Goal: Information Seeking & Learning: Learn about a topic

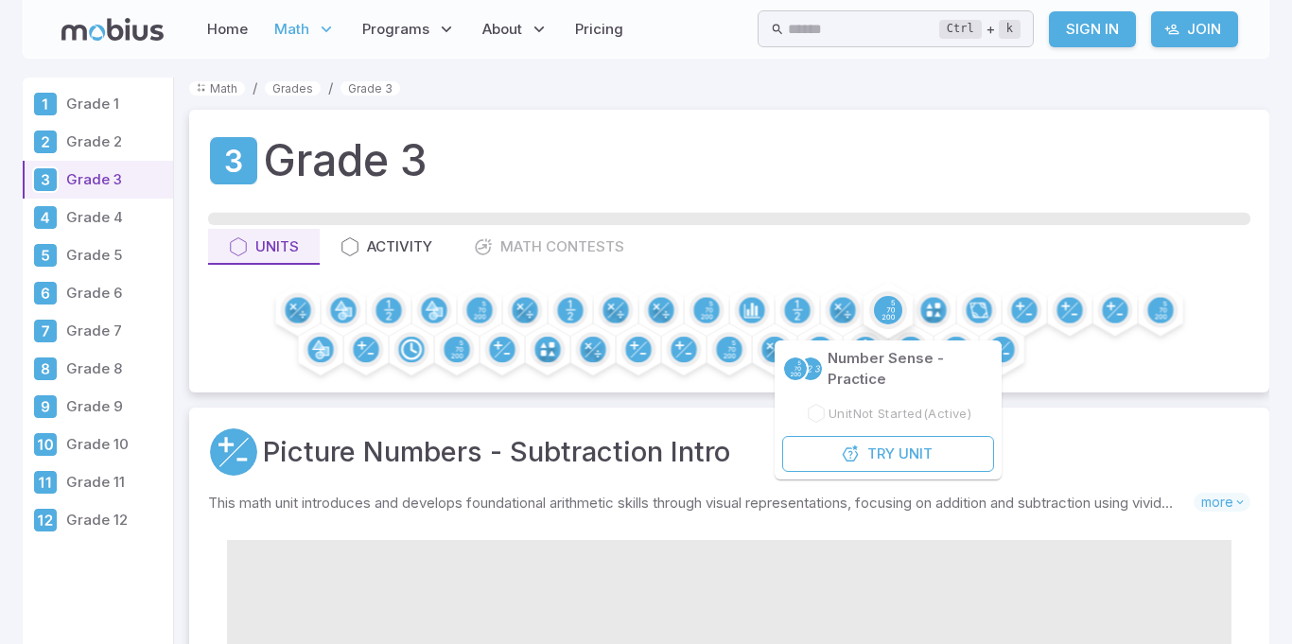
click at [880, 305] on circle at bounding box center [888, 310] width 28 height 28
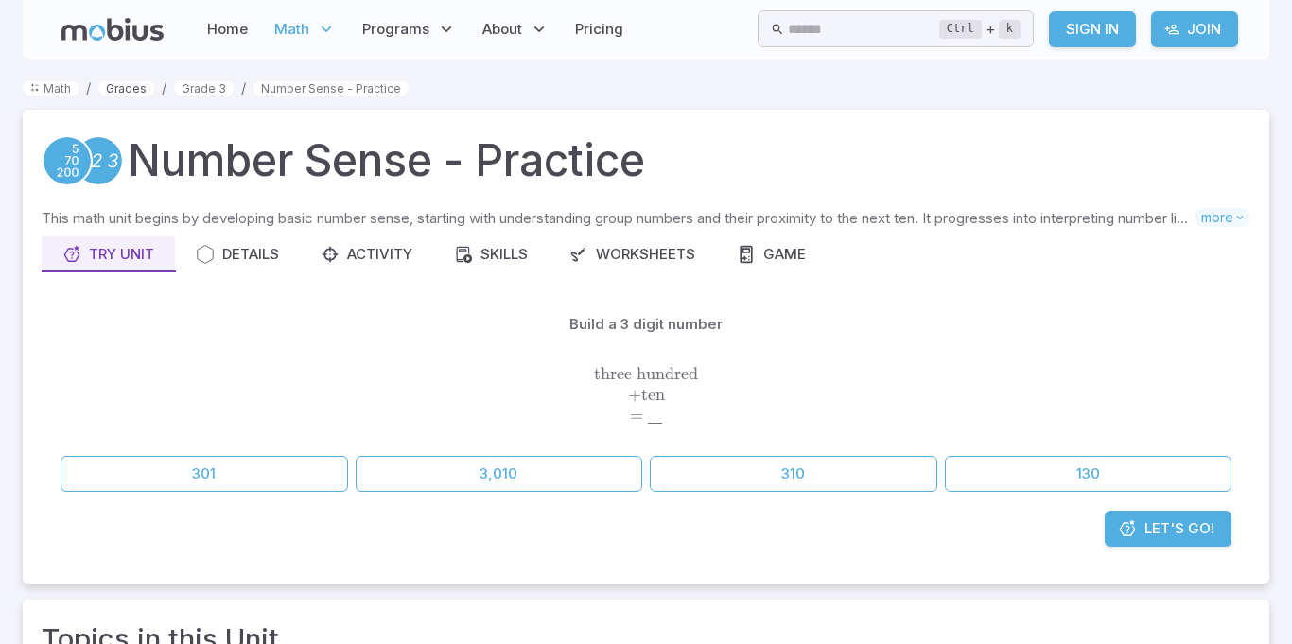
click at [121, 87] on link "Grades" at bounding box center [126, 88] width 56 height 14
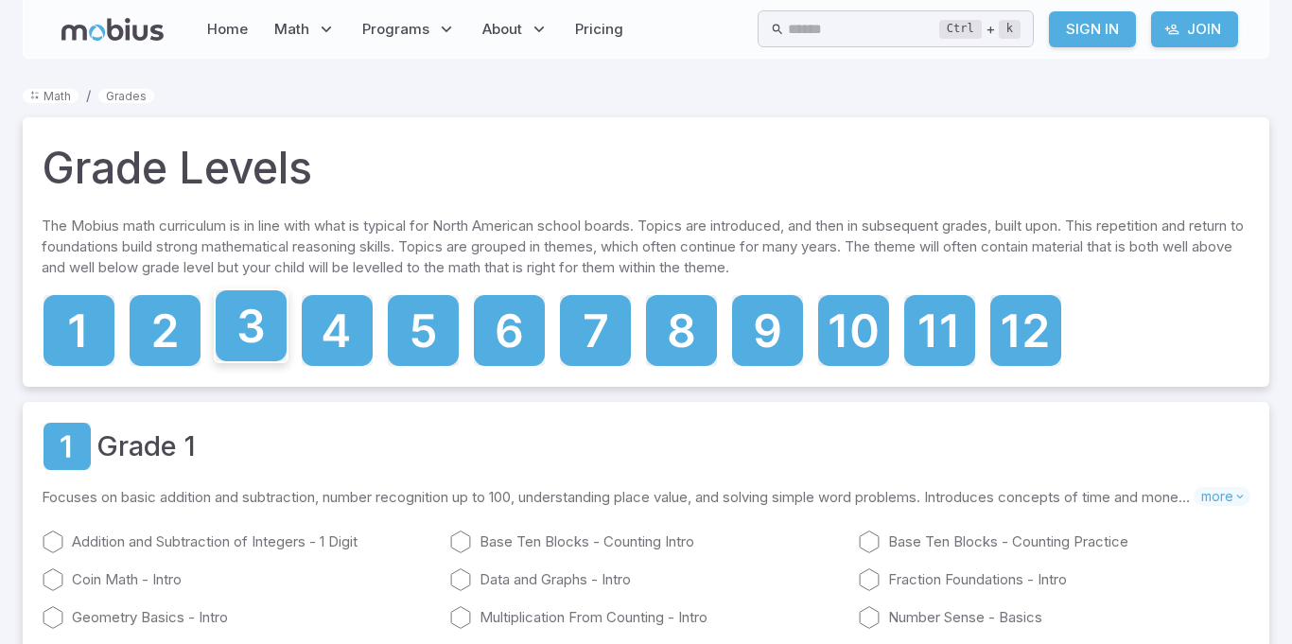
click at [251, 312] on icon at bounding box center [251, 326] width 25 height 34
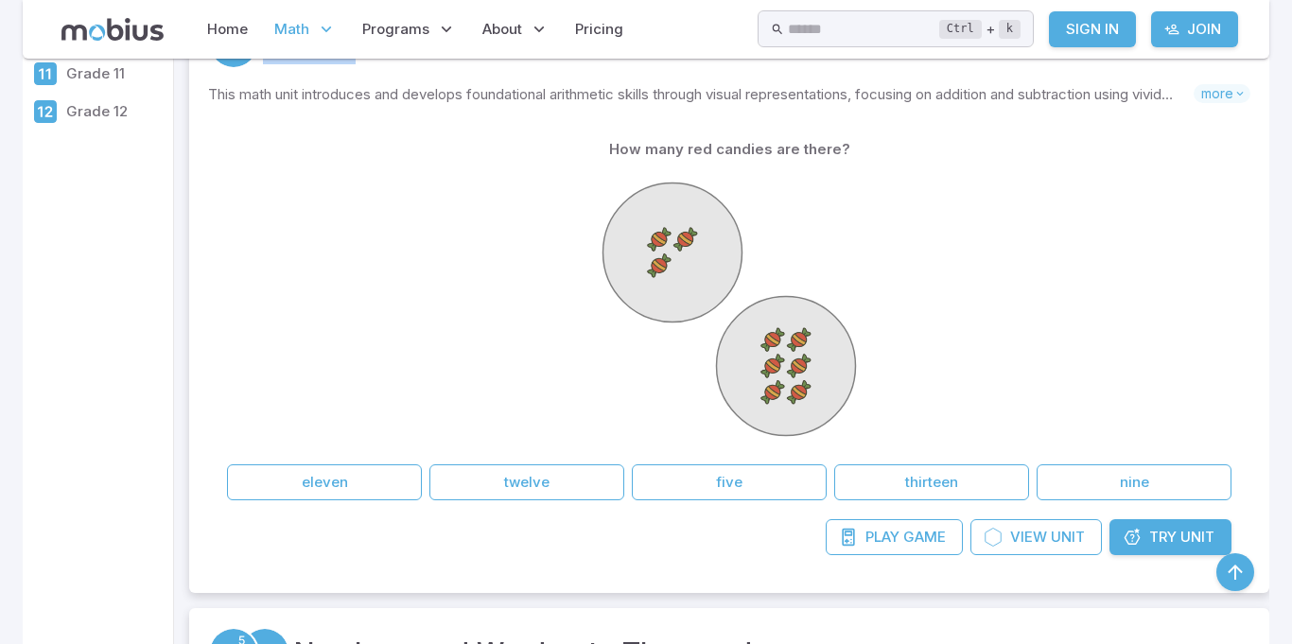
scroll to position [418, 0]
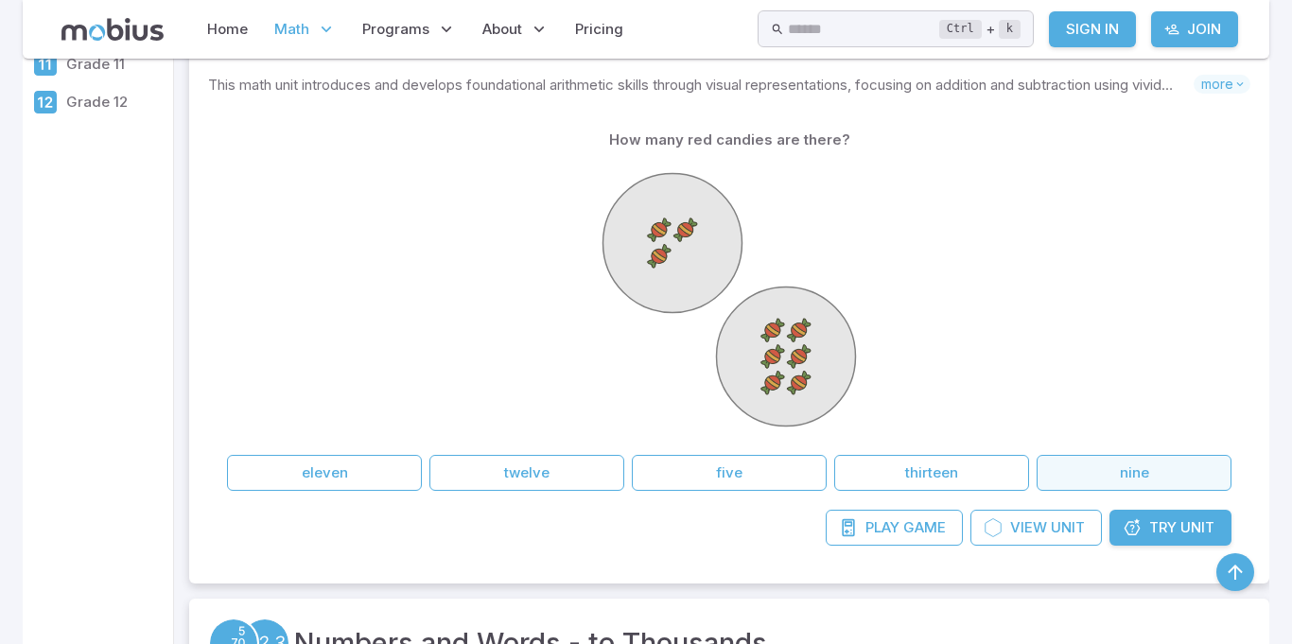
click at [1100, 473] on button "nine" at bounding box center [1133, 473] width 195 height 36
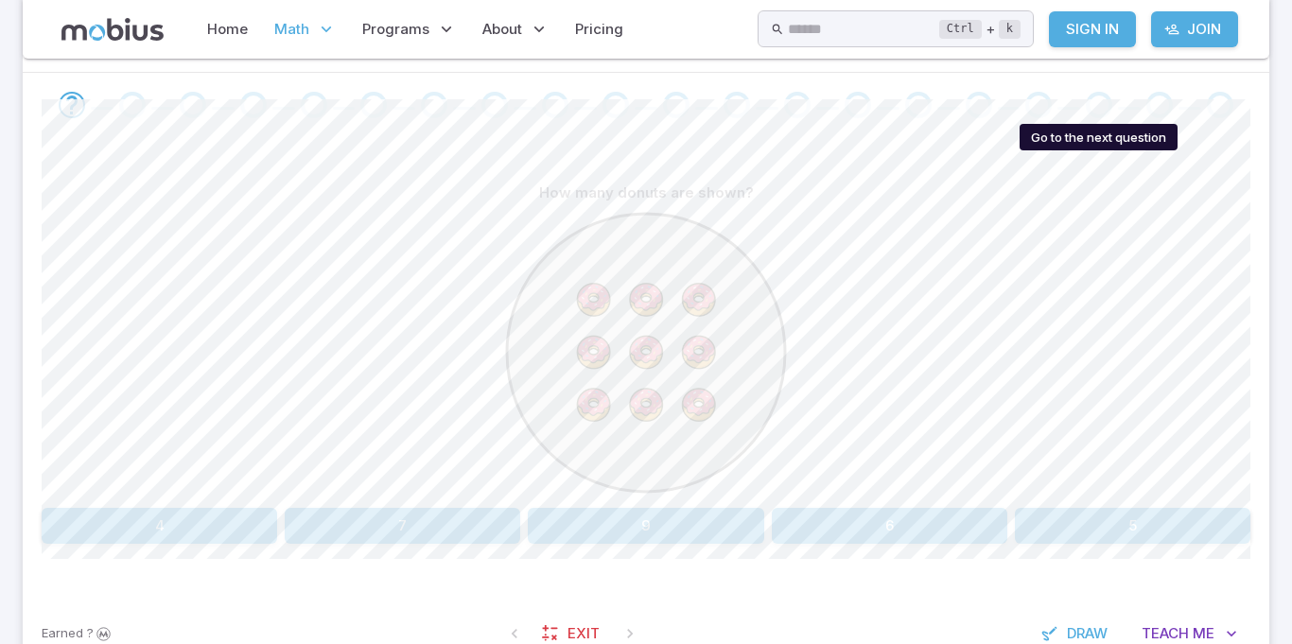
scroll to position [377, 0]
click at [724, 526] on button "9" at bounding box center [645, 529] width 235 height 36
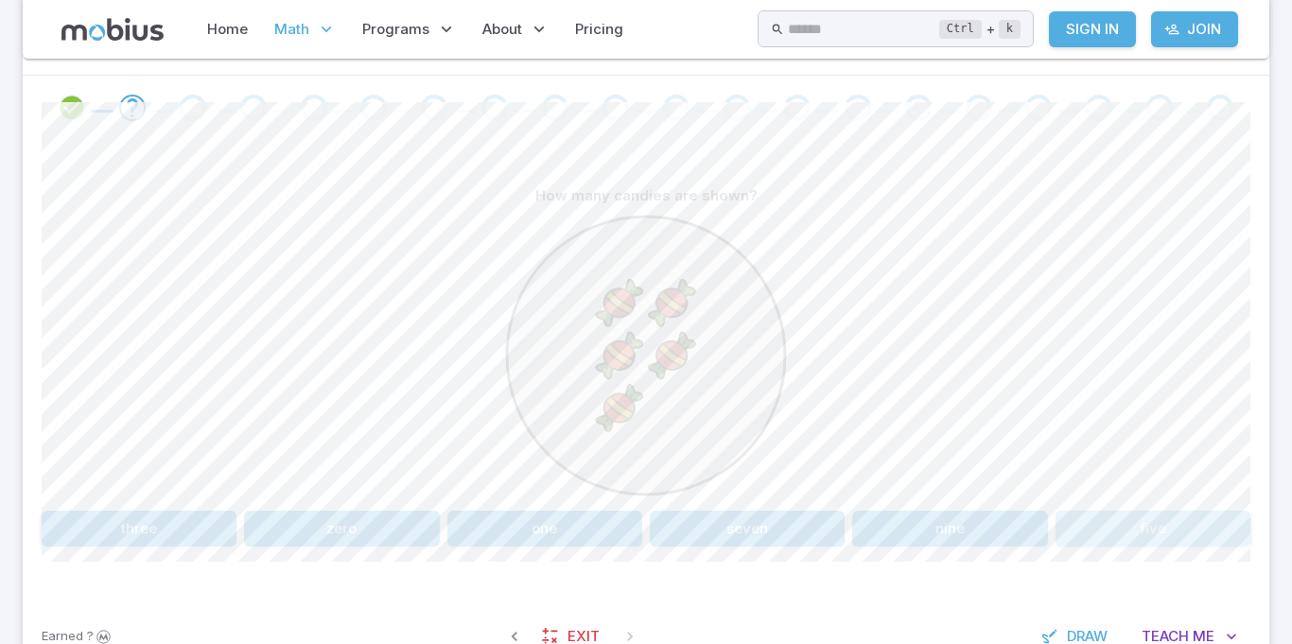
click at [1154, 526] on button "five" at bounding box center [1152, 529] width 195 height 36
click at [885, 524] on button "9" at bounding box center [949, 529] width 195 height 36
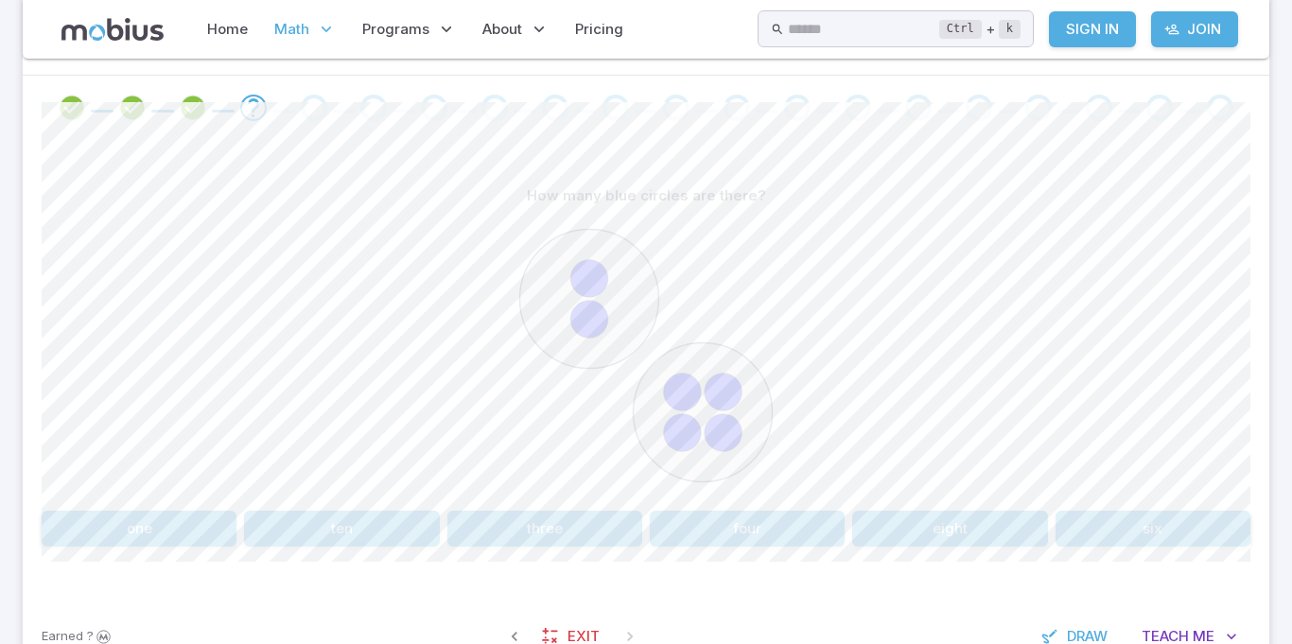
click at [1094, 524] on button "six" at bounding box center [1152, 529] width 195 height 36
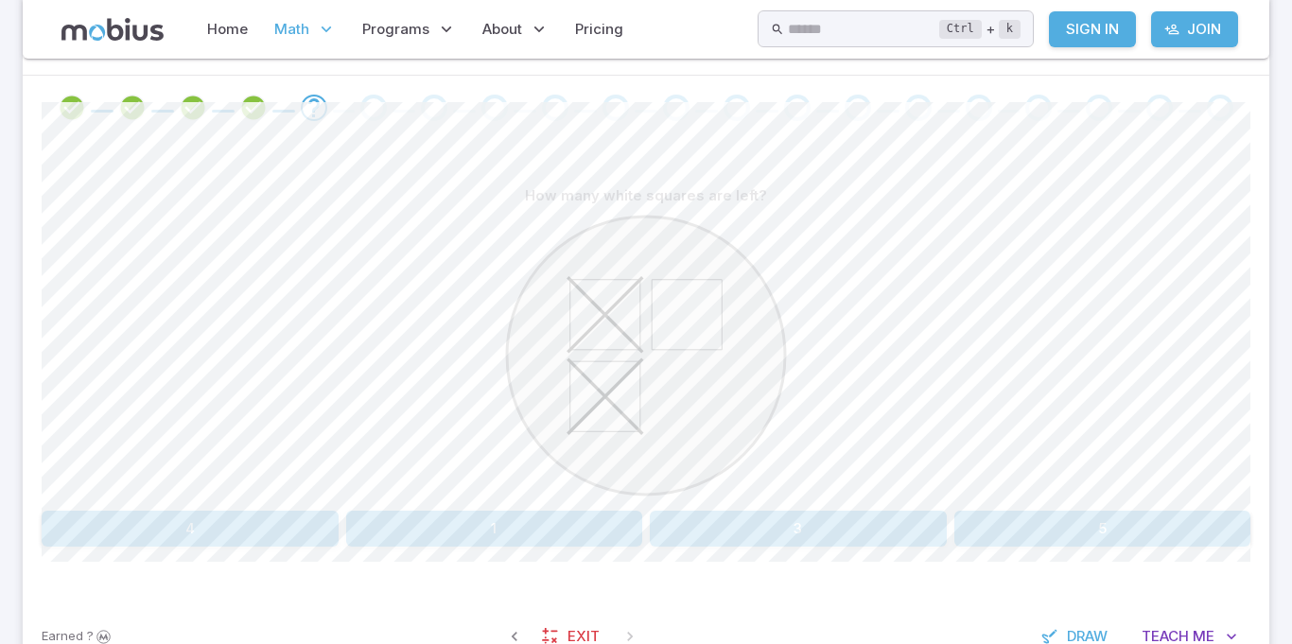
click at [1286, 393] on section "Math / Grades / Grade 3 / Picture Numbers - Subtraction Intro Picture Numbers -…" at bounding box center [646, 194] width 1292 height 1026
click at [587, 522] on button "1" at bounding box center [494, 529] width 297 height 36
click at [552, 524] on button "4 + 2" at bounding box center [544, 529] width 195 height 36
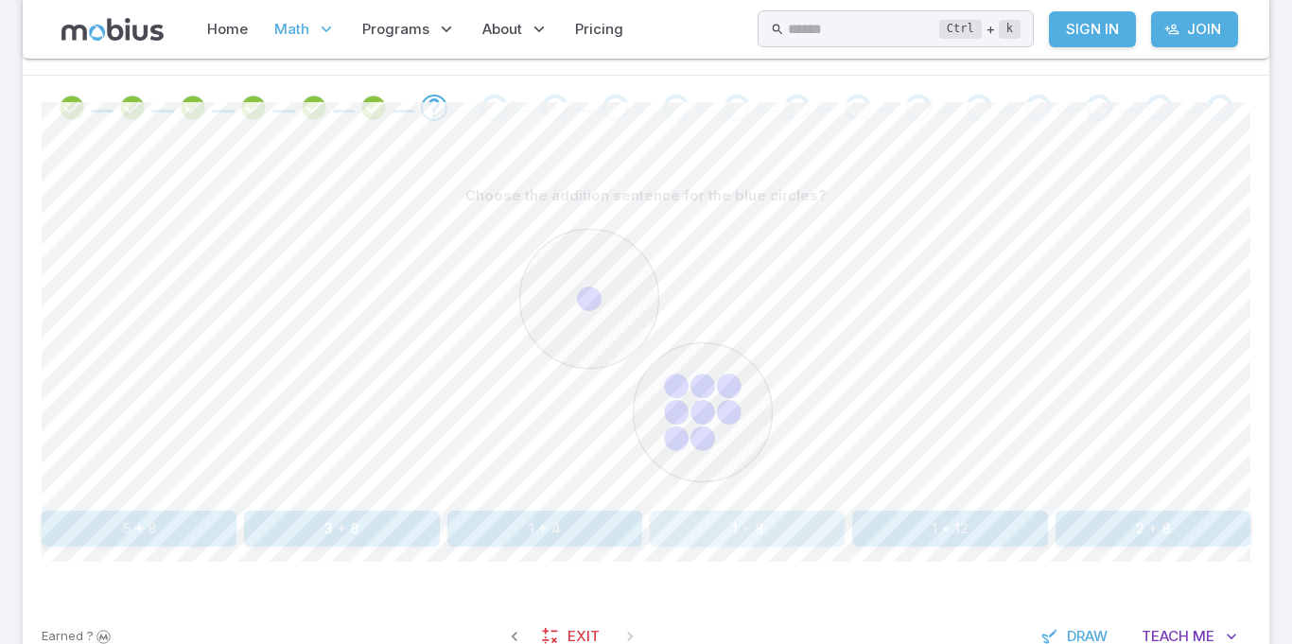
click at [751, 516] on button "1 + 8" at bounding box center [747, 529] width 195 height 36
click at [535, 514] on button "6 + 3" at bounding box center [544, 529] width 195 height 36
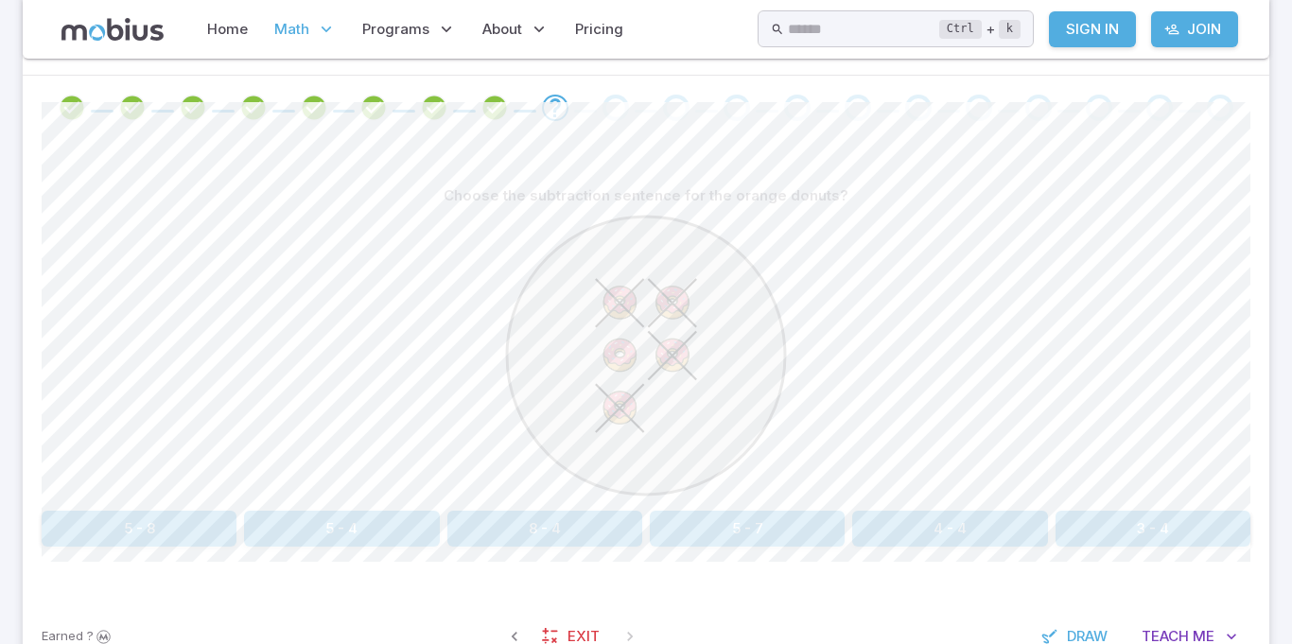
click at [517, 533] on button "8 - 4" at bounding box center [544, 529] width 195 height 36
click at [562, 509] on div "How many orange apples are left? three one four five" at bounding box center [646, 362] width 1209 height 369
click at [530, 519] on button "one" at bounding box center [494, 529] width 297 height 36
click at [561, 111] on icon "Review your answer" at bounding box center [555, 108] width 28 height 28
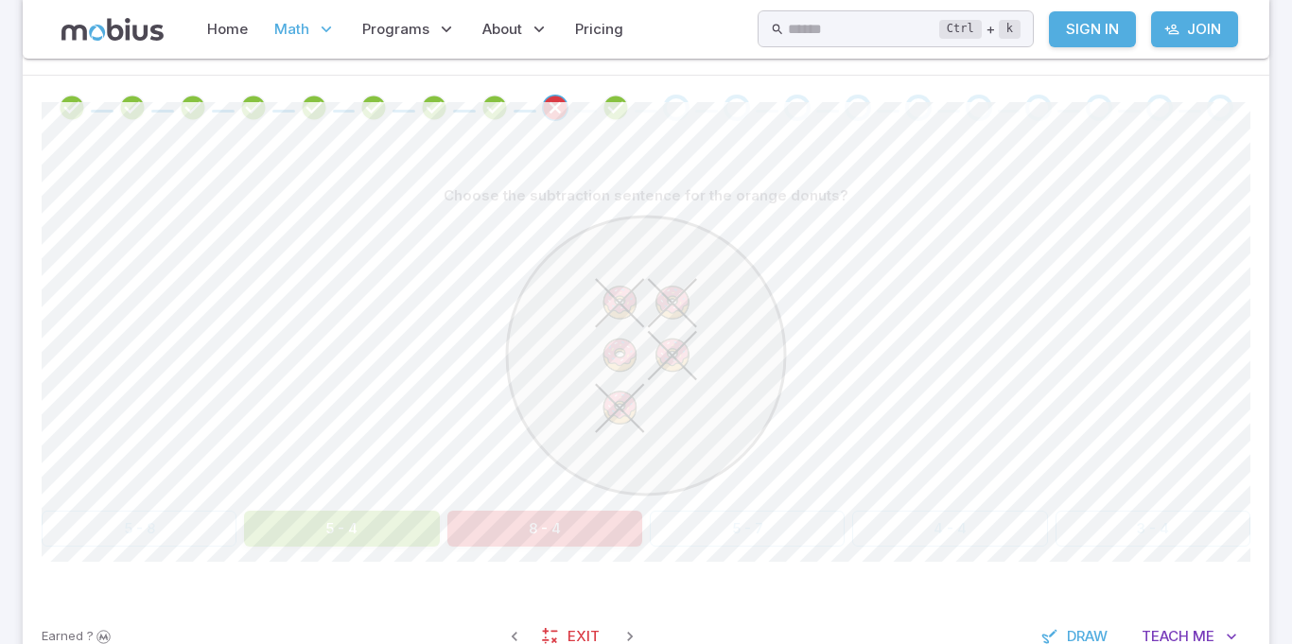
click at [326, 514] on button "5 - 4" at bounding box center [341, 529] width 195 height 36
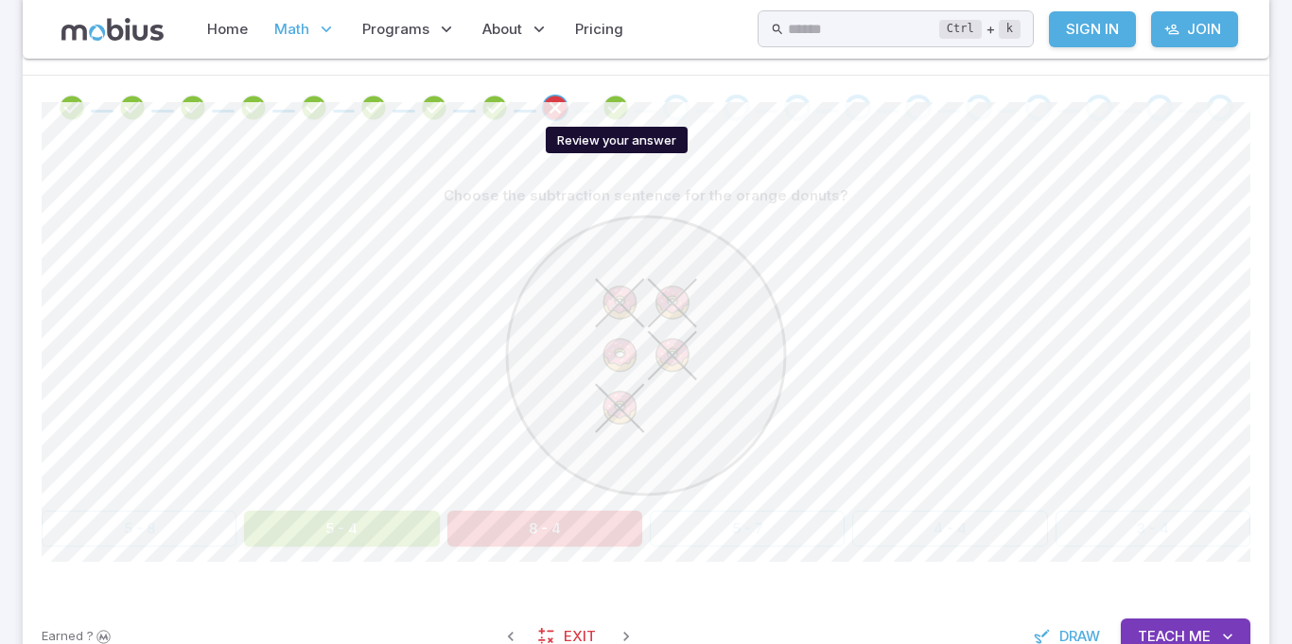
click at [602, 101] on icon "Review your answer" at bounding box center [615, 108] width 28 height 28
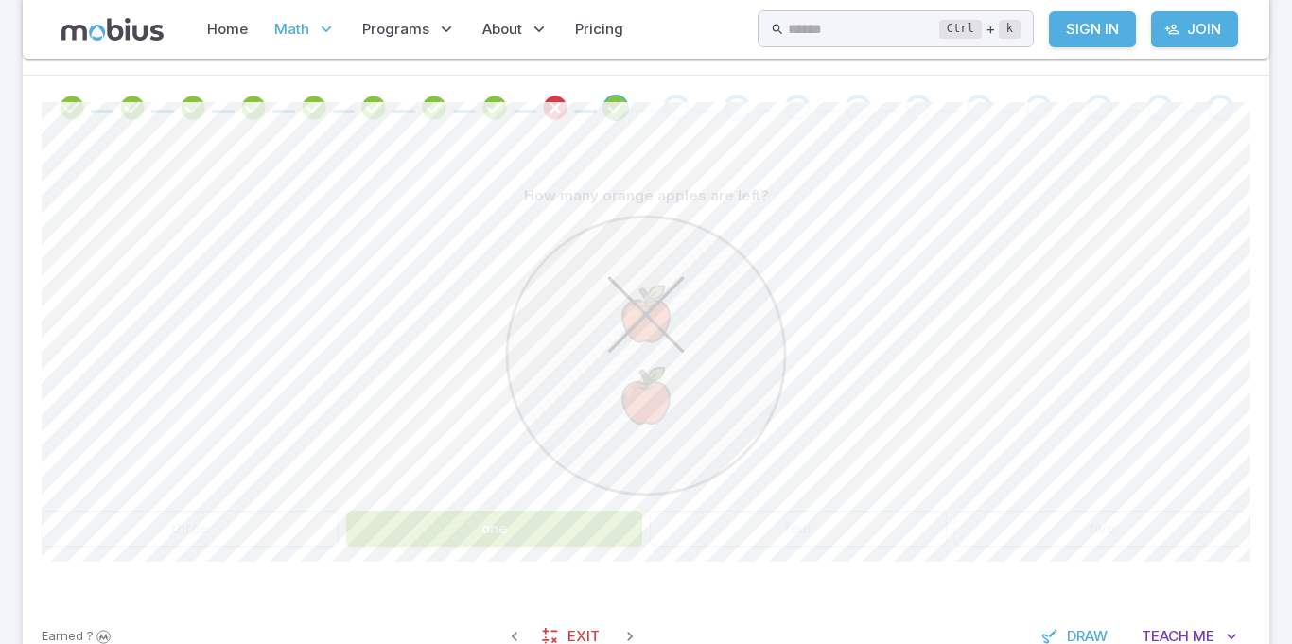
click at [569, 536] on button "one" at bounding box center [494, 529] width 297 height 36
click at [675, 109] on div "Go to the next question" at bounding box center [676, 108] width 26 height 26
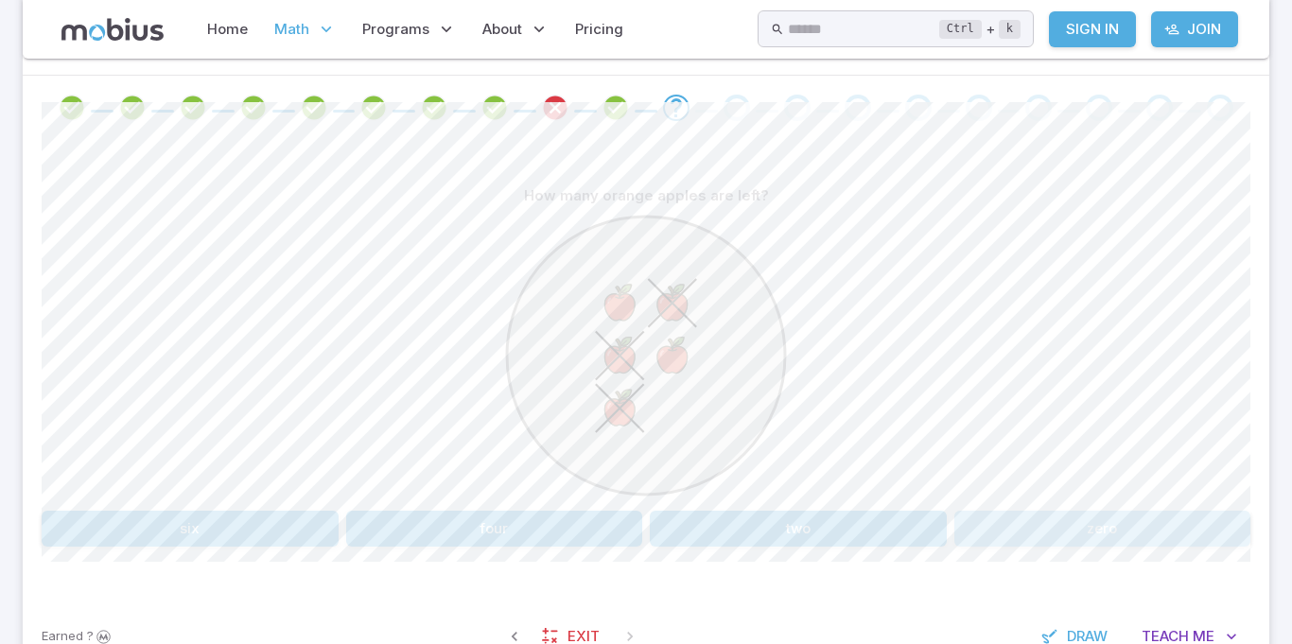
click at [1071, 516] on button "zero" at bounding box center [1102, 529] width 297 height 36
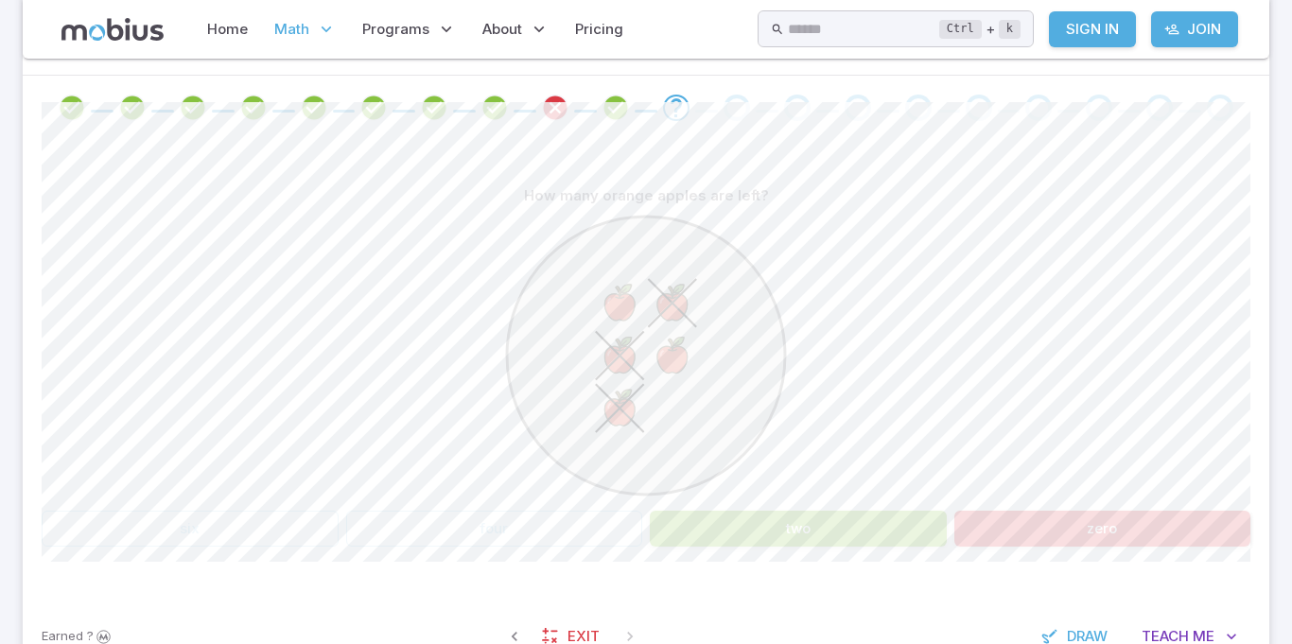
click at [865, 532] on button "two" at bounding box center [798, 529] width 297 height 36
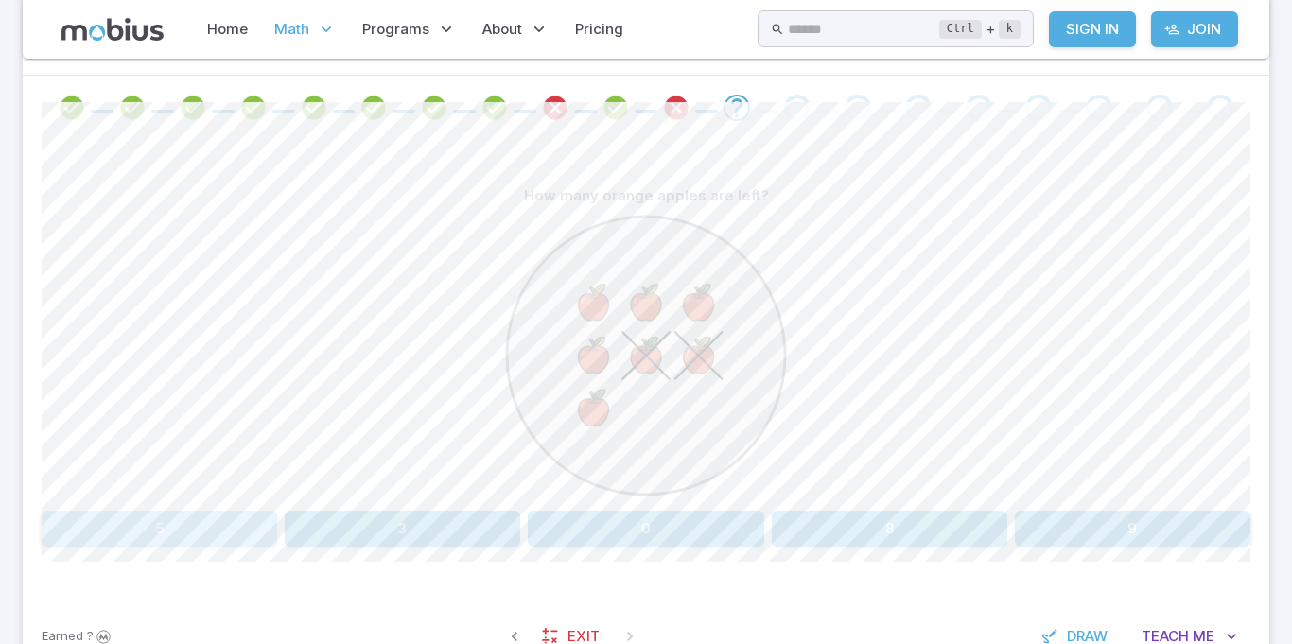
click at [165, 529] on button "5" at bounding box center [159, 529] width 235 height 36
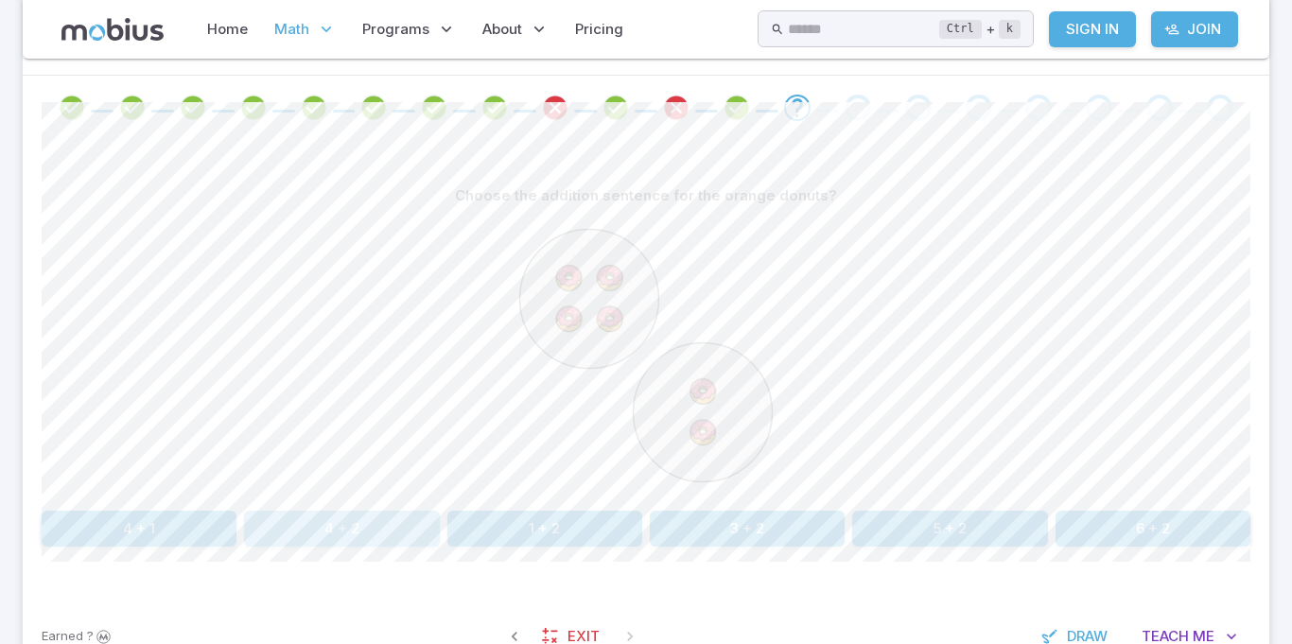
click at [349, 519] on button "4 + 2" at bounding box center [341, 529] width 195 height 36
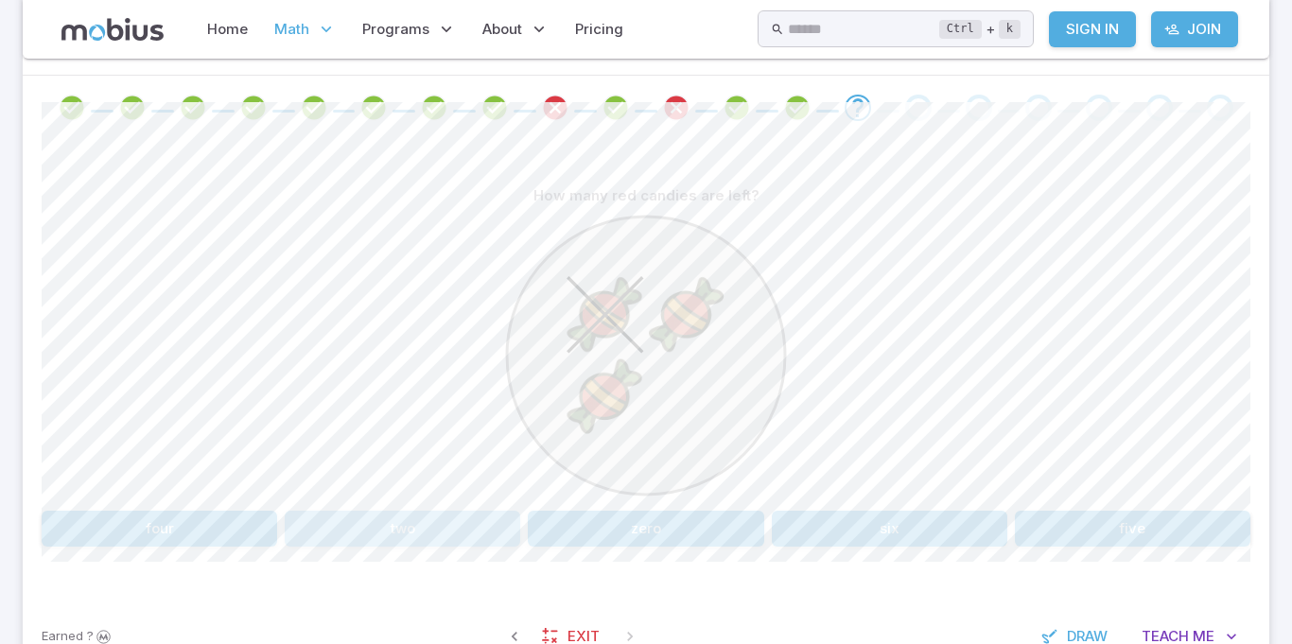
click at [411, 515] on button "two" at bounding box center [402, 529] width 235 height 36
click at [1163, 522] on button "5 - 1" at bounding box center [1132, 529] width 235 height 36
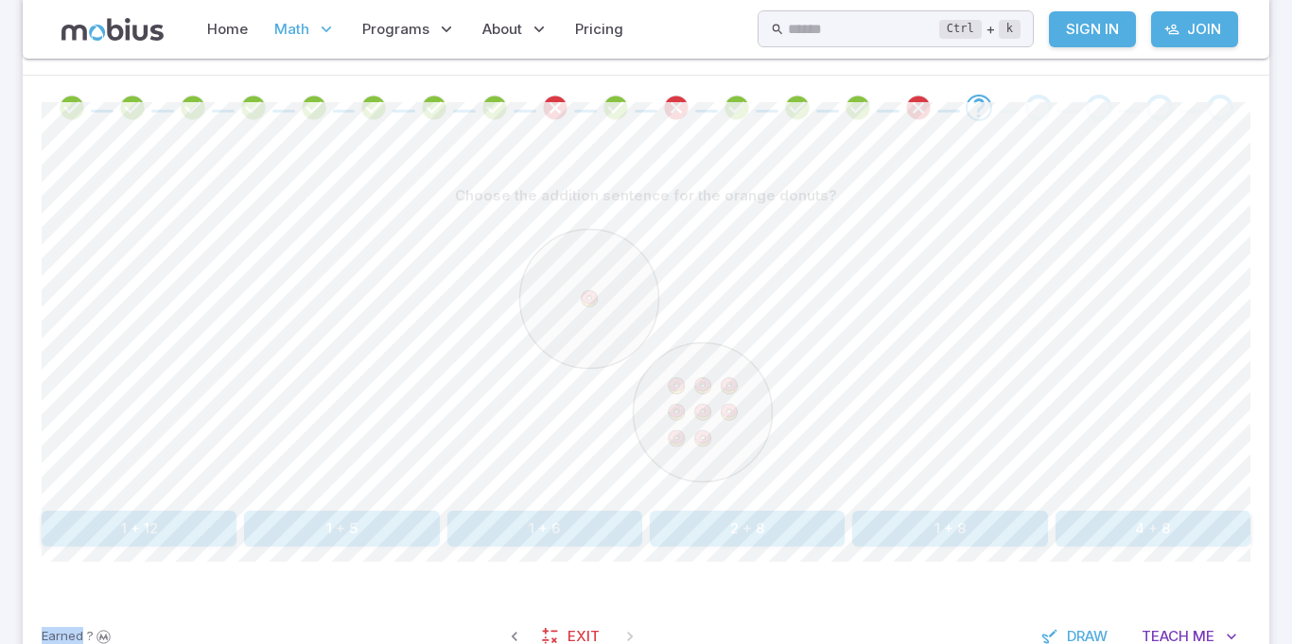
click at [910, 534] on button "1 + 8" at bounding box center [949, 529] width 195 height 36
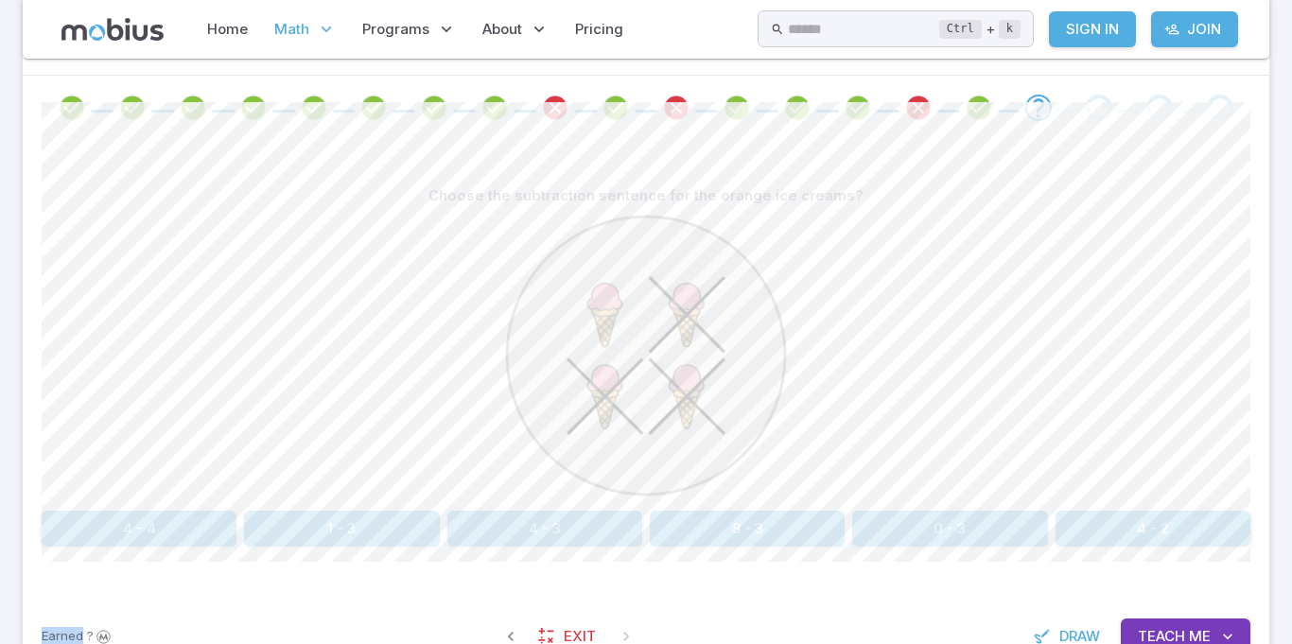
click at [372, 520] on button "1 - 3" at bounding box center [341, 529] width 195 height 36
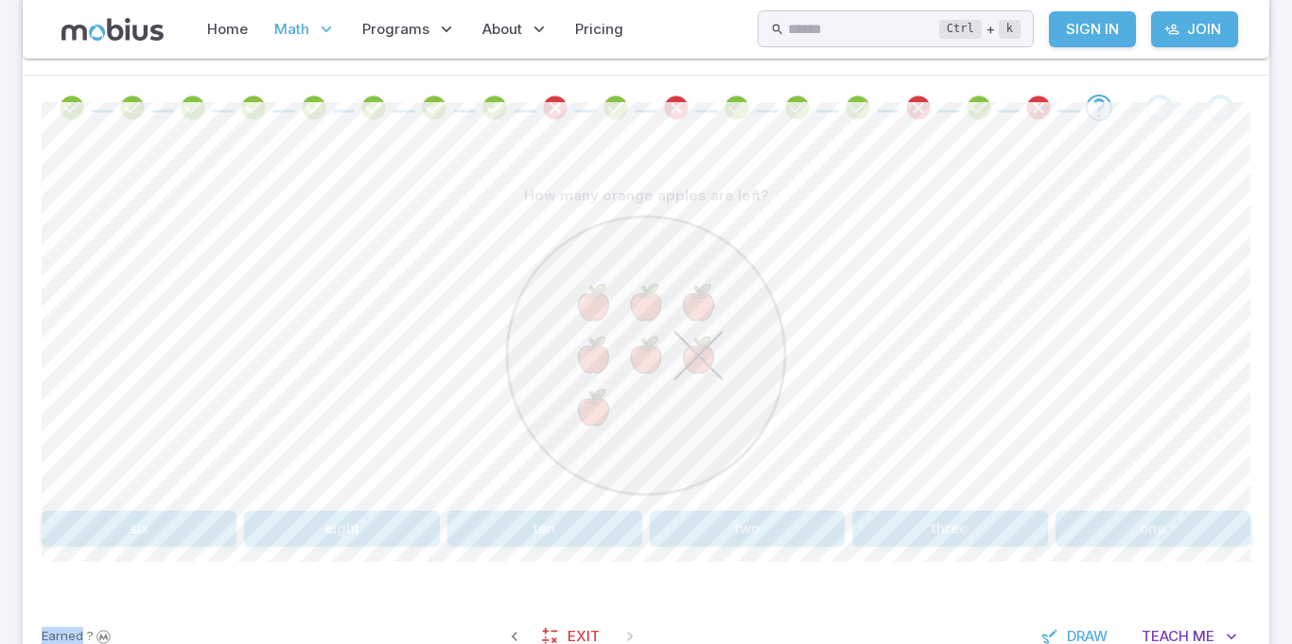
click at [158, 528] on button "six" at bounding box center [139, 529] width 195 height 36
click at [390, 542] on button "8 + 1" at bounding box center [341, 529] width 195 height 36
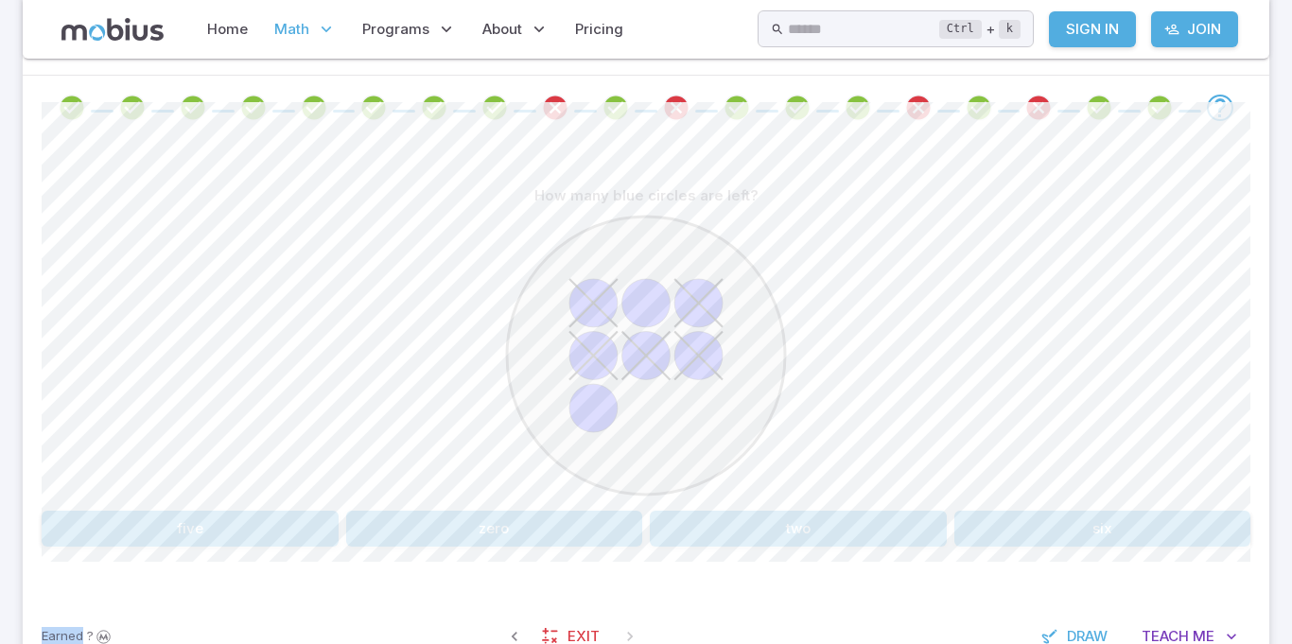
click at [918, 534] on button "two" at bounding box center [798, 529] width 297 height 36
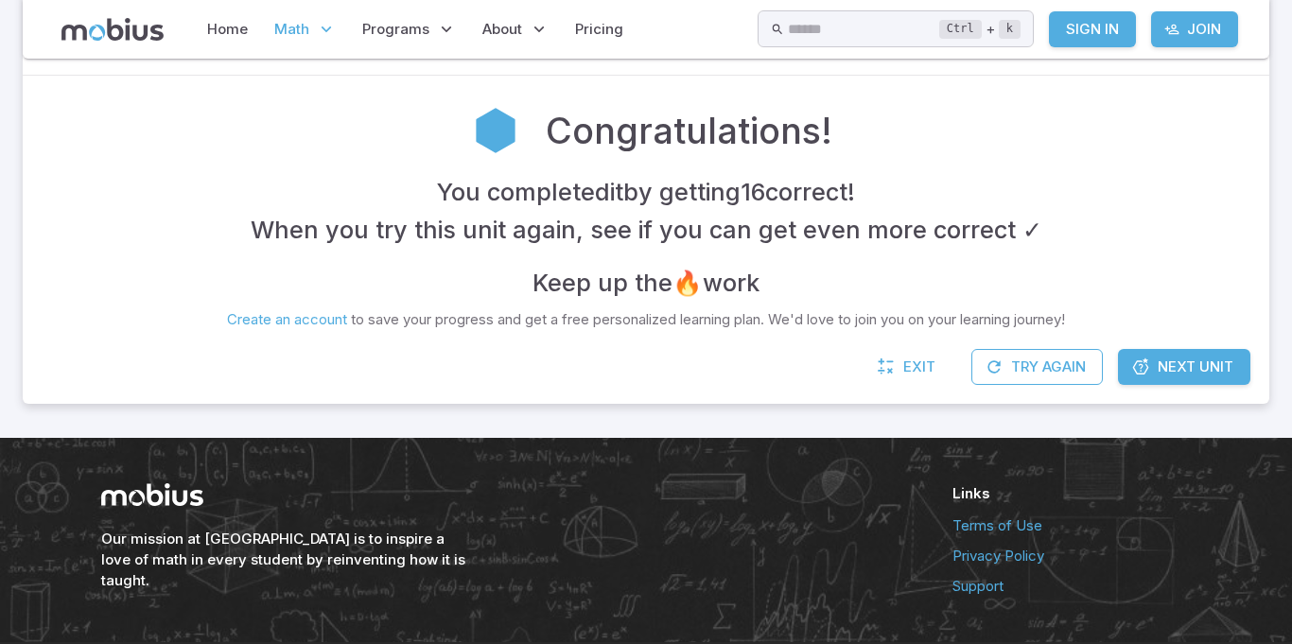
click at [1188, 371] on span "Next Unit" at bounding box center [1196, 367] width 76 height 21
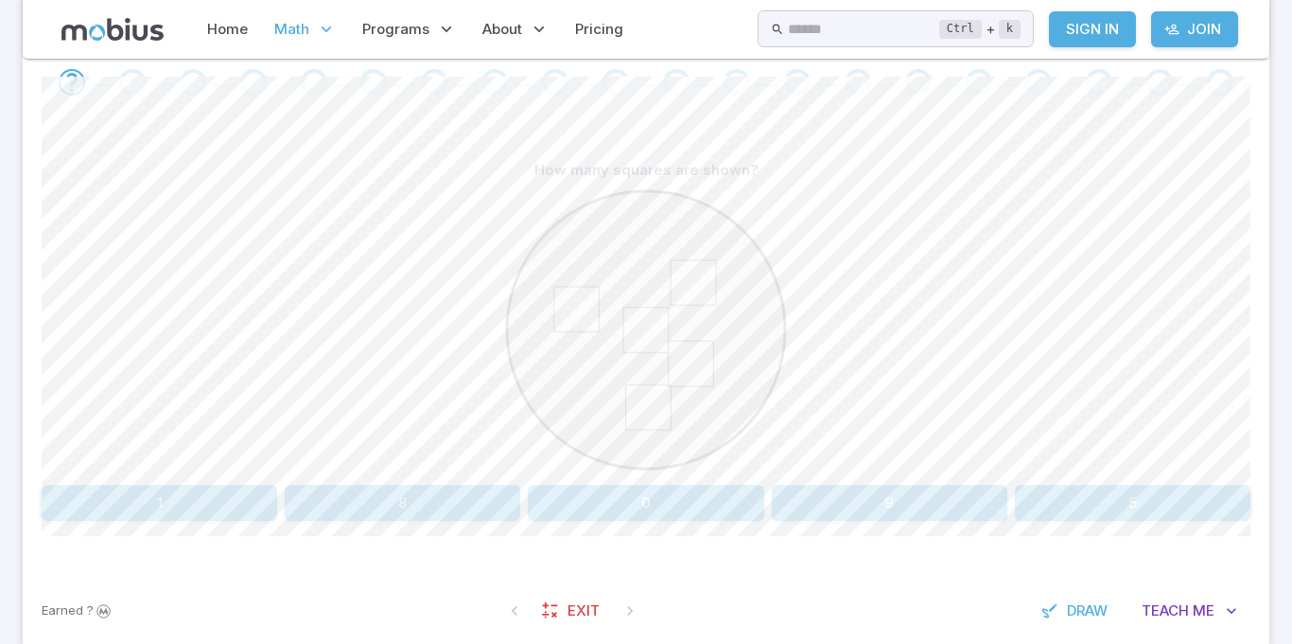
scroll to position [404, 0]
click at [1071, 495] on button "5" at bounding box center [1132, 502] width 235 height 36
click at [699, 488] on button "three" at bounding box center [646, 502] width 398 height 36
click at [441, 495] on button "9" at bounding box center [402, 502] width 235 height 36
click at [612, 511] on button "ten" at bounding box center [645, 502] width 235 height 36
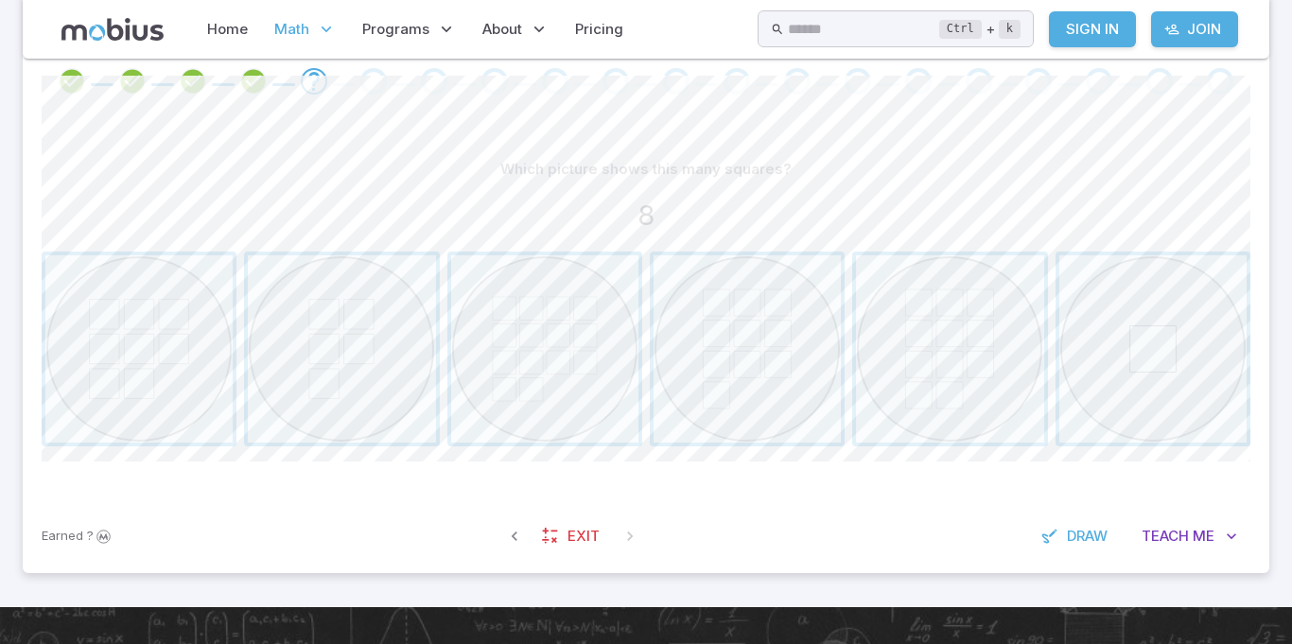
click at [15, 134] on section "Math / Grades / Grade 3 / Picture Numbers - Addition and Subtraction Picture Nu…" at bounding box center [646, 131] width 1292 height 952
click at [133, 371] on span "button" at bounding box center [138, 348] width 187 height 187
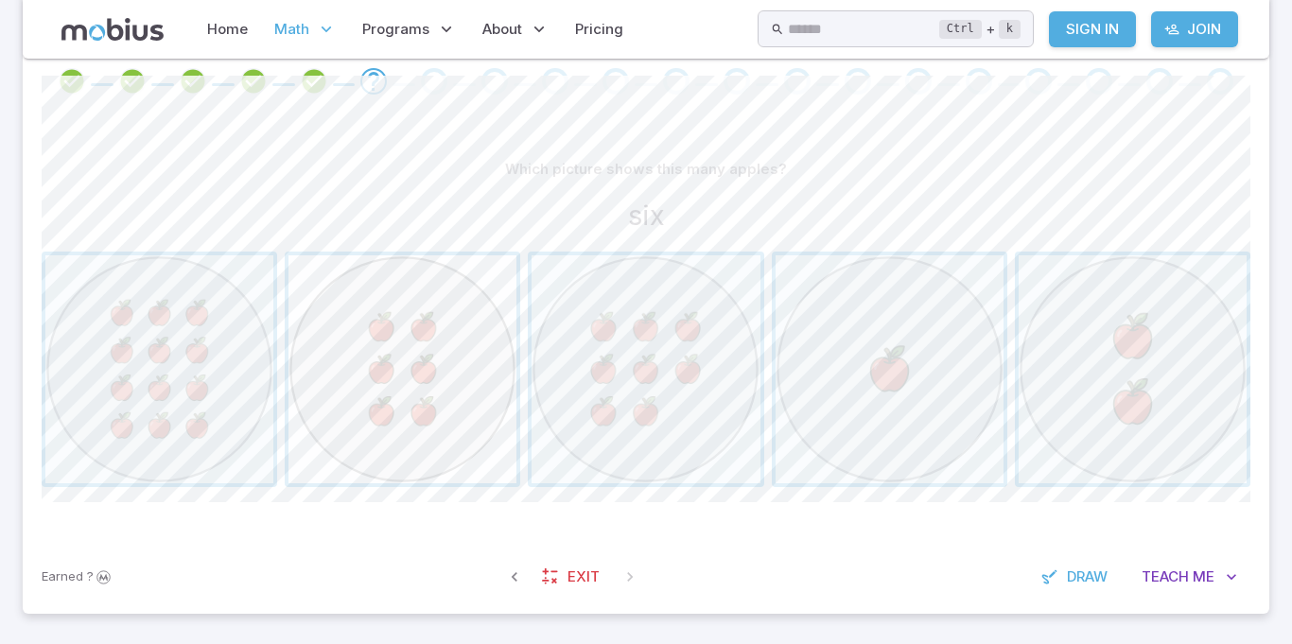
click at [407, 358] on span "button" at bounding box center [402, 369] width 228 height 228
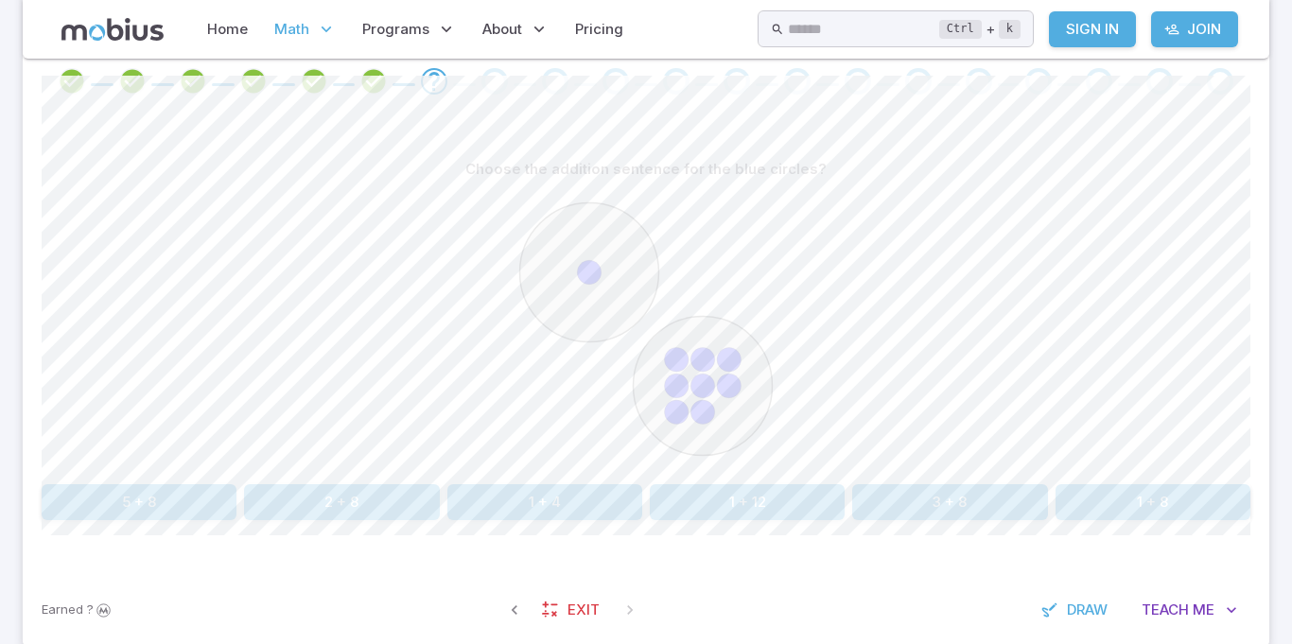
click at [1097, 497] on button "1 + 8" at bounding box center [1152, 502] width 195 height 36
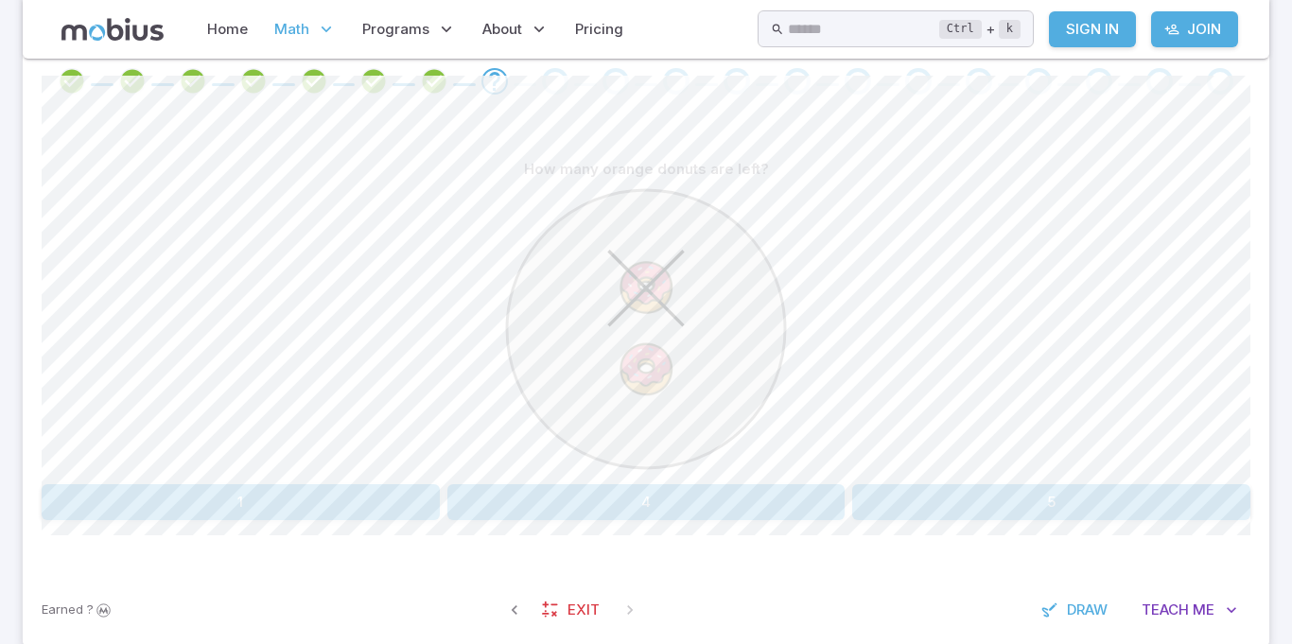
click at [214, 488] on button "1" at bounding box center [241, 502] width 398 height 36
click at [956, 515] on button "three" at bounding box center [1051, 502] width 398 height 36
click at [543, 513] on button "9 - 1" at bounding box center [544, 502] width 195 height 36
click at [298, 491] on button "one" at bounding box center [190, 502] width 297 height 36
click at [601, 484] on button "7 - 1" at bounding box center [645, 502] width 235 height 36
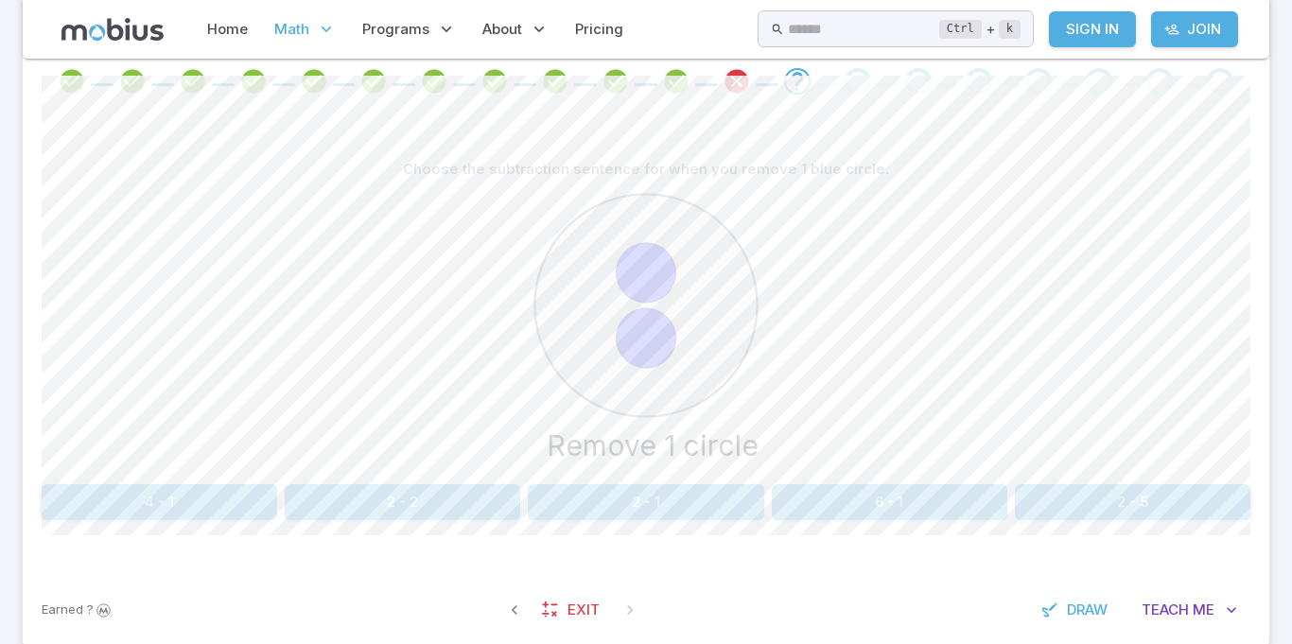
click at [624, 489] on button "2 - 1" at bounding box center [645, 502] width 235 height 36
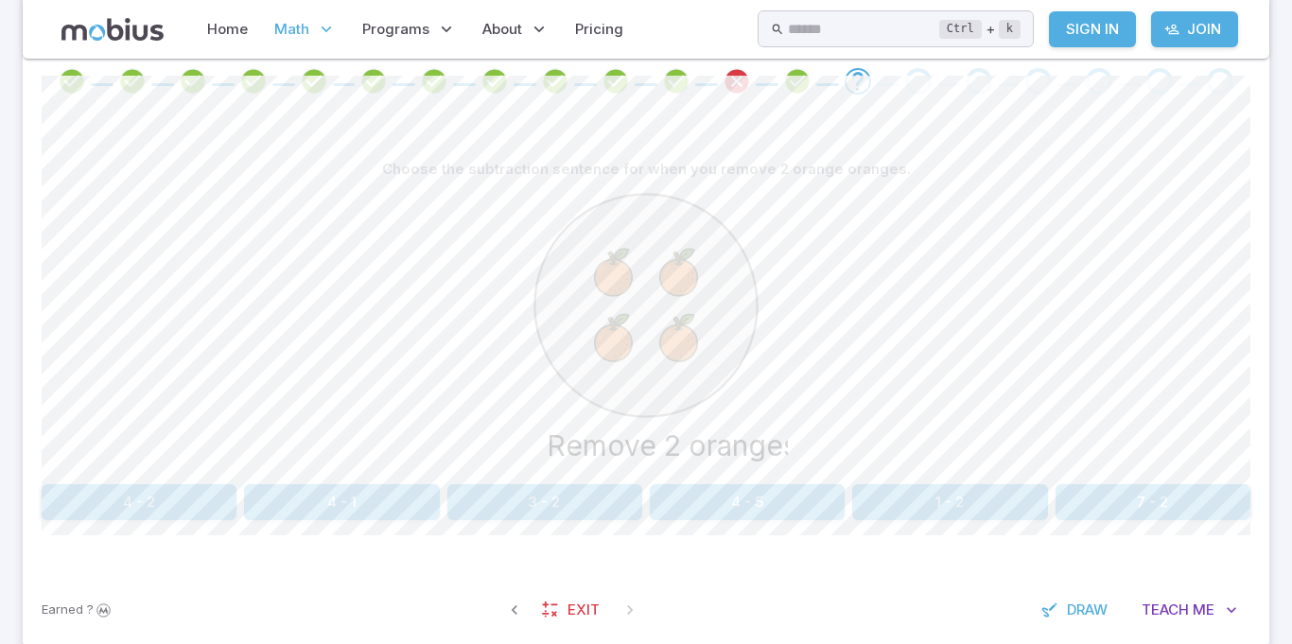
click at [659, 421] on icon "Remove 2 oranges" at bounding box center [646, 329] width 284 height 284
click at [562, 515] on button "3 - 2" at bounding box center [544, 502] width 195 height 36
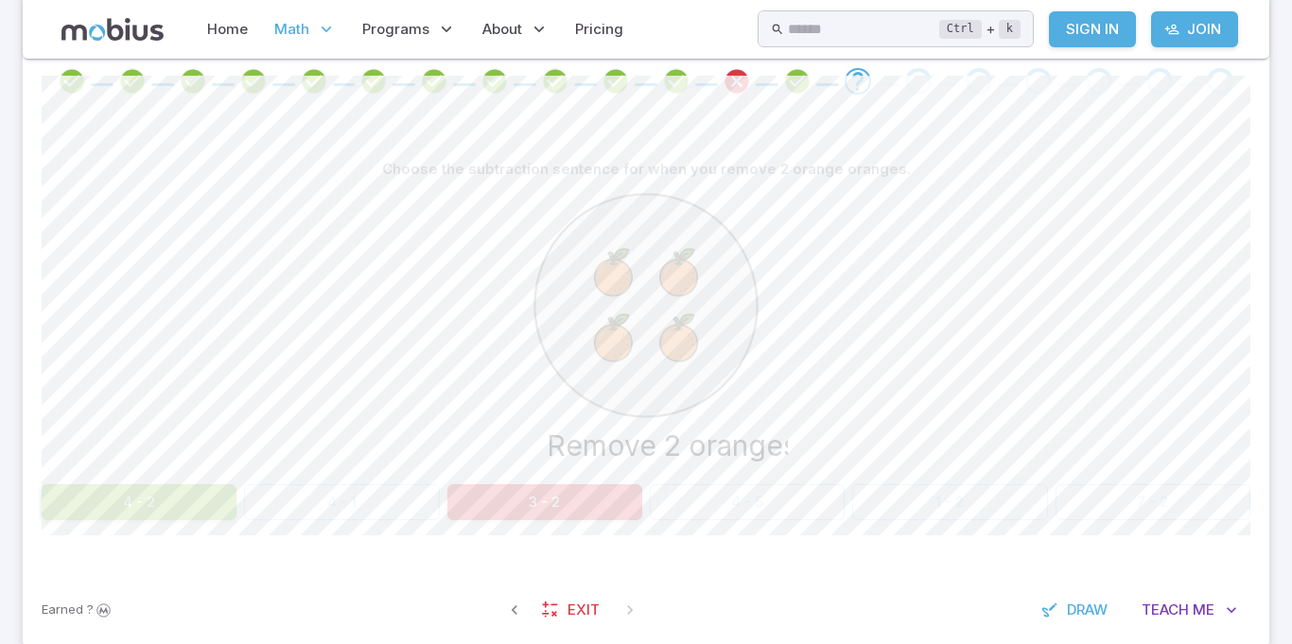
click at [142, 508] on button "4 - 2" at bounding box center [139, 502] width 195 height 36
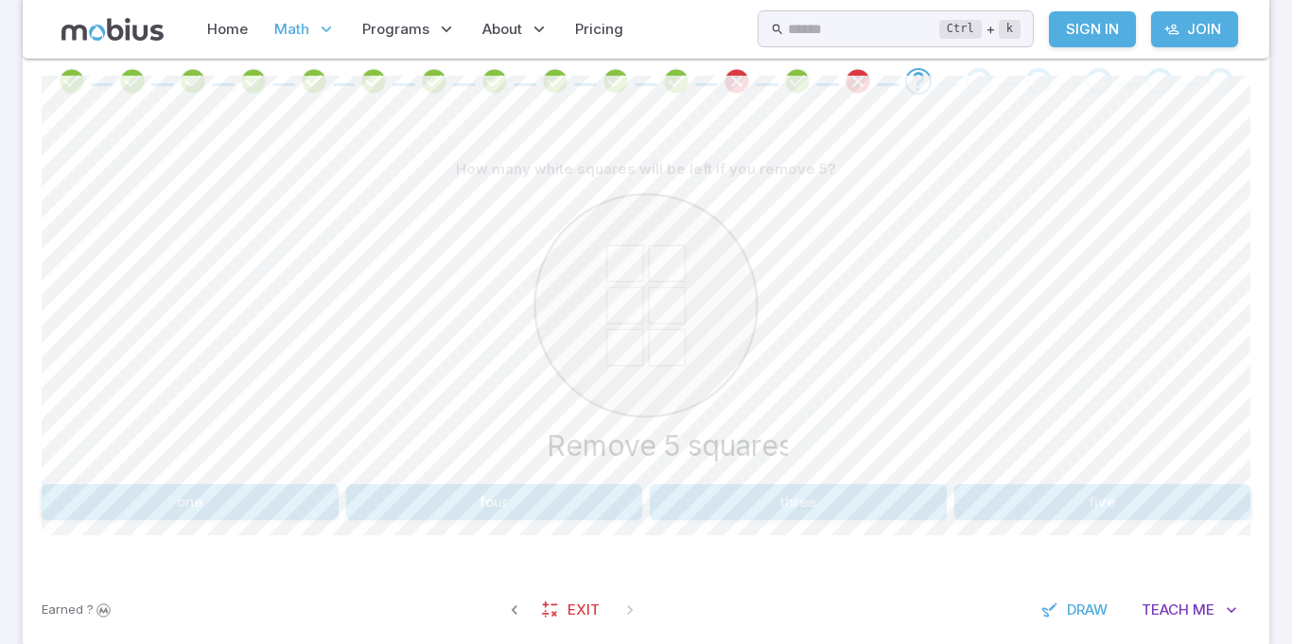
click at [241, 499] on button "one" at bounding box center [190, 502] width 297 height 36
click at [555, 495] on button "3 - 2" at bounding box center [544, 502] width 195 height 36
click at [321, 504] on button "seven" at bounding box center [341, 502] width 195 height 36
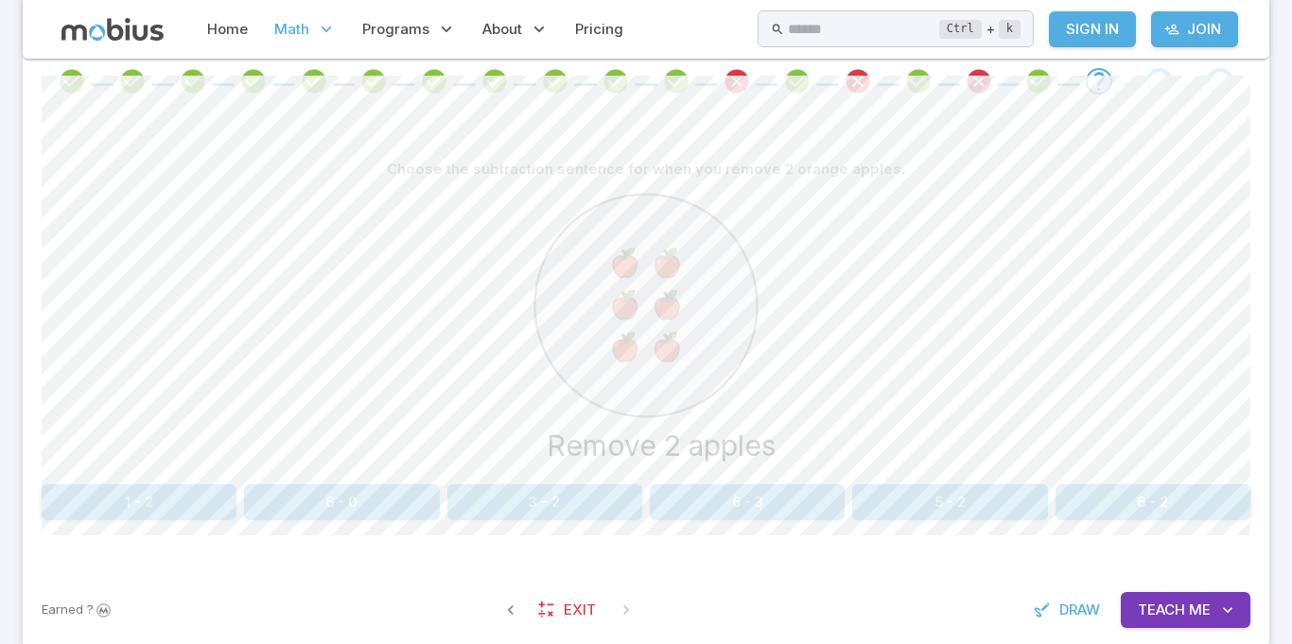
click at [1136, 513] on button "6 - 2" at bounding box center [1152, 502] width 195 height 36
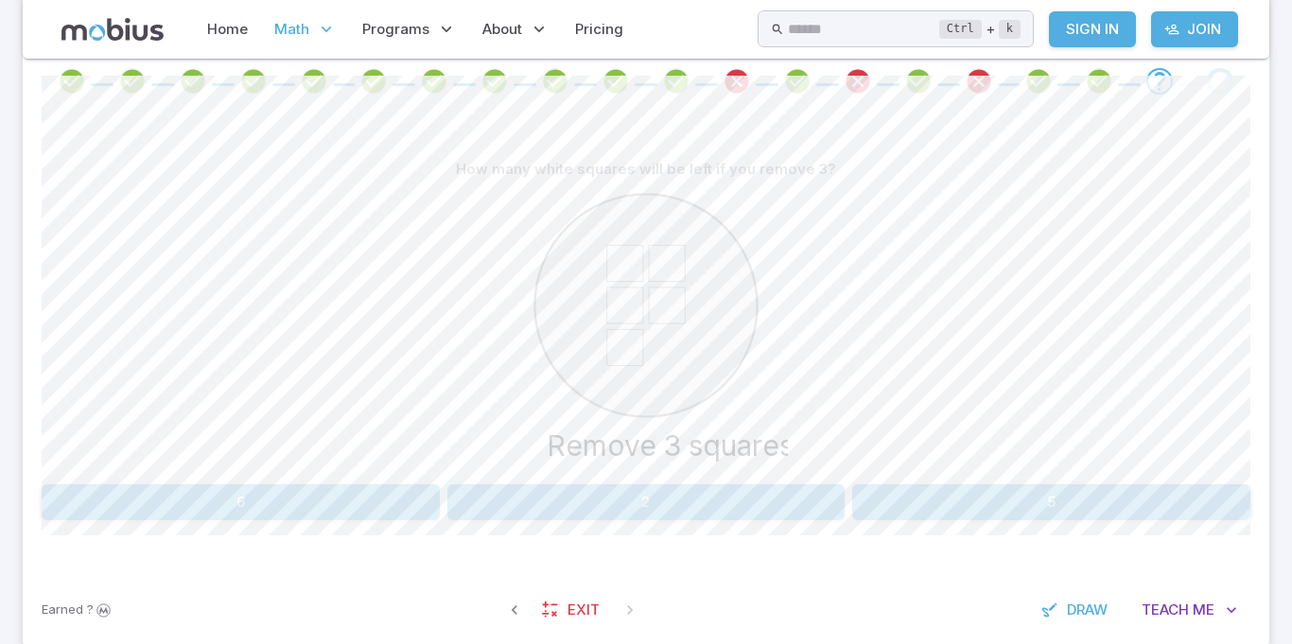
click at [718, 519] on button "2" at bounding box center [646, 502] width 398 height 36
click at [352, 496] on button "9" at bounding box center [341, 502] width 195 height 36
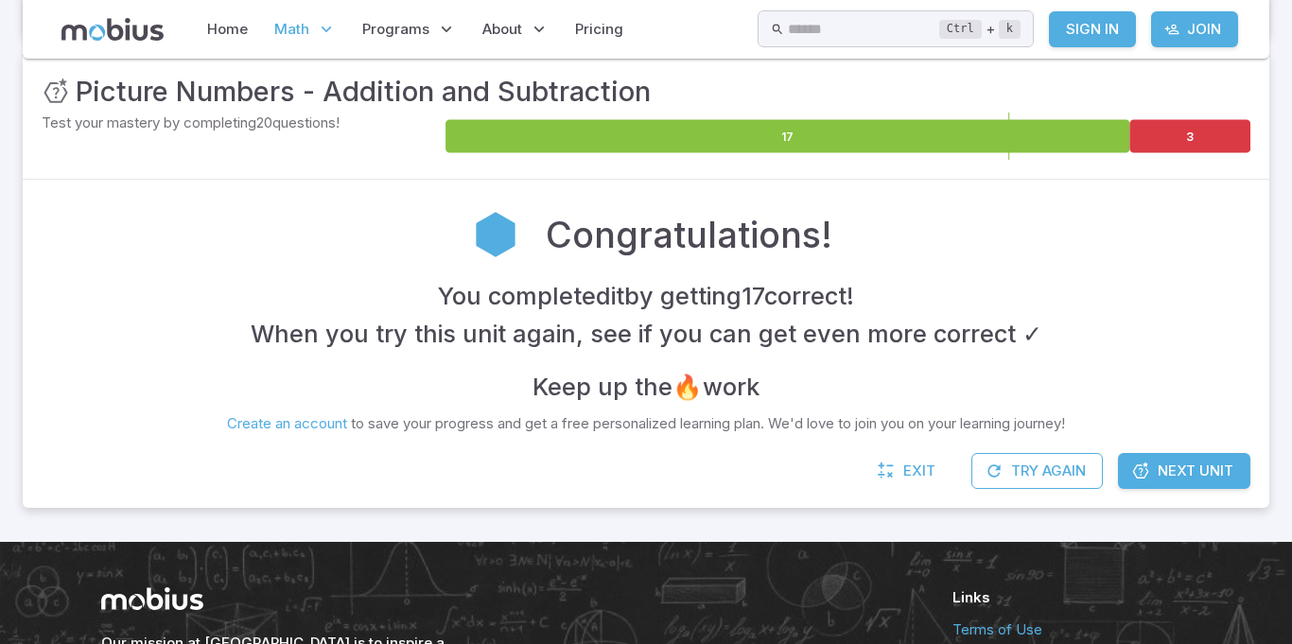
scroll to position [277, 0]
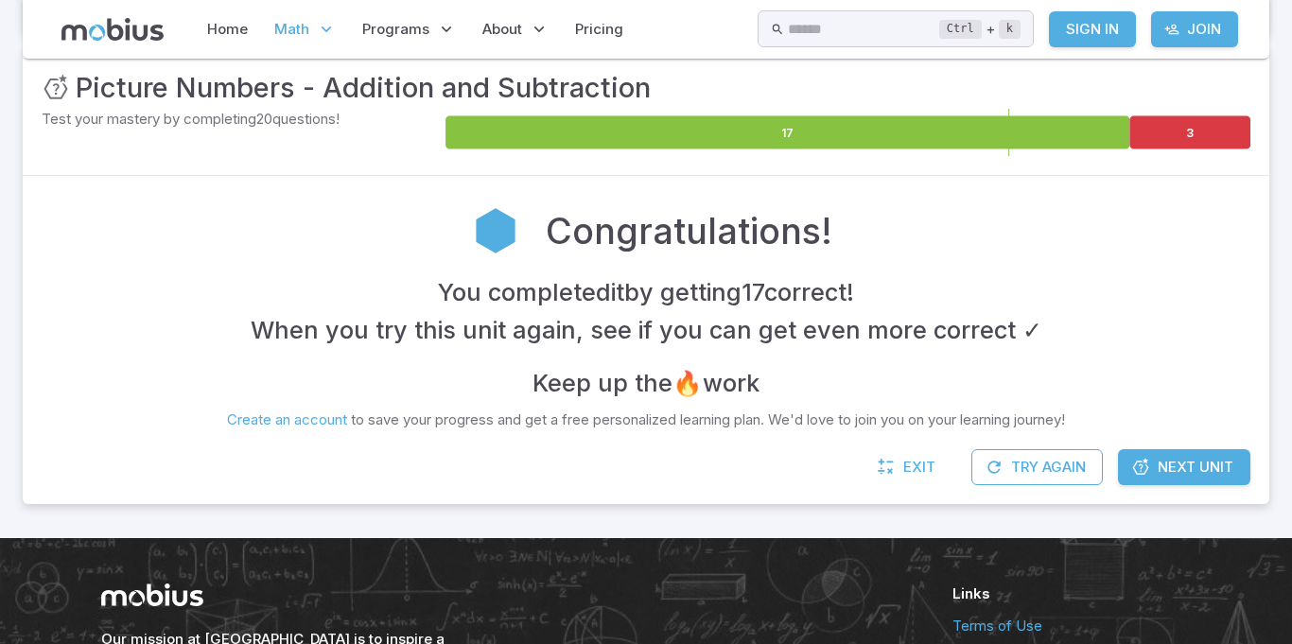
click at [1166, 469] on span "Next Unit" at bounding box center [1196, 467] width 76 height 21
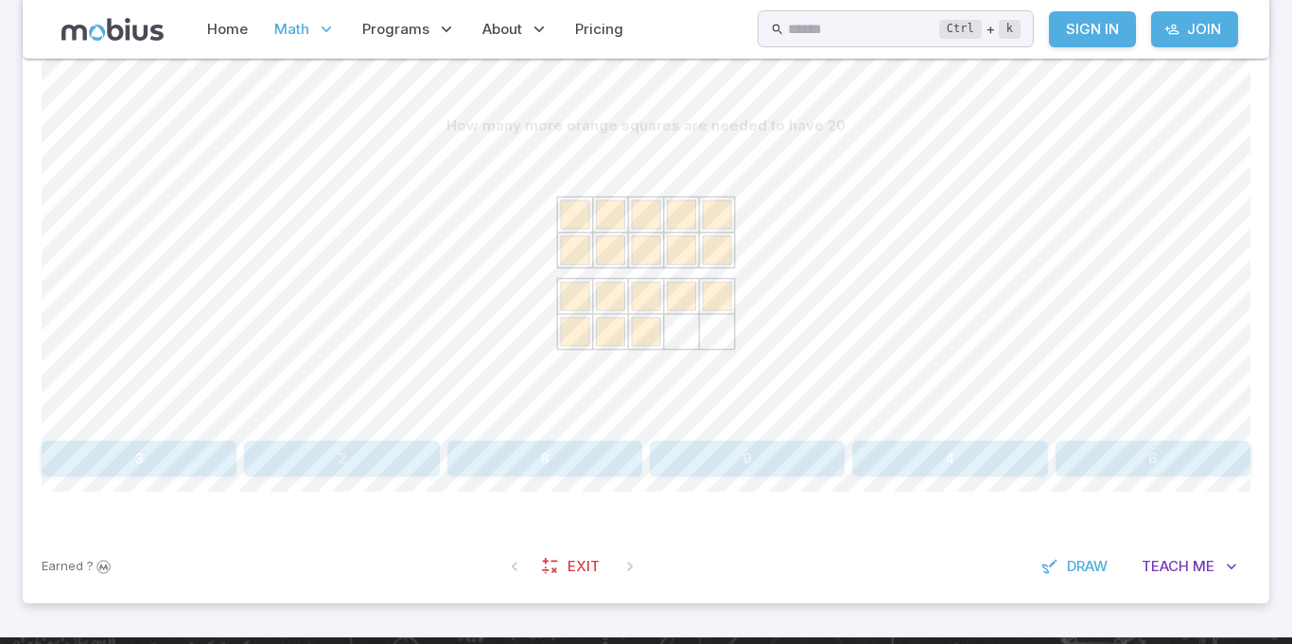
scroll to position [466, 0]
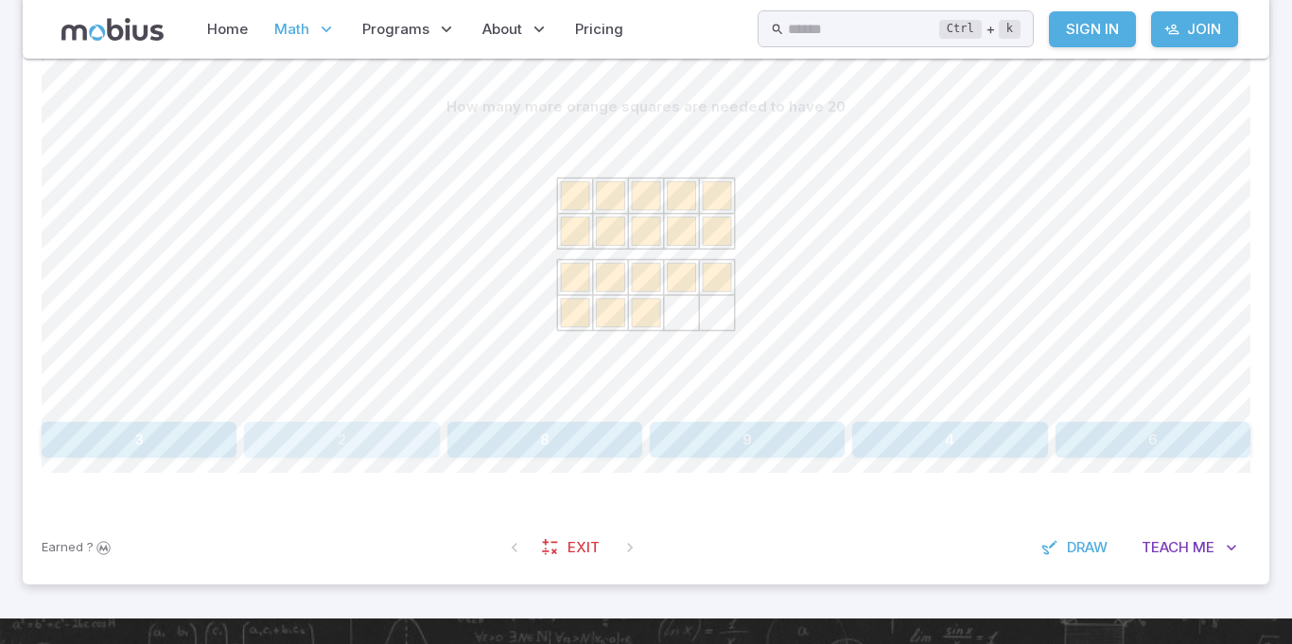
click at [282, 424] on button "2" at bounding box center [341, 440] width 195 height 36
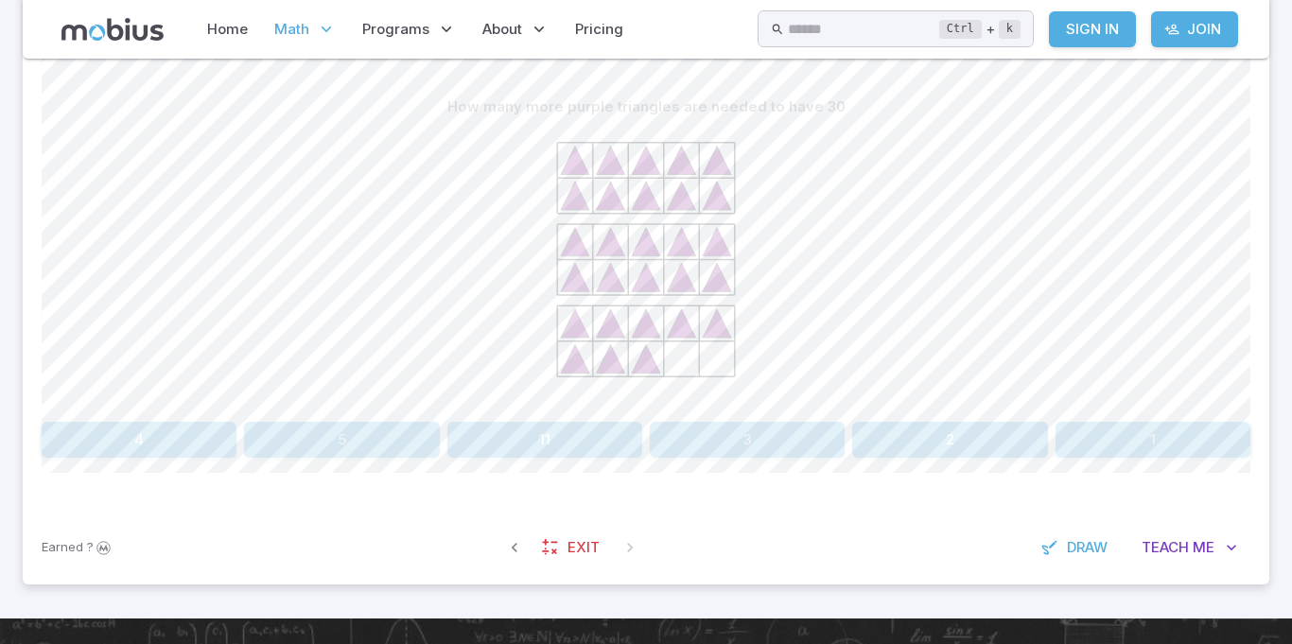
click at [1125, 449] on button "1" at bounding box center [1152, 440] width 195 height 36
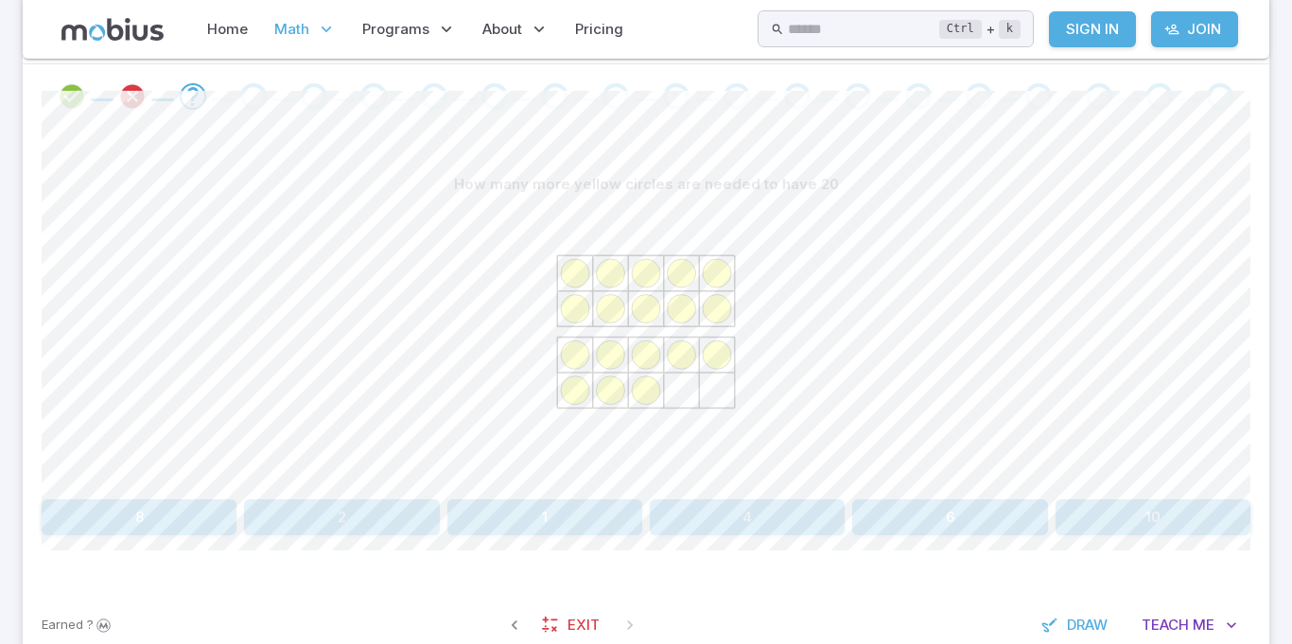
scroll to position [381, 0]
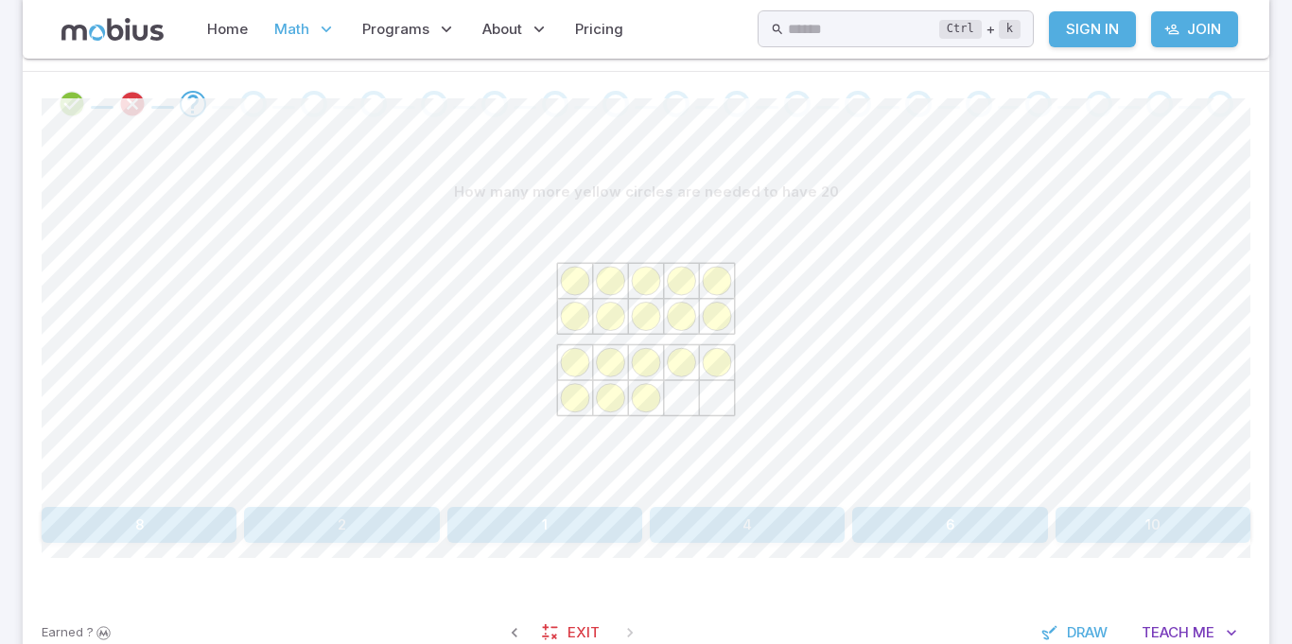
click at [349, 531] on button "2" at bounding box center [341, 525] width 195 height 36
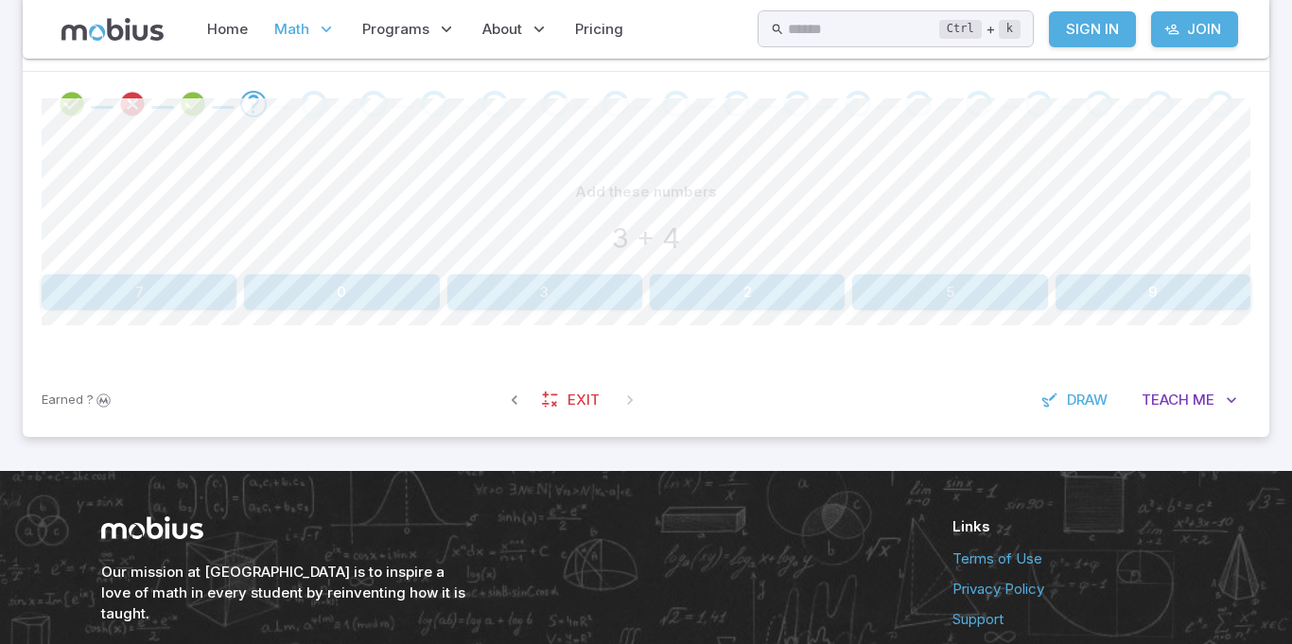
click at [189, 268] on div "Add these numbers 3 + 4 7 0 3 2 5 9" at bounding box center [646, 242] width 1209 height 136
click at [173, 309] on button "7" at bounding box center [139, 292] width 195 height 36
click at [924, 300] on button "13" at bounding box center [949, 292] width 195 height 36
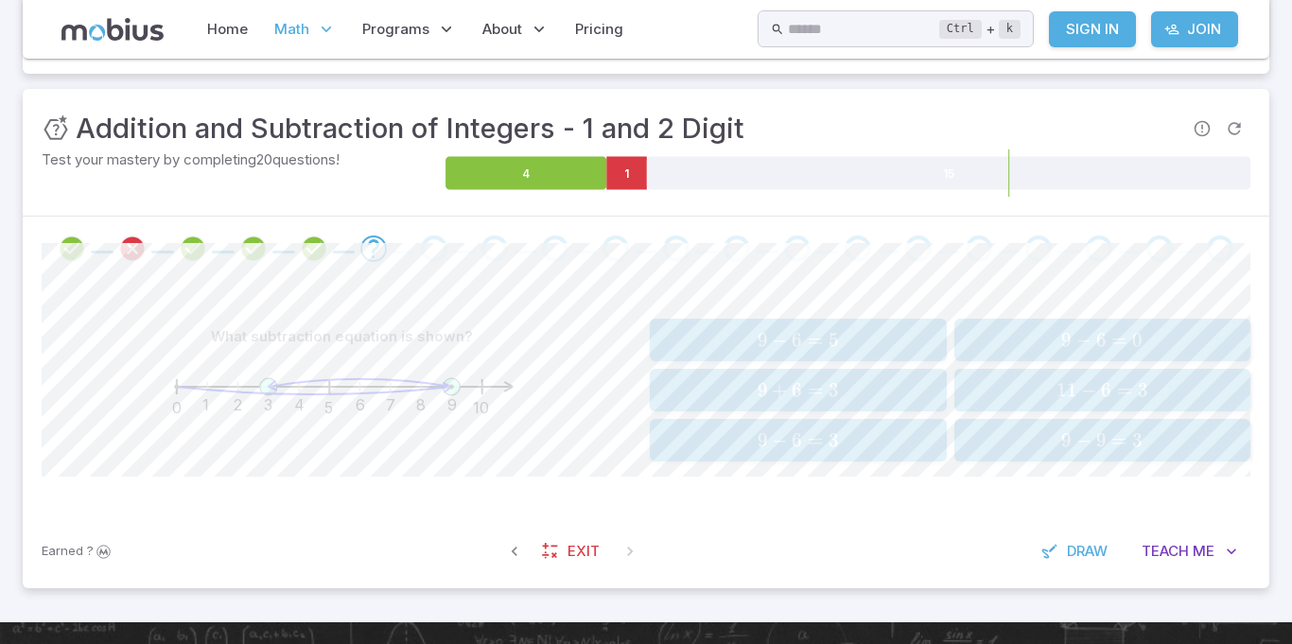
scroll to position [235, 0]
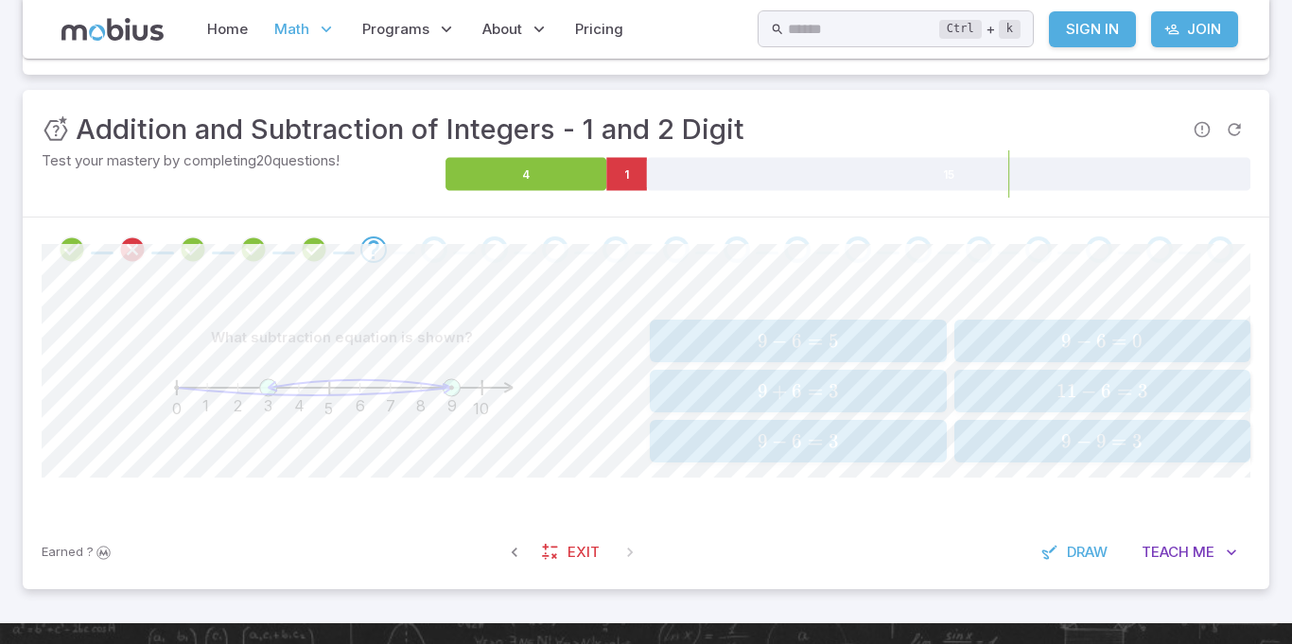
click at [1286, 230] on section "Math / Grades / Grade 3 / Addition and Subtraction of Integers - 1 and 2 Digit …" at bounding box center [646, 223] width 1292 height 800
click at [1286, 223] on section "Math / Grades / Grade 3 / Addition and Subtraction of Integers - 1 and 2 Digit …" at bounding box center [646, 223] width 1292 height 800
click at [585, 179] on icon at bounding box center [525, 174] width 161 height 33
click at [263, 427] on icon "0 1 2 3 4 5 6 7 8 9 10" at bounding box center [342, 394] width 378 height 76
click at [265, 422] on icon "0 1 2 3 4 5 6 7 8 9 10" at bounding box center [342, 394] width 378 height 76
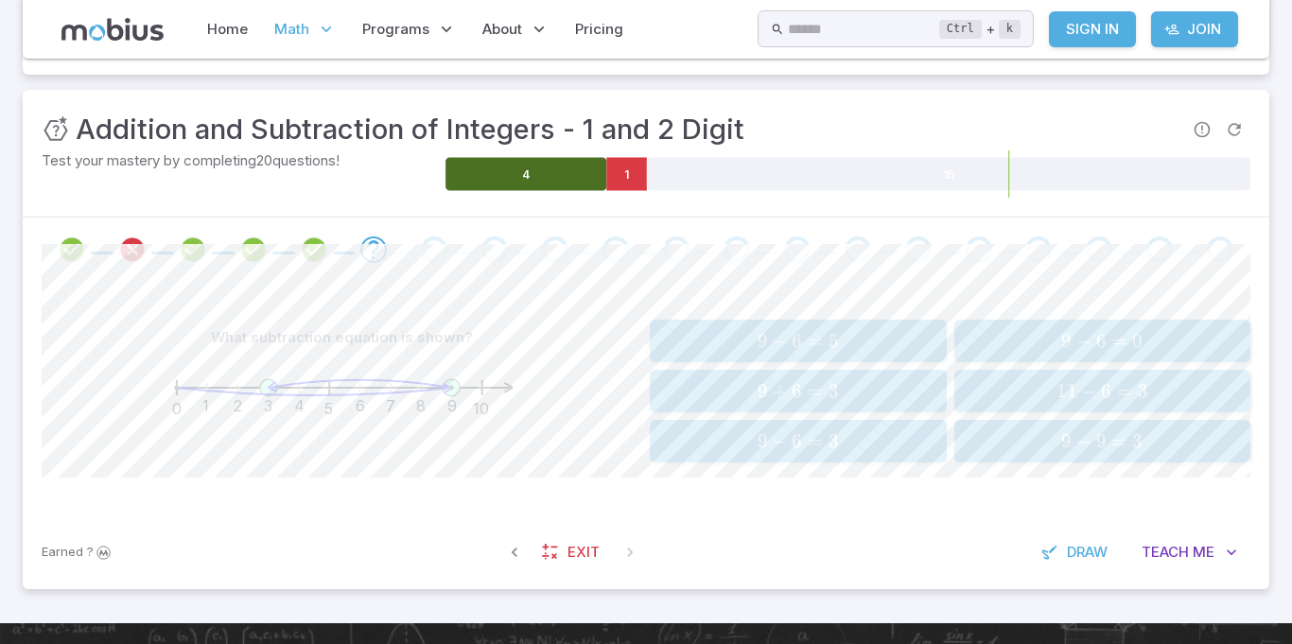
click at [415, 417] on icon "0 1 2 3 4 5 6 7 8 9 10" at bounding box center [342, 394] width 378 height 76
click at [1162, 324] on button "9 − 6 = 0 9 - 6 = 0 9 − 6 = 0" at bounding box center [1102, 341] width 297 height 43
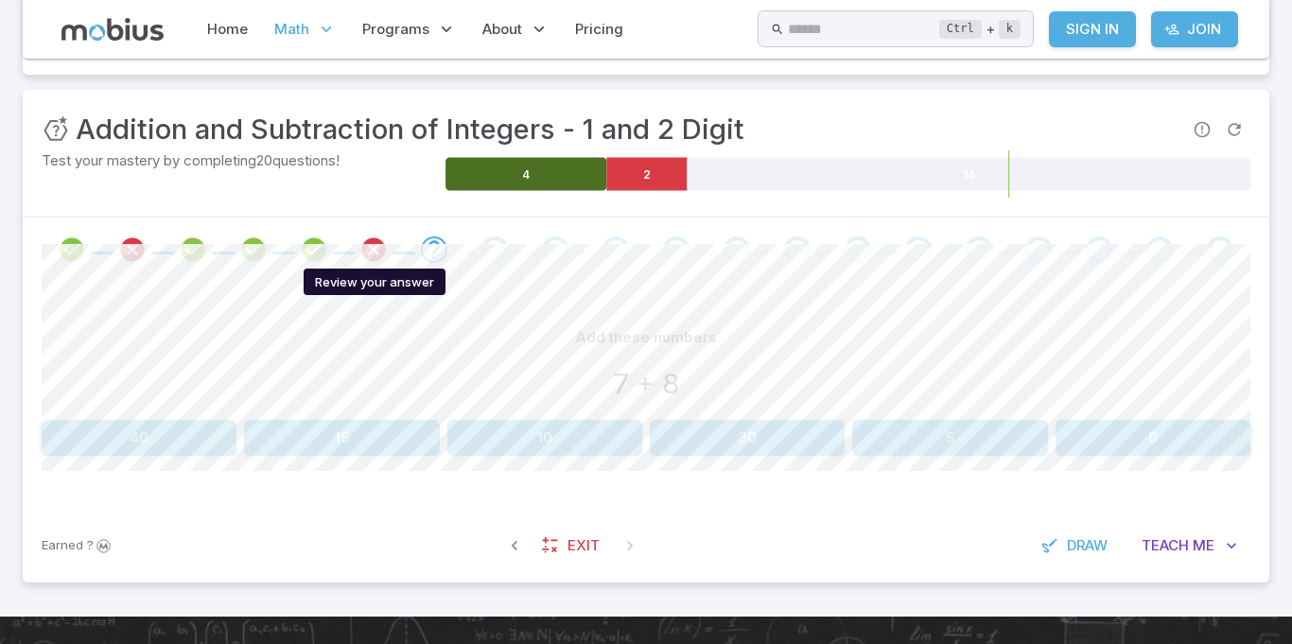
click at [380, 253] on icon "Review your answer" at bounding box center [373, 249] width 28 height 28
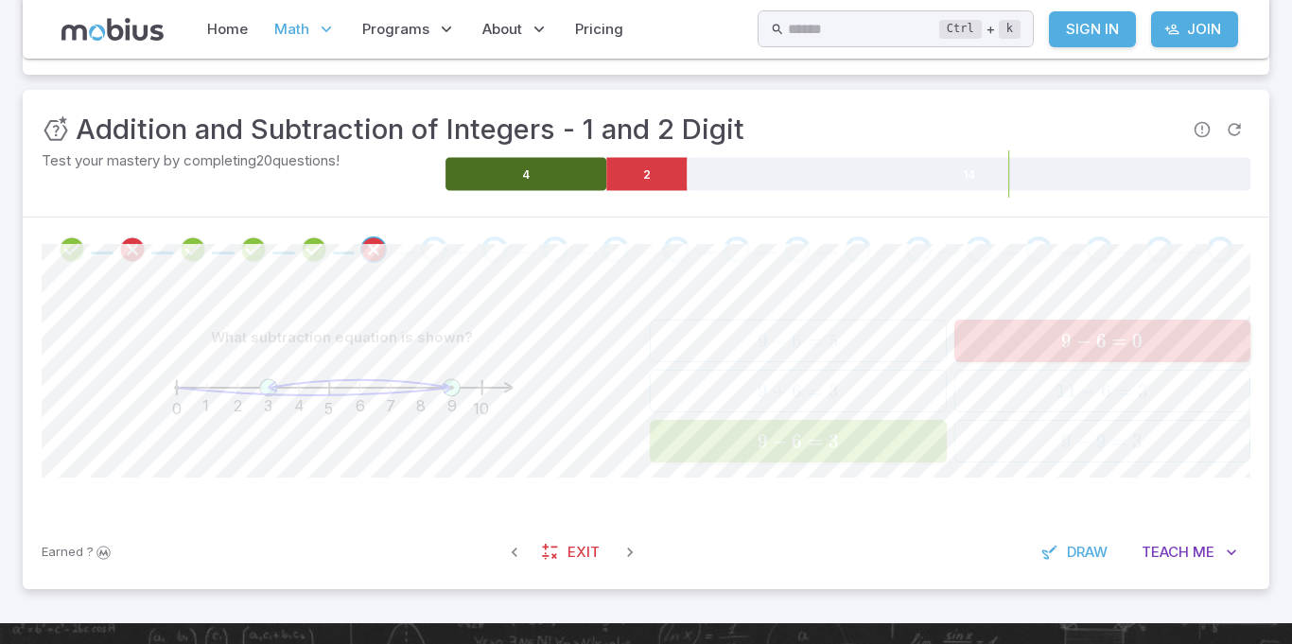
click at [691, 422] on button "9 − 6 = 3 9 - 6 = 3 9 − 6 = 3" at bounding box center [798, 441] width 297 height 43
click at [774, 461] on button "9 − 6 = 3 9 - 6 = 3 9 − 6 = 3" at bounding box center [798, 441] width 297 height 43
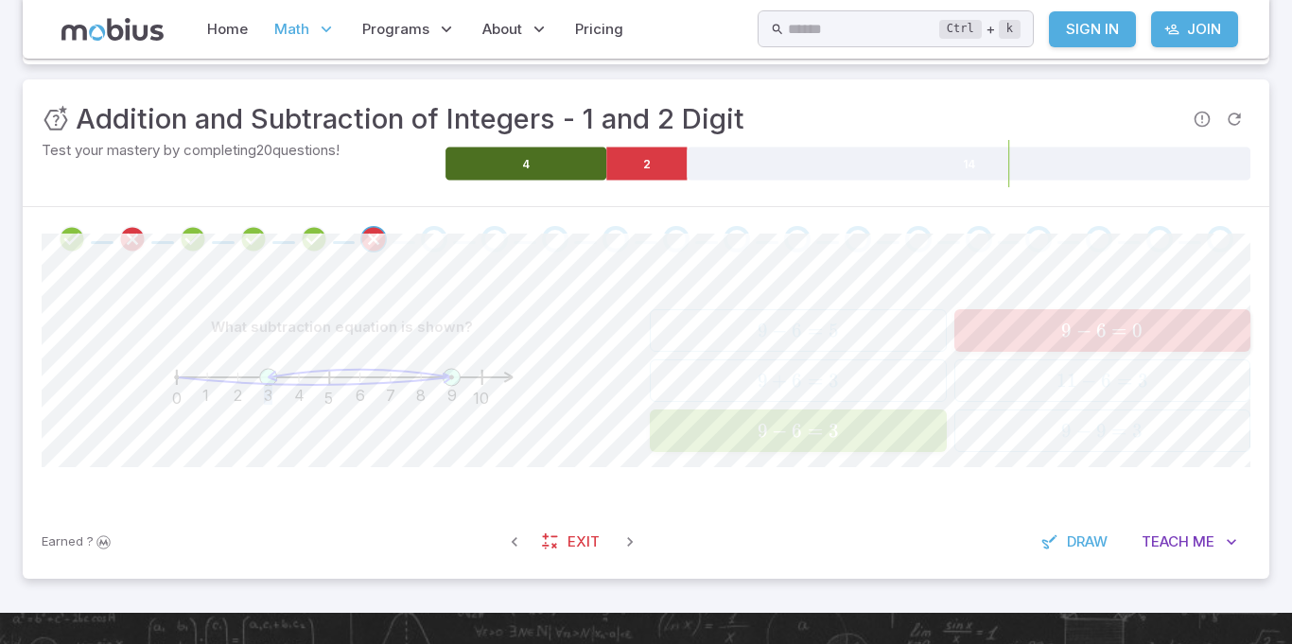
scroll to position [251, 0]
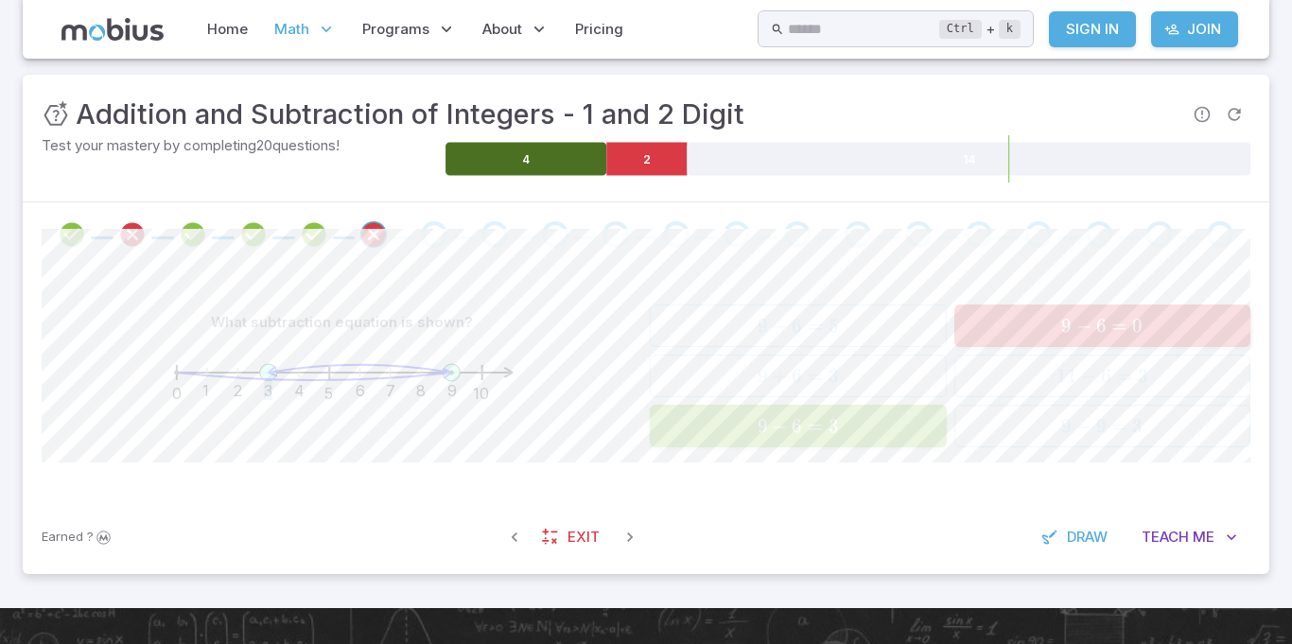
click at [371, 245] on icon "Review your answer" at bounding box center [373, 234] width 28 height 28
click at [417, 244] on span at bounding box center [433, 234] width 45 height 26
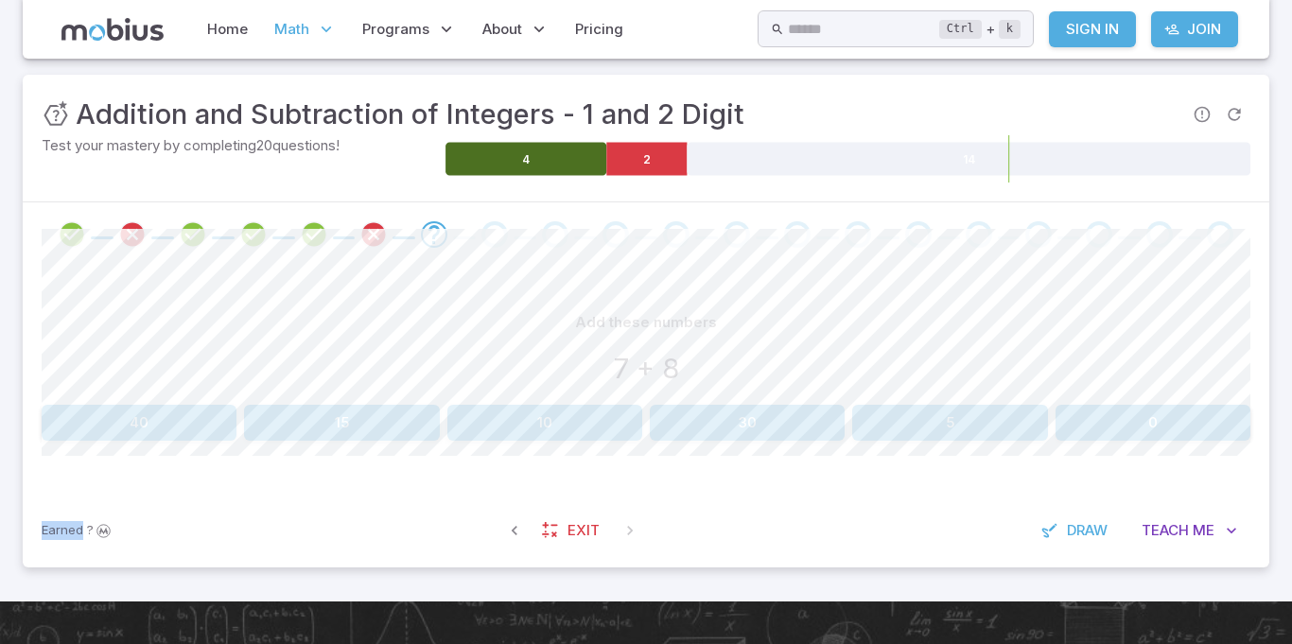
click at [180, 545] on div "Earned ? Exit Draw Teach Me" at bounding box center [646, 531] width 1246 height 74
click at [408, 427] on button "15" at bounding box center [341, 423] width 195 height 36
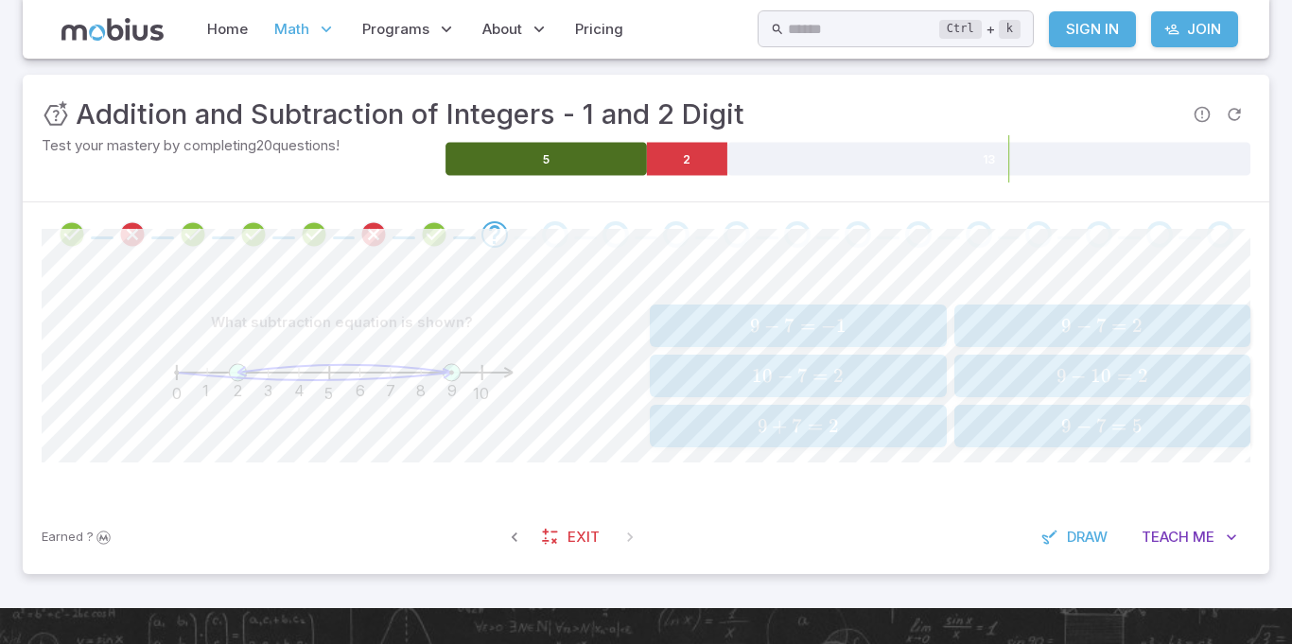
click at [1, 386] on section "Math / Grades / Grade 3 / Addition and Subtraction of Integers - 1 and 2 Digit …" at bounding box center [646, 208] width 1292 height 800
click at [1046, 324] on span "9 − 7 = 2" at bounding box center [1102, 326] width 285 height 24
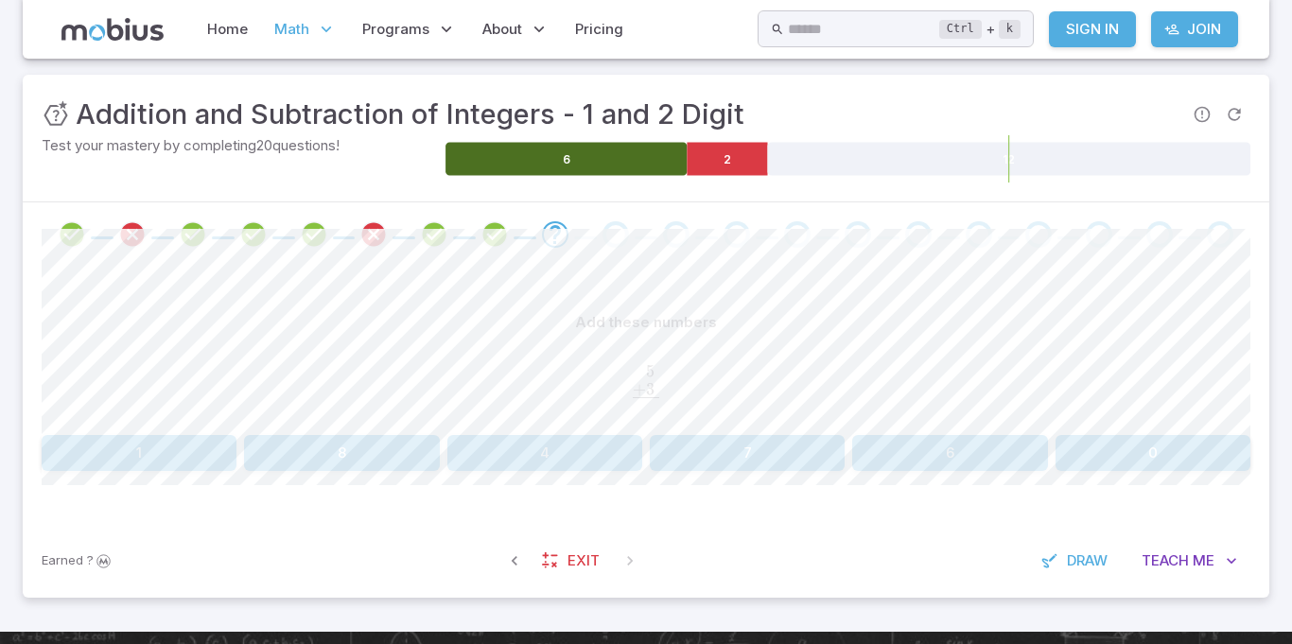
click at [365, 448] on button "8" at bounding box center [341, 453] width 195 height 36
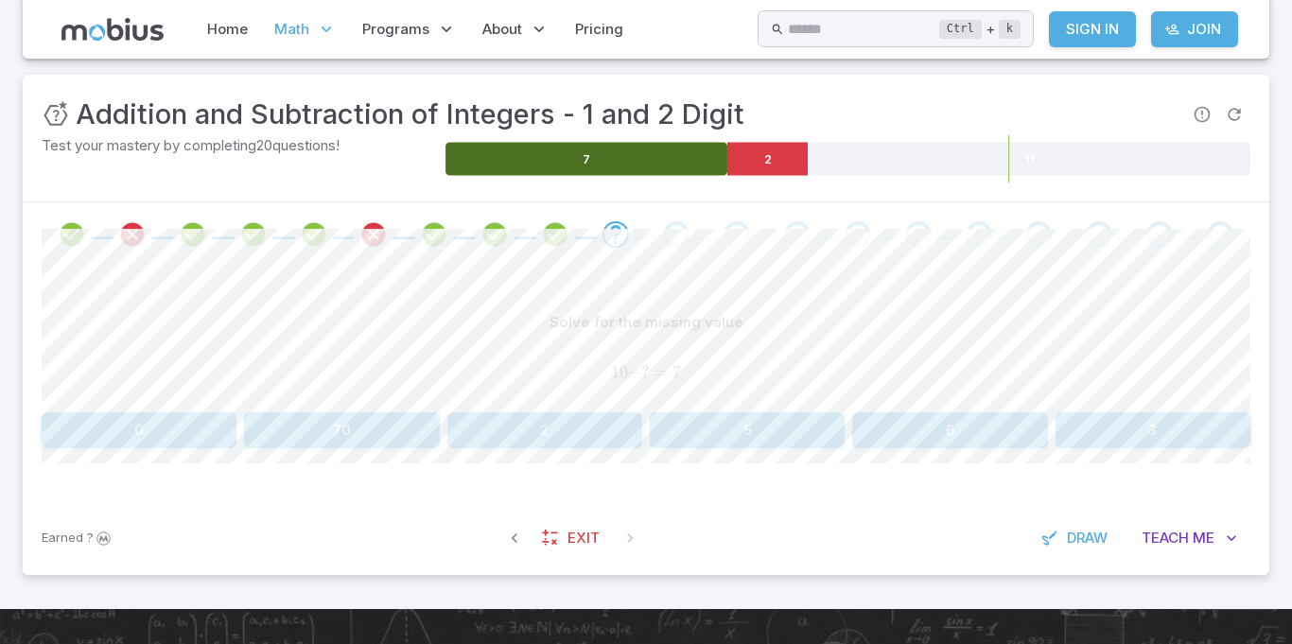
click at [1138, 414] on button "3" at bounding box center [1152, 430] width 195 height 36
click at [126, 417] on button "10" at bounding box center [139, 430] width 195 height 36
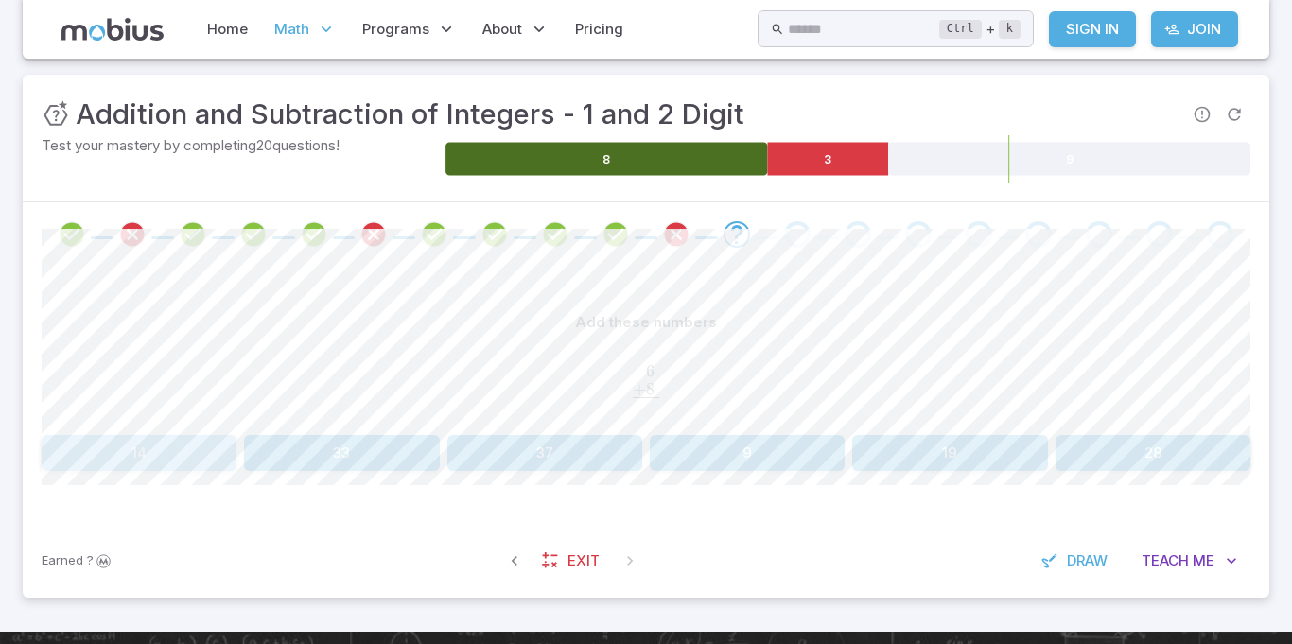
click at [137, 464] on button "14" at bounding box center [139, 453] width 195 height 36
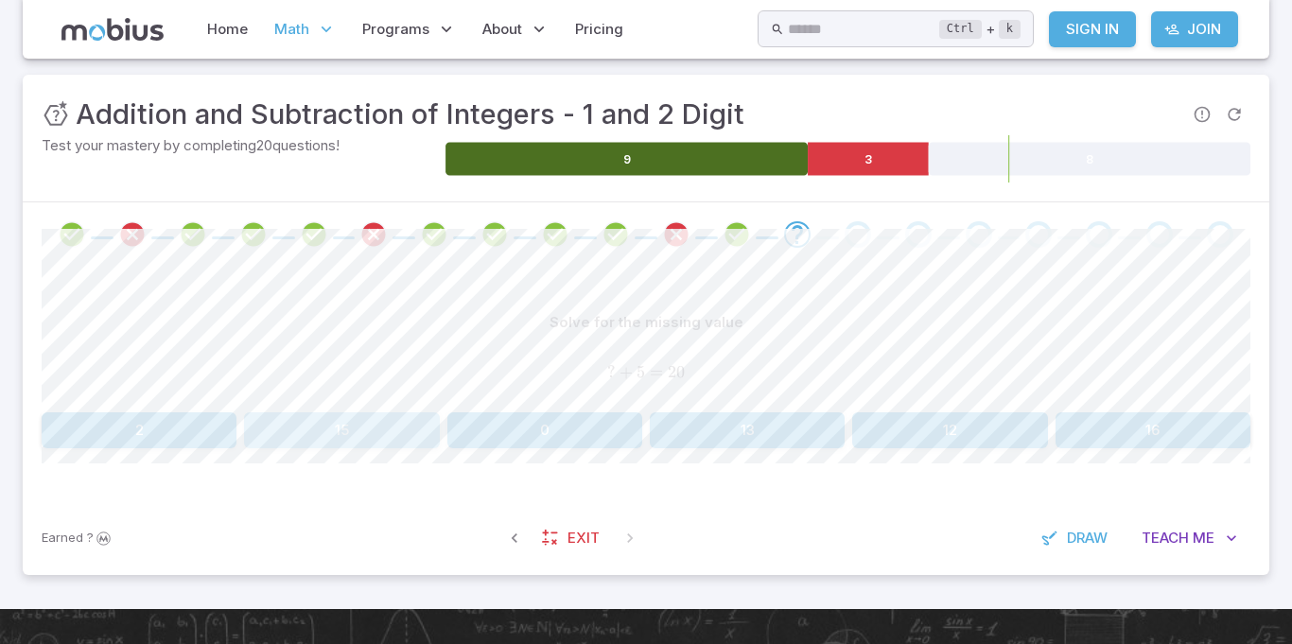
click at [343, 423] on button "15" at bounding box center [341, 430] width 195 height 36
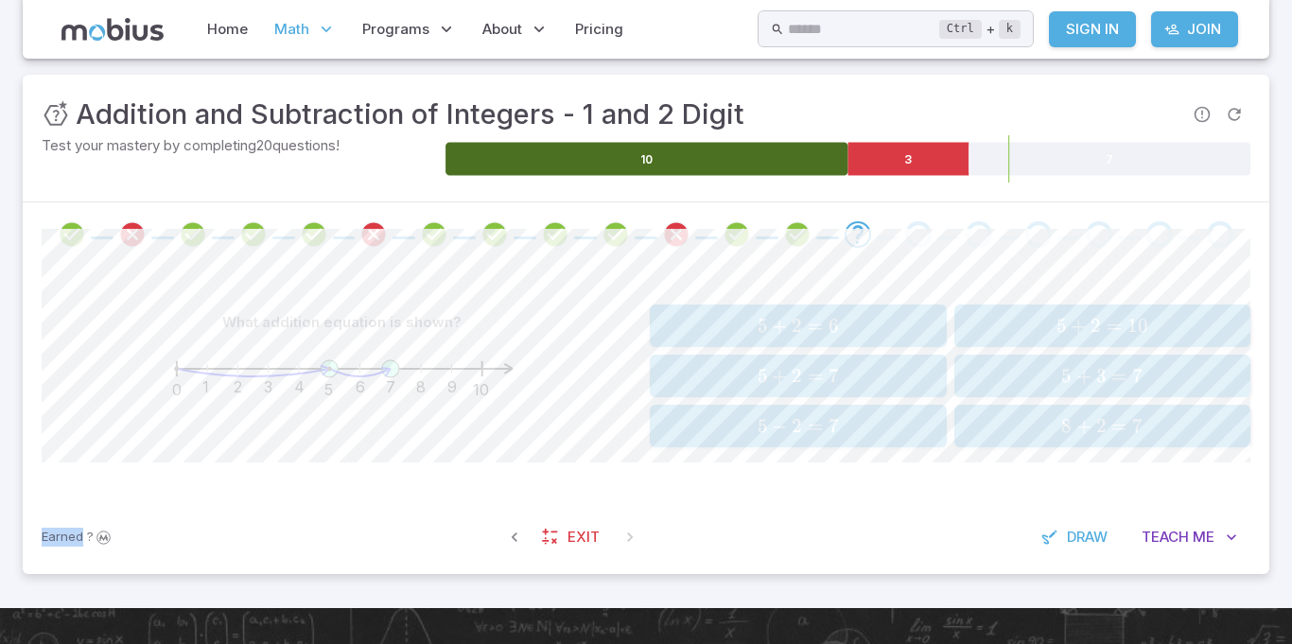
click at [850, 366] on span "5 + 2 = 7" at bounding box center [797, 376] width 285 height 24
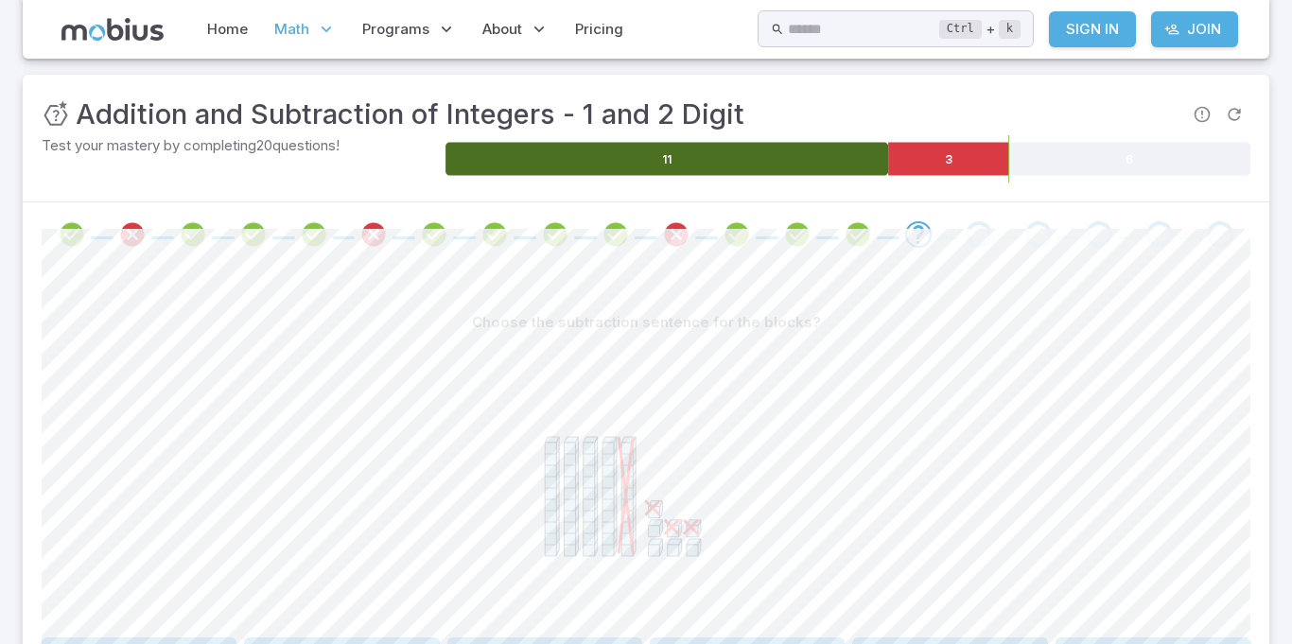
click at [1286, 334] on section "Math / Grades / Grade 3 / Addition and Subtraction of Integers - 1 and 2 Digit …" at bounding box center [646, 321] width 1292 height 1026
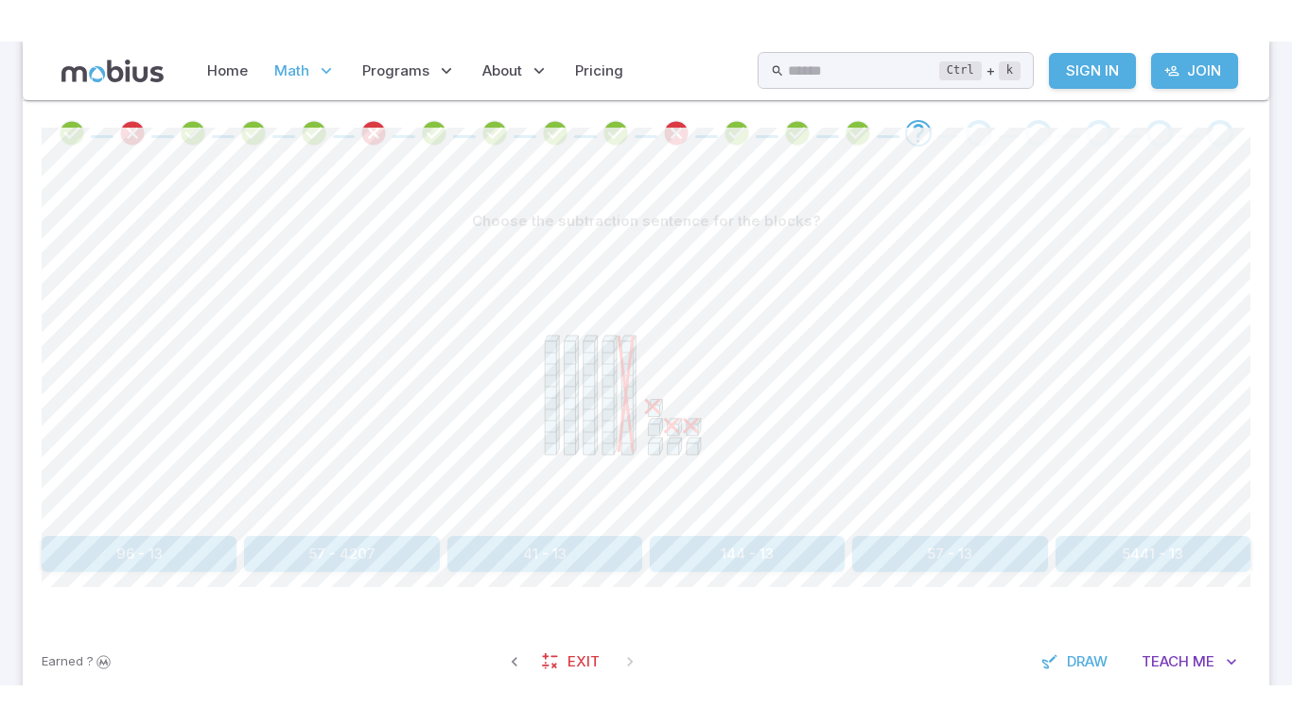
scroll to position [391, 0]
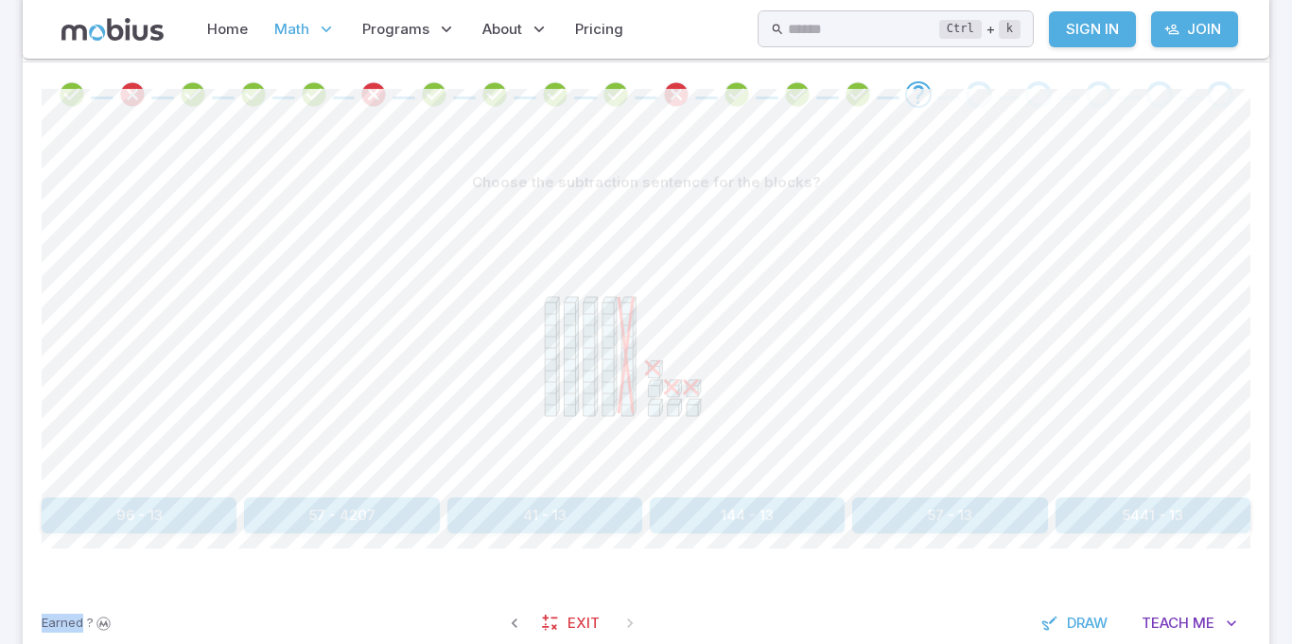
click at [1286, 360] on section "Math / Grades / Grade 3 / Addition and Subtraction of Integers - 1 and 2 Digit …" at bounding box center [646, 181] width 1292 height 1026
click at [7, 505] on section "Math / Grades / Grade 3 / Addition and Subtraction of Integers - 1 and 2 Digit …" at bounding box center [646, 181] width 1292 height 1026
click at [1286, 332] on section "Math / Grades / Grade 3 / Addition and Subtraction of Integers - 1 and 2 Digit …" at bounding box center [646, 181] width 1292 height 1026
click at [692, 547] on div "Choose the subtraction sentence for the blocks? 96 - 13 57 - 4207 41 - 13 144 -…" at bounding box center [646, 357] width 1209 height 460
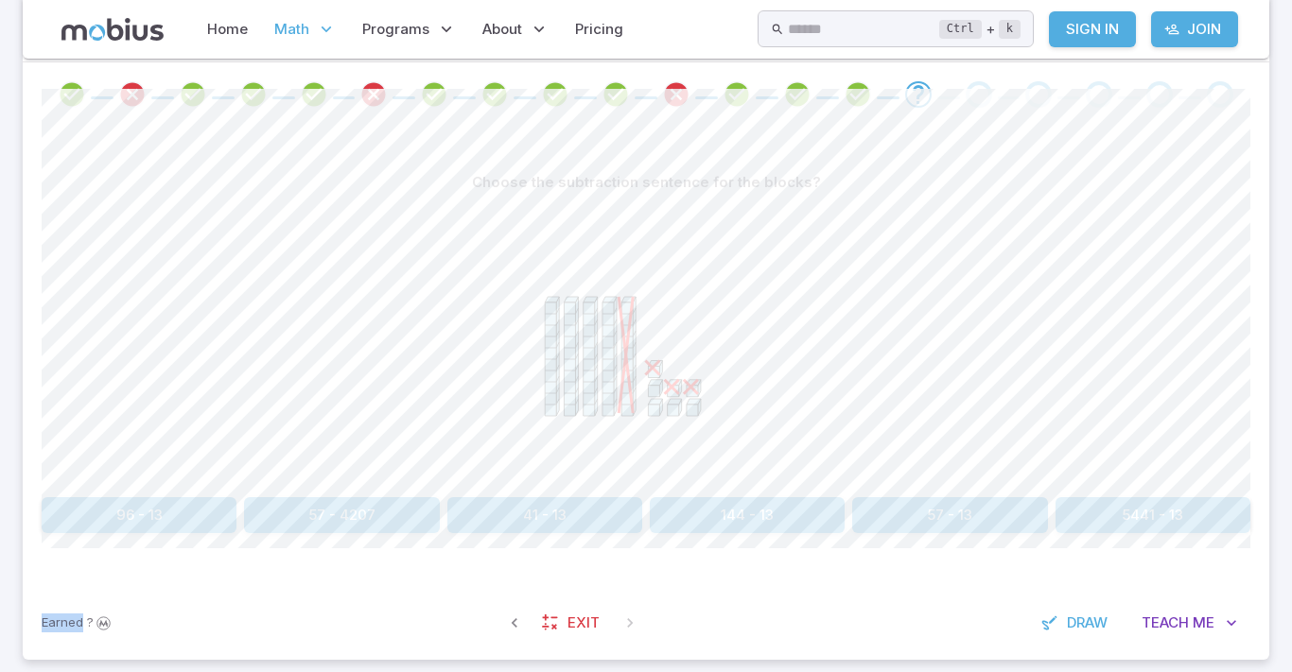
click at [1290, 509] on section "Math / Grades / Grade 3 / Addition and Subtraction of Integers - 1 and 2 Digit …" at bounding box center [646, 181] width 1292 height 1026
click at [1286, 505] on section "Math / Grades / Grade 3 / Addition and Subtraction of Integers - 1 and 2 Digit …" at bounding box center [646, 181] width 1292 height 1026
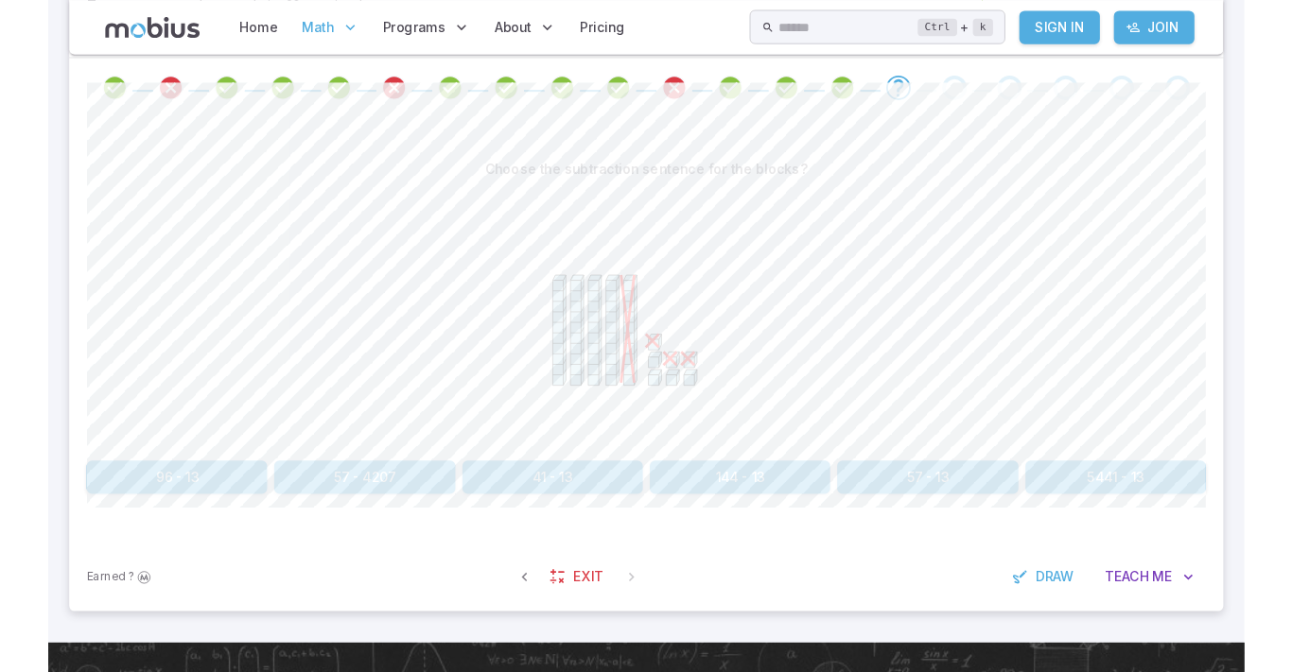
scroll to position [405, 0]
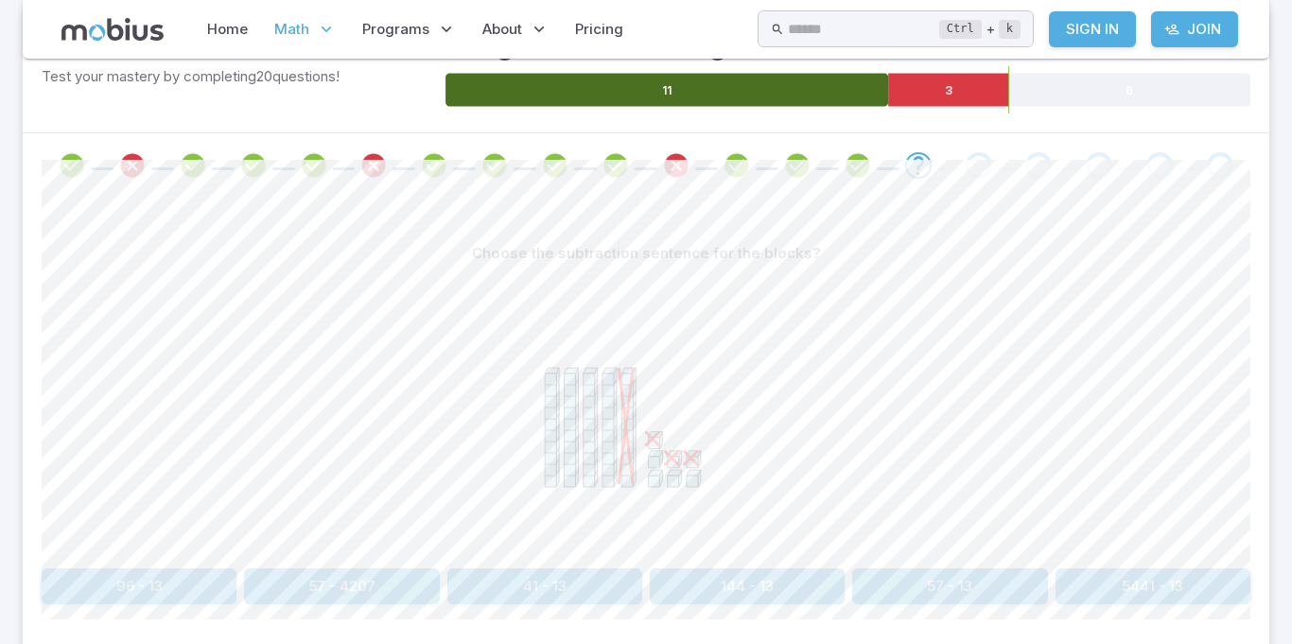
scroll to position [349, 0]
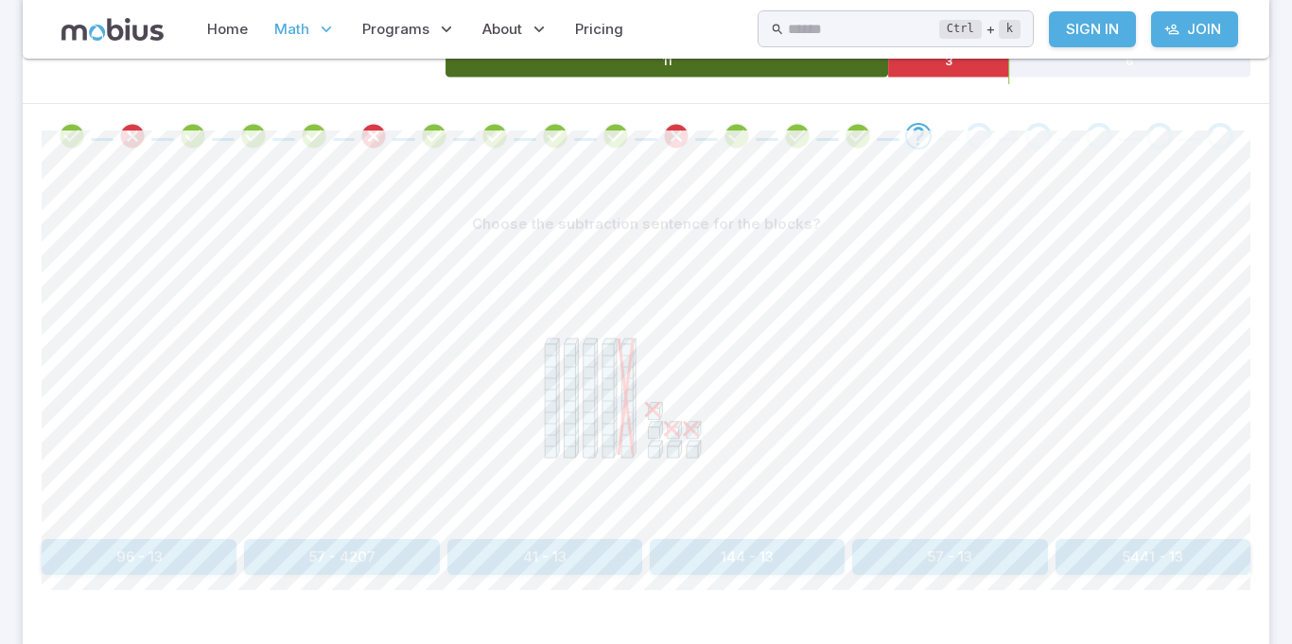
click at [976, 563] on button "57 - 13" at bounding box center [949, 557] width 195 height 36
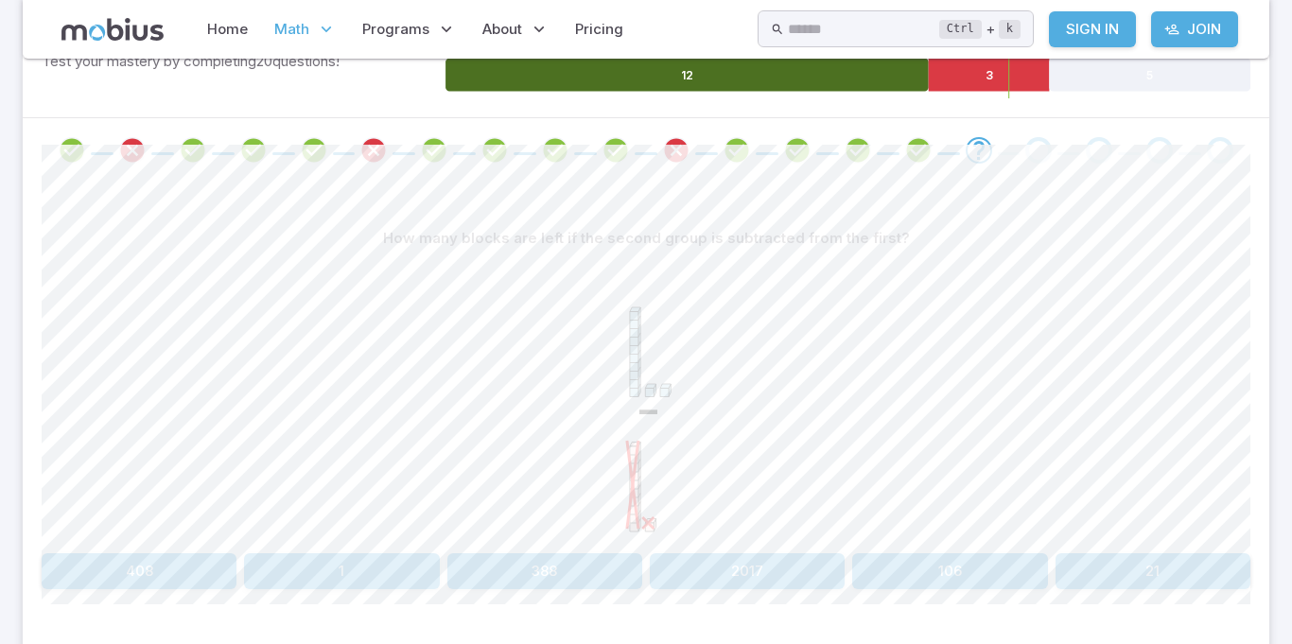
scroll to position [332, 0]
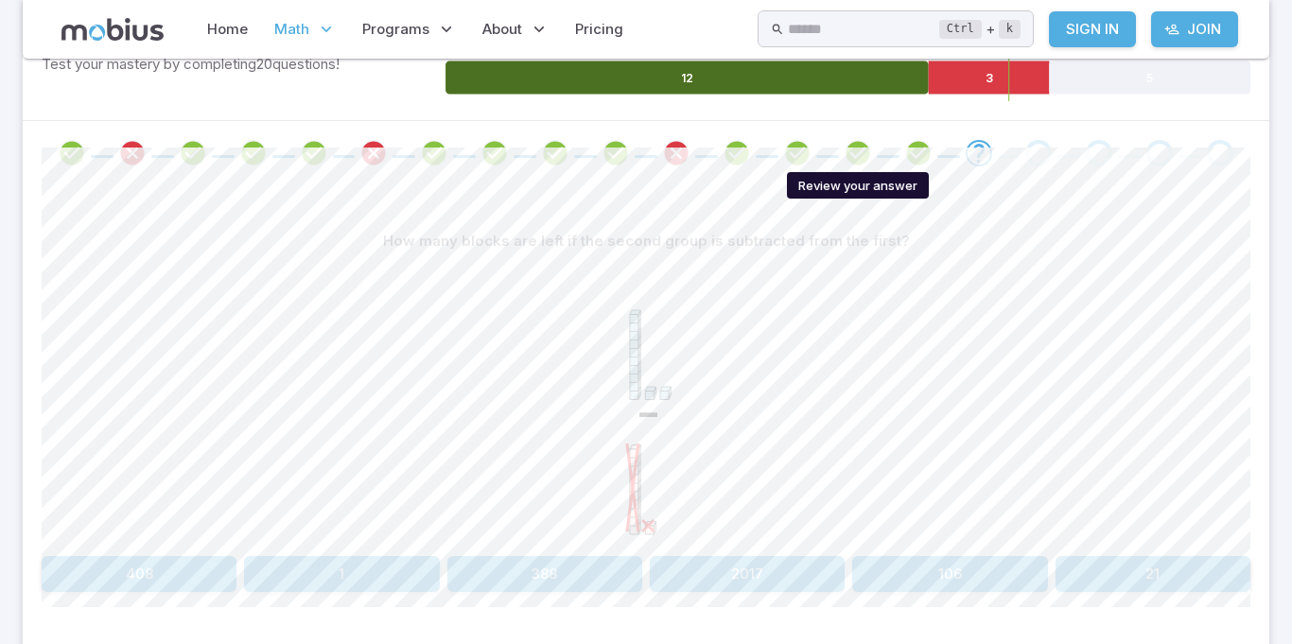
click at [861, 148] on icon "Review your answer" at bounding box center [858, 153] width 28 height 28
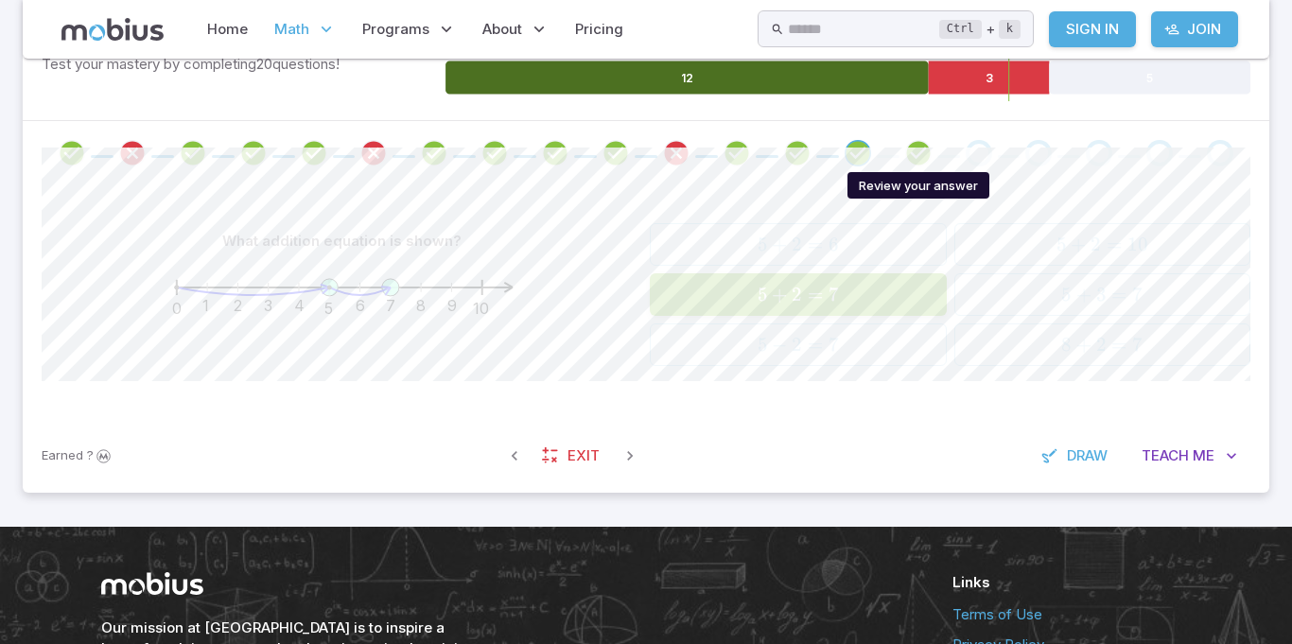
click at [909, 148] on icon "Review your answer" at bounding box center [918, 153] width 28 height 28
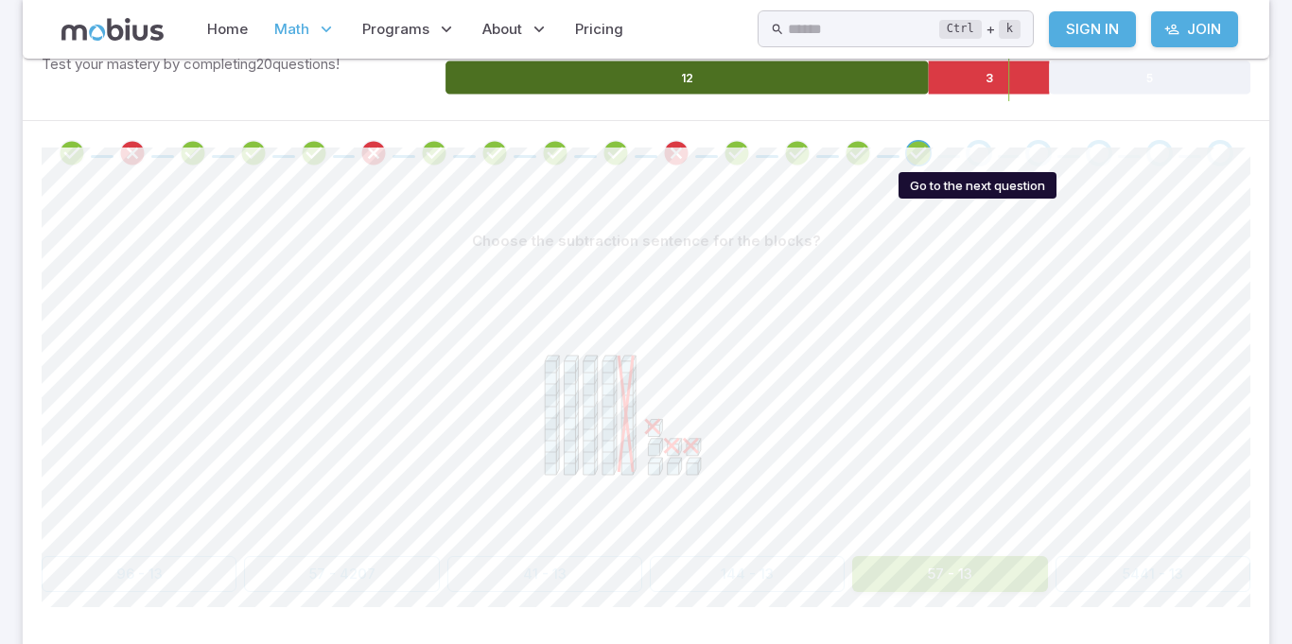
click at [966, 147] on div "Go to the next question" at bounding box center [979, 153] width 26 height 26
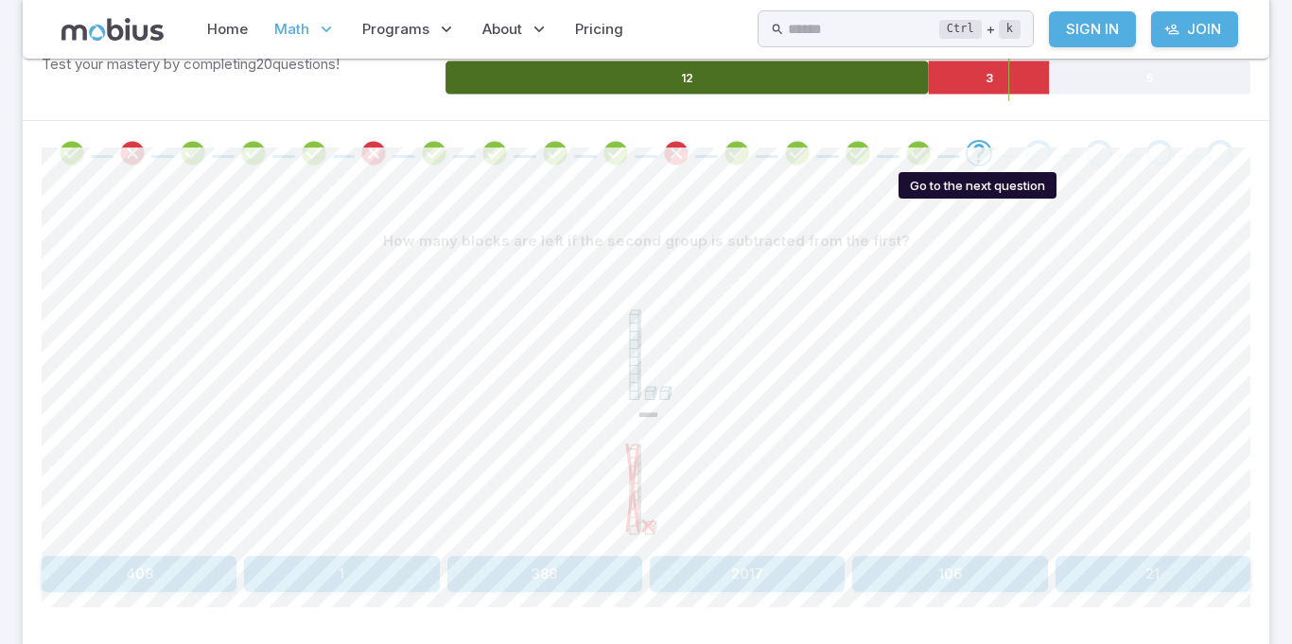
click at [967, 147] on icon "Go to the next question" at bounding box center [978, 153] width 23 height 23
click at [1032, 150] on div "Go to the next question" at bounding box center [1038, 153] width 26 height 26
click at [1034, 148] on div "Go to the next question" at bounding box center [1038, 153] width 26 height 26
click at [1047, 148] on div "Go to the next question" at bounding box center [1038, 153] width 26 height 26
click at [1046, 148] on div "Go to the next question" at bounding box center [1038, 153] width 26 height 26
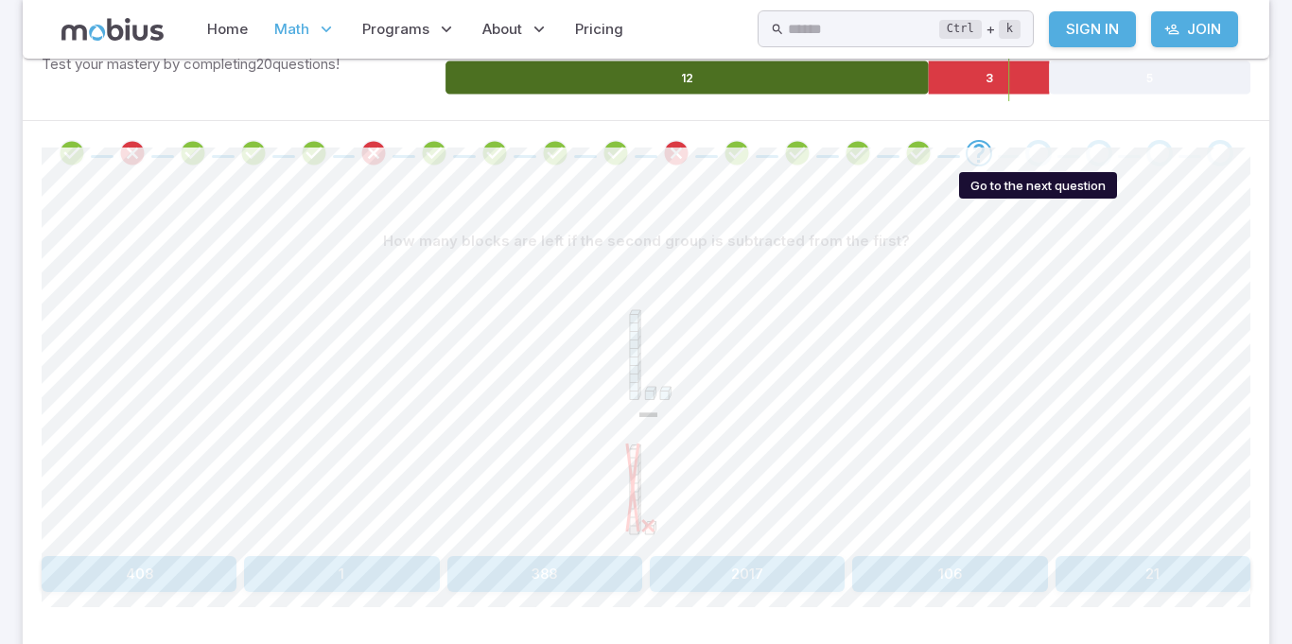
click at [1046, 148] on div "Go to the next question" at bounding box center [1038, 153] width 26 height 26
click at [1053, 162] on span at bounding box center [1039, 153] width 45 height 26
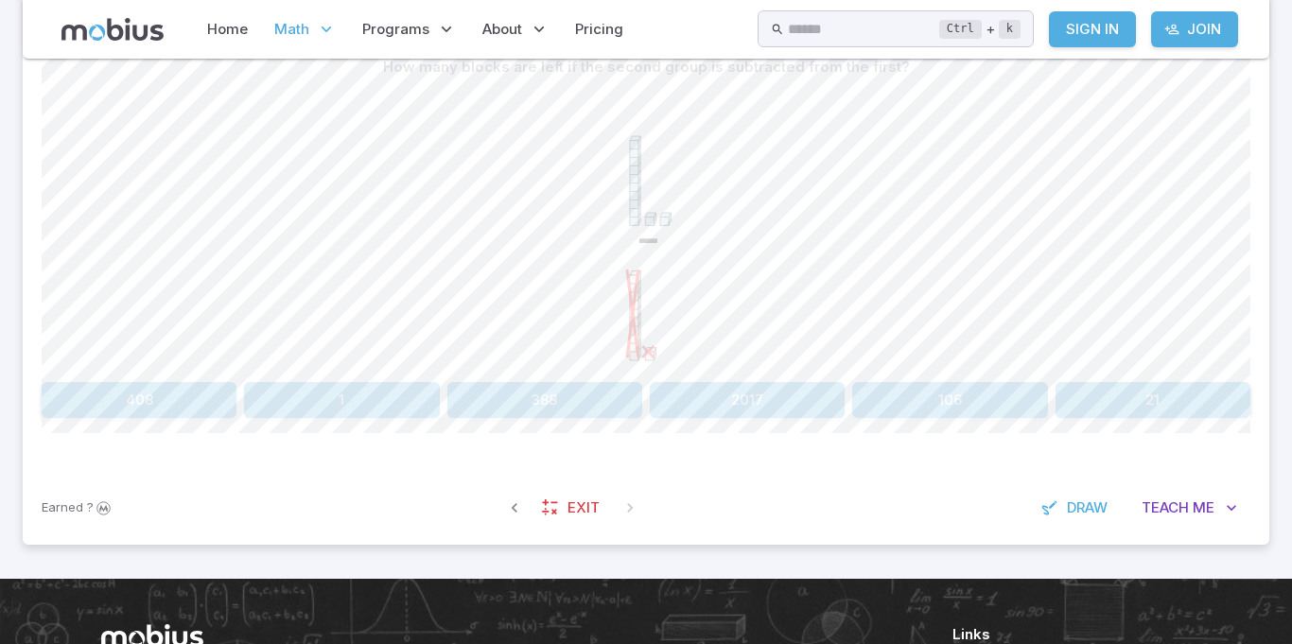
scroll to position [520, 0]
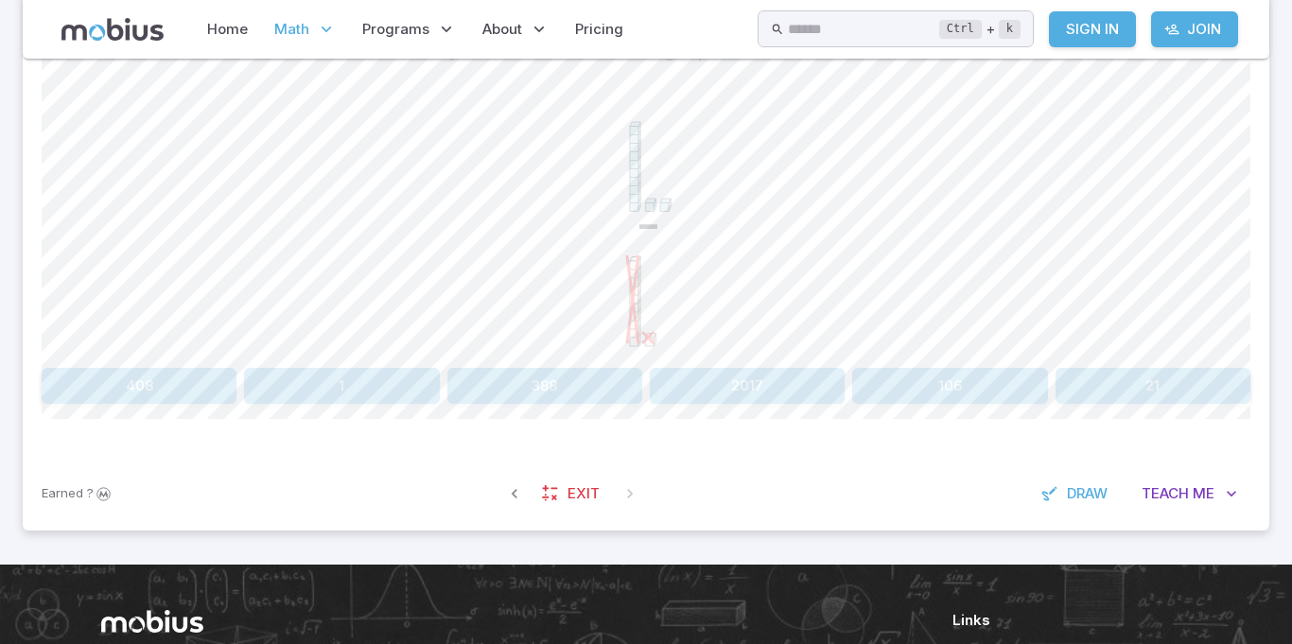
click at [896, 165] on div "-" at bounding box center [646, 215] width 1209 height 289
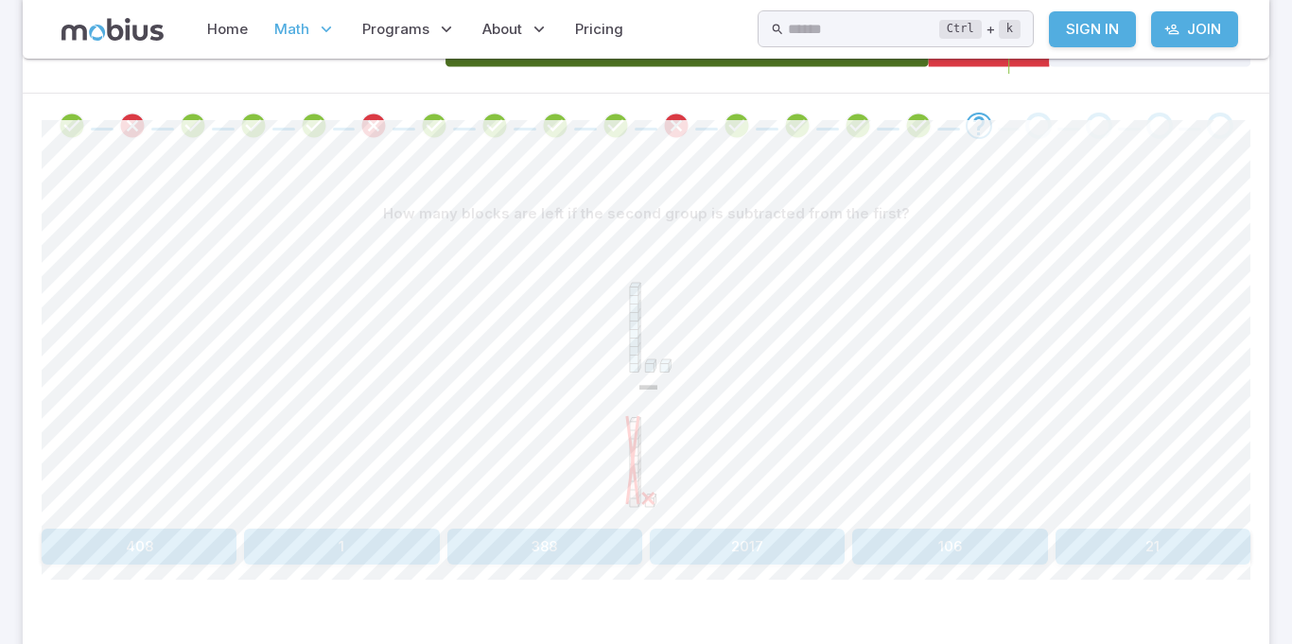
scroll to position [360, 0]
click at [631, 334] on icon at bounding box center [634, 329] width 9 height 85
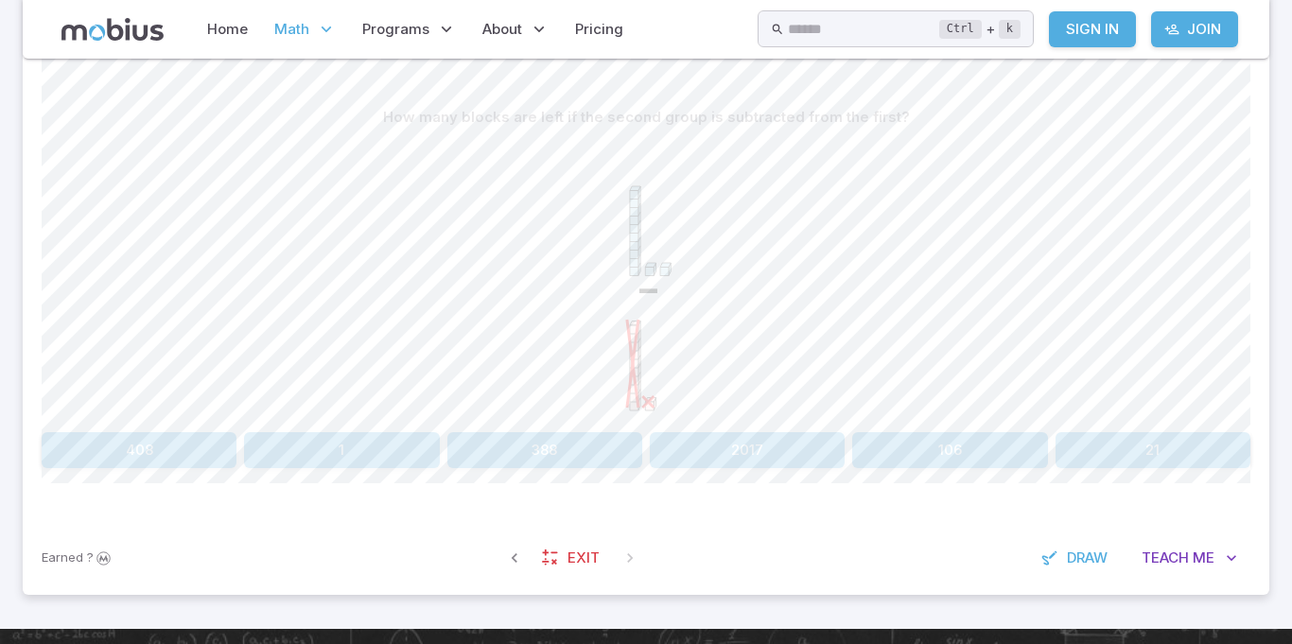
scroll to position [460, 0]
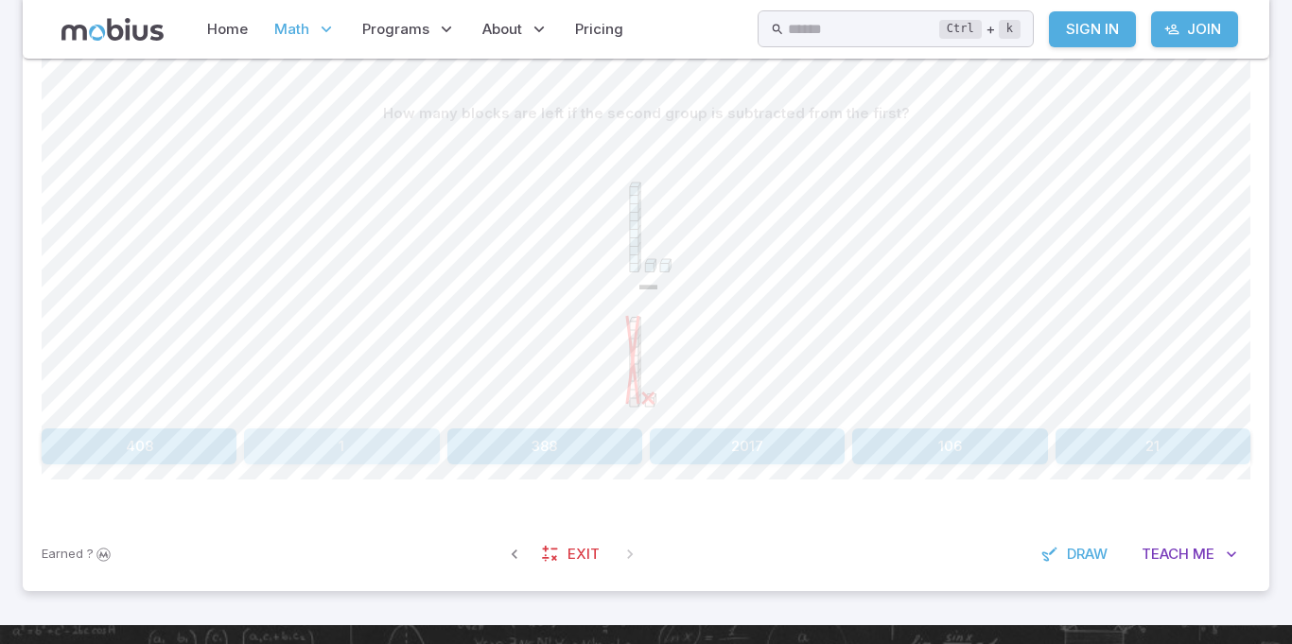
click at [365, 441] on button "1" at bounding box center [341, 446] width 195 height 36
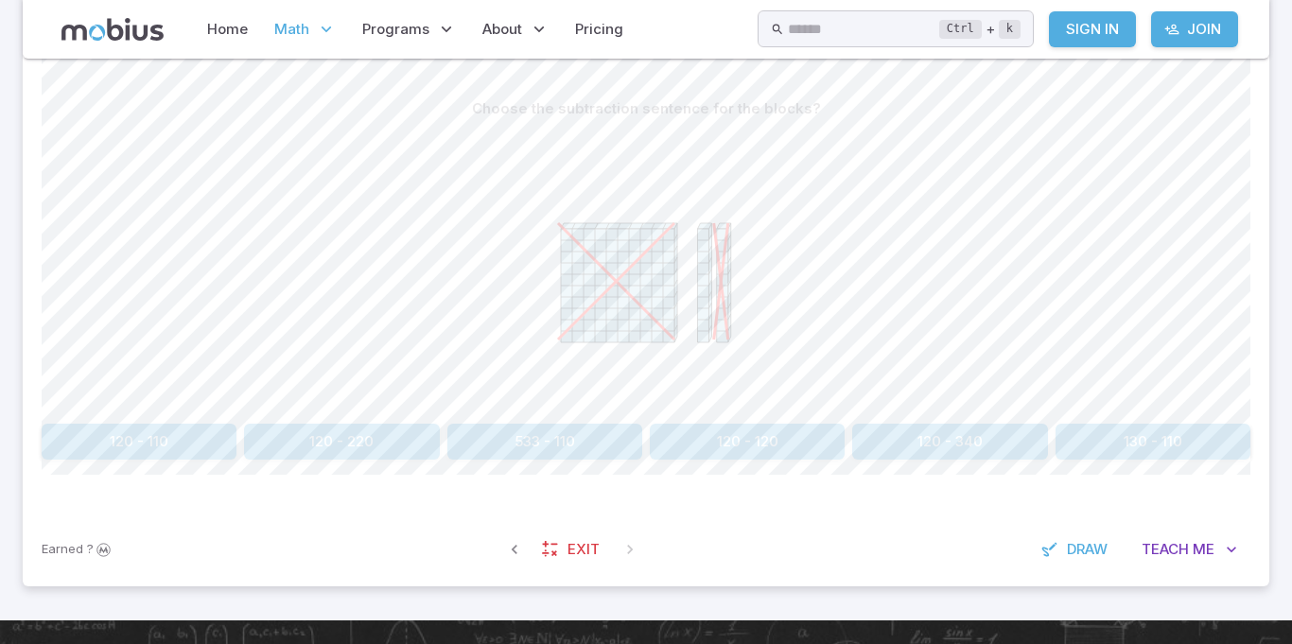
scroll to position [475, 0]
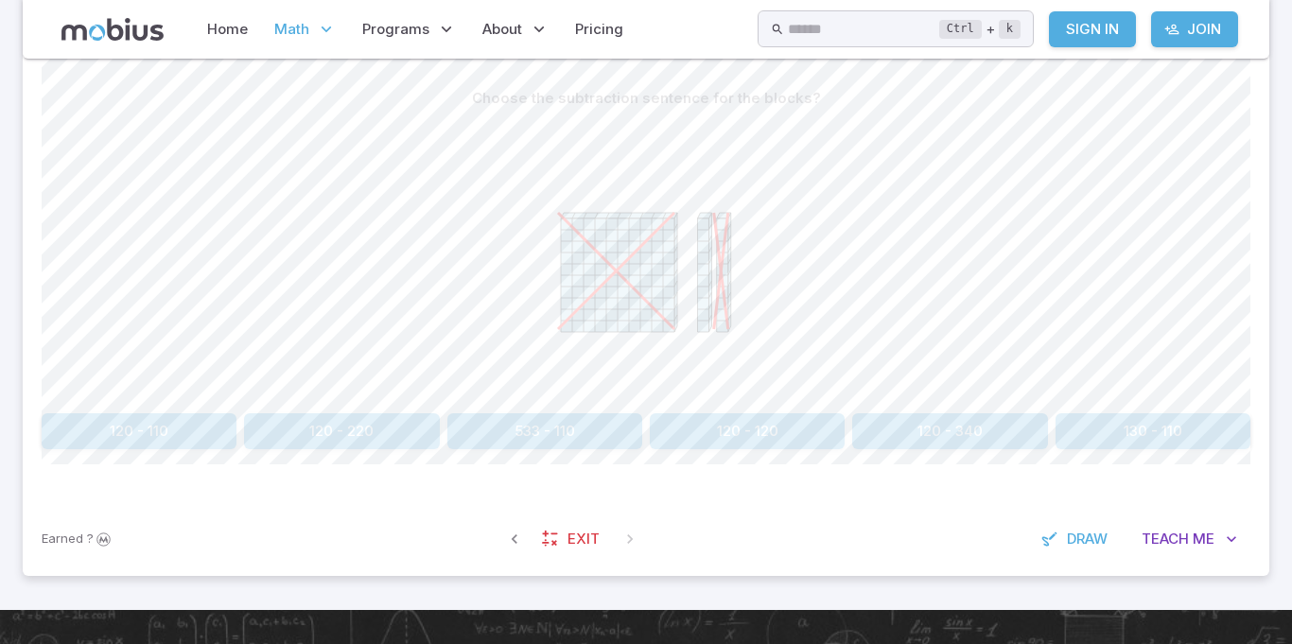
click at [632, 357] on icon at bounding box center [646, 258] width 284 height 284
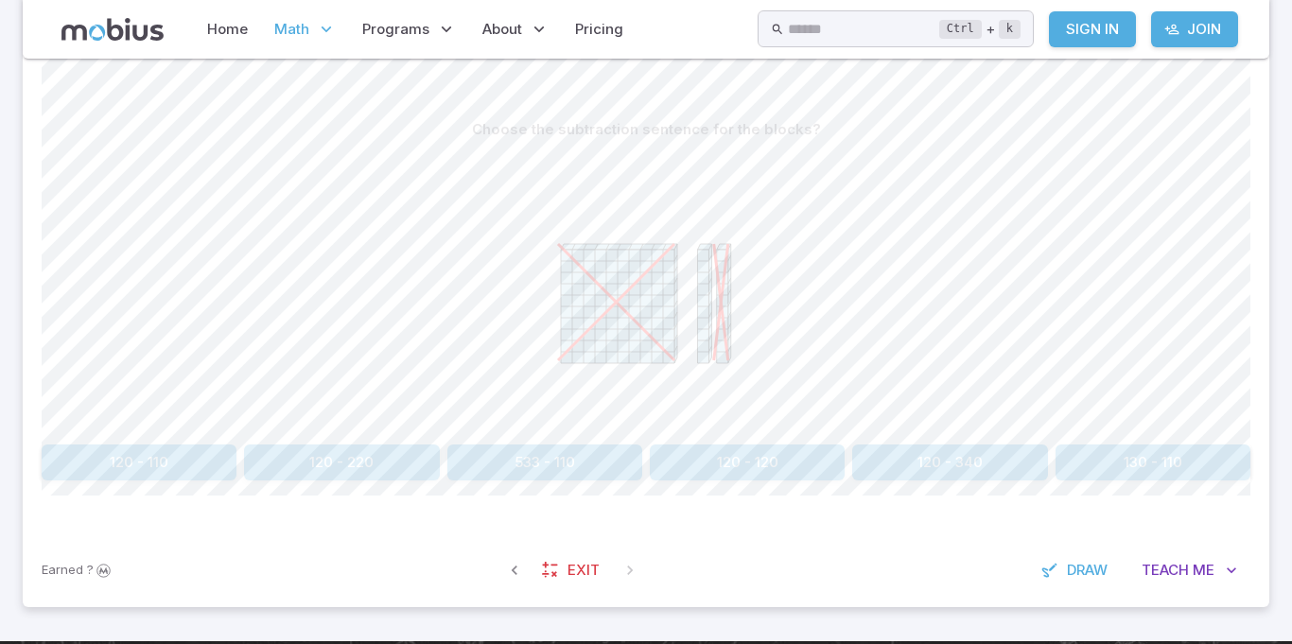
scroll to position [443, 0]
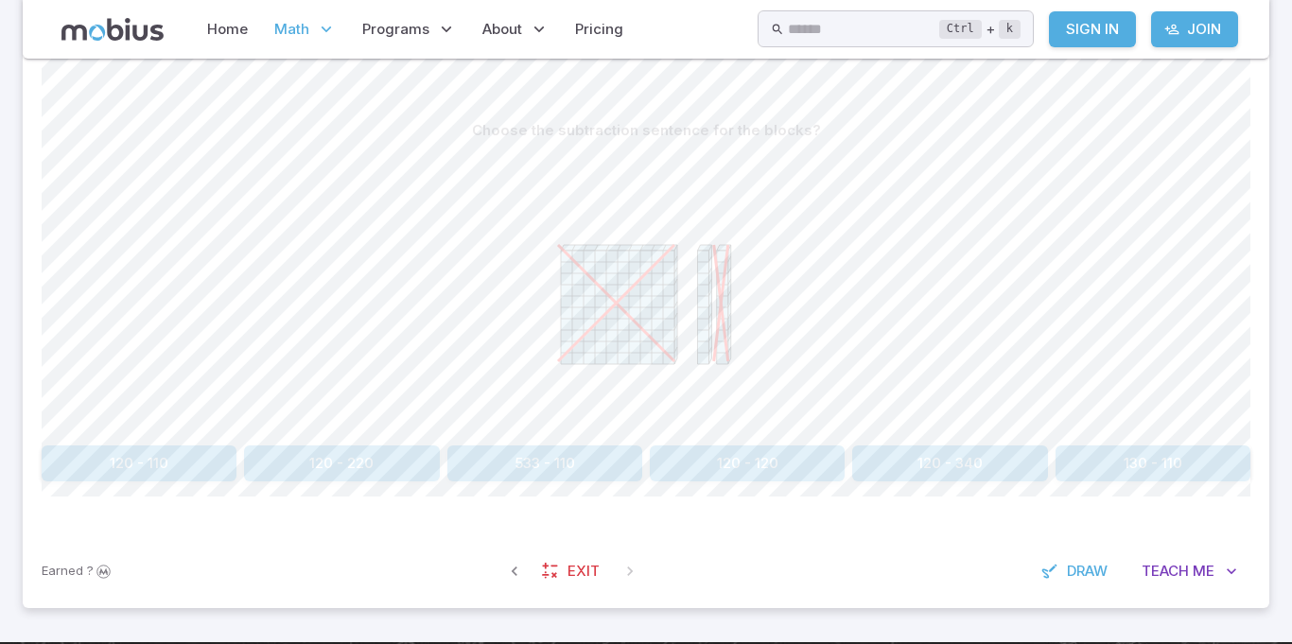
click at [729, 310] on icon at bounding box center [729, 304] width 3 height 119
click at [722, 412] on icon at bounding box center [646, 290] width 284 height 284
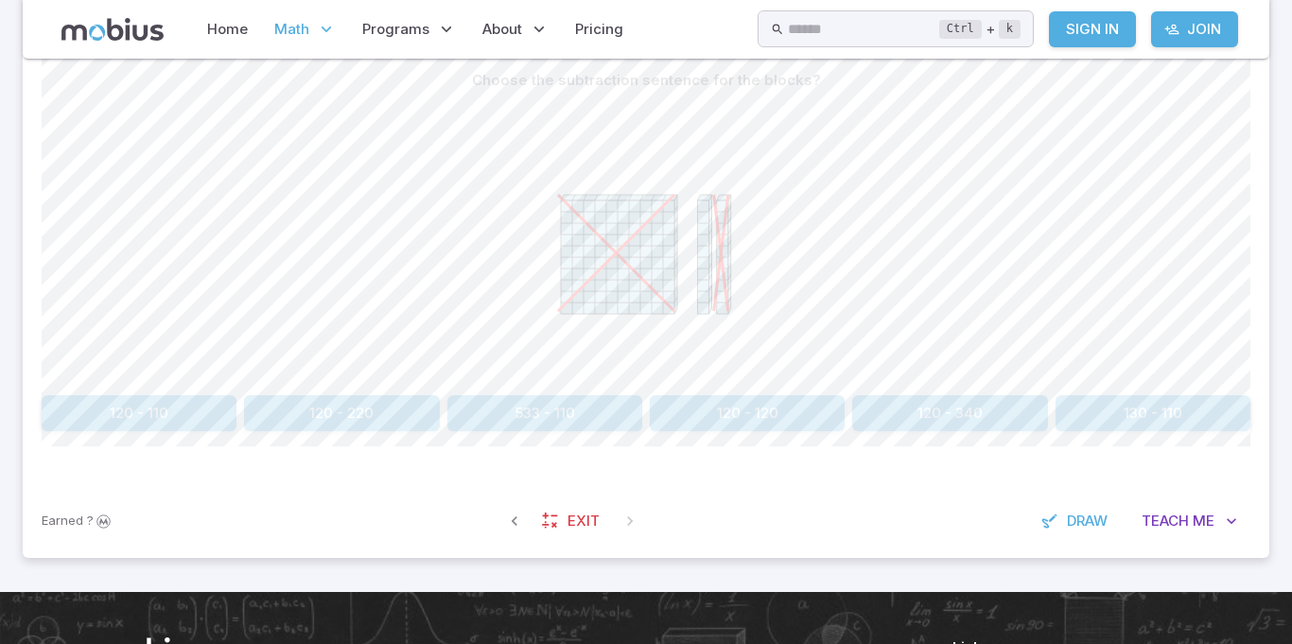
scroll to position [500, 0]
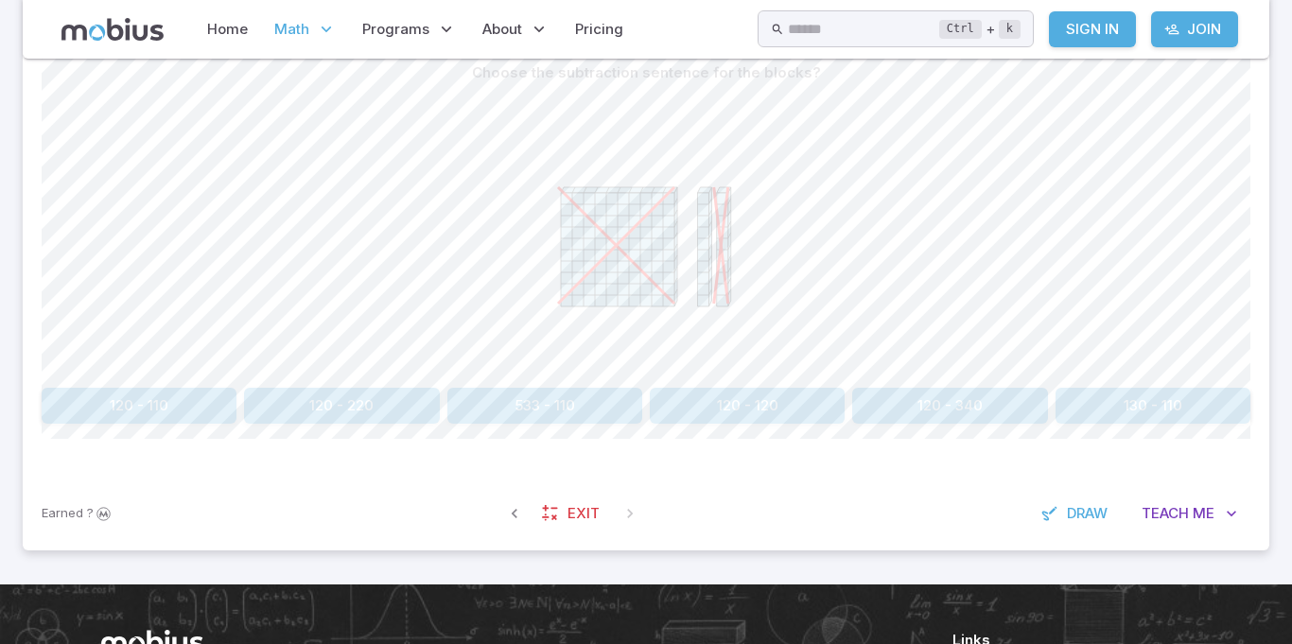
click at [739, 183] on icon at bounding box center [646, 233] width 284 height 284
click at [741, 202] on icon at bounding box center [646, 233] width 284 height 284
click at [741, 212] on icon at bounding box center [646, 233] width 284 height 284
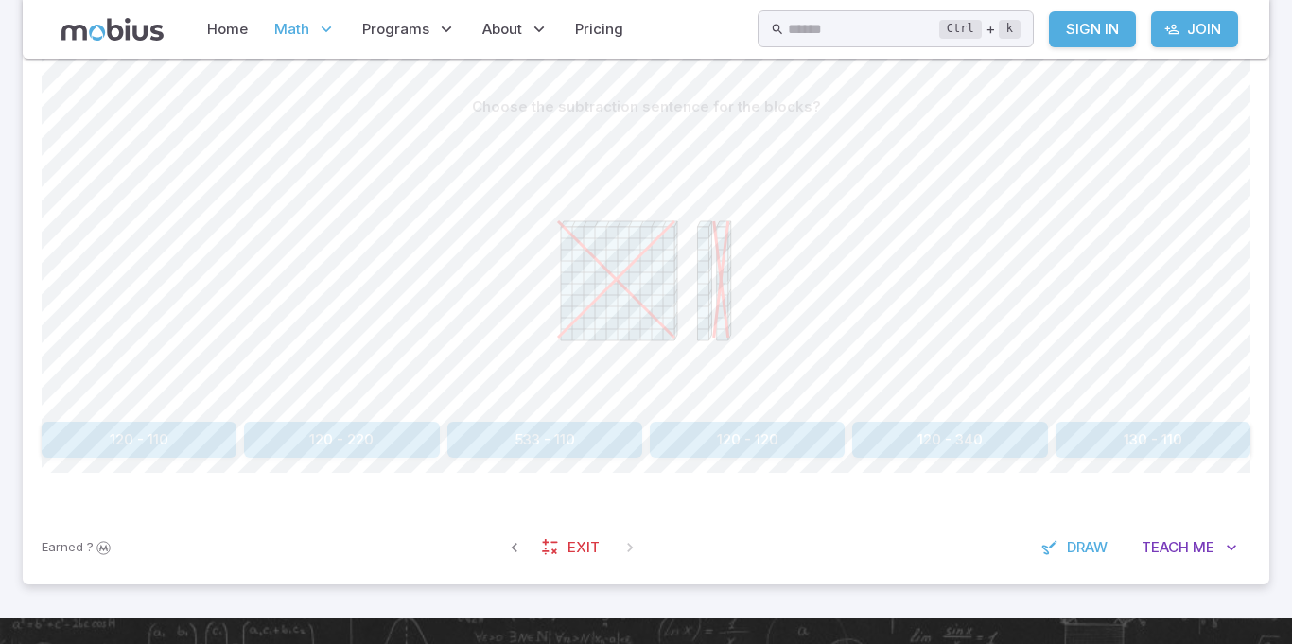
scroll to position [461, 0]
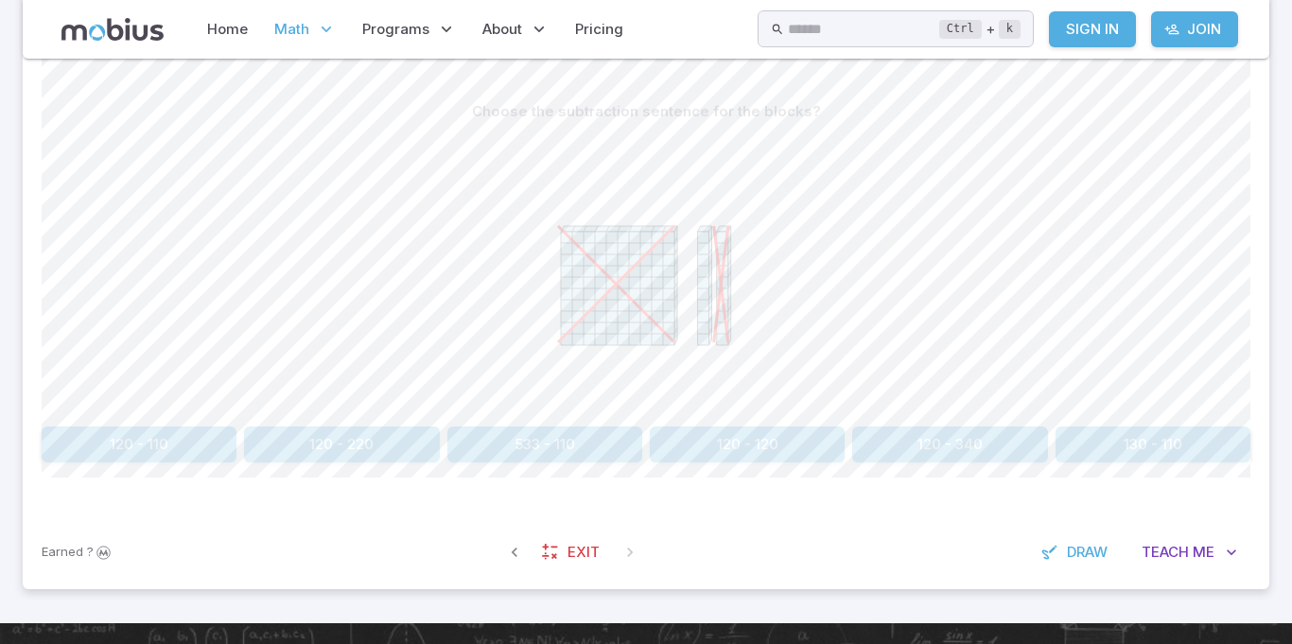
click at [716, 344] on icon at bounding box center [646, 272] width 284 height 284
click at [165, 447] on button "120 - 110" at bounding box center [139, 445] width 195 height 36
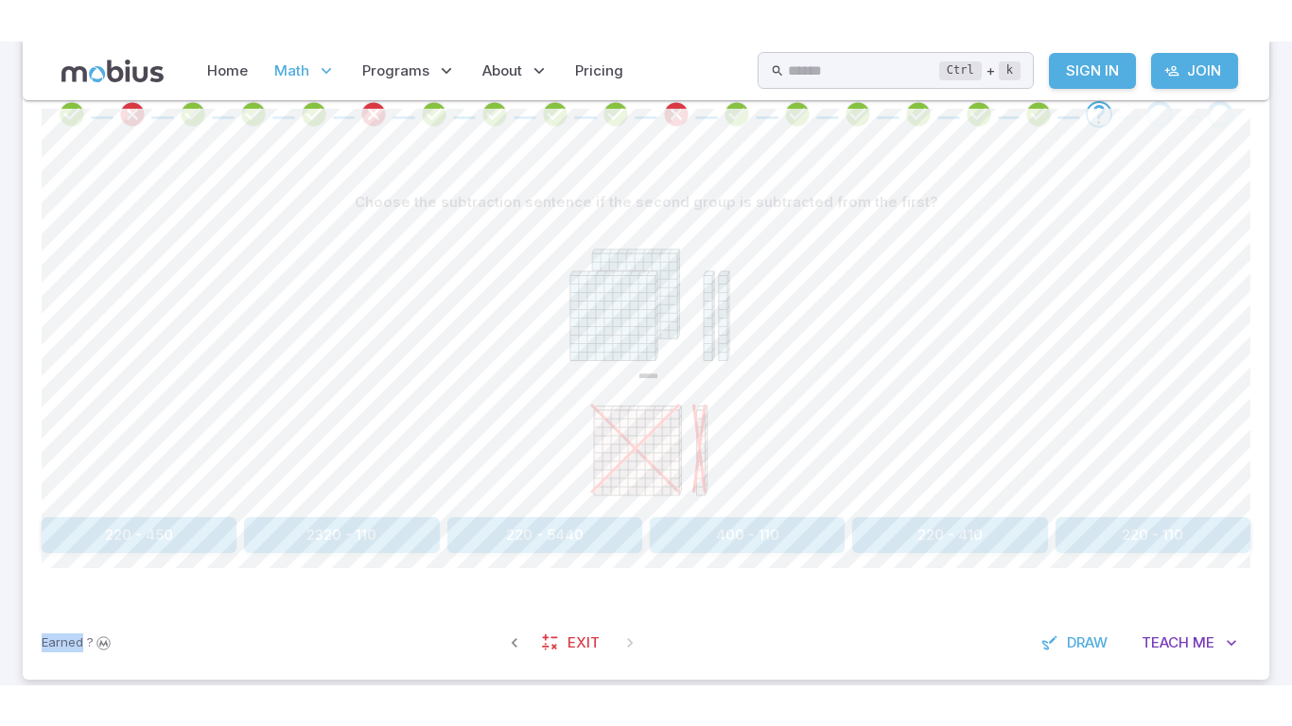
scroll to position [411, 0]
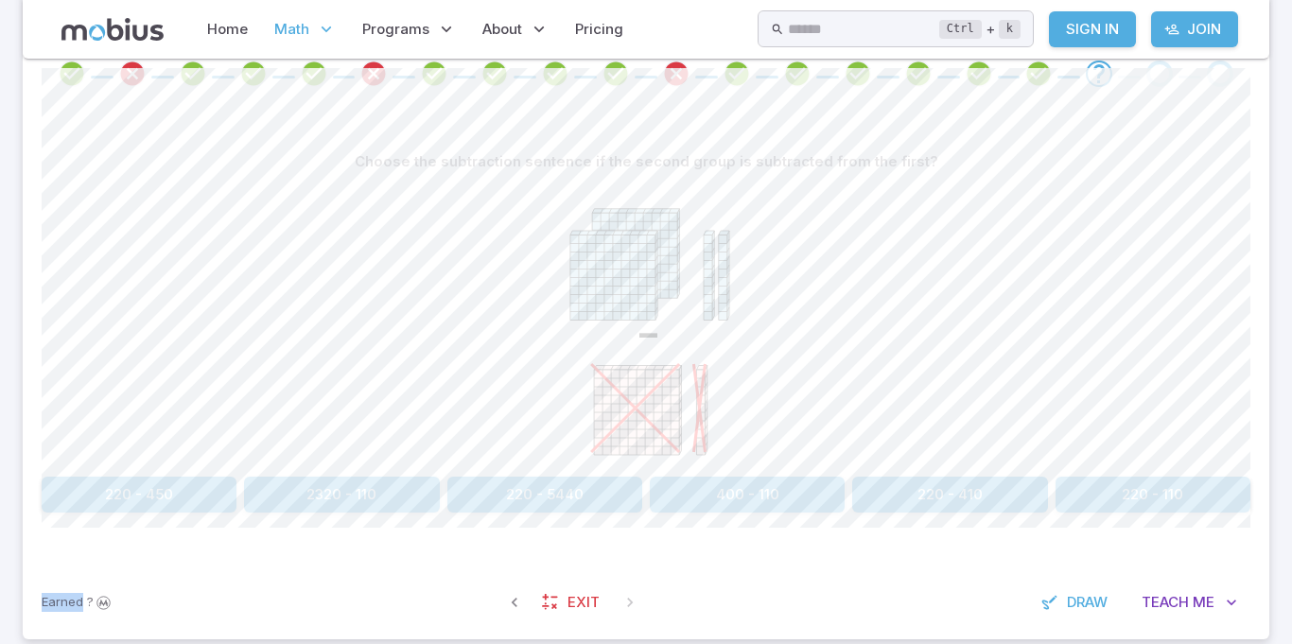
click at [636, 348] on text "-" at bounding box center [649, 332] width 26 height 68
click at [1286, 622] on section "Math / Grades / Grade 3 / Addition and Subtraction of Integers - 1 and 2 Digit …" at bounding box center [646, 160] width 1292 height 1026
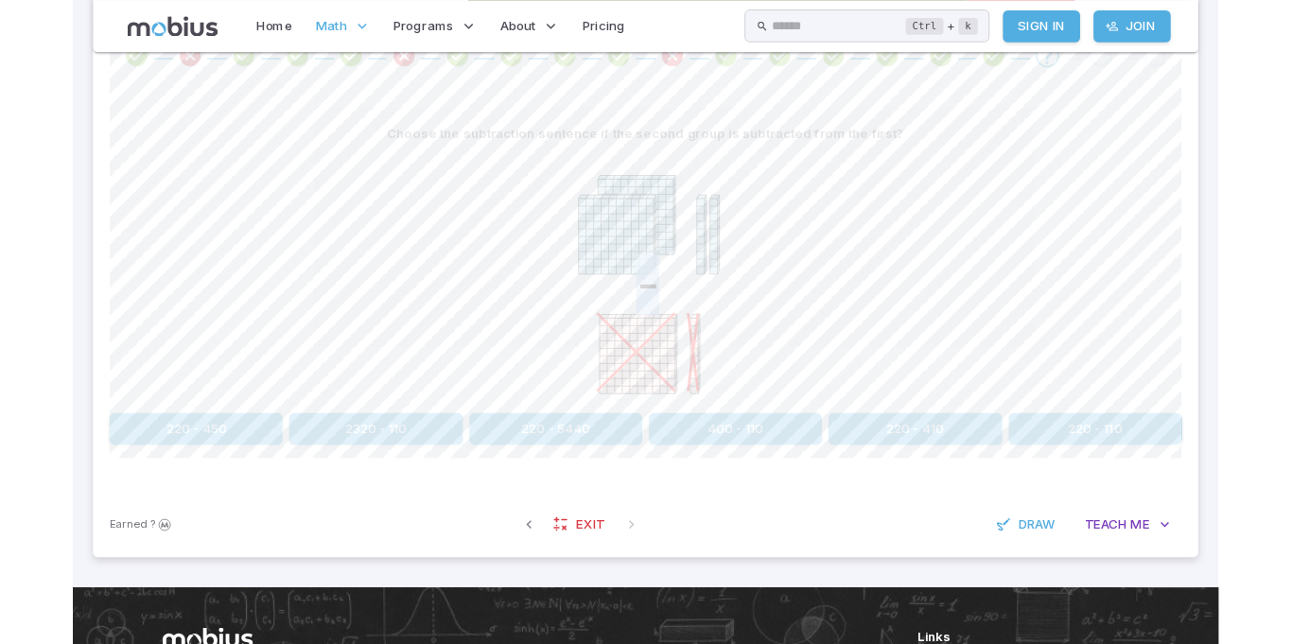
scroll to position [425, 0]
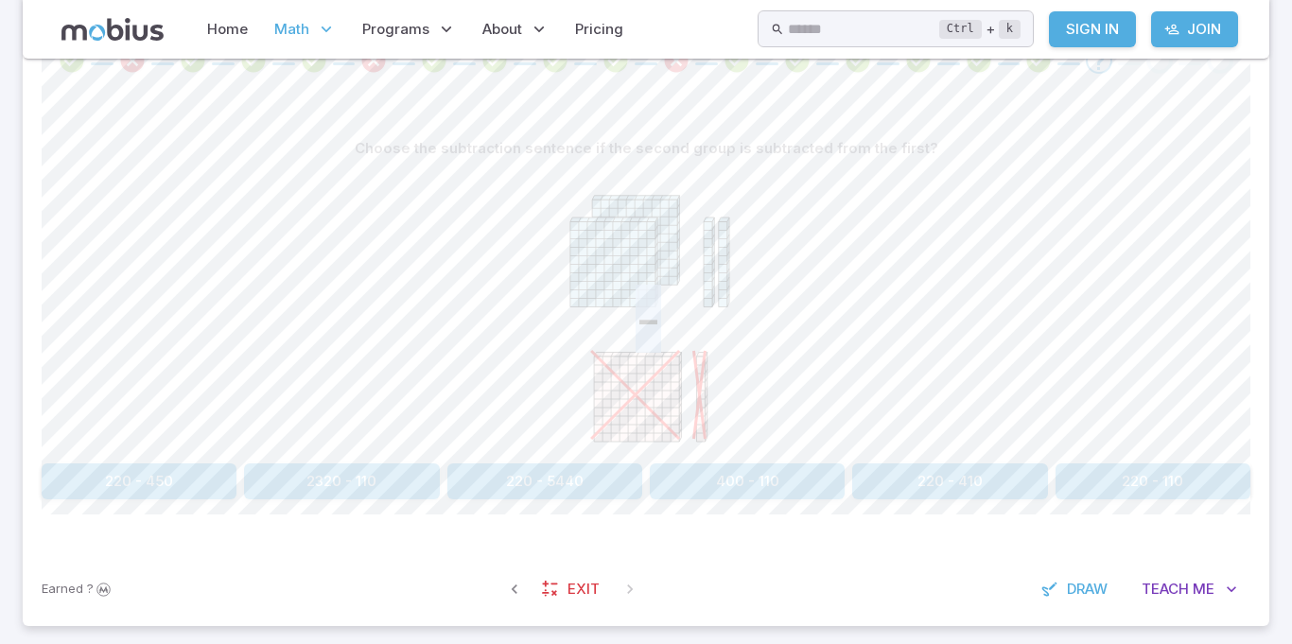
click at [478, 341] on div "-" at bounding box center [646, 310] width 1209 height 289
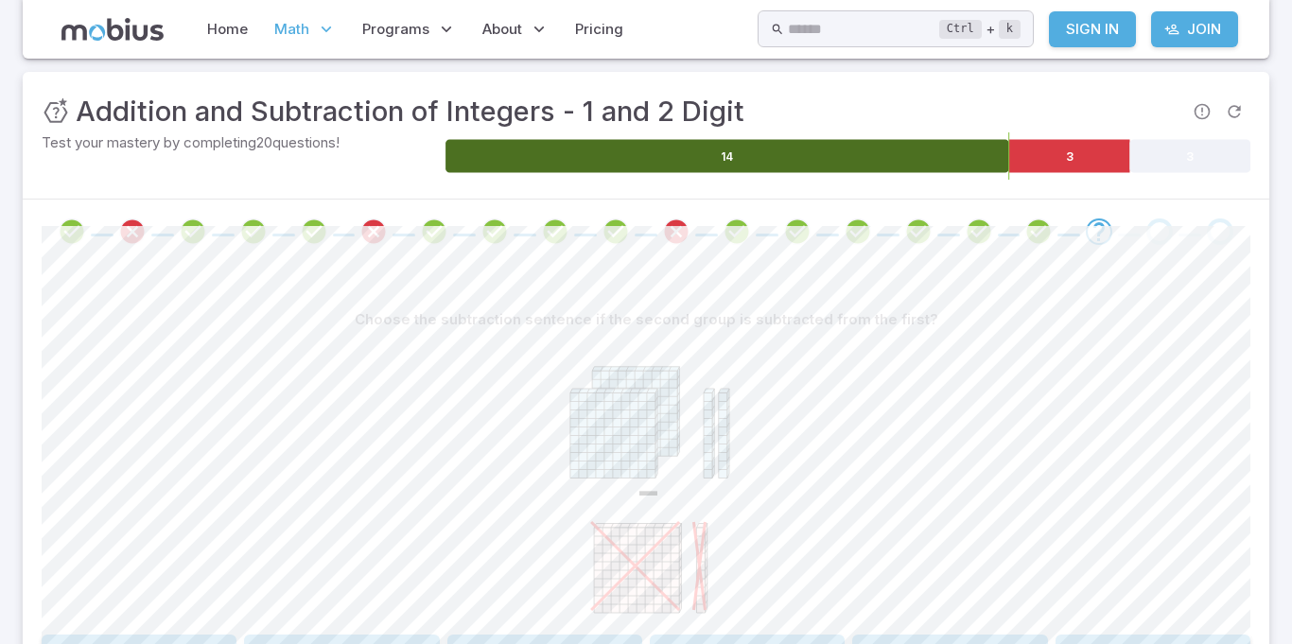
scroll to position [263, 0]
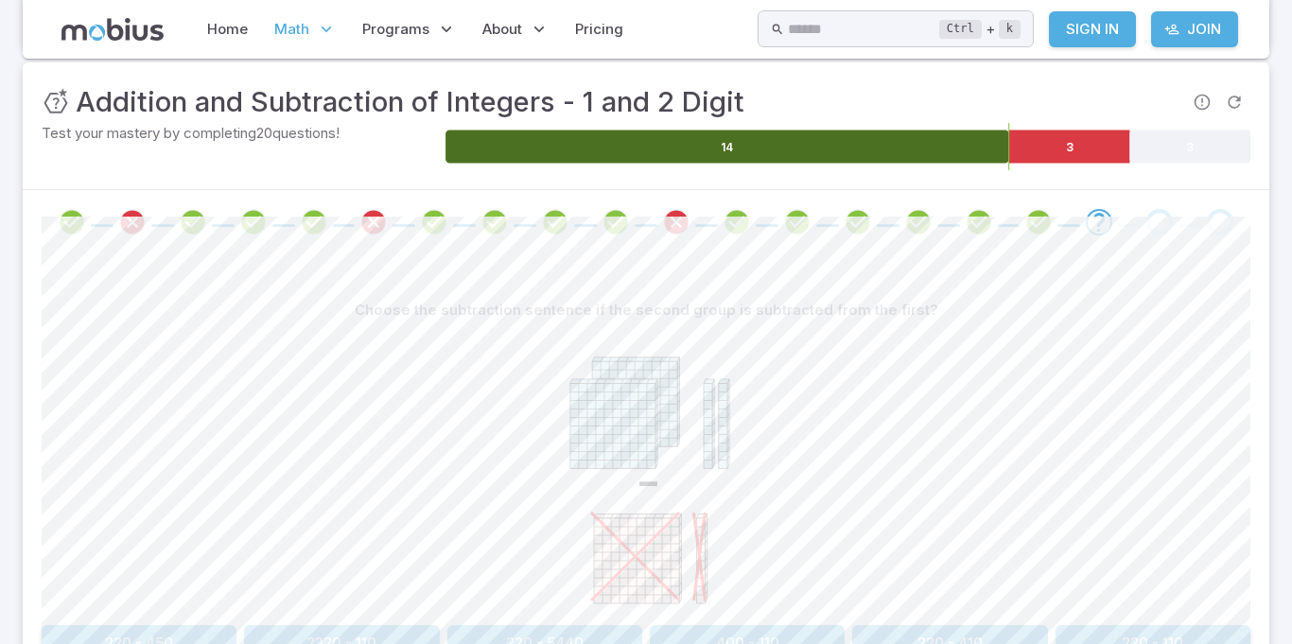
click at [74, 234] on icon "Review your answer" at bounding box center [72, 222] width 28 height 28
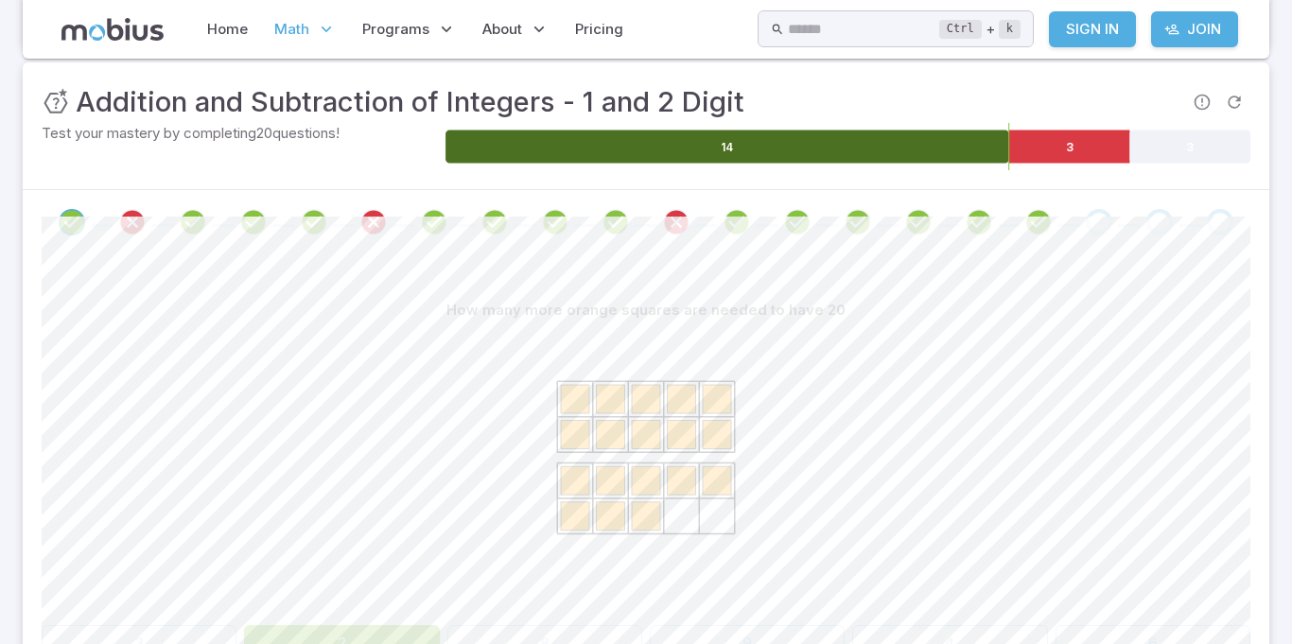
click at [1066, 217] on div at bounding box center [1039, 222] width 61 height 26
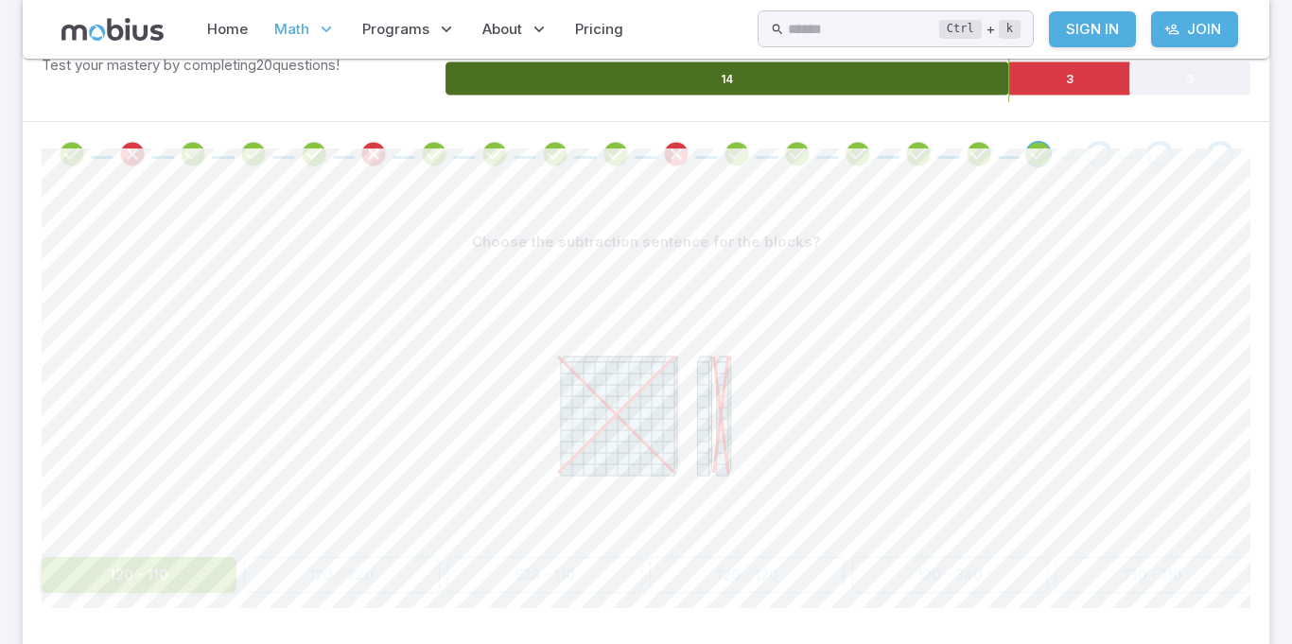
scroll to position [333, 0]
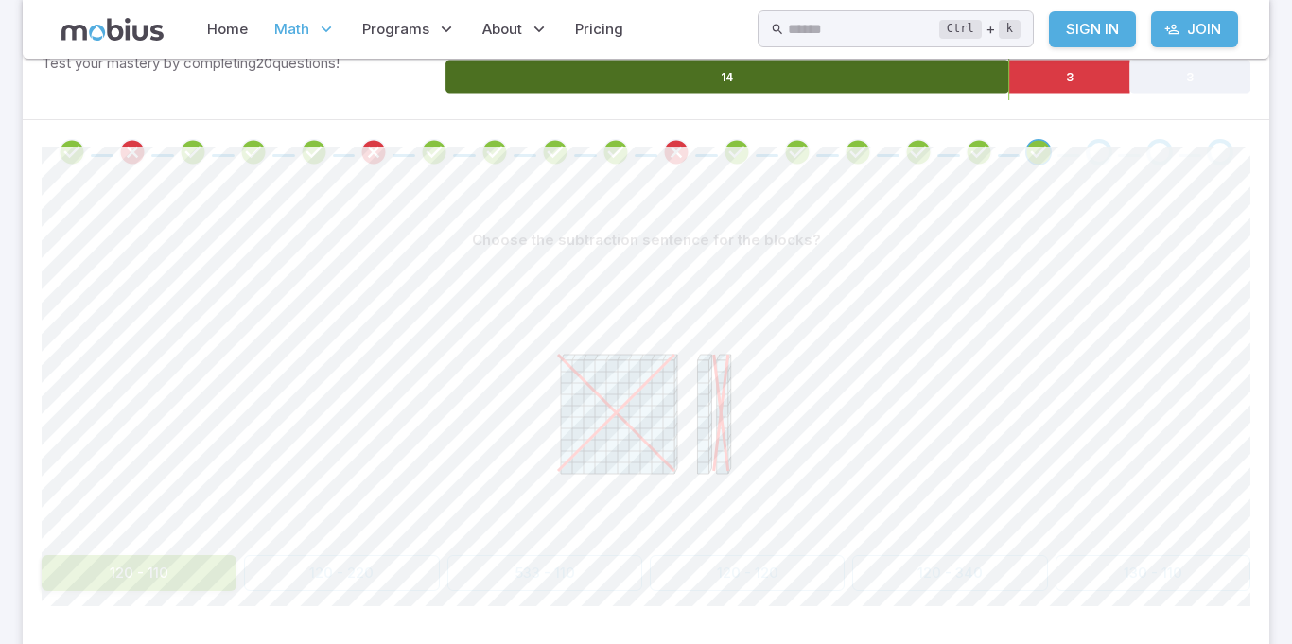
click at [1099, 151] on div "Go to the next question" at bounding box center [1099, 152] width 26 height 26
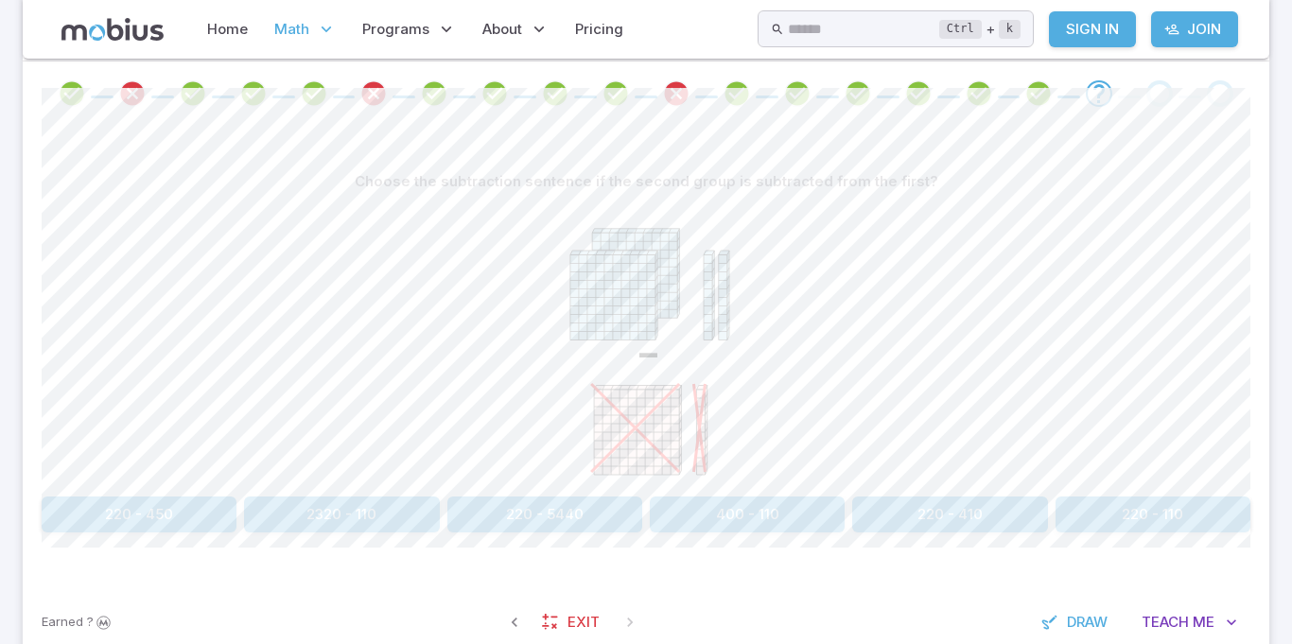
scroll to position [391, 0]
click at [1047, 95] on icon "Review your answer" at bounding box center [1038, 94] width 28 height 28
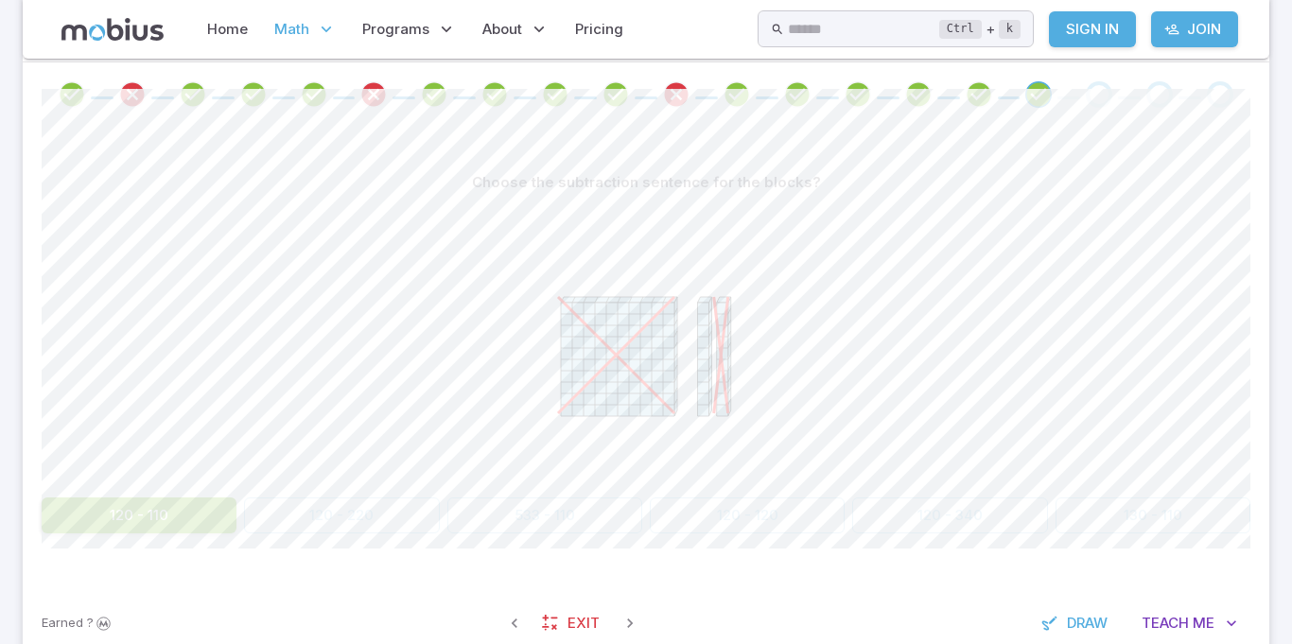
click at [1103, 95] on div "Go to the next question" at bounding box center [1099, 94] width 26 height 26
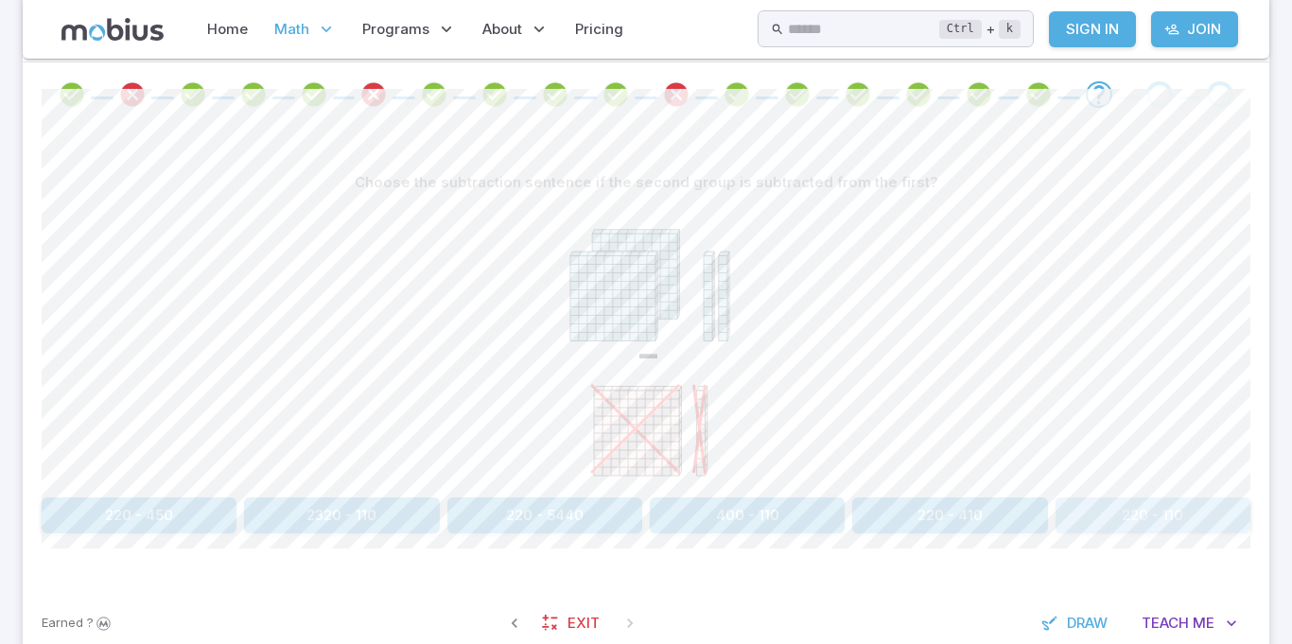
click at [1210, 503] on button "220 - 110" at bounding box center [1152, 515] width 195 height 36
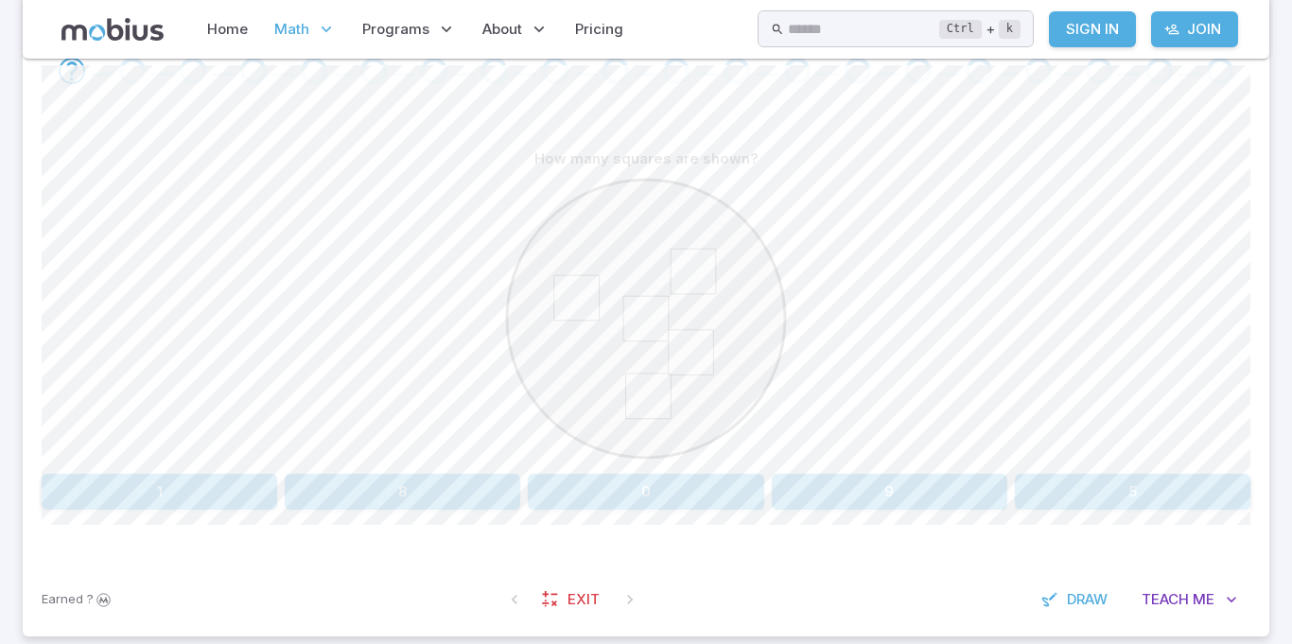
scroll to position [277, 0]
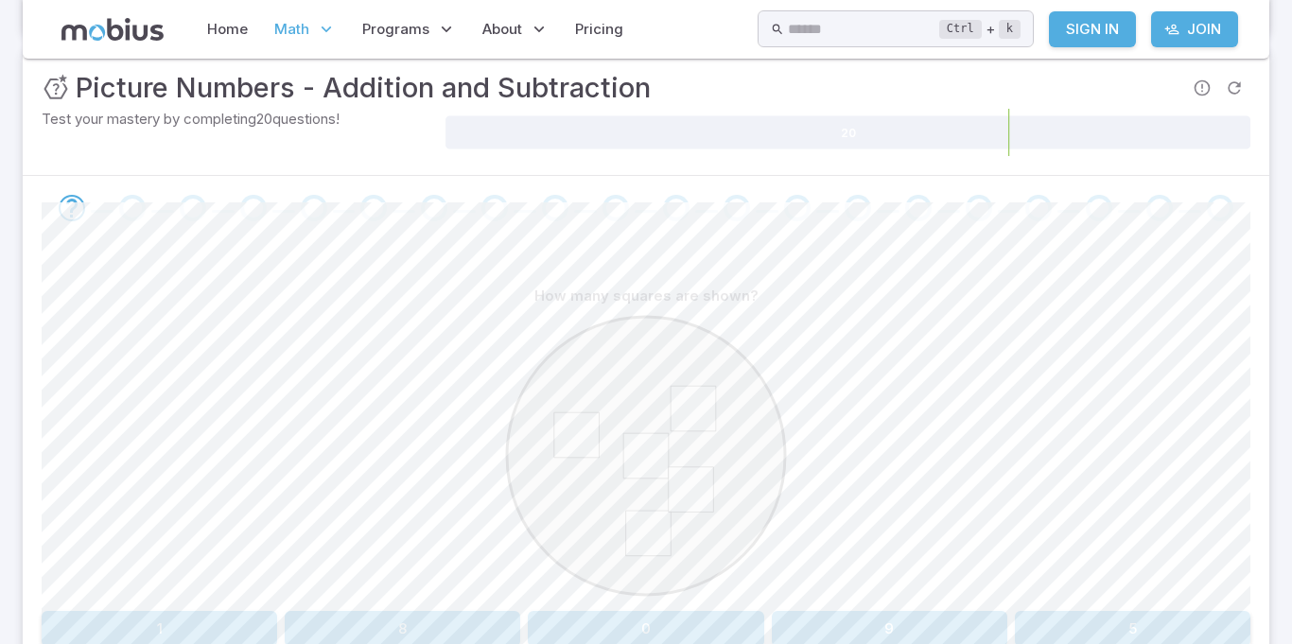
click at [301, 29] on span "Math" at bounding box center [291, 29] width 35 height 21
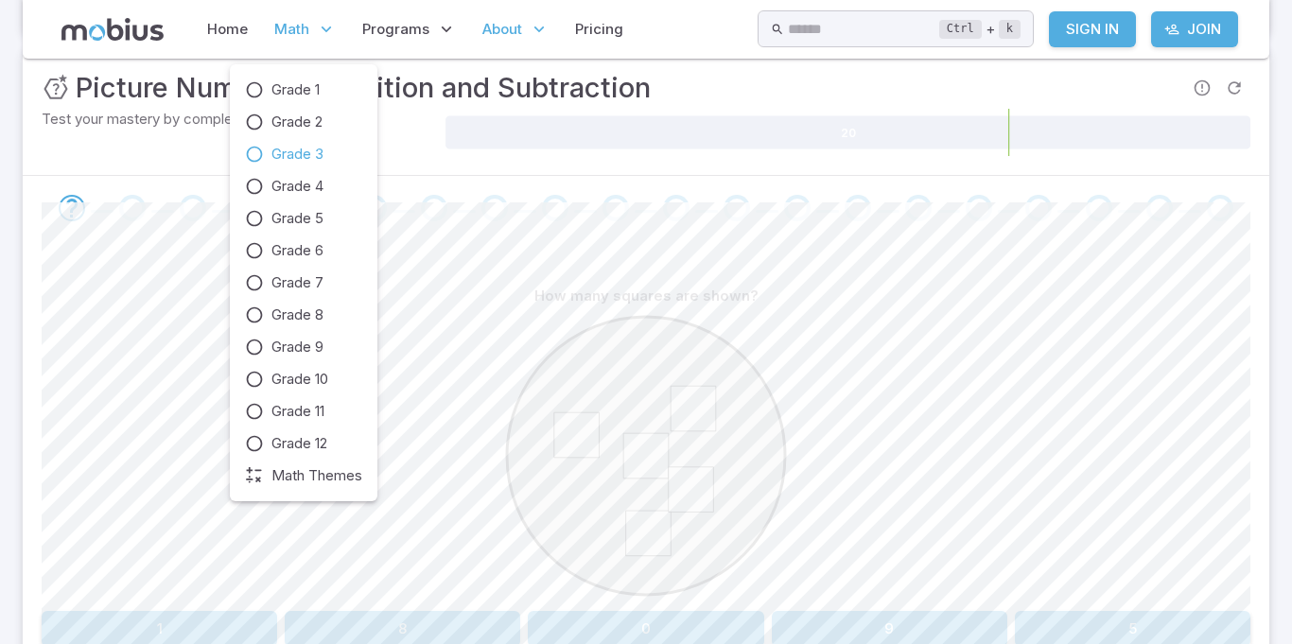
click at [502, 43] on p "About" at bounding box center [516, 30] width 78 height 44
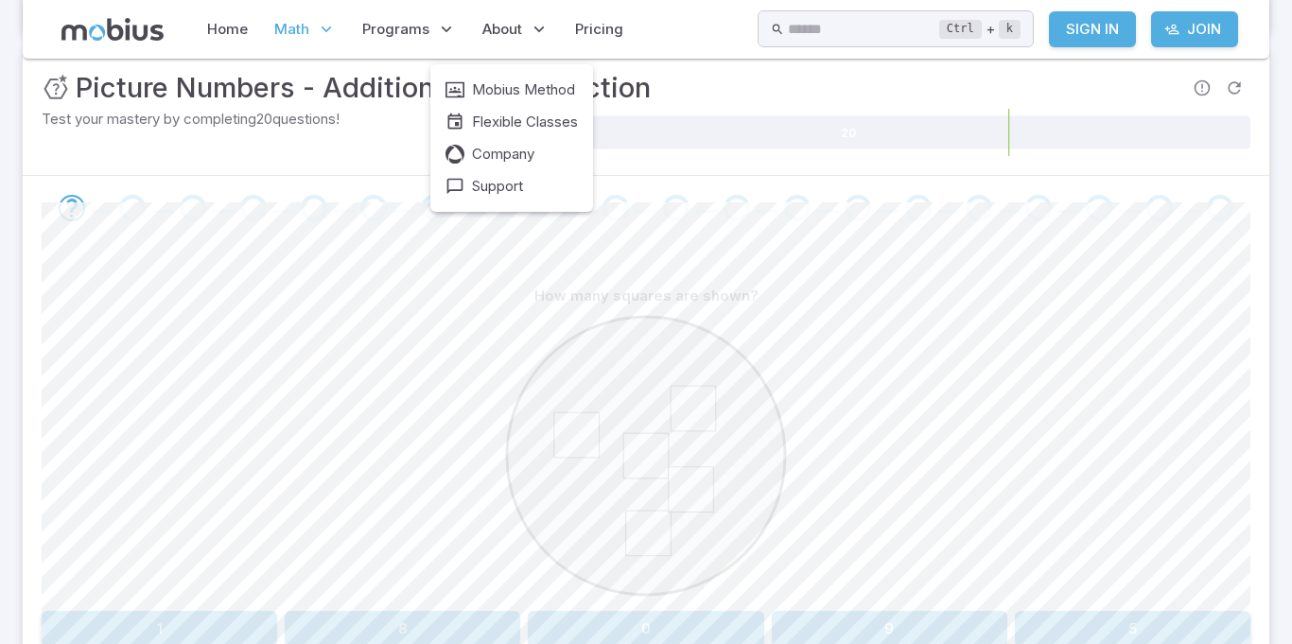
click at [329, 228] on div at bounding box center [646, 208] width 1246 height 64
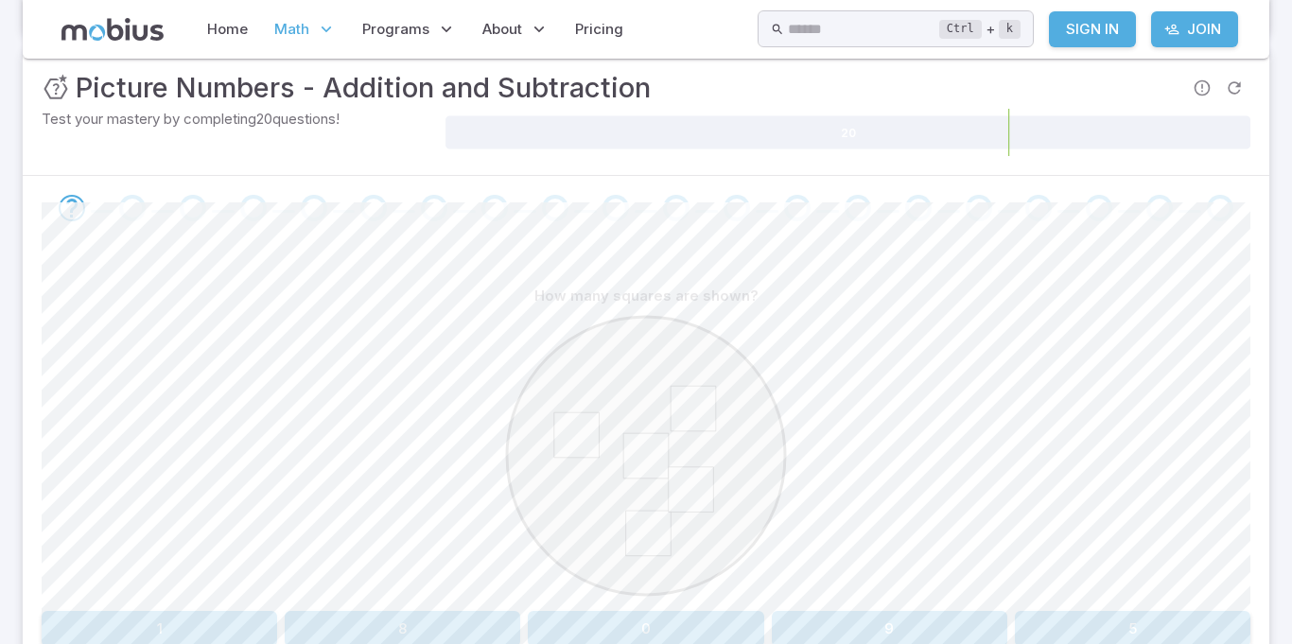
click at [0, 481] on section "Math / Grades / Grade 3 / Picture Numbers - Addition and Subtraction Picture Nu…" at bounding box center [646, 295] width 1292 height 1026
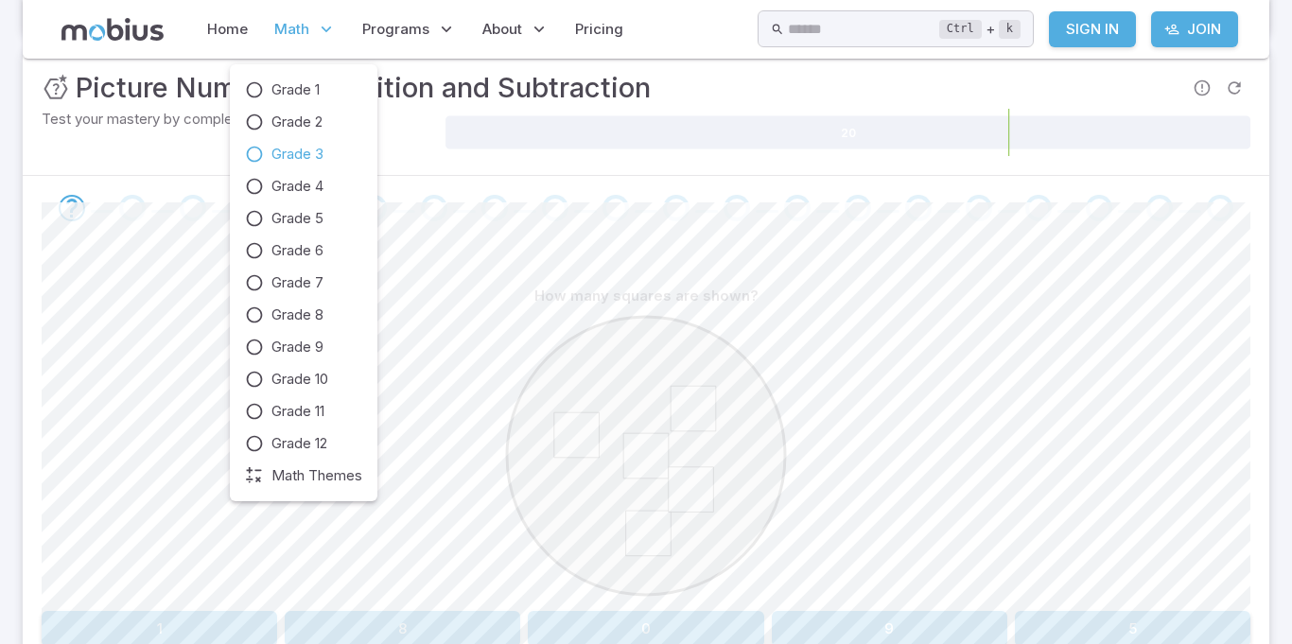
click at [285, 148] on span "Grade 3" at bounding box center [297, 154] width 52 height 21
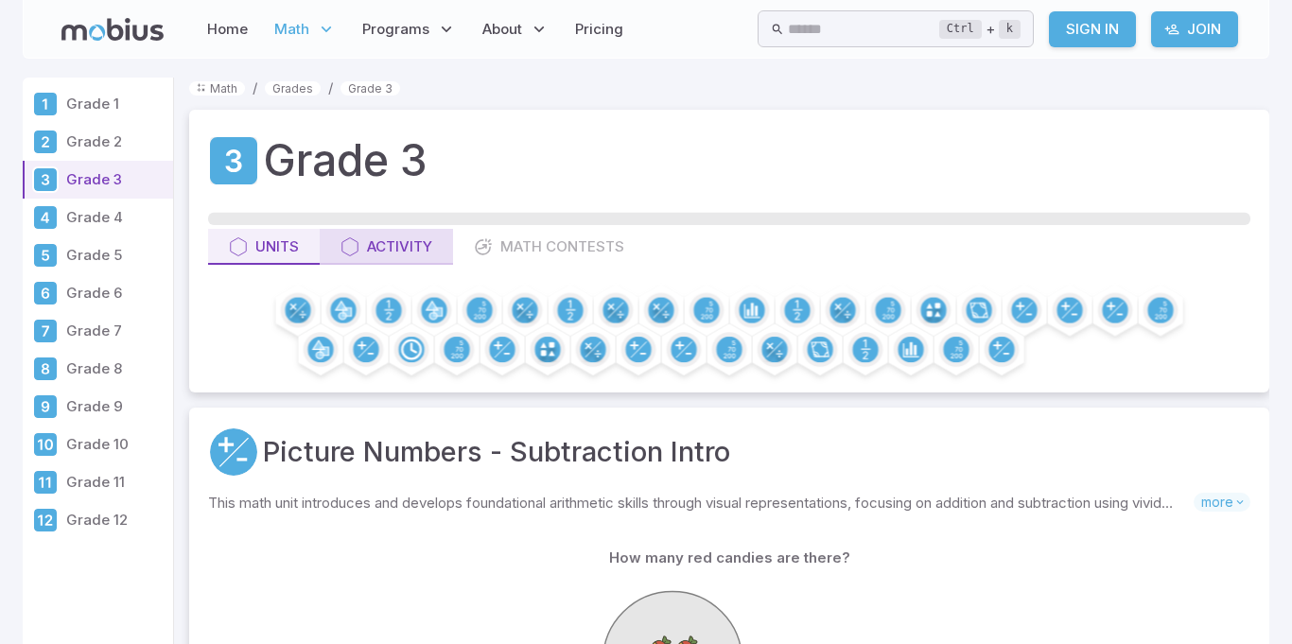
click at [389, 248] on div "Activity" at bounding box center [386, 246] width 92 height 21
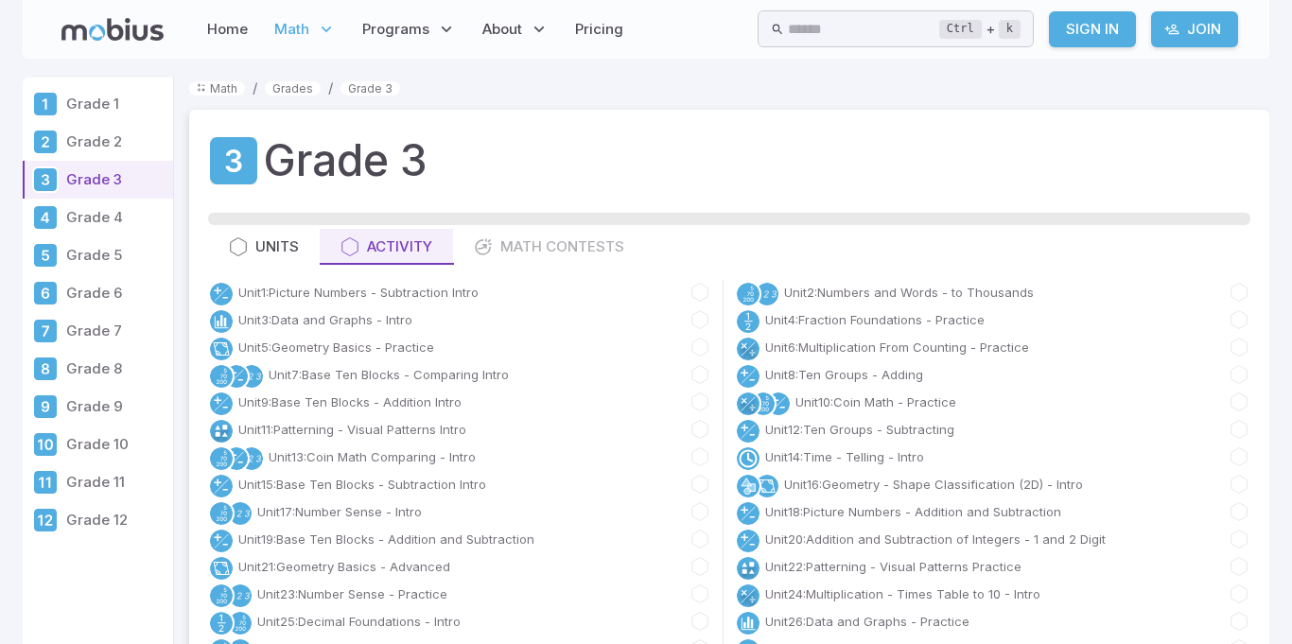
scroll to position [1, 0]
click at [427, 372] on link "Unit 7 : Base Ten Blocks - Comparing Intro" at bounding box center [389, 373] width 240 height 19
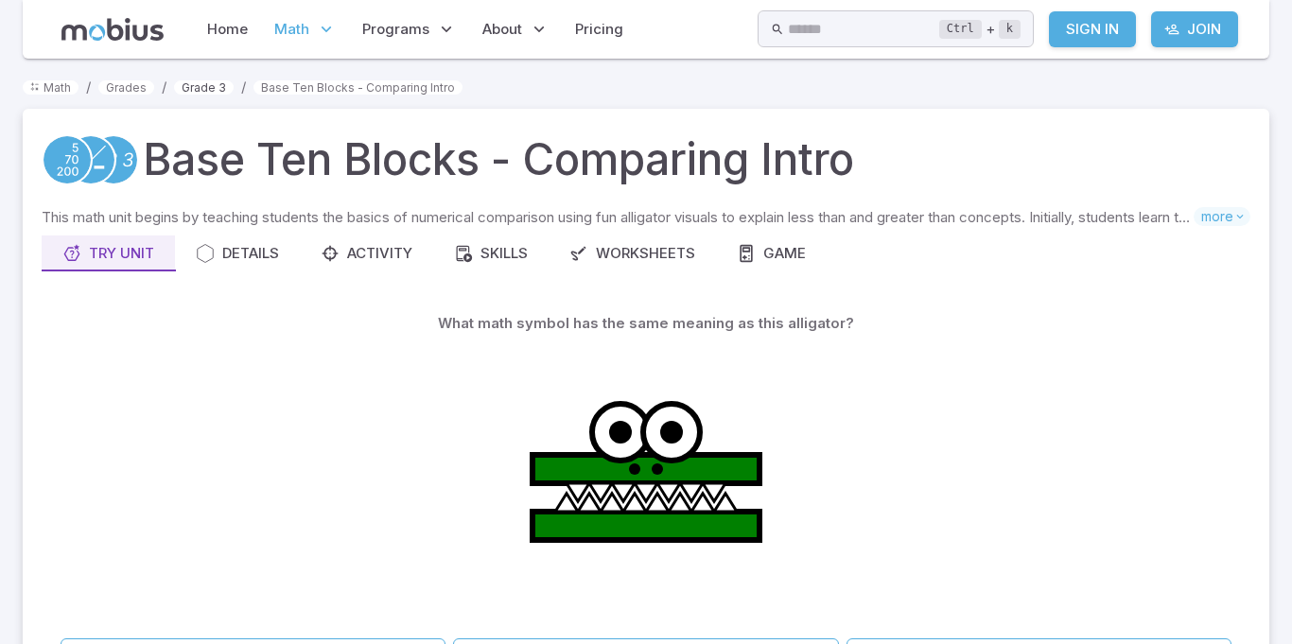
click at [202, 85] on link "Grade 3" at bounding box center [204, 87] width 60 height 14
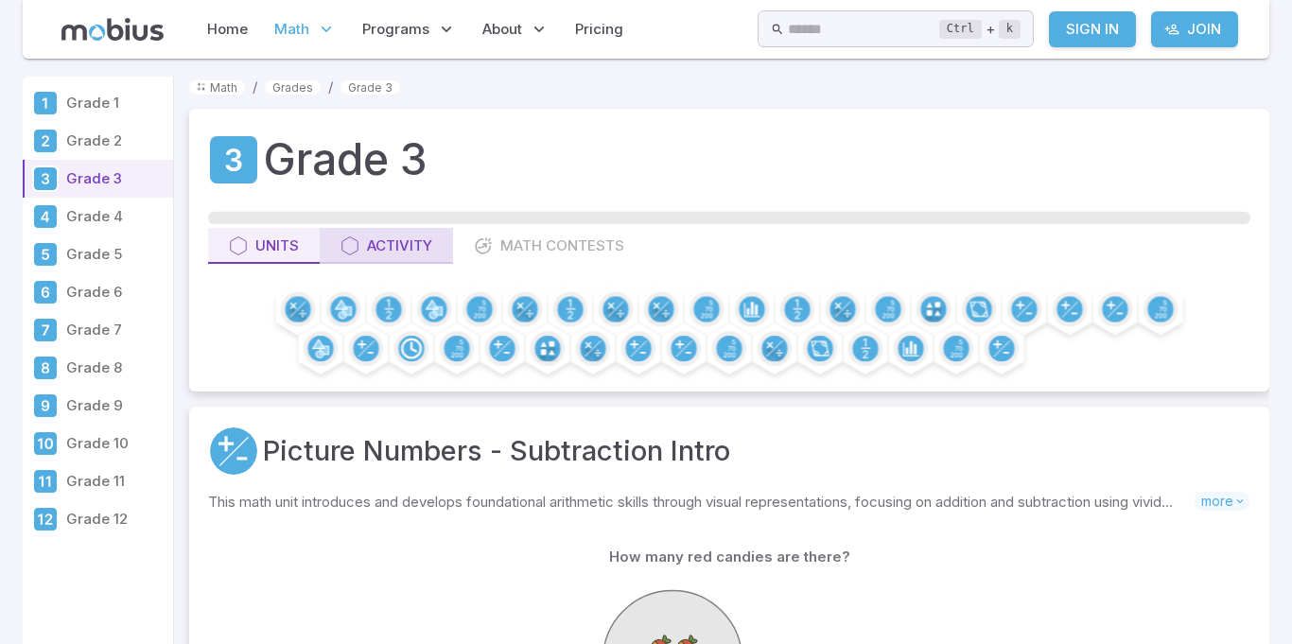
click at [396, 246] on div "Activity" at bounding box center [386, 245] width 92 height 21
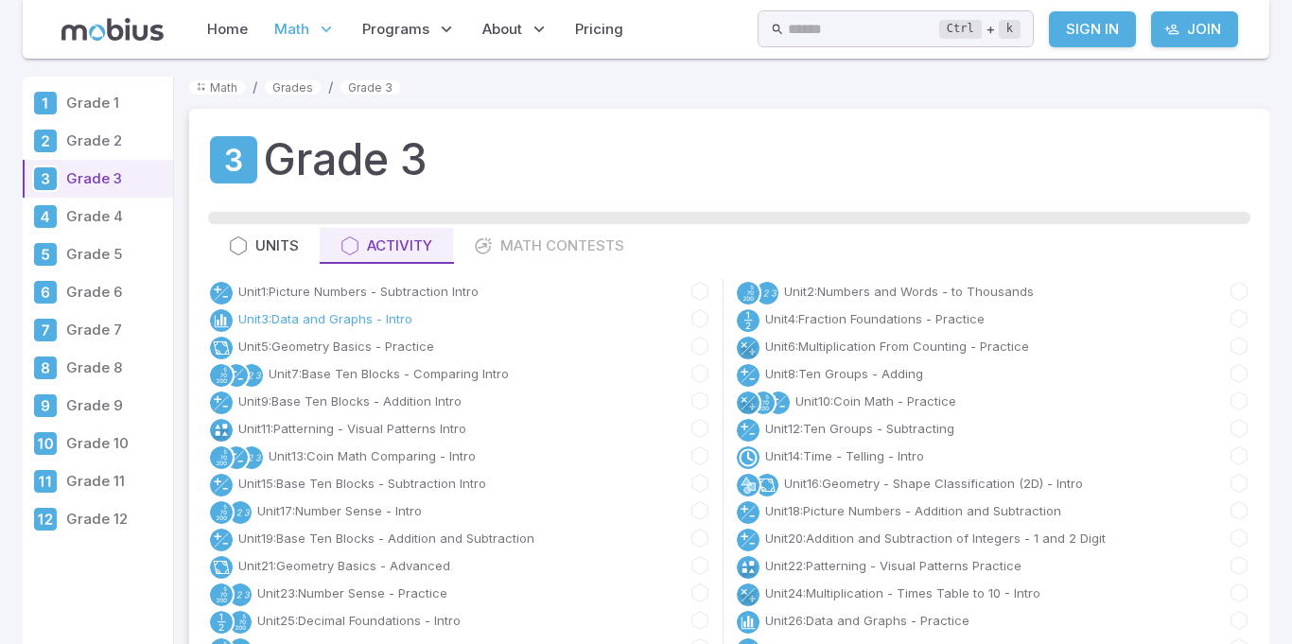
click at [303, 313] on link "Unit 3 : Data and Graphs - Intro" at bounding box center [325, 318] width 174 height 19
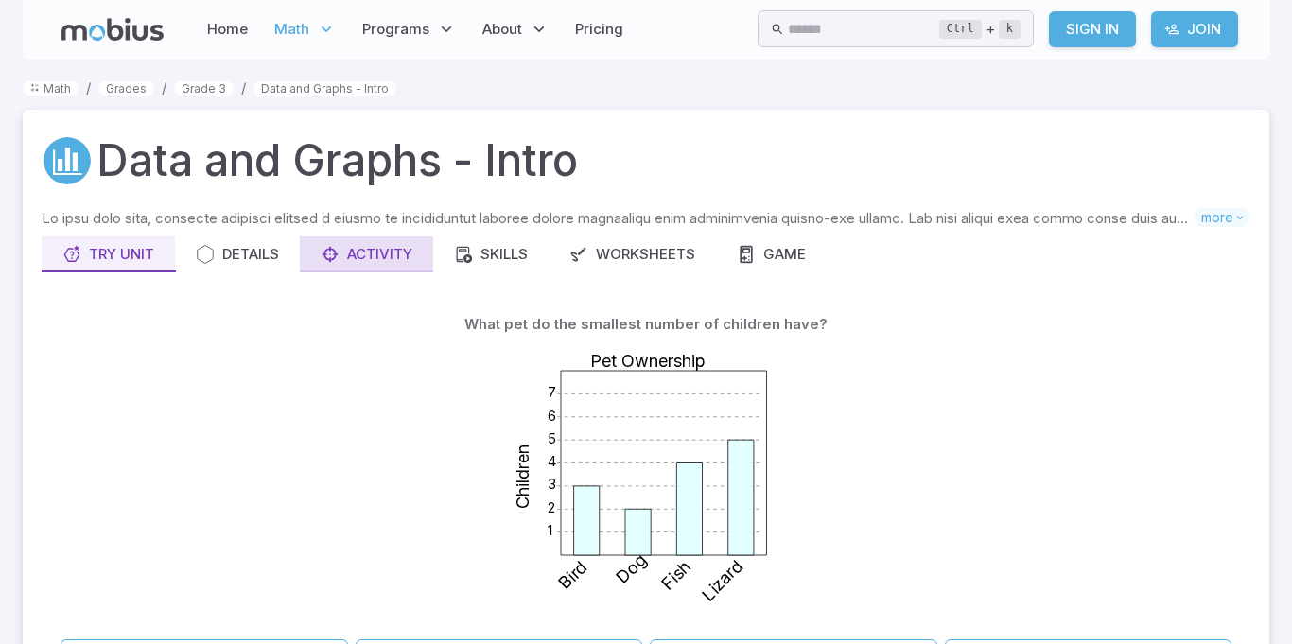
click at [358, 250] on div "Activity" at bounding box center [367, 254] width 92 height 21
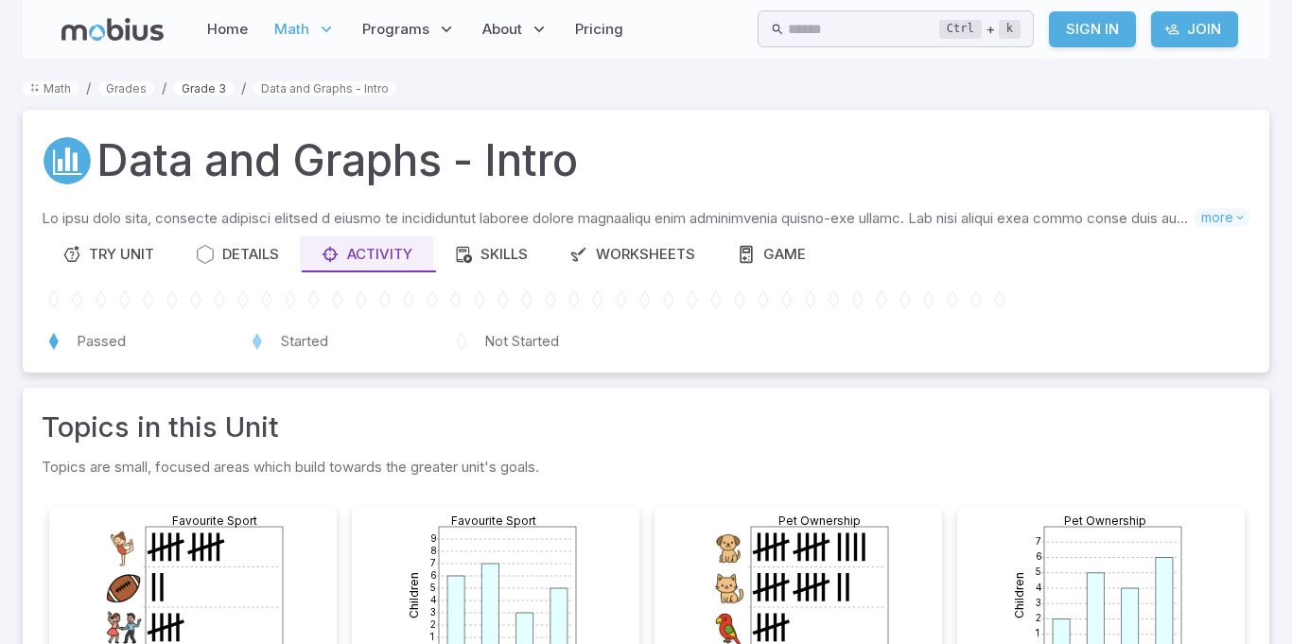
click at [186, 83] on link "Grade 3" at bounding box center [204, 88] width 60 height 14
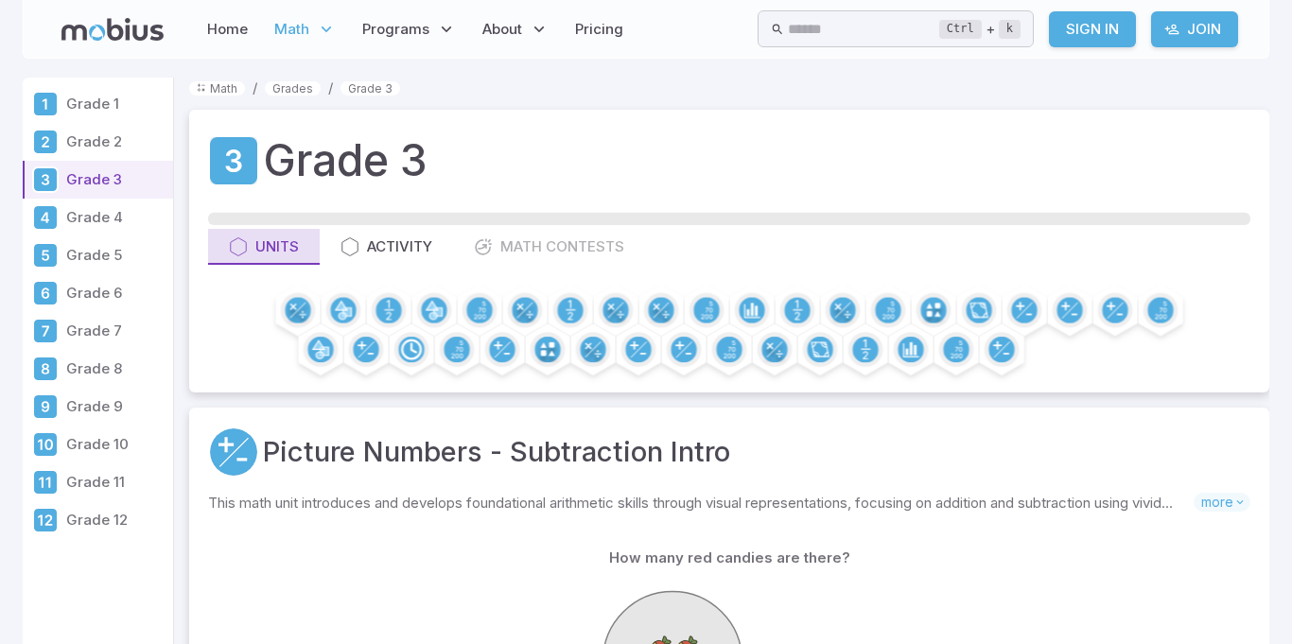
click at [269, 243] on div "Units" at bounding box center [264, 246] width 70 height 21
click at [369, 247] on div "Activity" at bounding box center [386, 246] width 92 height 21
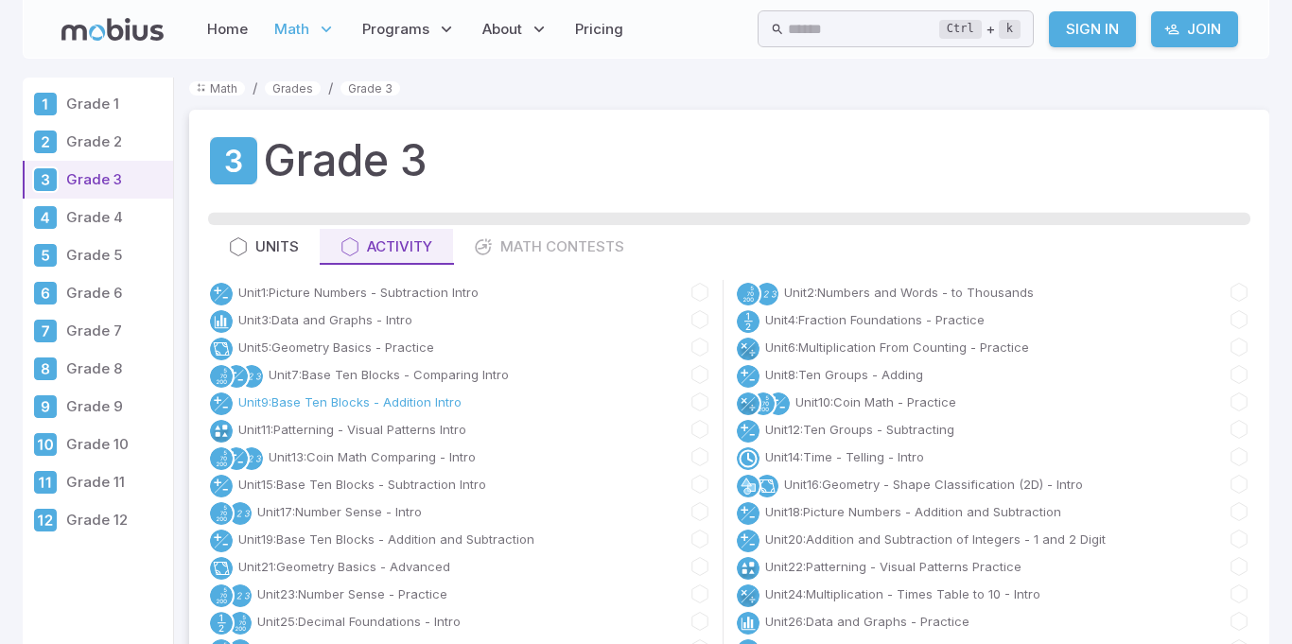
click at [416, 397] on link "Unit 9 : Base Ten Blocks - Addition Intro" at bounding box center [349, 401] width 223 height 19
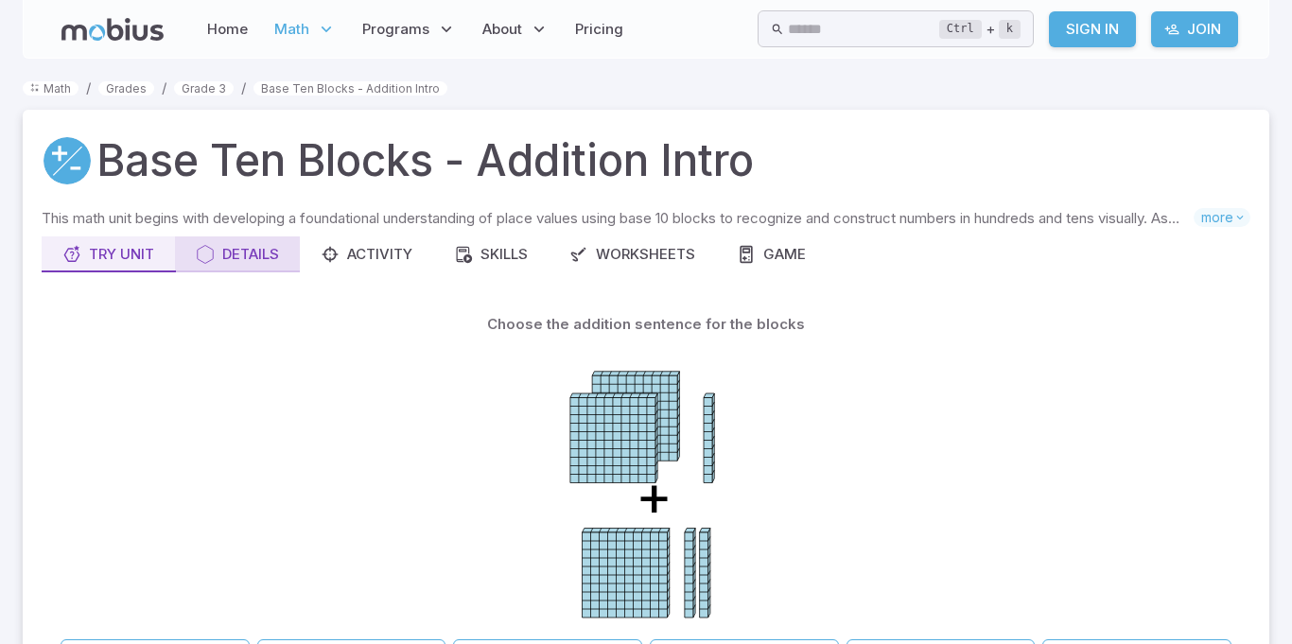
click at [262, 253] on div "Details" at bounding box center [237, 254] width 83 height 21
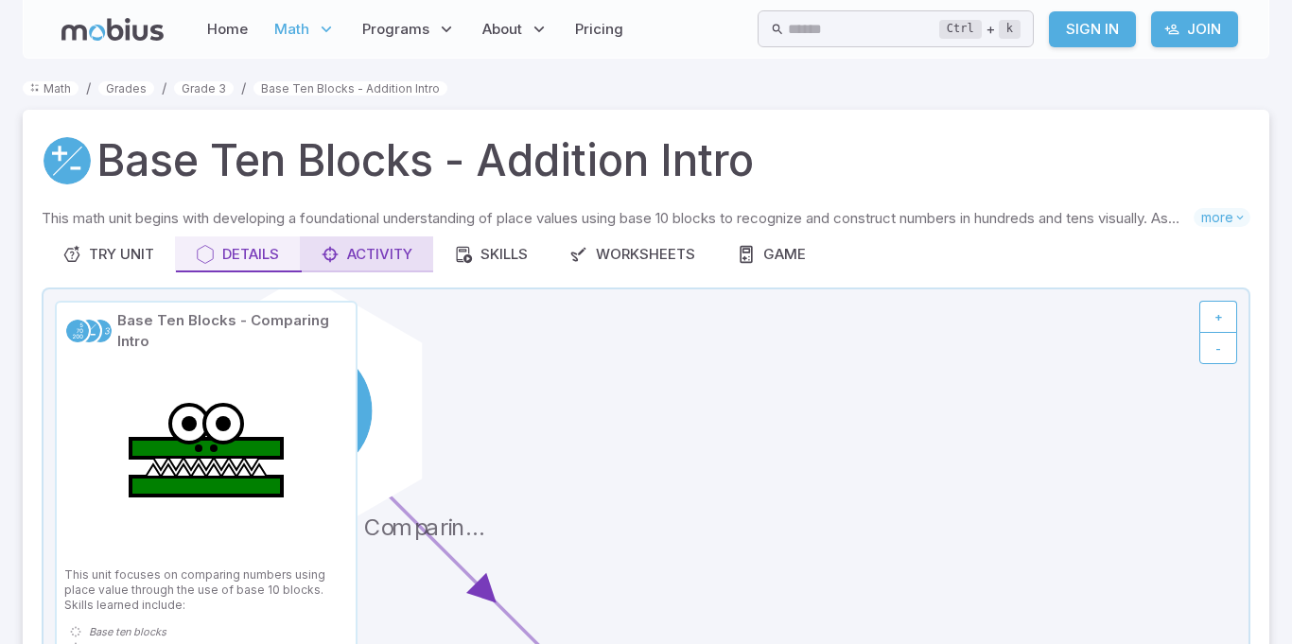
click at [377, 265] on button "Activity" at bounding box center [366, 254] width 133 height 36
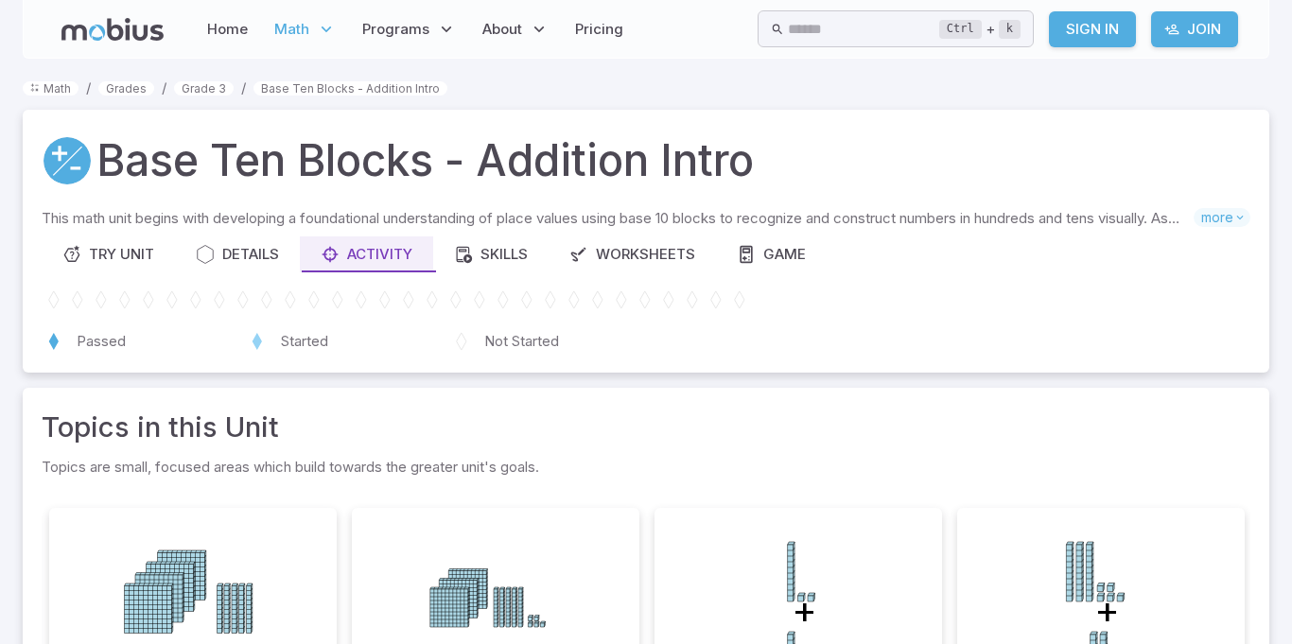
click at [1245, 265] on div "Try Unit Details Activity Skills Worksheets Game" at bounding box center [646, 254] width 1209 height 36
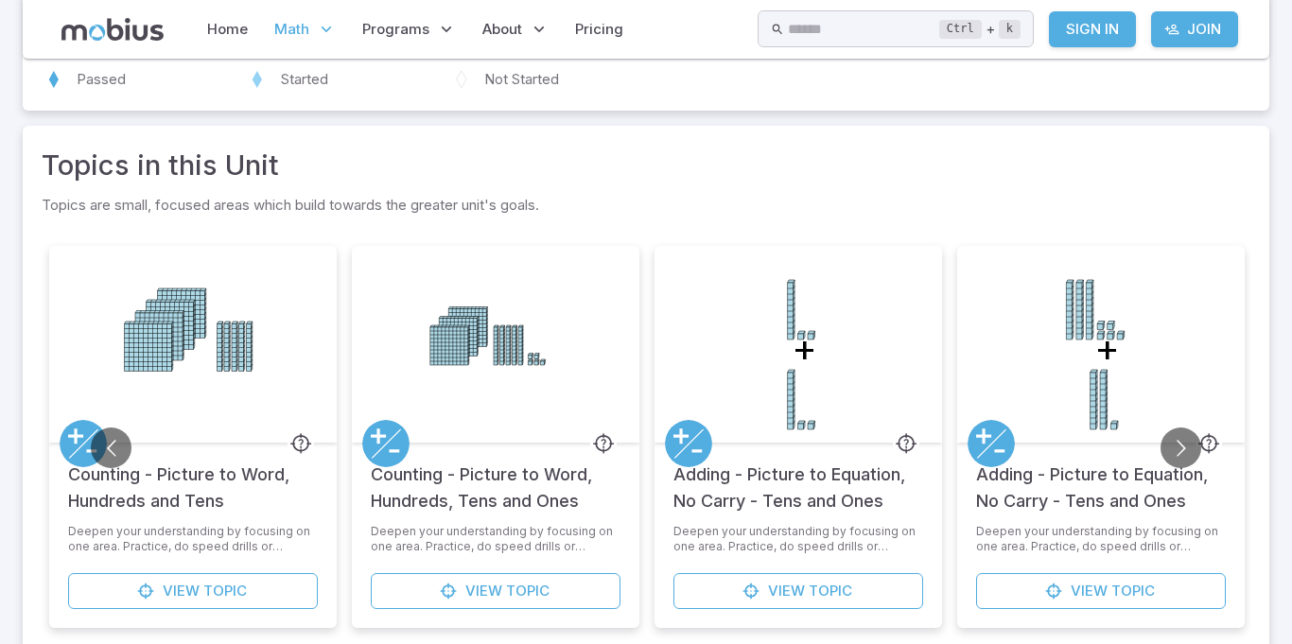
scroll to position [271, 0]
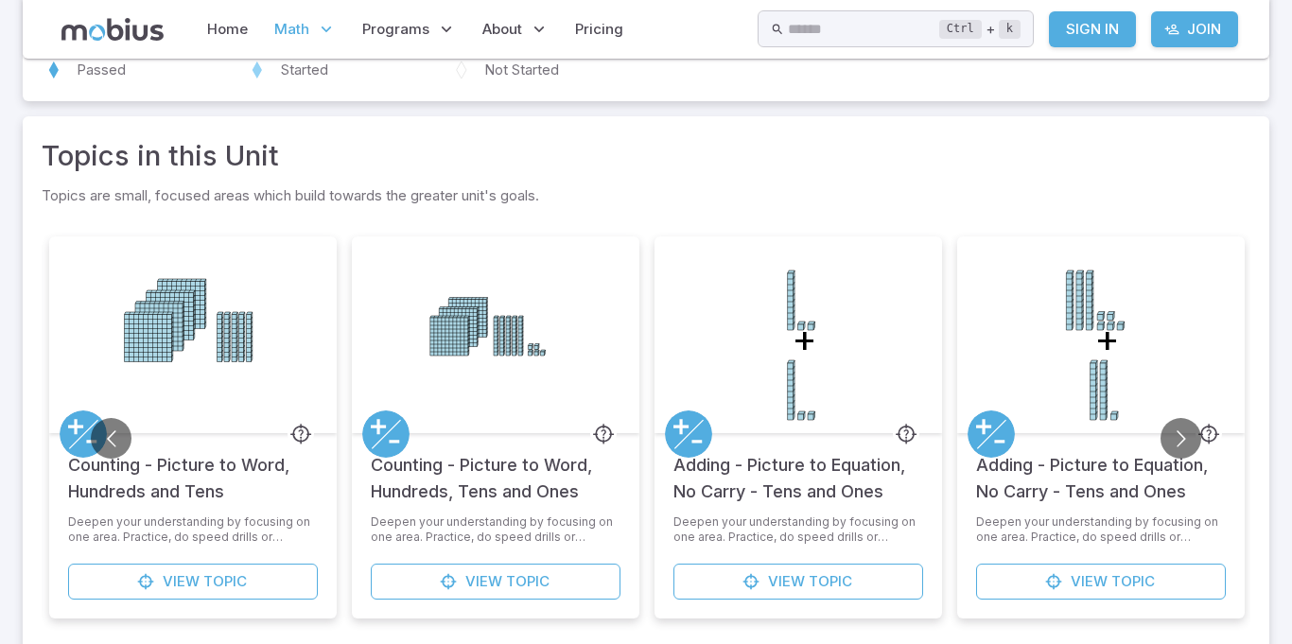
click at [88, 429] on icon at bounding box center [83, 433] width 29 height 30
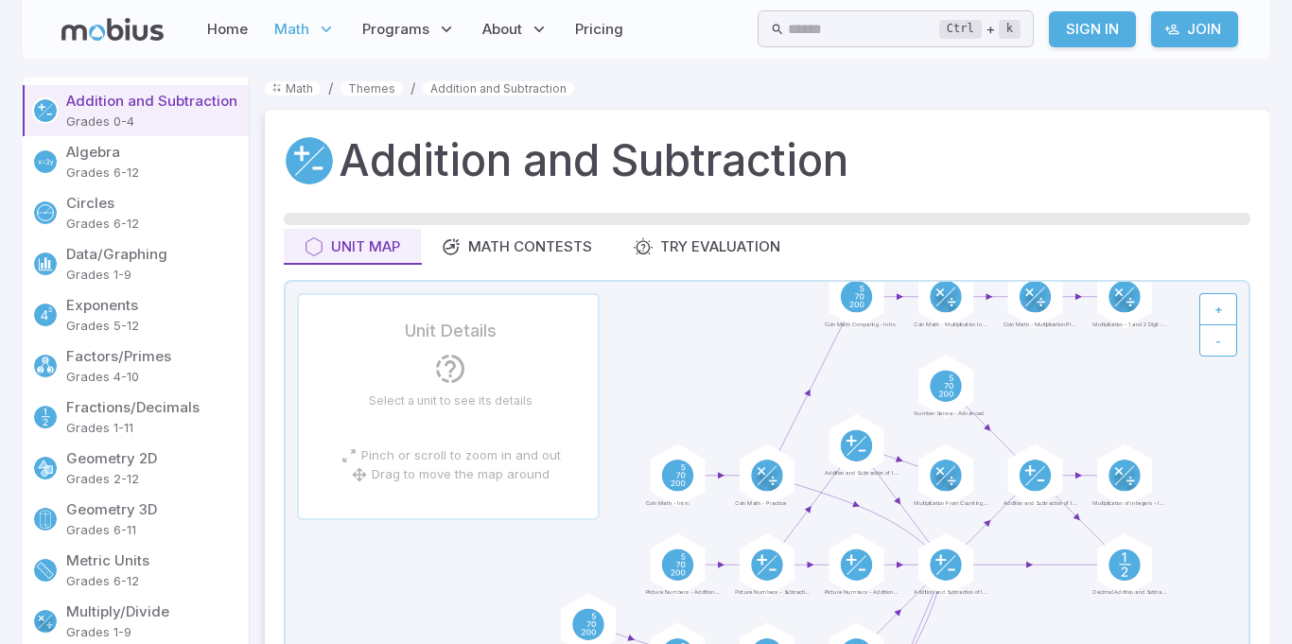
scroll to position [6, 0]
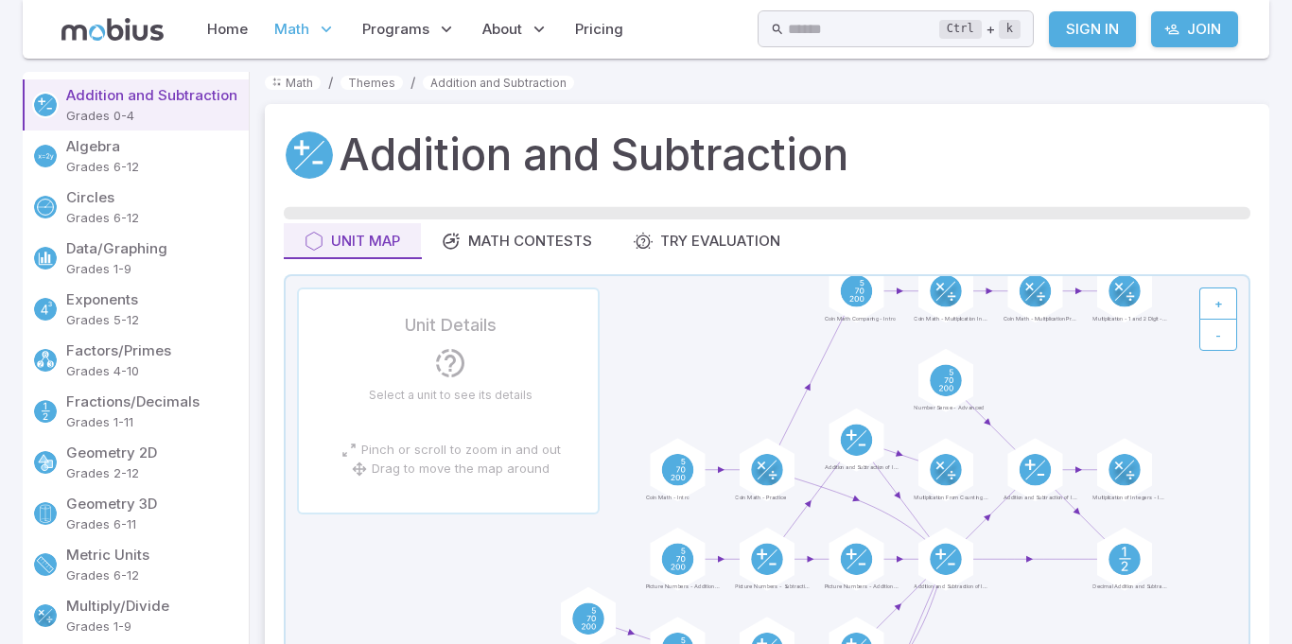
click at [121, 106] on p "Grades 0-4" at bounding box center [153, 115] width 175 height 19
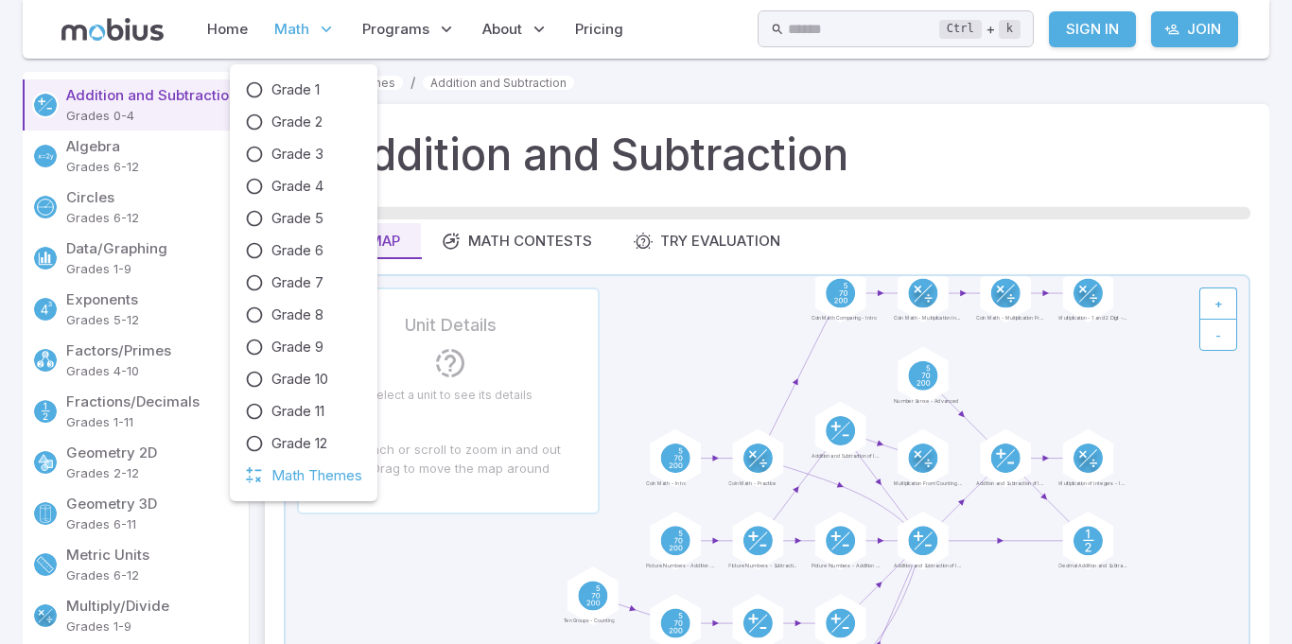
click at [280, 27] on span "Math" at bounding box center [291, 29] width 35 height 21
click at [291, 25] on span "Math" at bounding box center [291, 29] width 35 height 21
click at [294, 150] on span "Grade 3" at bounding box center [297, 154] width 52 height 21
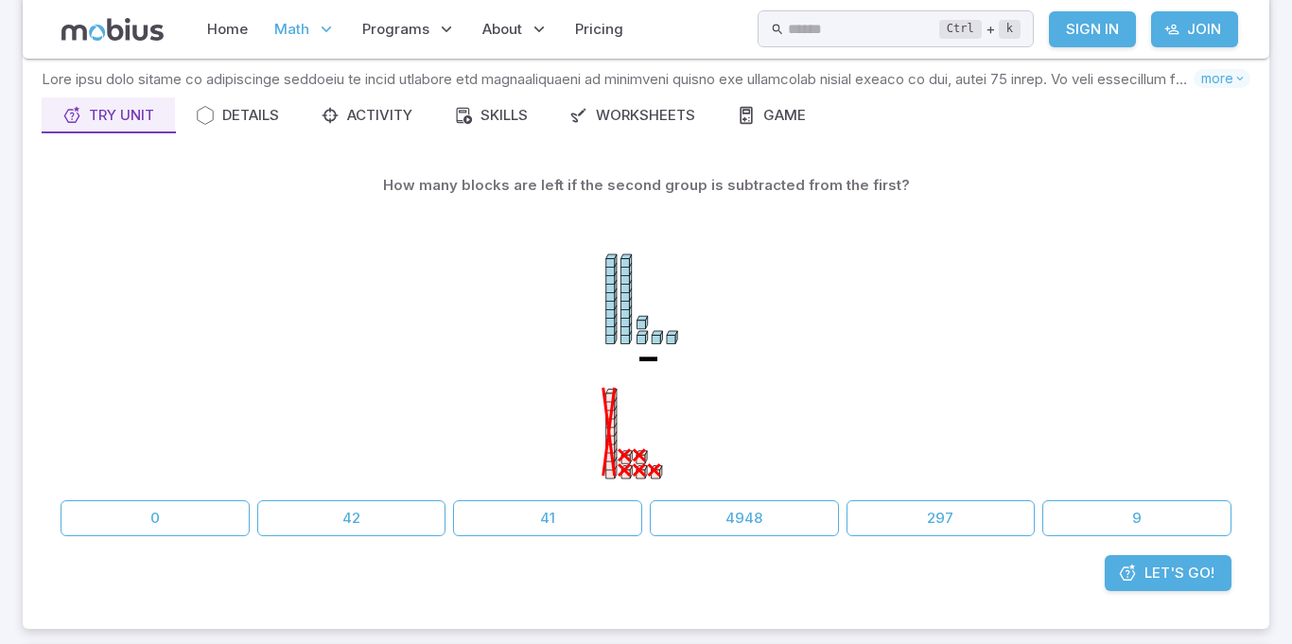
scroll to position [160, 0]
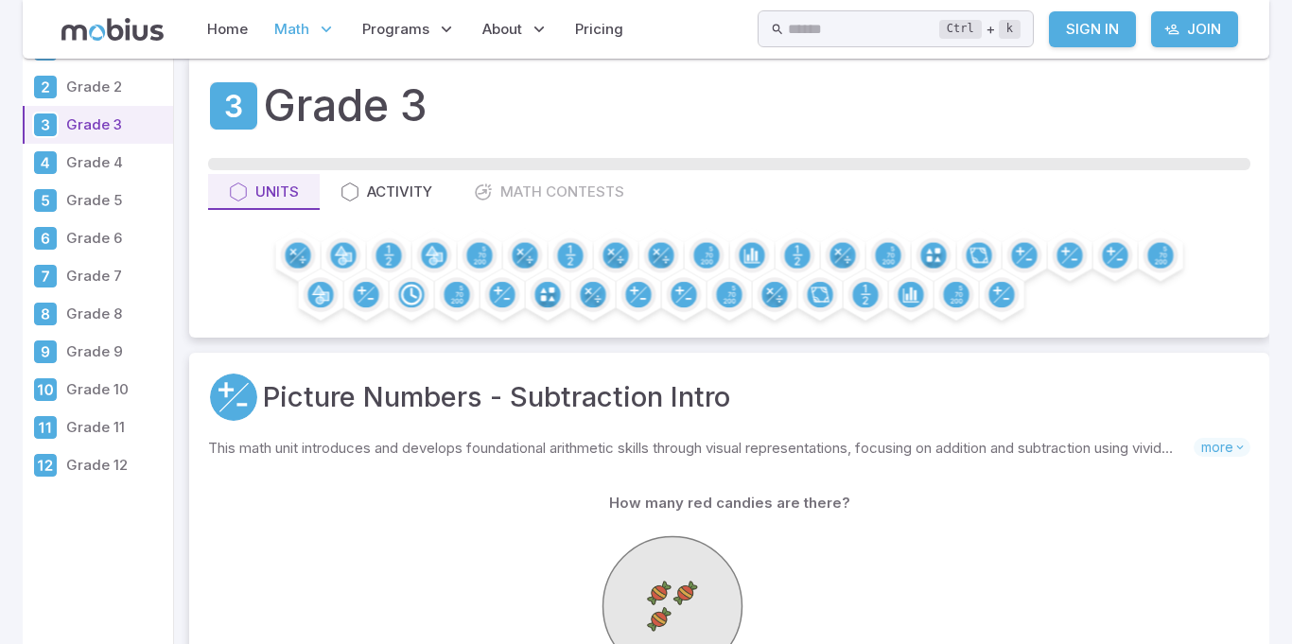
scroll to position [51, 0]
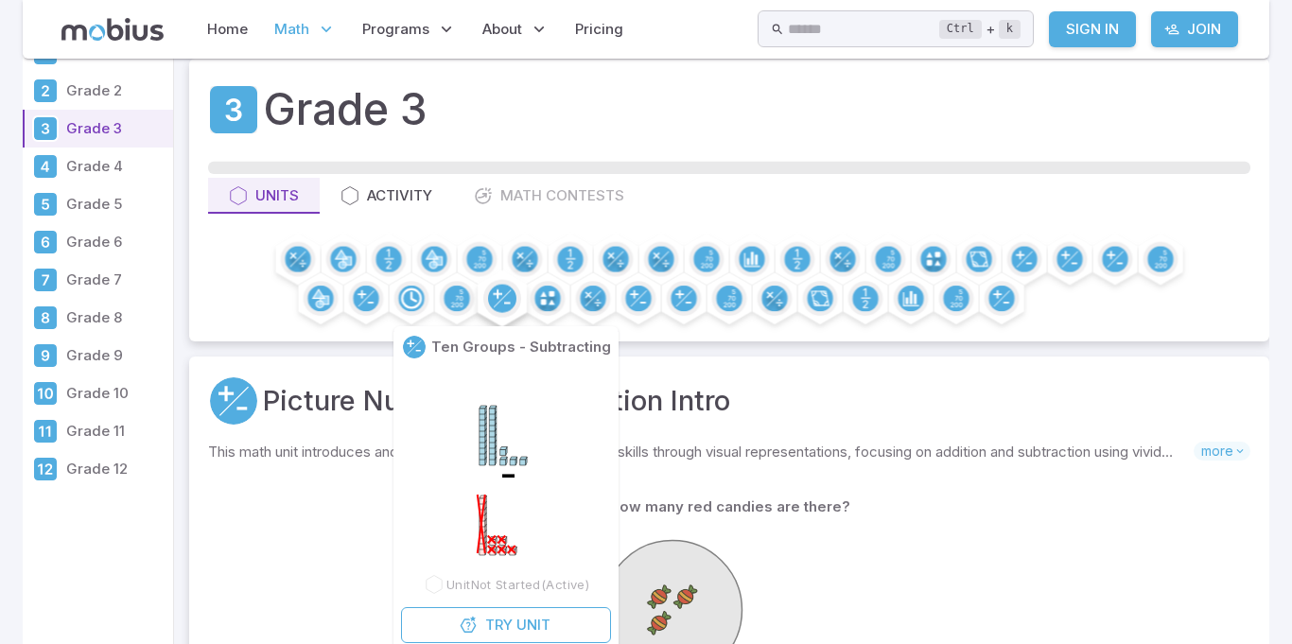
click at [498, 288] on circle at bounding box center [502, 299] width 28 height 28
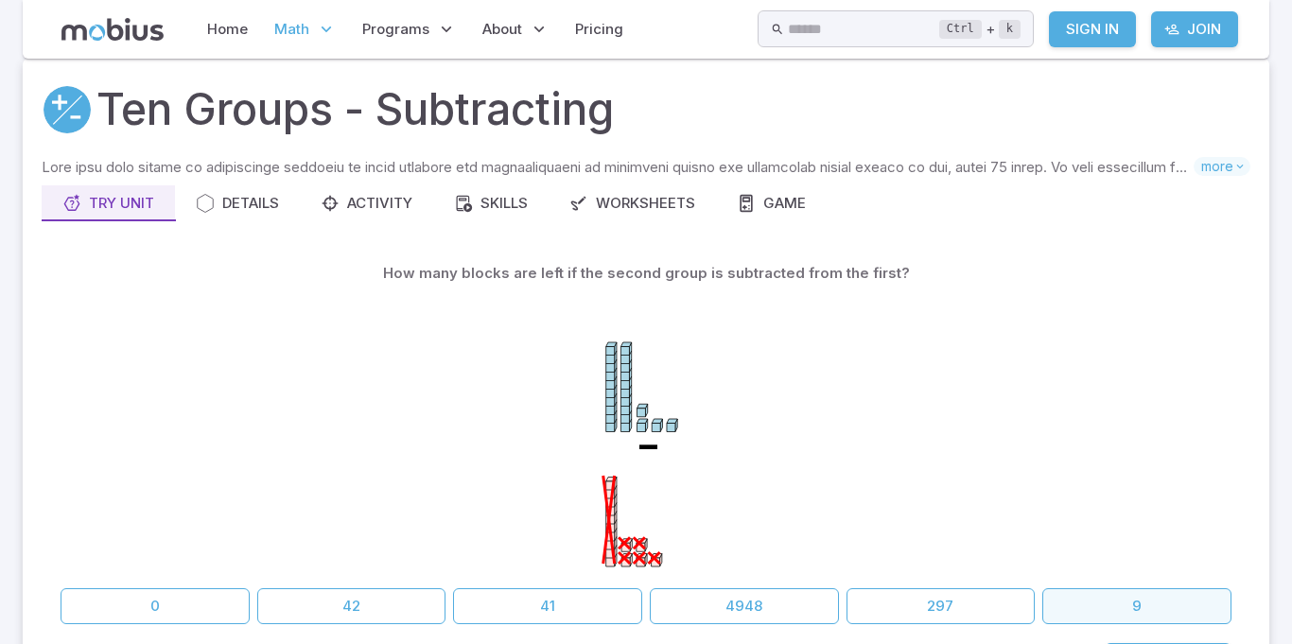
click at [1199, 619] on button "9" at bounding box center [1136, 606] width 189 height 36
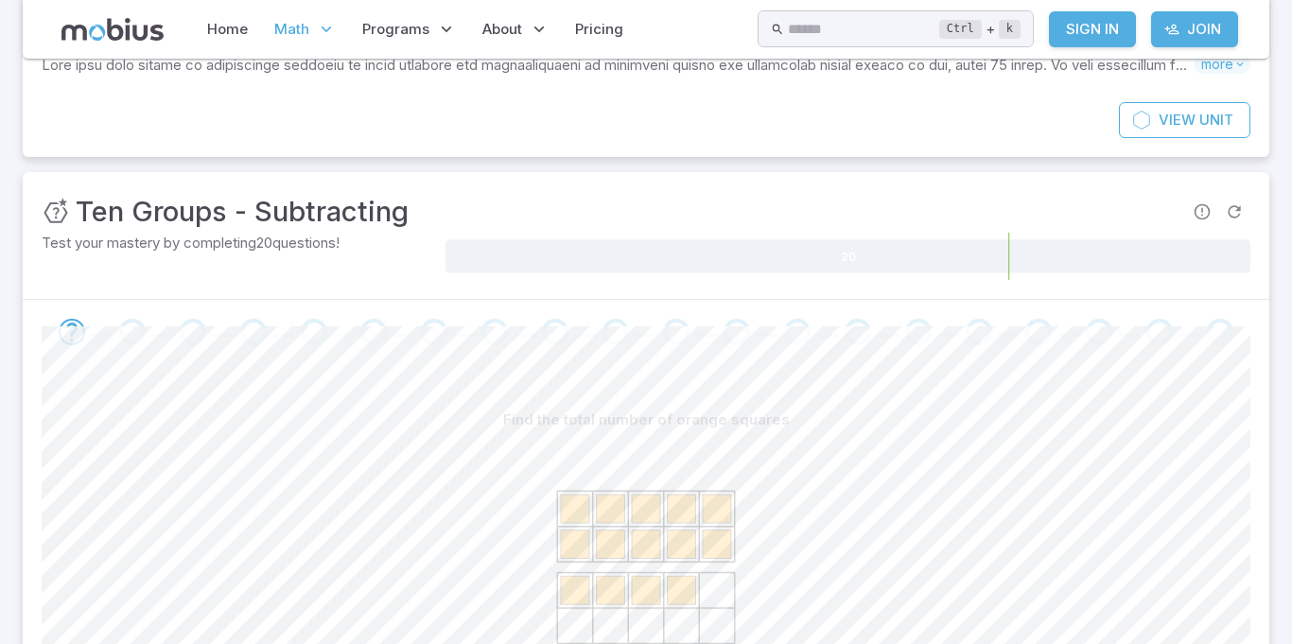
scroll to position [202, 0]
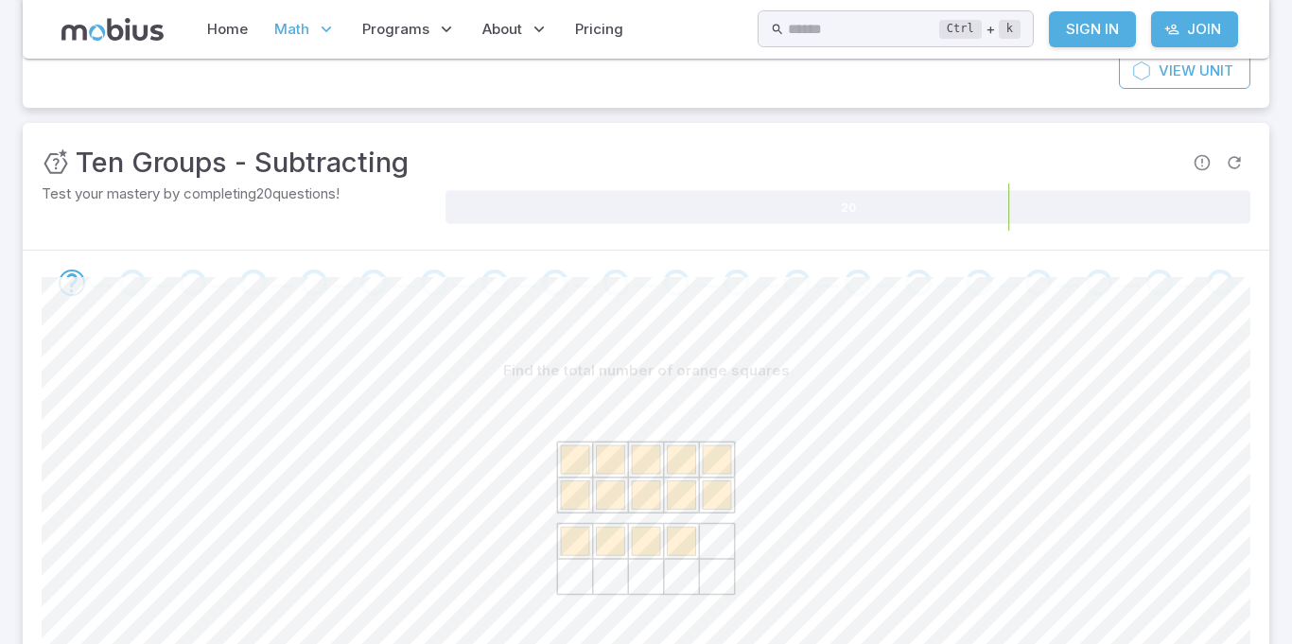
click at [982, 286] on div "Go to the next question" at bounding box center [979, 283] width 26 height 26
click at [993, 288] on span at bounding box center [978, 283] width 45 height 26
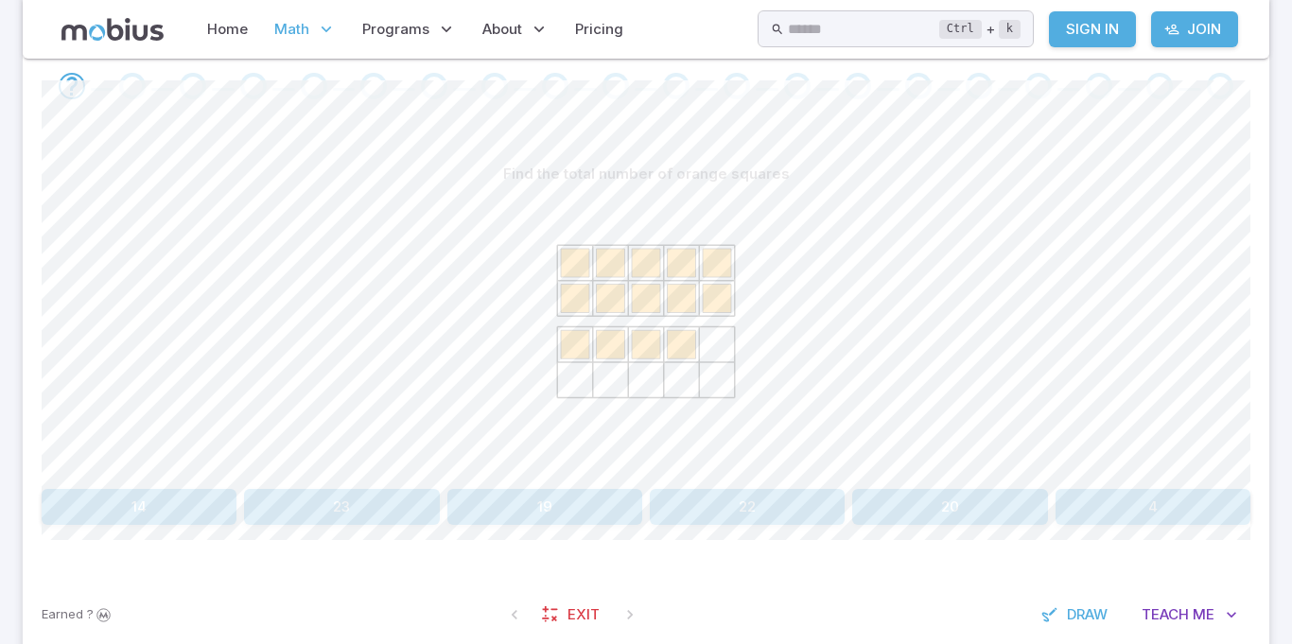
scroll to position [400, 0]
click at [792, 509] on button "22" at bounding box center [747, 506] width 195 height 36
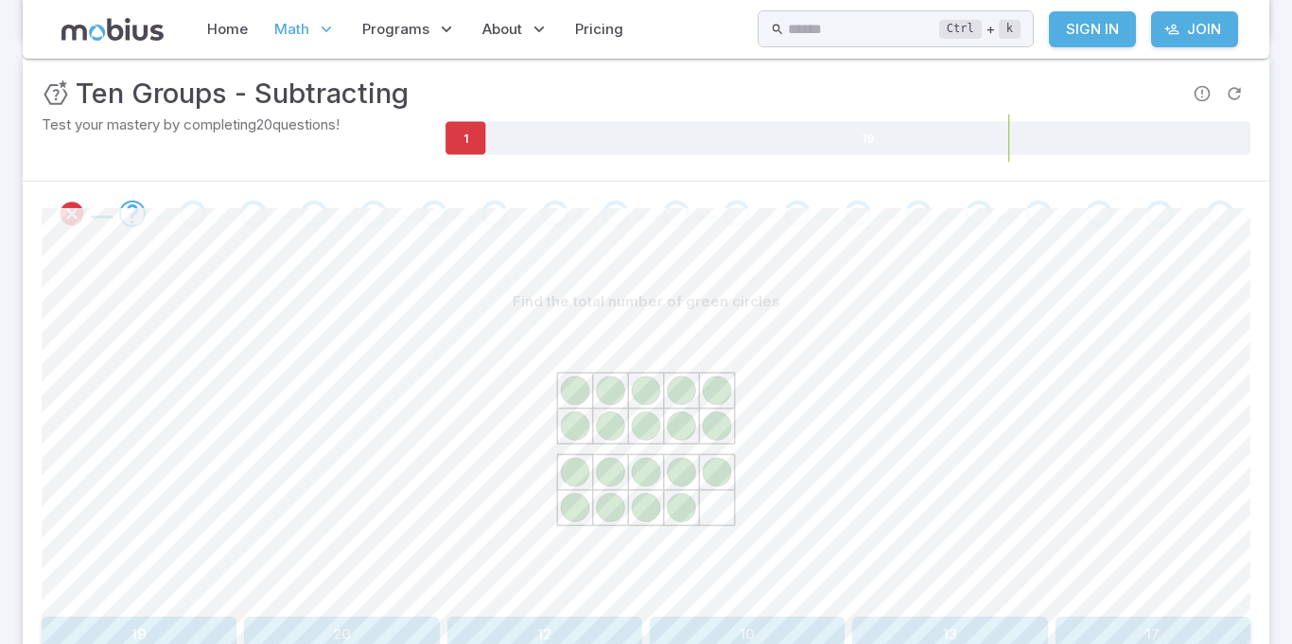
scroll to position [270, 0]
click at [76, 200] on icon "Review your answer" at bounding box center [72, 214] width 28 height 28
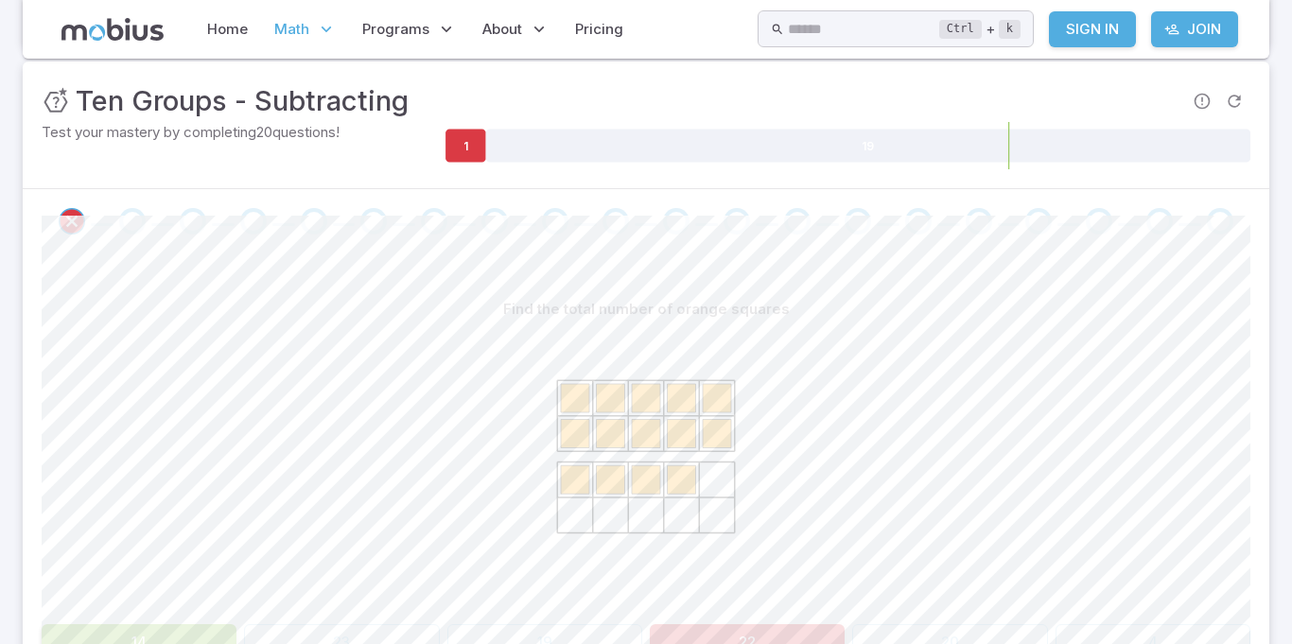
scroll to position [271, 0]
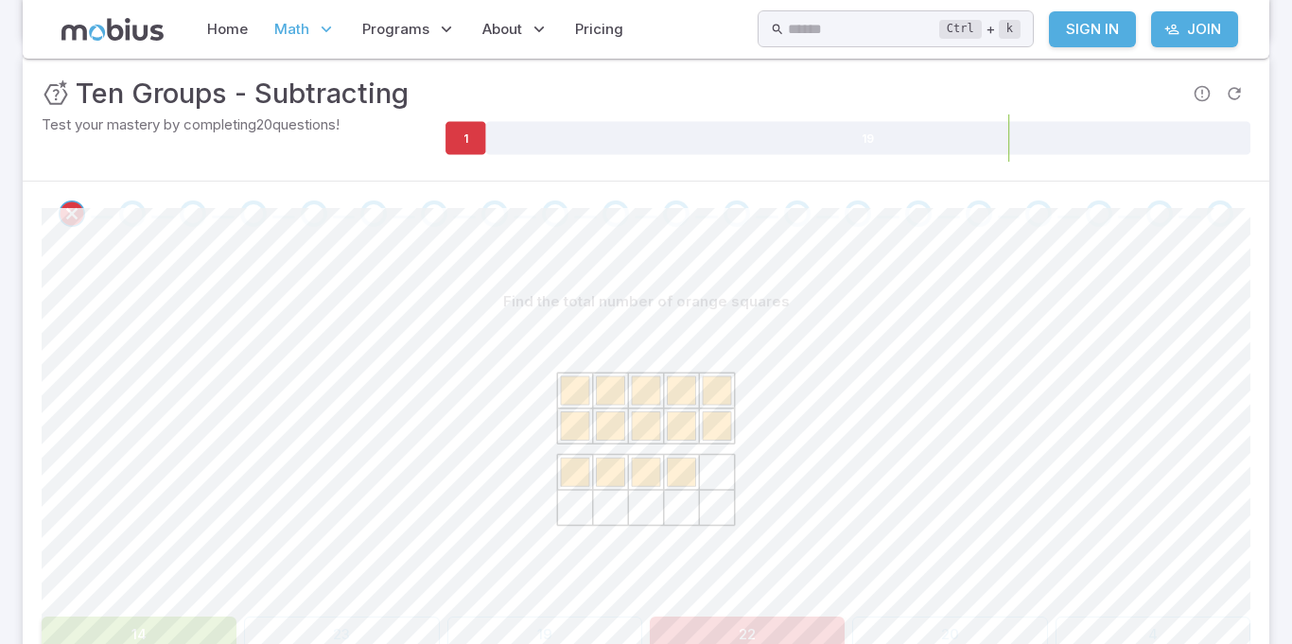
click at [131, 224] on div "Go to the next question" at bounding box center [132, 213] width 26 height 26
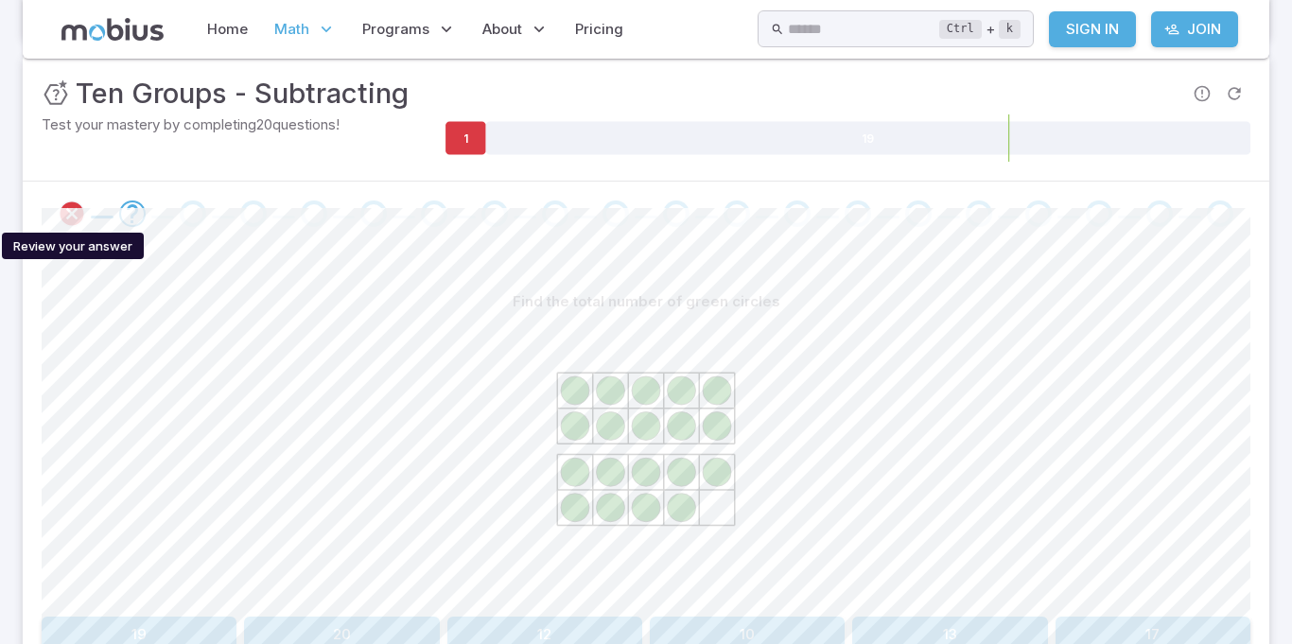
click at [74, 216] on icon "Review your answer" at bounding box center [72, 214] width 28 height 28
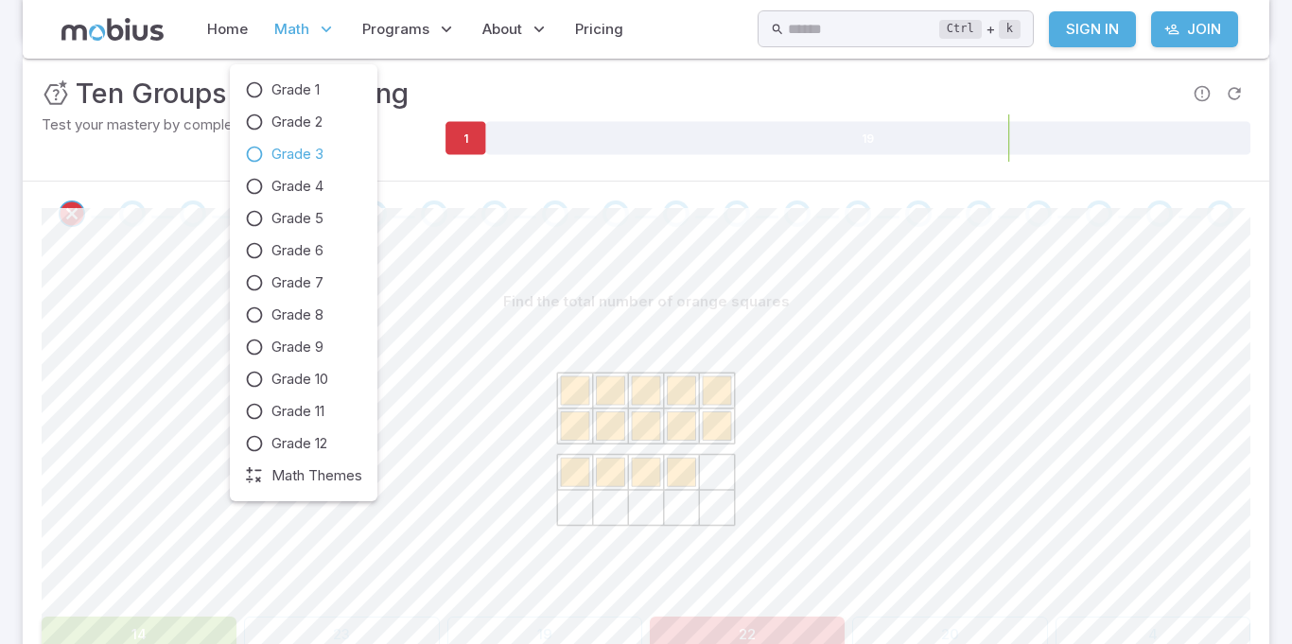
click at [311, 148] on span "Grade 3" at bounding box center [297, 154] width 52 height 21
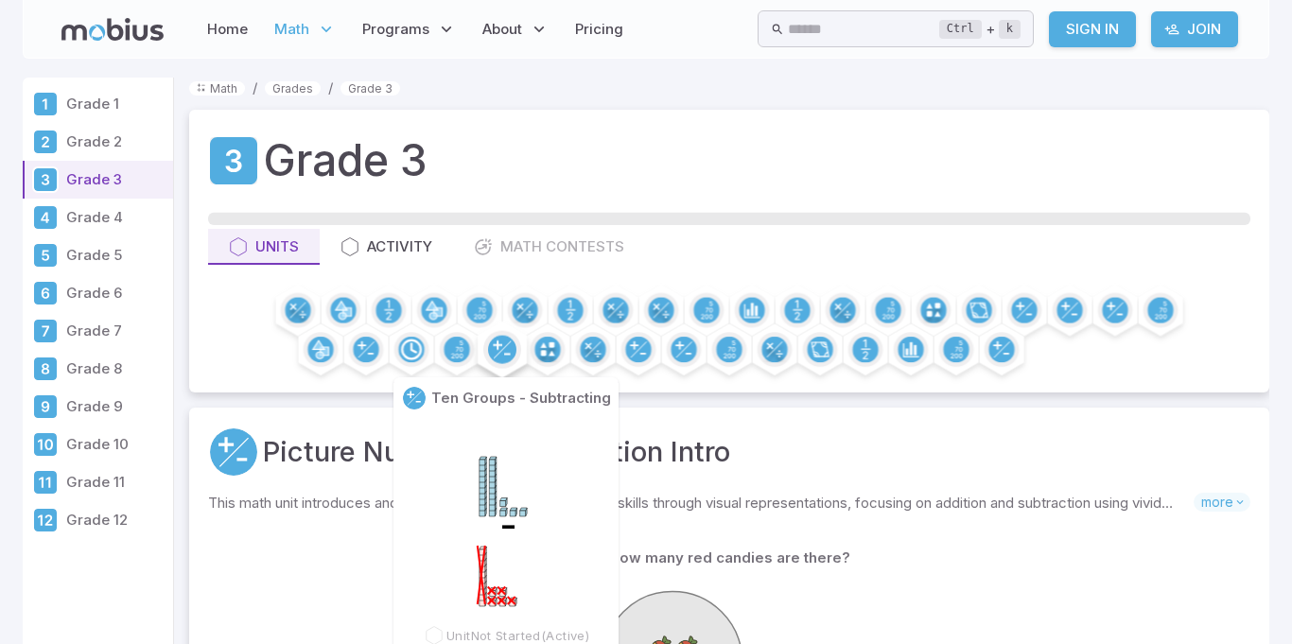
click at [507, 342] on circle at bounding box center [502, 350] width 28 height 28
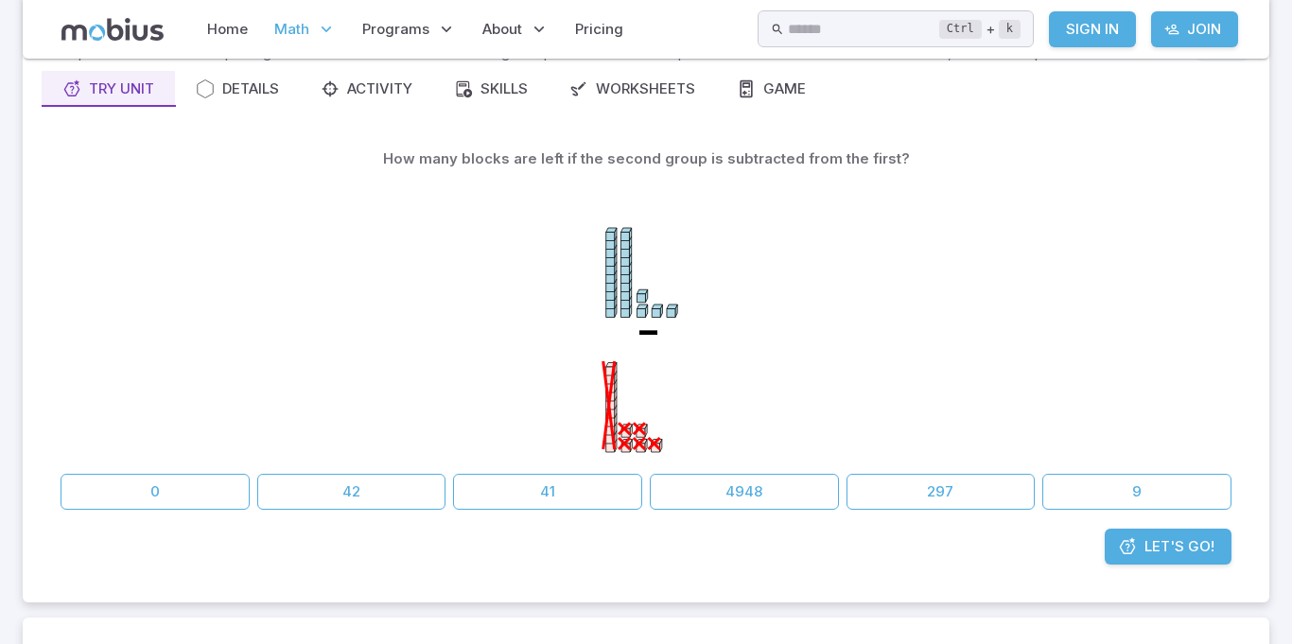
scroll to position [166, 0]
click at [1286, 608] on section "Math / Grades / Grade 3 / Ten Groups - Subtracting Ten Groups - Subtracting Ski…" at bounding box center [646, 547] width 1292 height 1310
click at [1286, 610] on section "Math / Grades / Grade 3 / Ten Groups - Subtracting Ten Groups - Subtracting Ski…" at bounding box center [646, 547] width 1292 height 1310
click at [663, 437] on icon "-" at bounding box center [646, 318] width 284 height 284
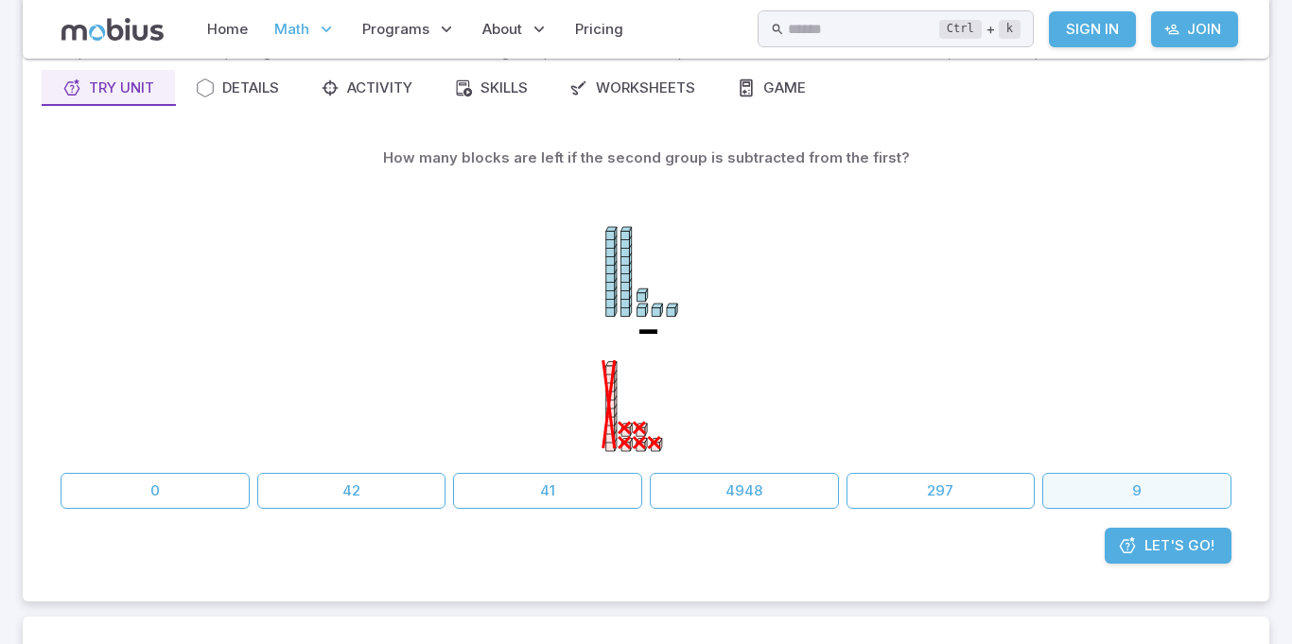
click at [1097, 479] on button "9" at bounding box center [1136, 491] width 189 height 36
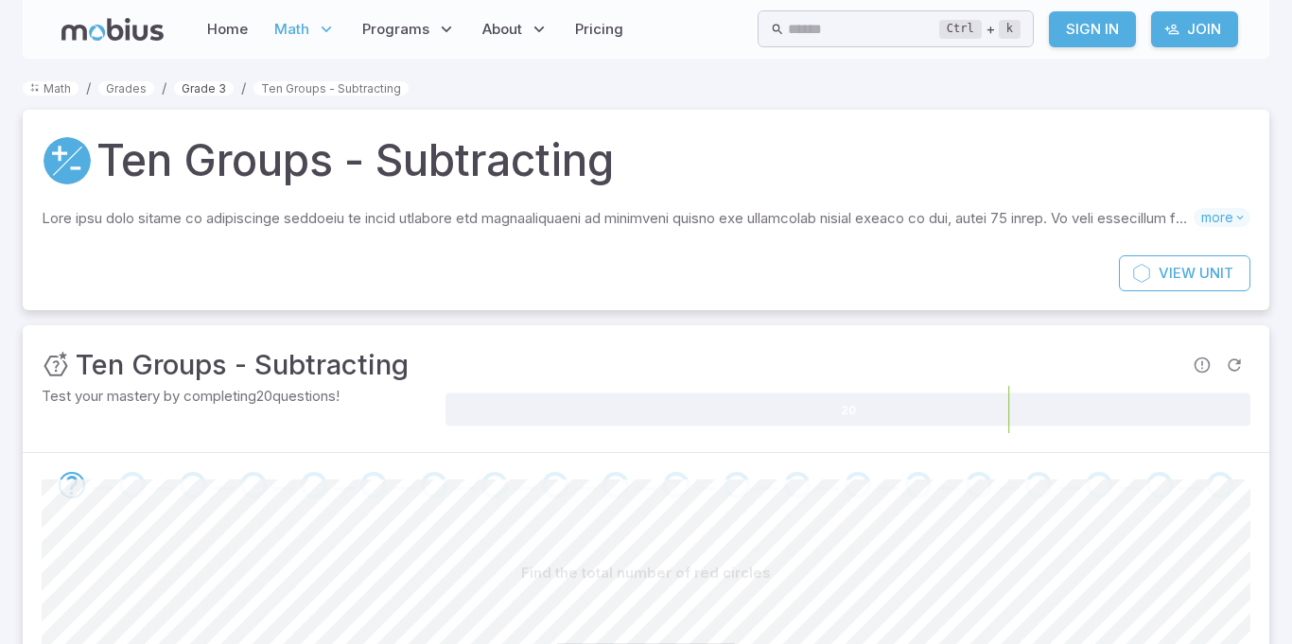
click at [198, 85] on link "Grade 3" at bounding box center [204, 88] width 60 height 14
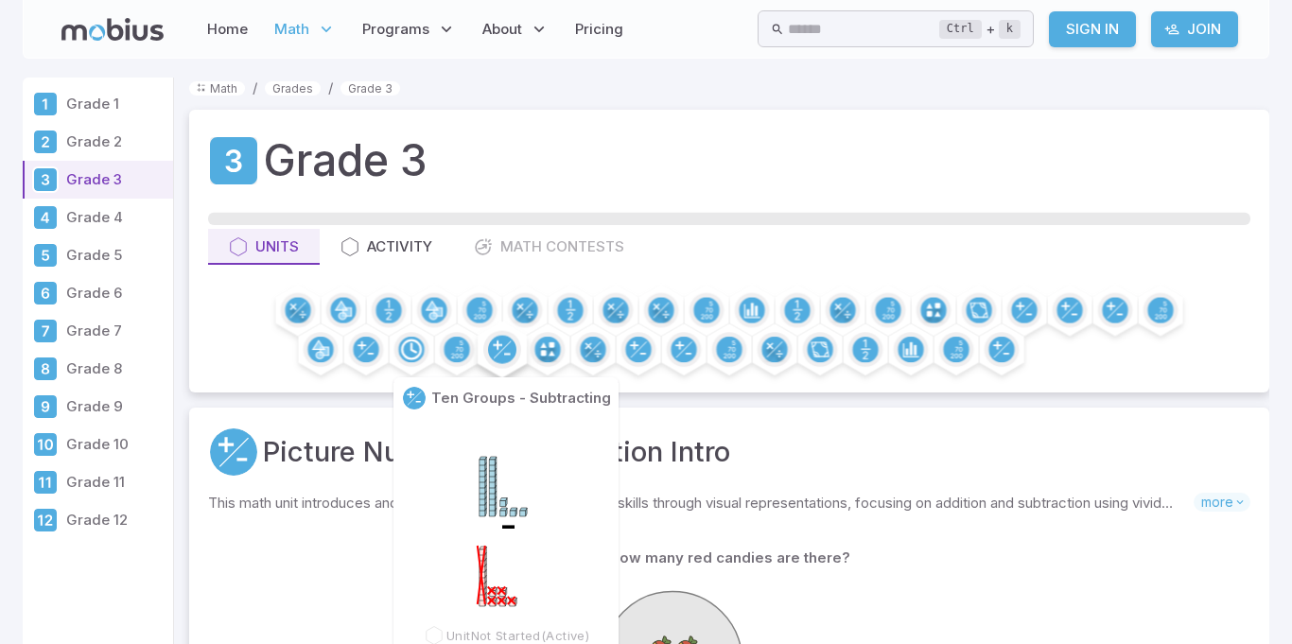
click at [499, 348] on circle at bounding box center [502, 350] width 28 height 28
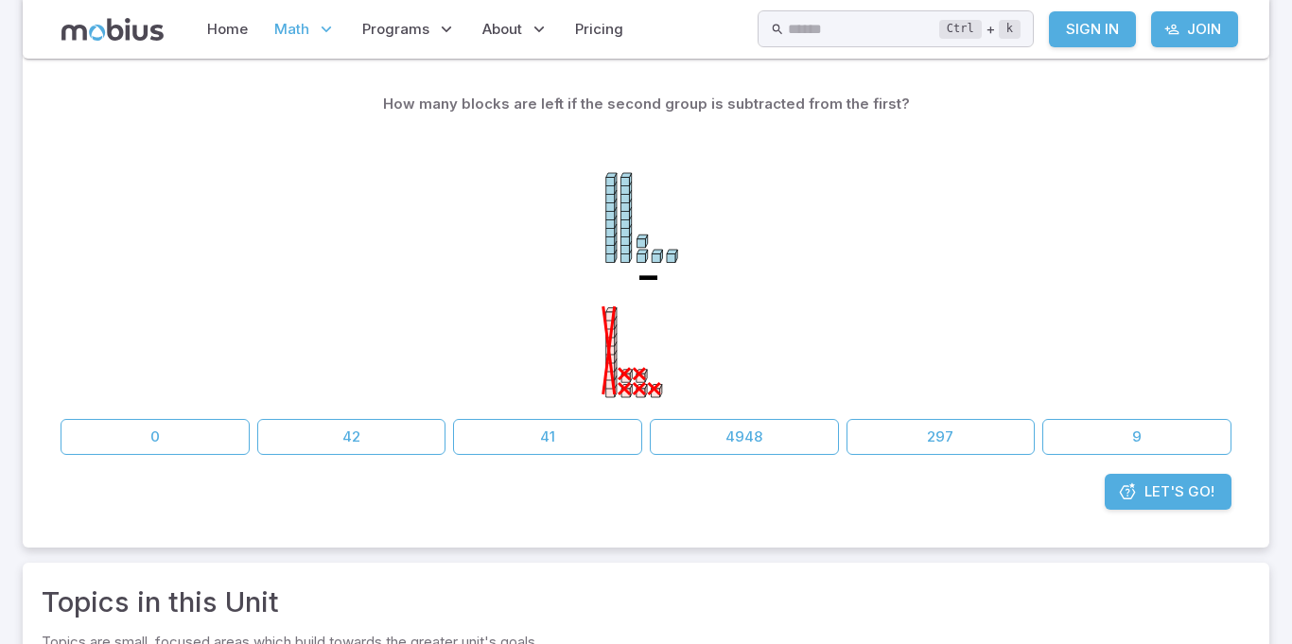
scroll to position [219, 0]
click at [1082, 444] on button "9" at bounding box center [1136, 438] width 189 height 36
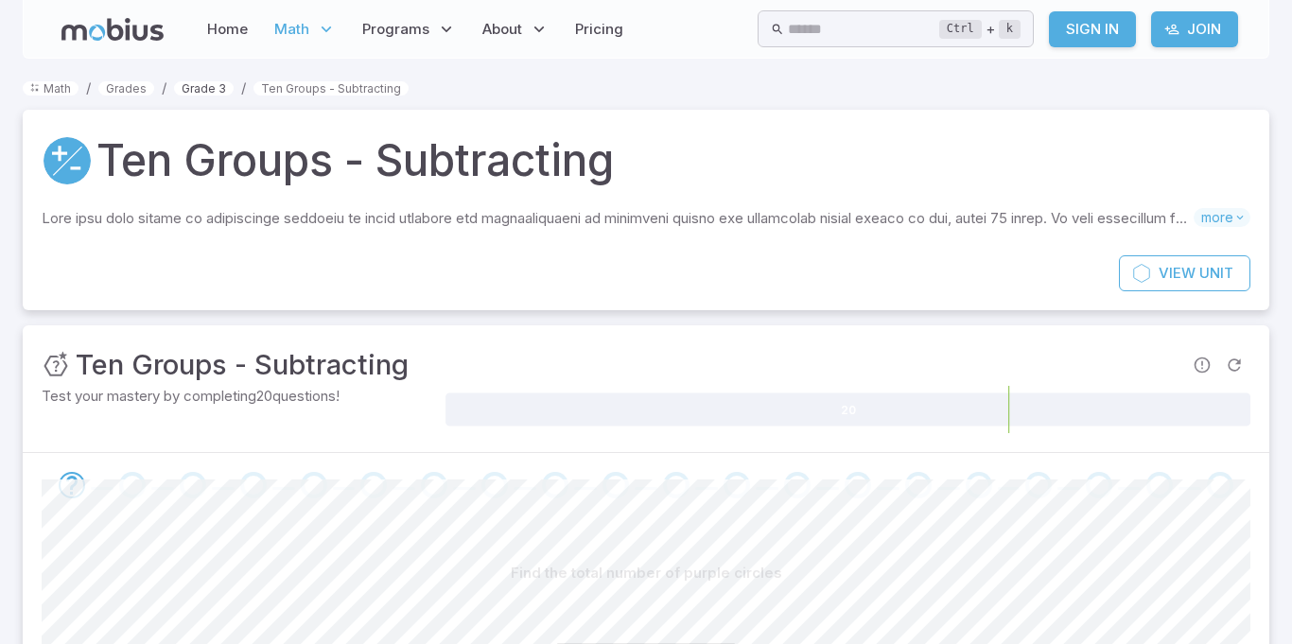
click at [222, 92] on link "Grade 3" at bounding box center [204, 88] width 60 height 14
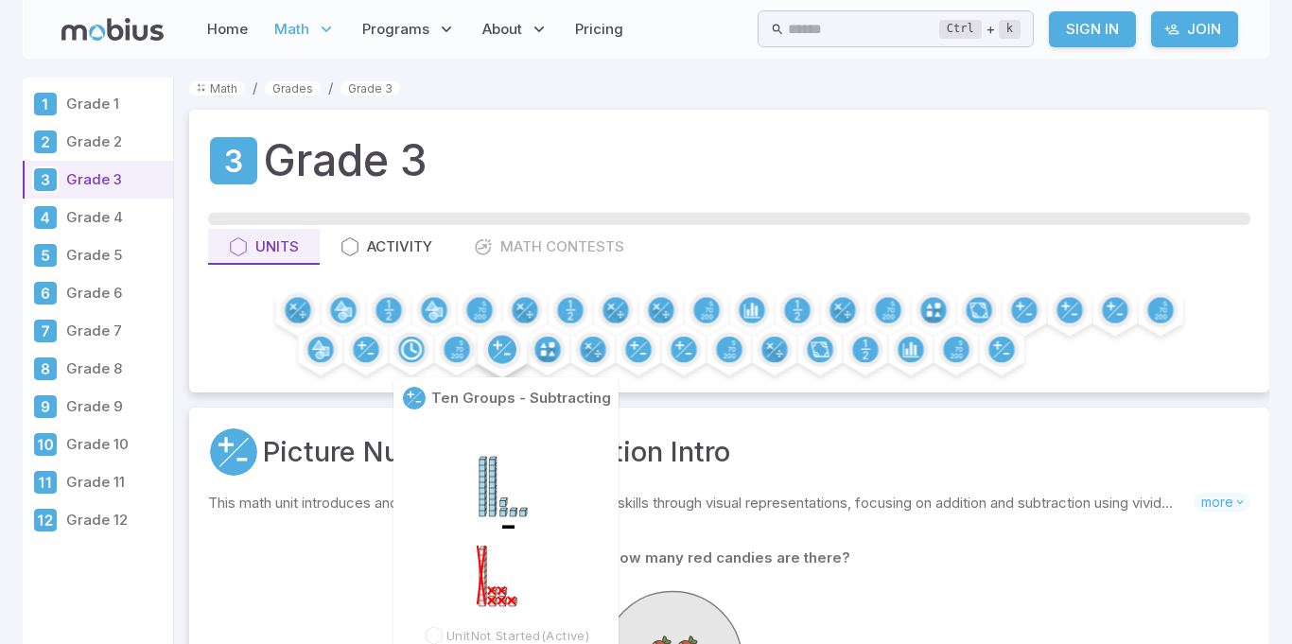
click at [496, 350] on circle at bounding box center [502, 350] width 28 height 28
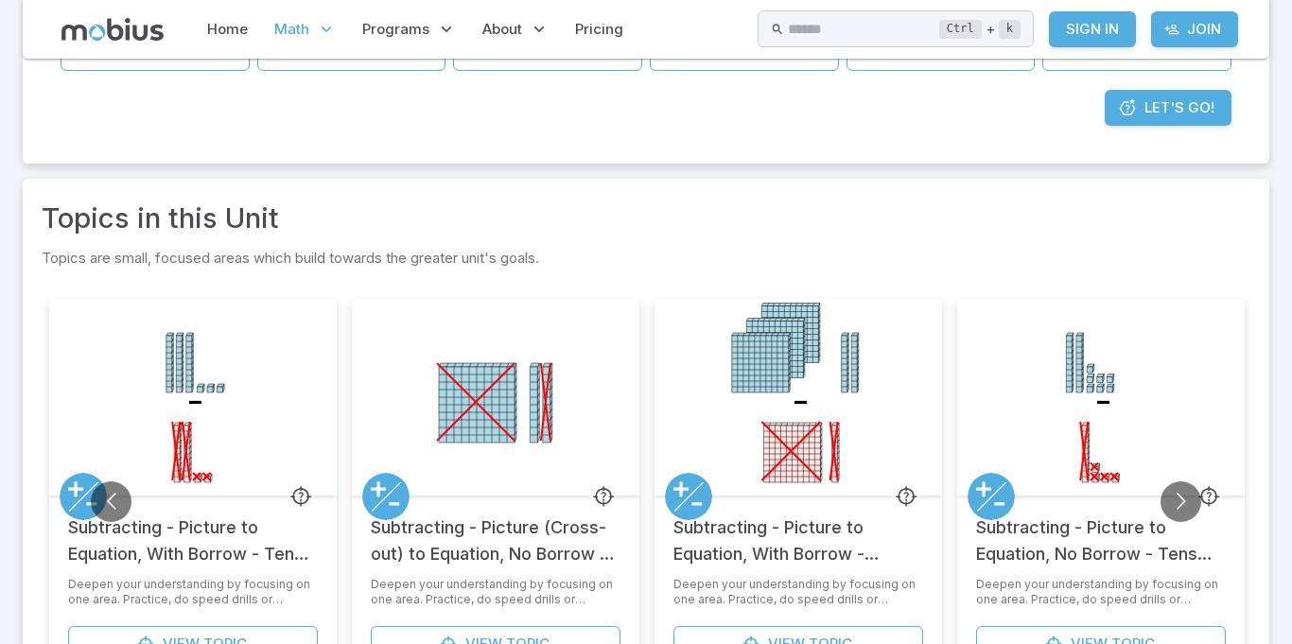
scroll to position [593, 0]
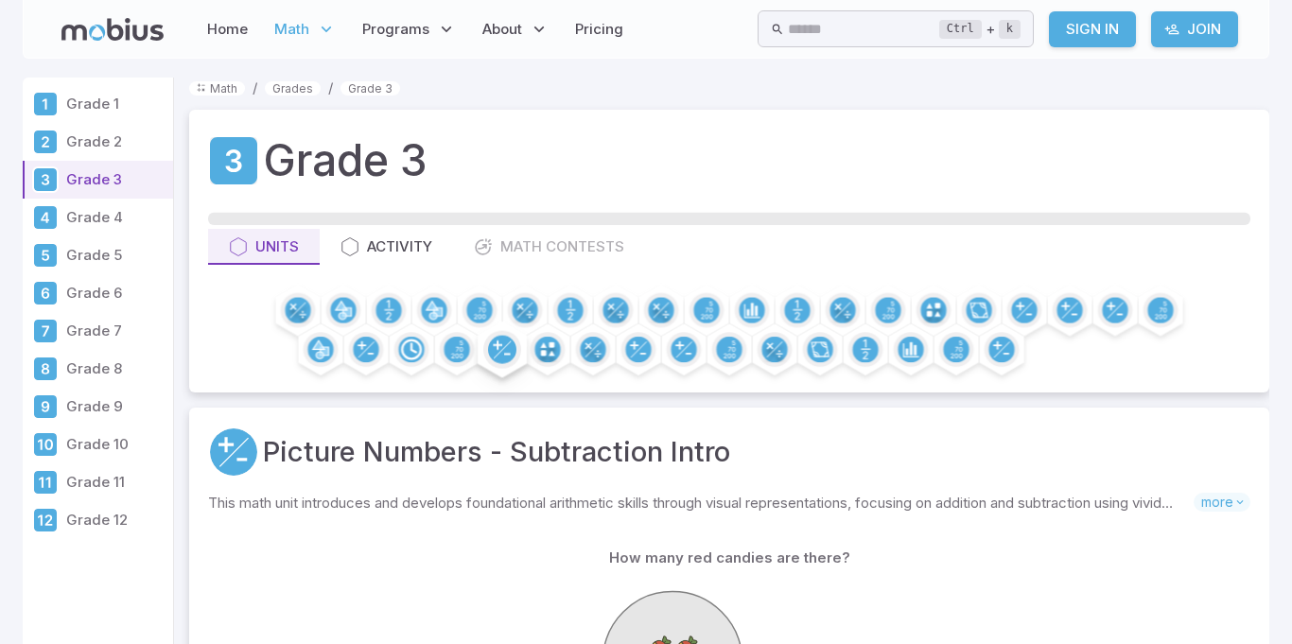
click at [505, 351] on circle at bounding box center [502, 350] width 28 height 28
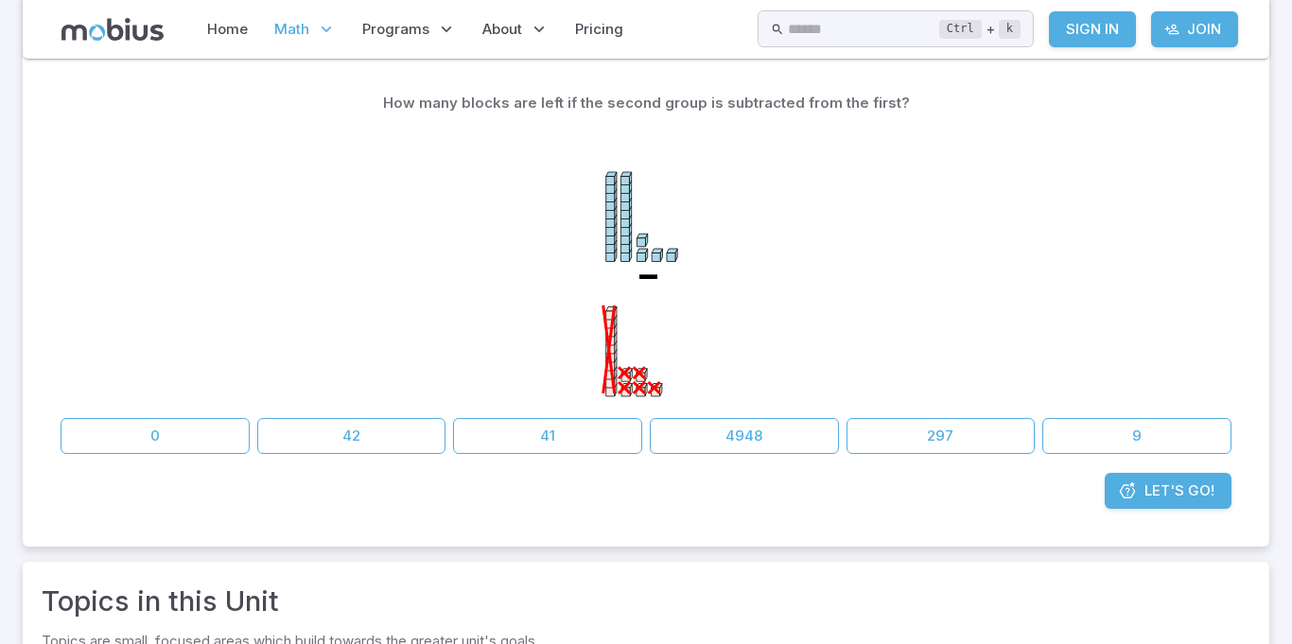
scroll to position [188, 0]
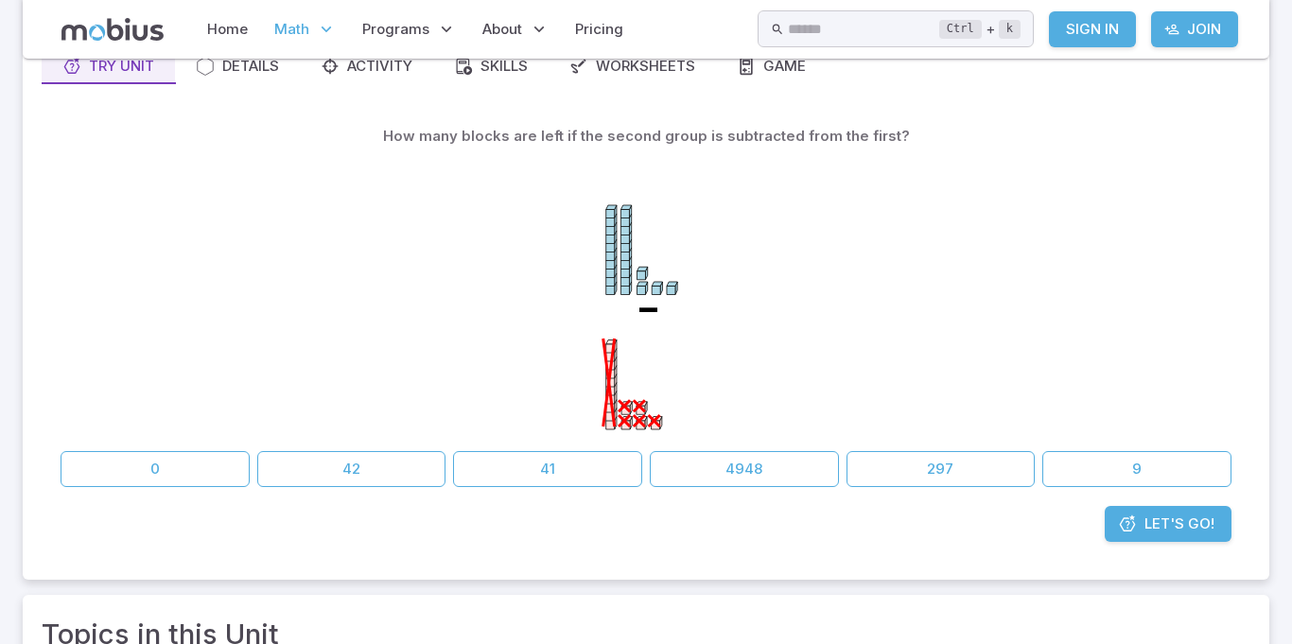
click at [635, 446] on div "How many blocks are left if the second group is subtracted from the first? - 0 …" at bounding box center [646, 302] width 1171 height 369
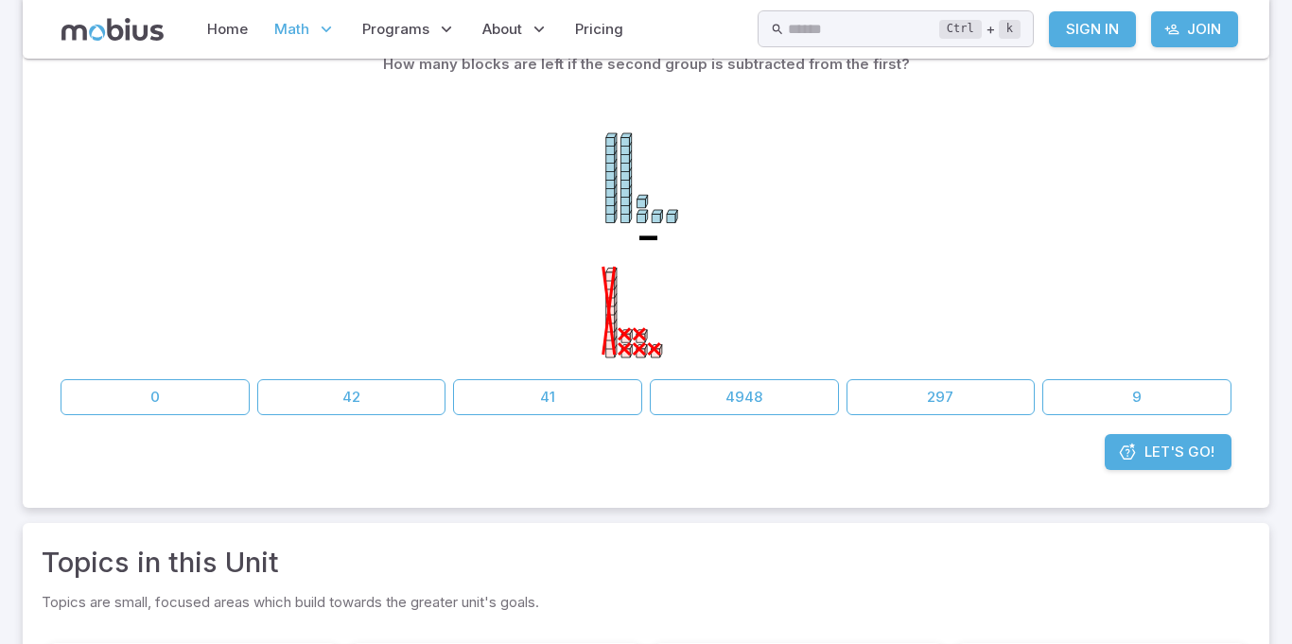
scroll to position [305, 0]
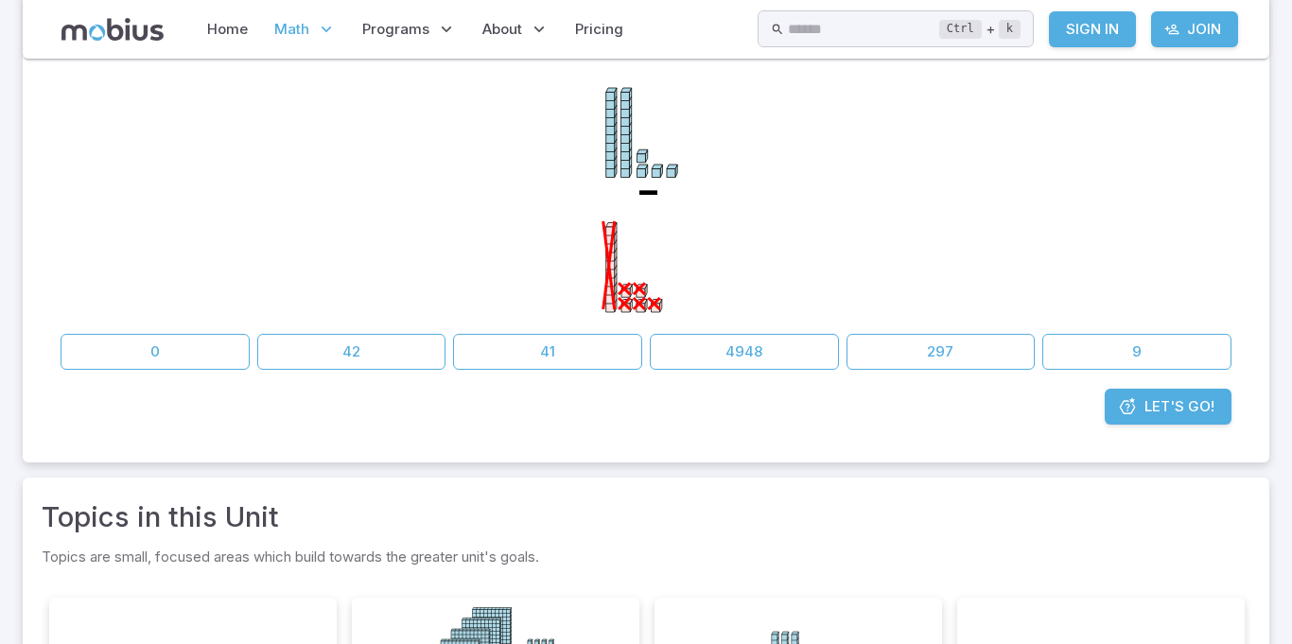
click at [1286, 407] on section "Math / Grades / Grade 3 / Ten Groups - Subtracting Ten Groups - Subtracting Ski…" at bounding box center [646, 408] width 1292 height 1310
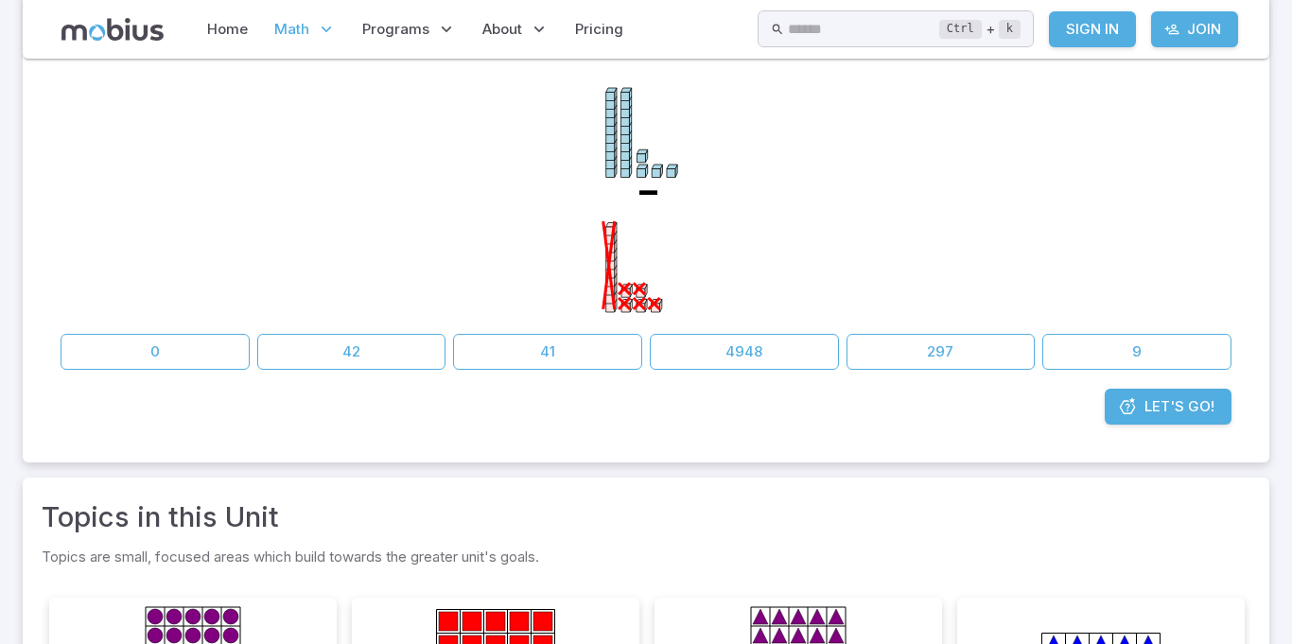
click at [223, 108] on div "-" at bounding box center [646, 181] width 1171 height 289
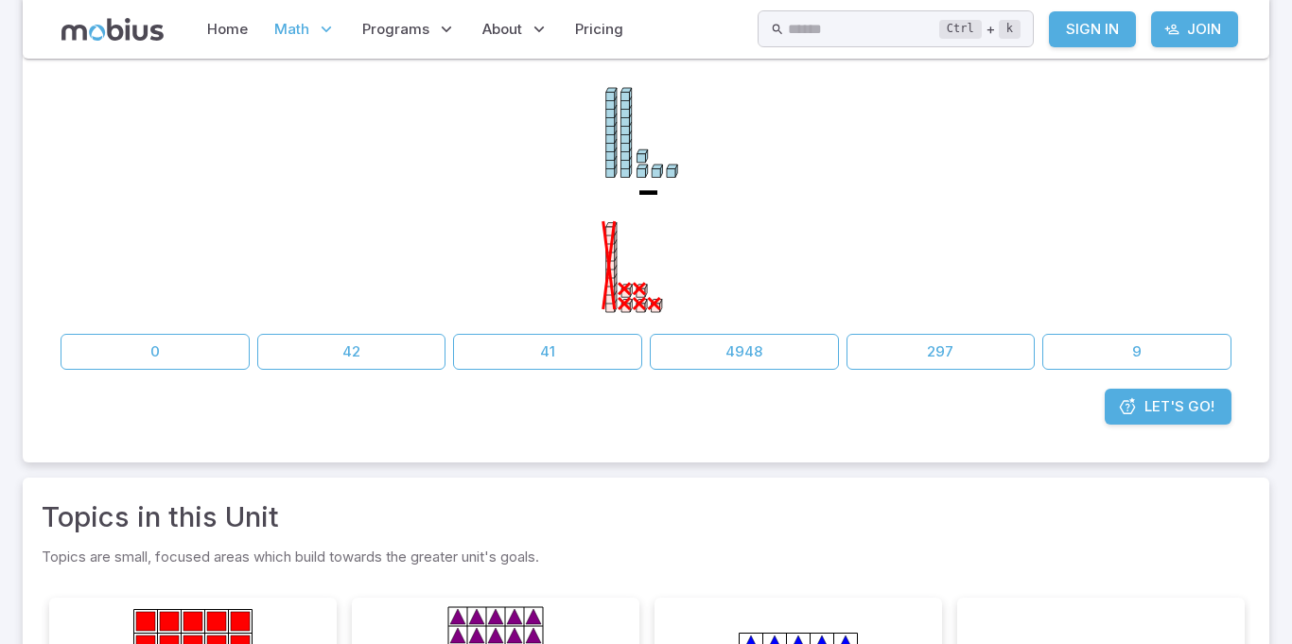
click at [117, 72] on div "-" at bounding box center [646, 181] width 1171 height 289
click at [1074, 352] on button "9" at bounding box center [1136, 352] width 189 height 36
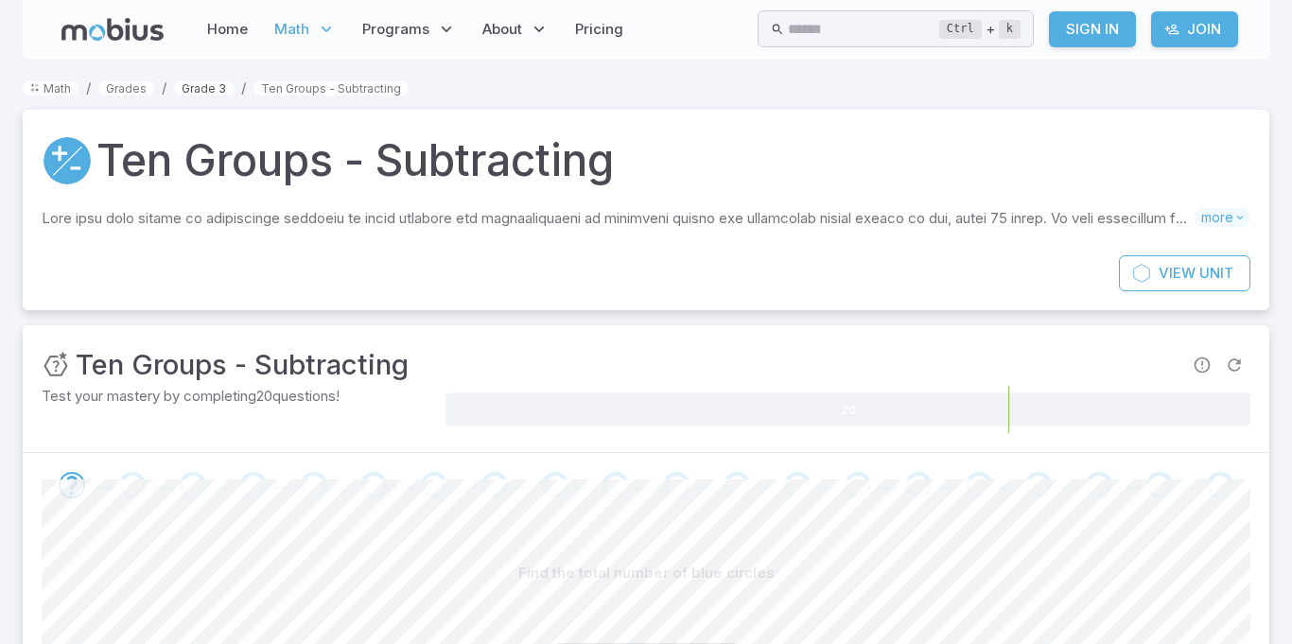
click at [199, 89] on link "Grade 3" at bounding box center [204, 88] width 60 height 14
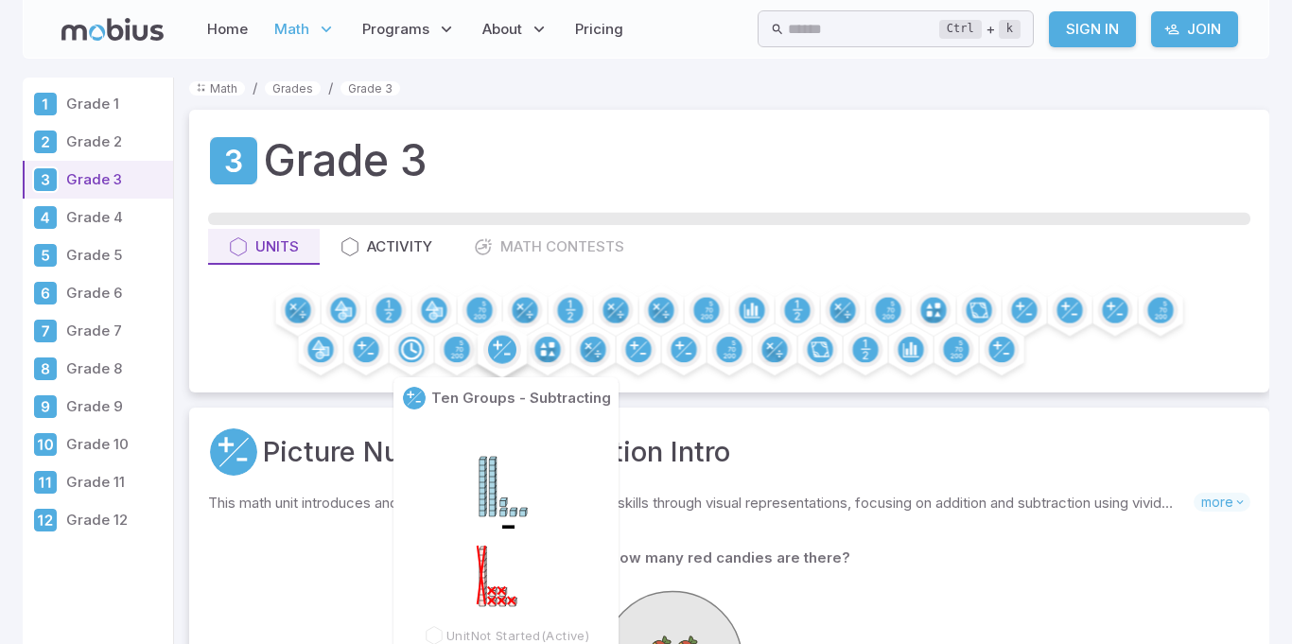
click at [497, 353] on circle at bounding box center [502, 350] width 28 height 28
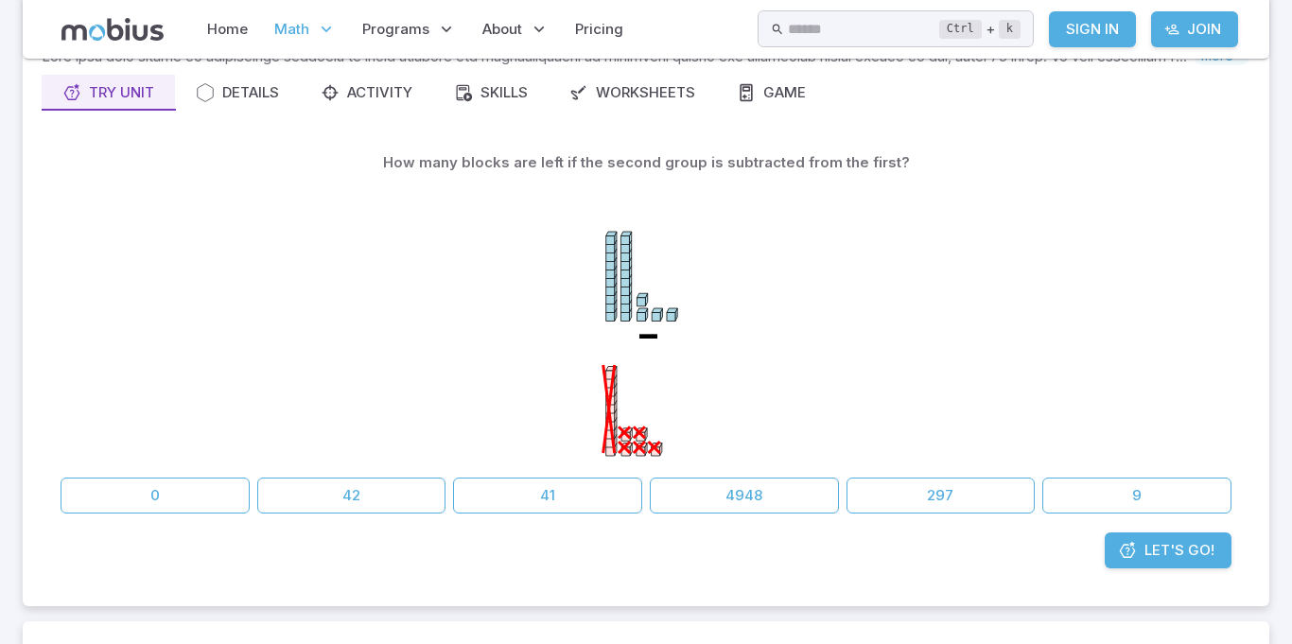
scroll to position [164, 0]
click at [1106, 487] on button "9" at bounding box center [1136, 494] width 189 height 36
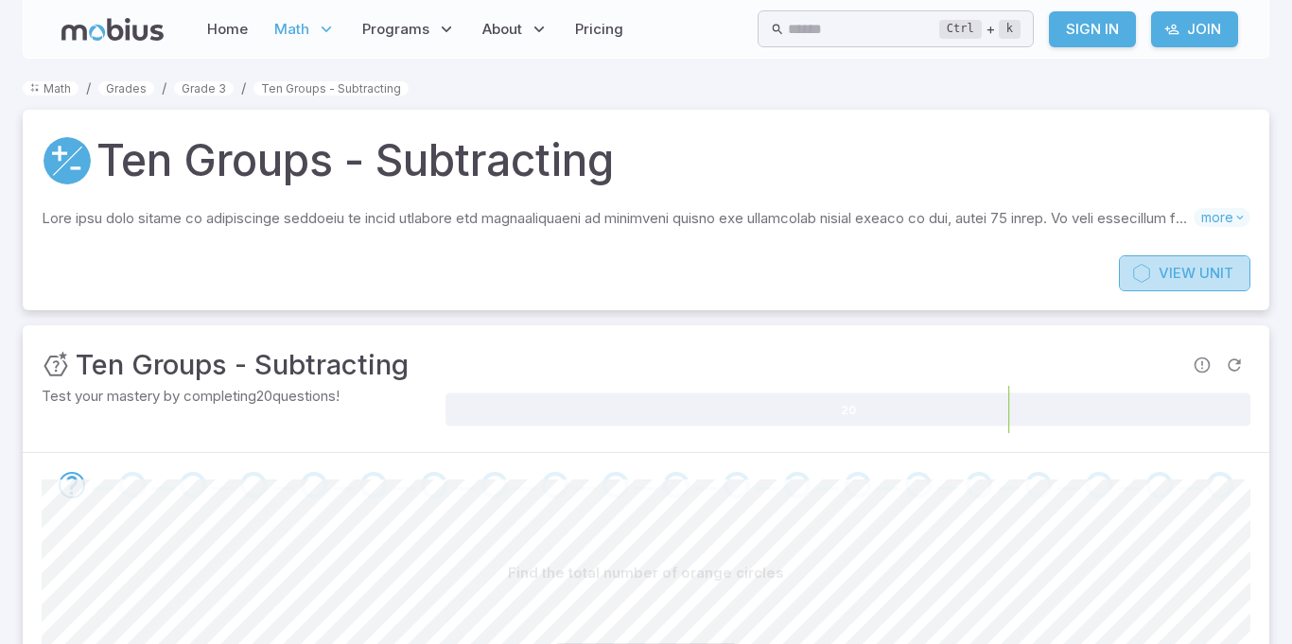
click at [1210, 277] on span "Unit" at bounding box center [1216, 273] width 34 height 21
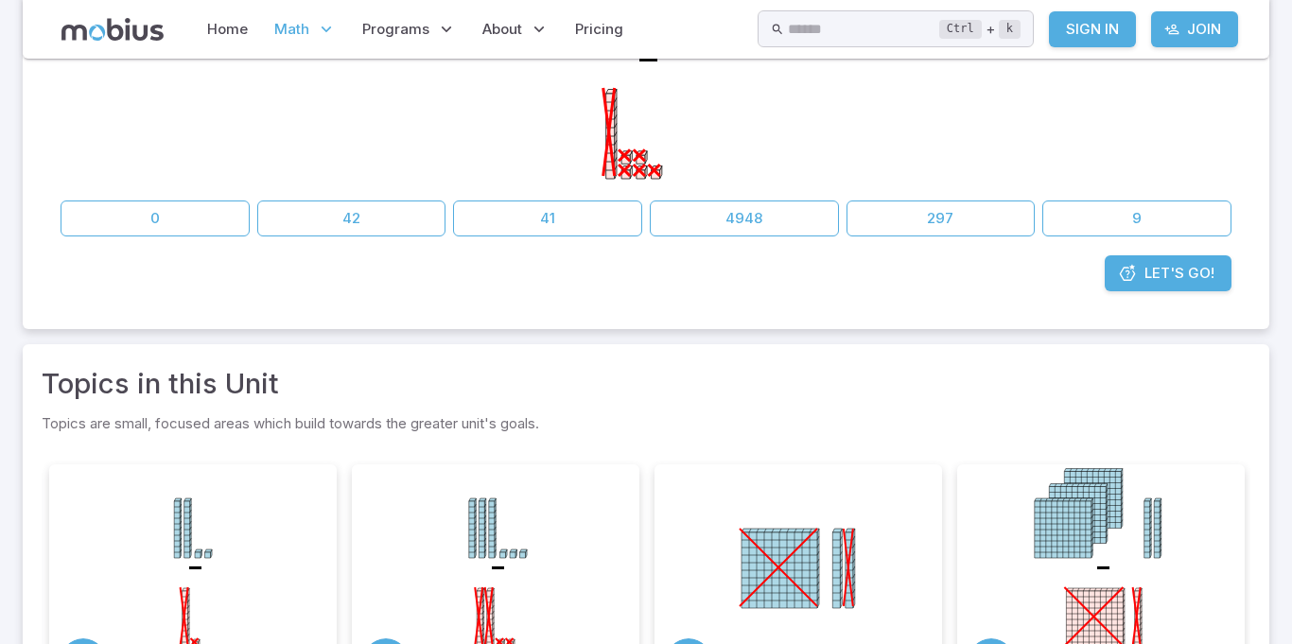
scroll to position [436, 0]
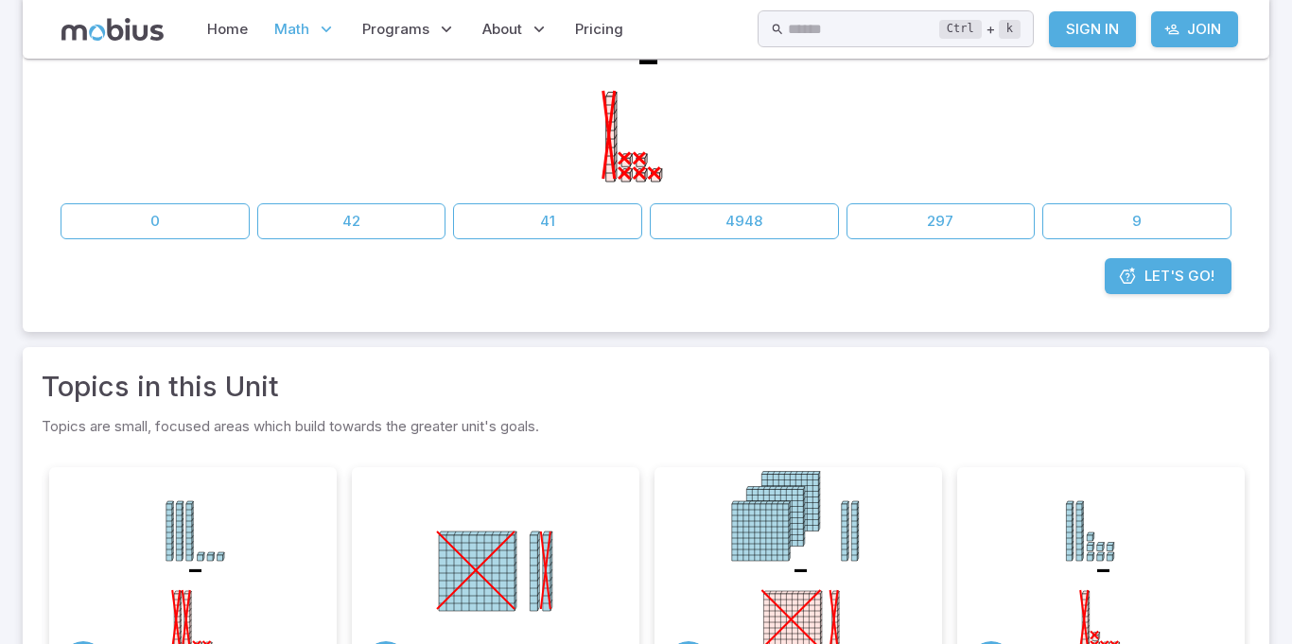
click at [1157, 283] on span "Let's Go!" at bounding box center [1179, 276] width 70 height 21
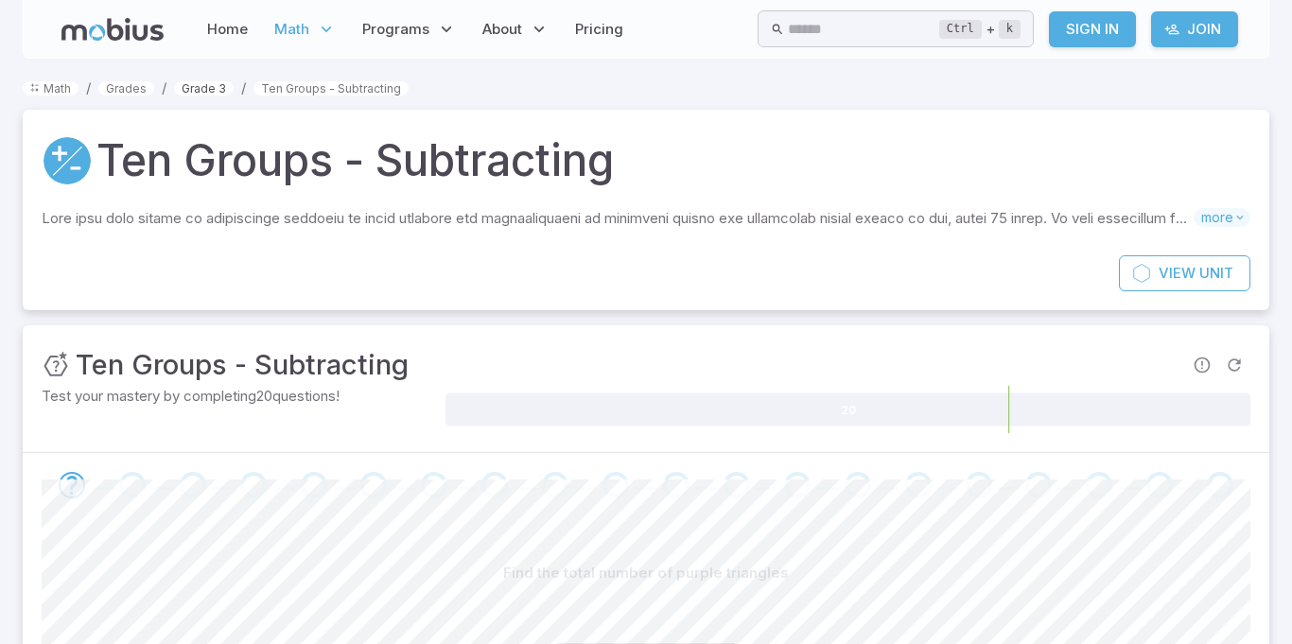
click at [209, 87] on link "Grade 3" at bounding box center [204, 88] width 60 height 14
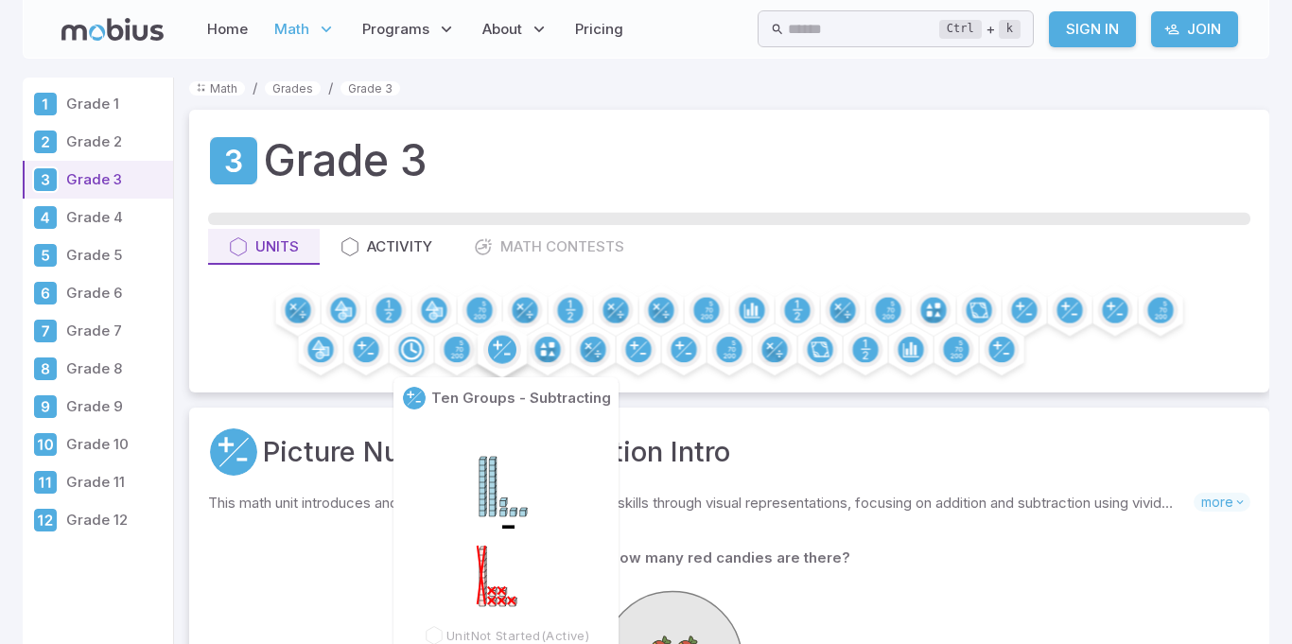
click at [501, 354] on circle at bounding box center [502, 350] width 28 height 28
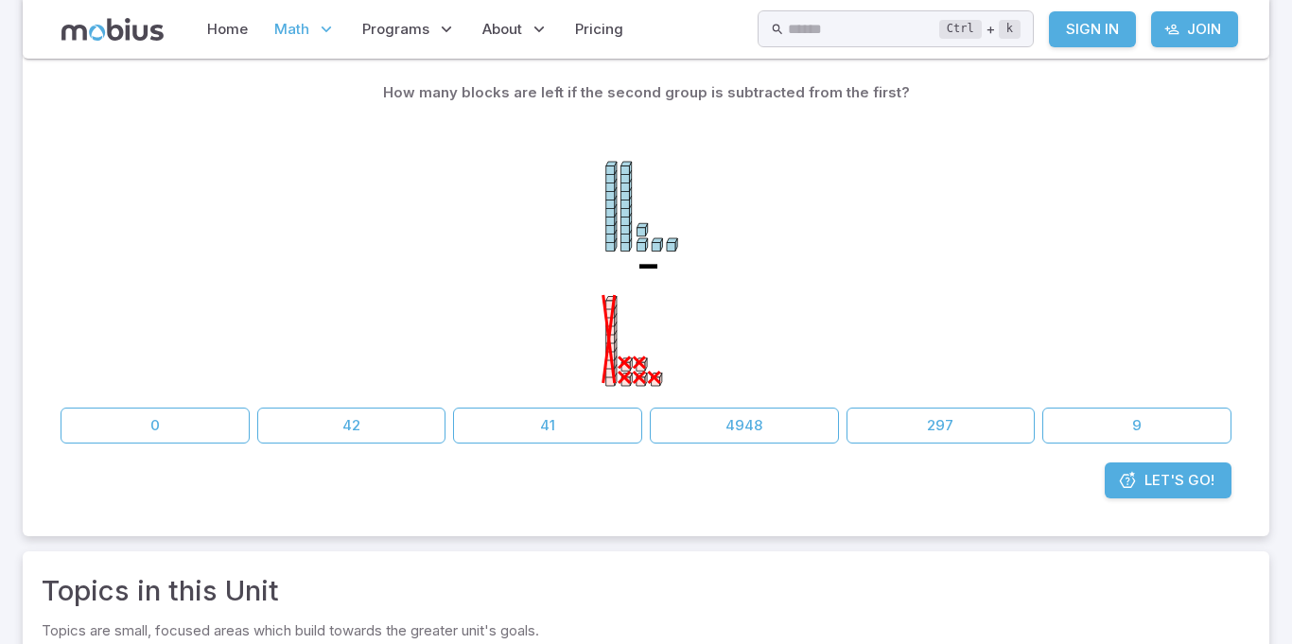
scroll to position [245, 0]
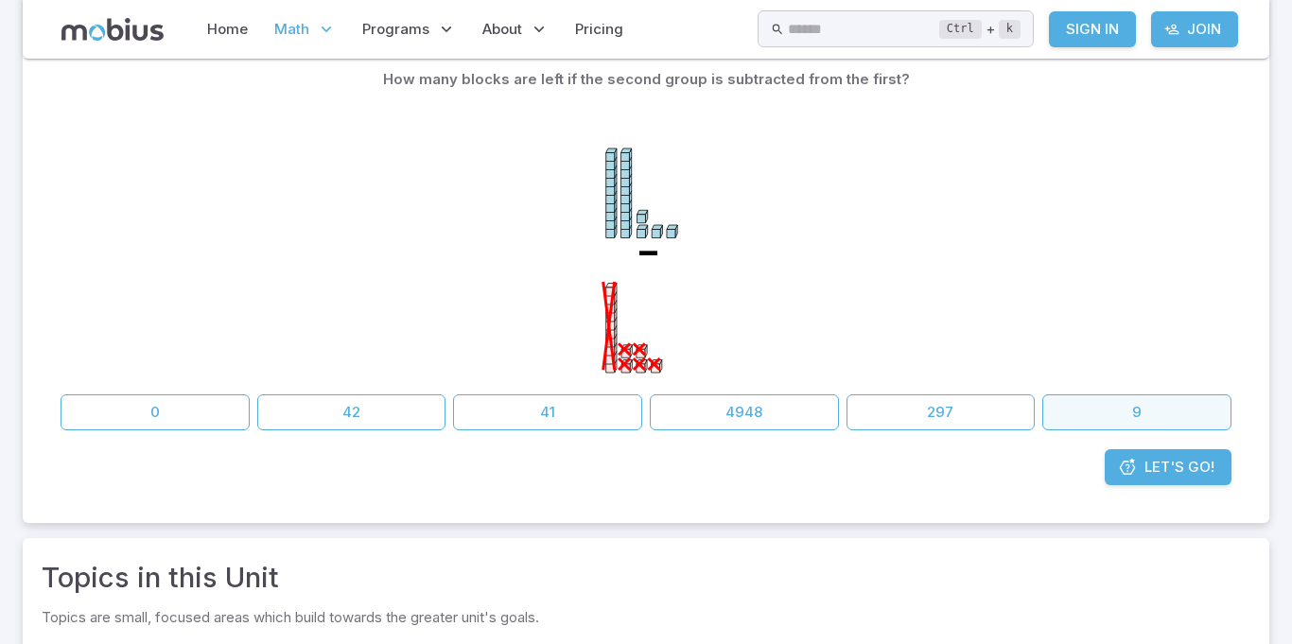
click at [1159, 414] on button "9" at bounding box center [1136, 412] width 189 height 36
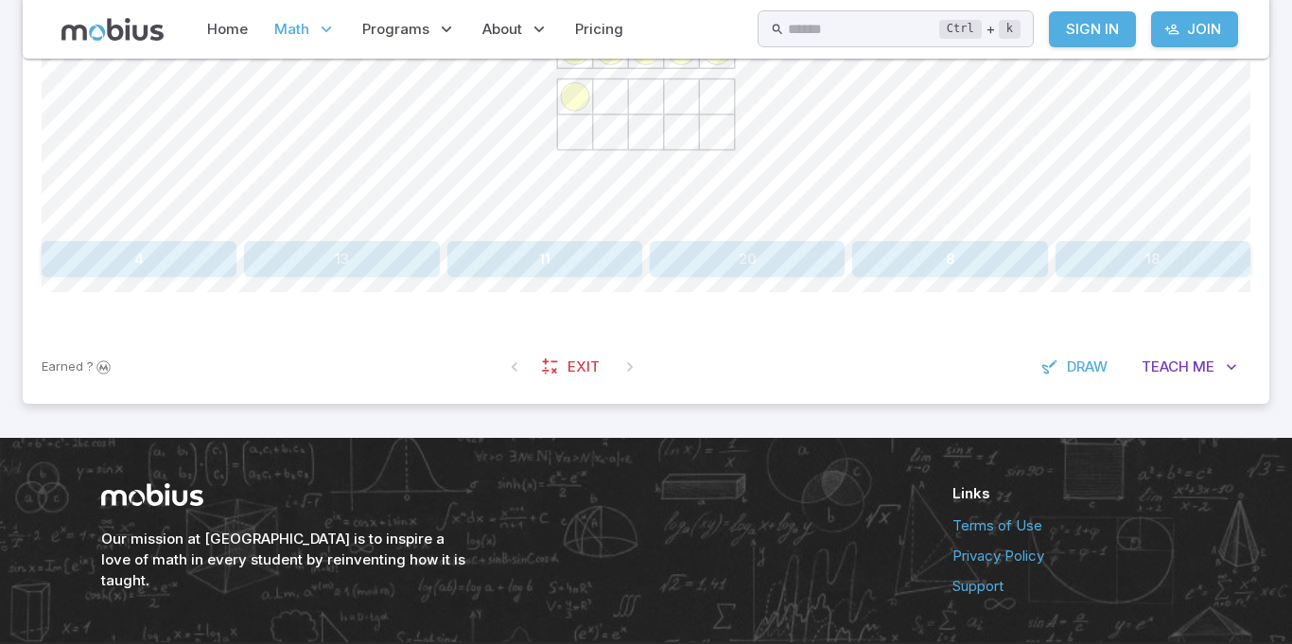
scroll to position [627, 0]
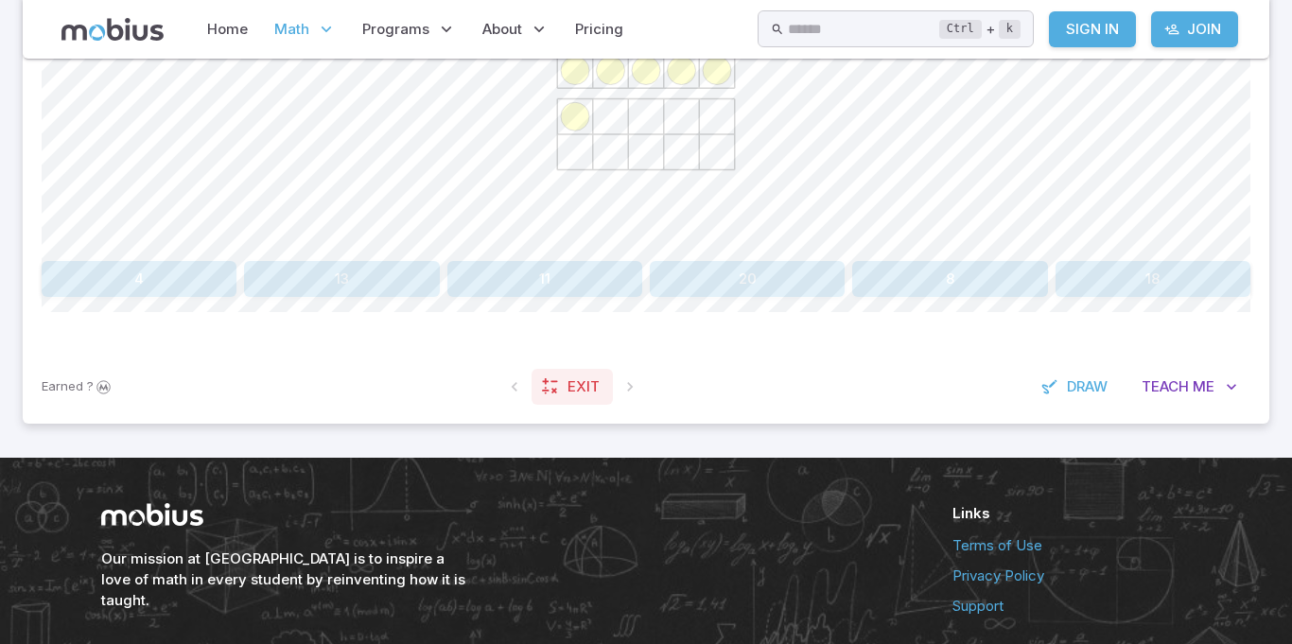
click at [575, 379] on span "Exit" at bounding box center [583, 386] width 32 height 21
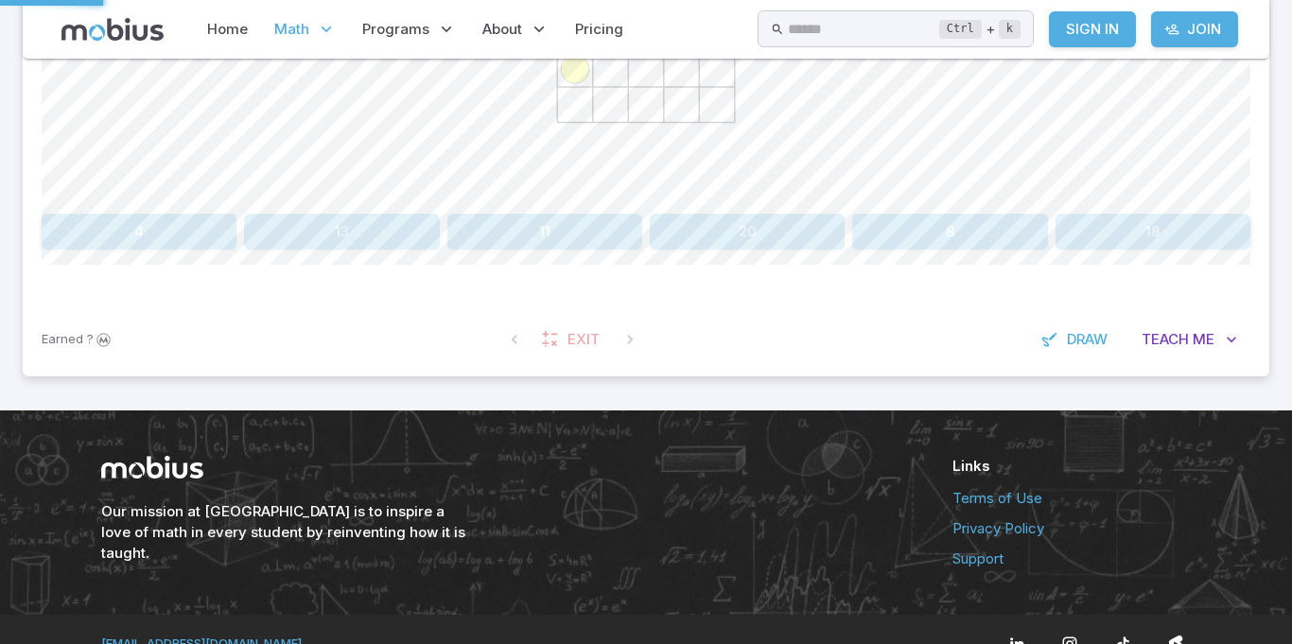
scroll to position [580, 0]
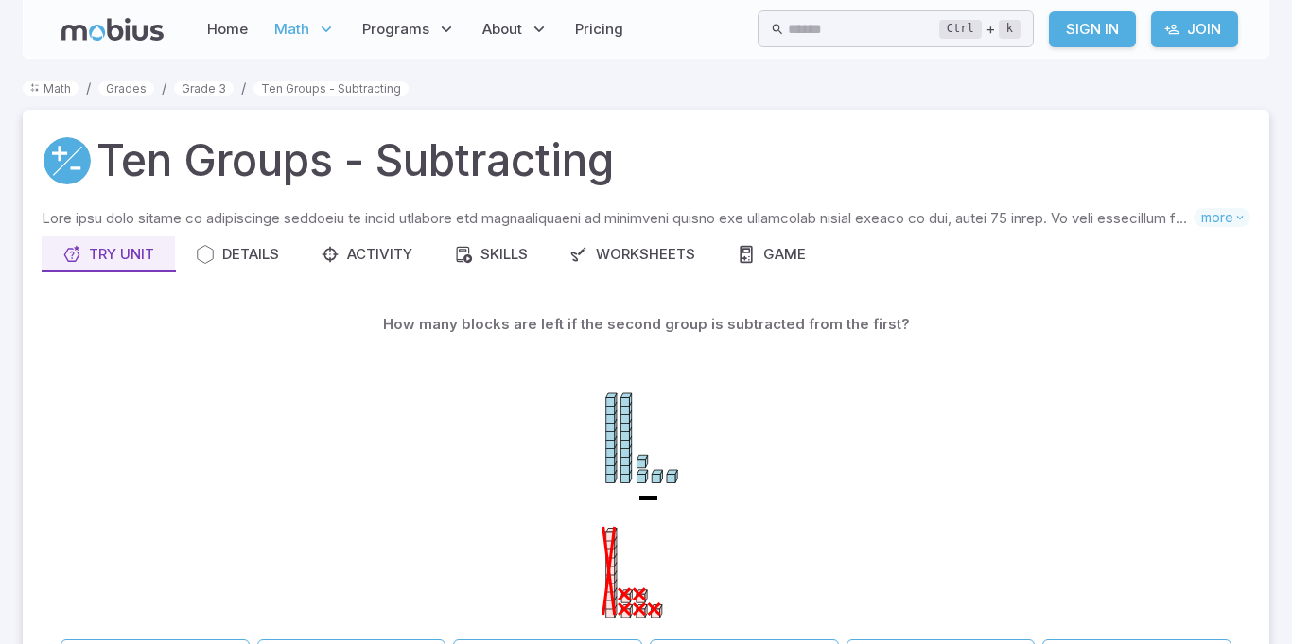
scroll to position [2, 0]
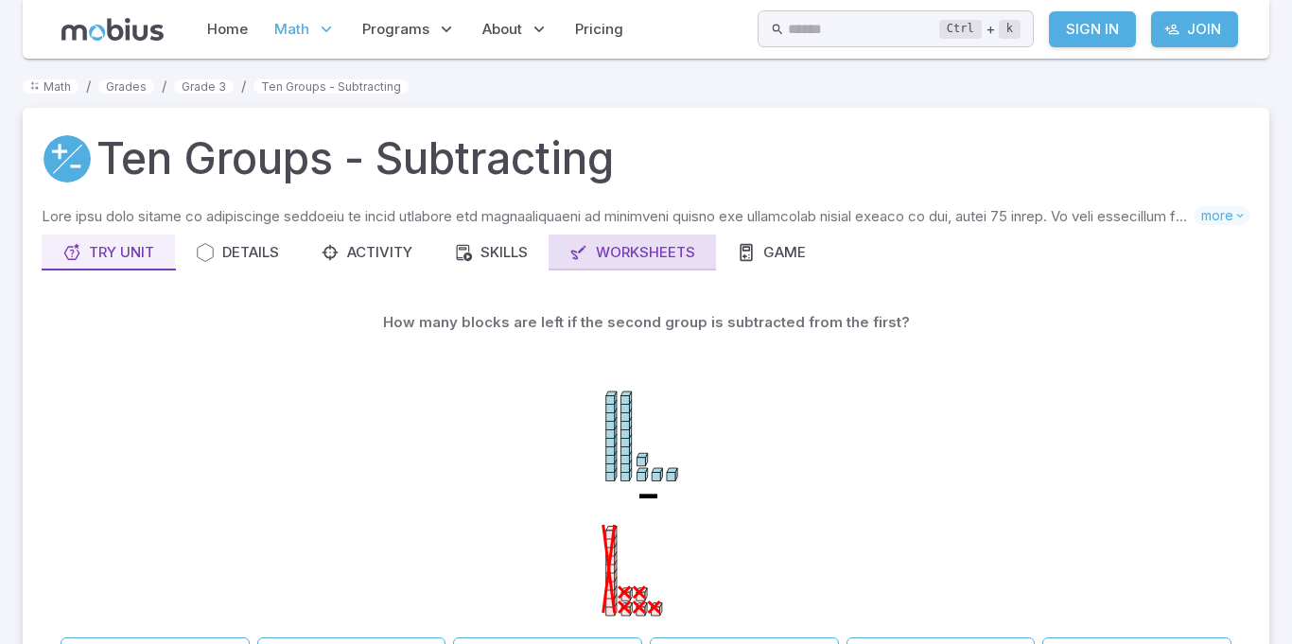
click at [633, 253] on div "Worksheets" at bounding box center [632, 252] width 126 height 21
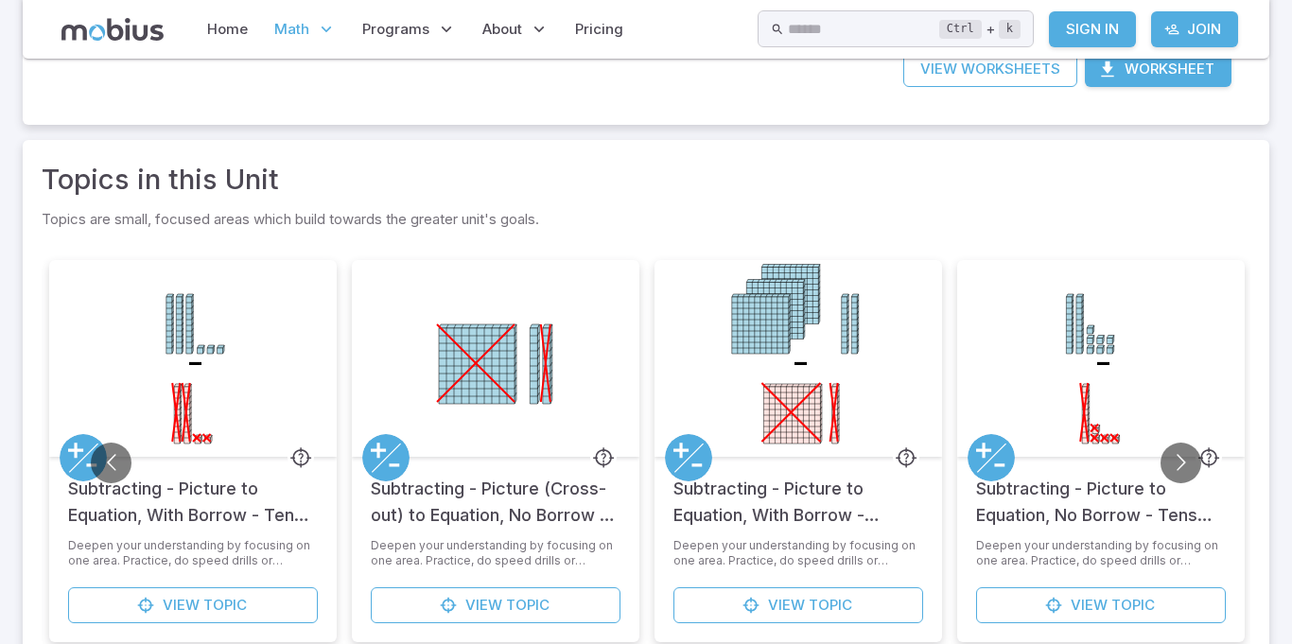
scroll to position [562, 0]
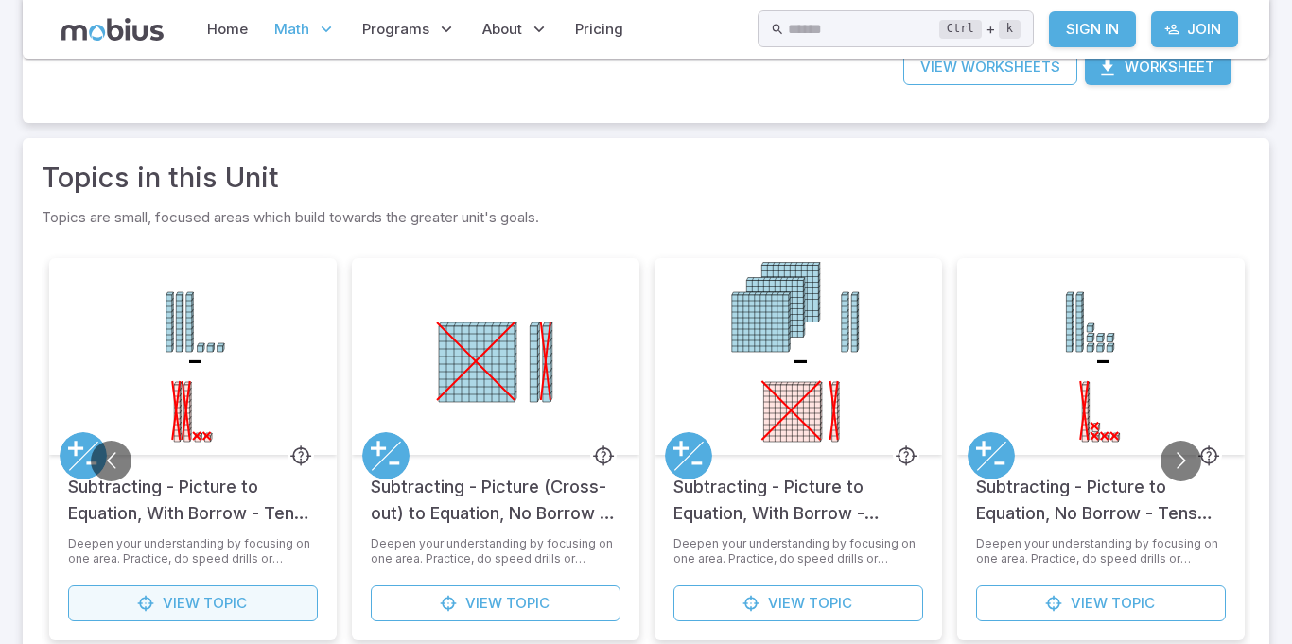
click at [165, 606] on span "View" at bounding box center [181, 603] width 37 height 21
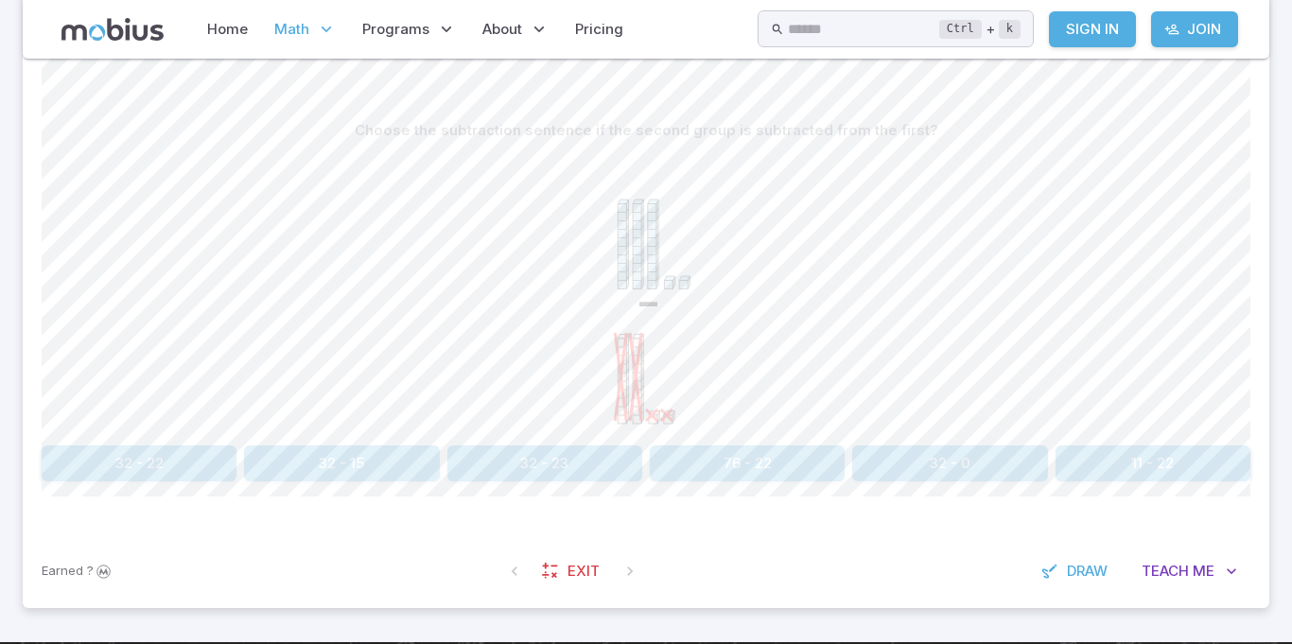
scroll to position [487, 0]
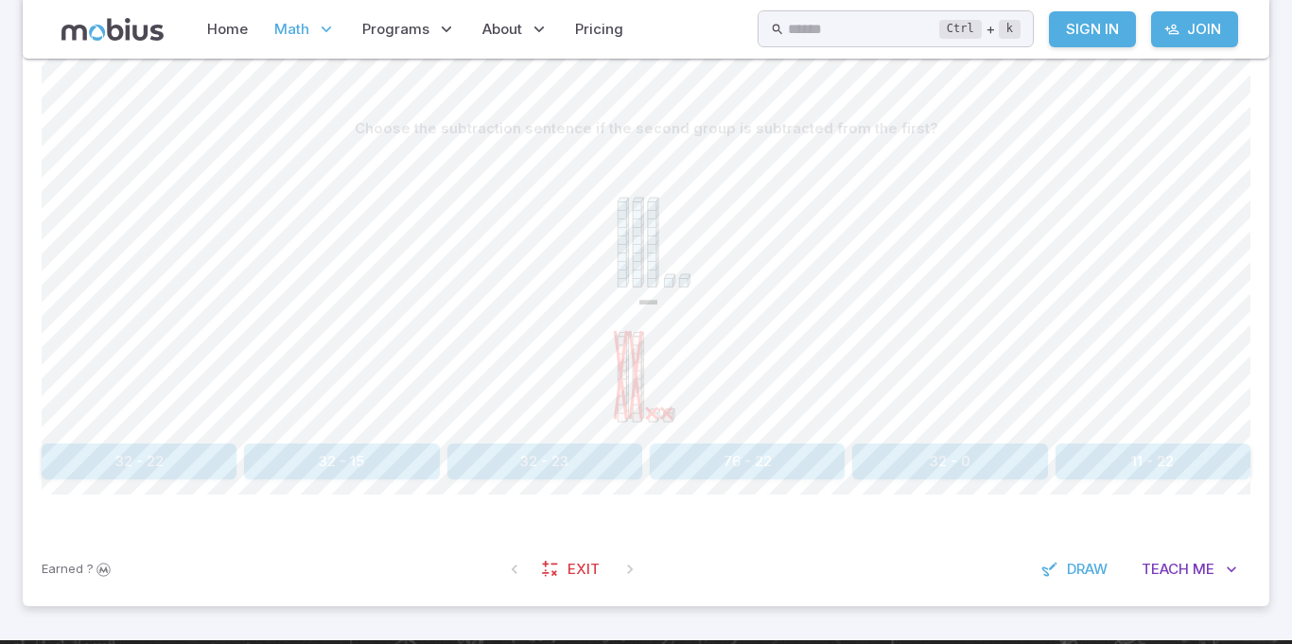
click at [981, 463] on button "32 - 0" at bounding box center [949, 462] width 195 height 36
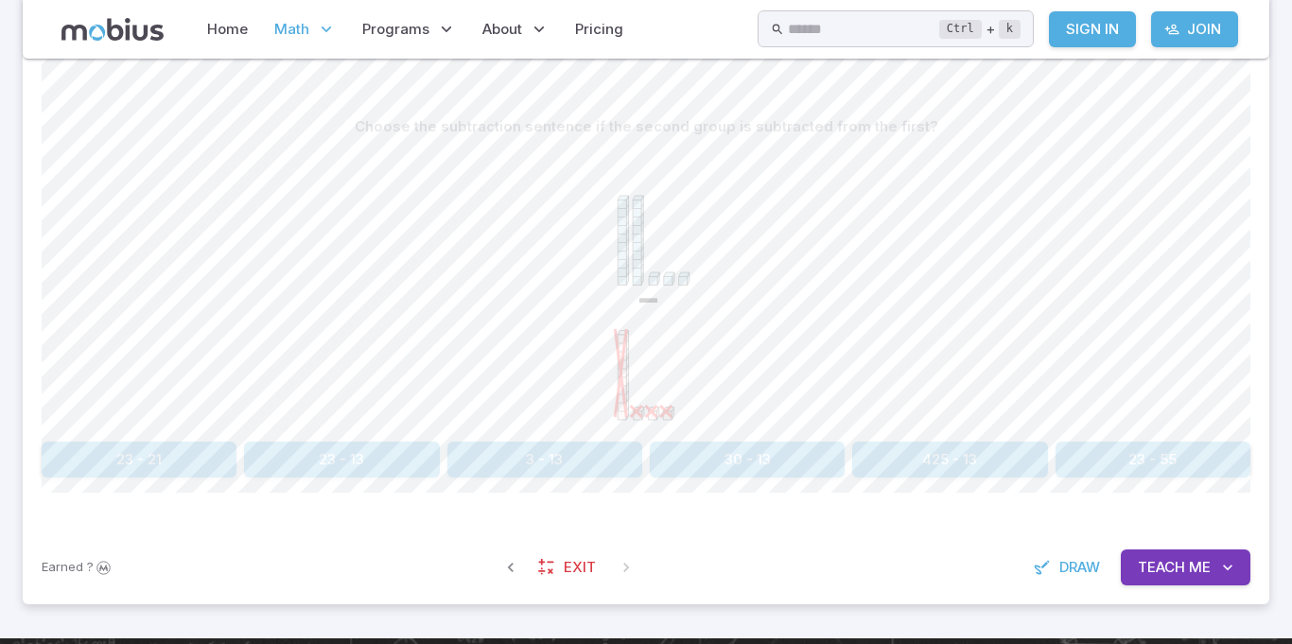
scroll to position [503, 0]
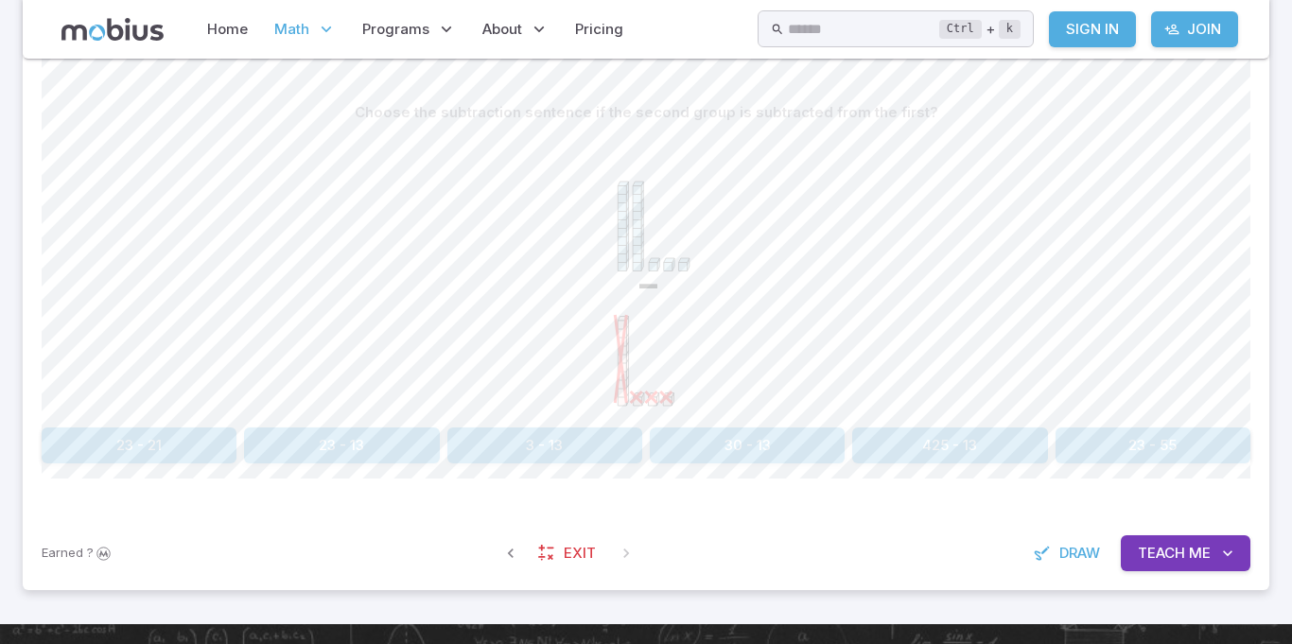
click at [407, 451] on button "23 - 13" at bounding box center [341, 445] width 195 height 36
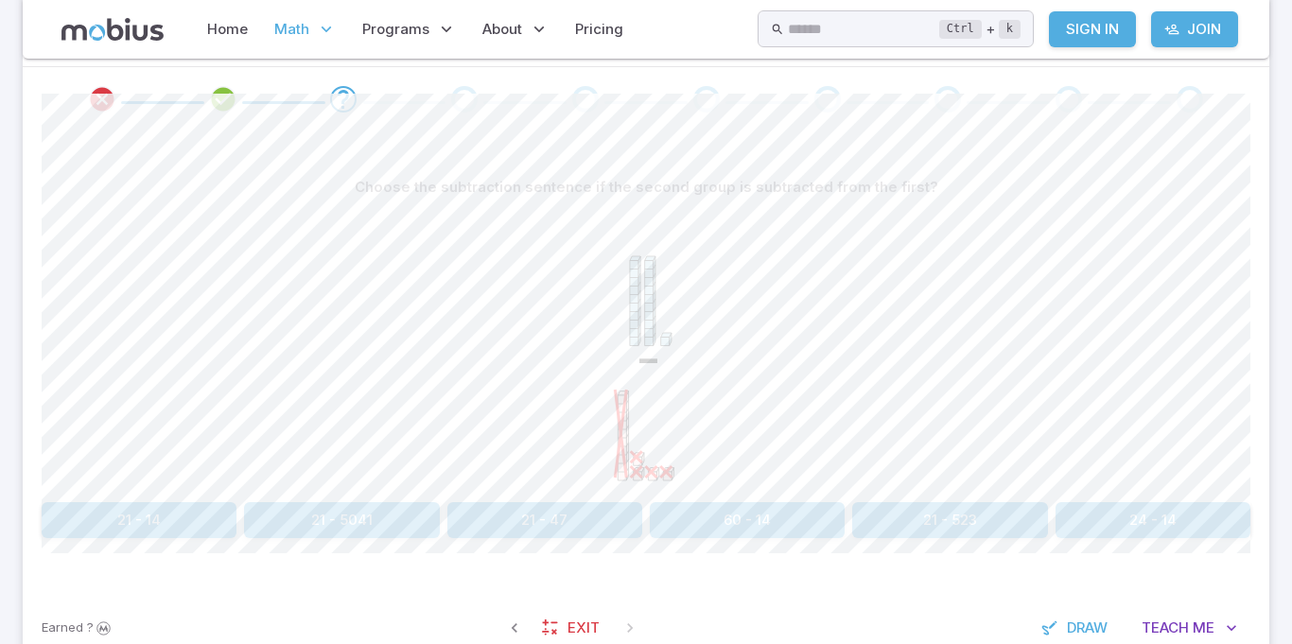
scroll to position [432, 0]
drag, startPoint x: 815, startPoint y: 461, endPoint x: 975, endPoint y: 452, distance: 160.0
click at [975, 452] on div "-" at bounding box center [646, 345] width 1209 height 289
click at [1288, 306] on section "Math / Grades / Grade 3 / Ten Groups - Subtracting / Subtracting - Picture to E…" at bounding box center [646, 160] width 1292 height 1069
click at [1289, 281] on section "Math / Grades / Grade 3 / Ten Groups - Subtracting / Subtracting - Picture to E…" at bounding box center [646, 160] width 1292 height 1069
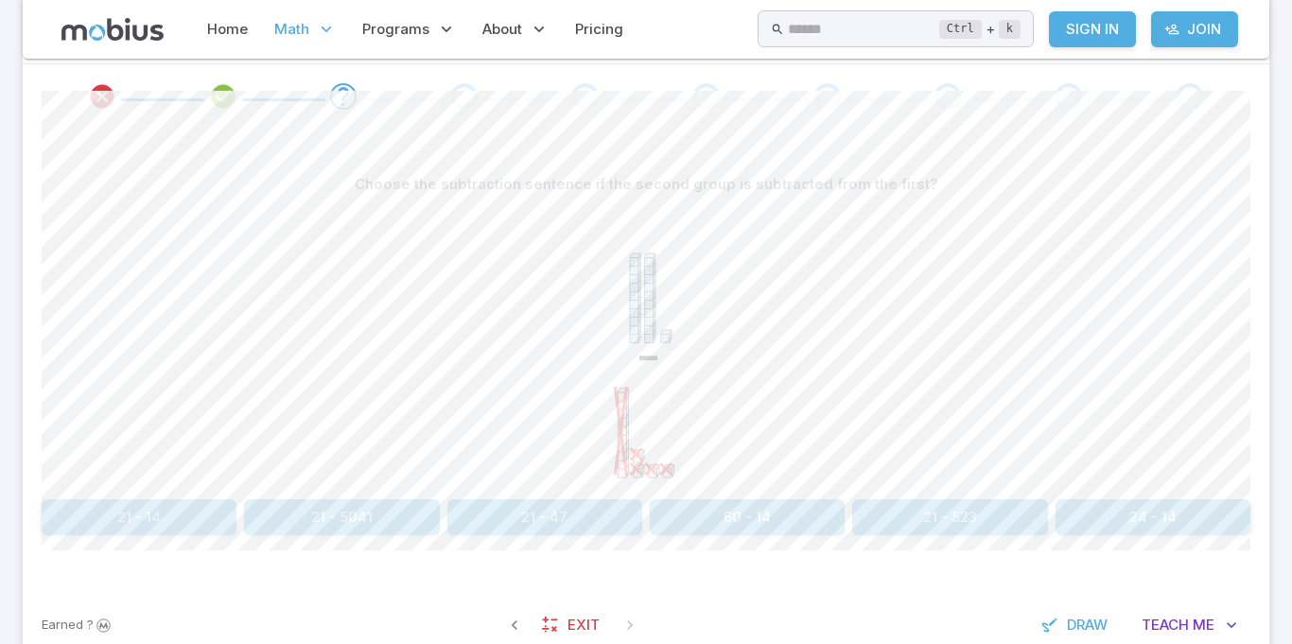
scroll to position [430, 0]
click at [226, 98] on icon "Review your answer" at bounding box center [223, 97] width 28 height 28
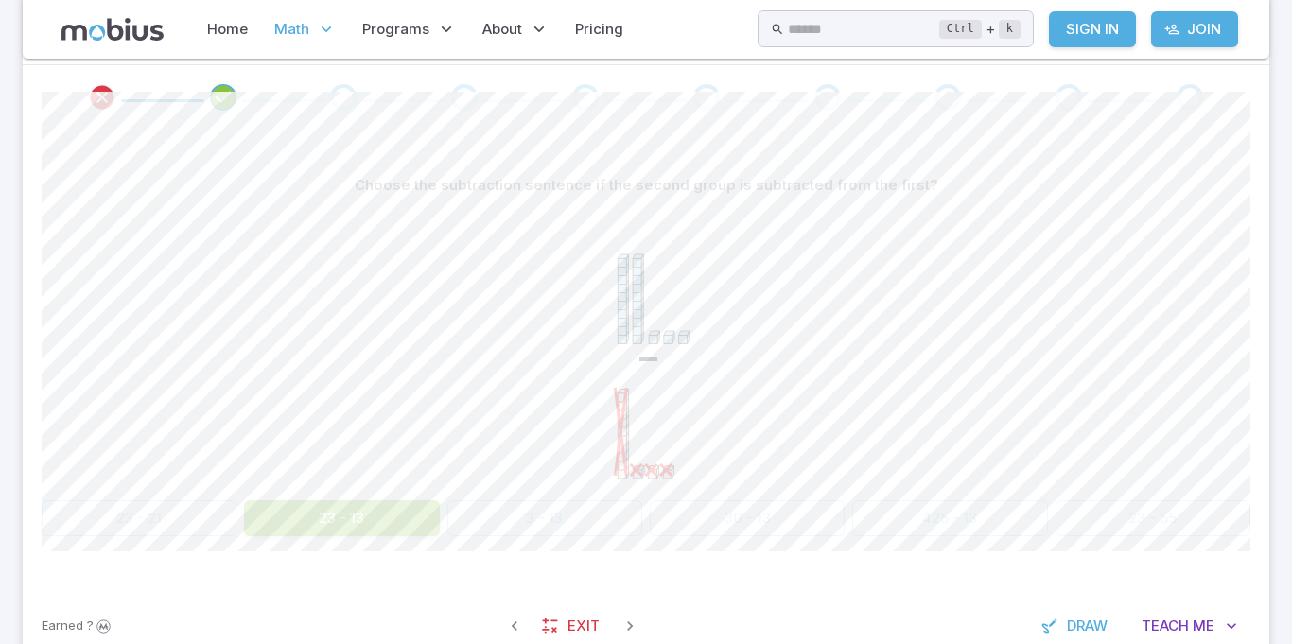
click at [342, 104] on div "Go to the next question" at bounding box center [343, 97] width 26 height 26
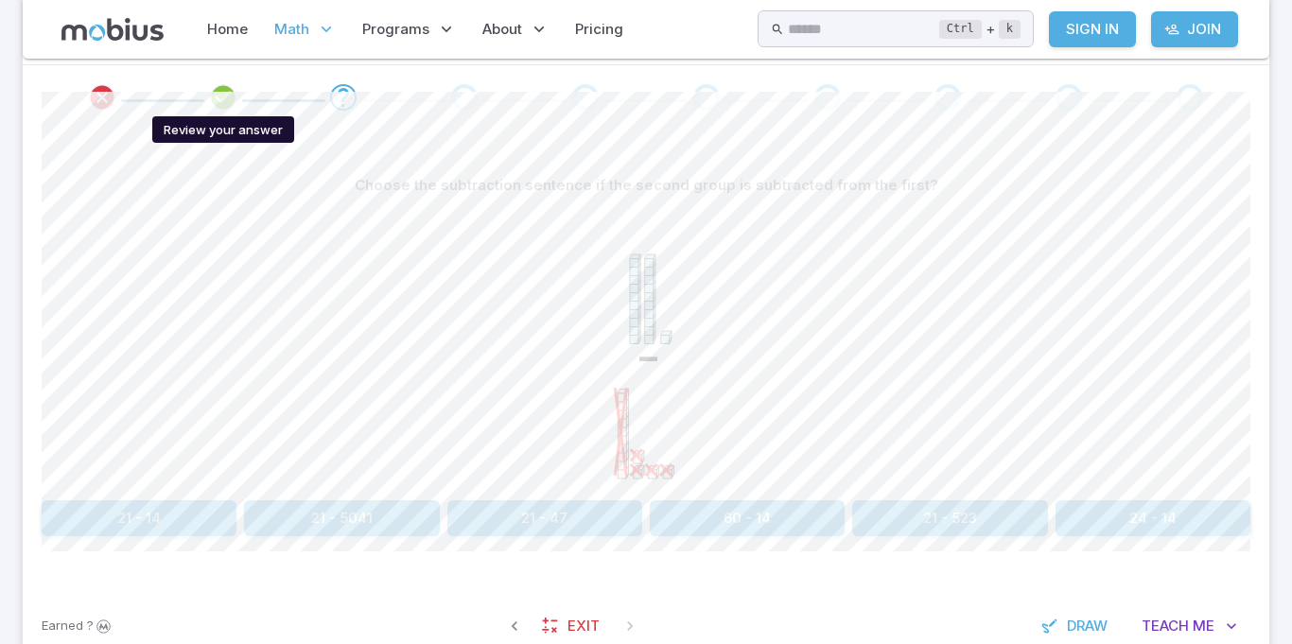
click at [231, 102] on icon "Review your answer" at bounding box center [223, 97] width 28 height 28
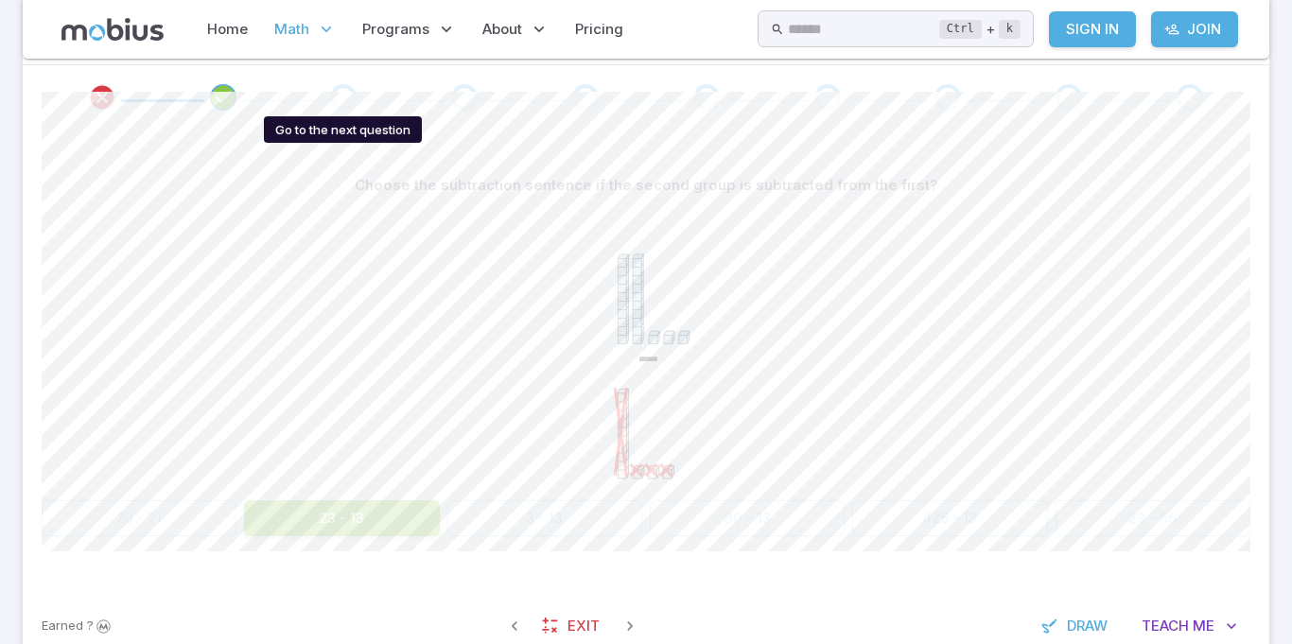
click at [336, 90] on div "Go to the next question" at bounding box center [343, 97] width 26 height 26
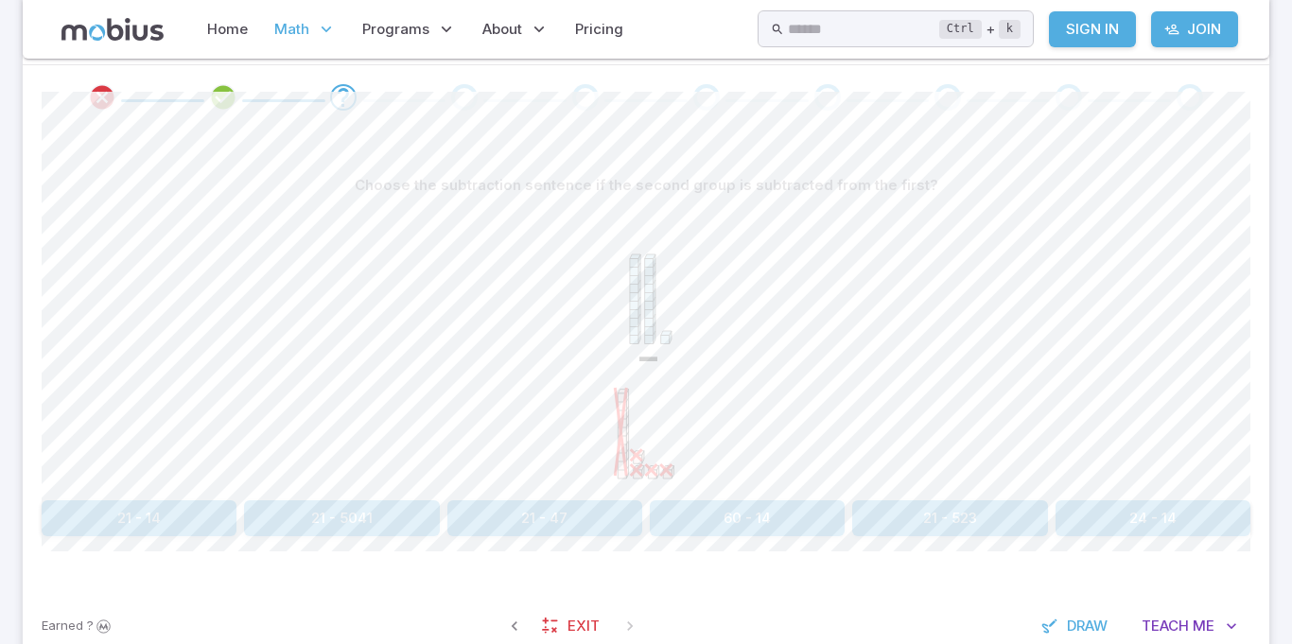
click at [226, 102] on icon "Review your answer" at bounding box center [223, 97] width 28 height 28
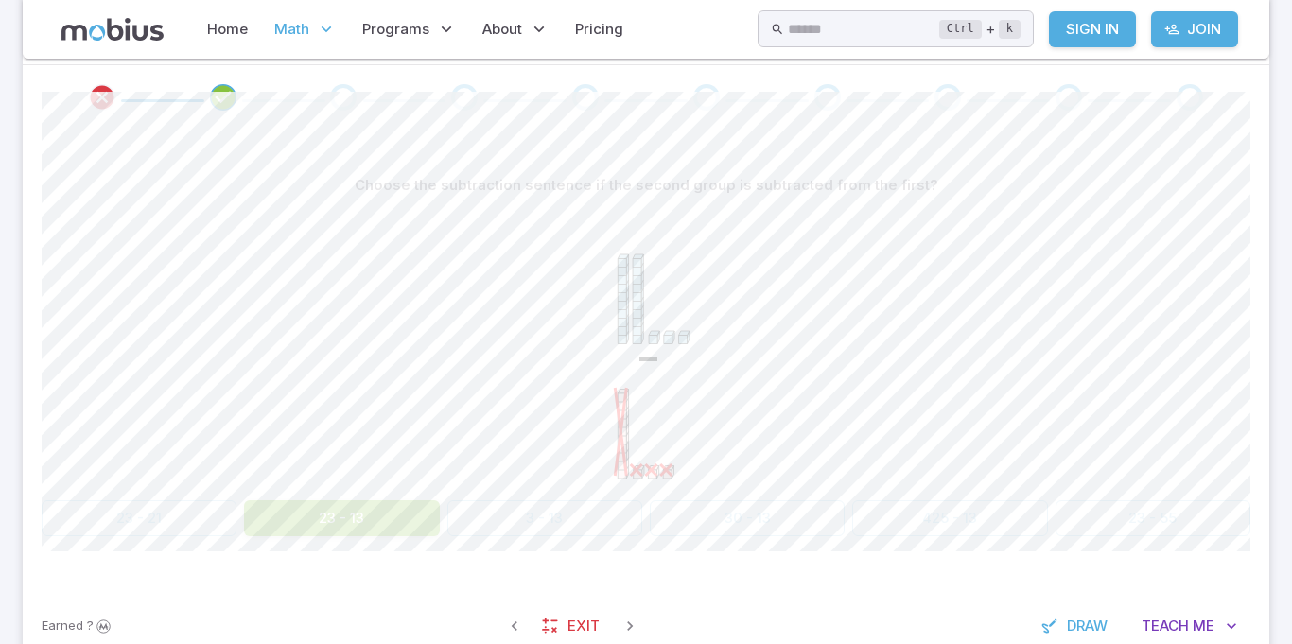
click at [226, 96] on icon "Review your answer" at bounding box center [223, 97] width 28 height 28
click at [232, 94] on icon "Review your answer" at bounding box center [223, 97] width 28 height 28
click at [96, 106] on icon "Review your answer" at bounding box center [102, 97] width 28 height 28
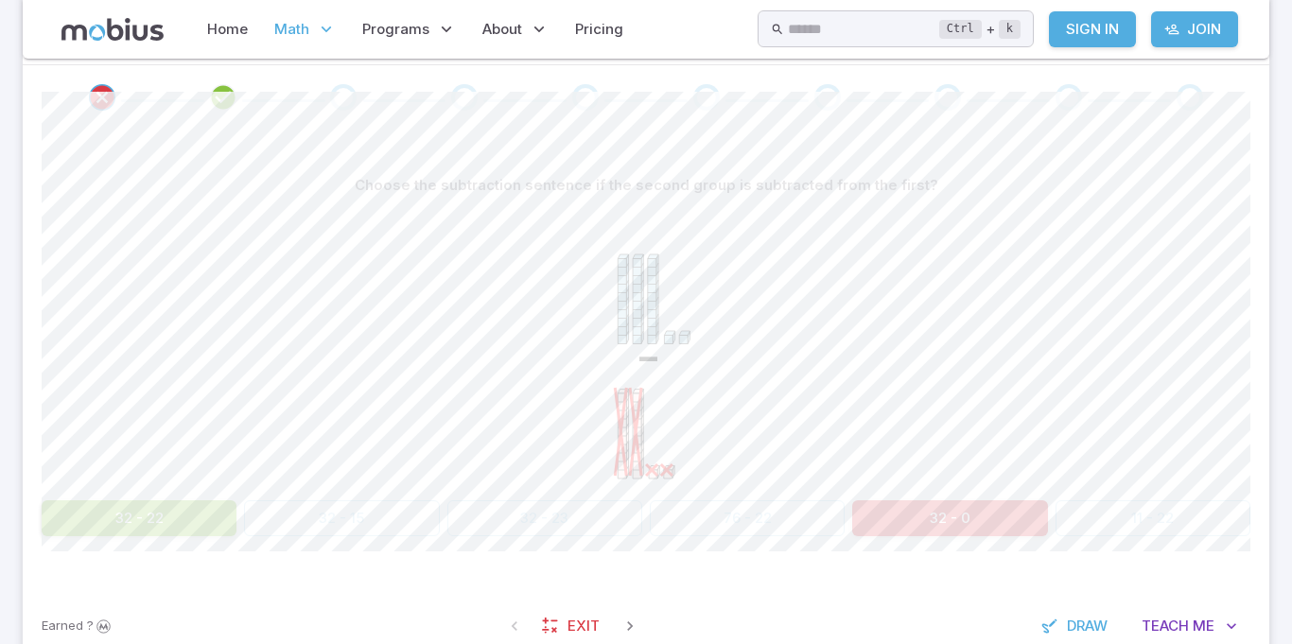
click at [345, 96] on div "Go to the next question" at bounding box center [343, 97] width 26 height 26
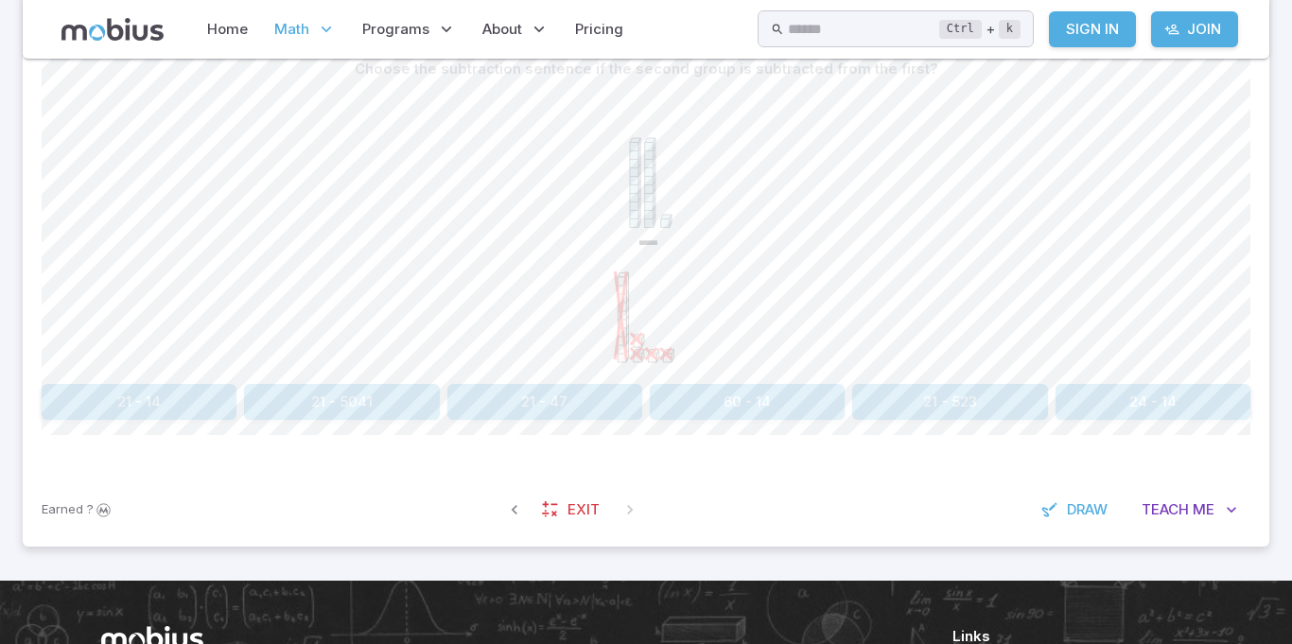
scroll to position [537, 0]
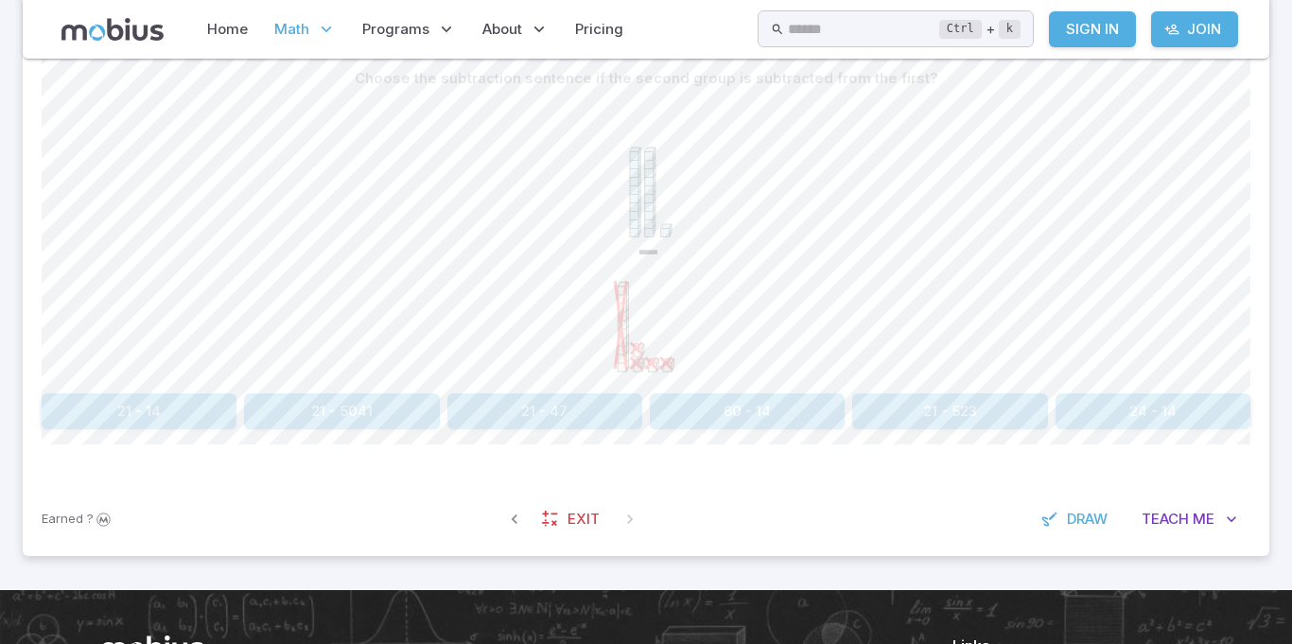
click at [602, 364] on icon "-" at bounding box center [646, 238] width 284 height 284
click at [633, 328] on icon "-" at bounding box center [646, 238] width 284 height 284
click at [626, 363] on icon at bounding box center [620, 325] width 11 height 88
click at [165, 405] on button "21 - 14" at bounding box center [139, 411] width 195 height 36
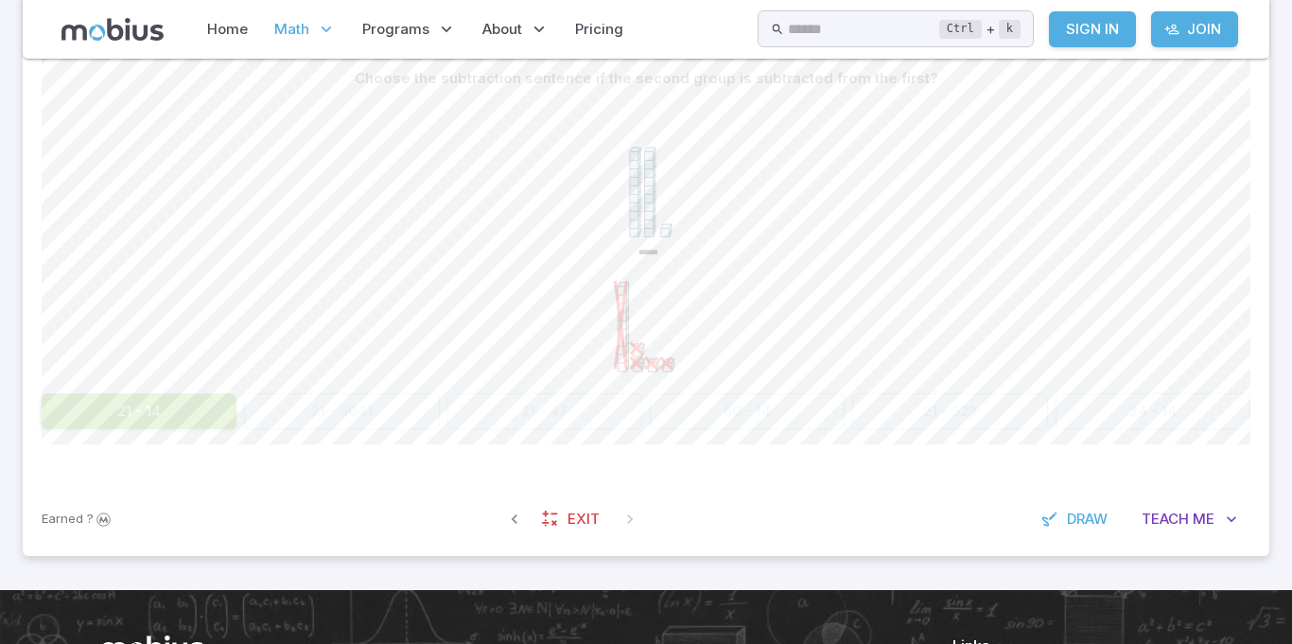
click at [652, 436] on div "Choose the subtraction sentence if the second group is subtracted from the firs…" at bounding box center [646, 253] width 1209 height 460
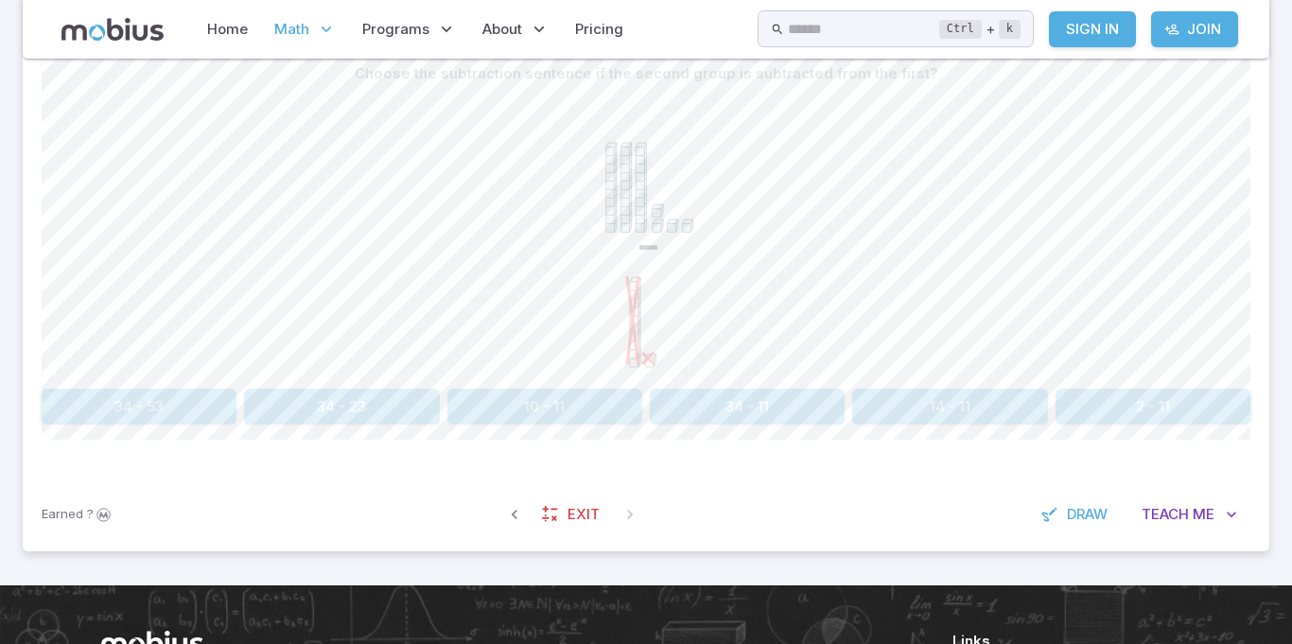
scroll to position [548, 0]
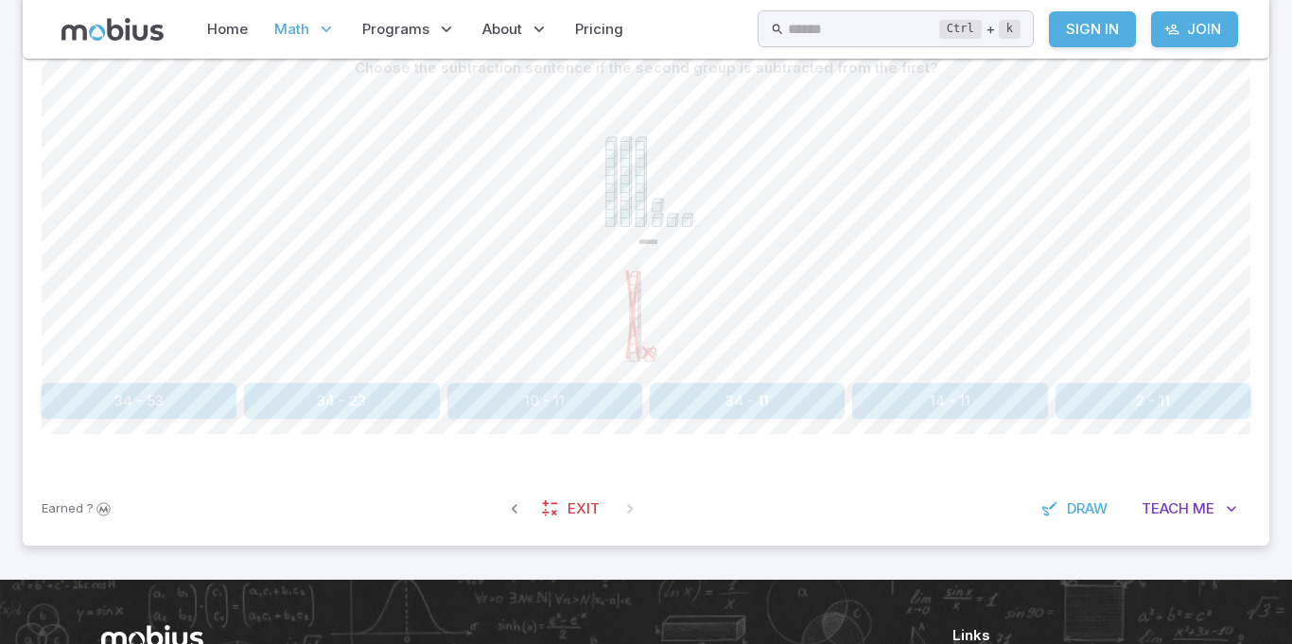
click at [1289, 409] on section "Math / Grades / Grade 3 / Ten Groups - Subtracting / Subtracting - Picture to E…" at bounding box center [646, 45] width 1292 height 1069
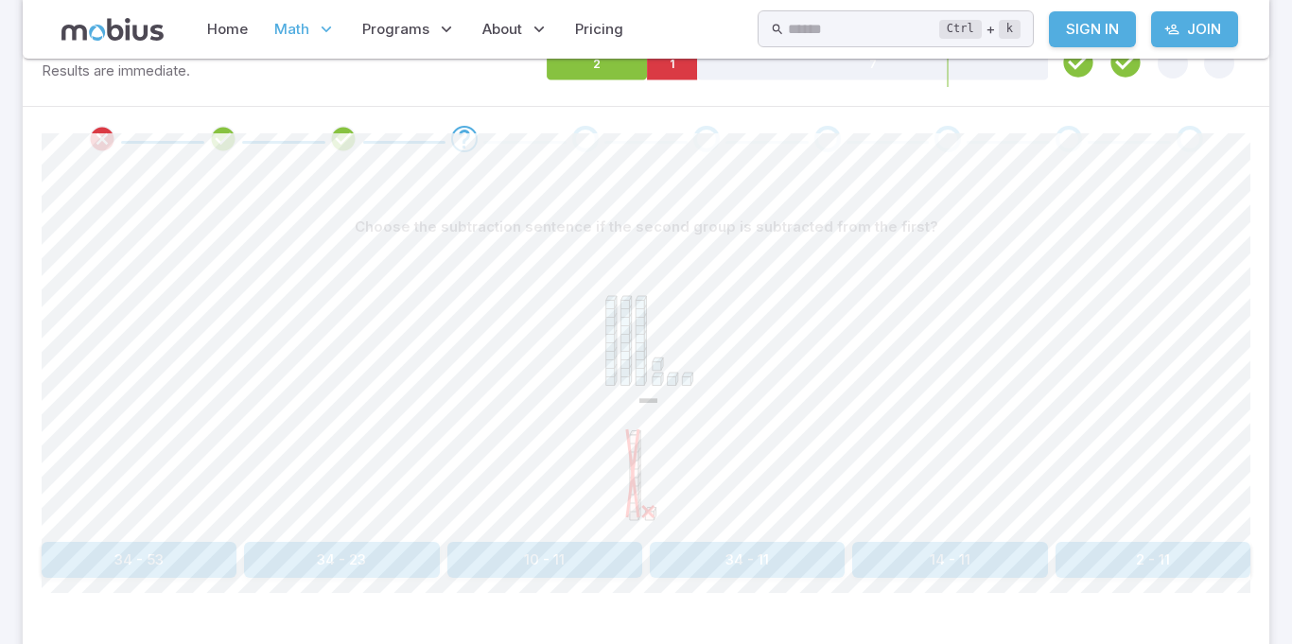
scroll to position [361, 0]
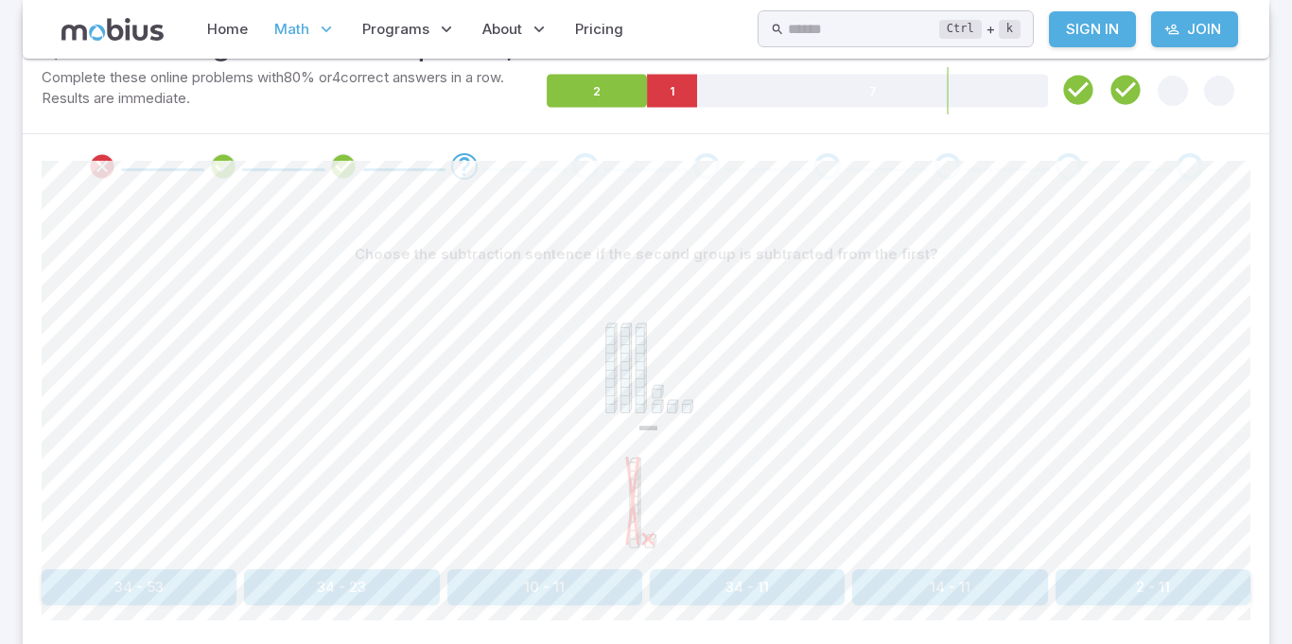
click at [167, 348] on div "-" at bounding box center [646, 416] width 1209 height 289
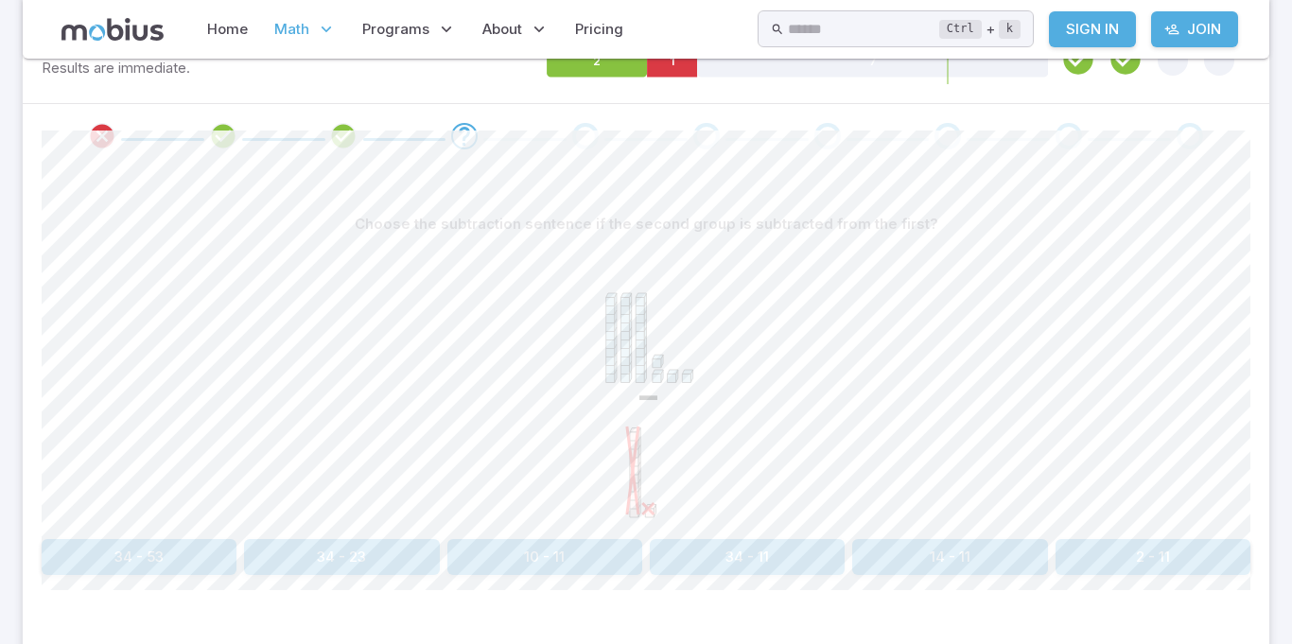
scroll to position [385, 0]
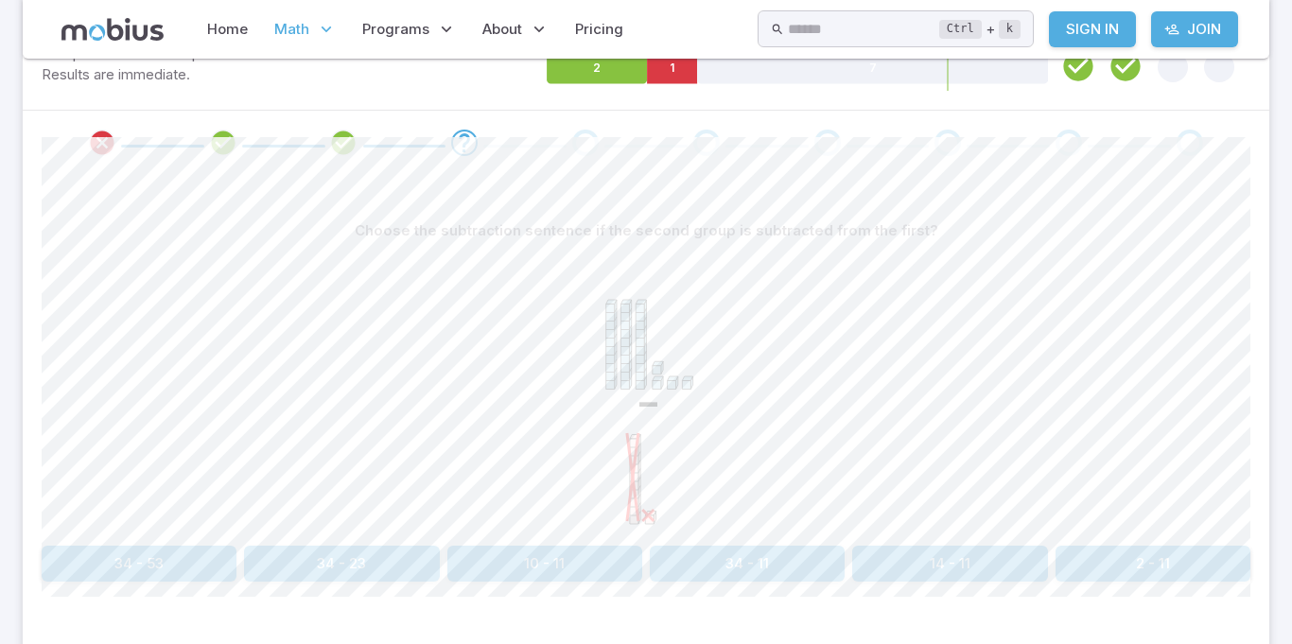
click at [385, 567] on button "34 - 23" at bounding box center [341, 564] width 195 height 36
click at [711, 571] on button "21 - 24" at bounding box center [747, 564] width 195 height 36
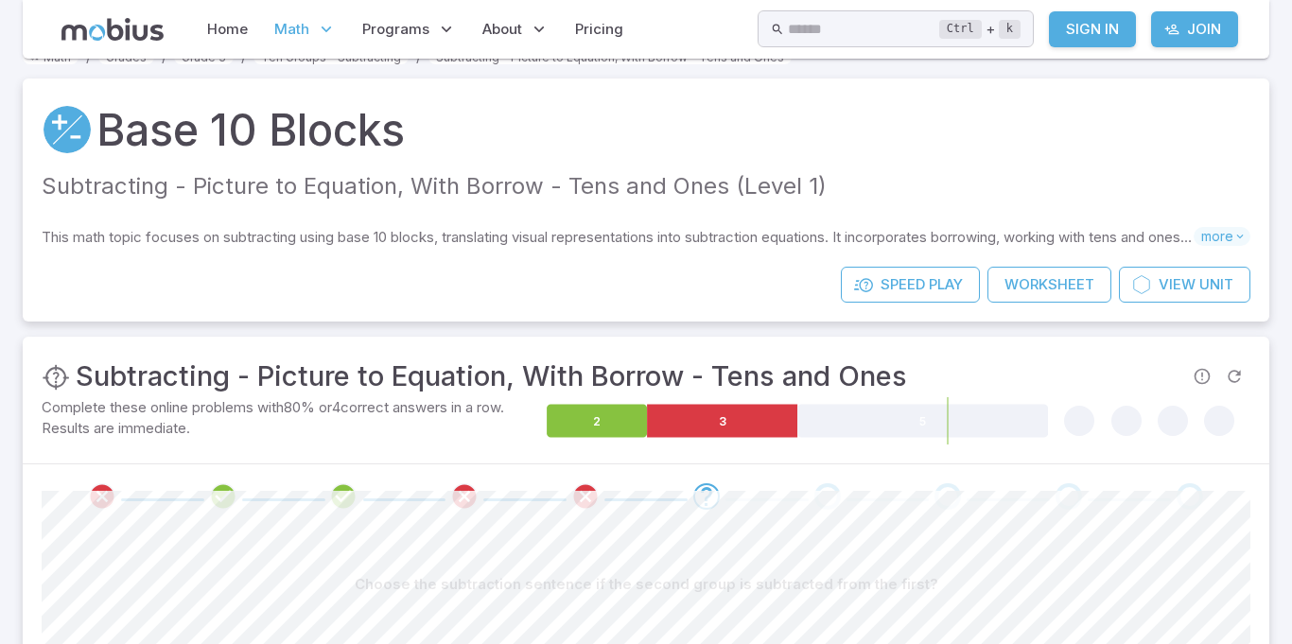
scroll to position [30, 0]
click at [96, 588] on div "Choose the subtraction sentence if the second group is subtracted from the firs…" at bounding box center [646, 585] width 1209 height 36
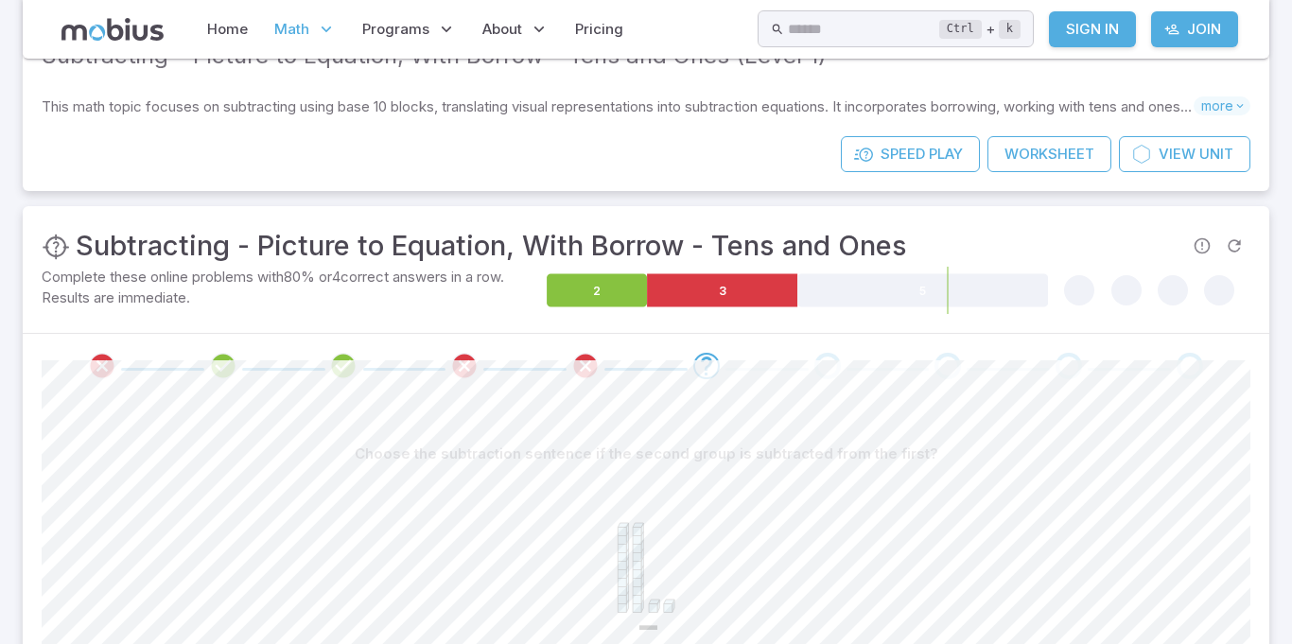
scroll to position [164, 0]
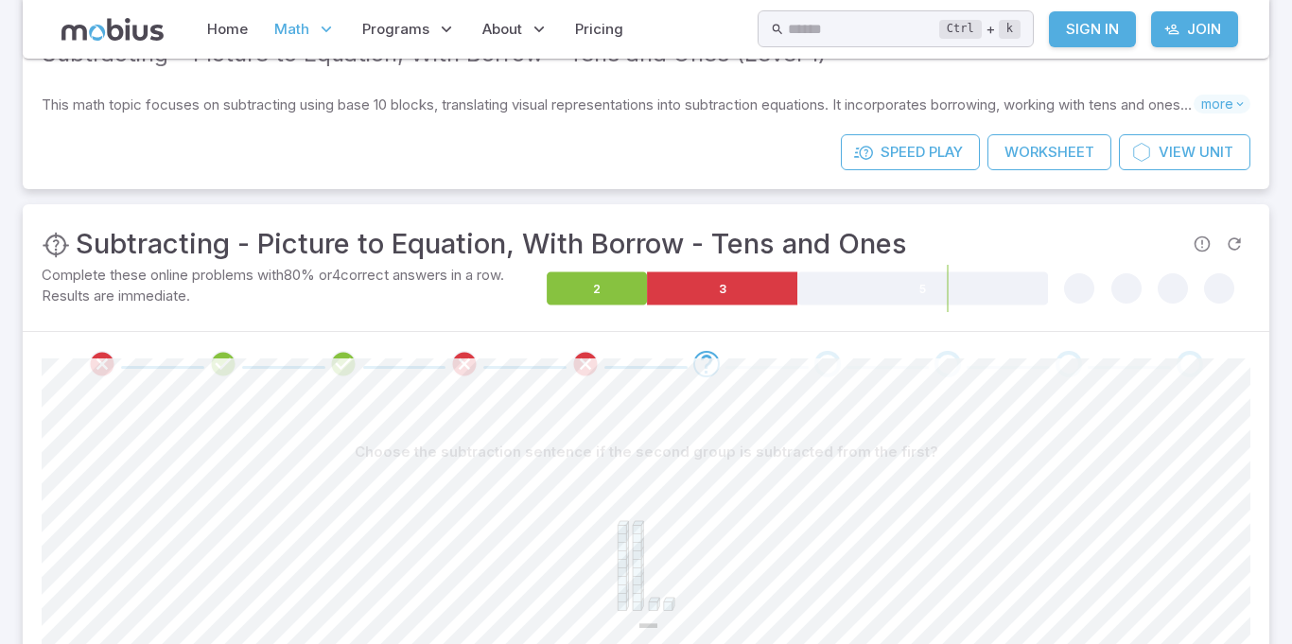
click at [605, 353] on span at bounding box center [585, 364] width 106 height 26
click at [588, 370] on icon "Review your answer" at bounding box center [585, 364] width 28 height 28
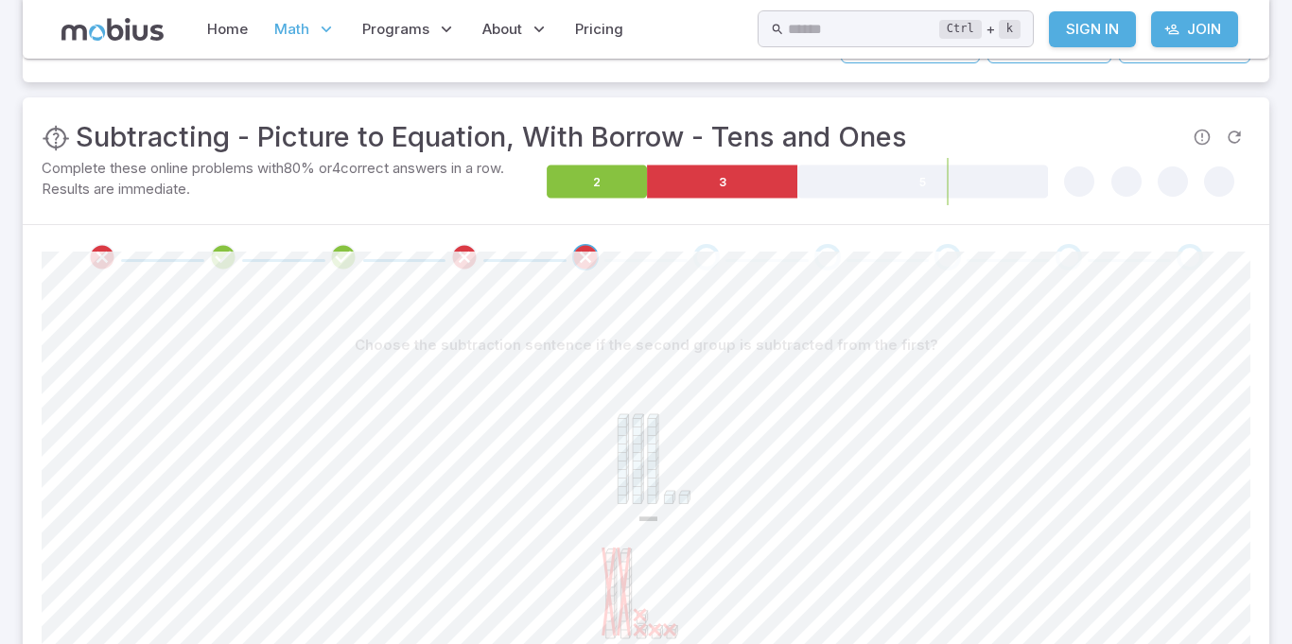
click at [463, 262] on icon "Review your answer" at bounding box center [464, 257] width 28 height 28
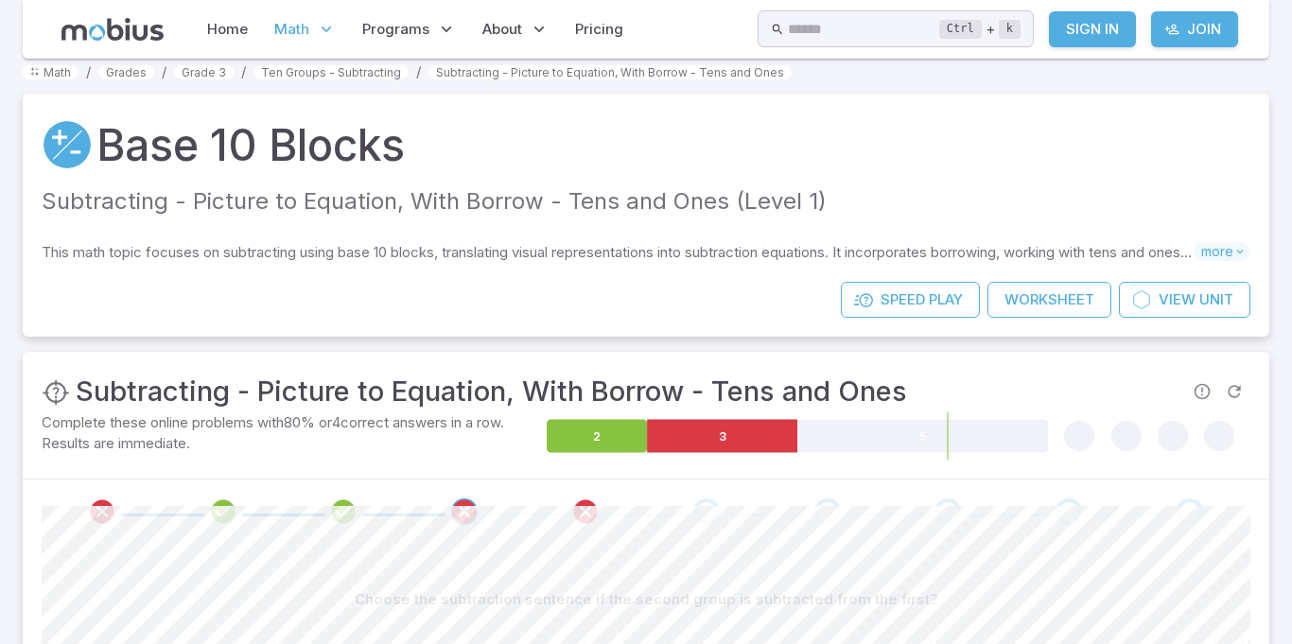
scroll to position [0, 0]
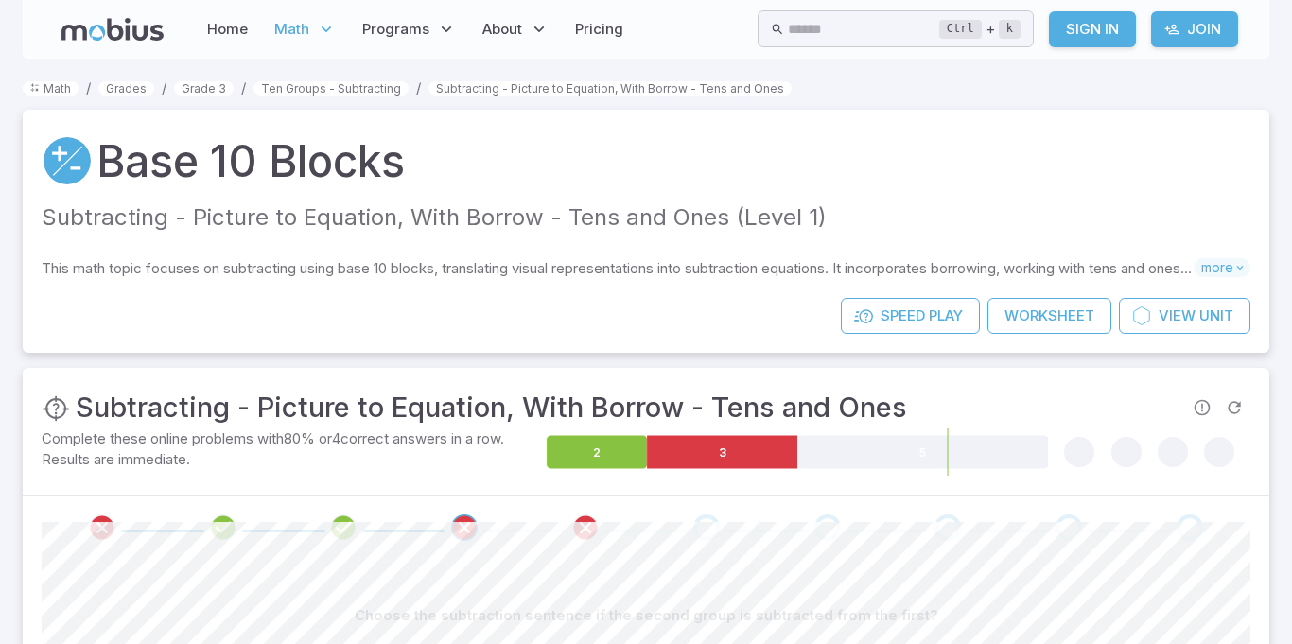
click at [633, 537] on span at bounding box center [585, 527] width 106 height 26
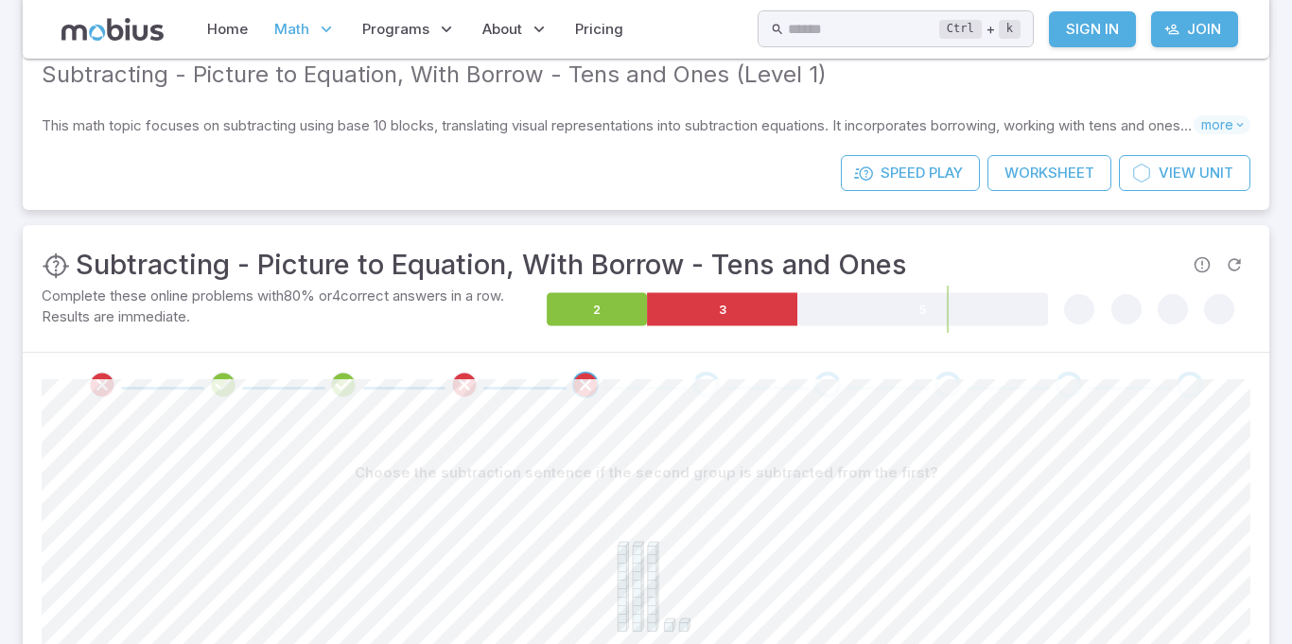
scroll to position [142, 0]
click at [710, 385] on div "Go to the next question" at bounding box center [706, 386] width 26 height 26
click at [5, 406] on section "Math / Grades / Grade 3 / Ten Groups - Subtracting / Subtracting - Picture to E…" at bounding box center [646, 452] width 1292 height 1070
click at [7, 402] on section "Math / Grades / Grade 3 / Ten Groups - Subtracting / Subtracting - Picture to E…" at bounding box center [646, 452] width 1292 height 1070
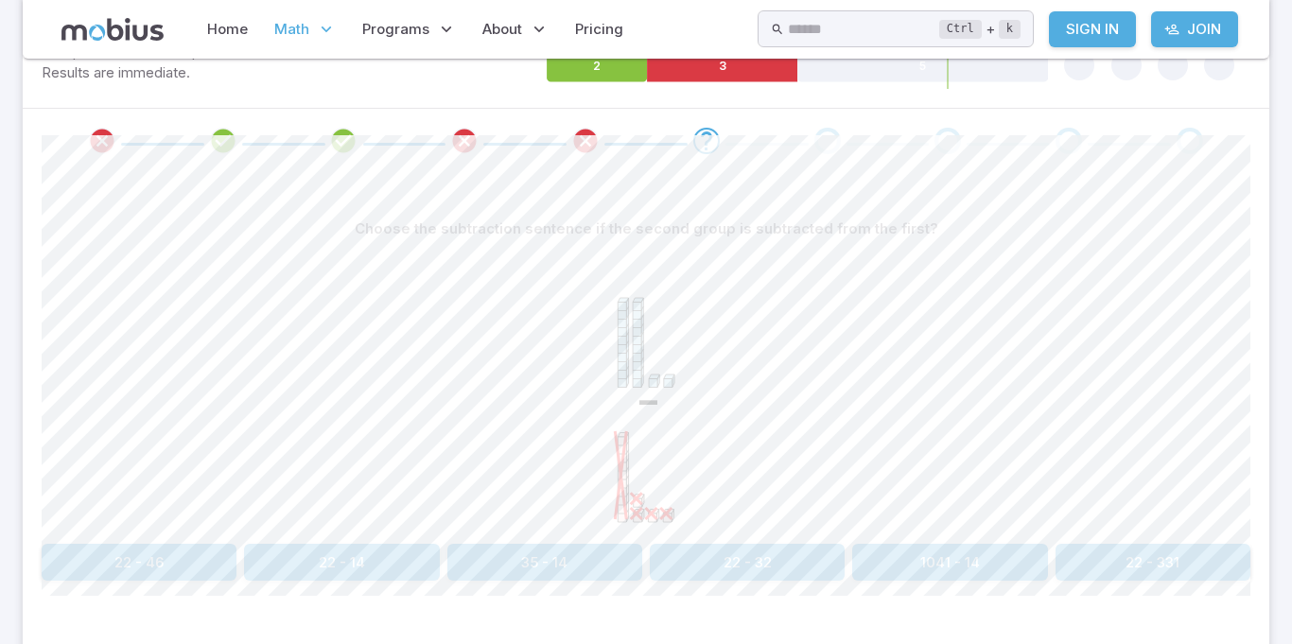
scroll to position [386, 0]
click at [289, 553] on button "22 - 14" at bounding box center [341, 563] width 195 height 37
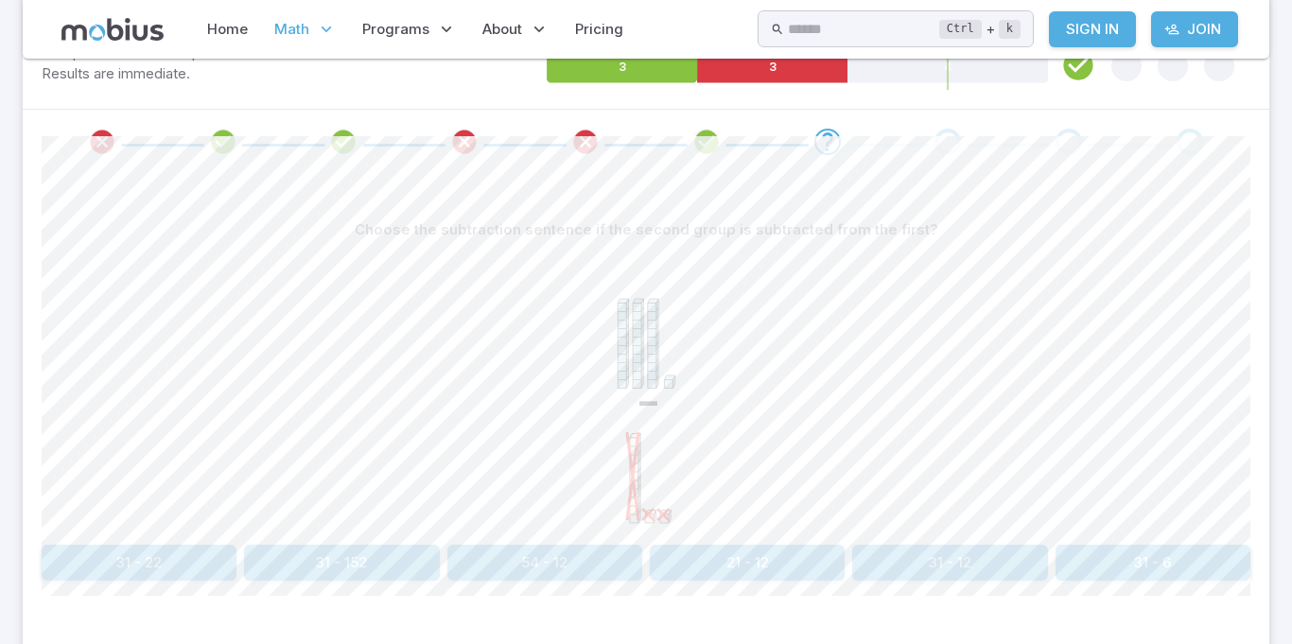
click at [106, 148] on icon "Review your answer" at bounding box center [102, 142] width 28 height 28
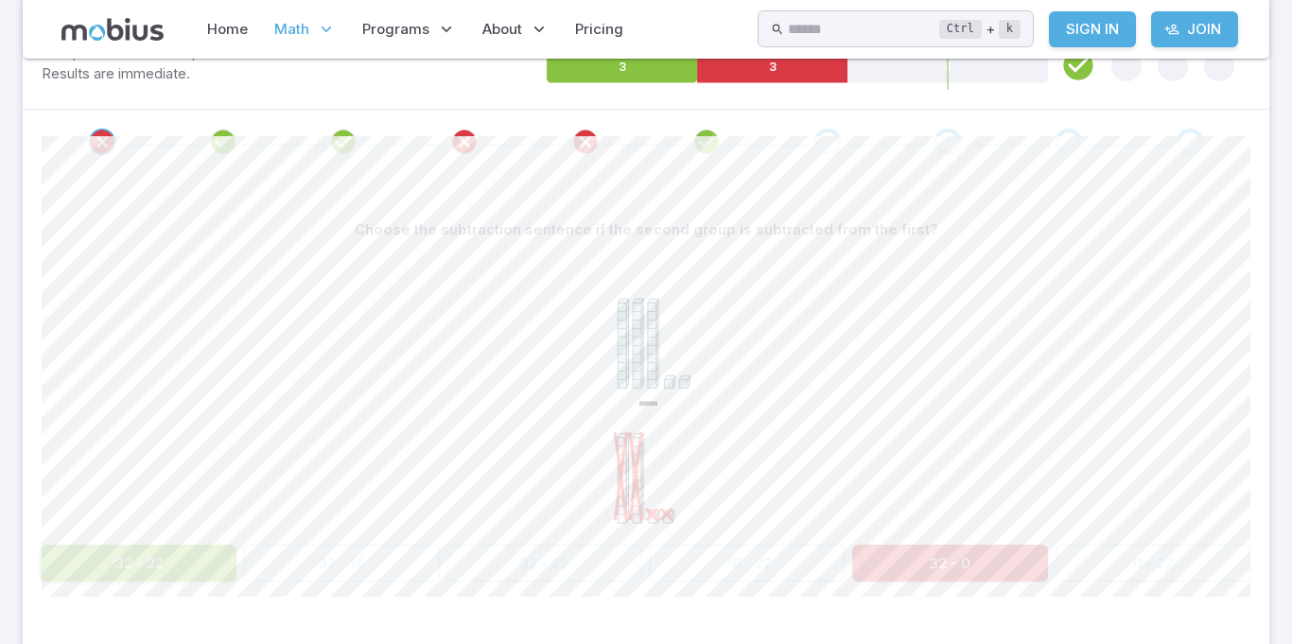
click at [956, 147] on div "Go to the next question" at bounding box center [947, 142] width 26 height 26
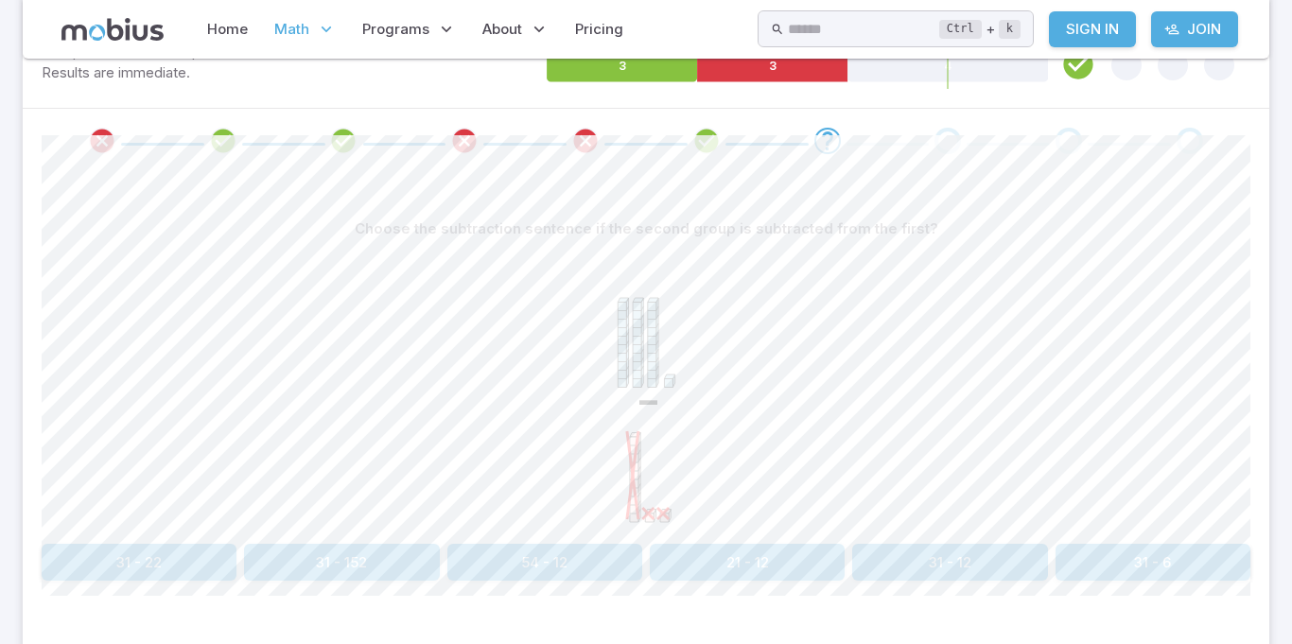
scroll to position [281, 0]
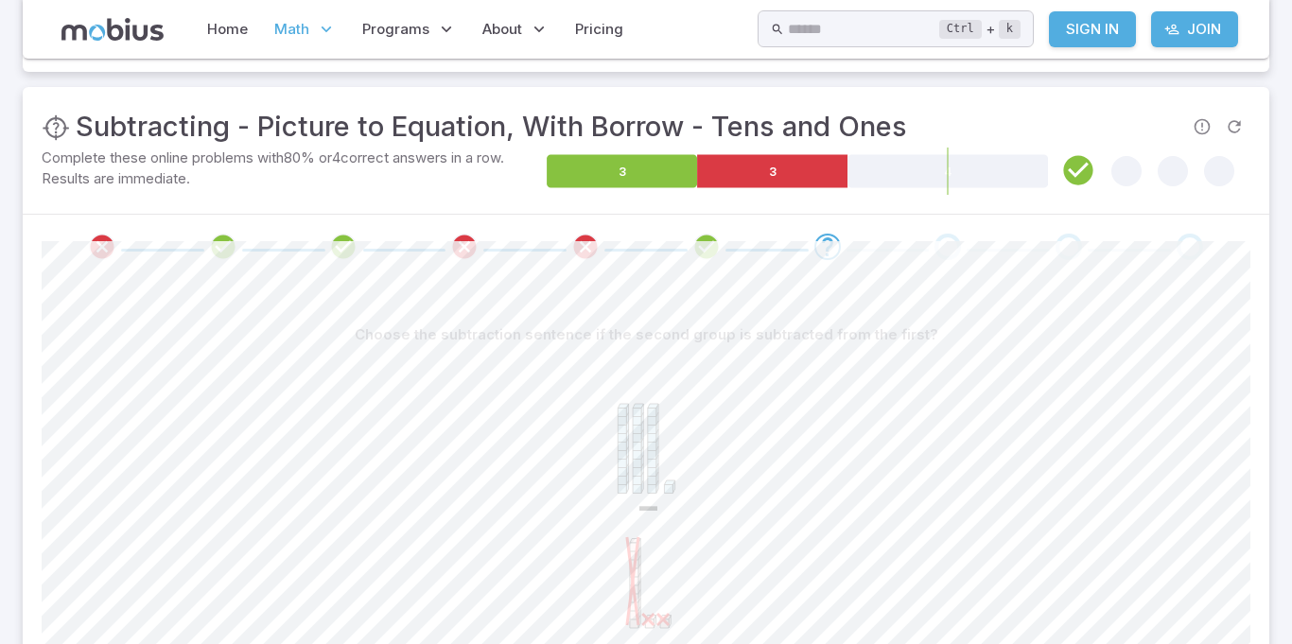
click at [944, 255] on div "Go to the next question" at bounding box center [947, 247] width 26 height 26
click at [976, 251] on span at bounding box center [1008, 250] width 83 height 3
click at [969, 243] on span at bounding box center [949, 247] width 106 height 26
click at [962, 246] on span at bounding box center [949, 247] width 106 height 26
click at [1289, 525] on section "Math / Grades / Grade 3 / Ten Groups - Subtracting / Subtracting - Picture to E…" at bounding box center [646, 313] width 1292 height 1070
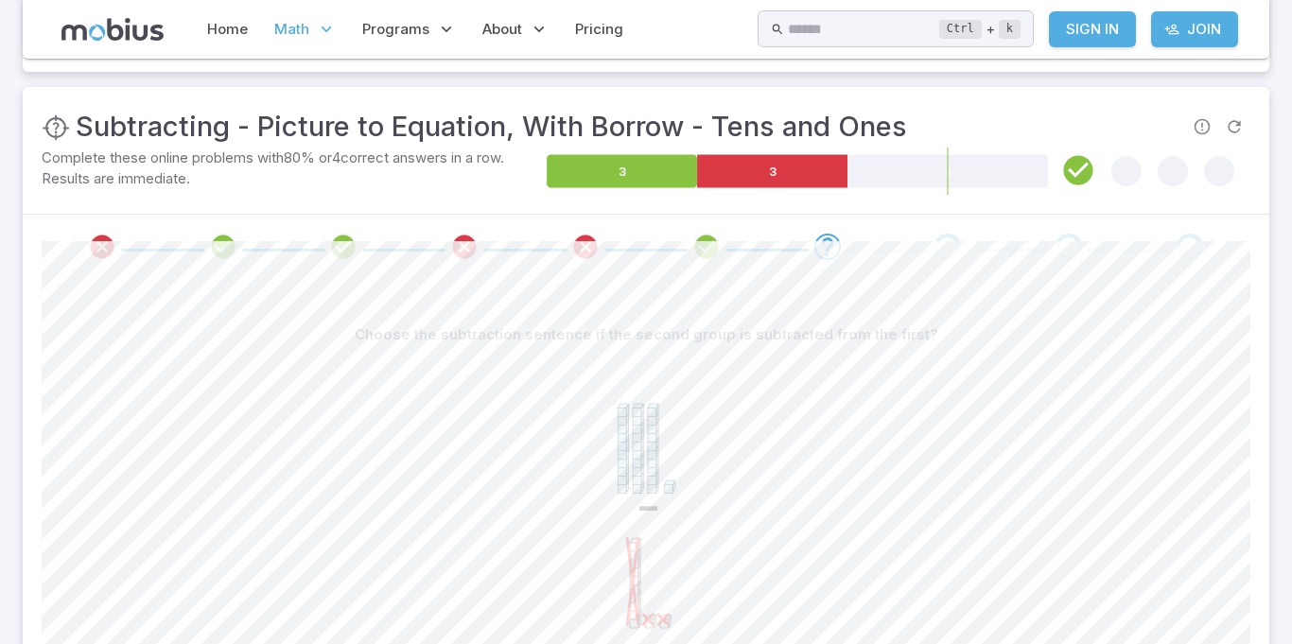
click at [828, 253] on icon "Go to the next question" at bounding box center [827, 246] width 23 height 23
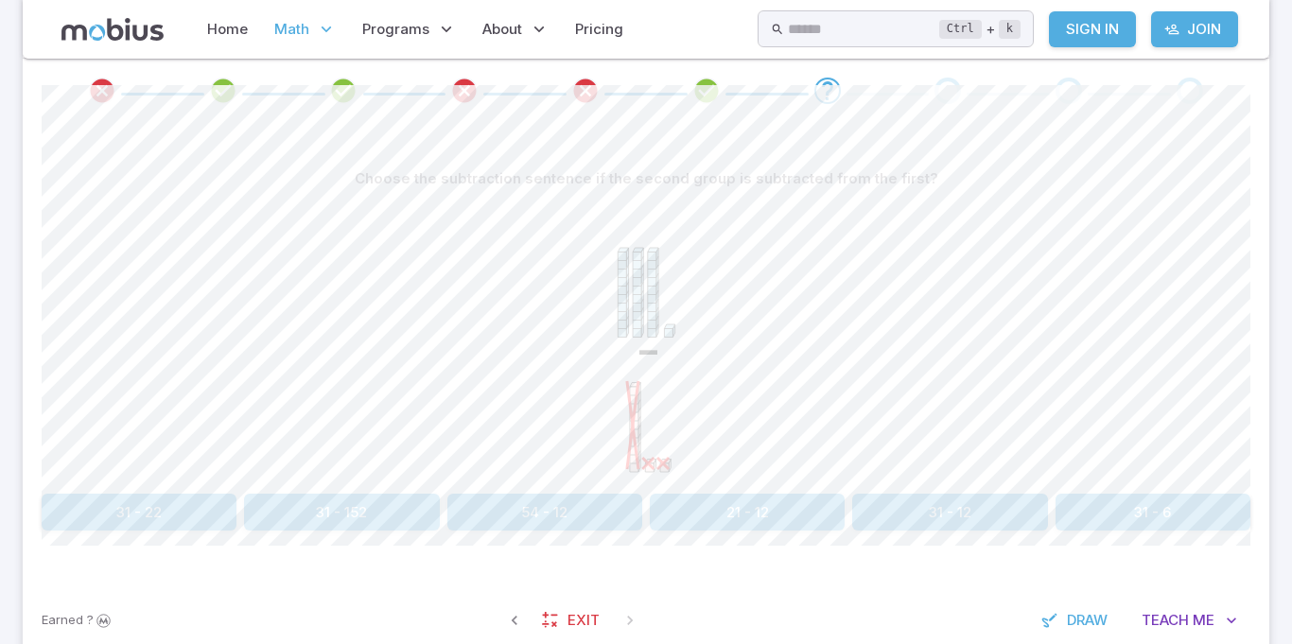
scroll to position [435, 0]
click at [980, 496] on button "31 - 12" at bounding box center [949, 514] width 195 height 37
click at [1176, 510] on button "24 - 11" at bounding box center [1152, 514] width 195 height 36
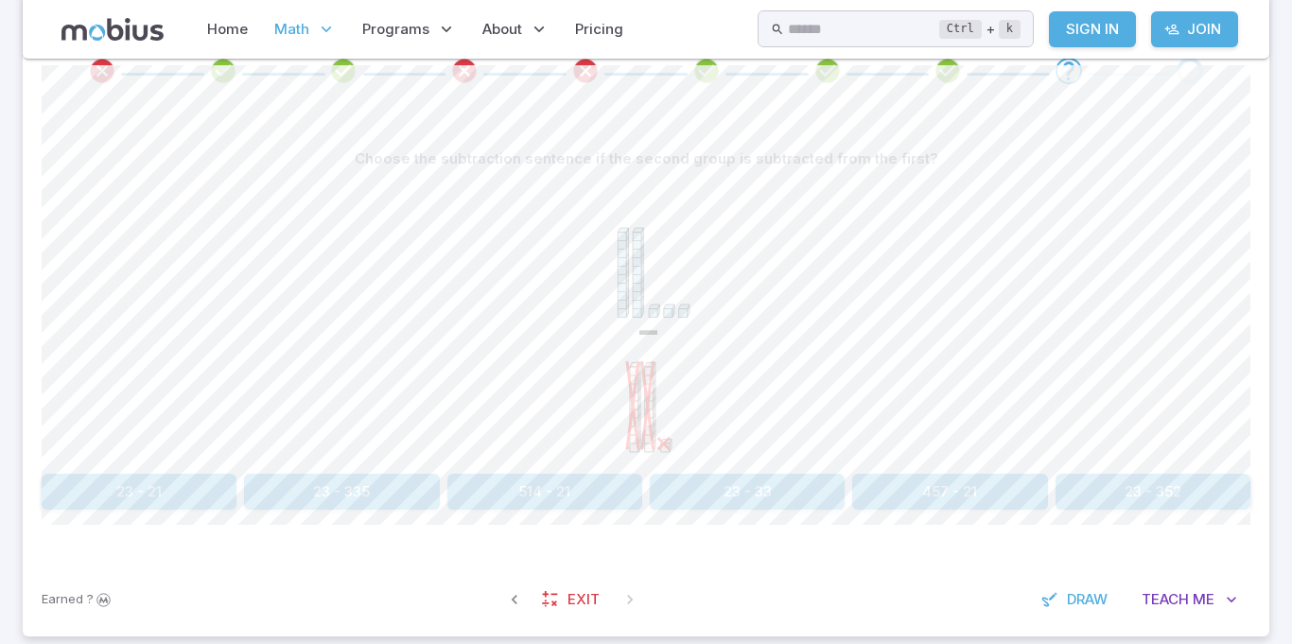
scroll to position [459, 0]
click at [92, 494] on button "23 - 21" at bounding box center [139, 490] width 195 height 36
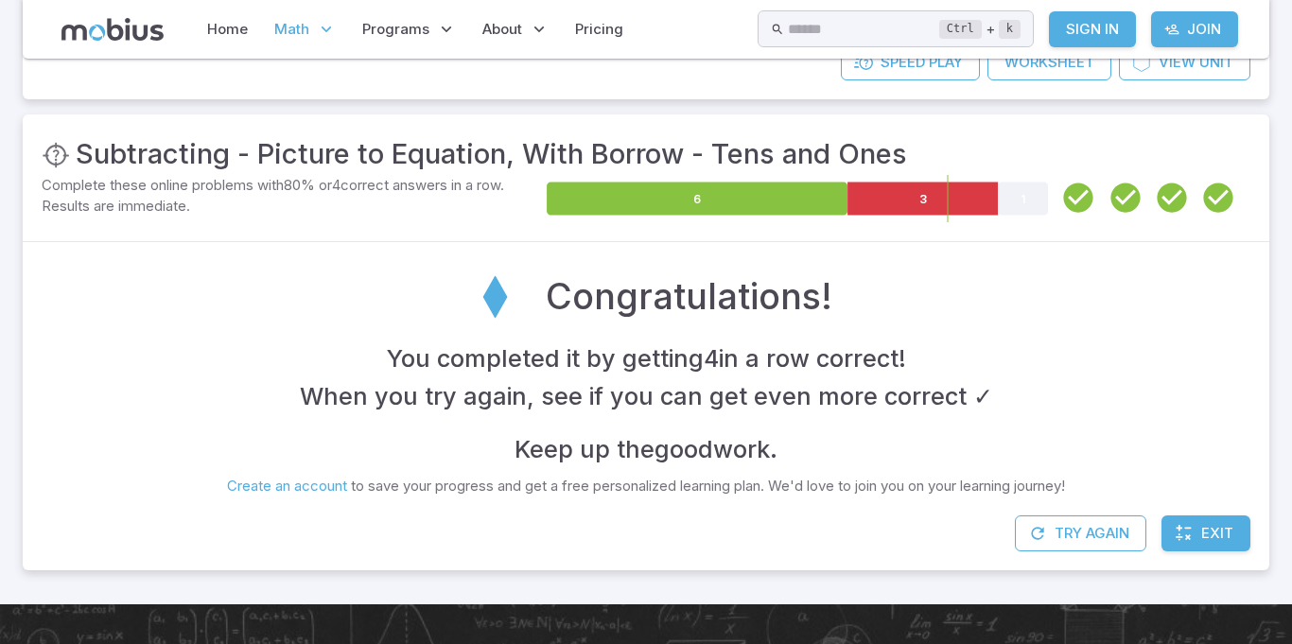
scroll to position [247, 0]
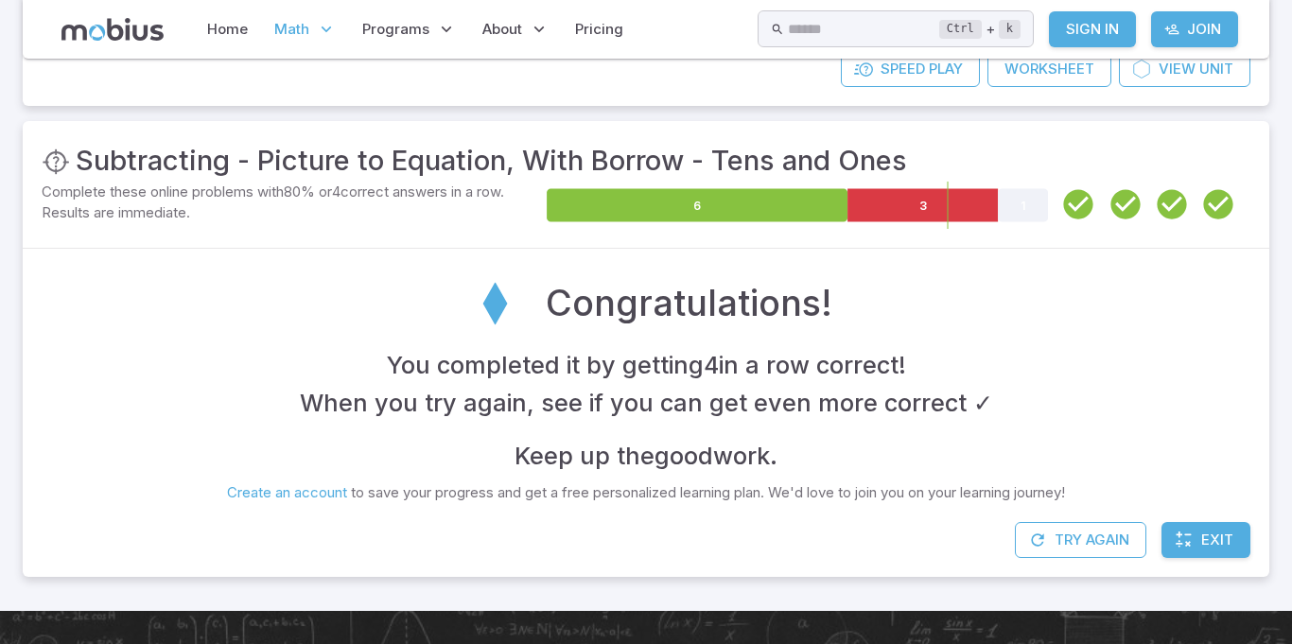
click at [1042, 203] on icon at bounding box center [1023, 205] width 50 height 33
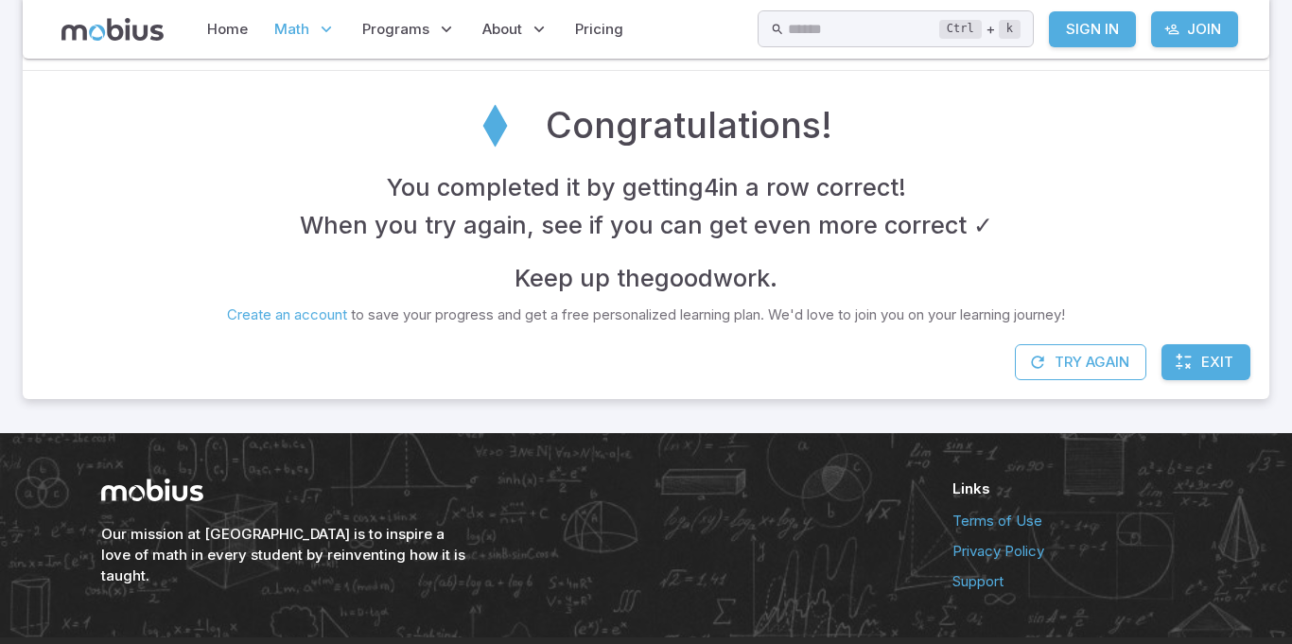
scroll to position [477, 0]
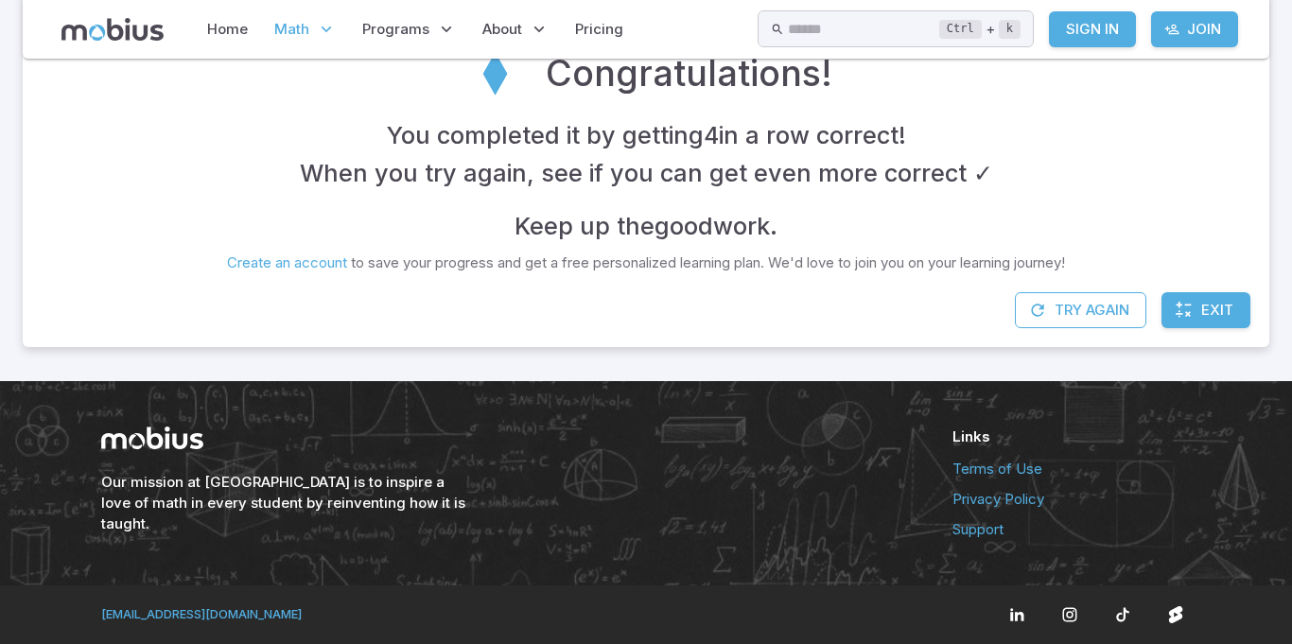
click at [1286, 571] on div "Our mission at Mobius is to inspire a love of math in every student by reinvent…" at bounding box center [646, 483] width 1292 height 204
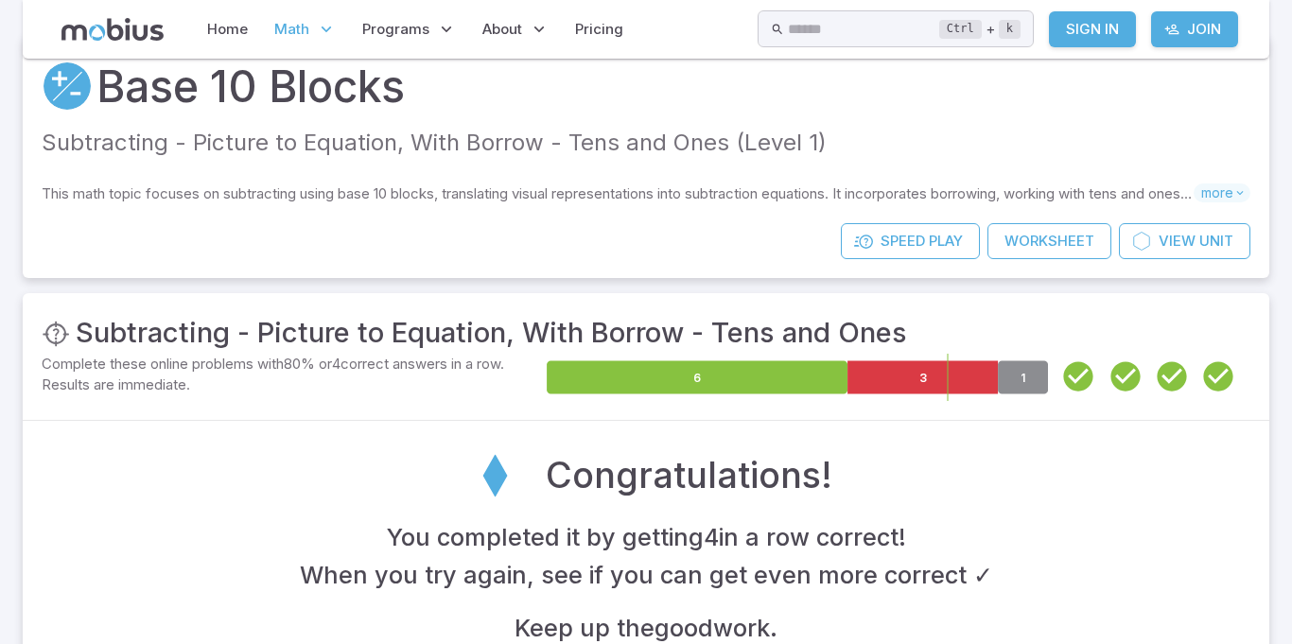
scroll to position [0, 0]
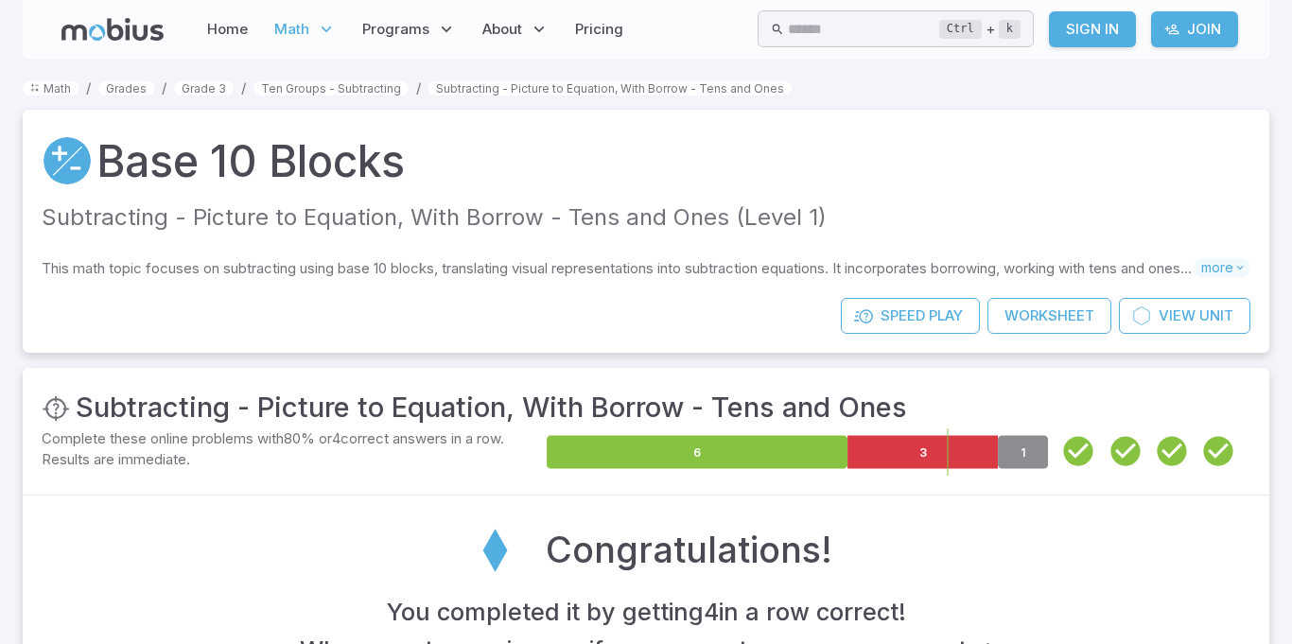
click at [1, 138] on section "Math / Grades / Grade 3 / Ten Groups - Subtracting / Subtracting - Picture to E…" at bounding box center [646, 458] width 1292 height 799
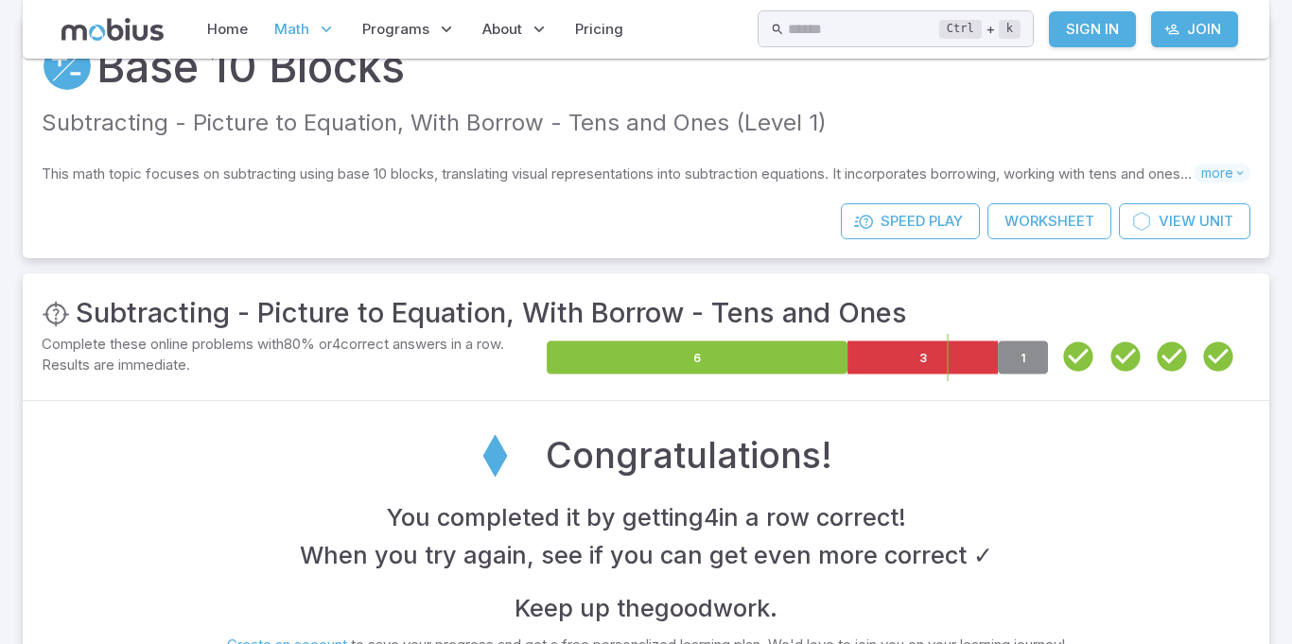
scroll to position [49, 0]
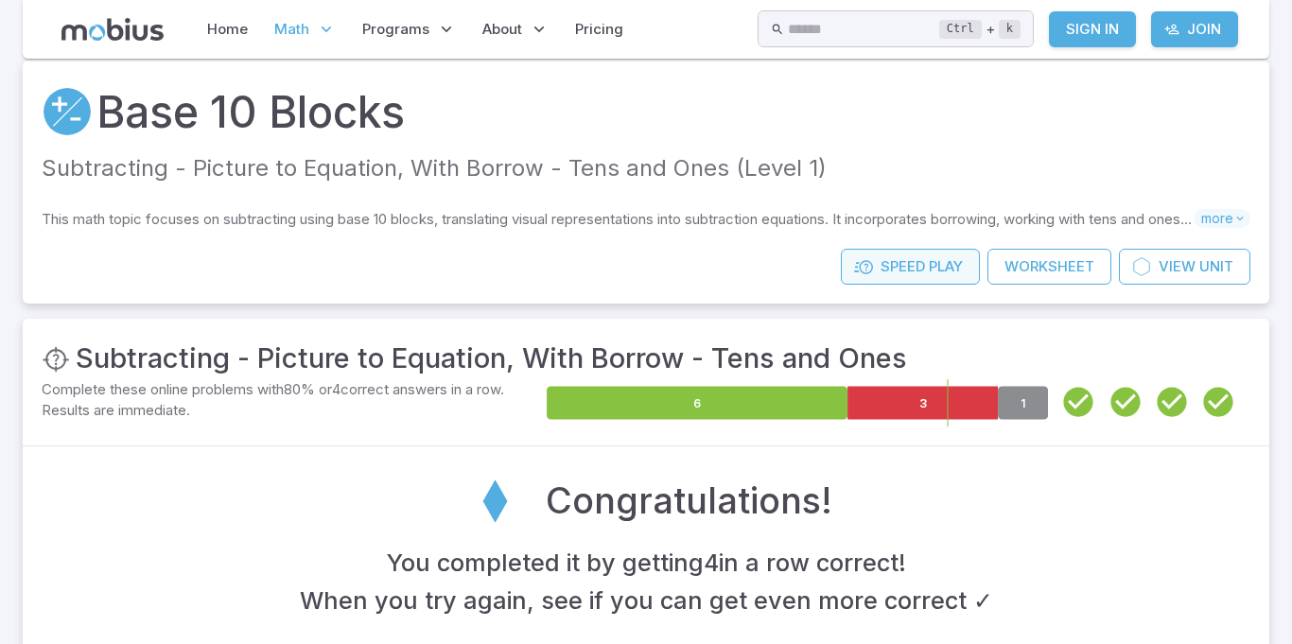
click at [909, 271] on span "Speed" at bounding box center [902, 266] width 44 height 21
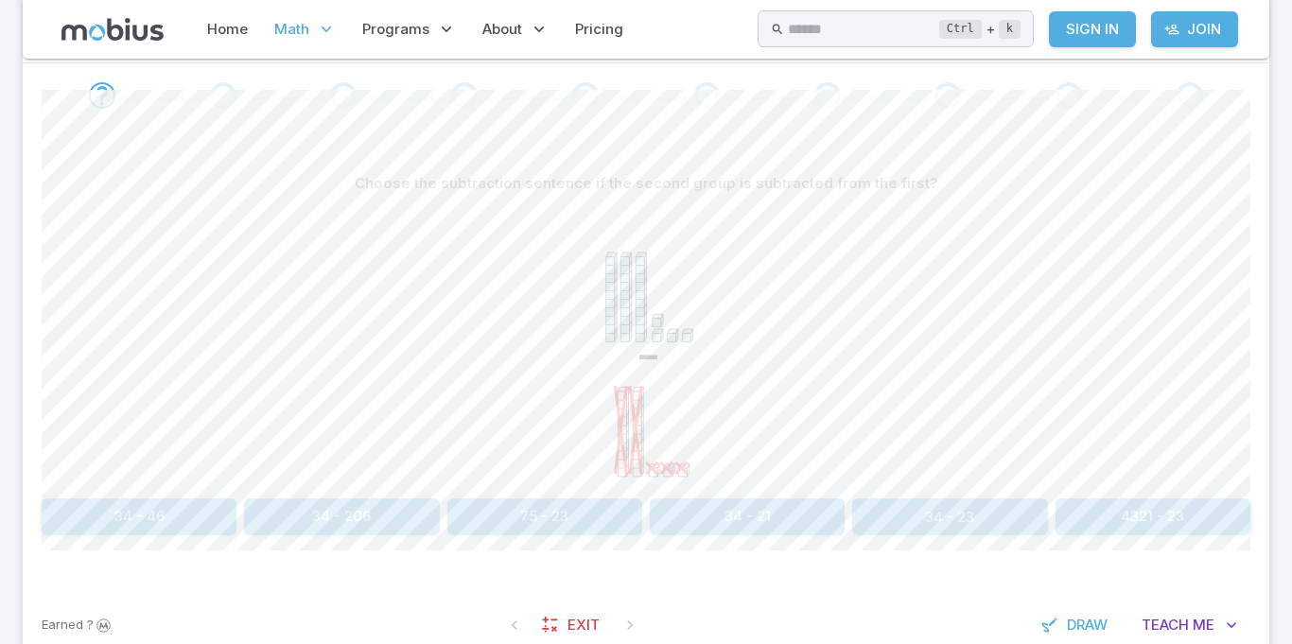
scroll to position [440, 0]
click at [950, 521] on font "34 - 23" at bounding box center [949, 516] width 49 height 18
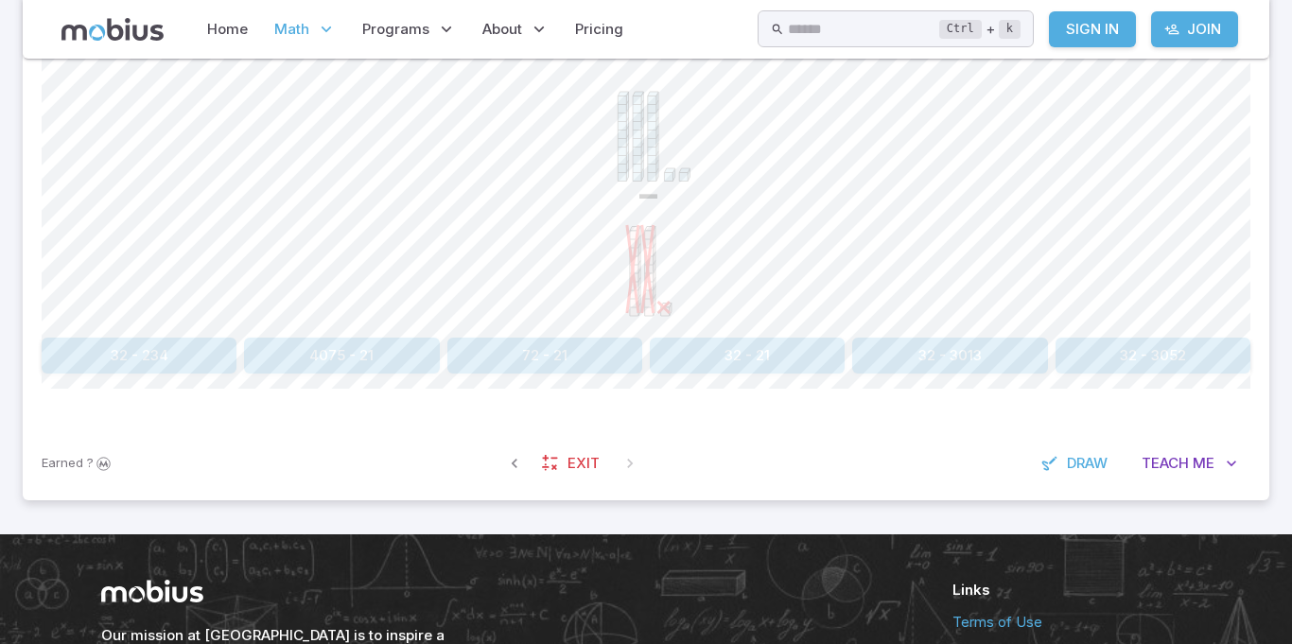
scroll to position [590, 0]
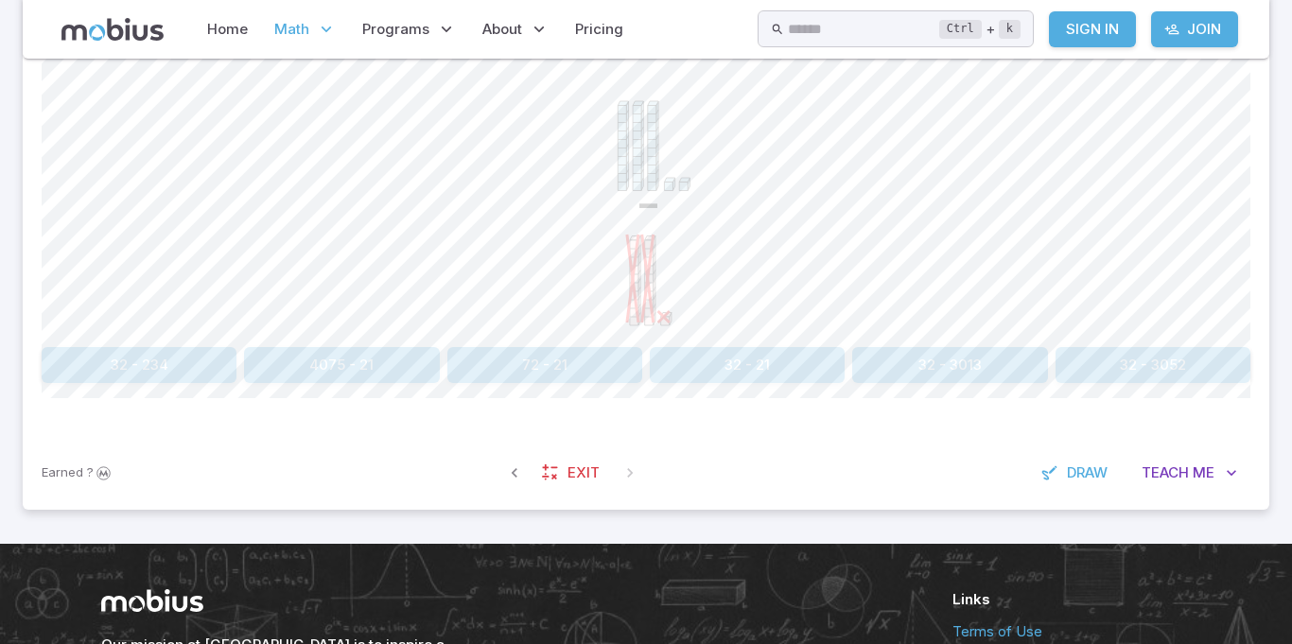
click at [719, 377] on button "32 - 21" at bounding box center [747, 365] width 195 height 36
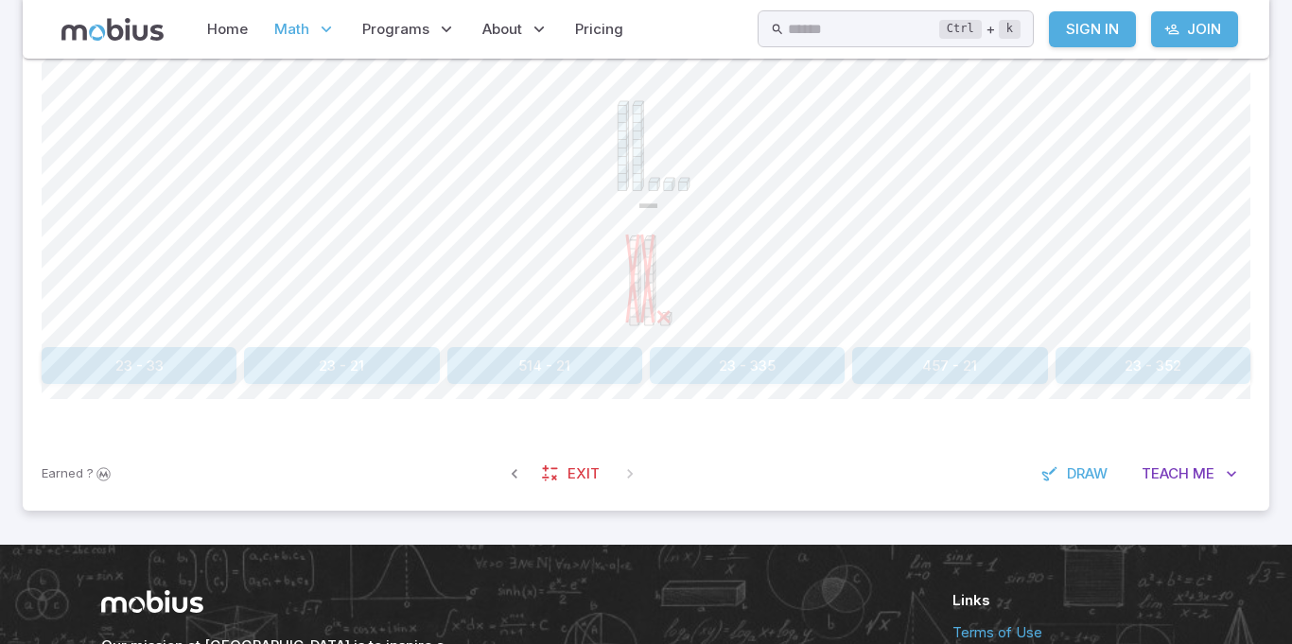
click at [333, 372] on font "23 - 21" at bounding box center [341, 366] width 45 height 18
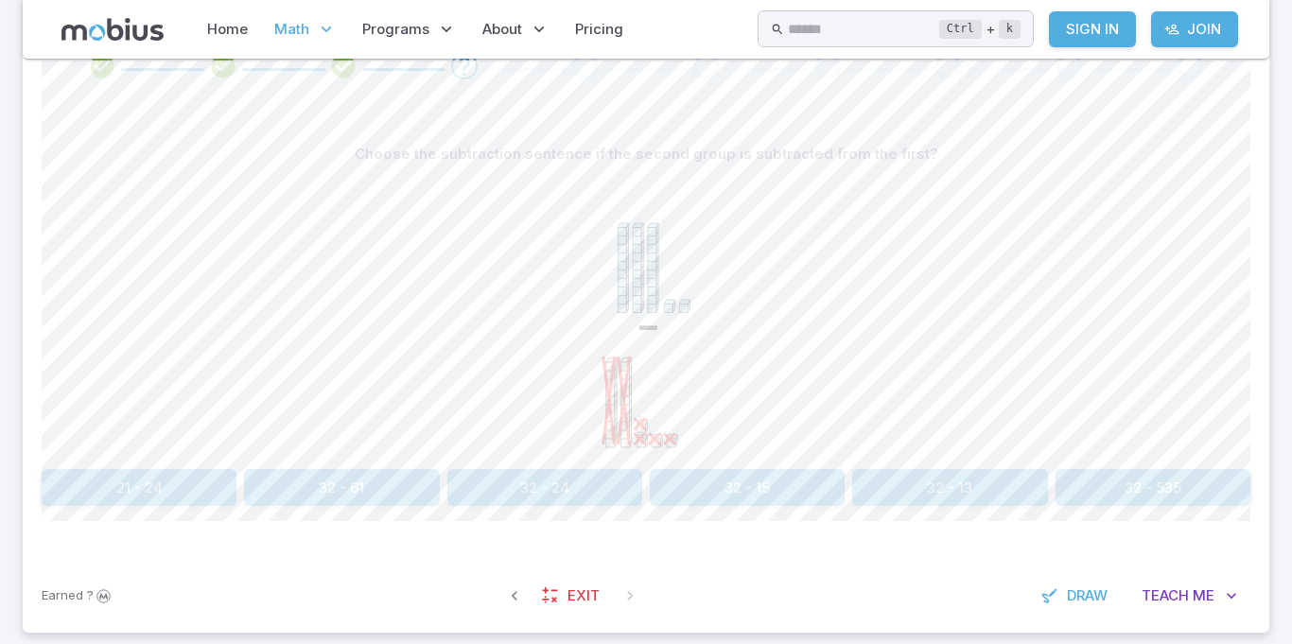
scroll to position [473, 0]
click at [531, 477] on font "32 - 24" at bounding box center [544, 483] width 49 height 18
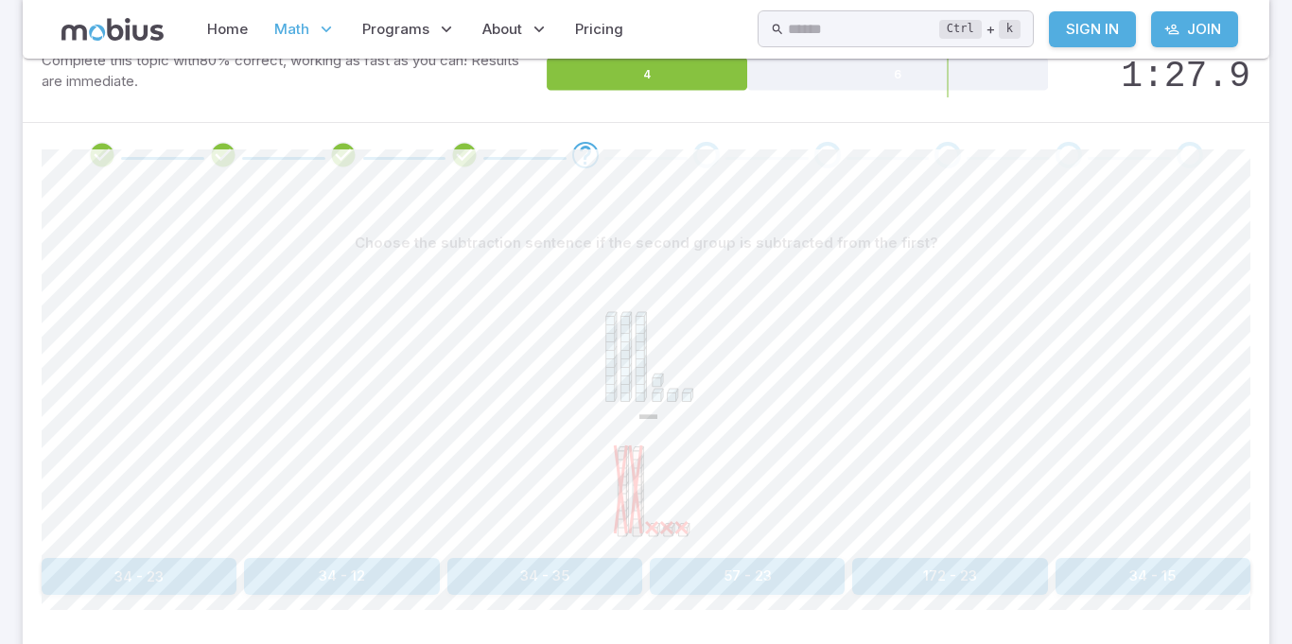
scroll to position [374, 0]
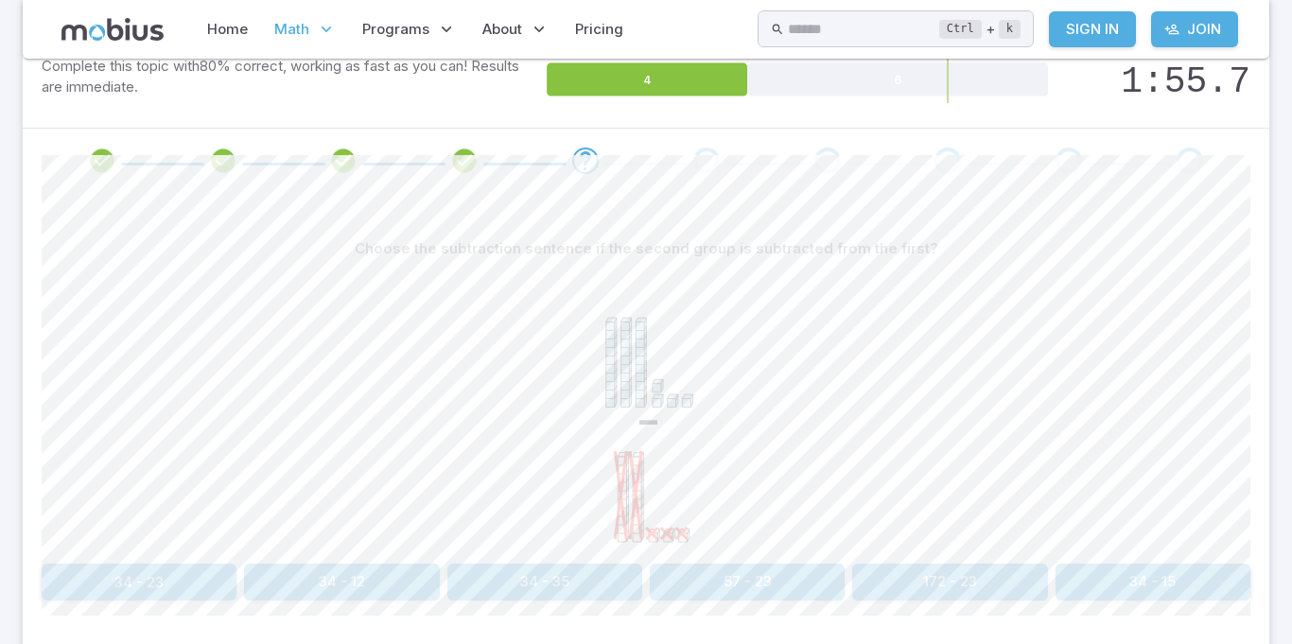
click at [123, 591] on font "34 - 23" at bounding box center [138, 582] width 49 height 22
click at [132, 591] on font "34 - 23" at bounding box center [138, 582] width 49 height 22
click at [912, 580] on button "31 - 12" at bounding box center [949, 582] width 195 height 37
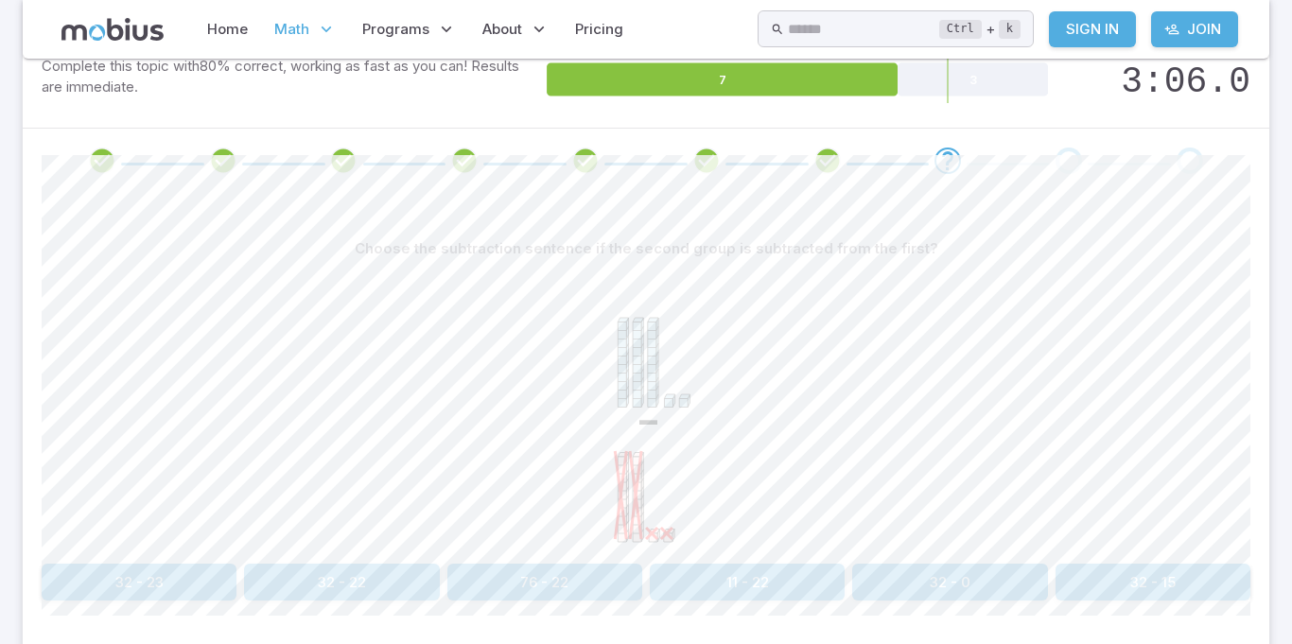
click at [362, 574] on font "32 - 22" at bounding box center [342, 582] width 48 height 18
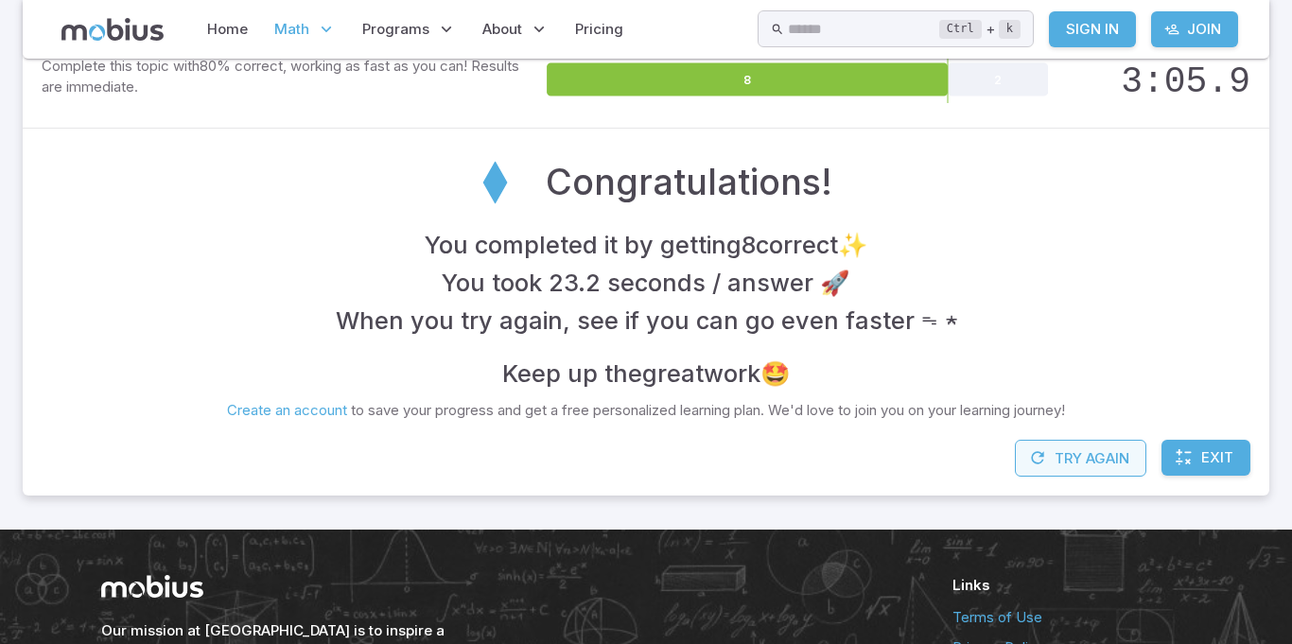
click at [1043, 458] on icon "button" at bounding box center [1037, 457] width 19 height 19
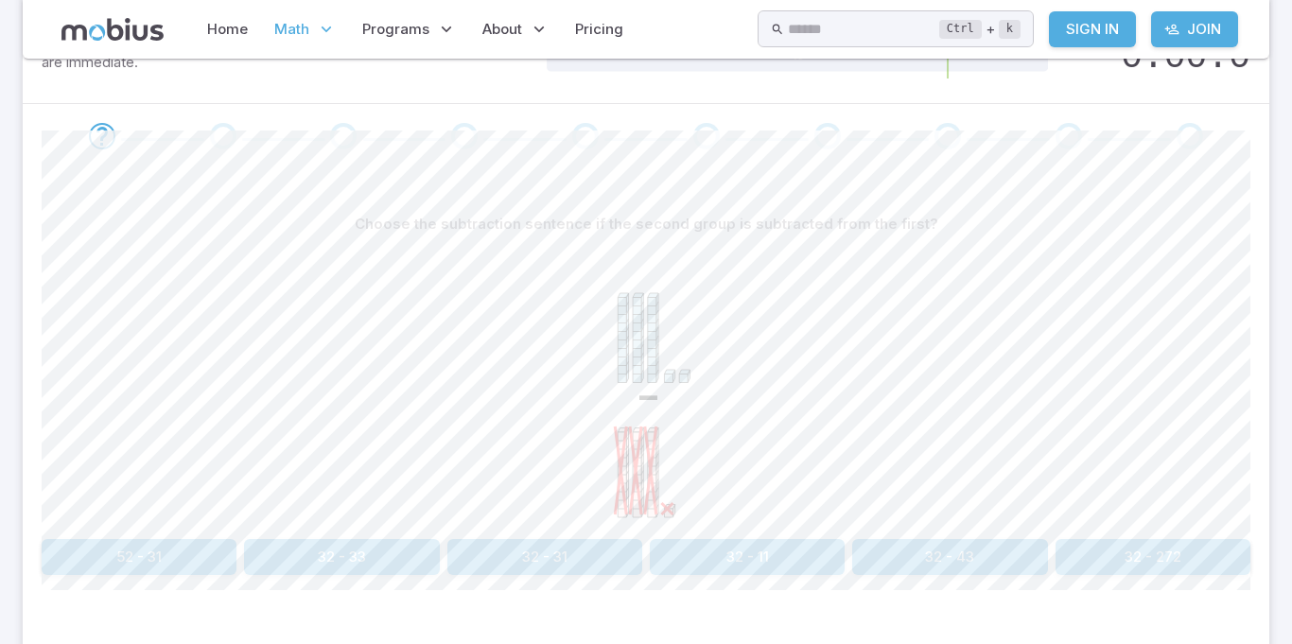
scroll to position [399, 0]
click at [575, 566] on button "32 - 31" at bounding box center [544, 556] width 195 height 36
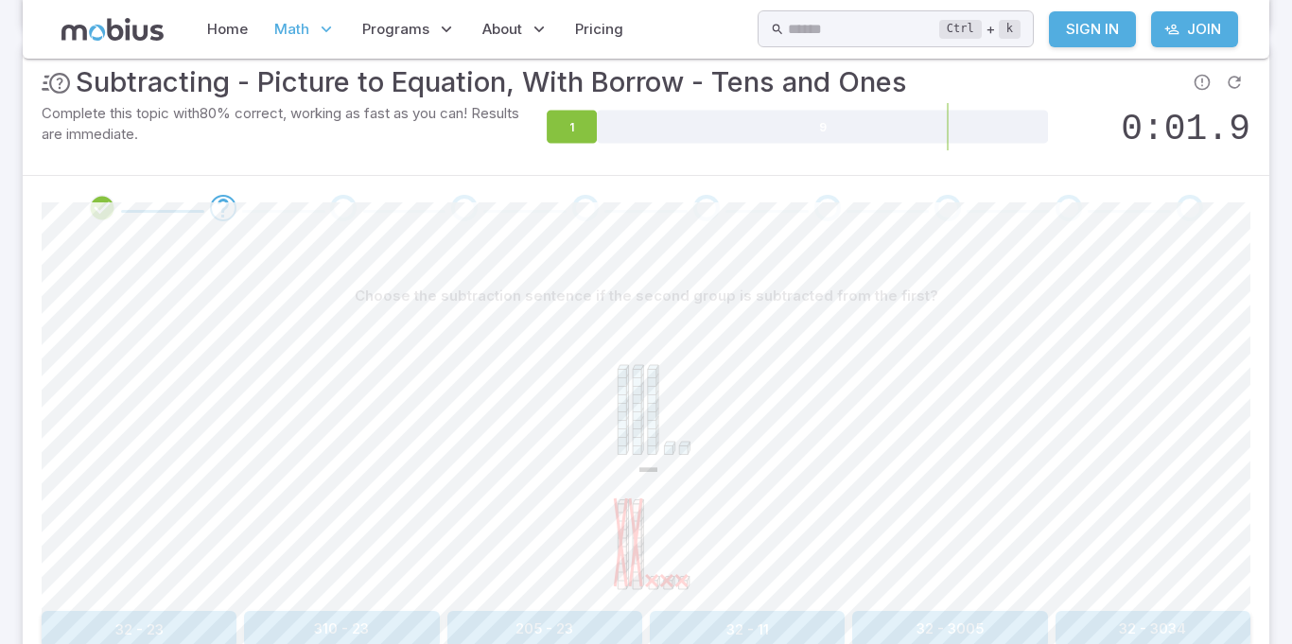
scroll to position [333, 0]
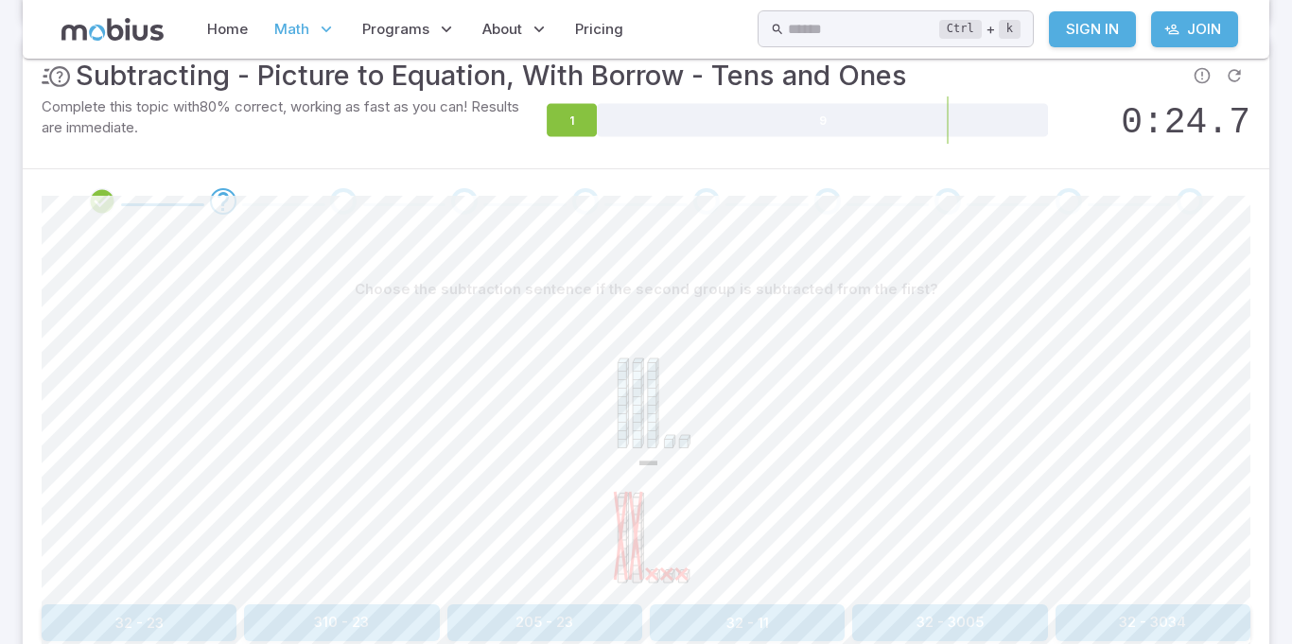
click at [133, 628] on font "32 - 23" at bounding box center [139, 623] width 48 height 18
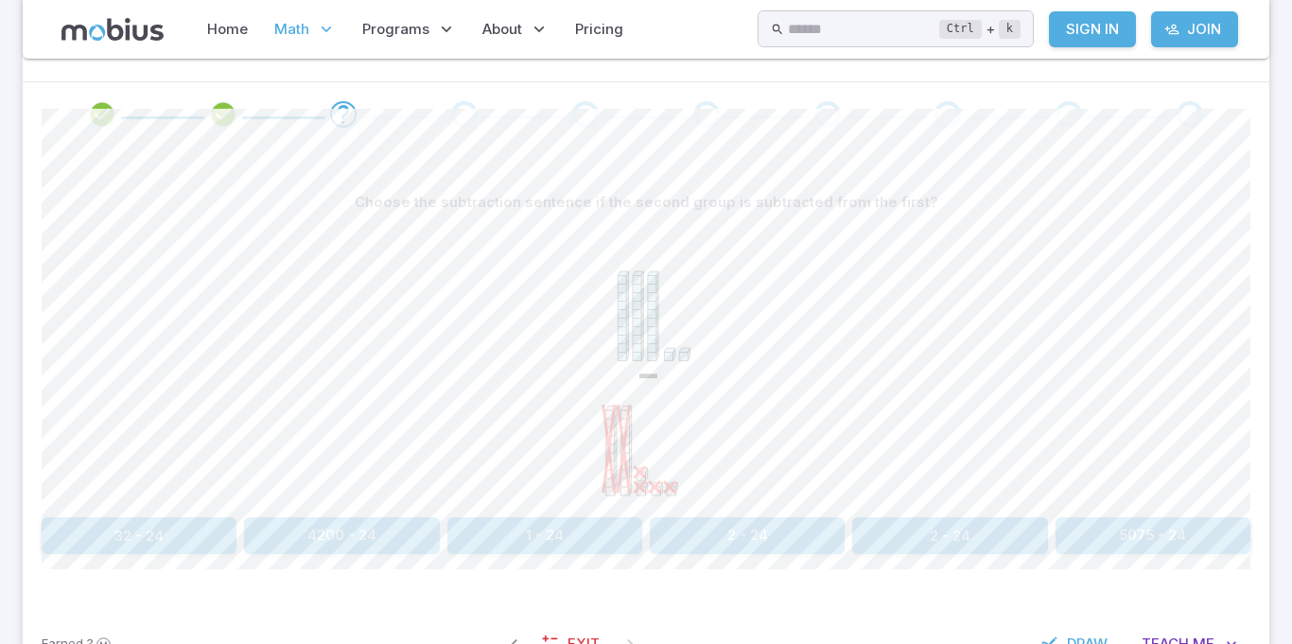
scroll to position [421, 0]
click at [70, 543] on button "32 - 24" at bounding box center [139, 534] width 195 height 37
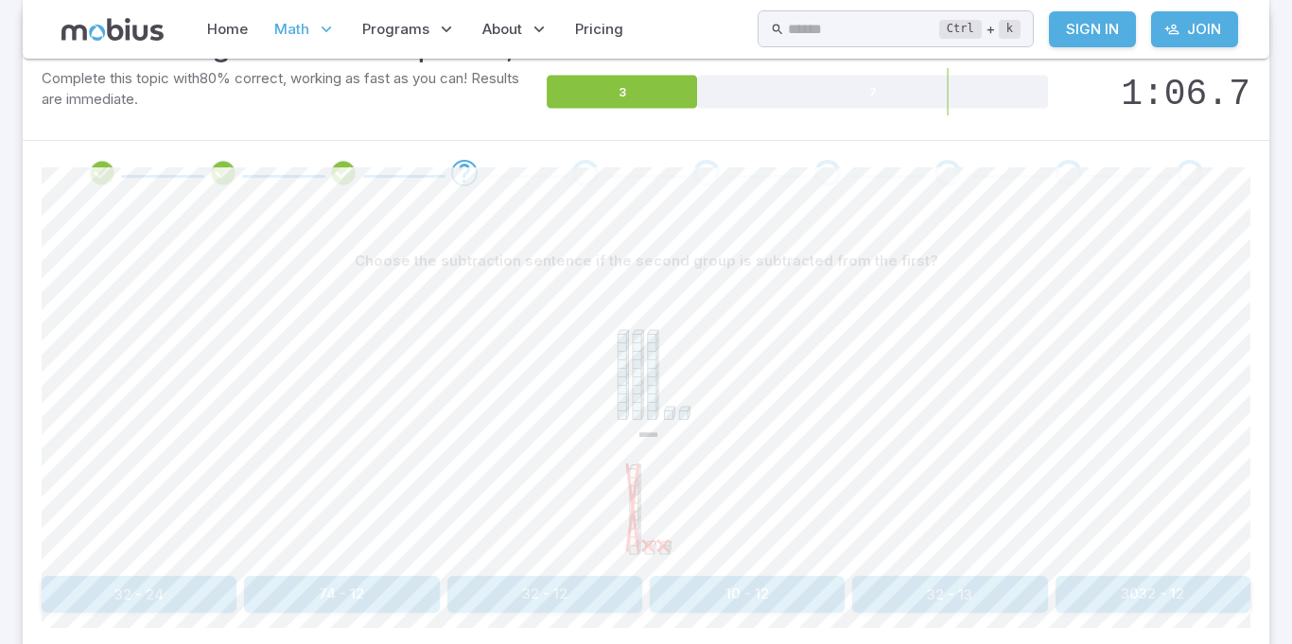
scroll to position [364, 0]
click at [524, 601] on button "32 - 12" at bounding box center [544, 591] width 195 height 37
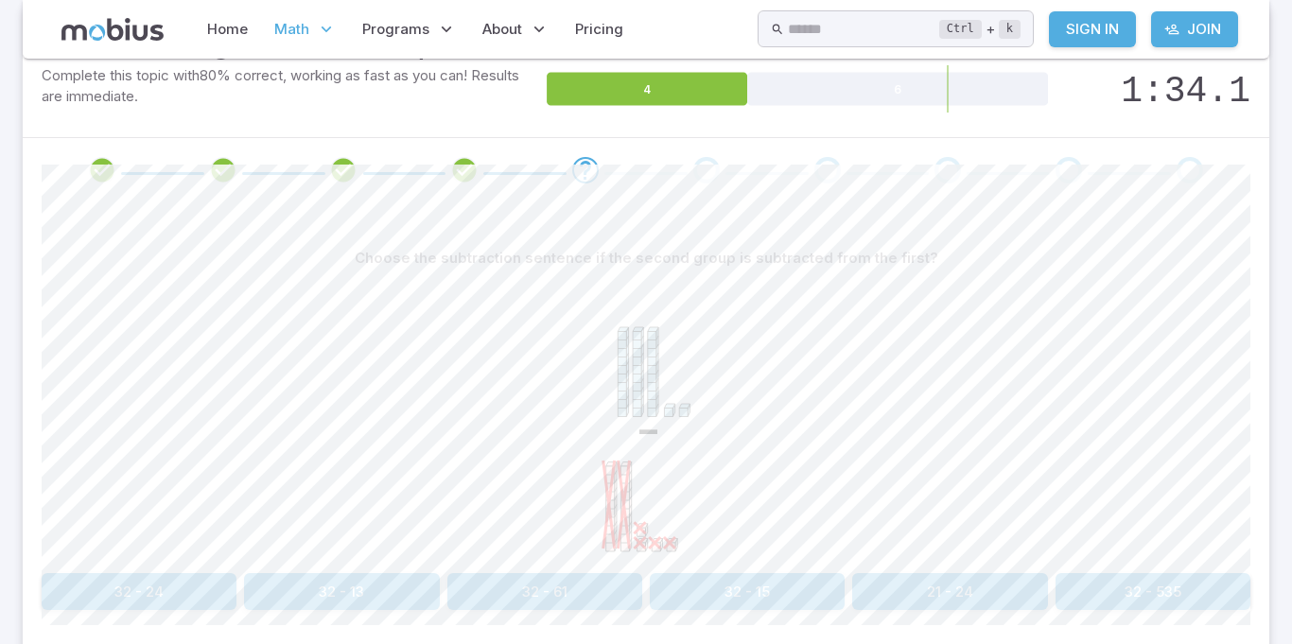
click at [131, 607] on button "32 - 24" at bounding box center [139, 591] width 195 height 37
click at [326, 595] on font "32 - 21" at bounding box center [341, 592] width 45 height 18
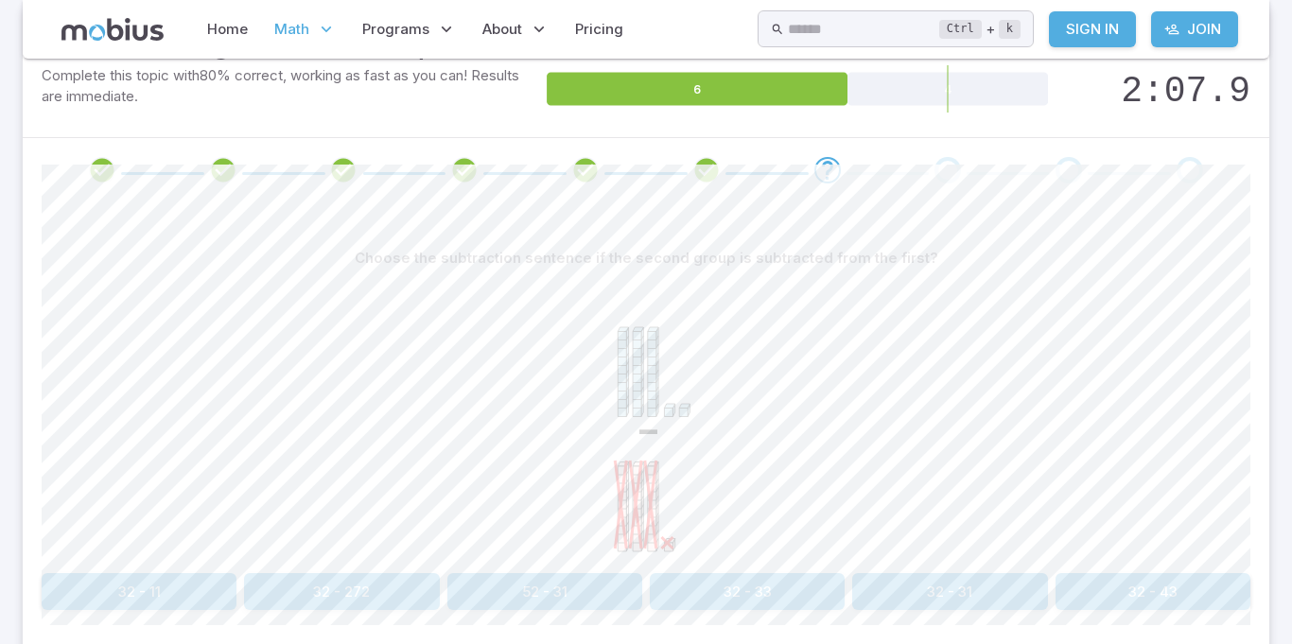
click at [939, 601] on font "32 - 31" at bounding box center [949, 592] width 45 height 22
click at [344, 596] on button "21 - 14" at bounding box center [341, 591] width 195 height 36
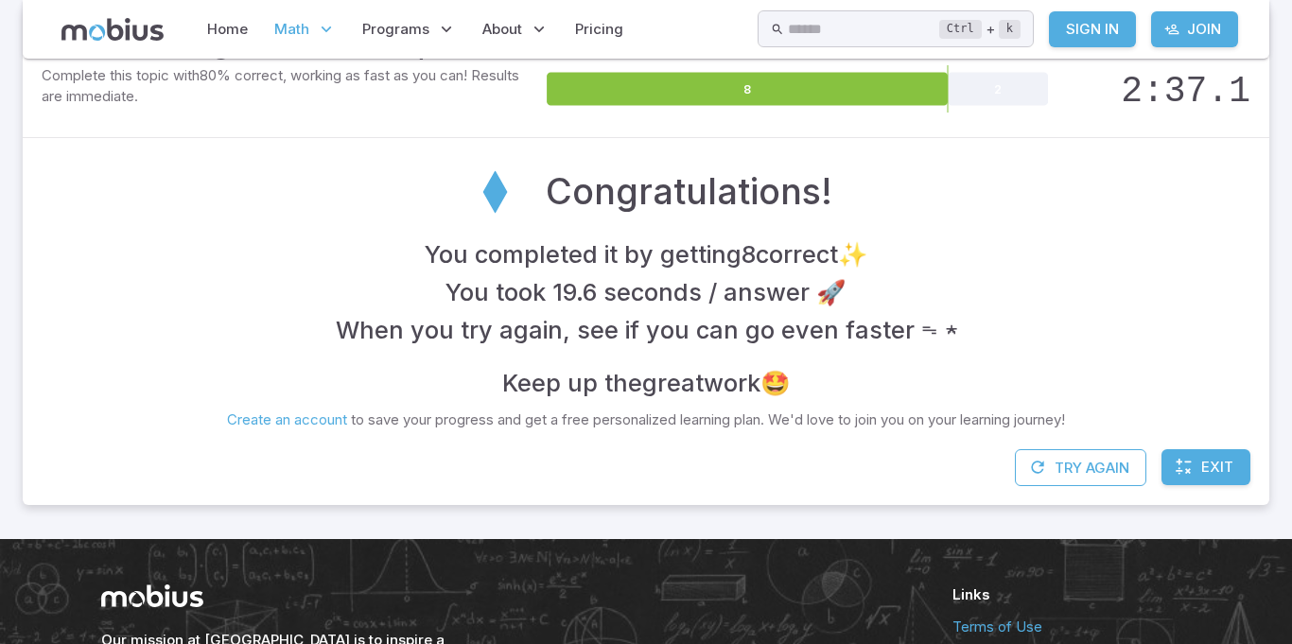
click at [1286, 329] on section "Math / Grades / Grade 3 / Ten Groups - Subtracting / Subtracting - Picture to E…" at bounding box center [646, 117] width 1292 height 845
click at [1084, 471] on font "Try Again" at bounding box center [1091, 468] width 75 height 18
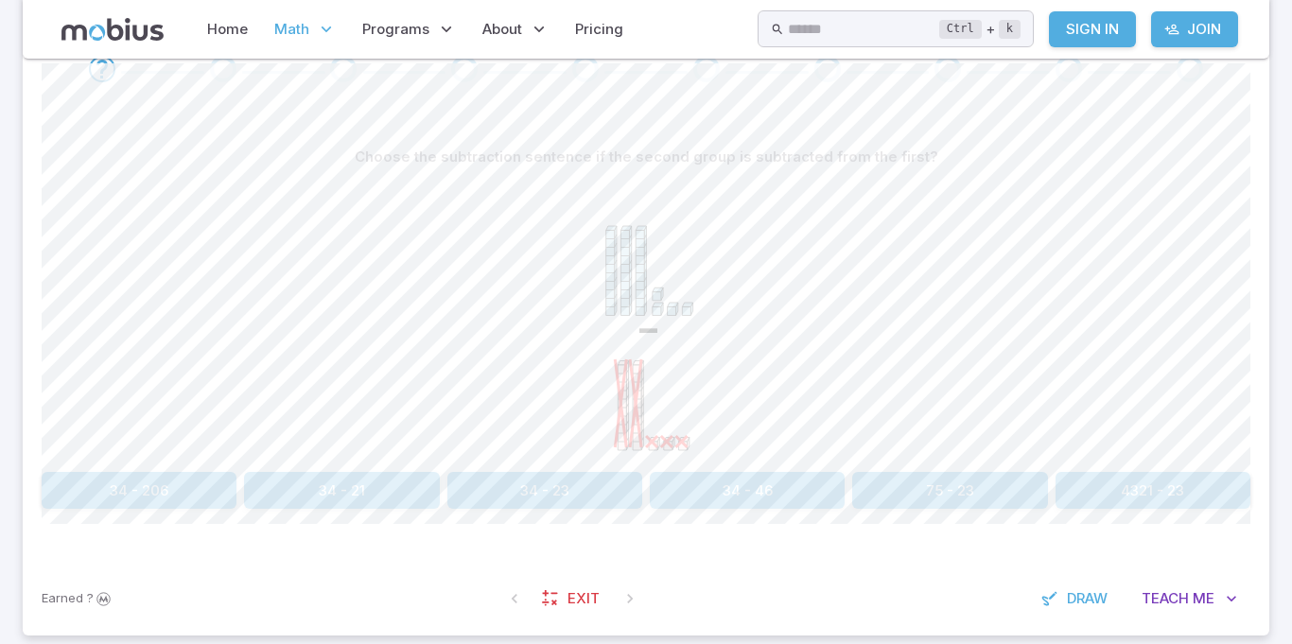
scroll to position [464, 0]
click at [544, 483] on font "34 - 23" at bounding box center [544, 491] width 49 height 18
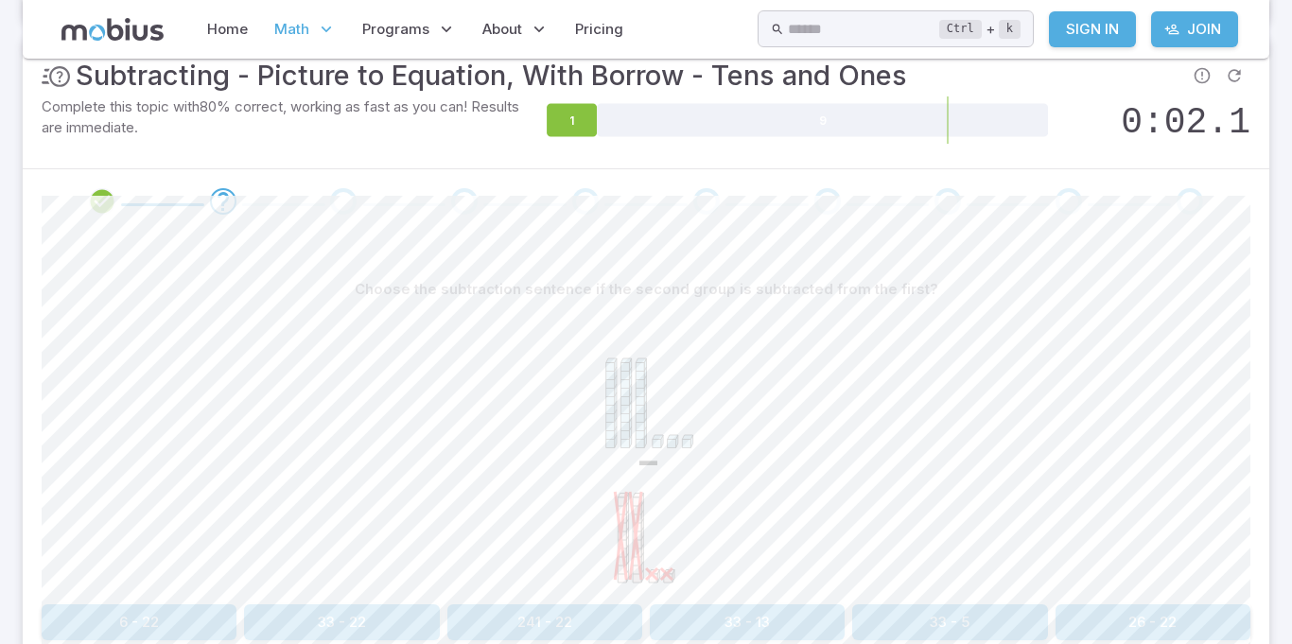
scroll to position [445, 0]
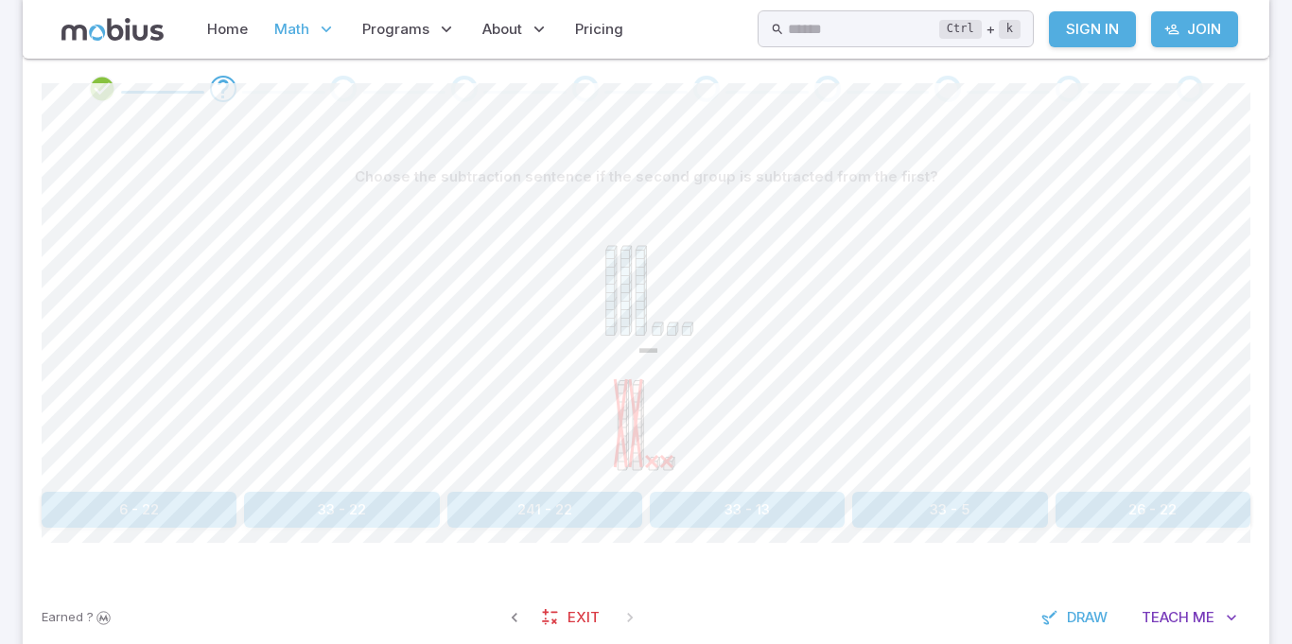
click at [356, 522] on button "33 - 22" at bounding box center [341, 510] width 195 height 36
click at [140, 509] on font "32 - 24" at bounding box center [138, 510] width 49 height 18
click at [941, 521] on button "34 - 21" at bounding box center [949, 510] width 195 height 37
click at [719, 514] on button "34 - 11" at bounding box center [747, 510] width 195 height 37
click at [704, 508] on button "13 - 12" at bounding box center [747, 510] width 195 height 36
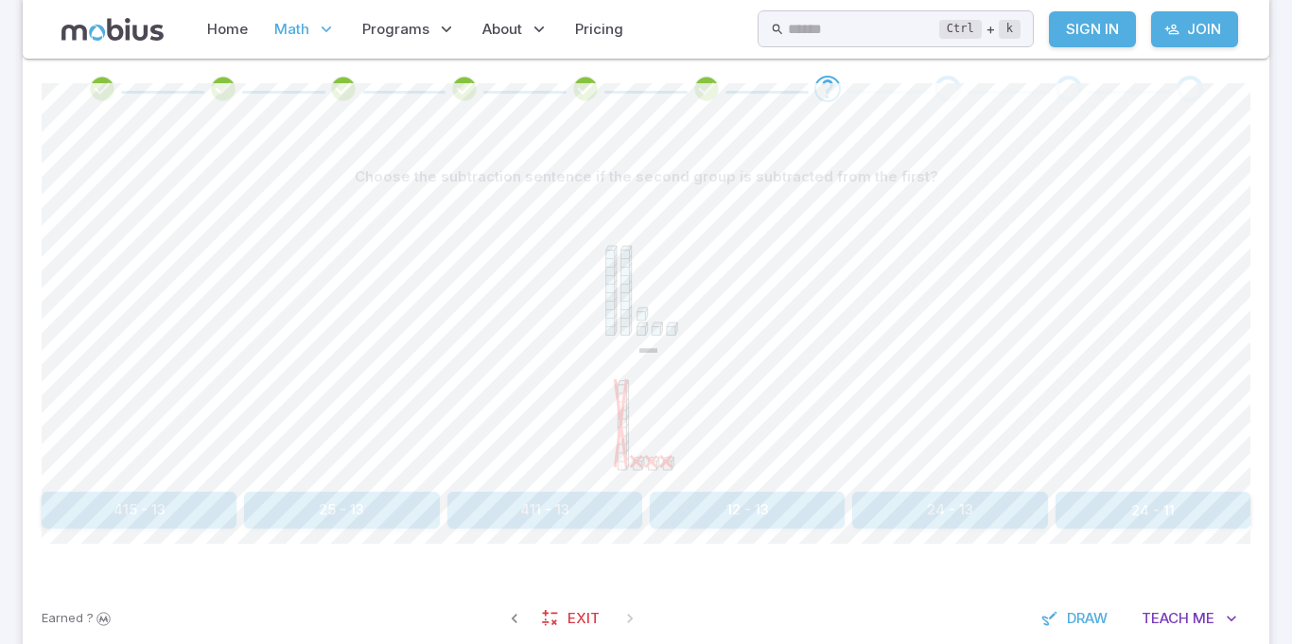
click at [954, 515] on button "24 - 13" at bounding box center [949, 510] width 195 height 37
click at [523, 512] on font "32 - 24" at bounding box center [544, 510] width 49 height 18
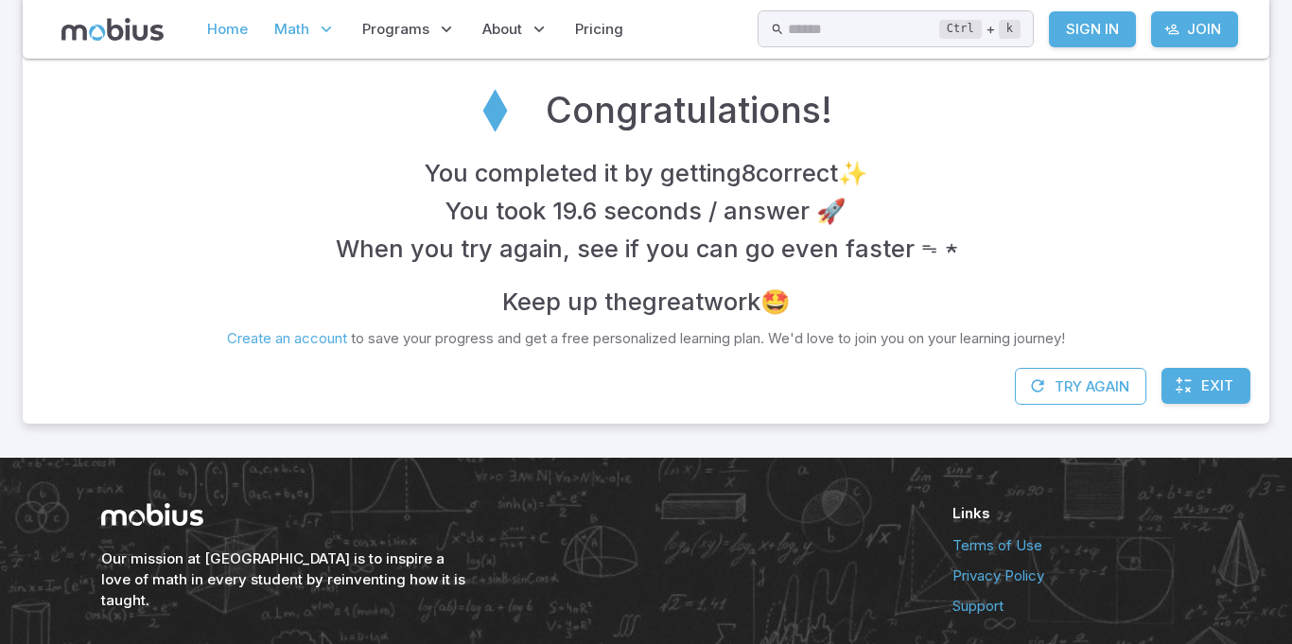
click at [235, 27] on link "Home" at bounding box center [227, 30] width 52 height 44
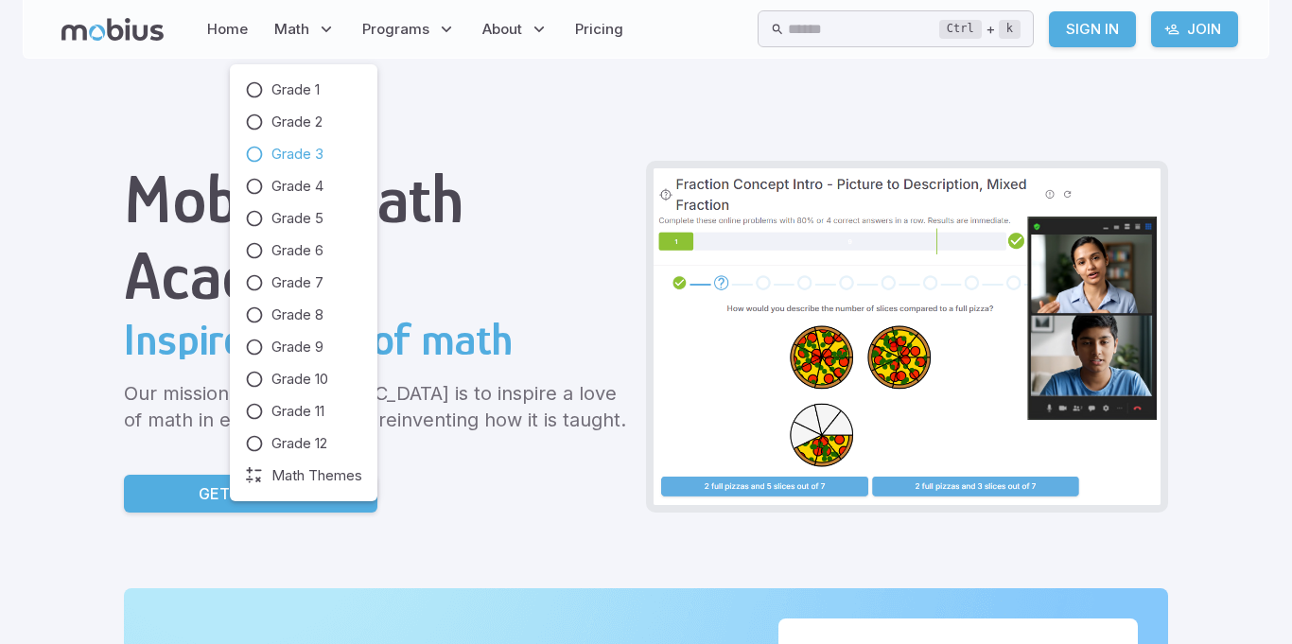
click at [295, 150] on span "Grade 3" at bounding box center [297, 154] width 52 height 21
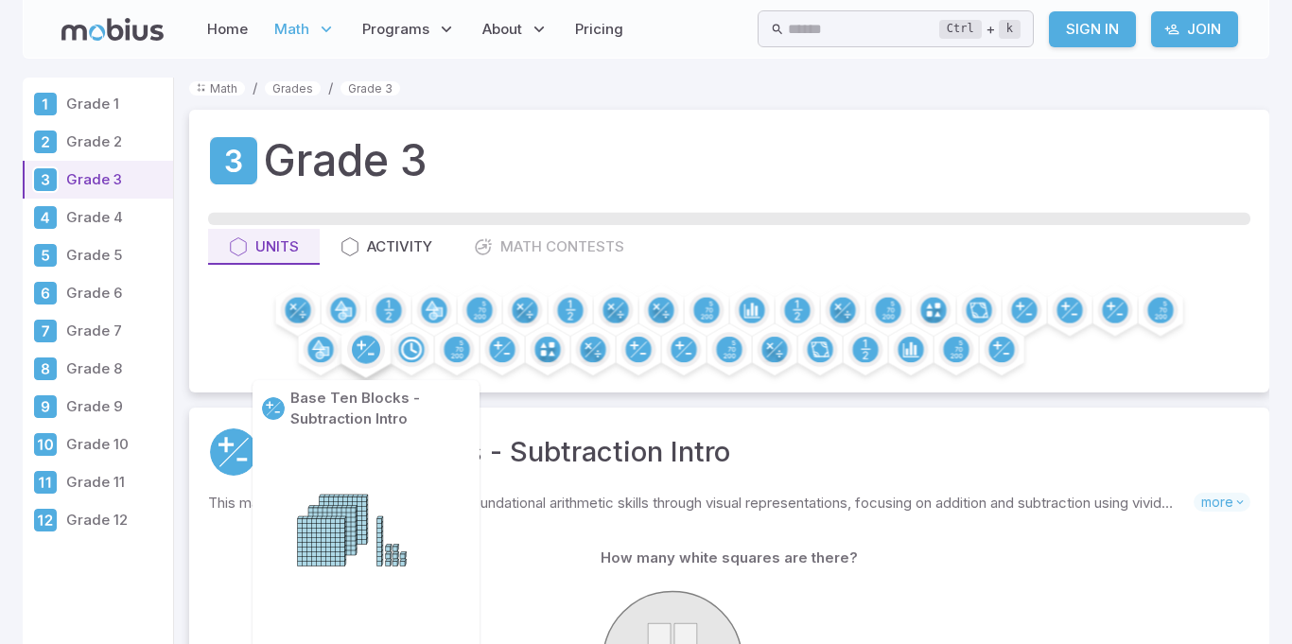
click at [361, 348] on icon at bounding box center [366, 349] width 18 height 18
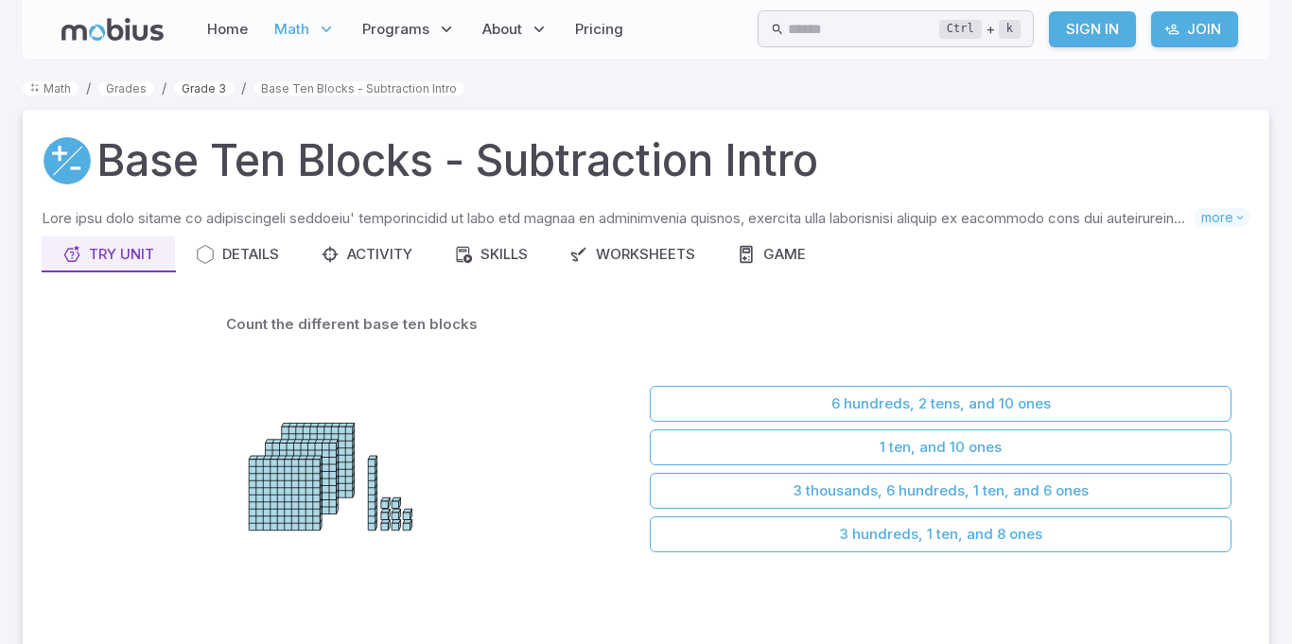
click at [195, 89] on link "Grade 3" at bounding box center [204, 88] width 60 height 14
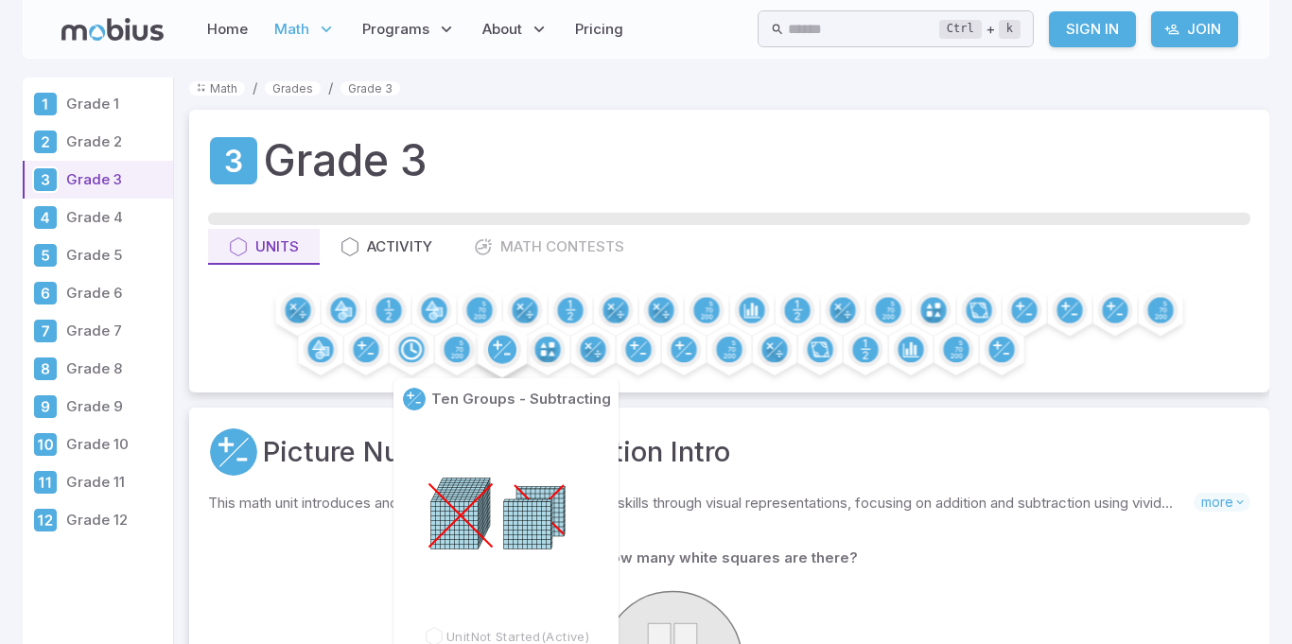
click at [496, 348] on circle at bounding box center [502, 350] width 28 height 28
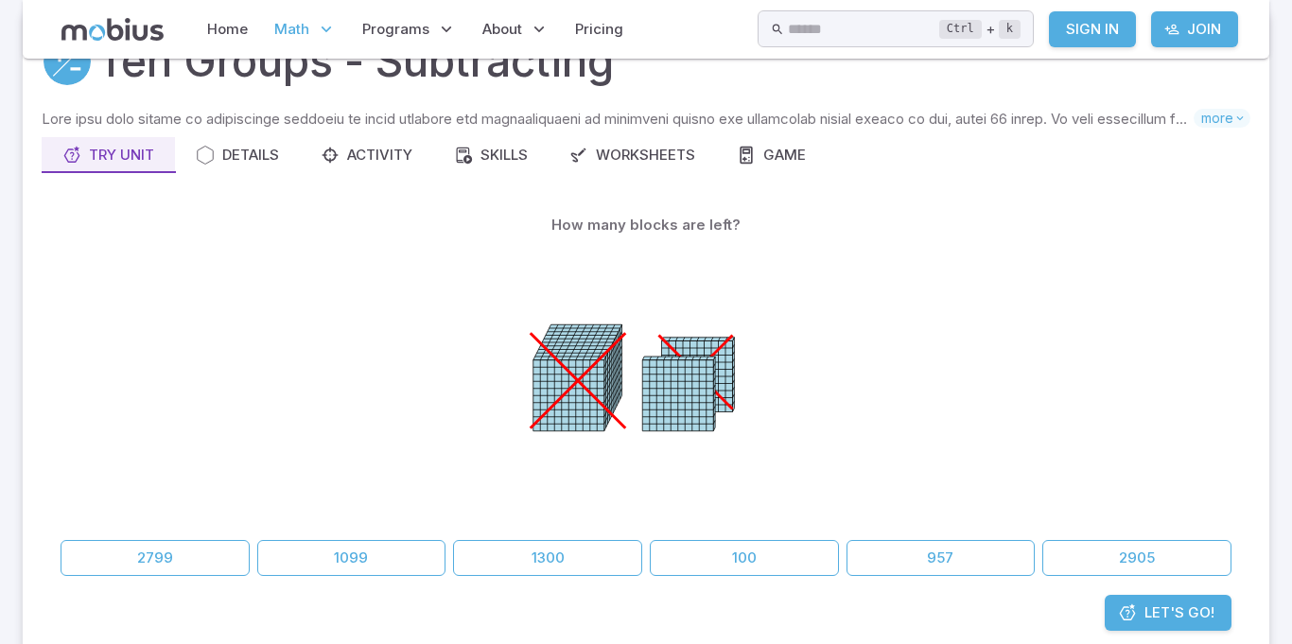
scroll to position [98, 0]
click at [378, 164] on div "Activity" at bounding box center [367, 156] width 92 height 21
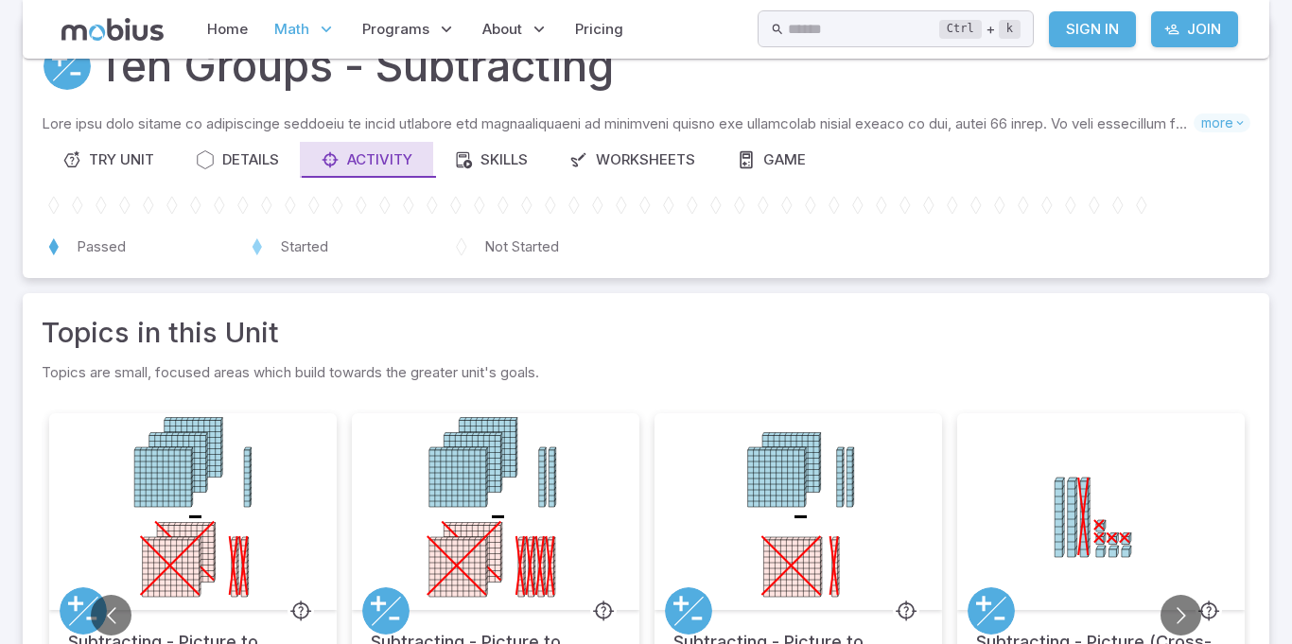
scroll to position [97, 0]
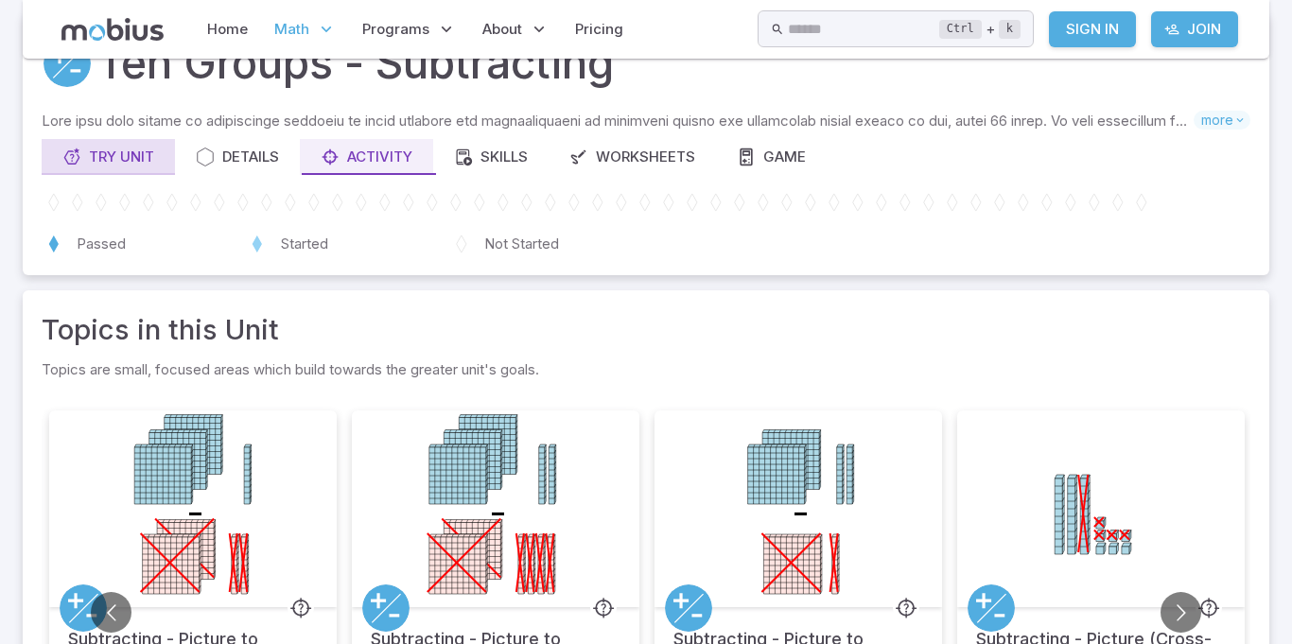
click at [140, 155] on div "Try Unit" at bounding box center [108, 157] width 92 height 21
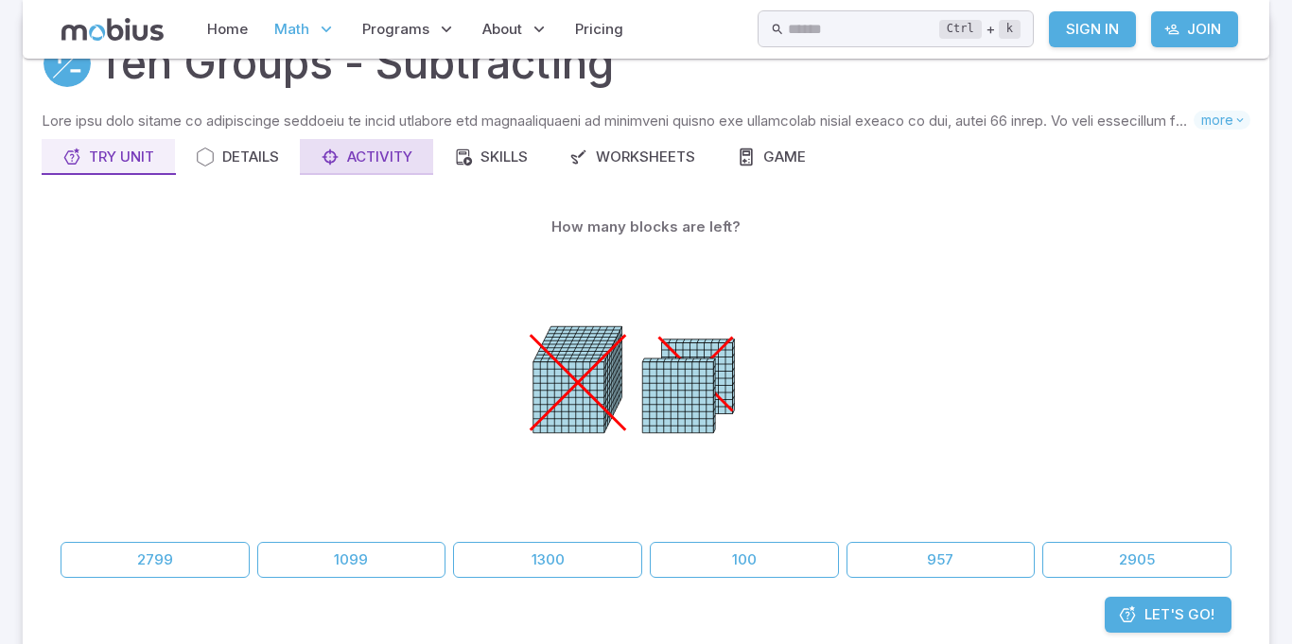
click at [373, 159] on div "Activity" at bounding box center [367, 157] width 92 height 21
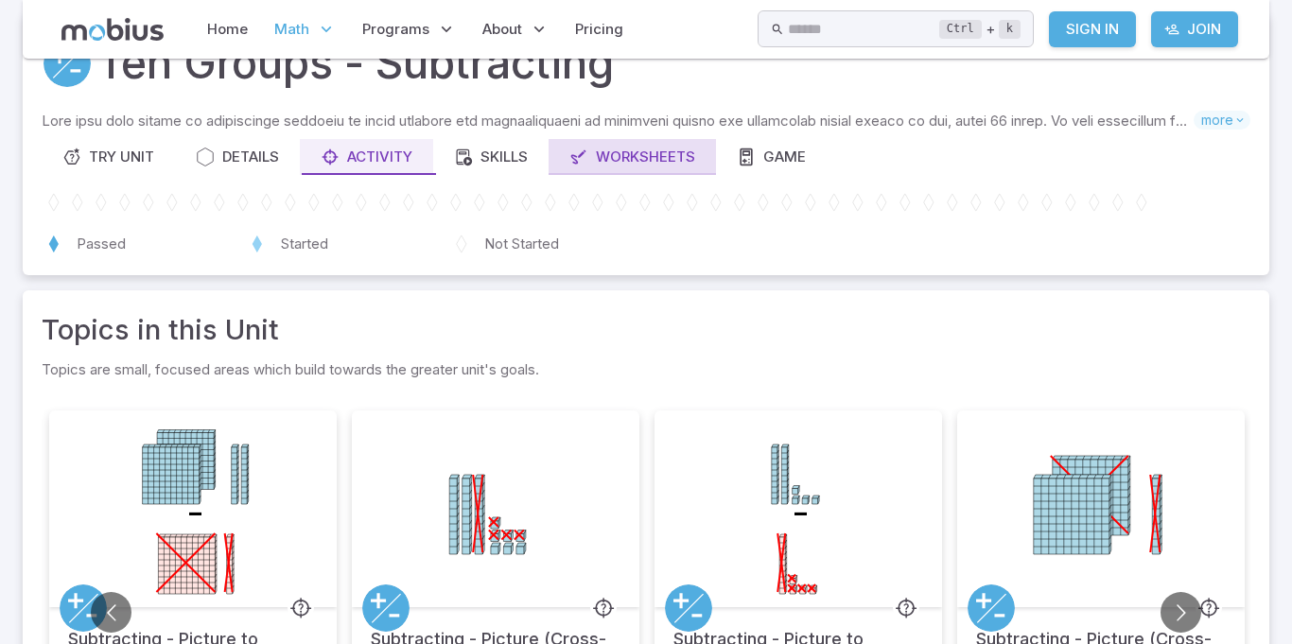
click at [633, 154] on div "Worksheets" at bounding box center [632, 157] width 126 height 21
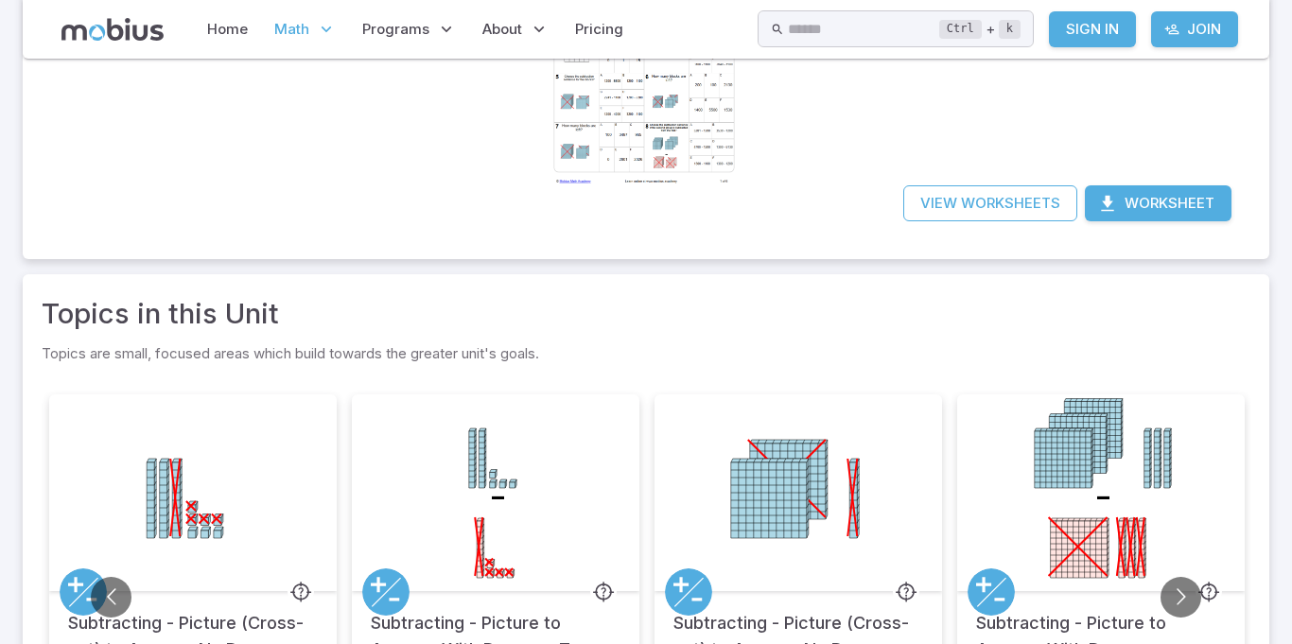
scroll to position [395, 0]
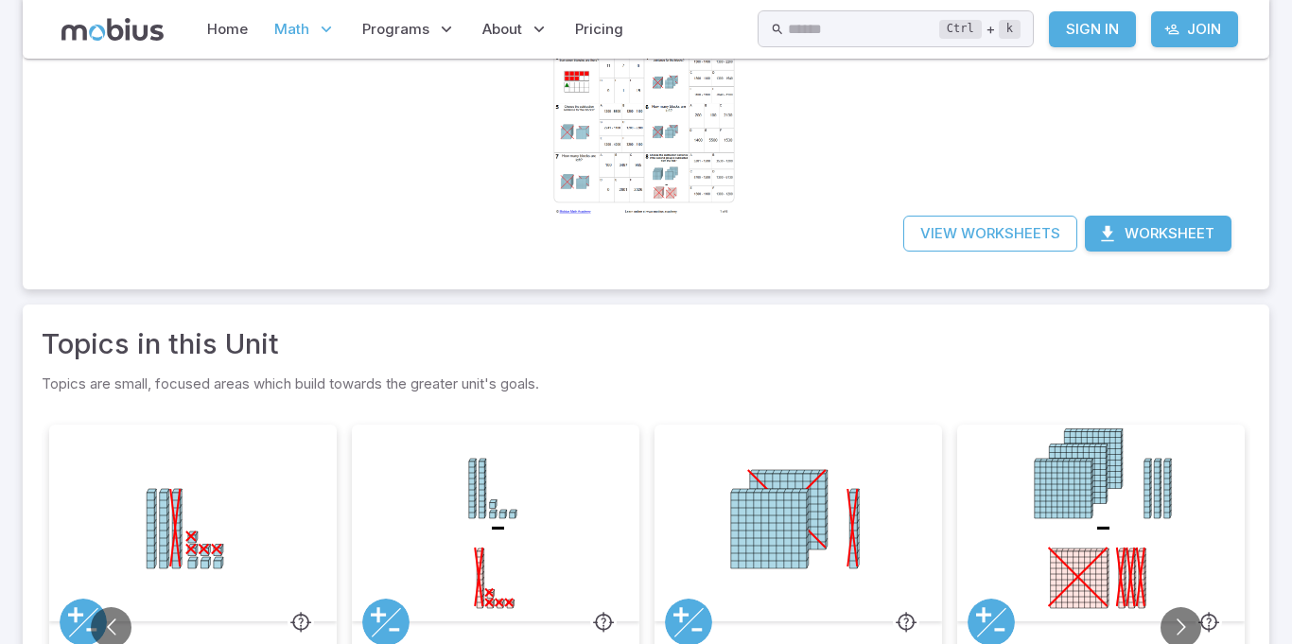
click at [1157, 244] on button "Worksheet" at bounding box center [1158, 234] width 147 height 36
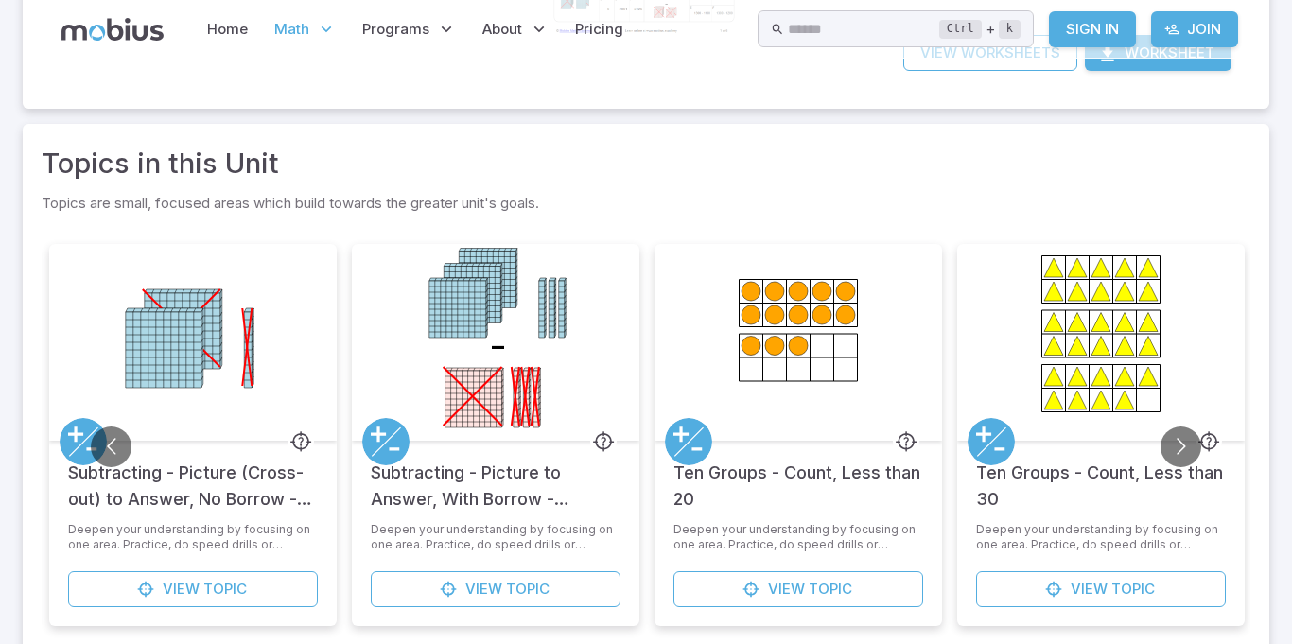
scroll to position [0, 0]
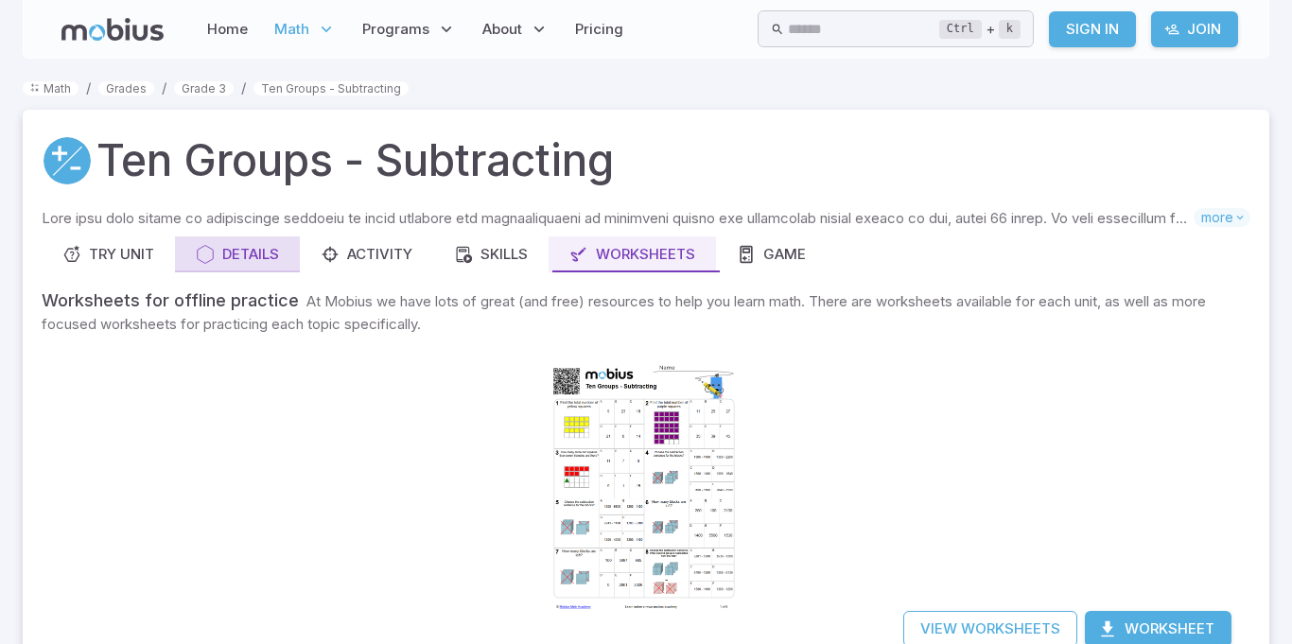
click at [262, 263] on div "Details" at bounding box center [237, 254] width 83 height 21
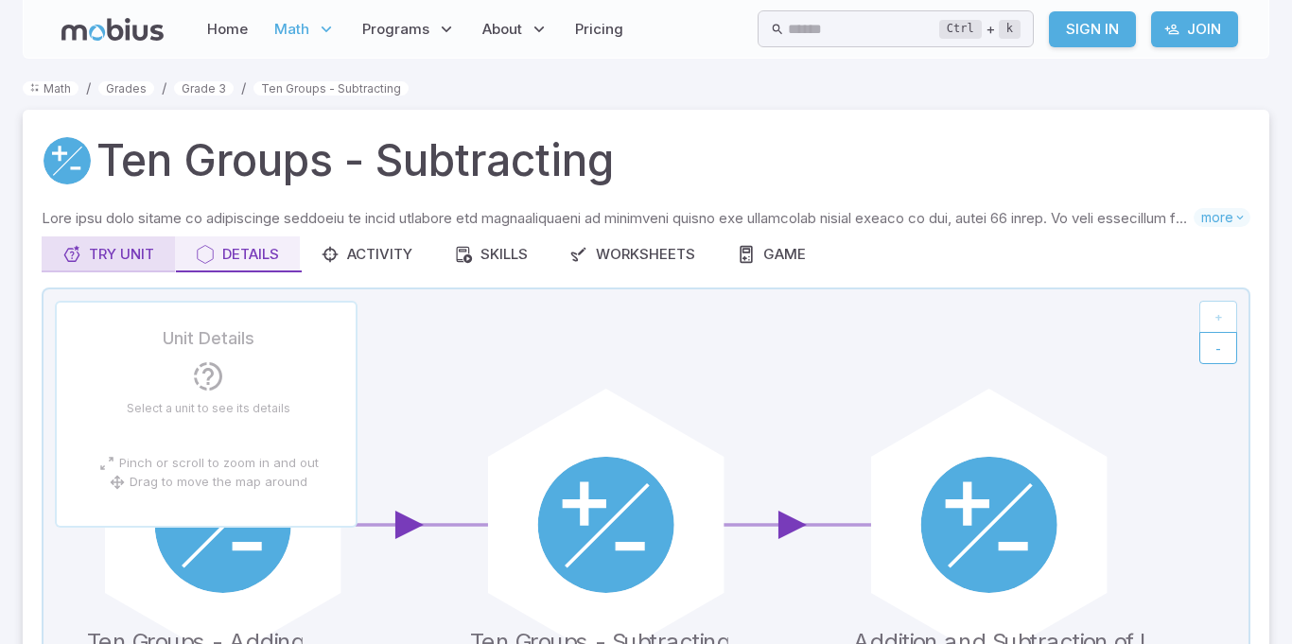
click at [158, 242] on button "Try Unit" at bounding box center [108, 254] width 133 height 36
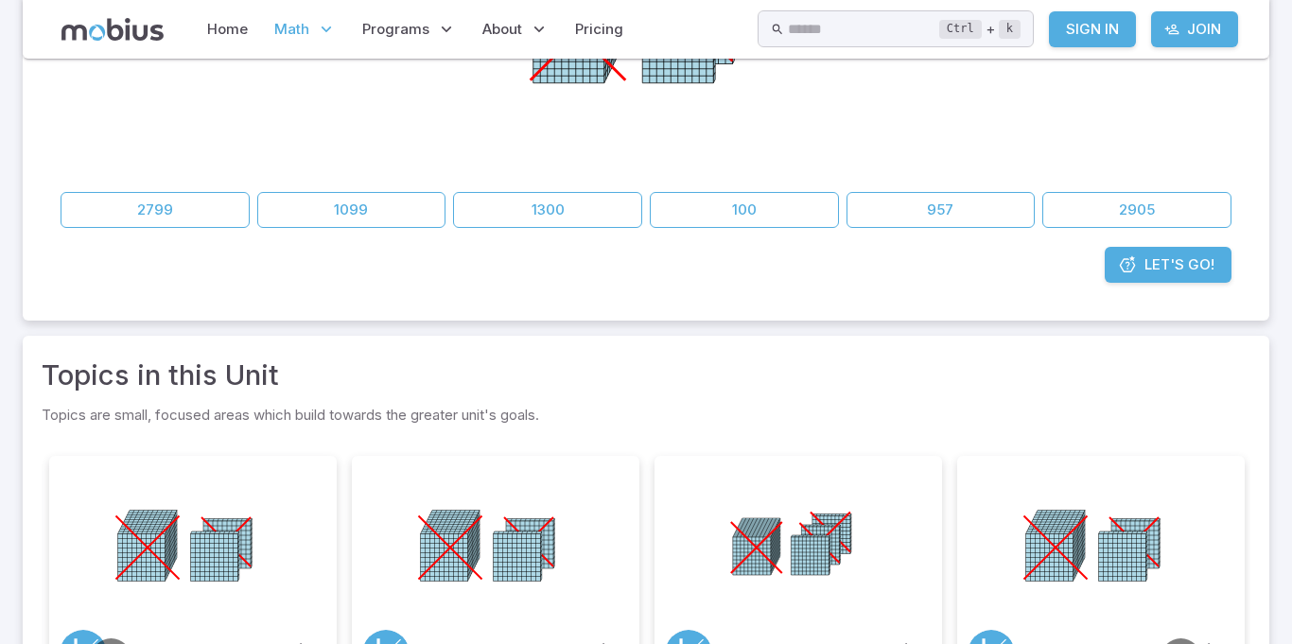
scroll to position [454, 0]
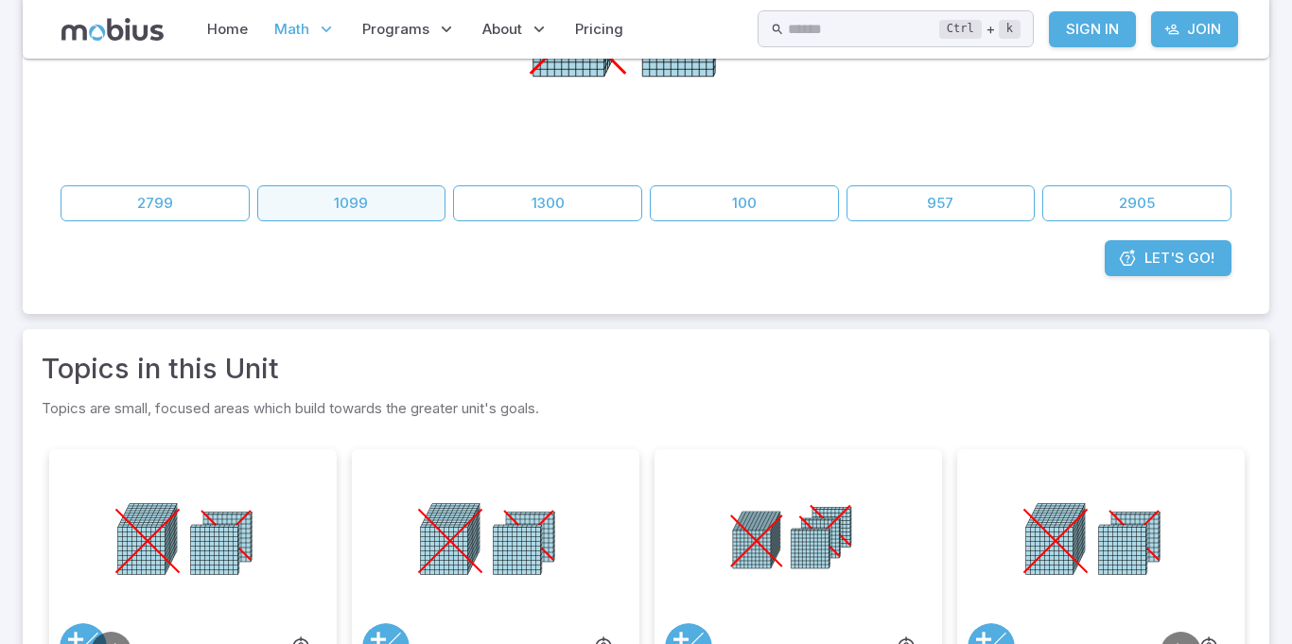
click at [360, 208] on button "1099" at bounding box center [351, 203] width 189 height 36
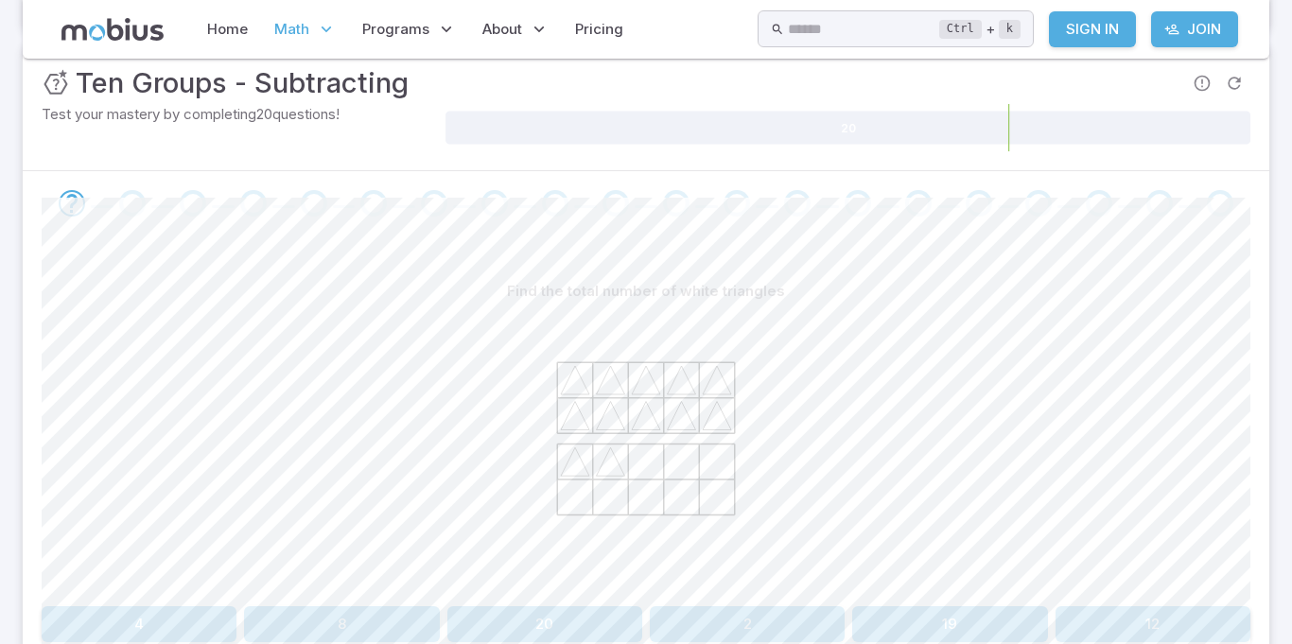
scroll to position [281, 0]
click at [360, 208] on div "Go to the next question" at bounding box center [373, 204] width 26 height 26
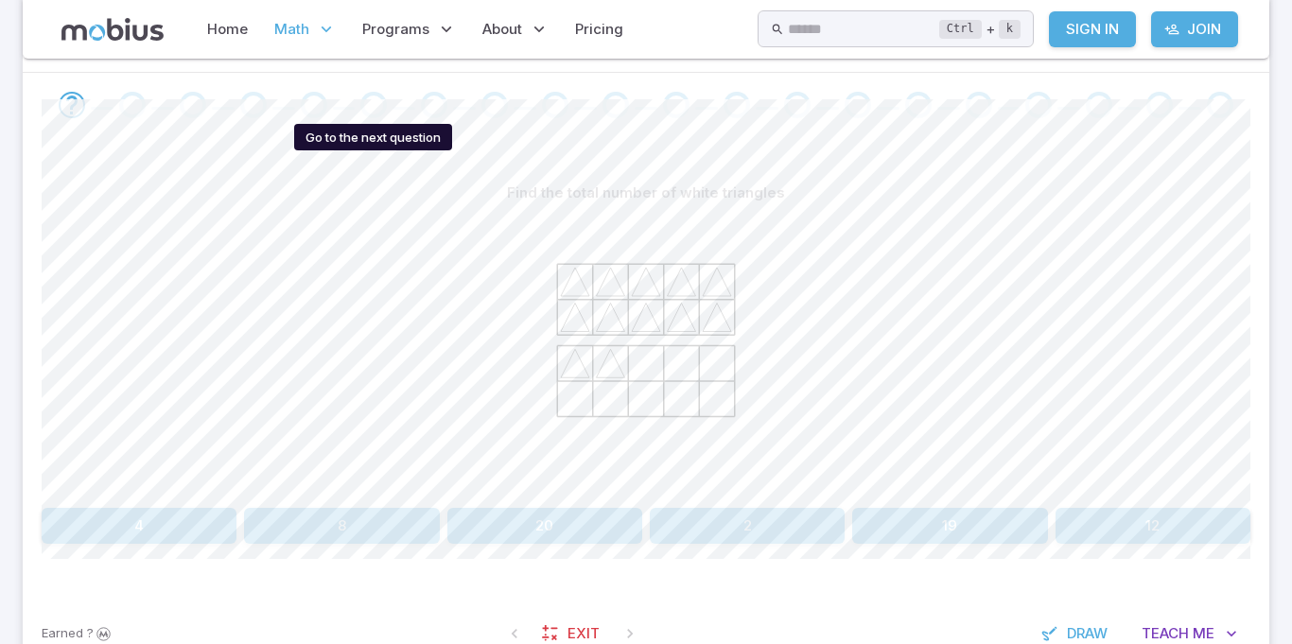
scroll to position [381, 0]
click at [1115, 519] on button "12" at bounding box center [1152, 525] width 195 height 36
click at [389, 520] on button "27" at bounding box center [341, 525] width 195 height 36
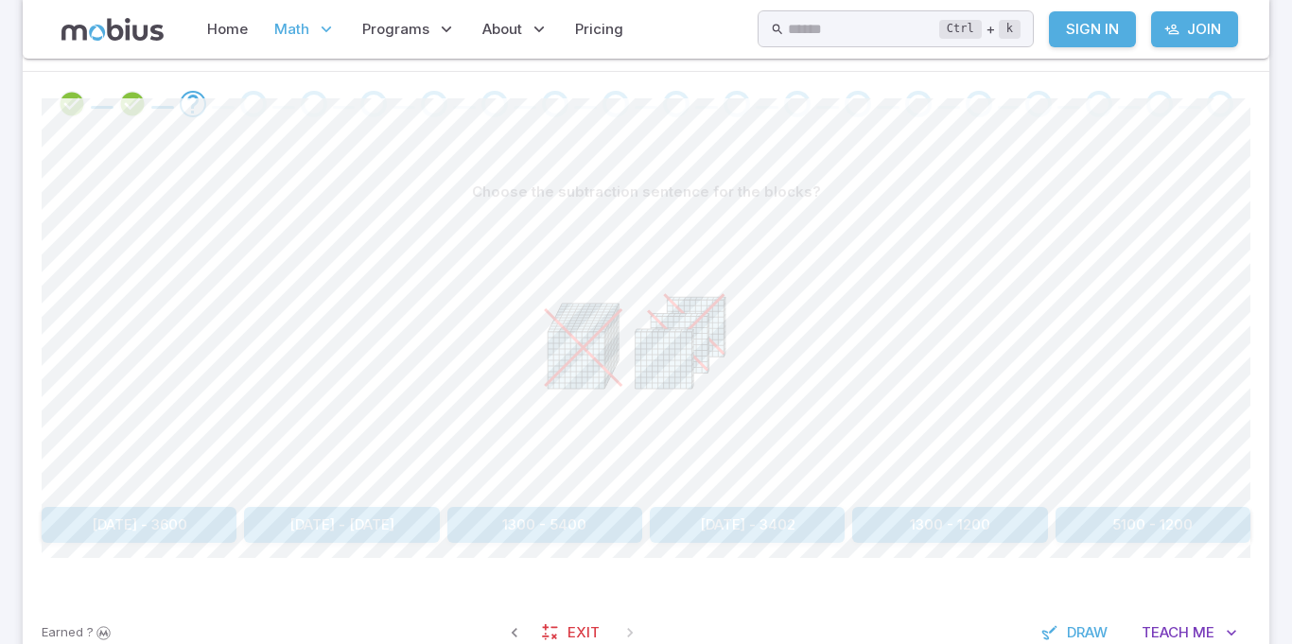
click at [1161, 359] on div at bounding box center [646, 354] width 1209 height 289
click at [1182, 345] on div at bounding box center [646, 354] width 1209 height 289
click at [493, 253] on div at bounding box center [646, 354] width 1209 height 289
click at [502, 424] on div at bounding box center [646, 354] width 1209 height 289
click at [949, 521] on button "1300 - 1200" at bounding box center [949, 525] width 195 height 36
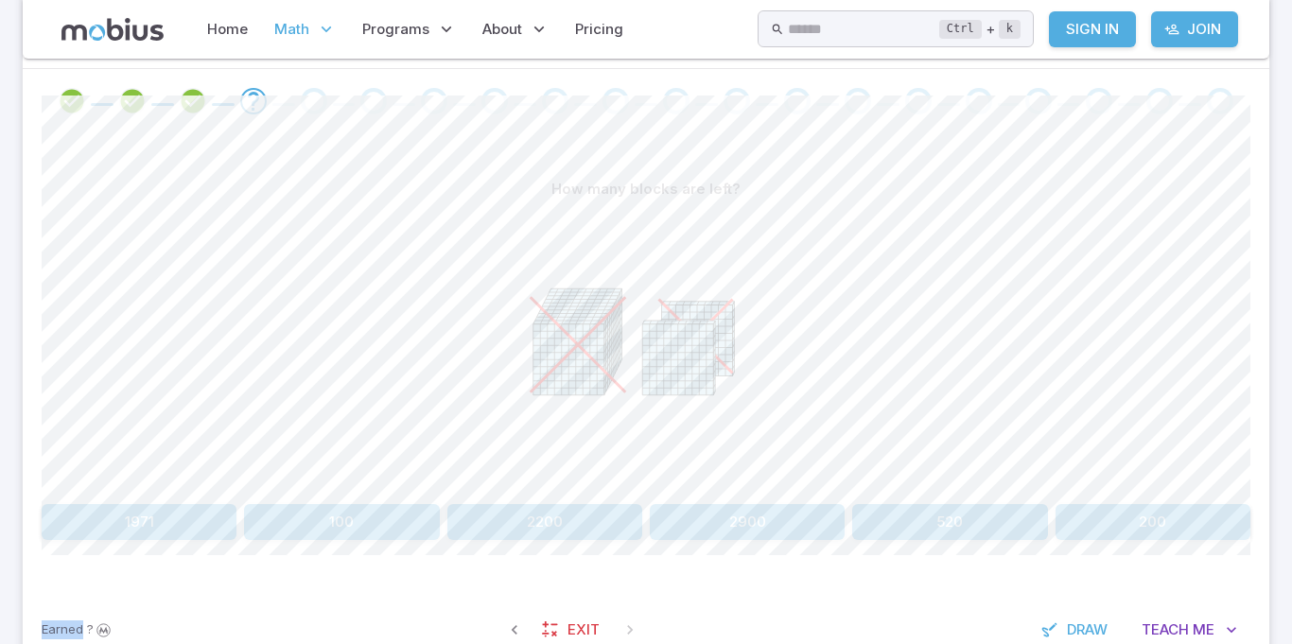
scroll to position [346, 0]
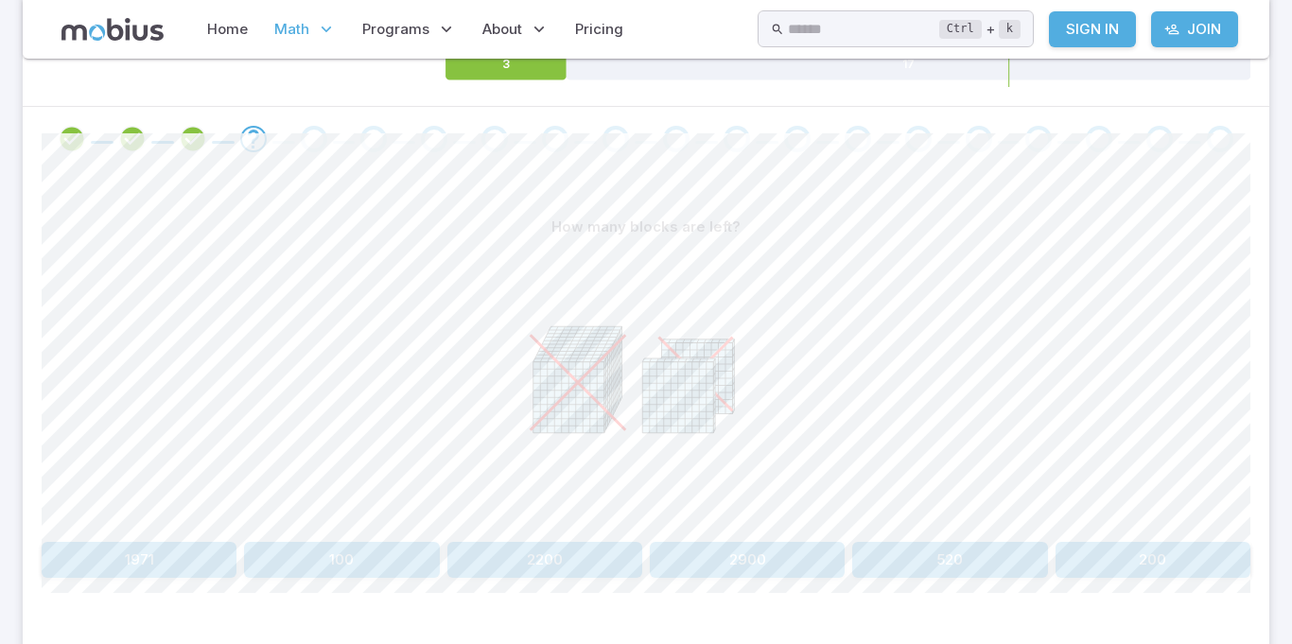
click at [1286, 263] on section "Math / Grades / Grade 3 / Ten Groups - Subtracting Ten Groups - Subtracting Ski…" at bounding box center [646, 226] width 1292 height 1026
click at [198, 139] on icon "Review your answer" at bounding box center [193, 139] width 28 height 28
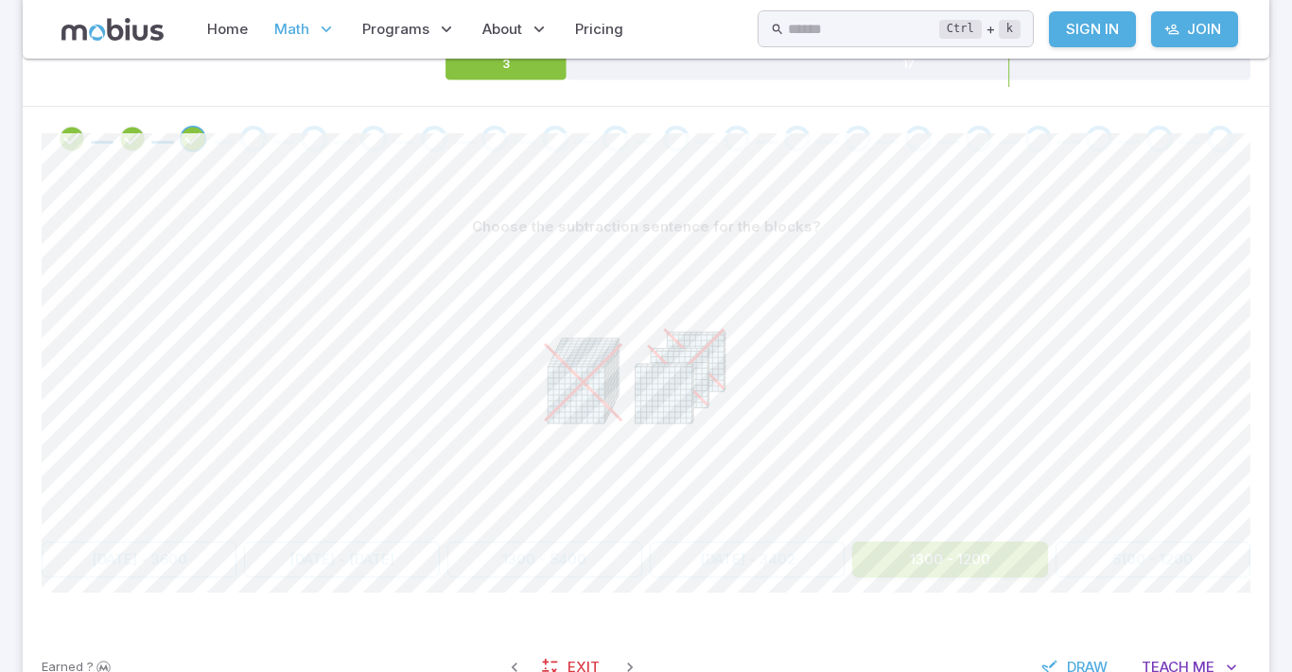
click at [251, 151] on div "Go to the next question" at bounding box center [253, 139] width 26 height 26
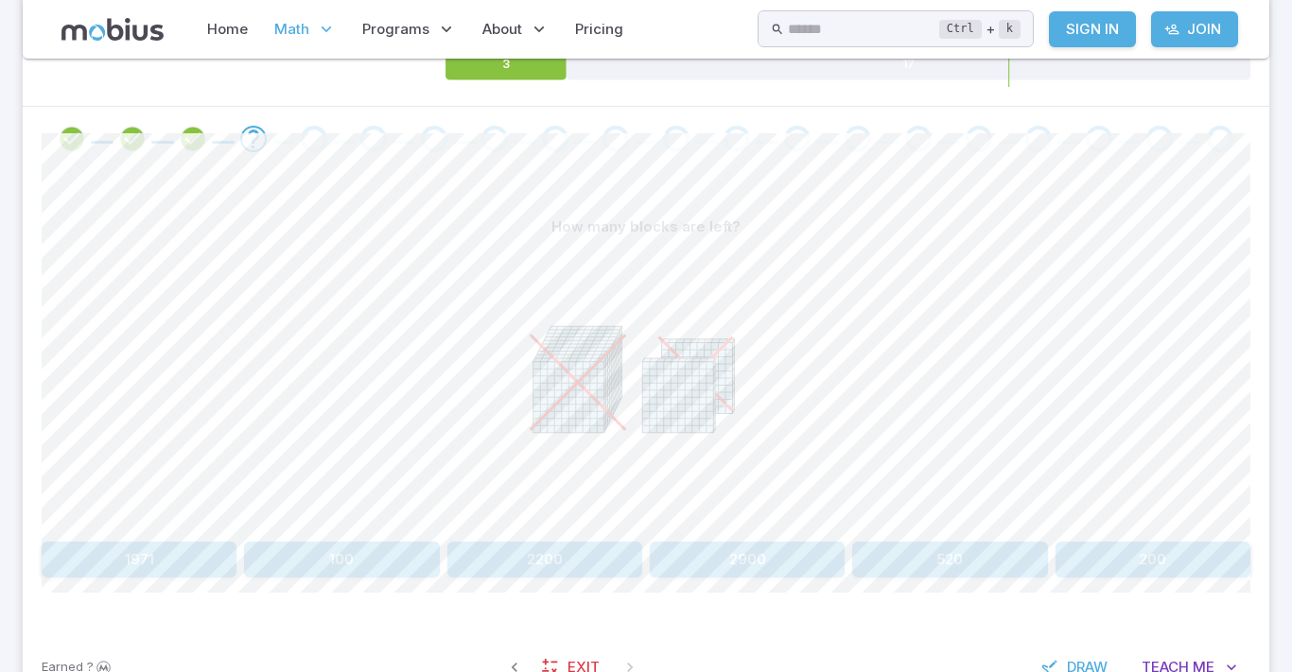
click at [1289, 560] on section "Math / Grades / Grade 3 / Ten Groups - Subtracting Ten Groups - Subtracting Ski…" at bounding box center [646, 226] width 1292 height 1026
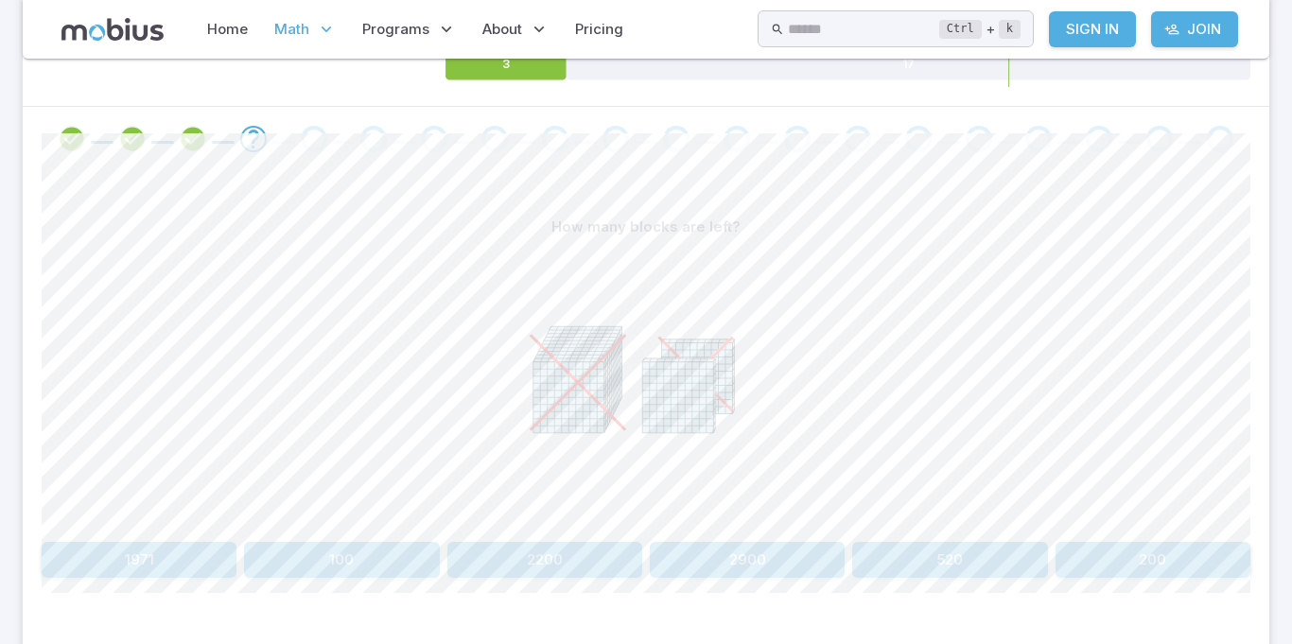
click at [1286, 272] on section "Math / Grades / Grade 3 / Ten Groups - Subtracting Ten Groups - Subtracting Ski…" at bounding box center [646, 226] width 1292 height 1026
click at [1286, 300] on section "Math / Grades / Grade 3 / Ten Groups - Subtracting Ten Groups - Subtracting Ski…" at bounding box center [646, 226] width 1292 height 1026
click at [1286, 318] on section "Math / Grades / Grade 3 / Ten Groups - Subtracting Ten Groups - Subtracting Ski…" at bounding box center [646, 226] width 1292 height 1026
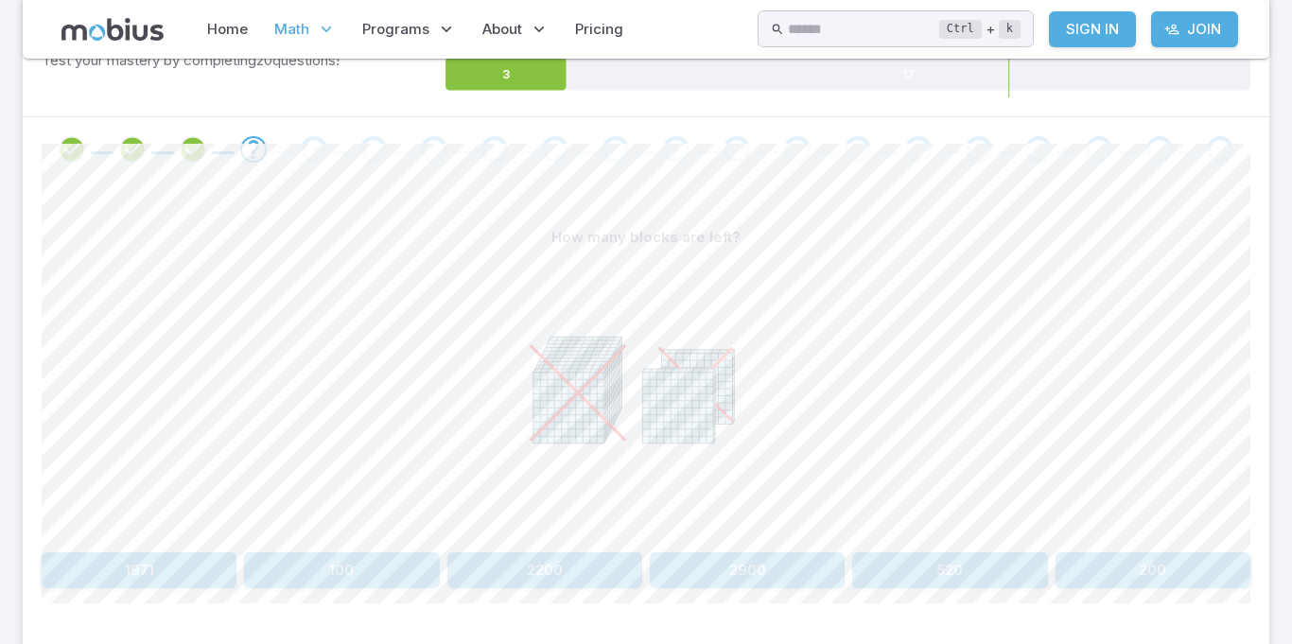
scroll to position [332, 0]
click at [587, 558] on button "2200" at bounding box center [544, 574] width 195 height 36
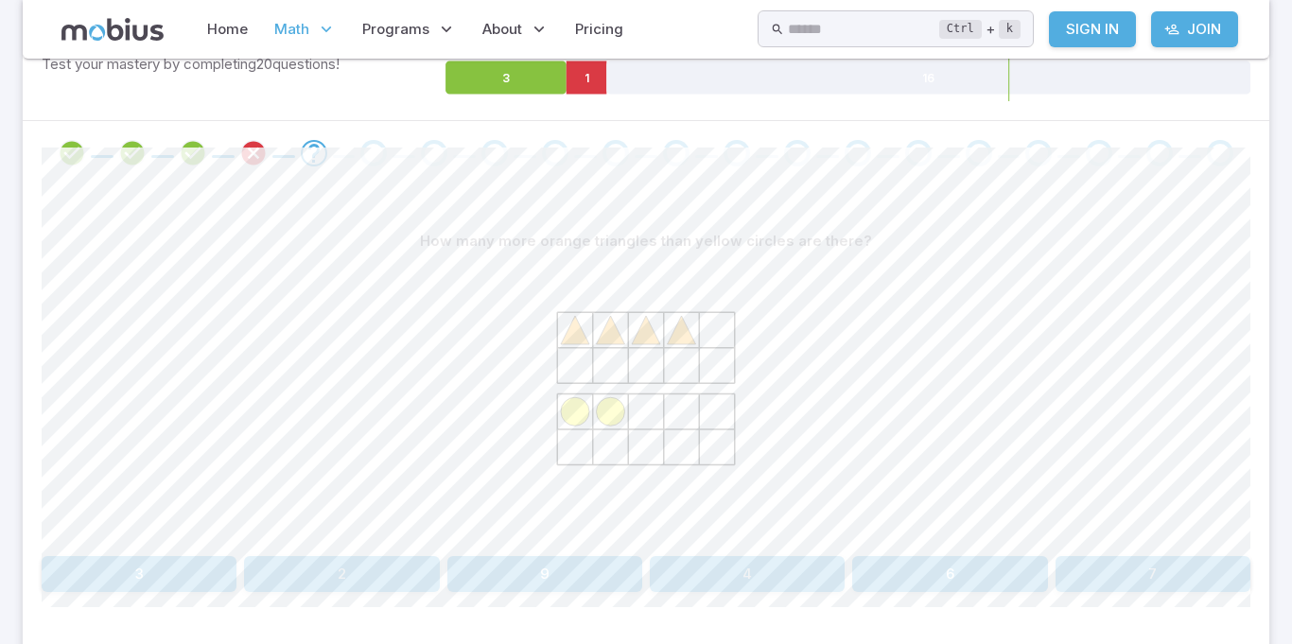
click at [236, 144] on span at bounding box center [253, 153] width 45 height 26
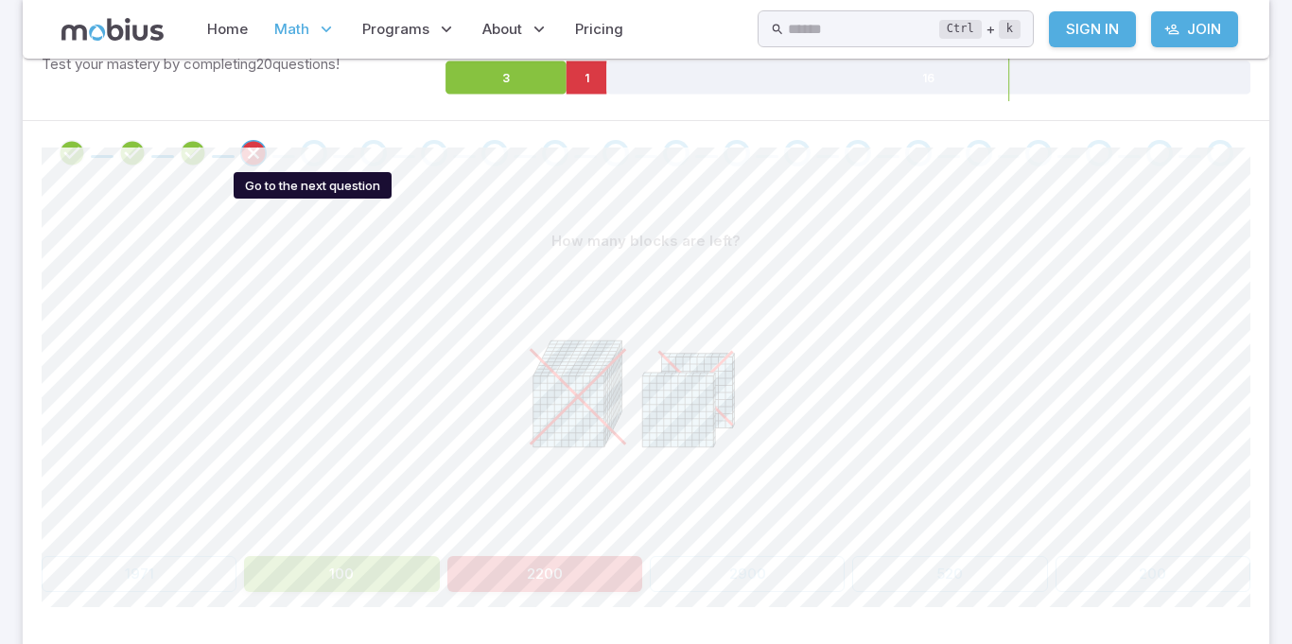
click at [312, 144] on div "Go to the next question" at bounding box center [314, 153] width 26 height 26
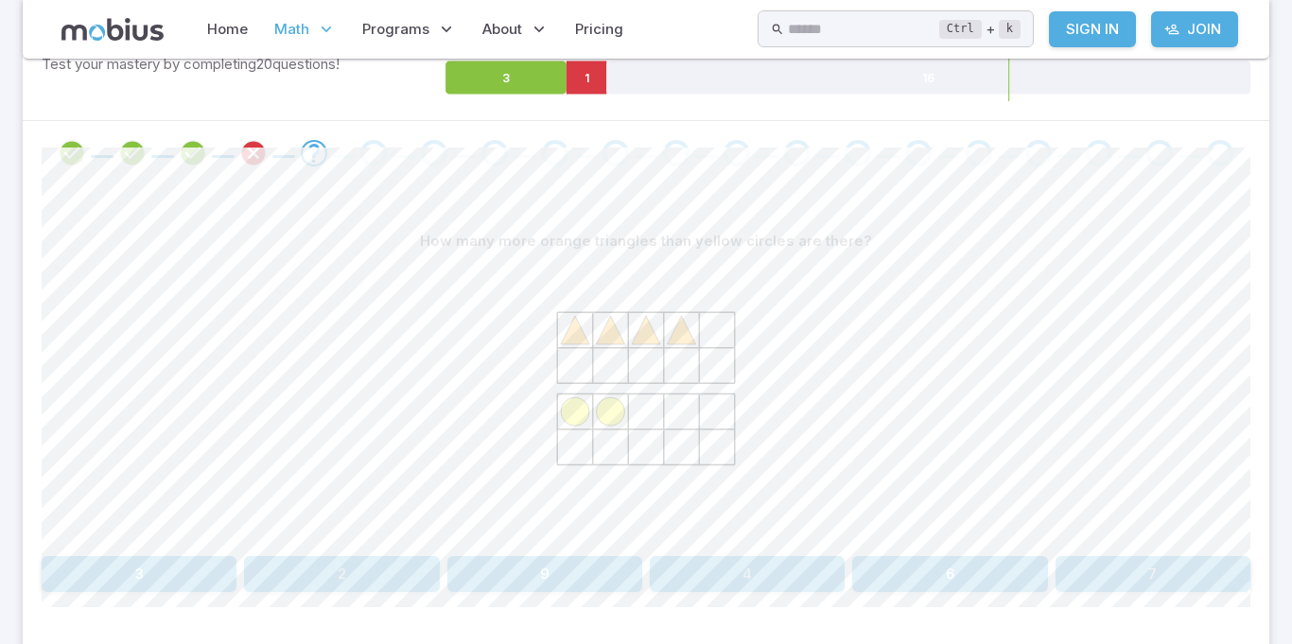
click at [729, 564] on button "4" at bounding box center [747, 574] width 195 height 36
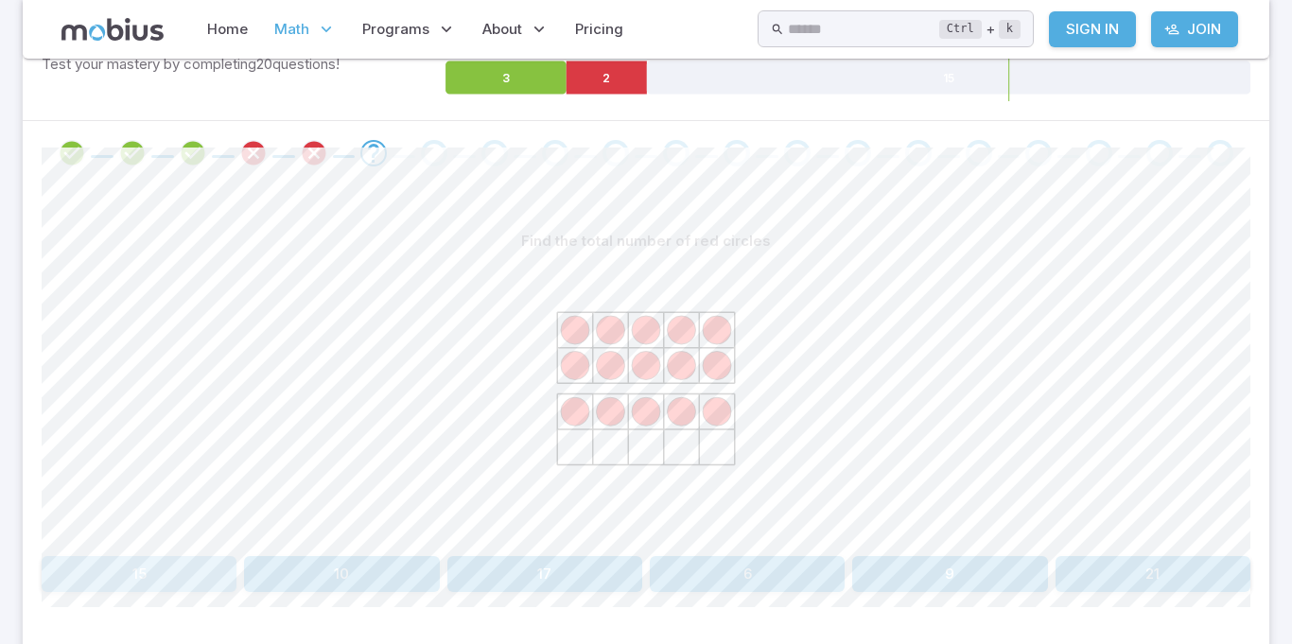
click at [190, 581] on button "15" at bounding box center [139, 574] width 195 height 36
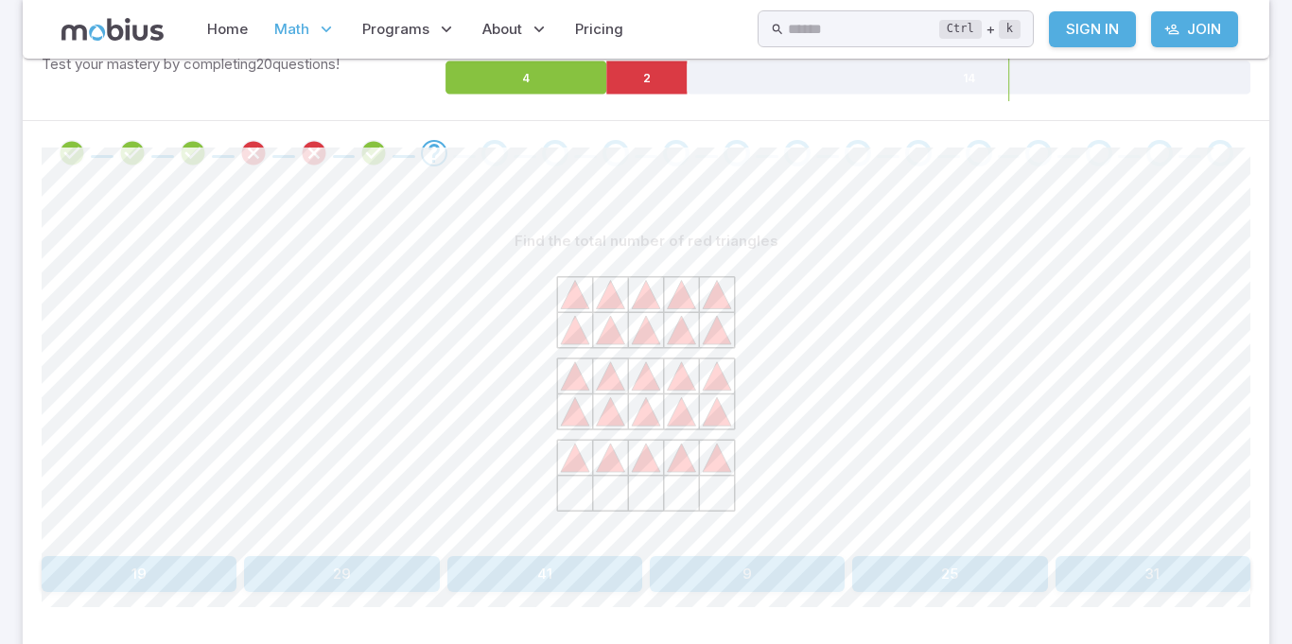
click at [713, 244] on p "Find the total number of red triangles" at bounding box center [646, 241] width 264 height 21
click at [534, 249] on p "Find the total number of red triangles" at bounding box center [646, 241] width 264 height 21
click at [993, 592] on button "25" at bounding box center [949, 574] width 195 height 36
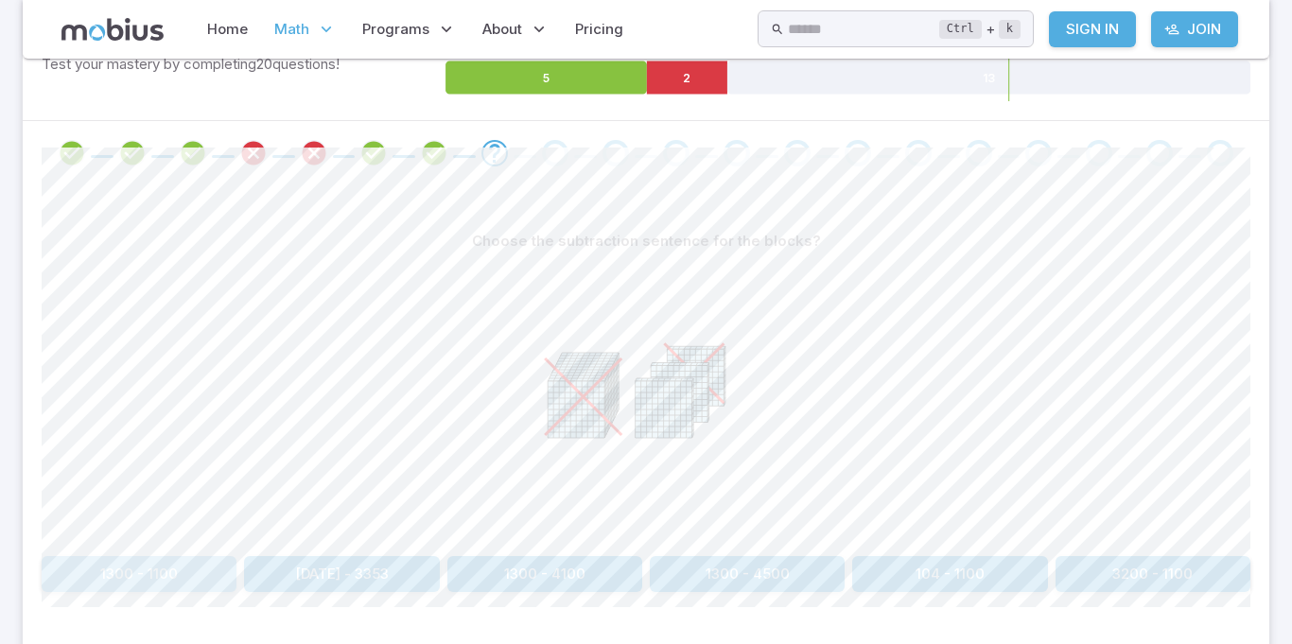
click at [131, 566] on button "1300 - 1100" at bounding box center [139, 574] width 195 height 36
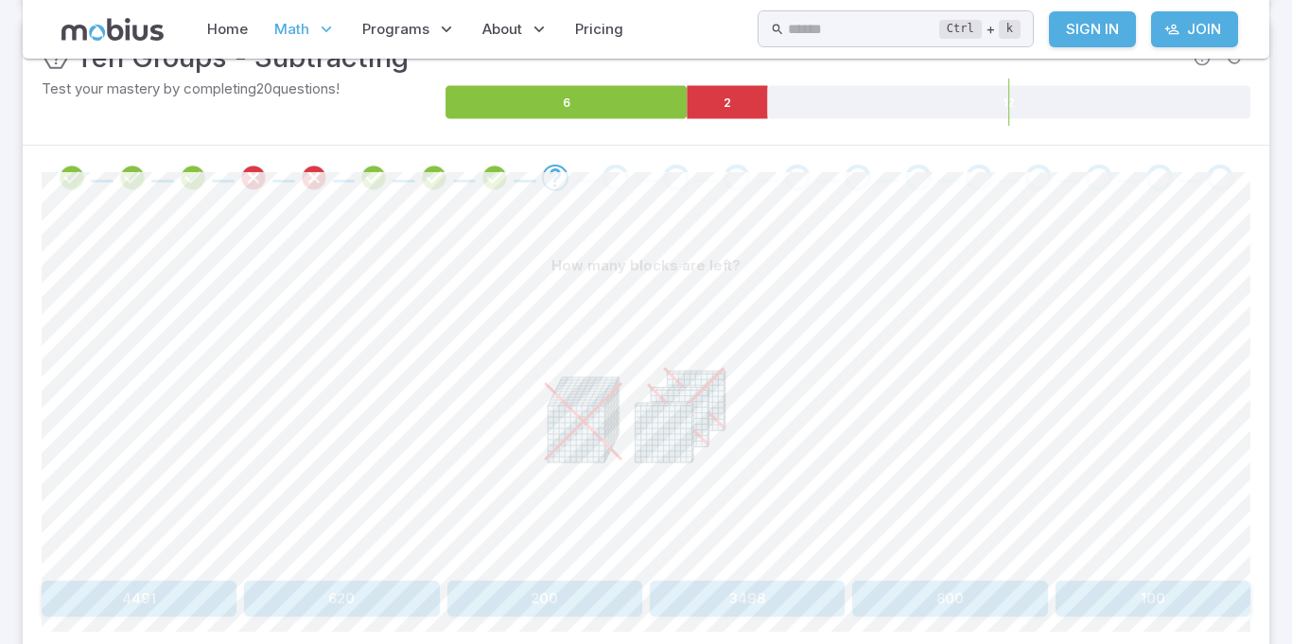
scroll to position [308, 0]
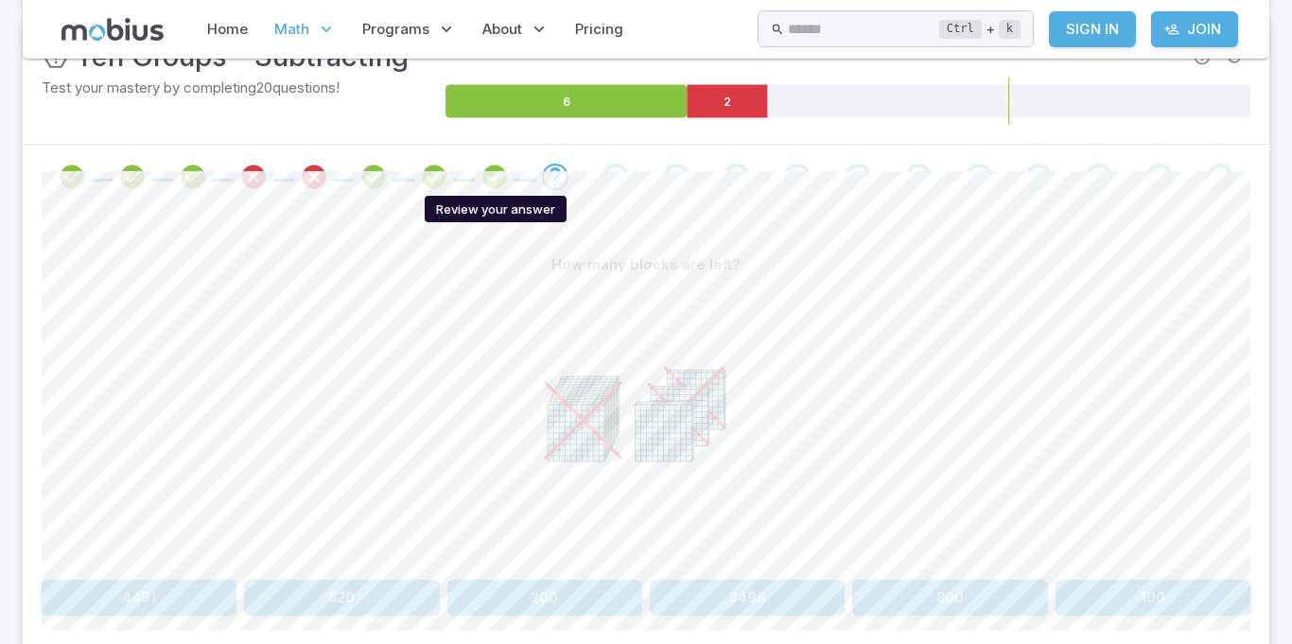
click at [500, 174] on icon "Review your answer" at bounding box center [494, 177] width 28 height 28
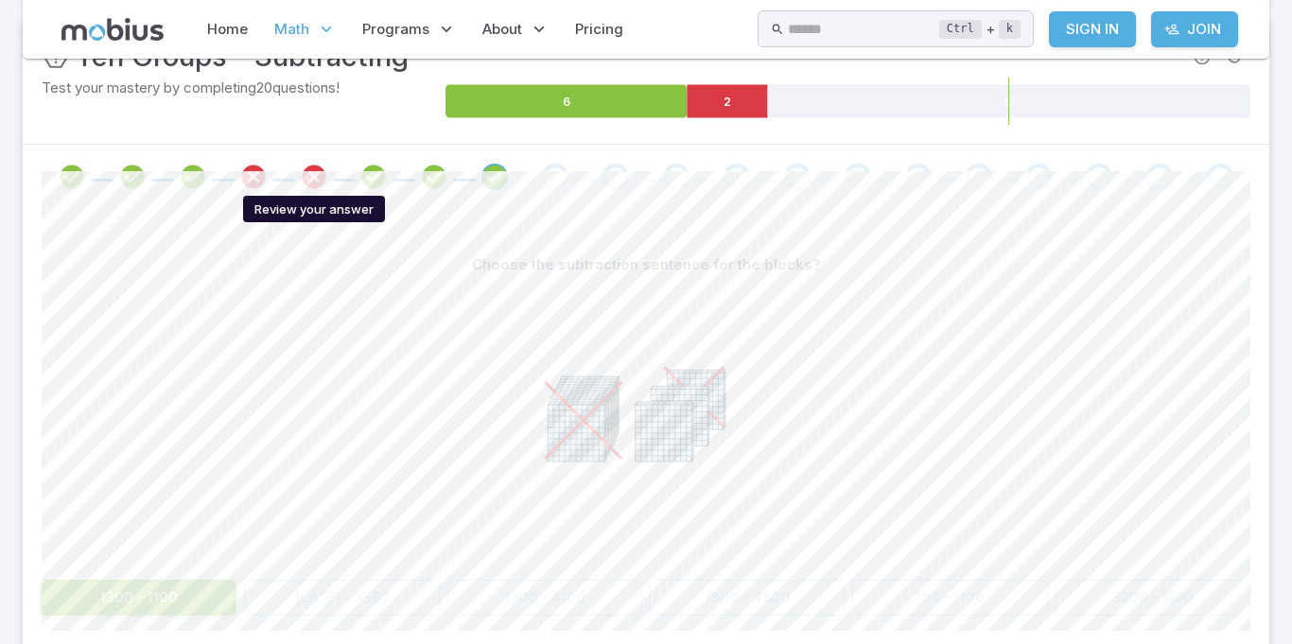
click at [309, 168] on icon "Review your answer" at bounding box center [314, 177] width 28 height 28
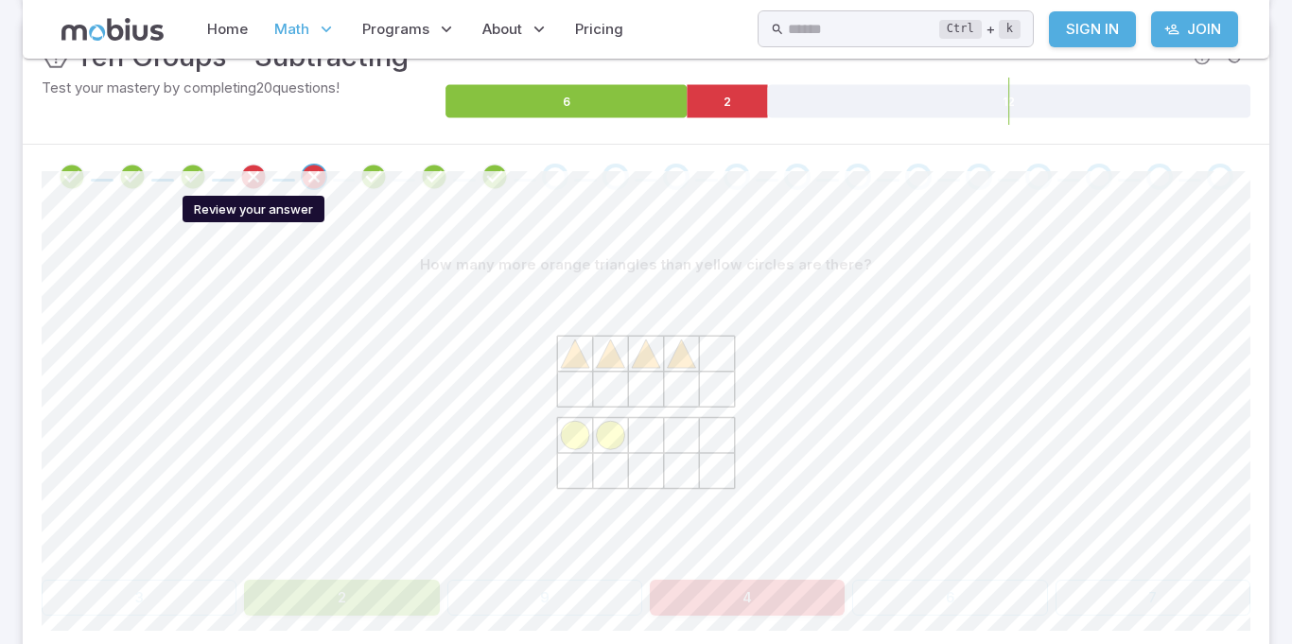
click at [244, 166] on icon "Review your answer" at bounding box center [253, 177] width 28 height 28
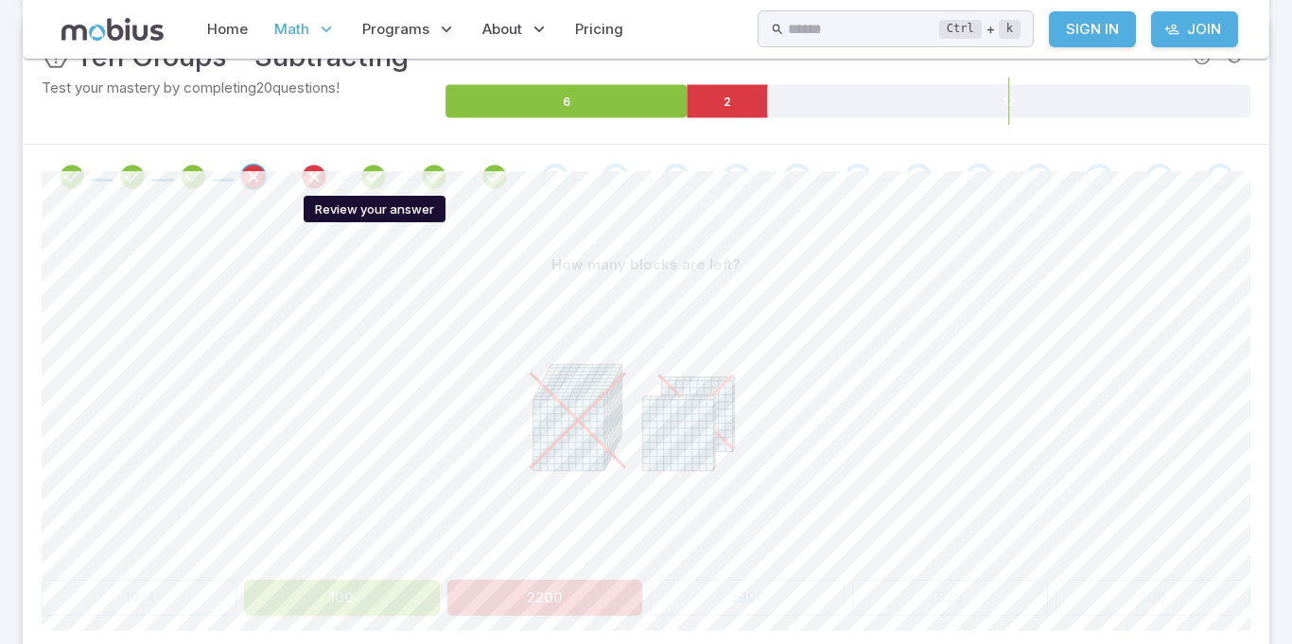
click at [363, 169] on icon "Review your answer" at bounding box center [373, 177] width 28 height 28
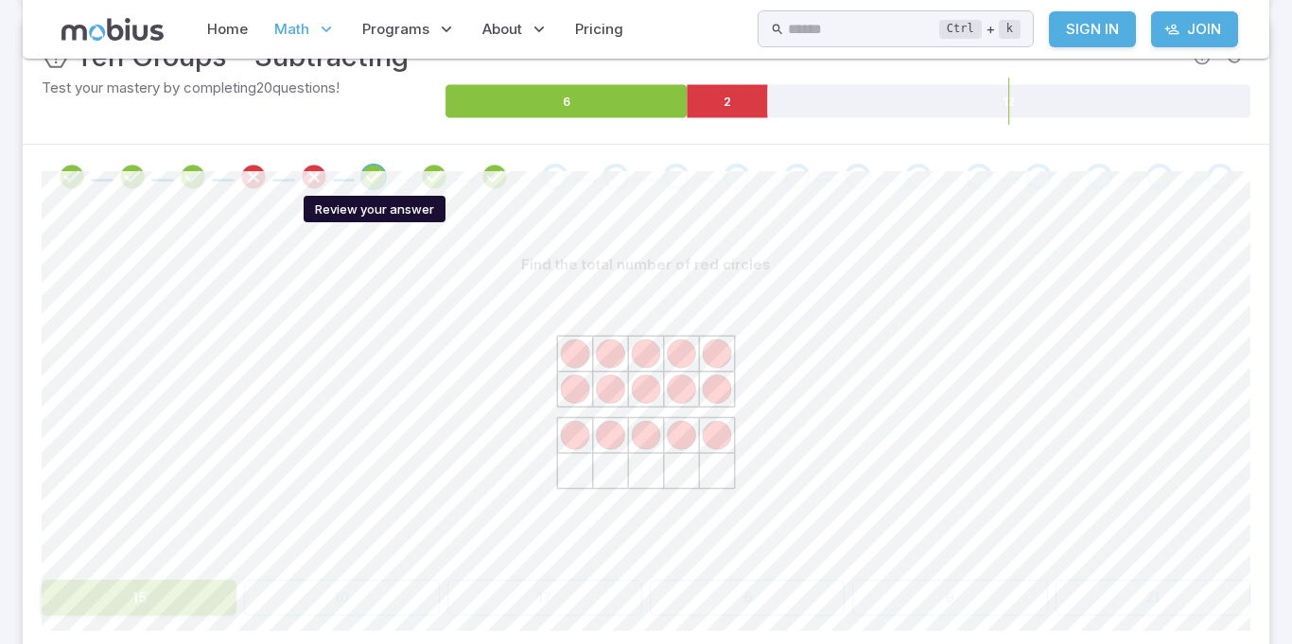
click at [1286, 371] on section "Math / Grades / Grade 3 / Ten Groups - Subtracting Ten Groups - Subtracting Ski…" at bounding box center [646, 263] width 1292 height 1026
click at [504, 177] on icon "Review your answer" at bounding box center [494, 177] width 28 height 28
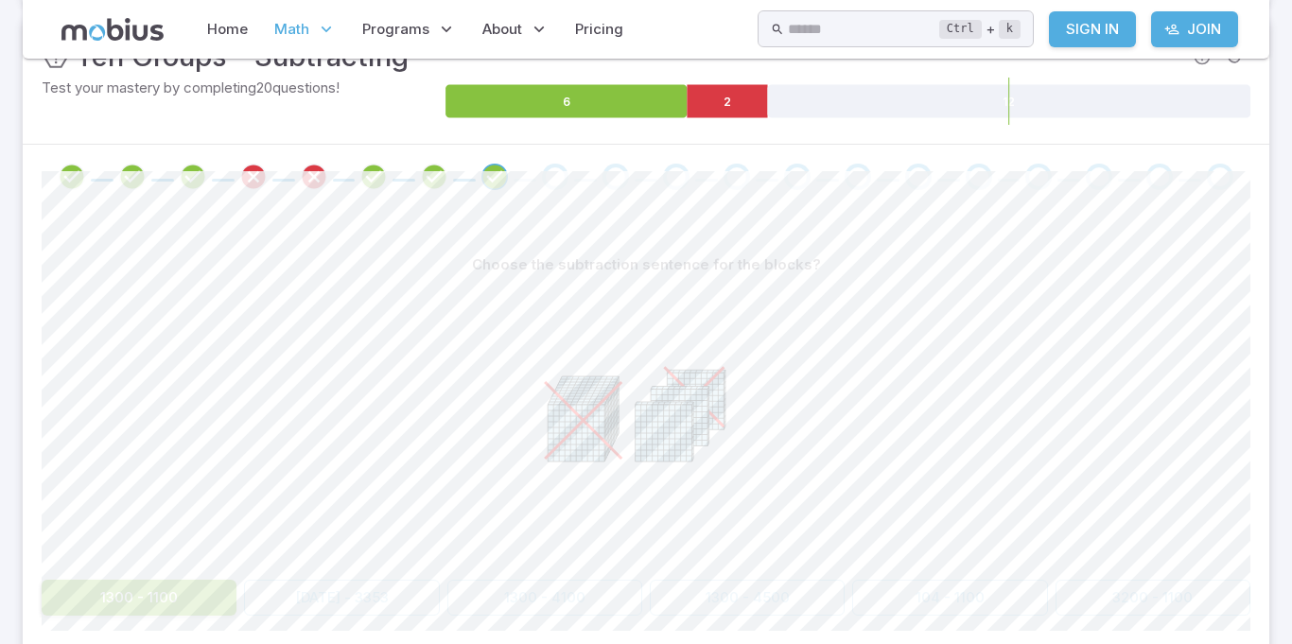
click at [548, 182] on div "Go to the next question" at bounding box center [555, 177] width 26 height 26
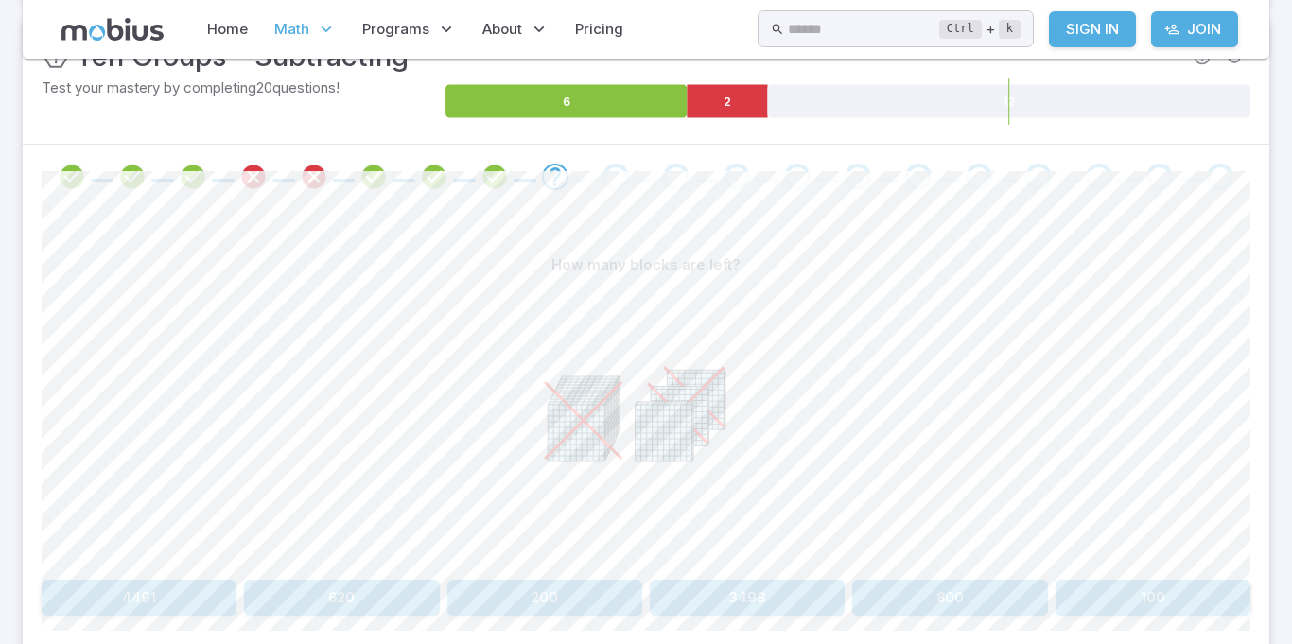
click at [0, 516] on section "Math / Grades / Grade 3 / Ten Groups - Subtracting Ten Groups - Subtracting Ski…" at bounding box center [646, 263] width 1292 height 1026
click at [1, 574] on section "Math / Grades / Grade 3 / Ten Groups - Subtracting Ten Groups - Subtracting Ski…" at bounding box center [646, 263] width 1292 height 1026
click at [3, 569] on section "Math / Grades / Grade 3 / Ten Groups - Subtracting Ten Groups - Subtracting Ski…" at bounding box center [646, 263] width 1292 height 1026
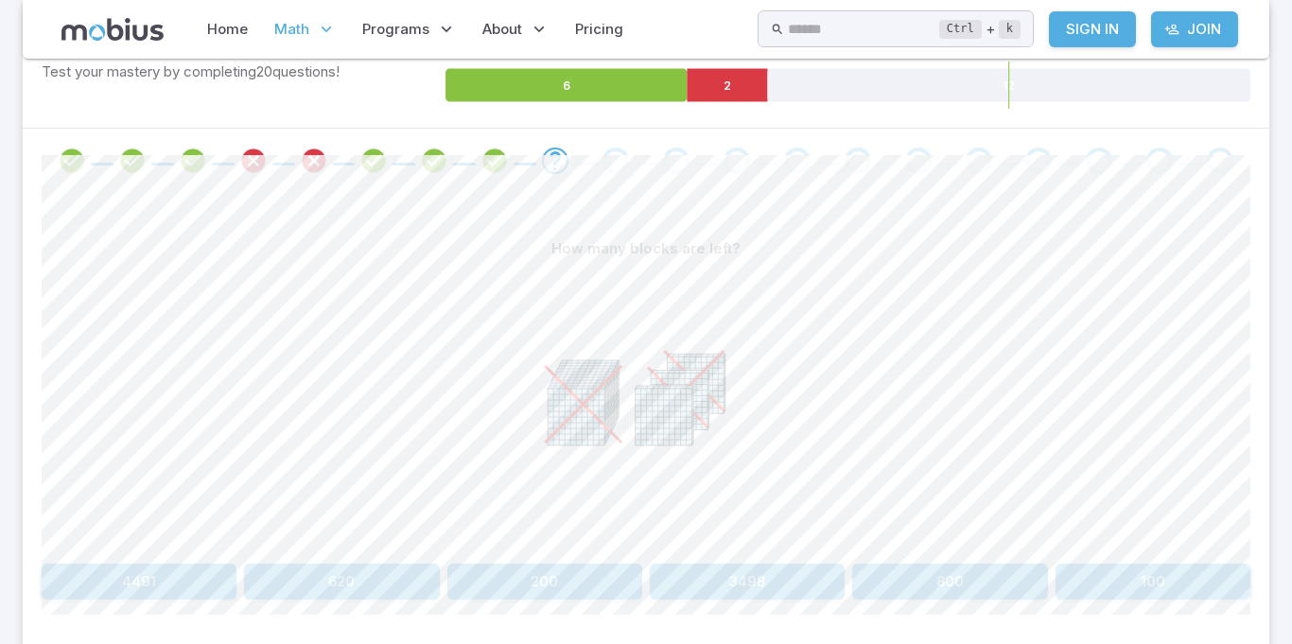
scroll to position [341, 0]
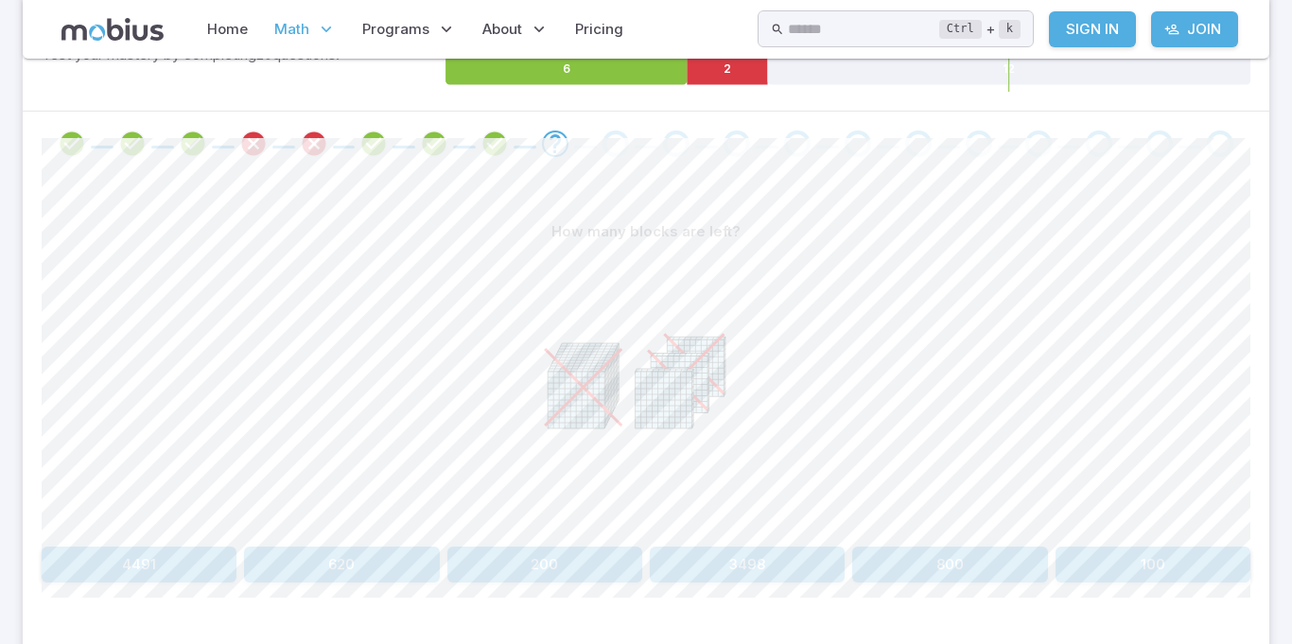
click at [4, 397] on section "Math / Grades / Grade 3 / Ten Groups - Subtracting Ten Groups - Subtracting Ski…" at bounding box center [646, 230] width 1292 height 1026
click at [3, 399] on section "Math / Grades / Grade 3 / Ten Groups - Subtracting Ten Groups - Subtracting Ski…" at bounding box center [646, 230] width 1292 height 1026
click at [1265, 572] on div "How many blocks are left? 4491 620 200 3498 800 100 Canvas actions 100 % Exit z…" at bounding box center [646, 406] width 1246 height 460
click at [3, 397] on section "Math / Grades / Grade 3 / Ten Groups - Subtracting Ten Groups - Subtracting Ski…" at bounding box center [646, 230] width 1292 height 1026
click at [0, 96] on section "Math / Grades / Grade 3 / Ten Groups - Subtracting Ten Groups - Subtracting Ski…" at bounding box center [646, 230] width 1292 height 1026
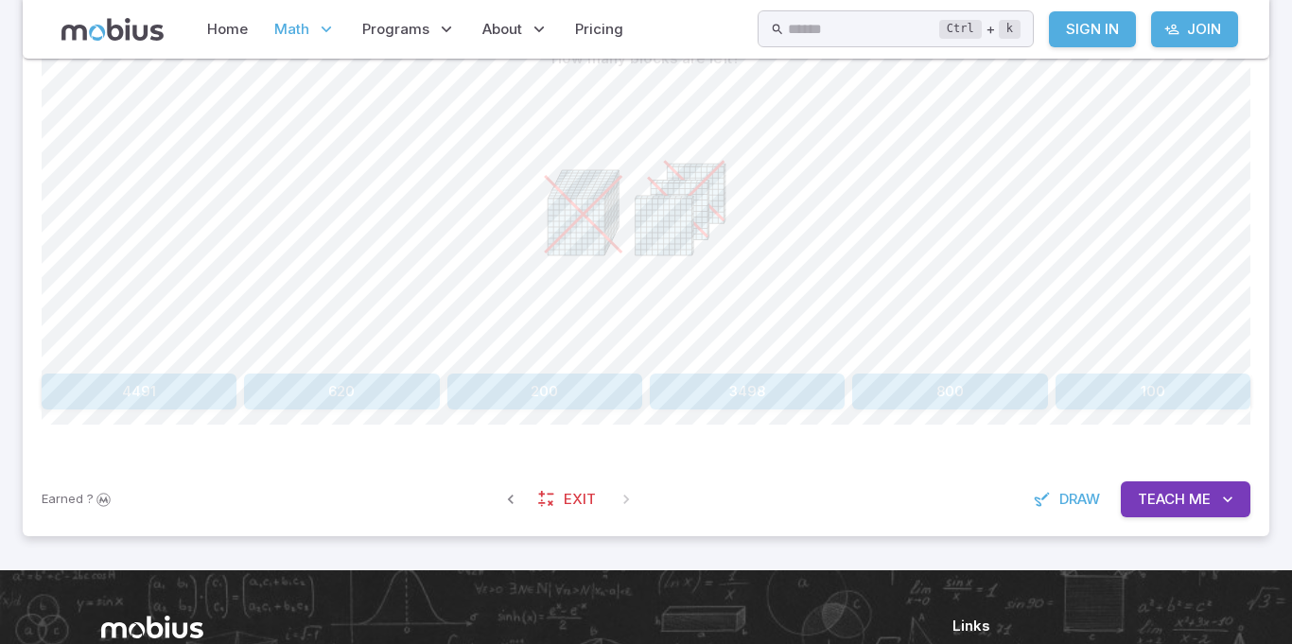
scroll to position [520, 0]
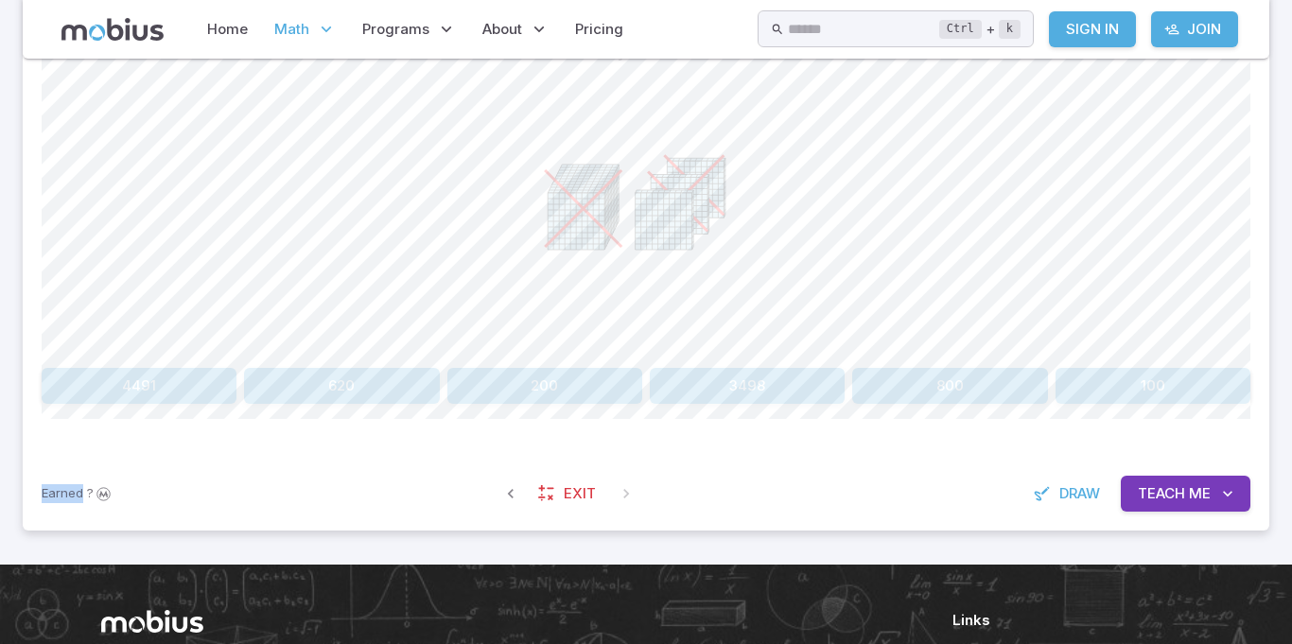
click at [1286, 375] on section "Math / Grades / Grade 3 / Ten Groups - Subtracting Ten Groups - Subtracting Ski…" at bounding box center [646, 52] width 1292 height 1026
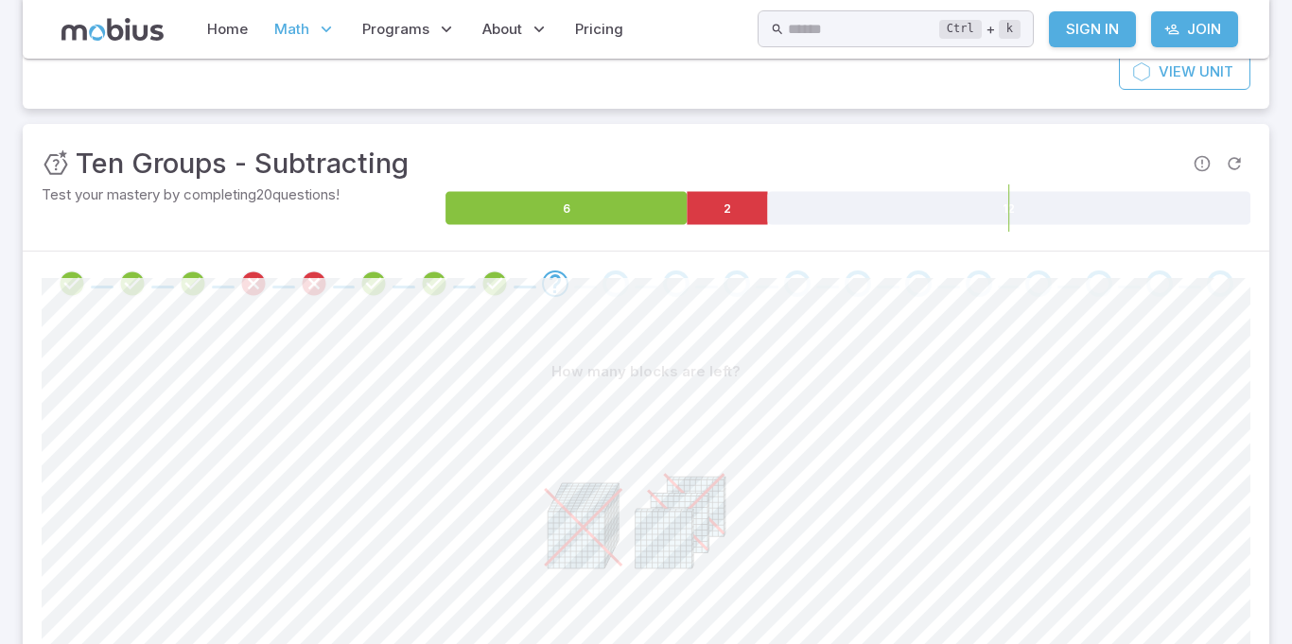
scroll to position [160, 0]
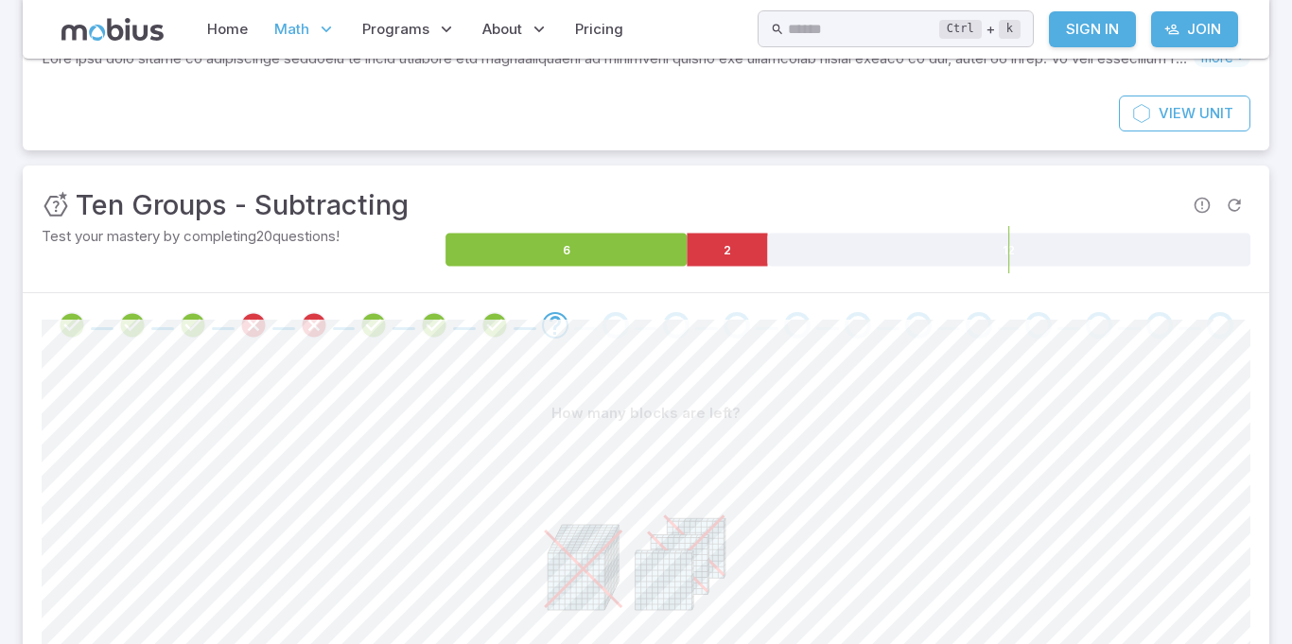
click at [740, 71] on div "Skills you will learn include: Subtraction Groups of ten Borrowing a ten Place …" at bounding box center [646, 62] width 1209 height 28
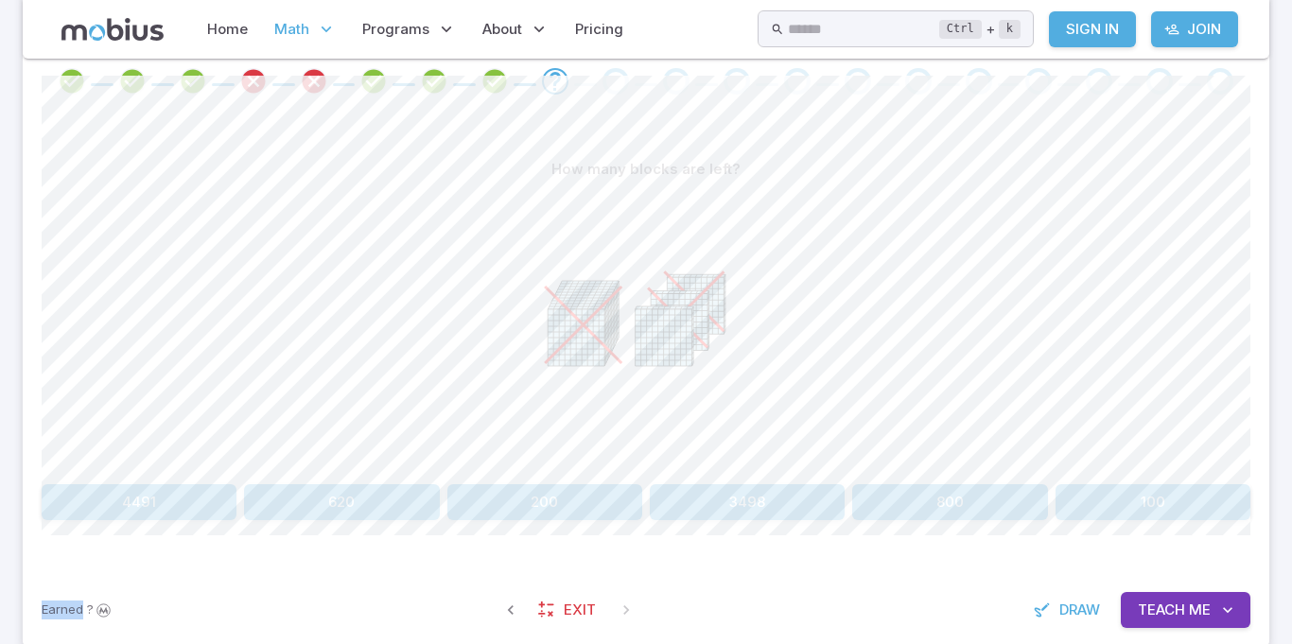
scroll to position [407, 0]
click at [1018, 354] on div at bounding box center [646, 328] width 1209 height 289
click at [47, 445] on div at bounding box center [646, 328] width 1209 height 289
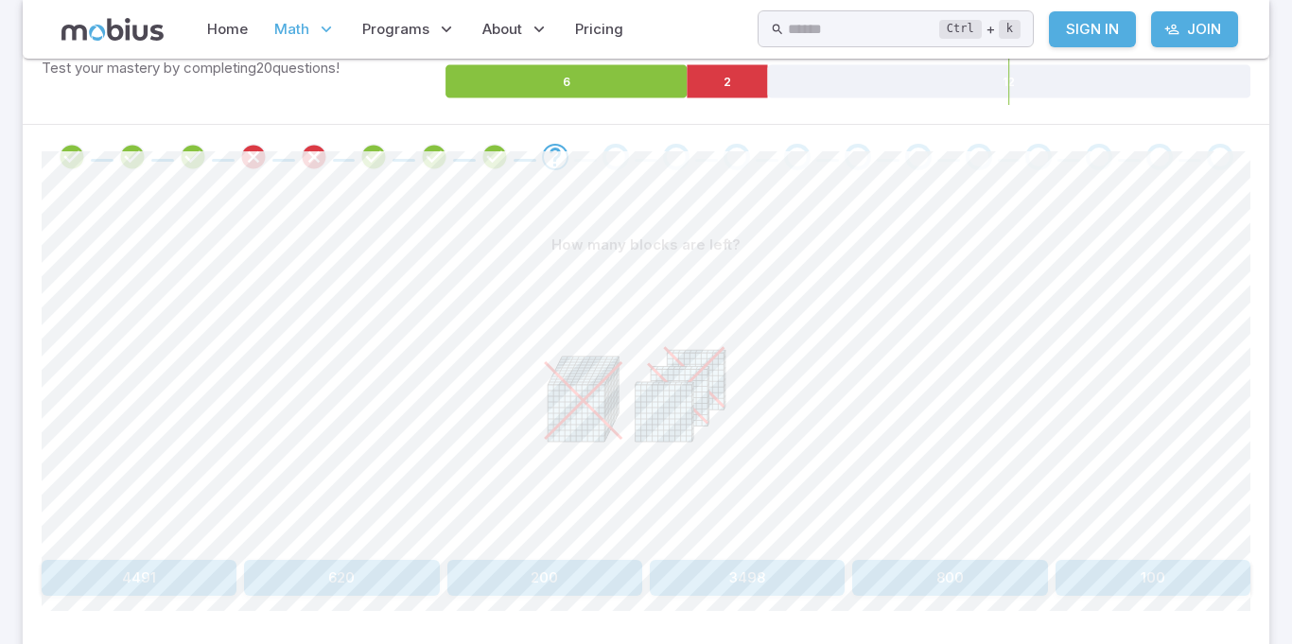
scroll to position [319, 0]
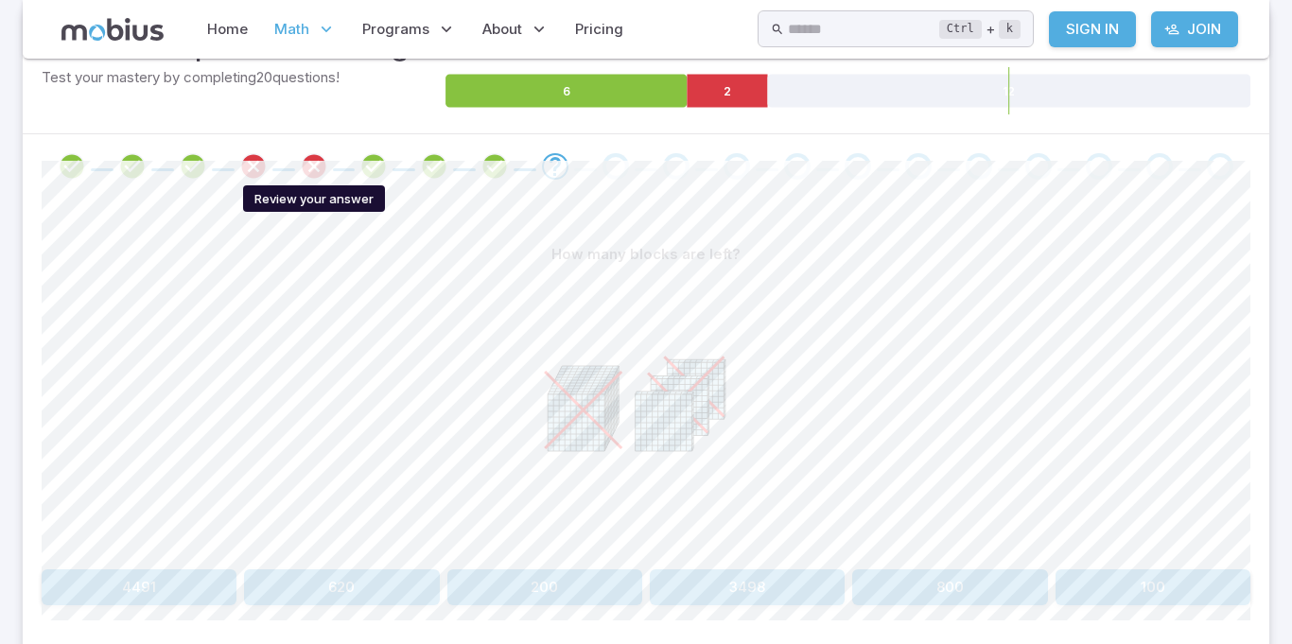
click at [312, 170] on icon "Review your answer" at bounding box center [314, 166] width 28 height 28
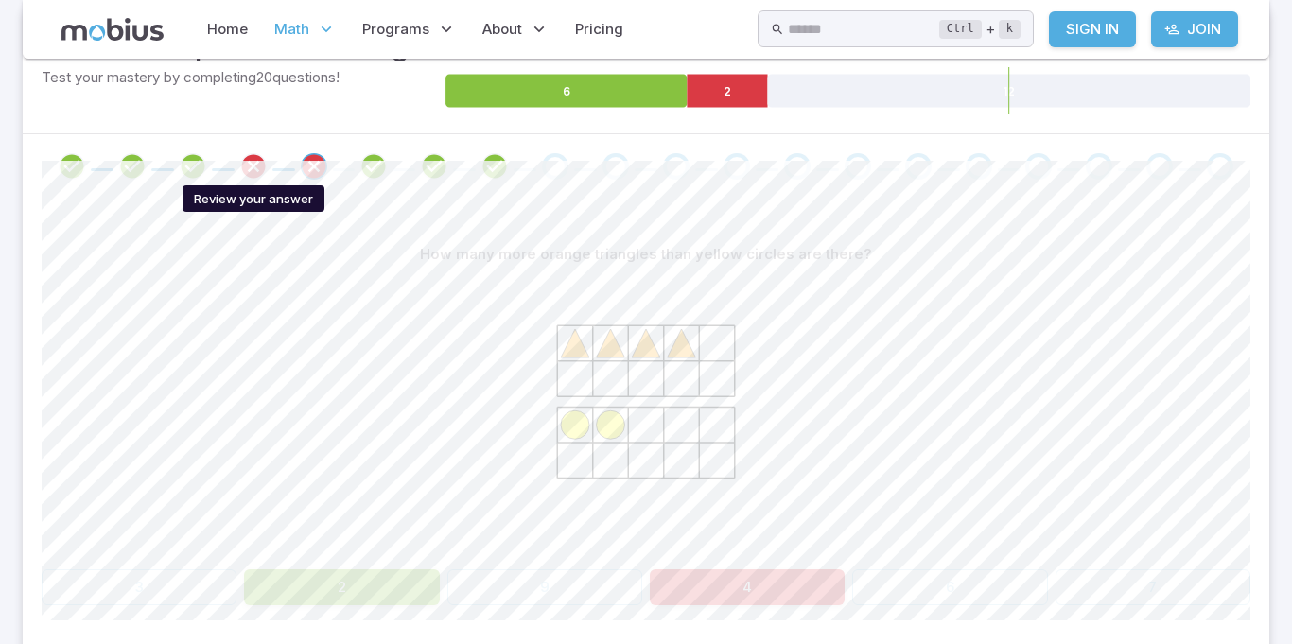
click at [253, 173] on icon "Review your answer" at bounding box center [253, 166] width 28 height 28
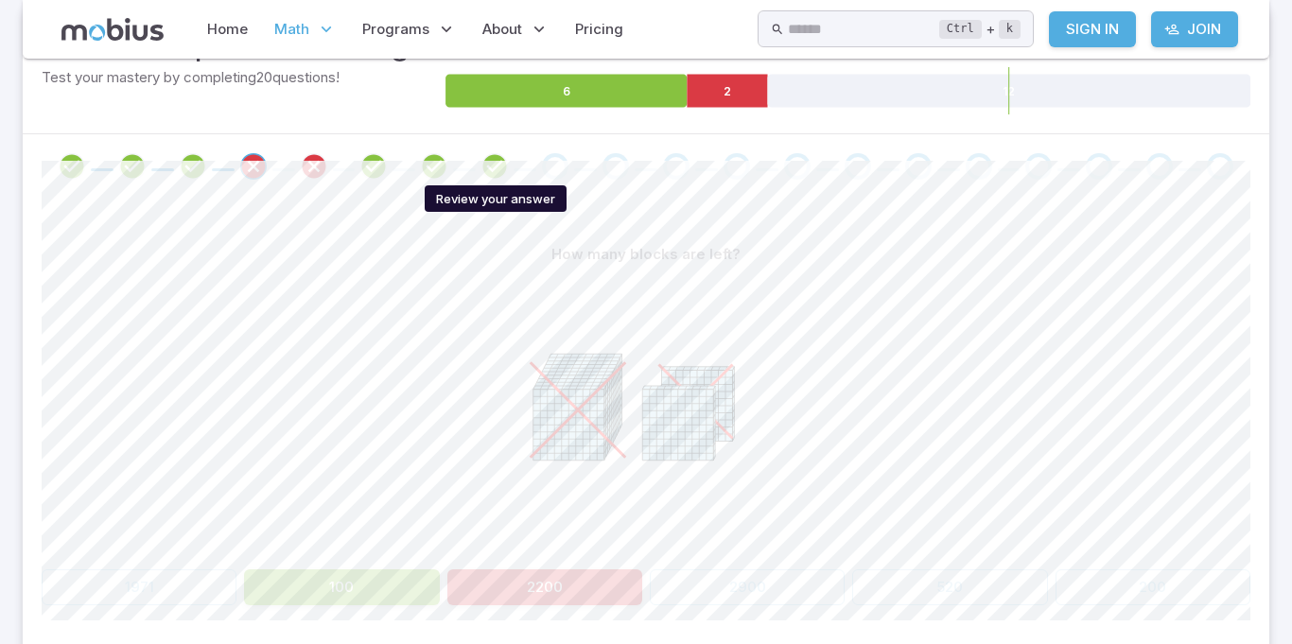
click at [496, 161] on icon "Review your answer" at bounding box center [494, 166] width 28 height 28
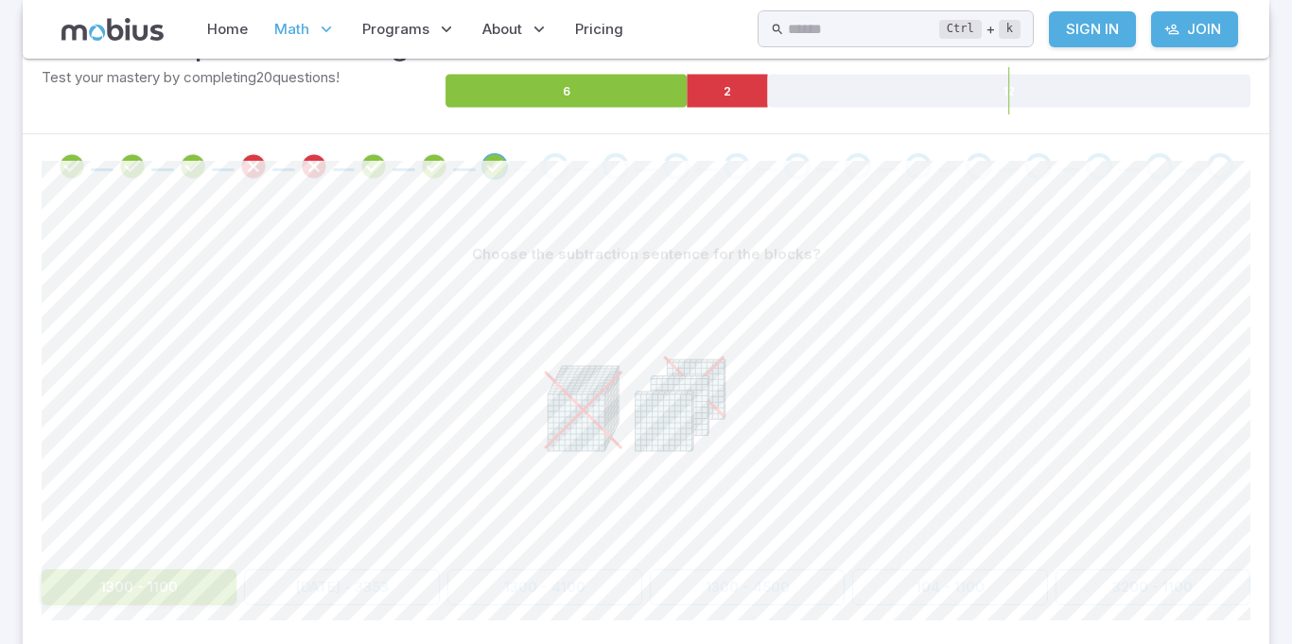
click at [0, 514] on section "Math / Grades / Grade 3 / Ten Groups - Subtracting Ten Groups - Subtracting Ski…" at bounding box center [646, 253] width 1292 height 1026
click at [7, 108] on section "Math / Grades / Grade 3 / Ten Groups - Subtracting Ten Groups - Subtracting Ski…" at bounding box center [646, 253] width 1292 height 1026
click at [551, 171] on div "Go to the next question" at bounding box center [555, 166] width 26 height 26
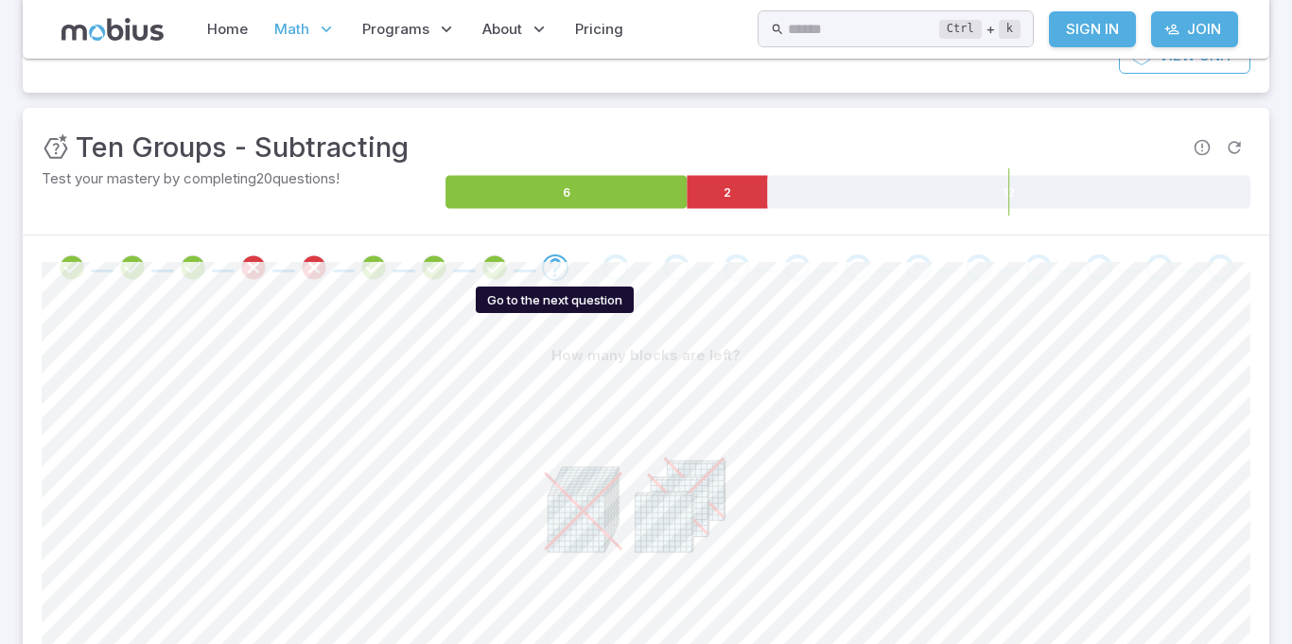
scroll to position [222, 0]
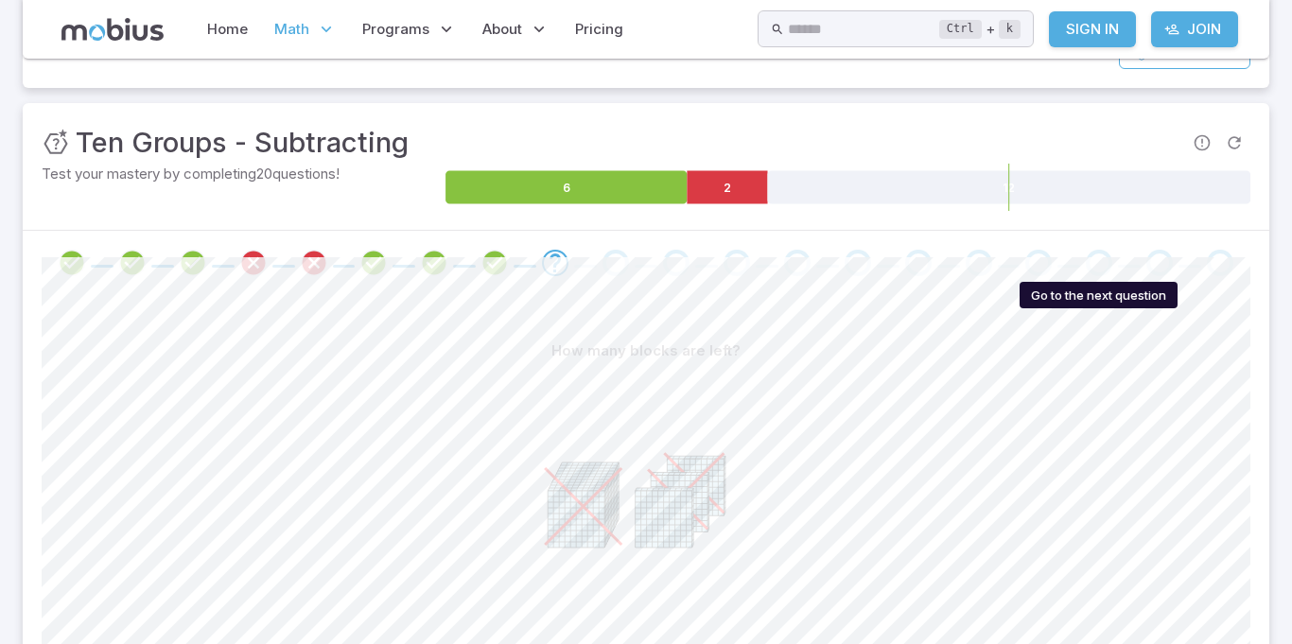
click at [1109, 264] on div "Go to the next question" at bounding box center [1099, 263] width 26 height 26
click at [1097, 265] on div "Go to the next question" at bounding box center [1099, 263] width 26 height 26
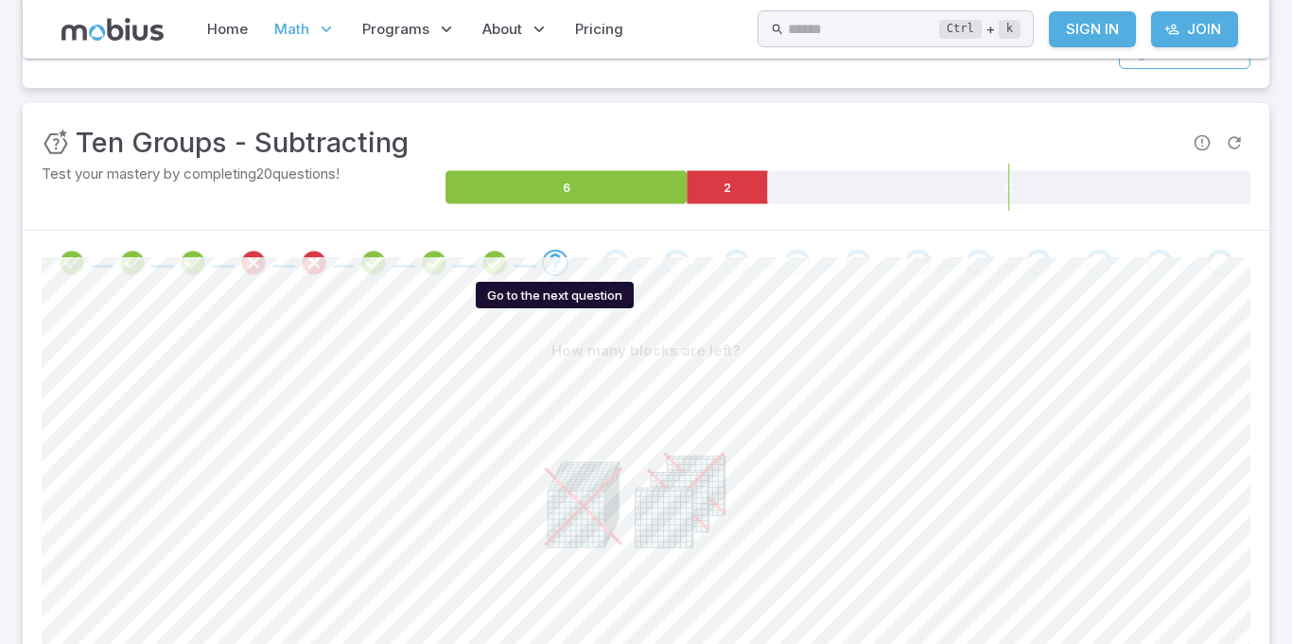
click at [561, 264] on icon "Go to the next question" at bounding box center [555, 263] width 23 height 23
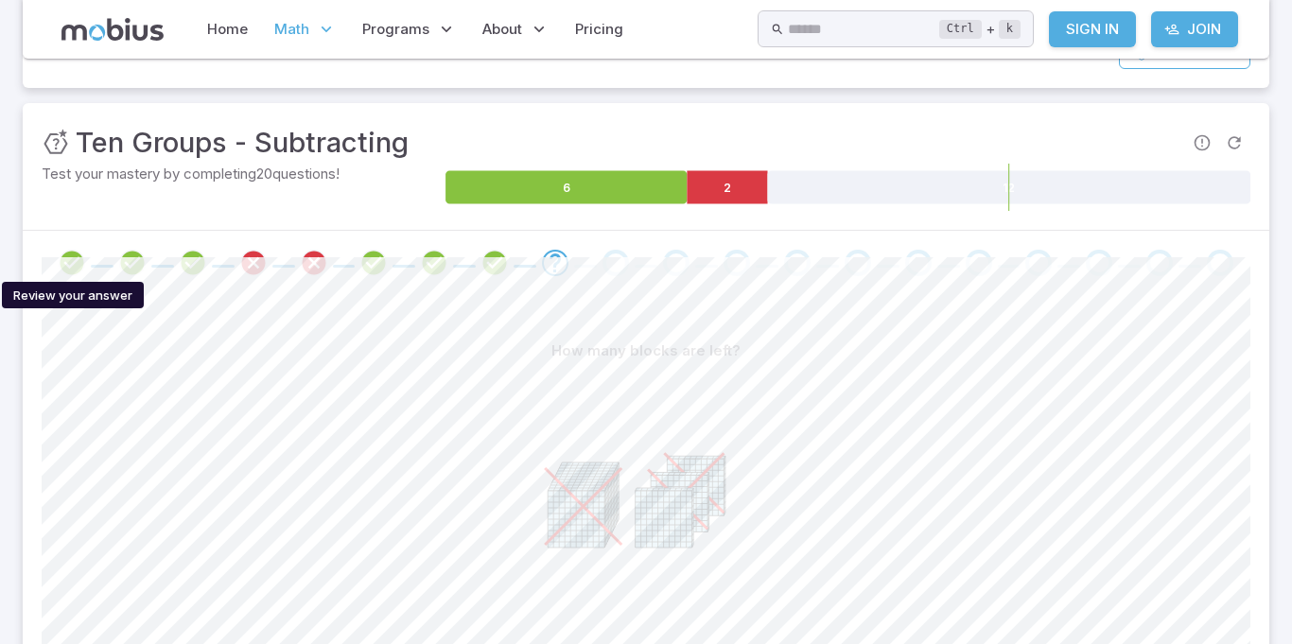
click at [72, 259] on icon "Review your answer" at bounding box center [72, 263] width 28 height 28
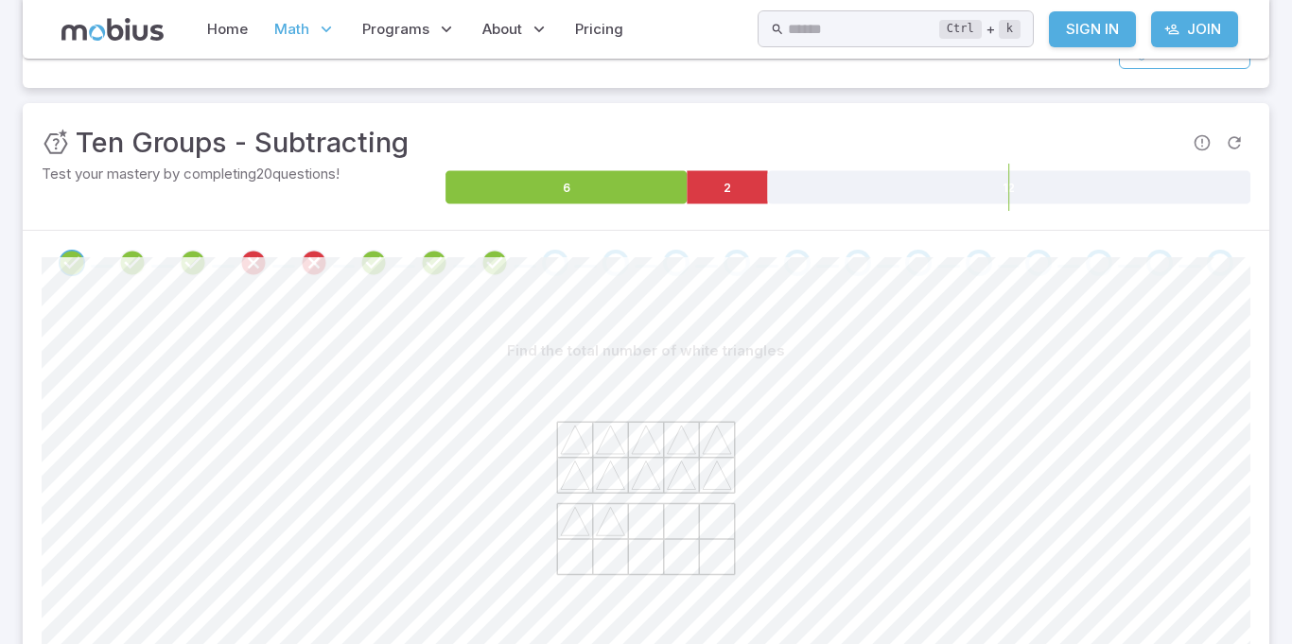
click at [1034, 414] on div at bounding box center [646, 513] width 1209 height 289
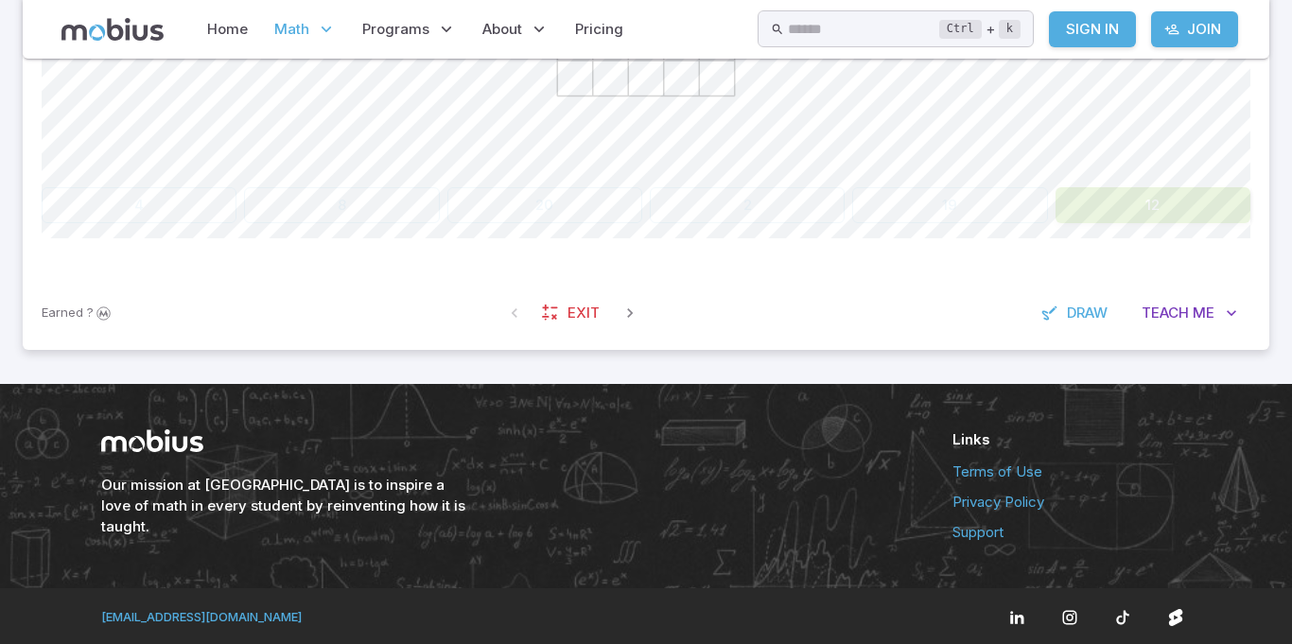
scroll to position [704, 0]
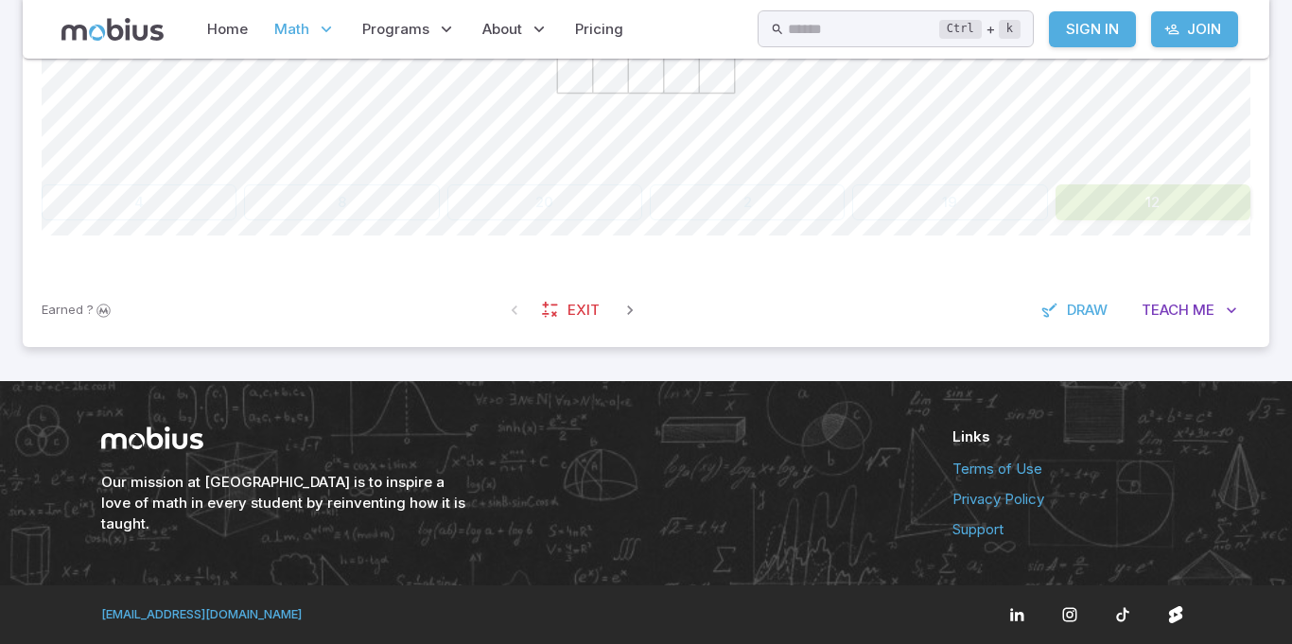
click at [1139, 207] on button "12" at bounding box center [1152, 202] width 195 height 36
click at [969, 206] on div "4 8 20 2 19 12" at bounding box center [646, 202] width 1209 height 36
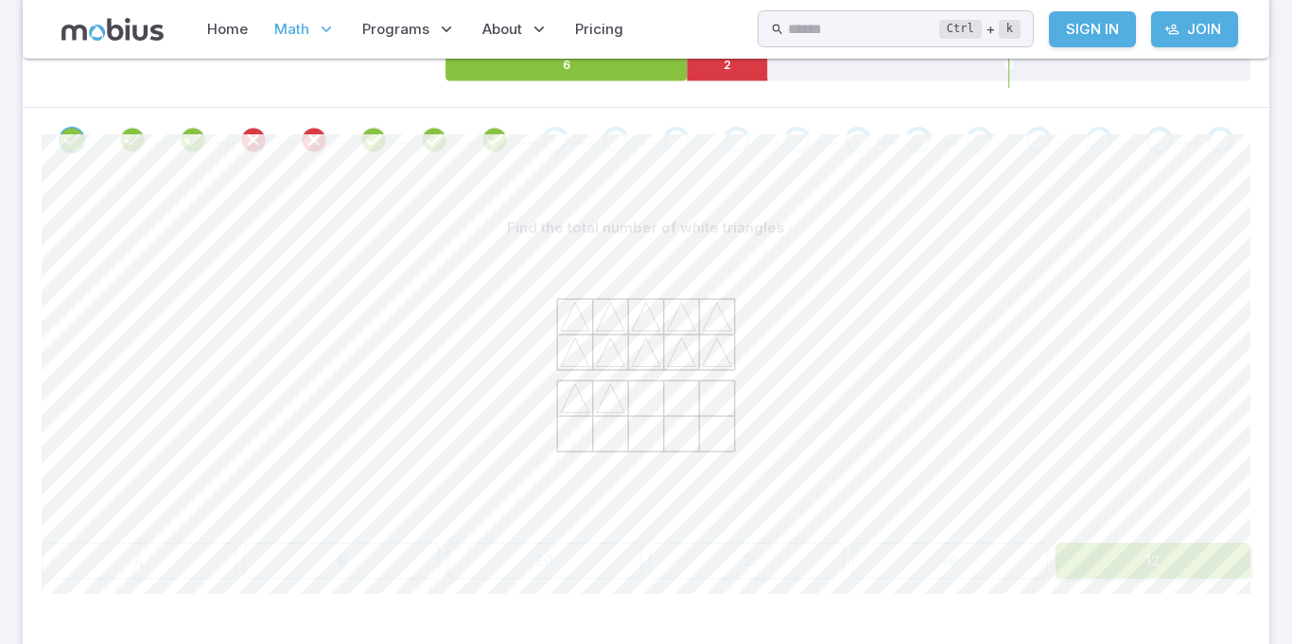
scroll to position [337, 0]
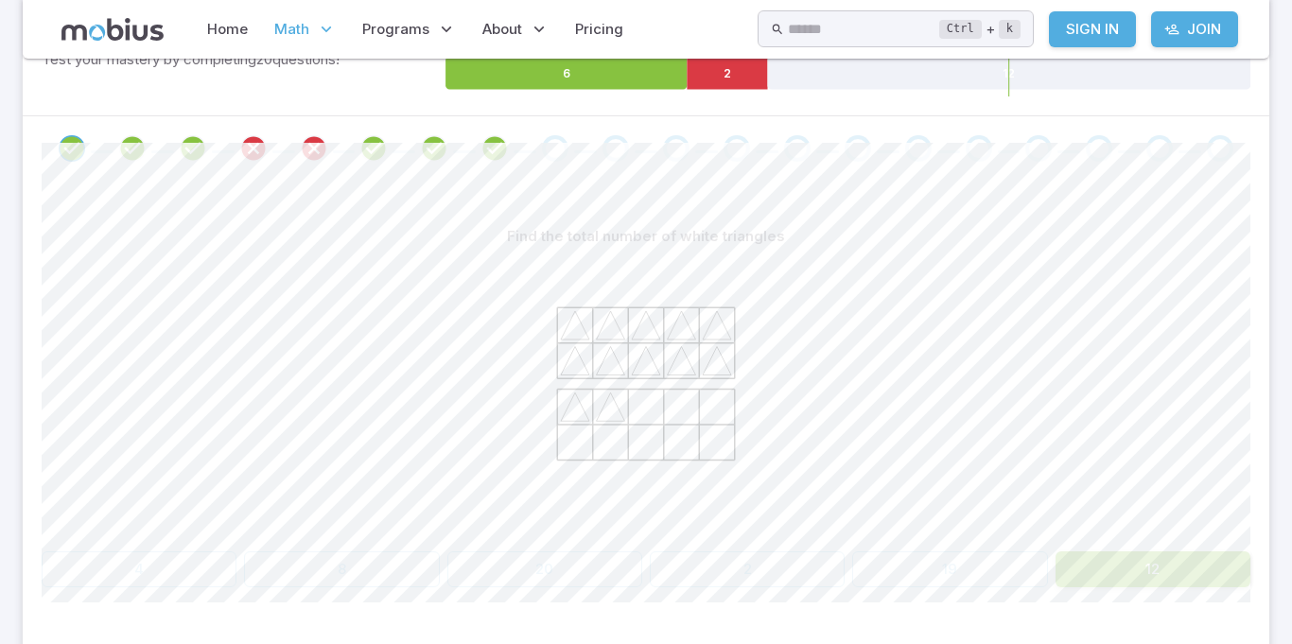
click at [634, 158] on span at bounding box center [615, 148] width 45 height 26
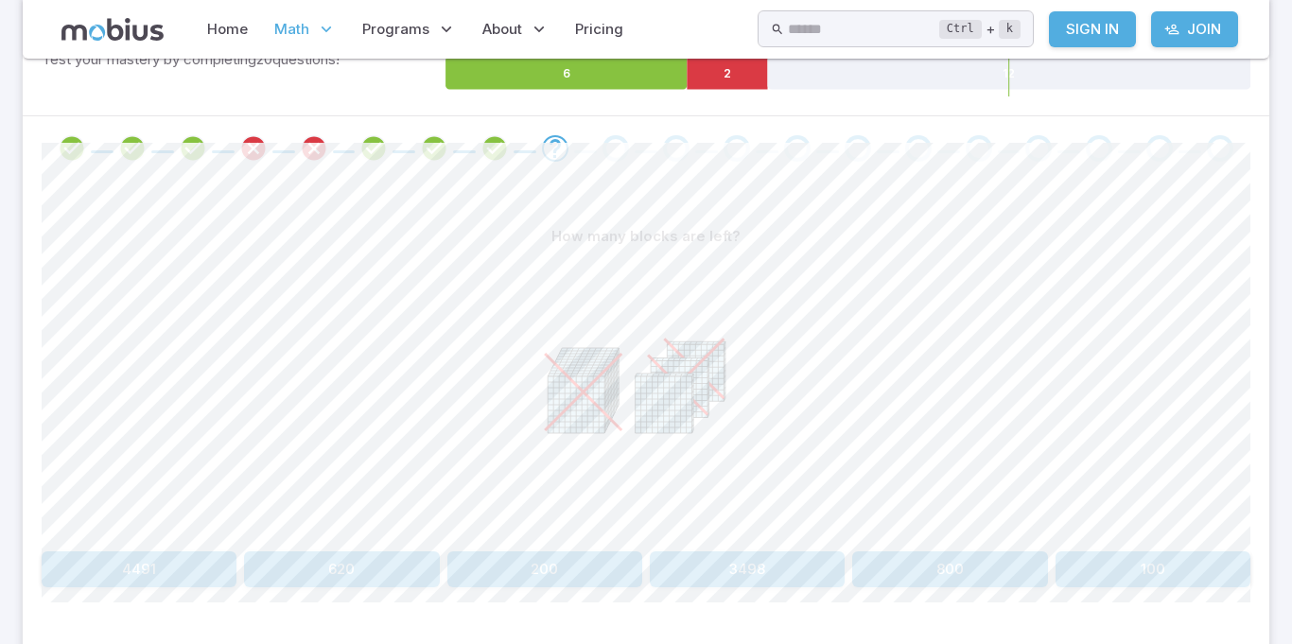
click at [731, 136] on div "Go to the next question" at bounding box center [736, 148] width 26 height 26
click at [709, 152] on span at bounding box center [706, 151] width 23 height 3
click at [625, 152] on div "Go to the next question" at bounding box center [615, 148] width 26 height 26
click at [558, 185] on div "How many blocks are left? 4491 620 200 3498 800 100 Canvas actions 100 % Exit z…" at bounding box center [646, 411] width 1209 height 460
click at [481, 159] on icon "Review your answer" at bounding box center [494, 148] width 28 height 28
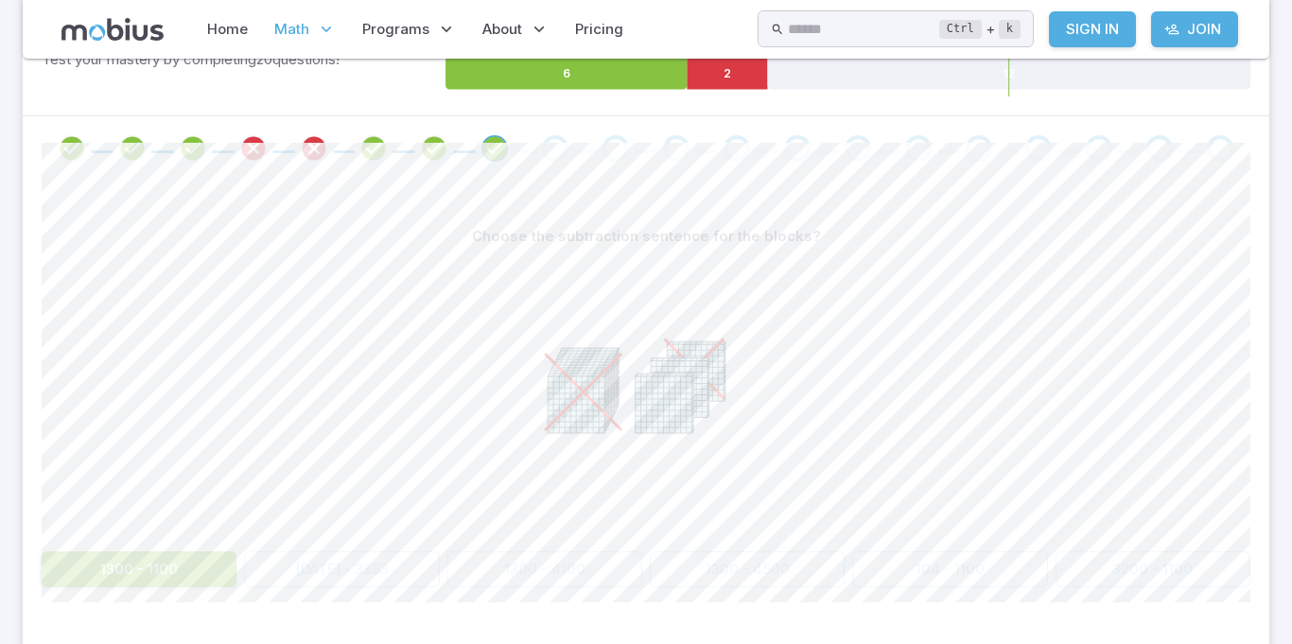
click at [542, 143] on span at bounding box center [555, 148] width 26 height 26
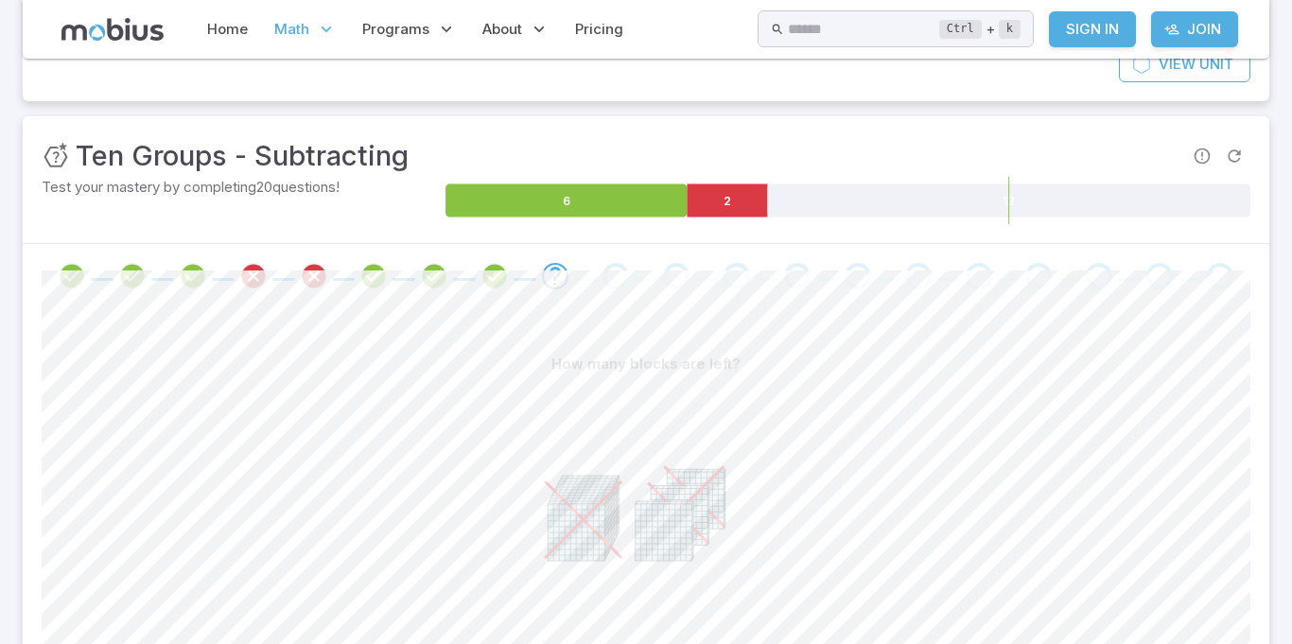
scroll to position [217, 0]
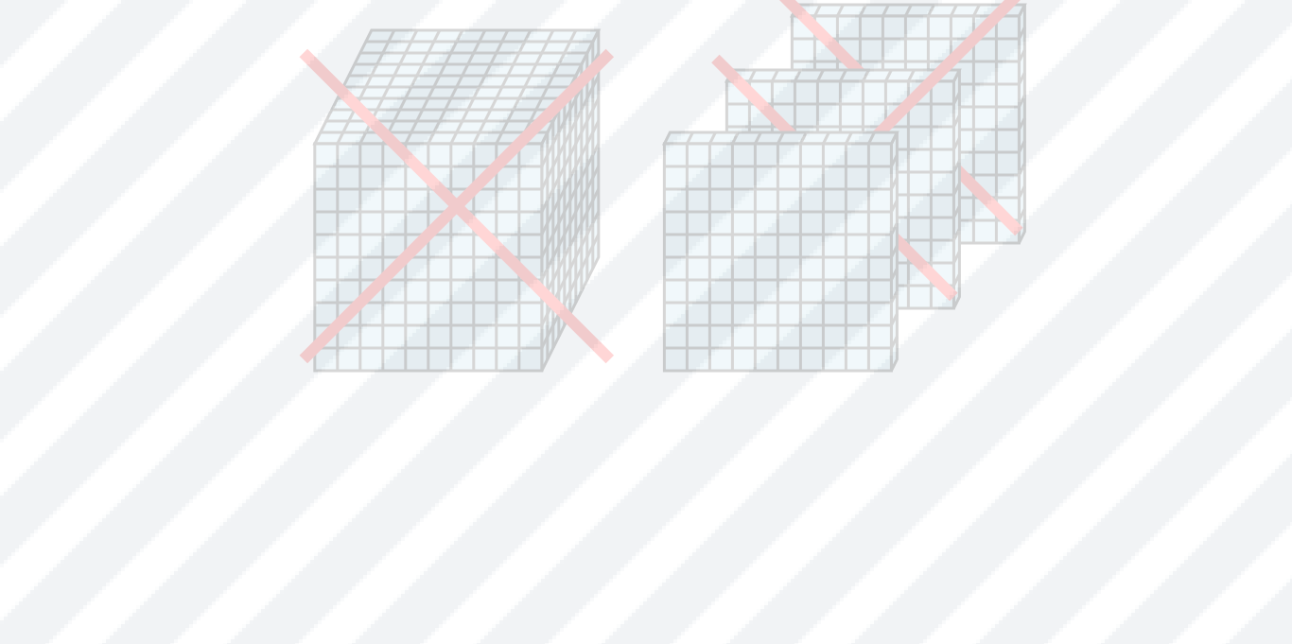
click at [702, 479] on icon at bounding box center [680, 480] width 59 height 3
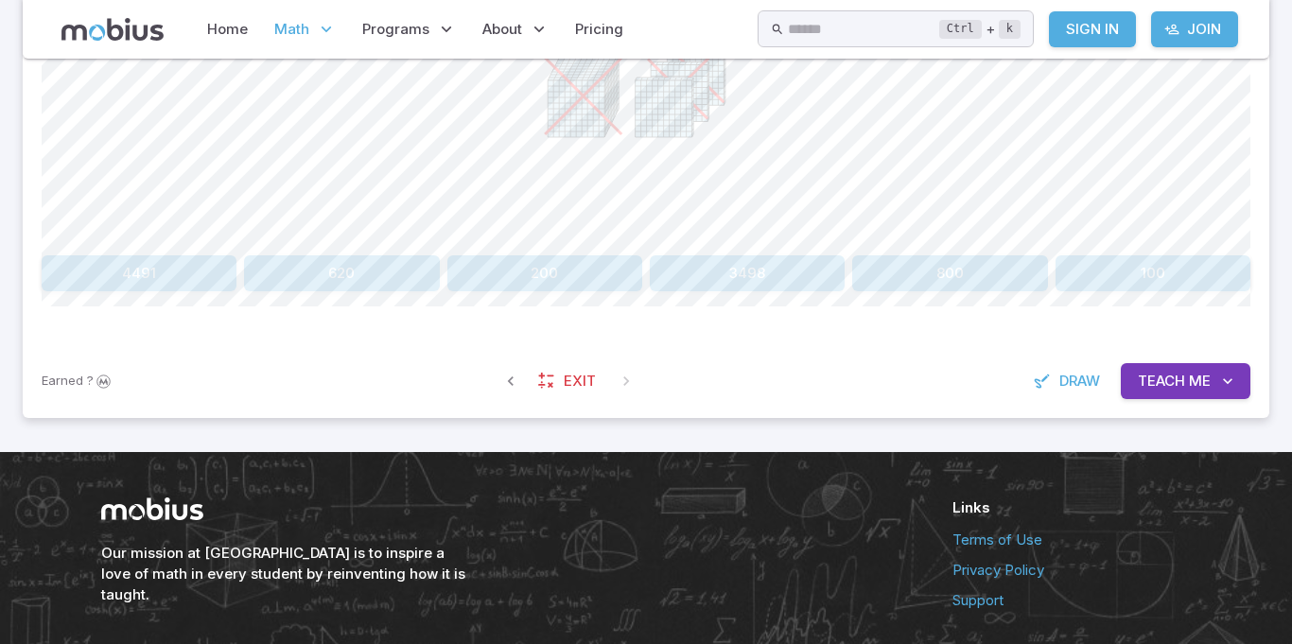
scroll to position [625, 0]
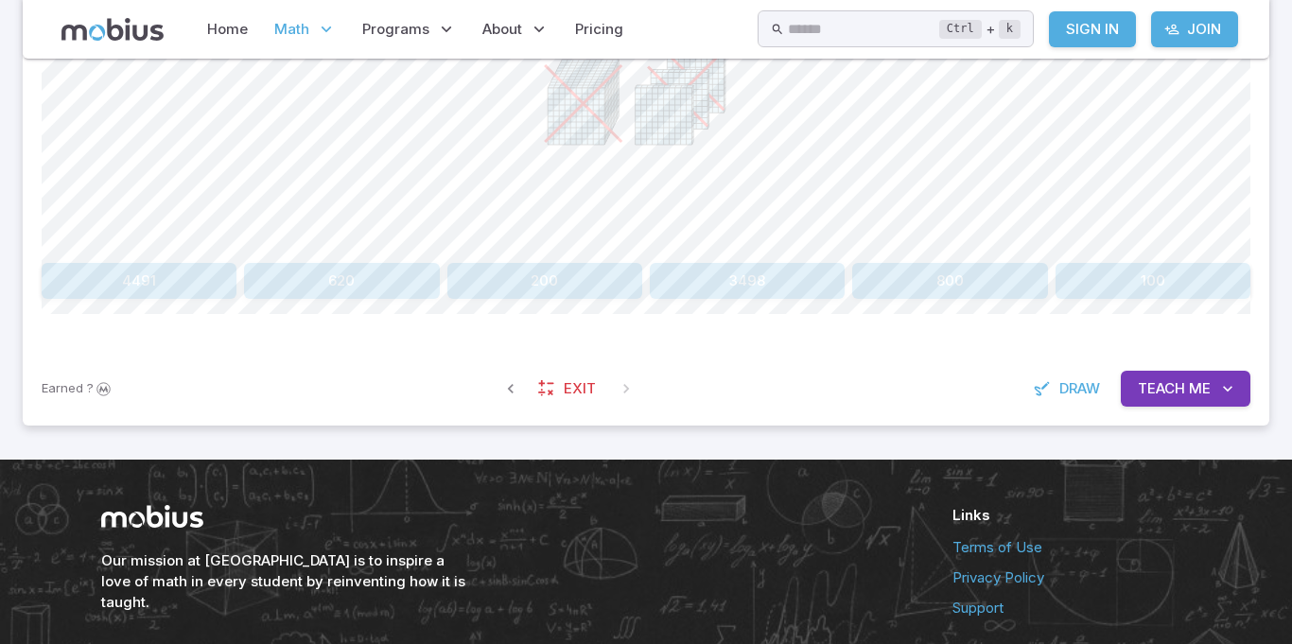
click at [683, 123] on icon at bounding box center [664, 116] width 57 height 57
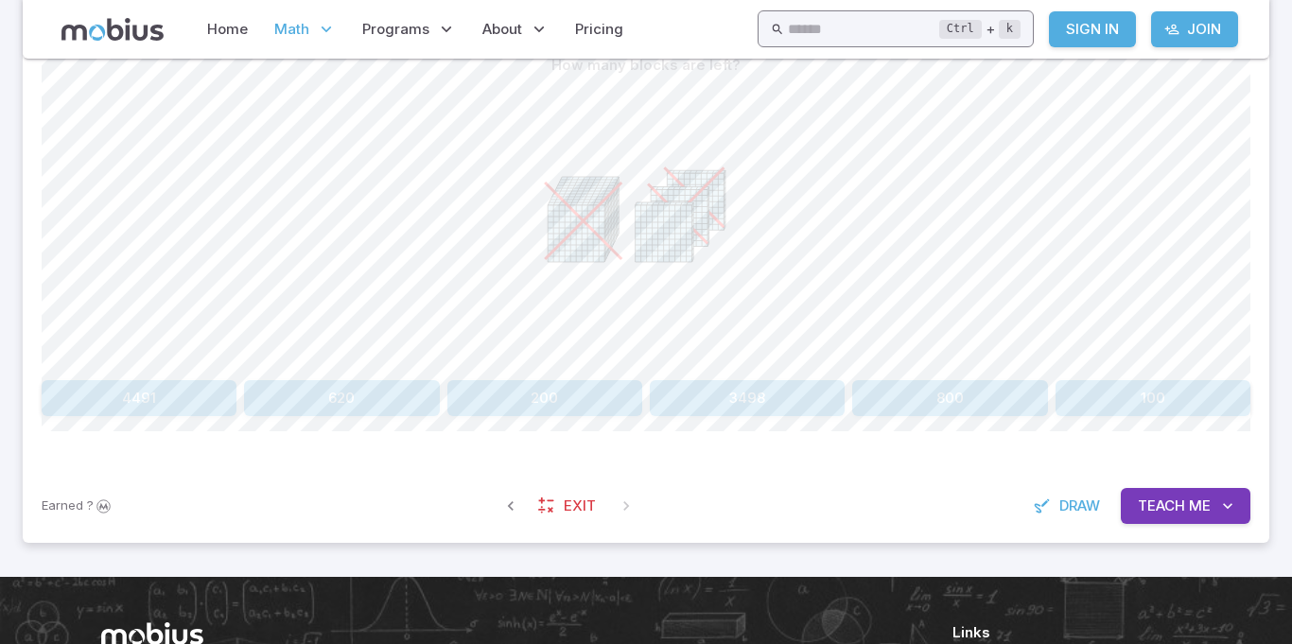
scroll to position [523, 0]
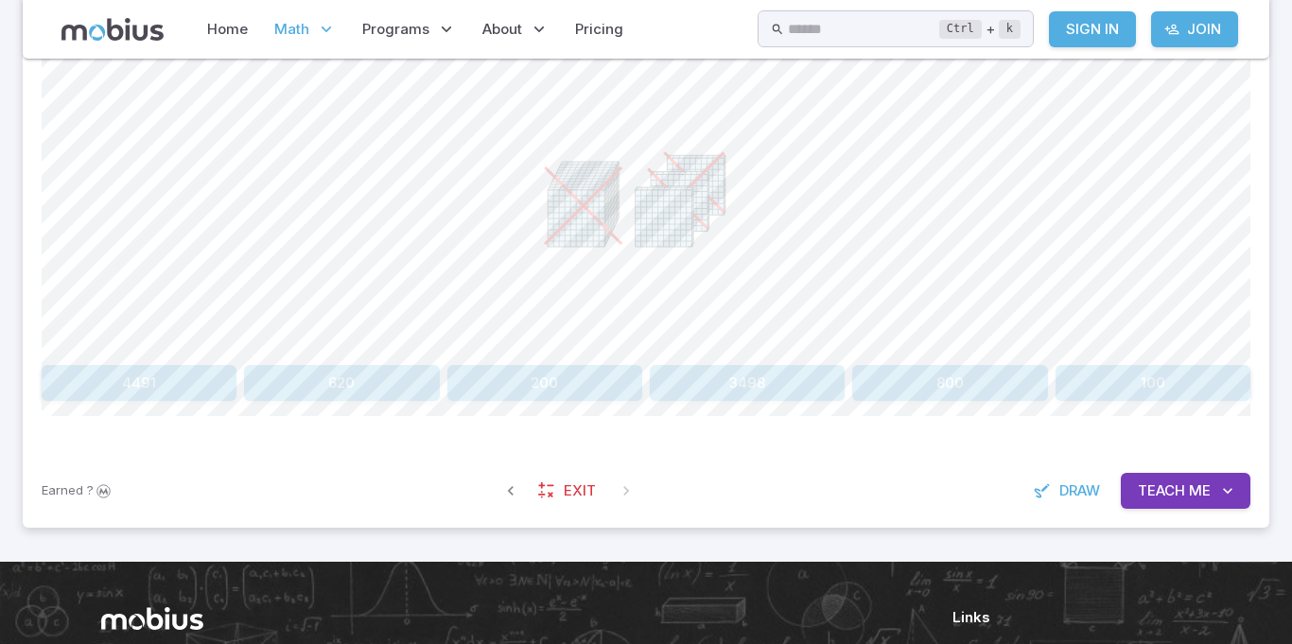
click at [1181, 495] on span "Teach" at bounding box center [1161, 490] width 47 height 21
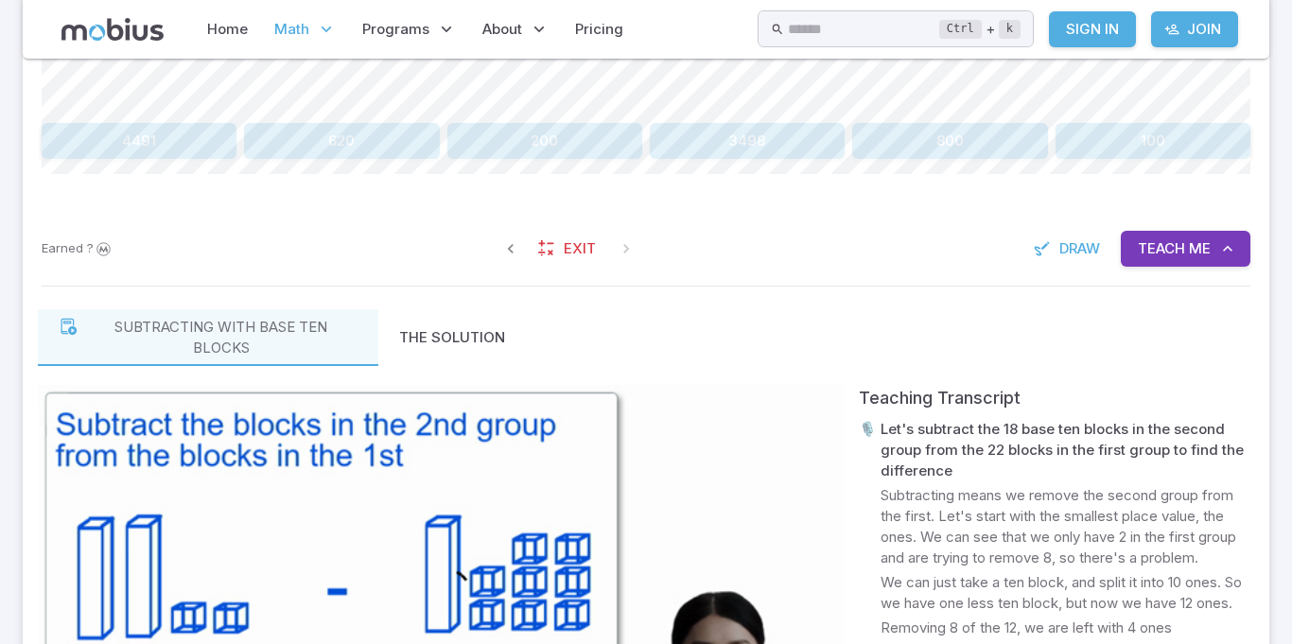
scroll to position [772, 0]
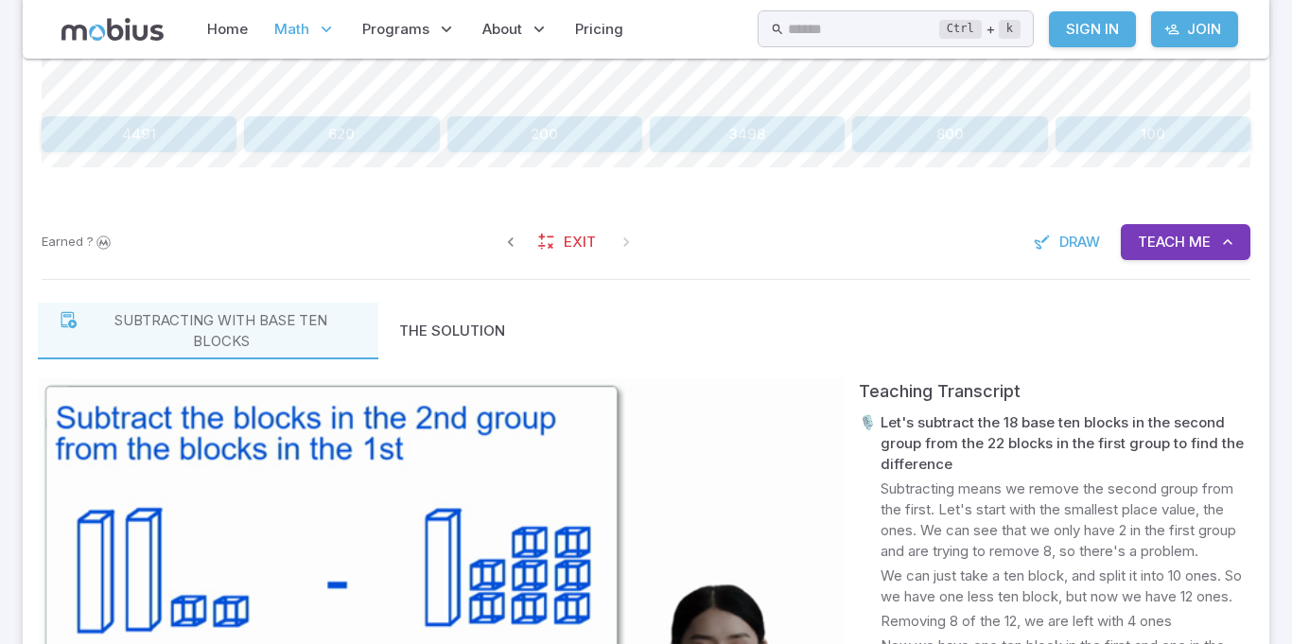
click at [1195, 238] on span "Me" at bounding box center [1200, 242] width 22 height 21
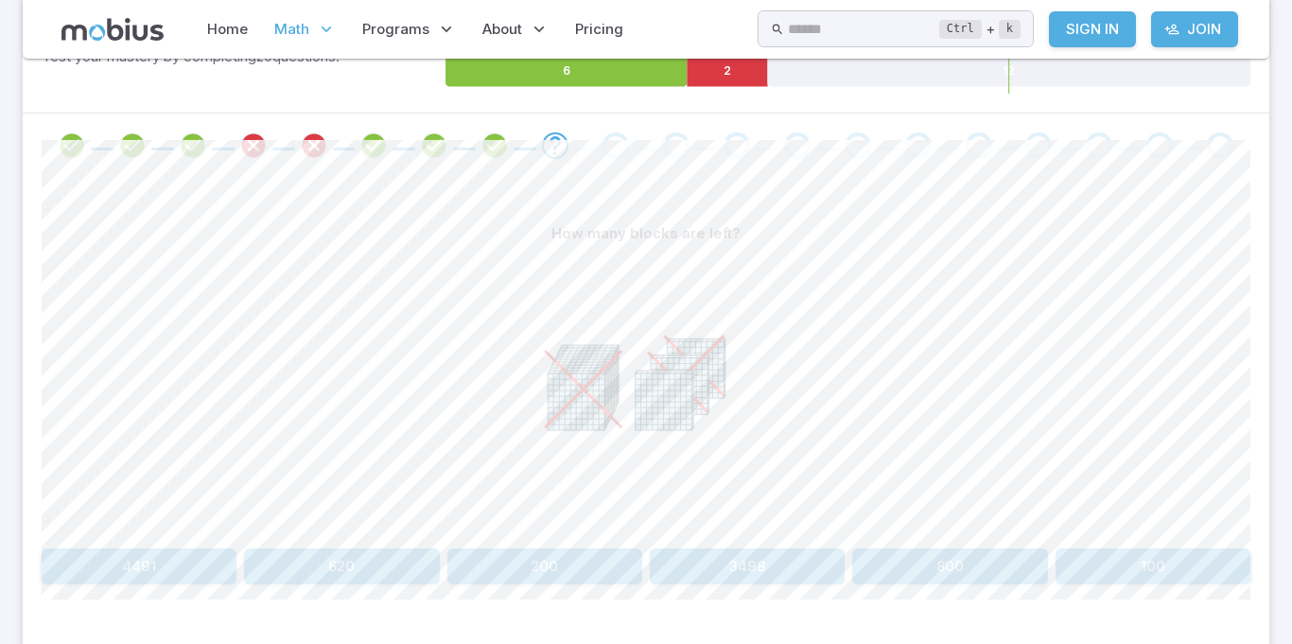
scroll to position [333, 0]
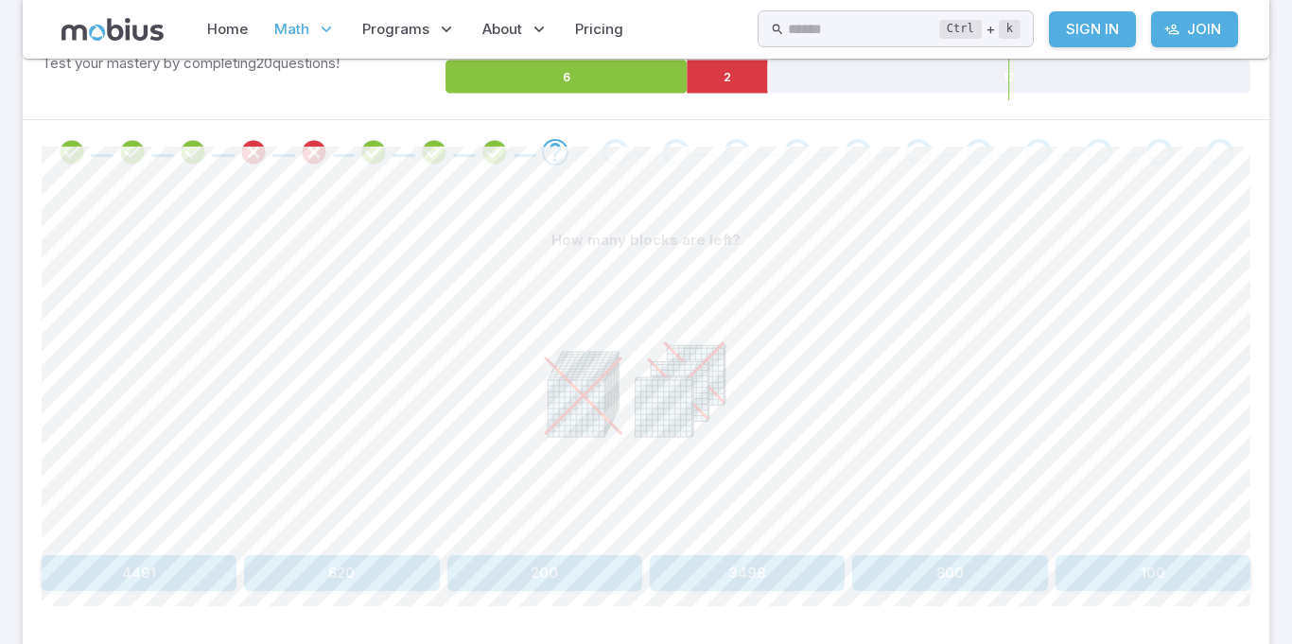
click at [1122, 62] on icon at bounding box center [1009, 77] width 483 height 33
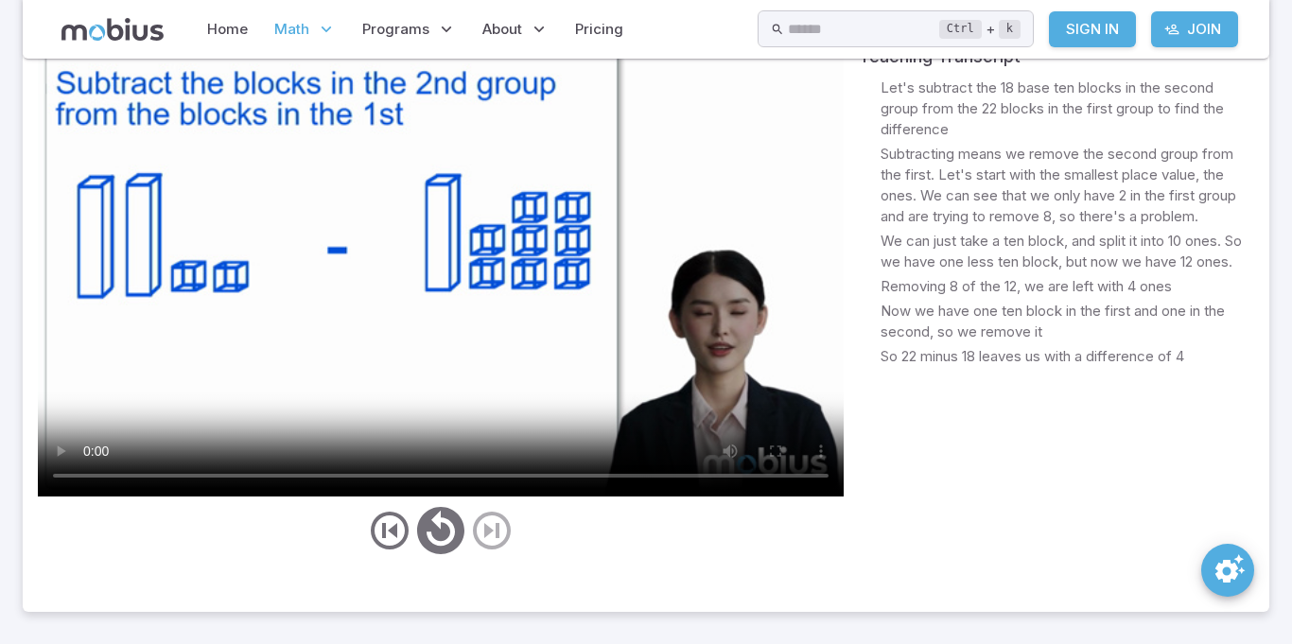
scroll to position [1111, 0]
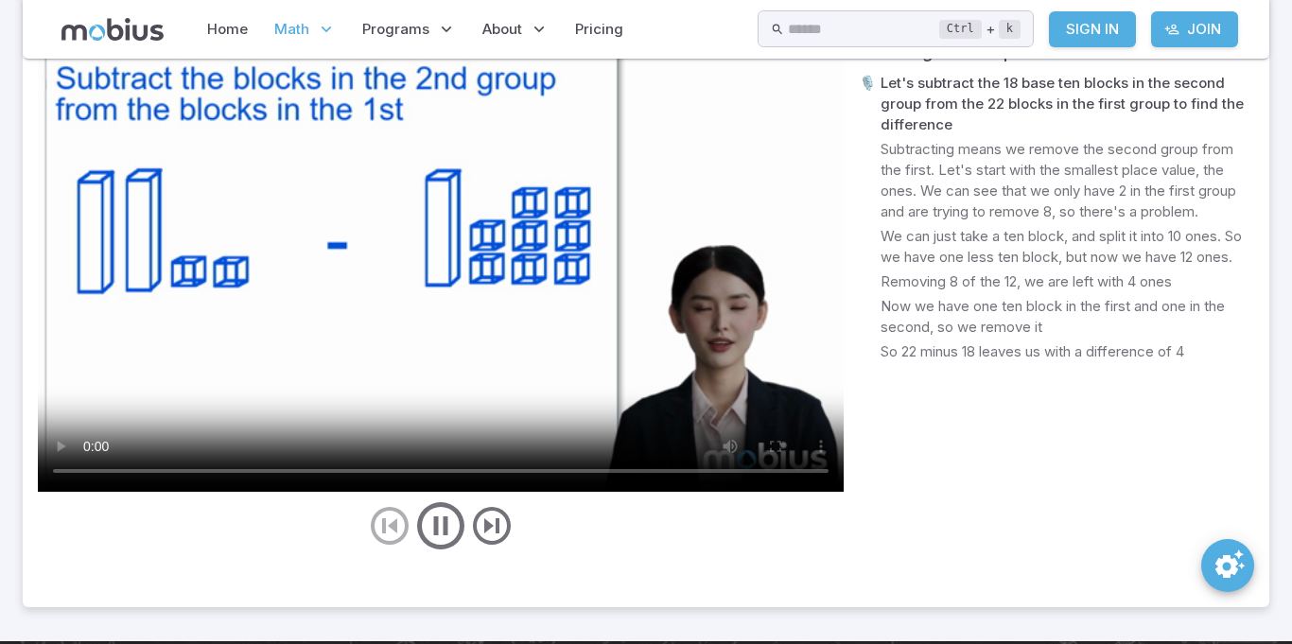
click at [27, 122] on div "Subtracting with base ten blocks The Solution Teaching Transcript 🎙️ Let's subt…" at bounding box center [646, 277] width 1246 height 659
click at [418, 526] on icon "play/pause/restart" at bounding box center [440, 525] width 57 height 57
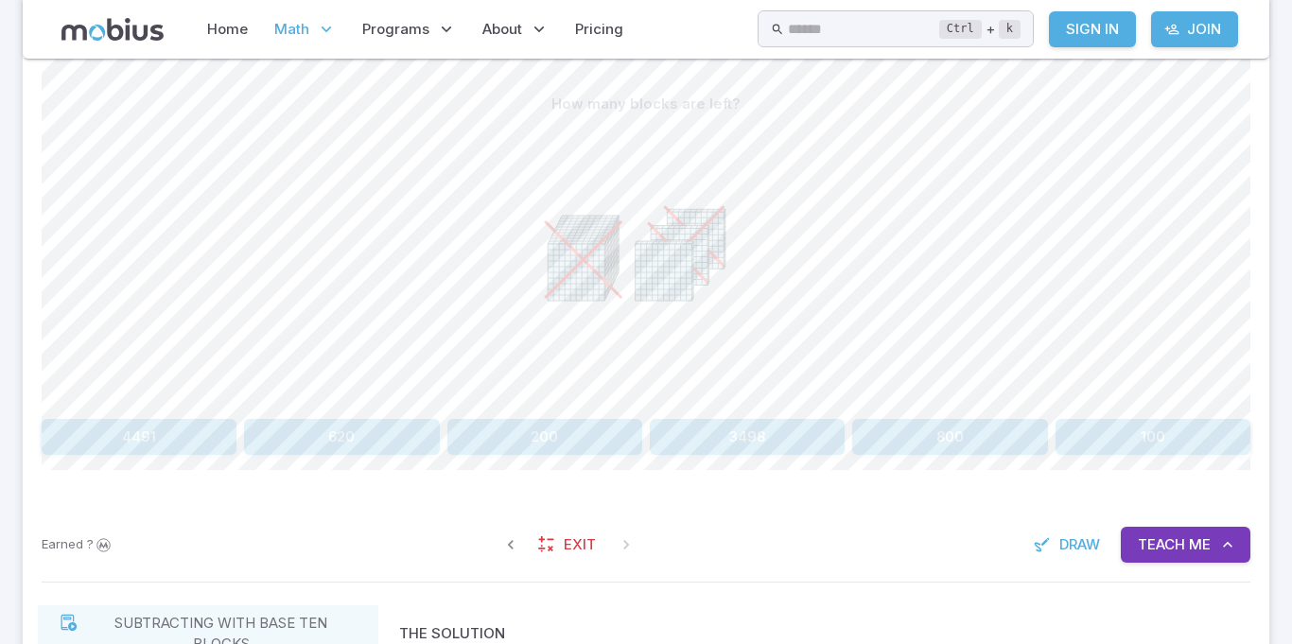
scroll to position [452, 0]
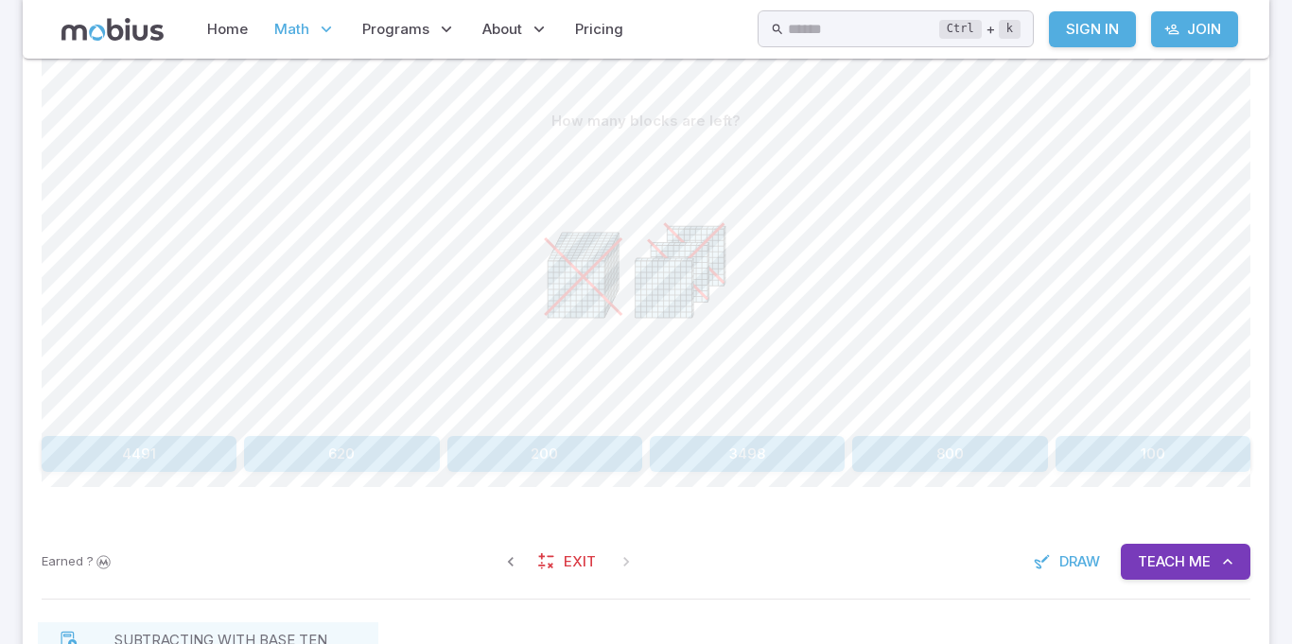
click at [1185, 447] on button "100" at bounding box center [1152, 454] width 195 height 36
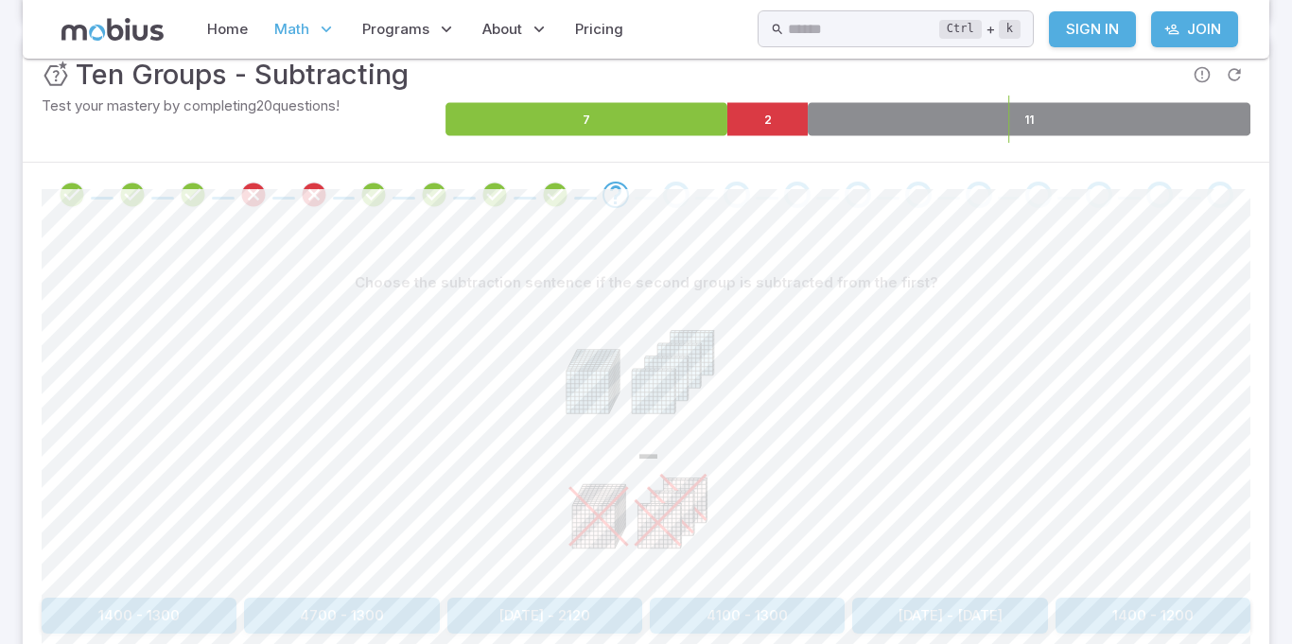
scroll to position [306, 0]
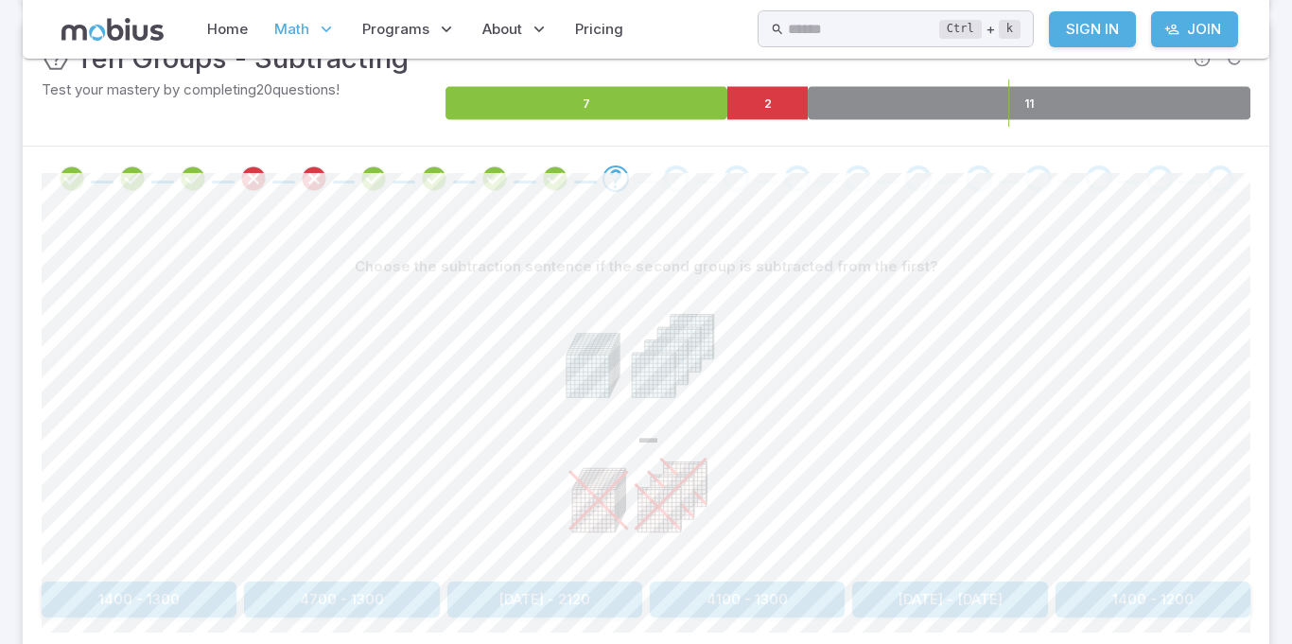
click at [26, 427] on div "Choose the subtraction sentence if the second group is subtracted from the firs…" at bounding box center [646, 441] width 1246 height 460
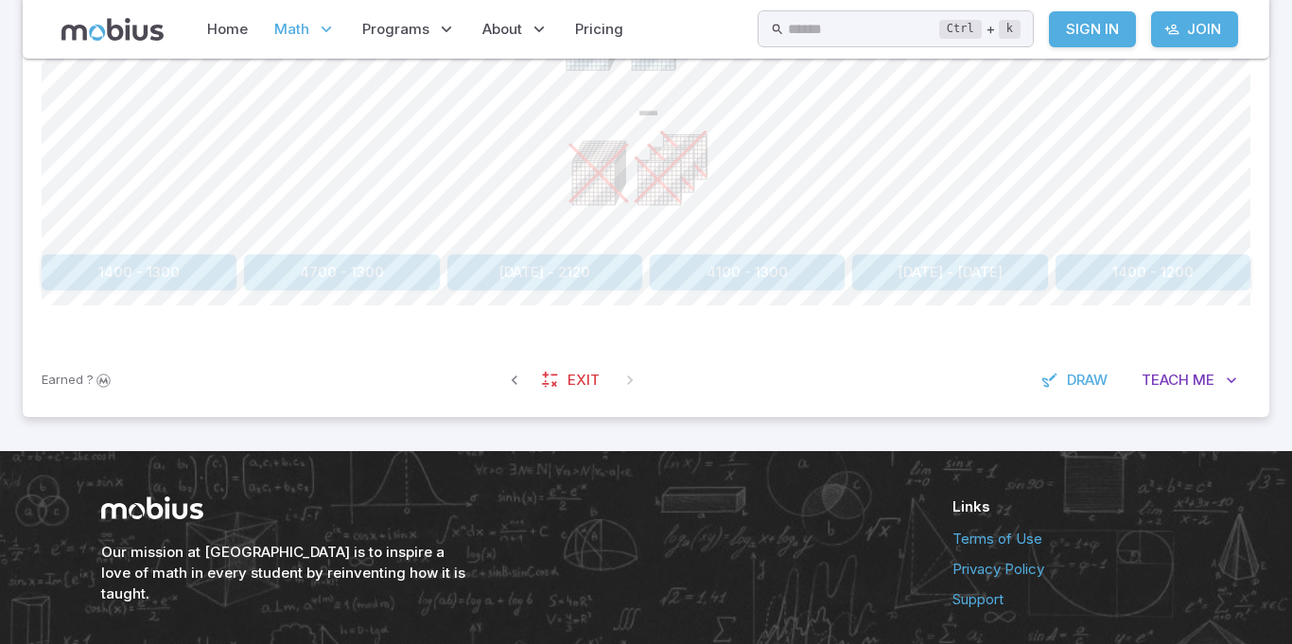
scroll to position [704, 0]
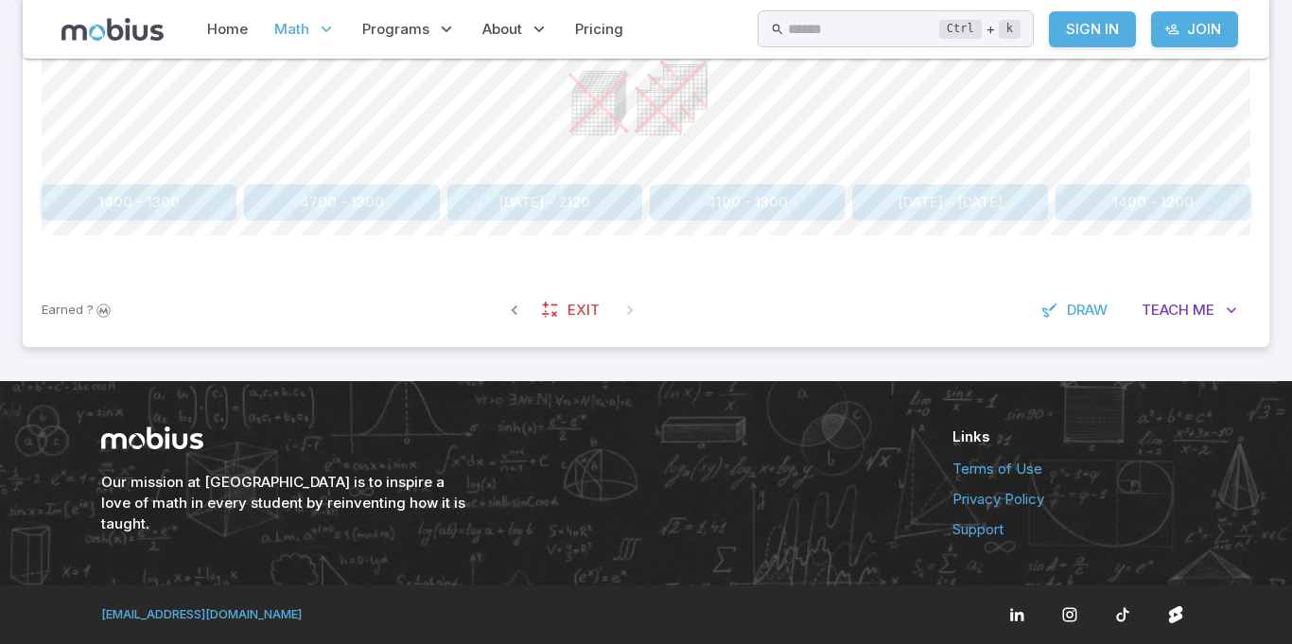
click at [149, 480] on h6 "Our mission at [GEOGRAPHIC_DATA] is to inspire a love of math in every student …" at bounding box center [285, 503] width 369 height 62
click at [163, 506] on h6 "Our mission at [GEOGRAPHIC_DATA] is to inspire a love of math in every student …" at bounding box center [285, 503] width 369 height 62
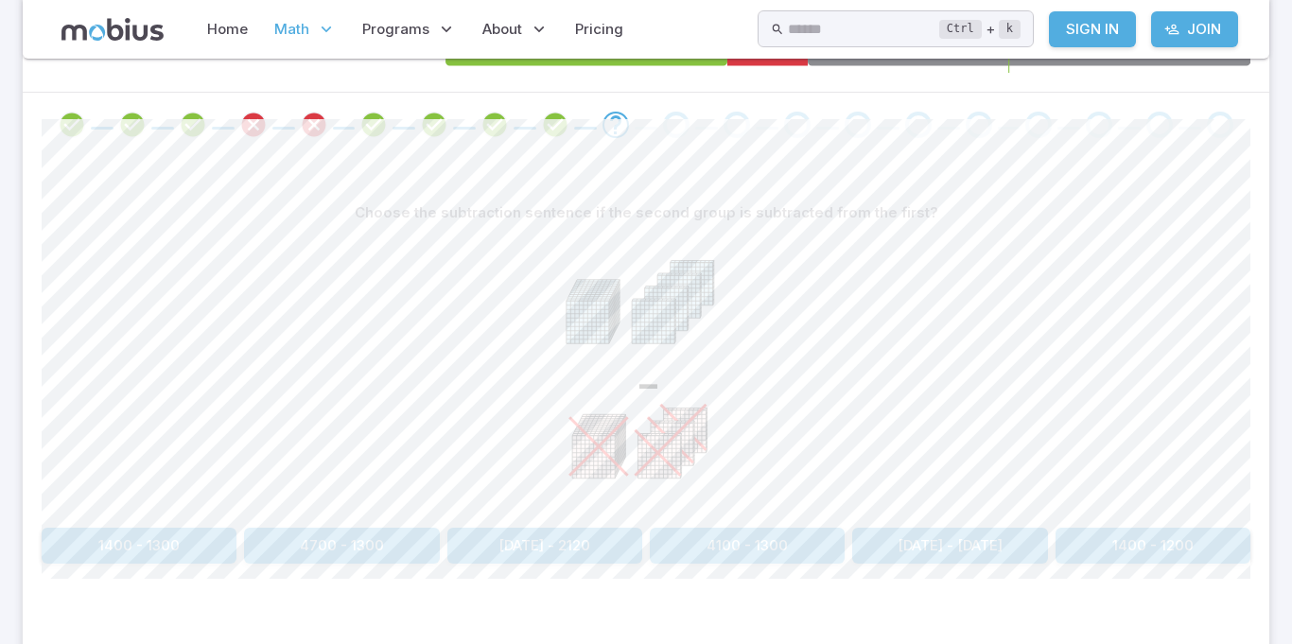
scroll to position [364, 0]
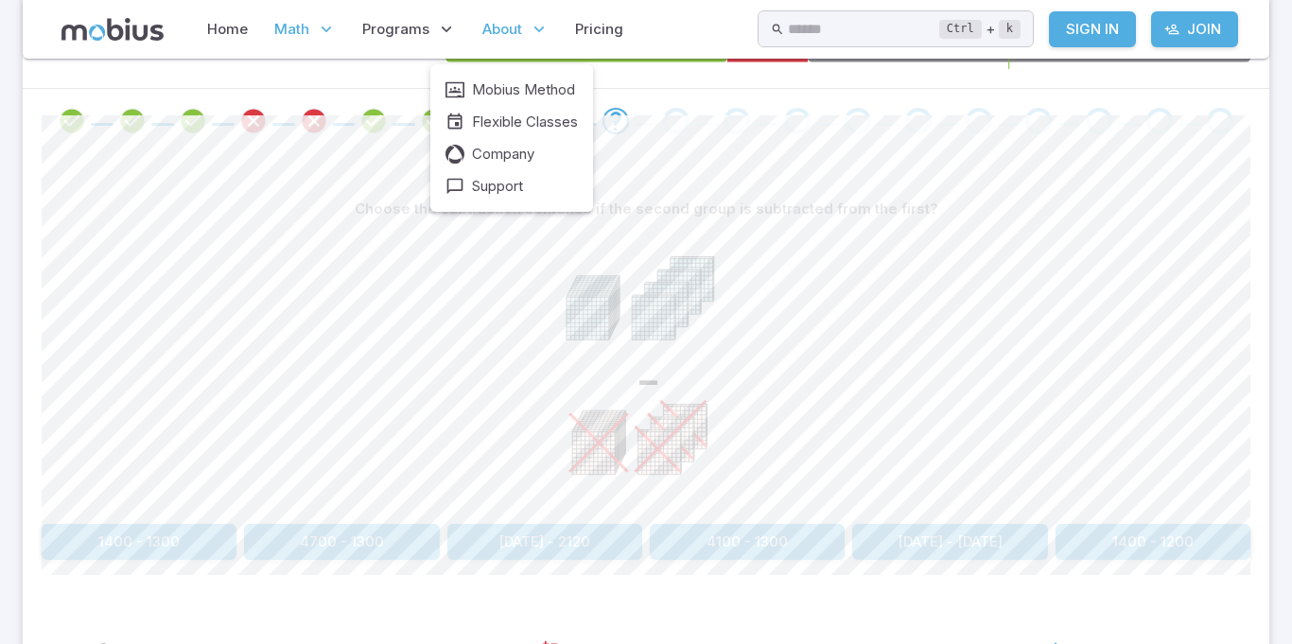
click at [524, 40] on p "About" at bounding box center [516, 30] width 78 height 44
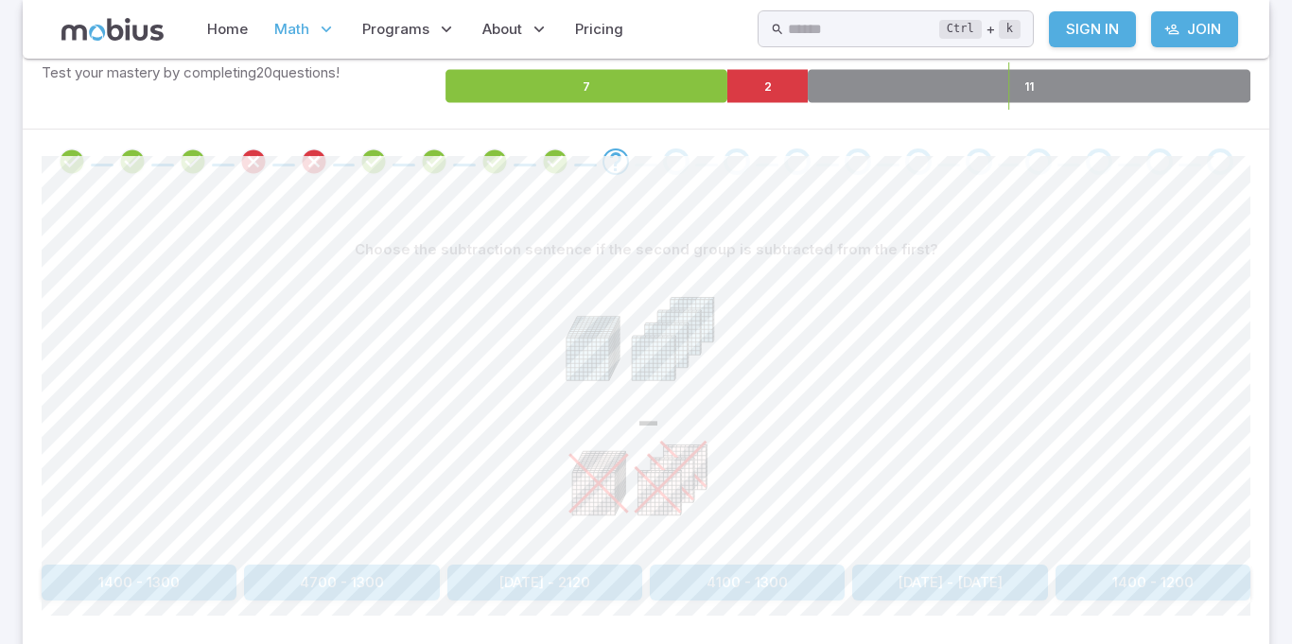
scroll to position [318, 0]
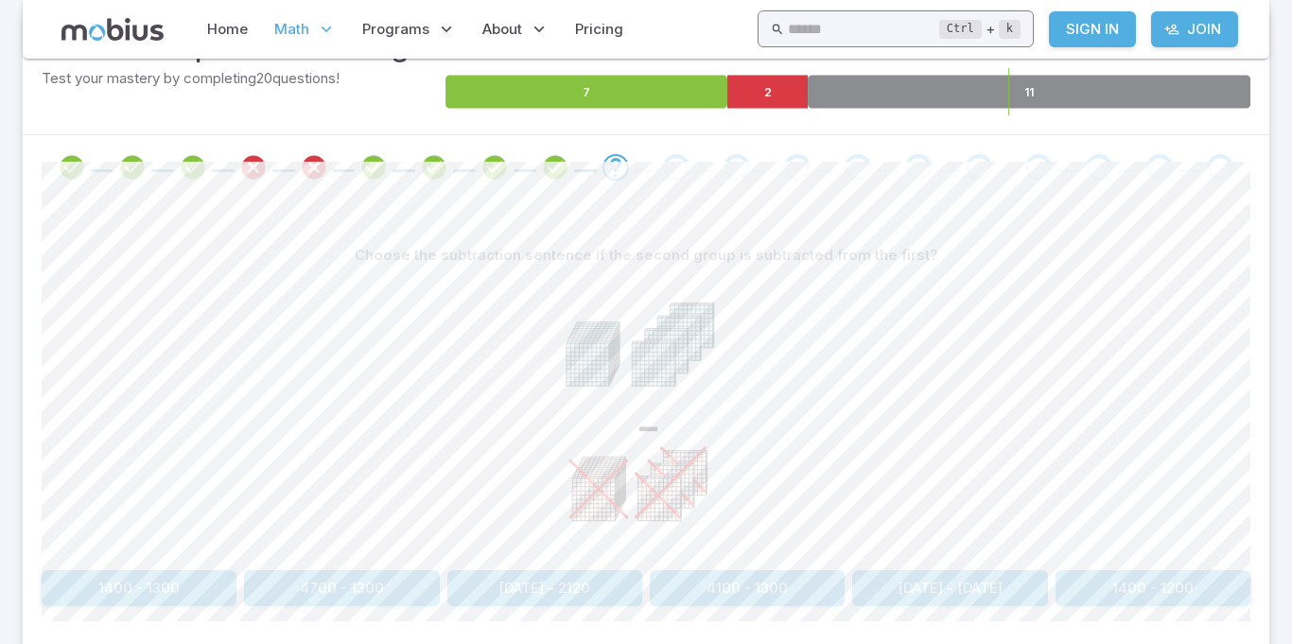
click at [758, 45] on div "Ctrl + k ​" at bounding box center [896, 28] width 276 height 37
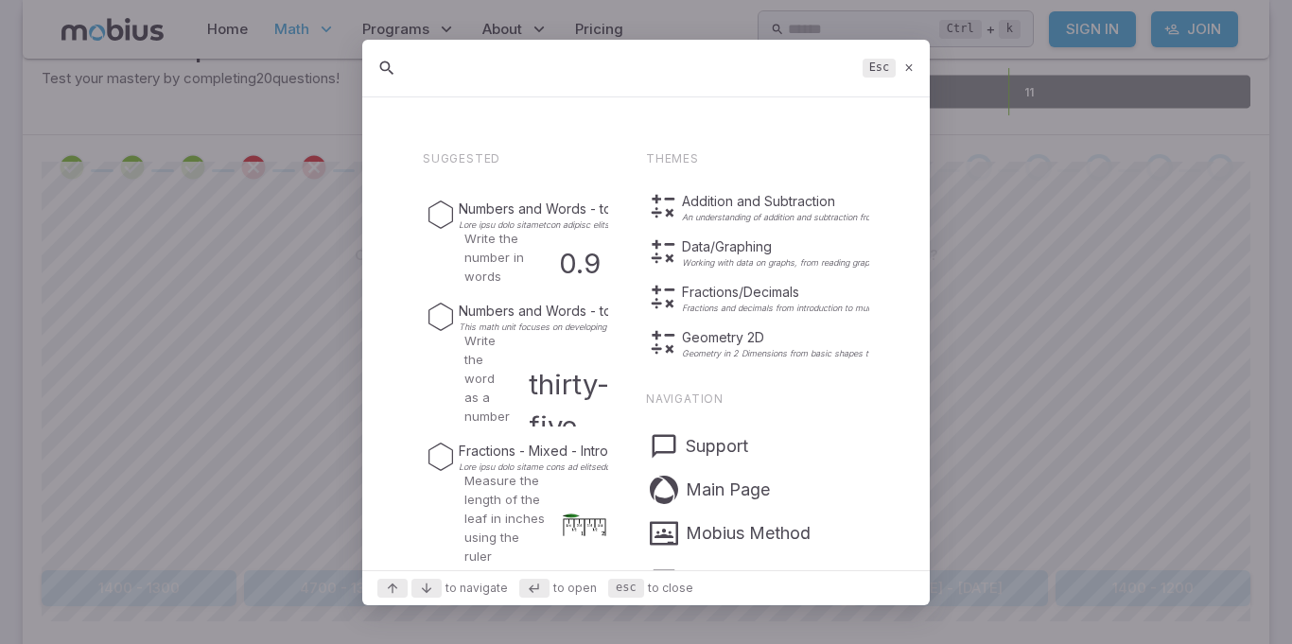
click at [908, 59] on div "Esc" at bounding box center [645, 69] width 567 height 58
click at [908, 57] on div "Esc" at bounding box center [645, 69] width 567 height 58
click at [174, 348] on div at bounding box center [646, 322] width 1292 height 644
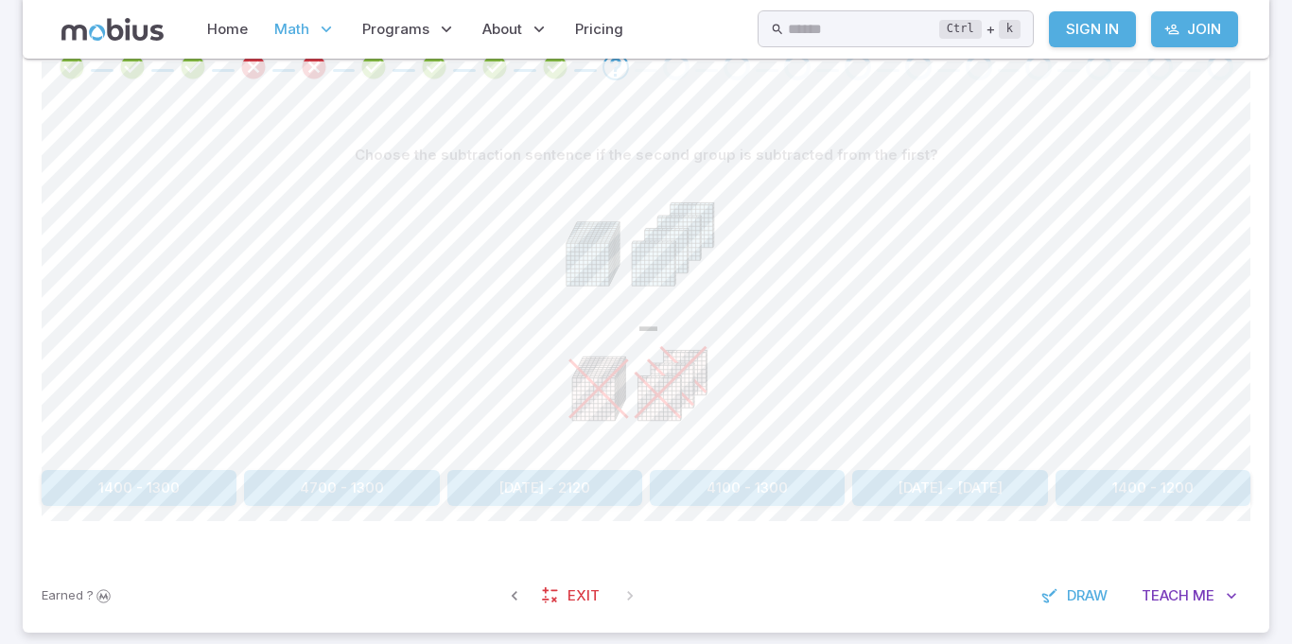
scroll to position [419, 0]
click at [76, 359] on div "-" at bounding box center [646, 316] width 1209 height 289
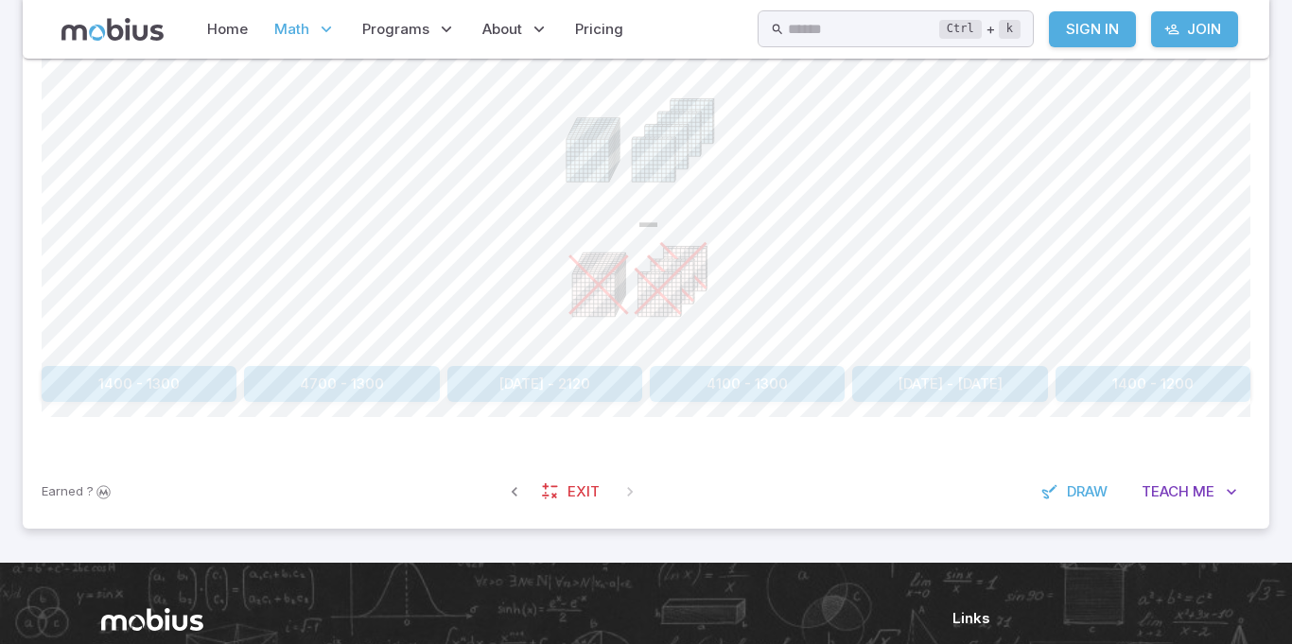
scroll to position [527, 0]
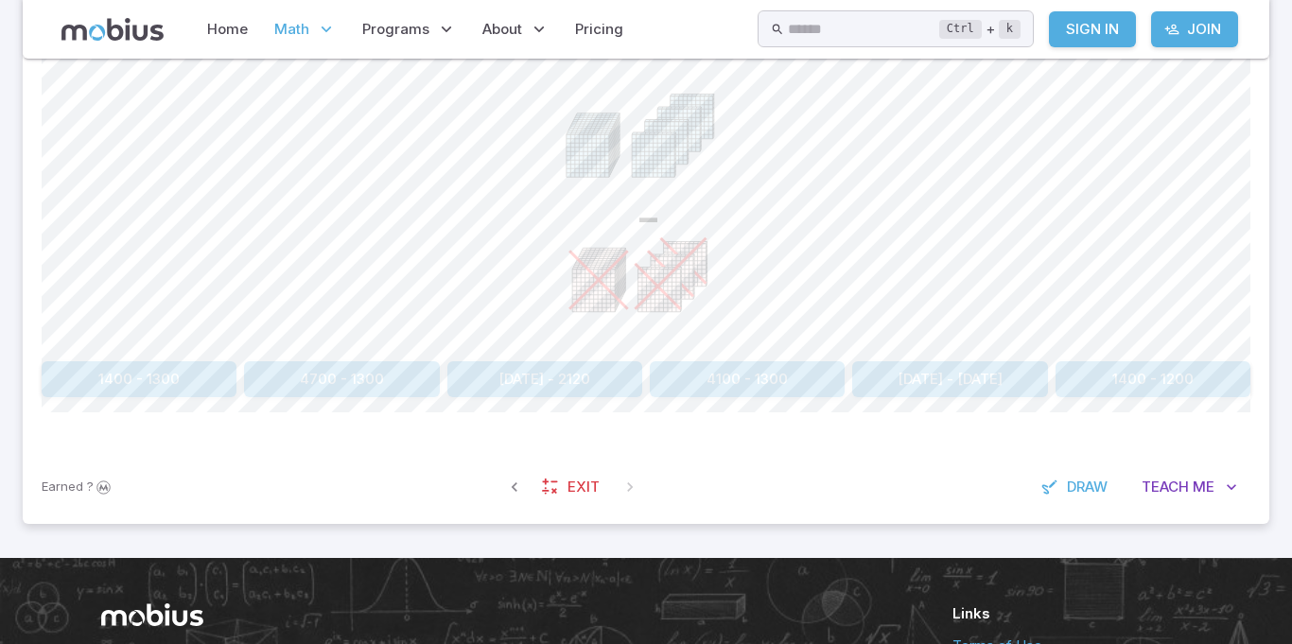
click at [137, 542] on section "Math / Grades / Grade 3 / Ten Groups - Subtracting Ten Groups - Subtracting Ski…" at bounding box center [646, 45] width 1292 height 1026
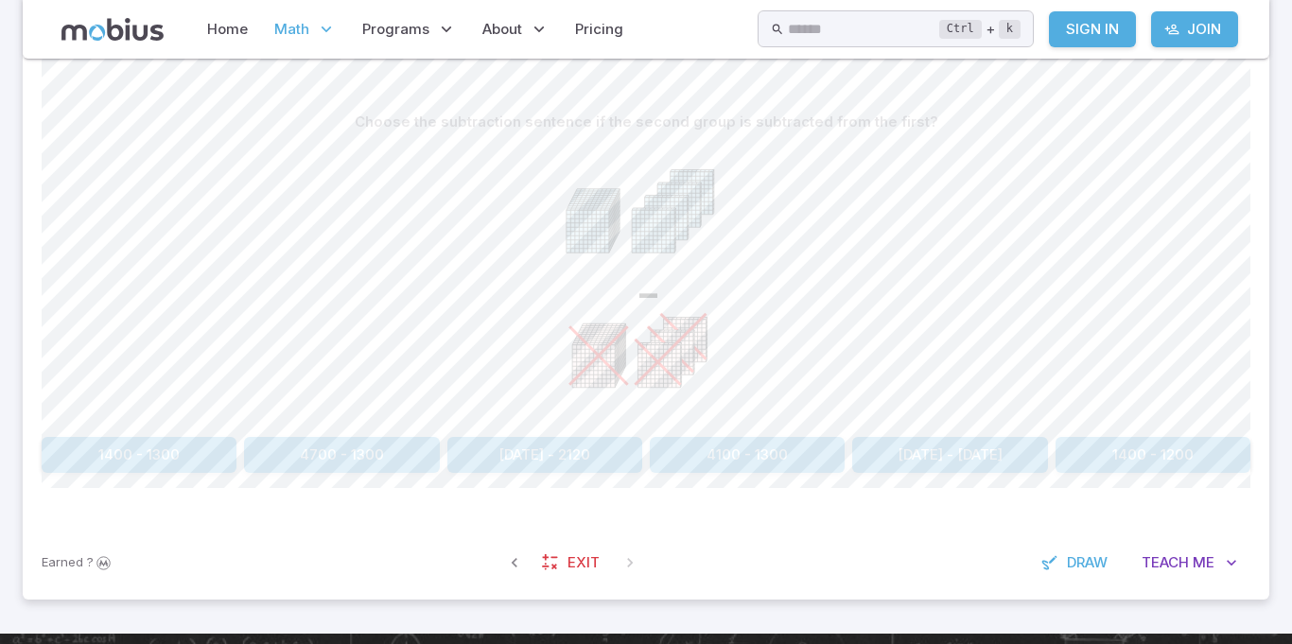
scroll to position [450, 0]
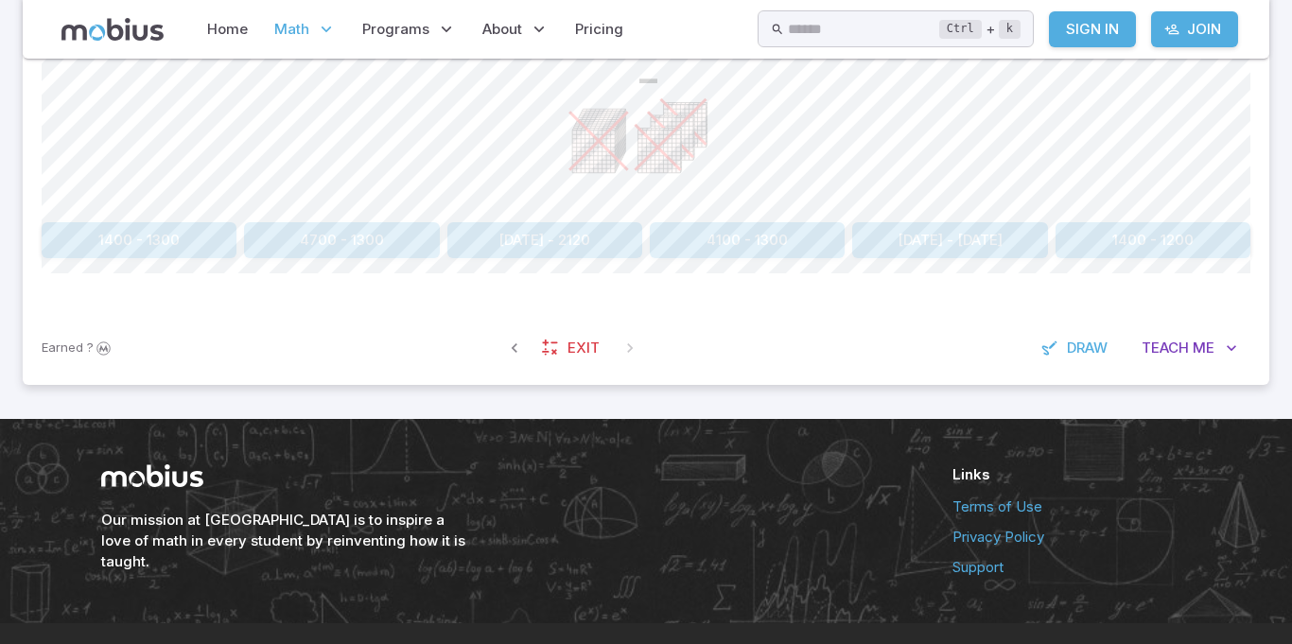
click at [697, 200] on icon "-" at bounding box center [646, 67] width 284 height 284
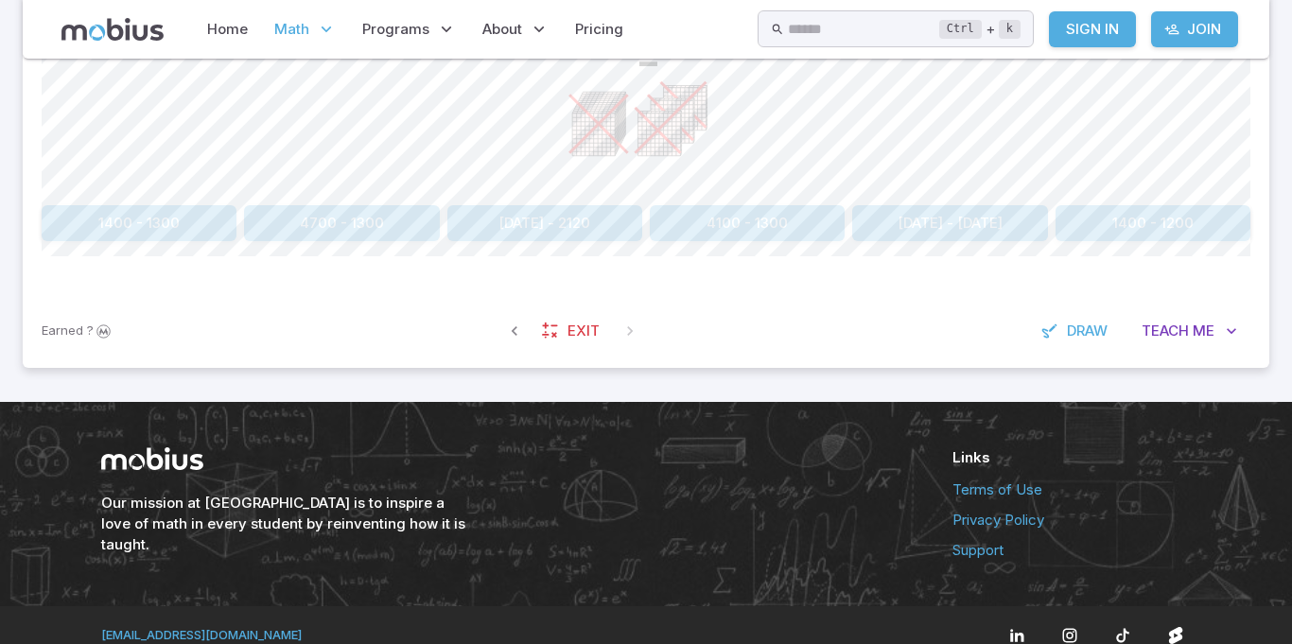
scroll to position [681, 0]
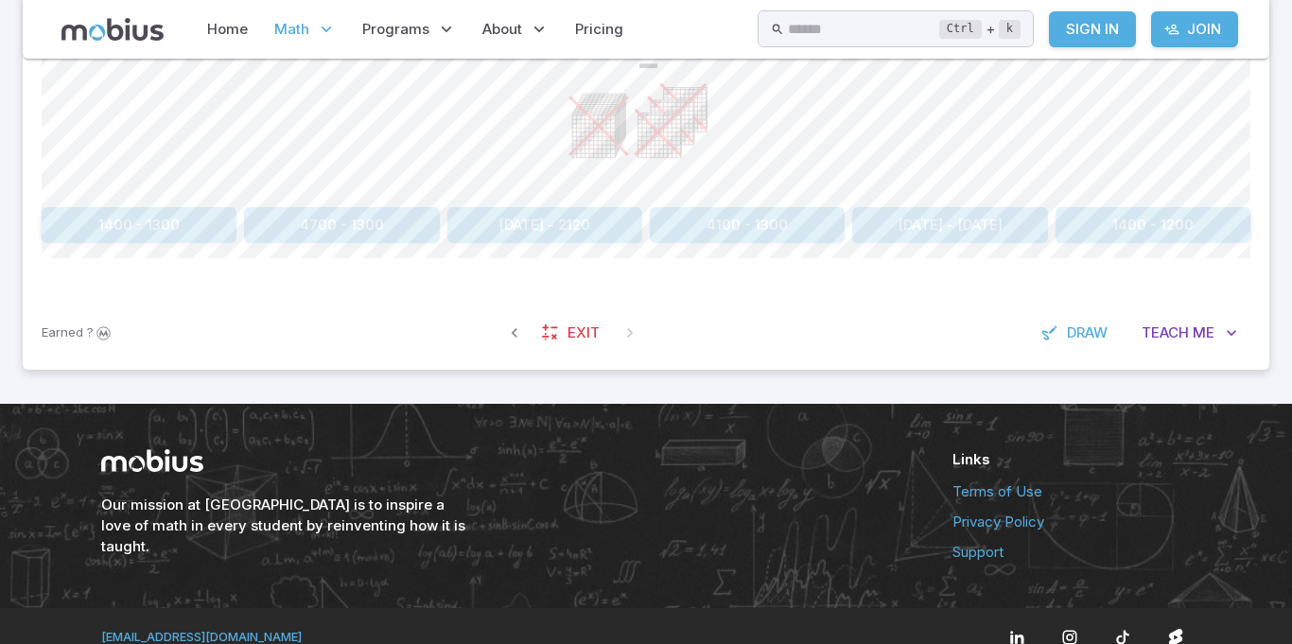
click at [1, 444] on div "Our mission at Mobius is to inspire a love of math in every student by reinvent…" at bounding box center [646, 506] width 1292 height 204
click at [0, 438] on div "Our mission at Mobius is to inspire a love of math in every student by reinvent…" at bounding box center [646, 506] width 1292 height 204
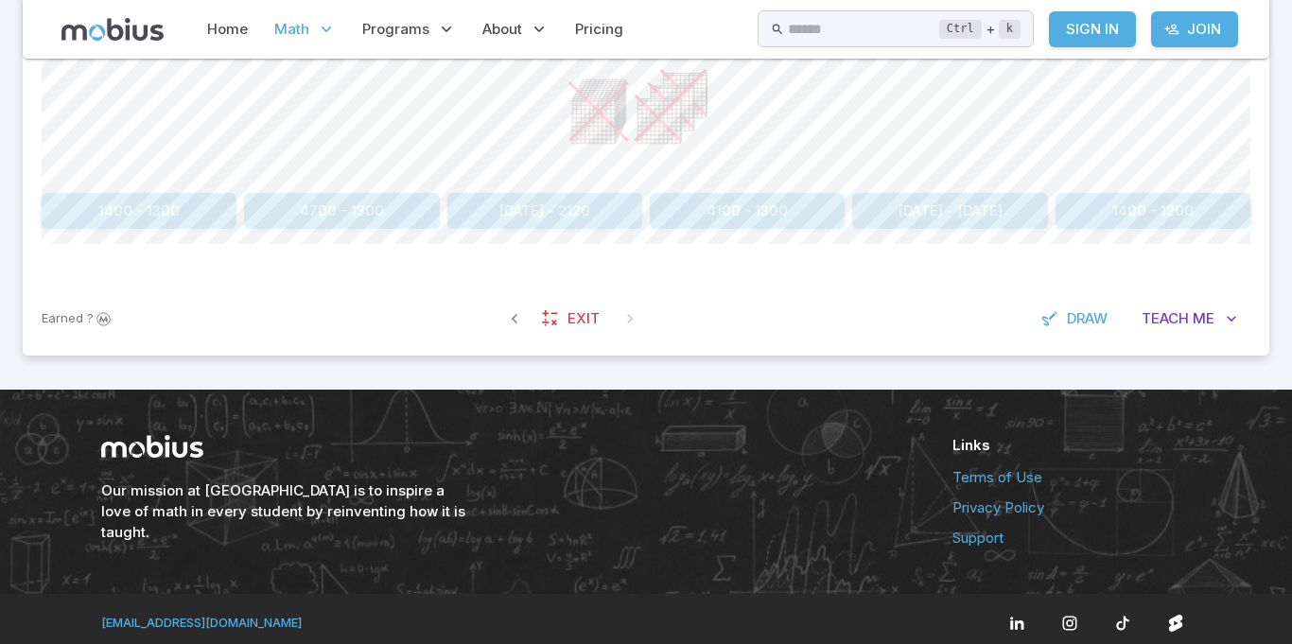
scroll to position [704, 0]
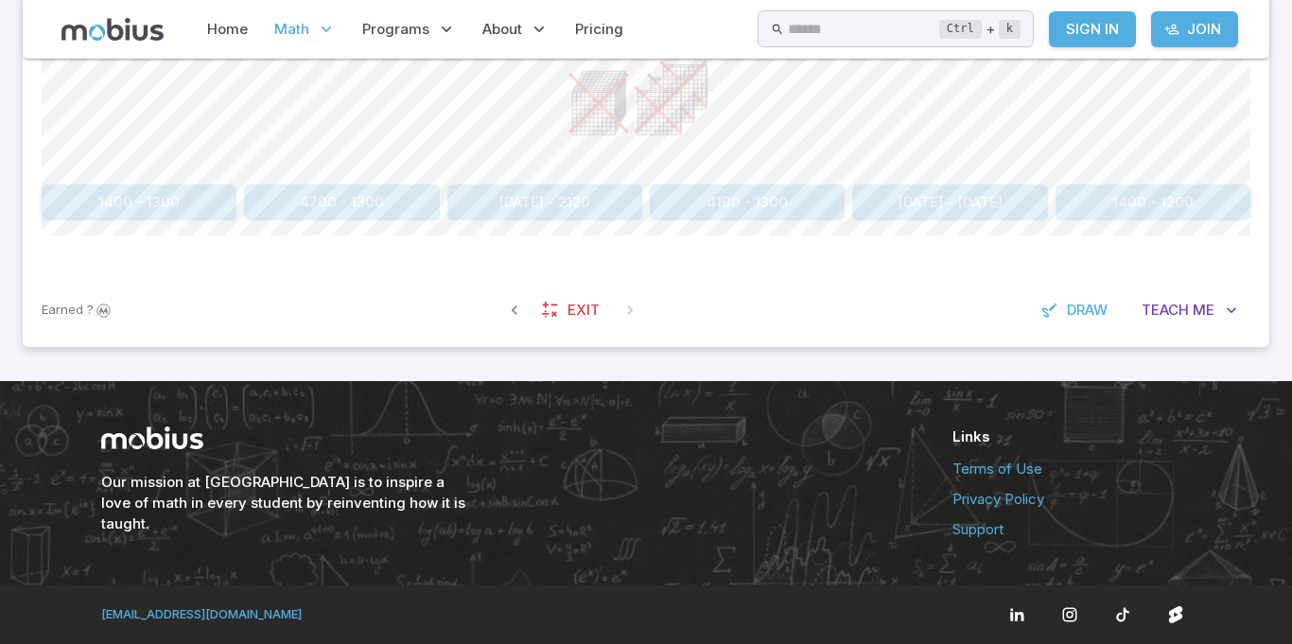
click at [982, 536] on link "Support" at bounding box center [1071, 529] width 238 height 21
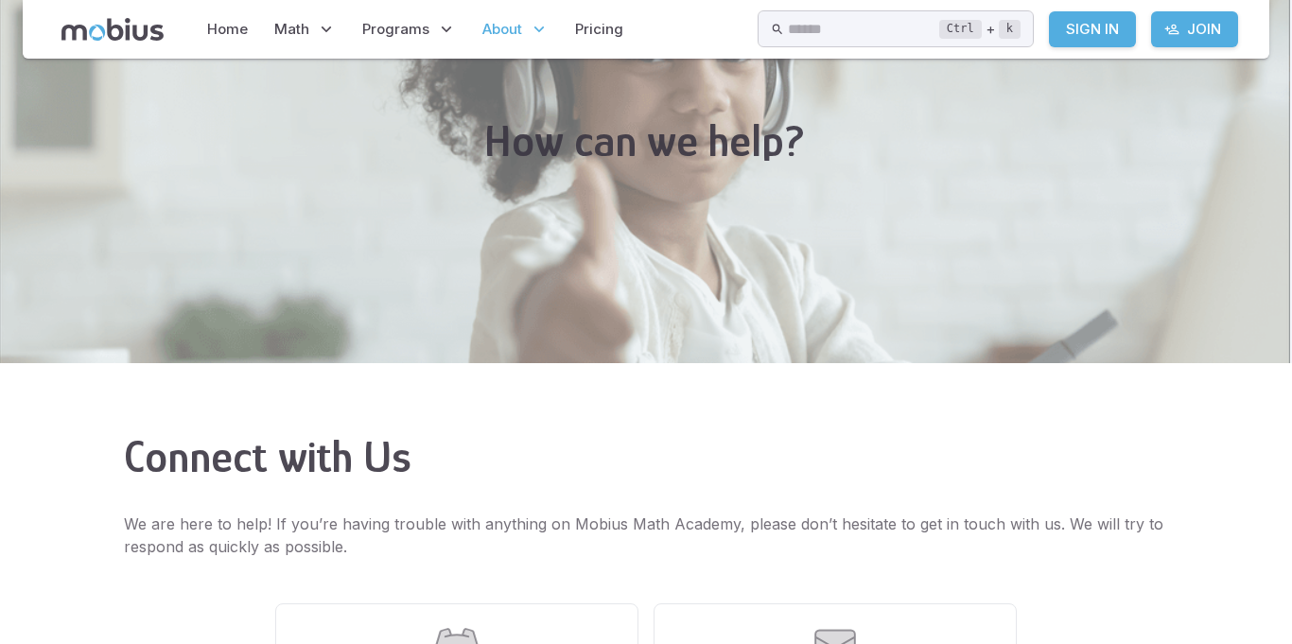
scroll to position [104, 0]
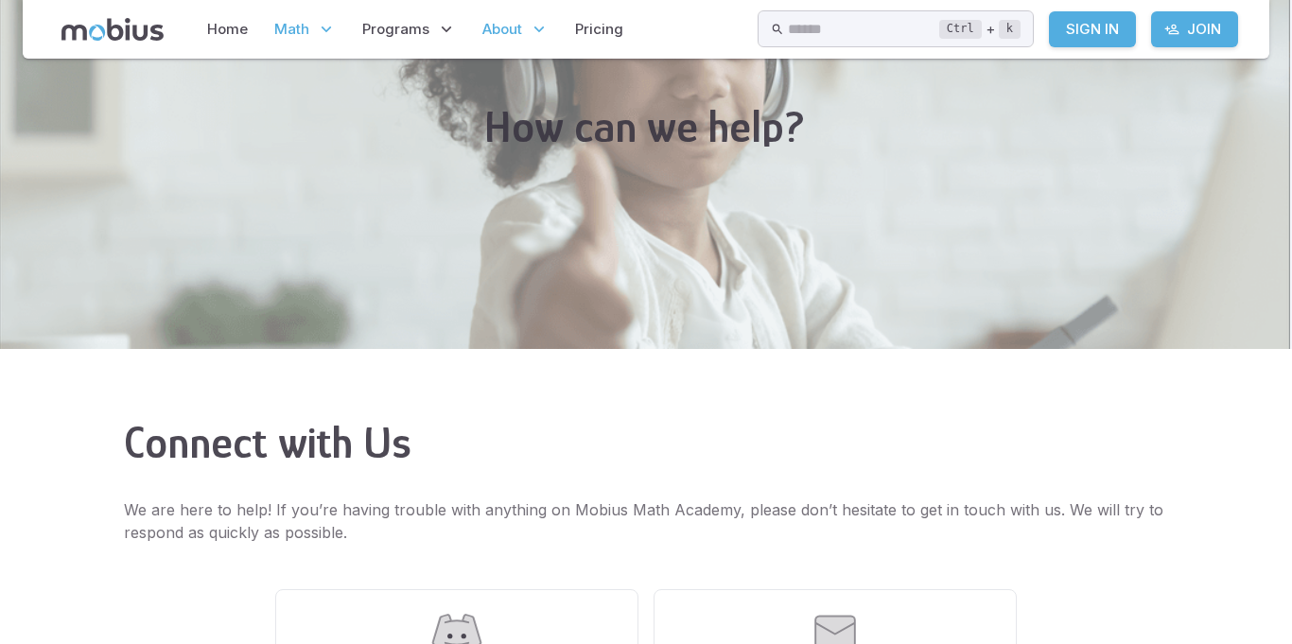
click at [278, 41] on p "Math" at bounding box center [305, 30] width 73 height 44
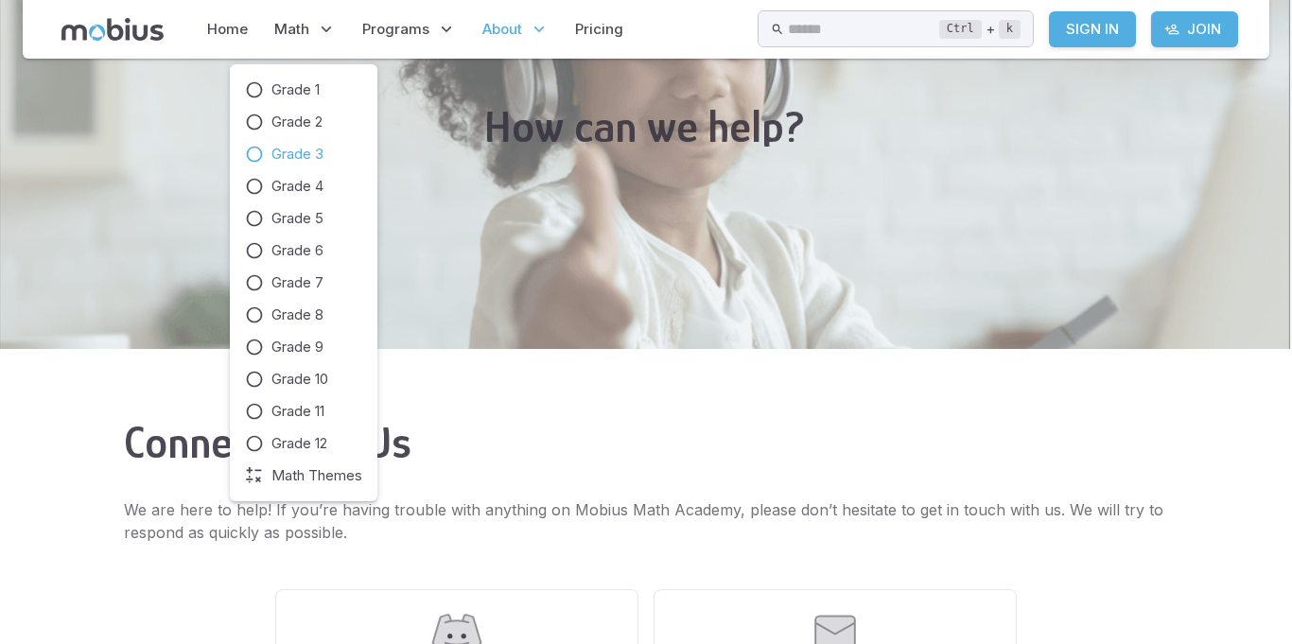
click at [254, 161] on icon at bounding box center [254, 154] width 19 height 19
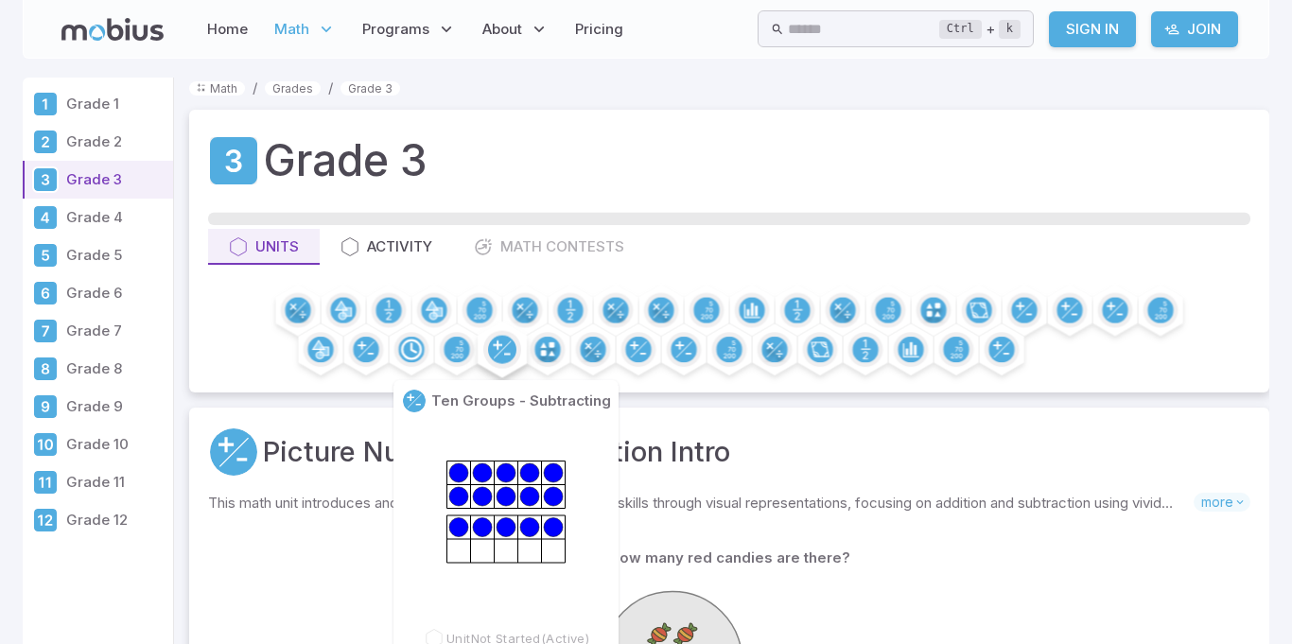
click at [502, 355] on circle at bounding box center [502, 350] width 28 height 28
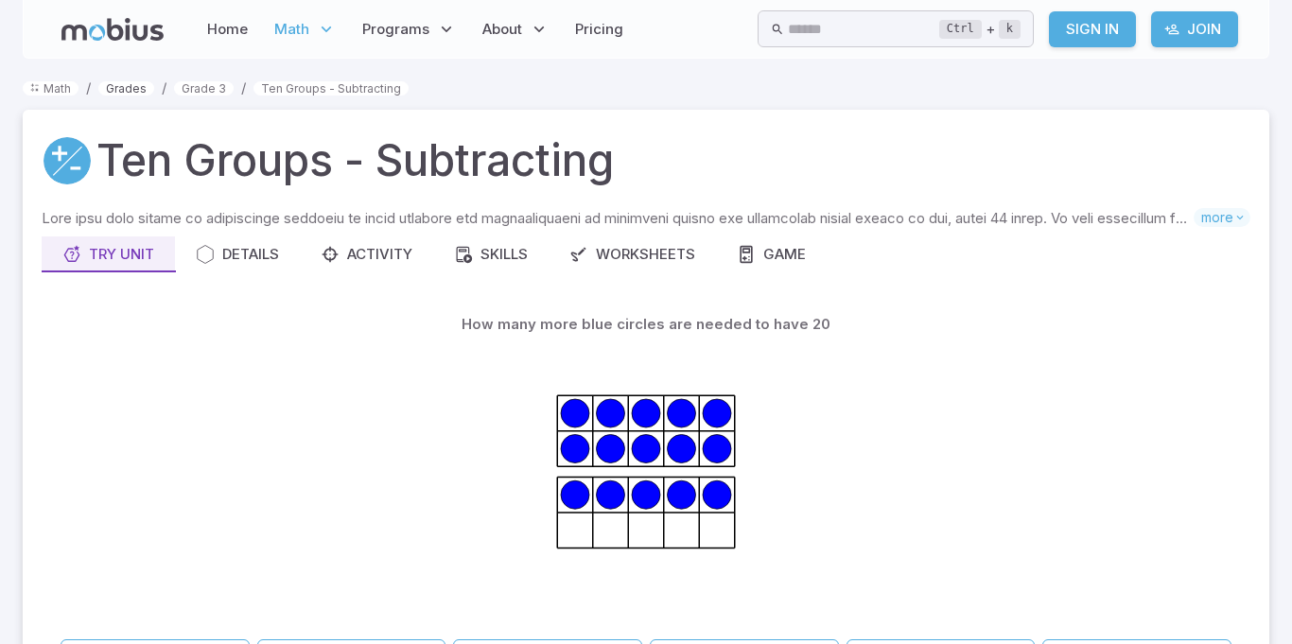
click at [118, 95] on link "Grades" at bounding box center [126, 88] width 56 height 14
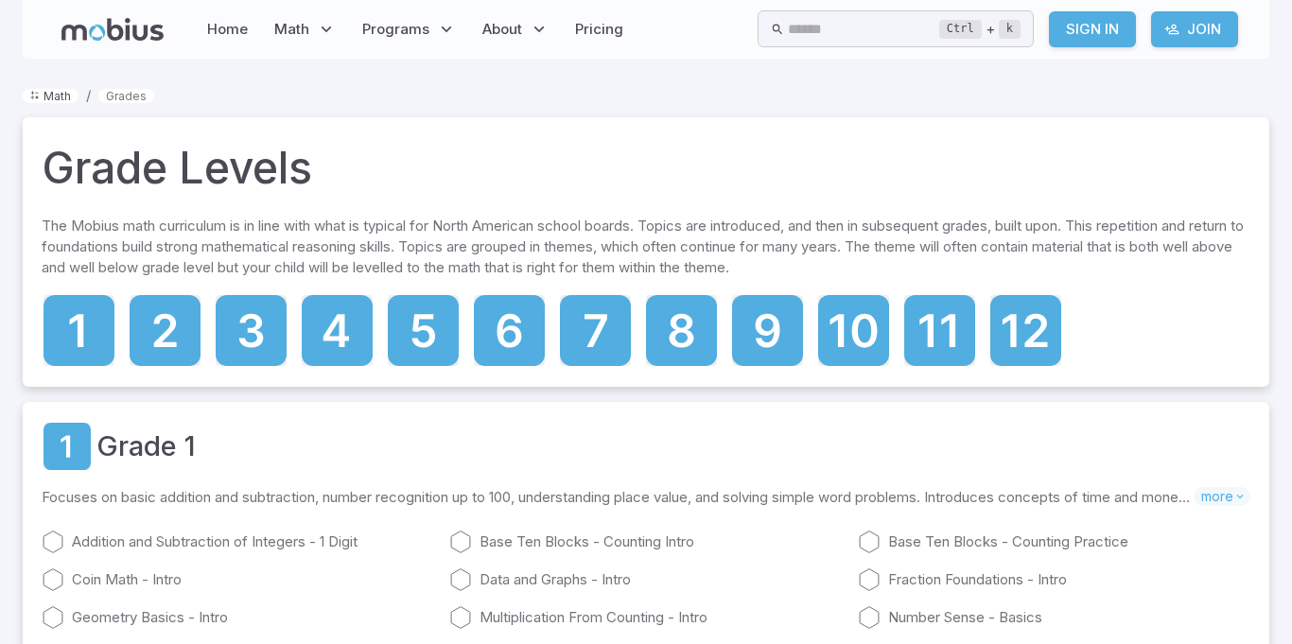
click at [35, 97] on icon "breadcrumb" at bounding box center [34, 95] width 9 height 9
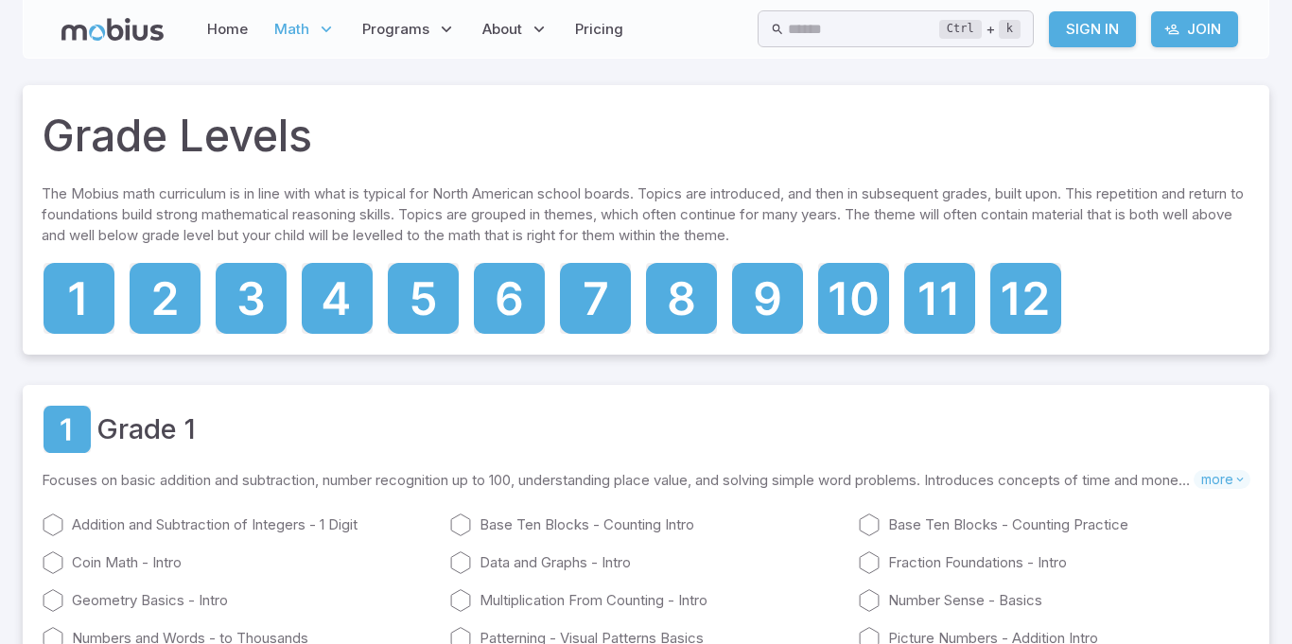
click at [307, 20] on span "Math" at bounding box center [291, 29] width 35 height 21
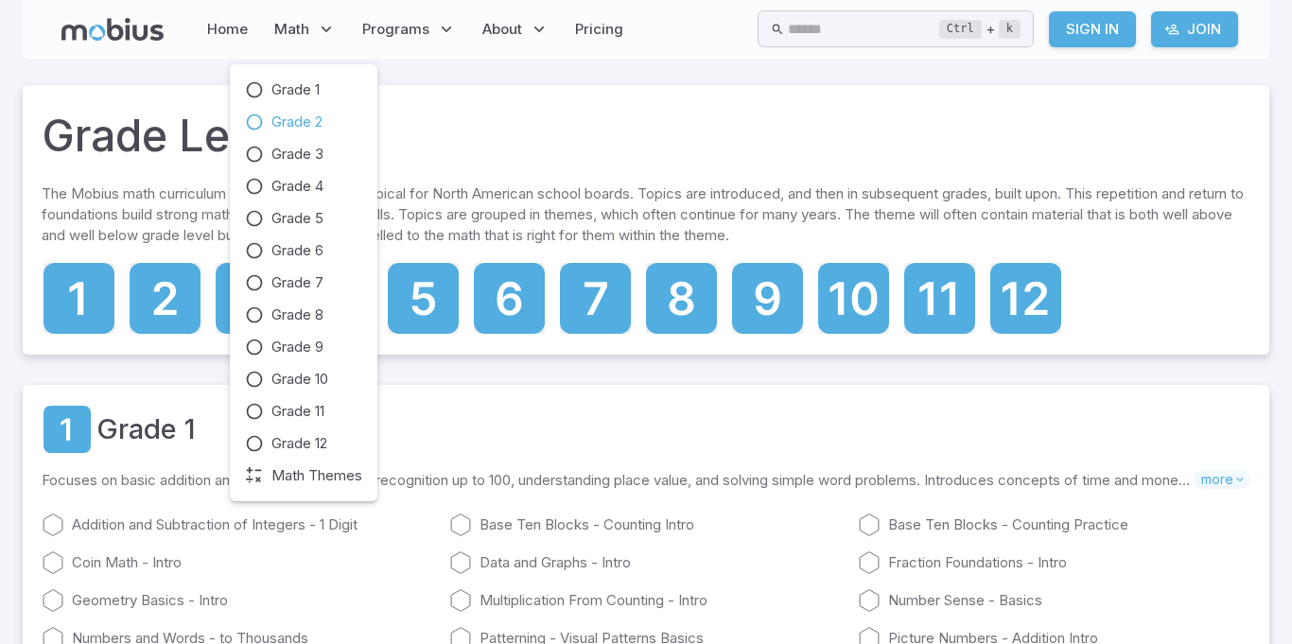
click at [247, 117] on icon at bounding box center [254, 122] width 19 height 19
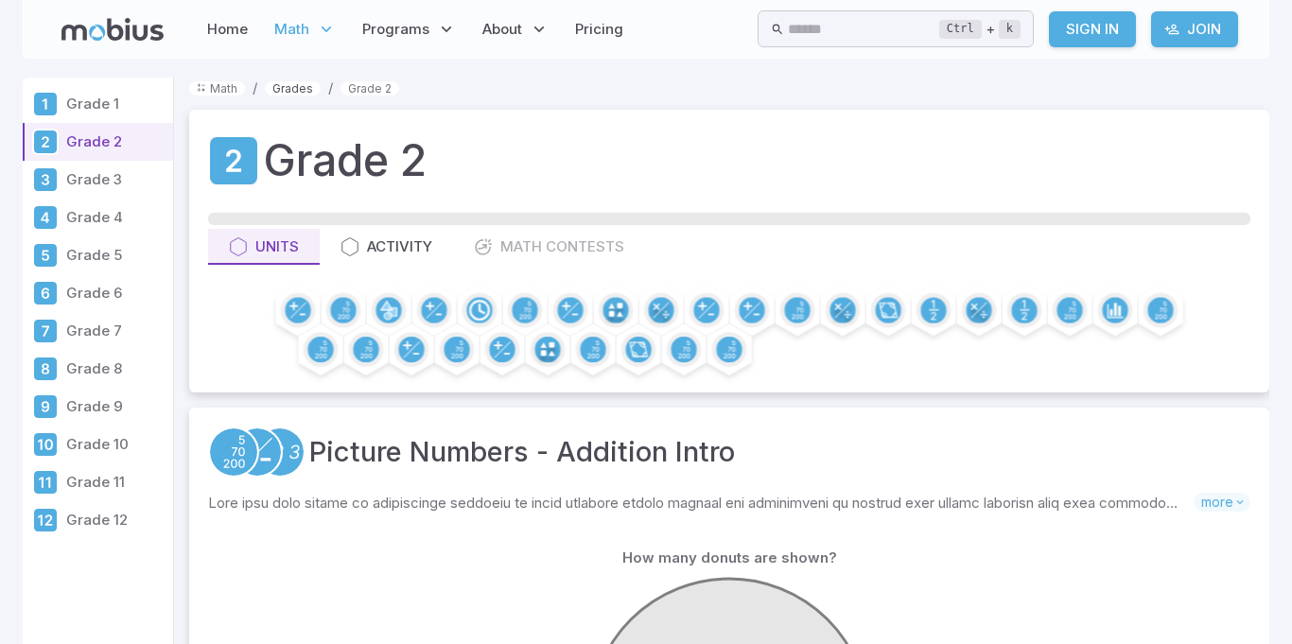
click at [291, 90] on link "Grades" at bounding box center [293, 88] width 56 height 14
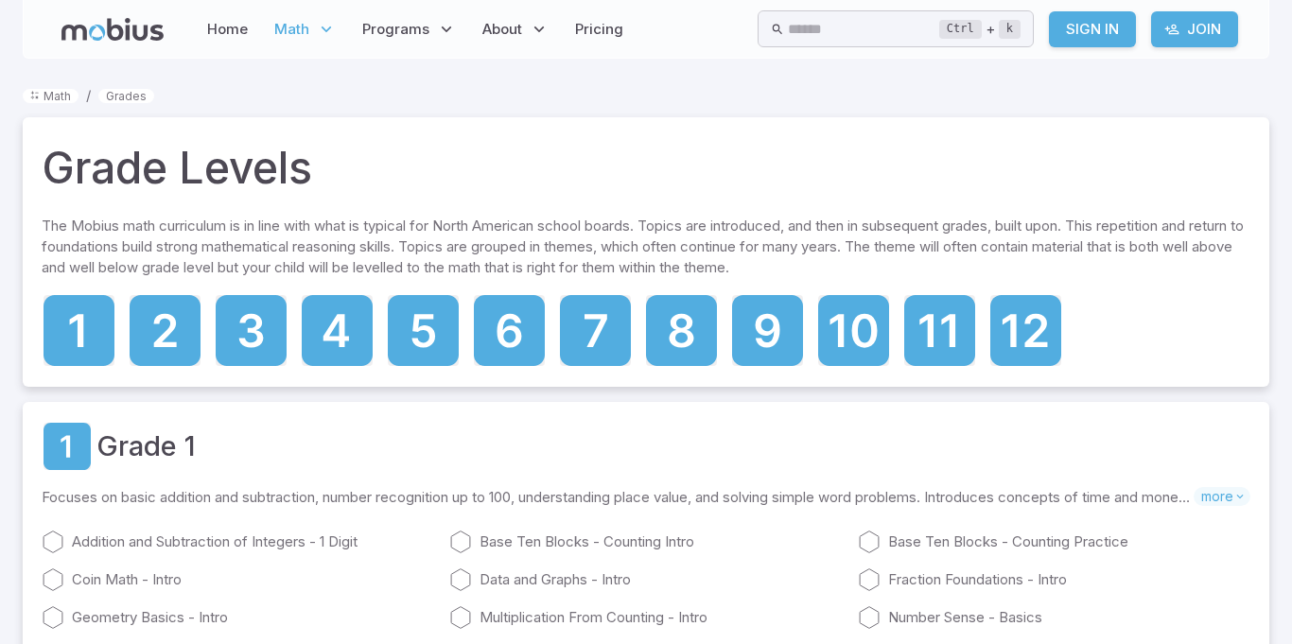
click at [297, 28] on span "Math" at bounding box center [291, 29] width 35 height 21
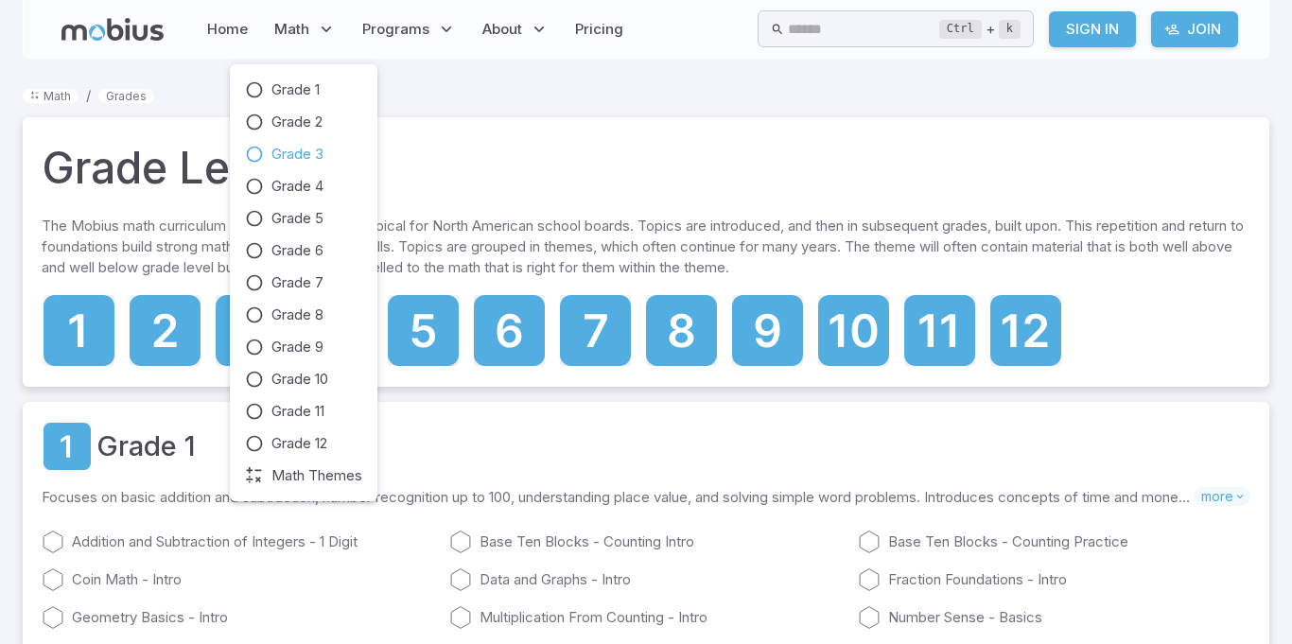
click at [248, 147] on icon at bounding box center [254, 154] width 19 height 19
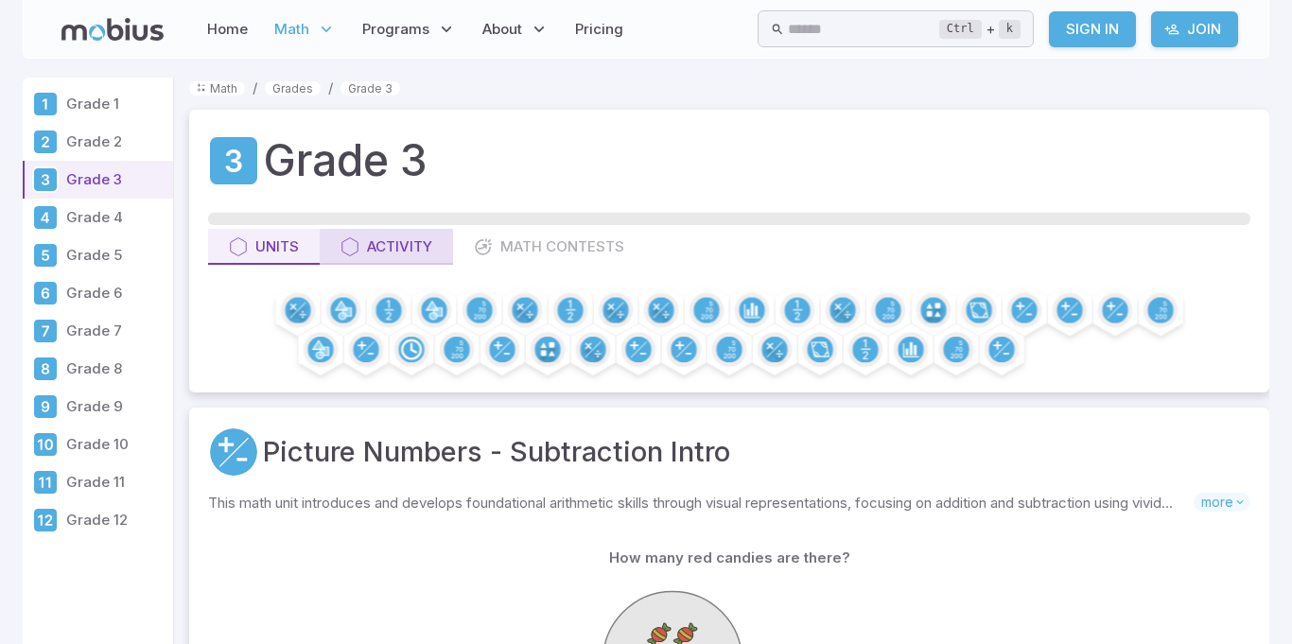
click at [402, 231] on button "Activity" at bounding box center [386, 247] width 133 height 36
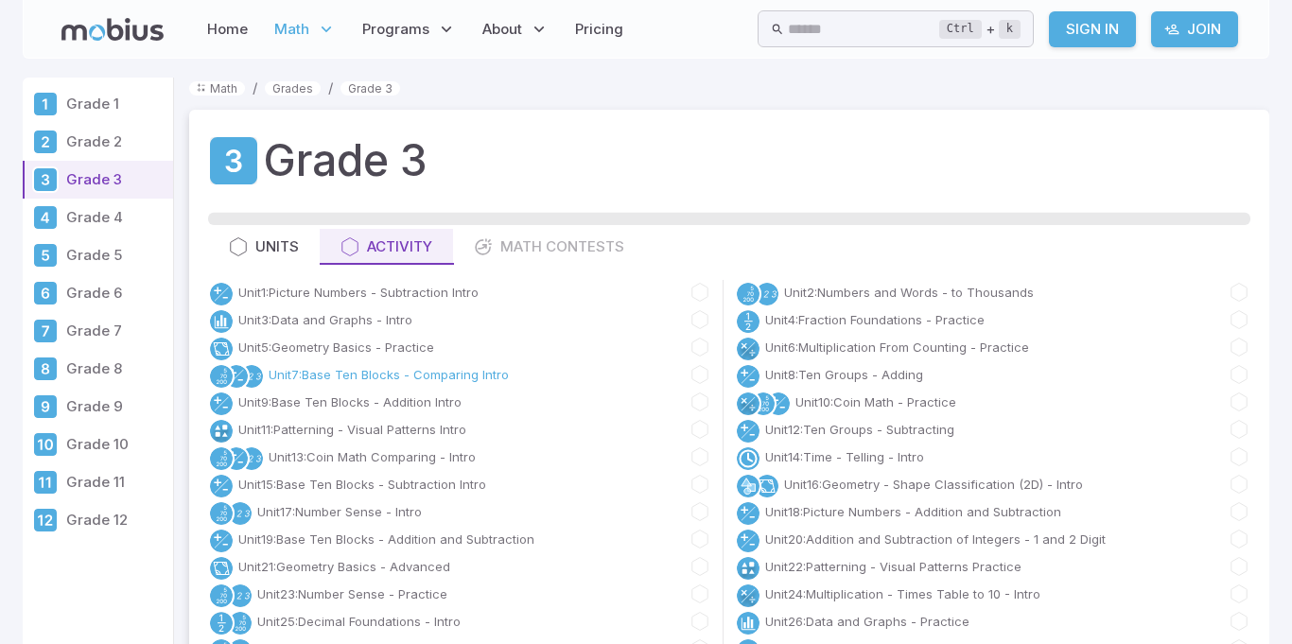
click at [400, 378] on link "Unit 7 : Base Ten Blocks - Comparing Intro" at bounding box center [389, 374] width 240 height 19
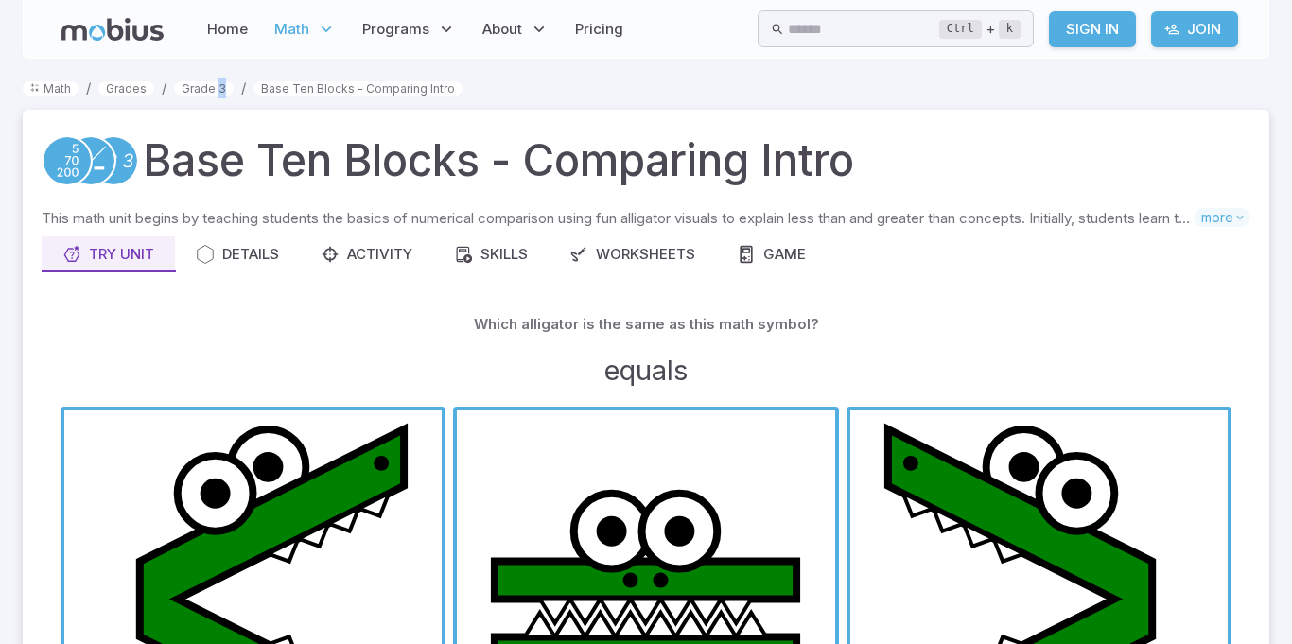
drag, startPoint x: 219, startPoint y: 78, endPoint x: 220, endPoint y: 64, distance: 13.3
click at [218, 86] on link "Grade 3" at bounding box center [204, 88] width 60 height 14
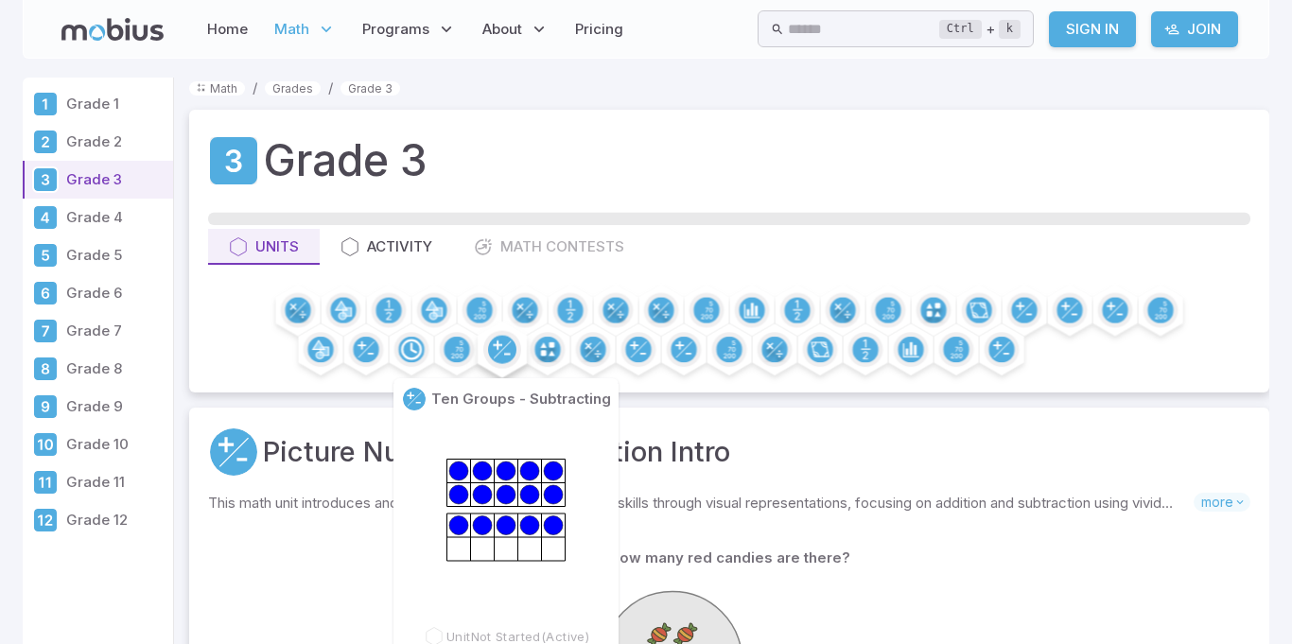
click at [511, 339] on circle at bounding box center [502, 350] width 28 height 28
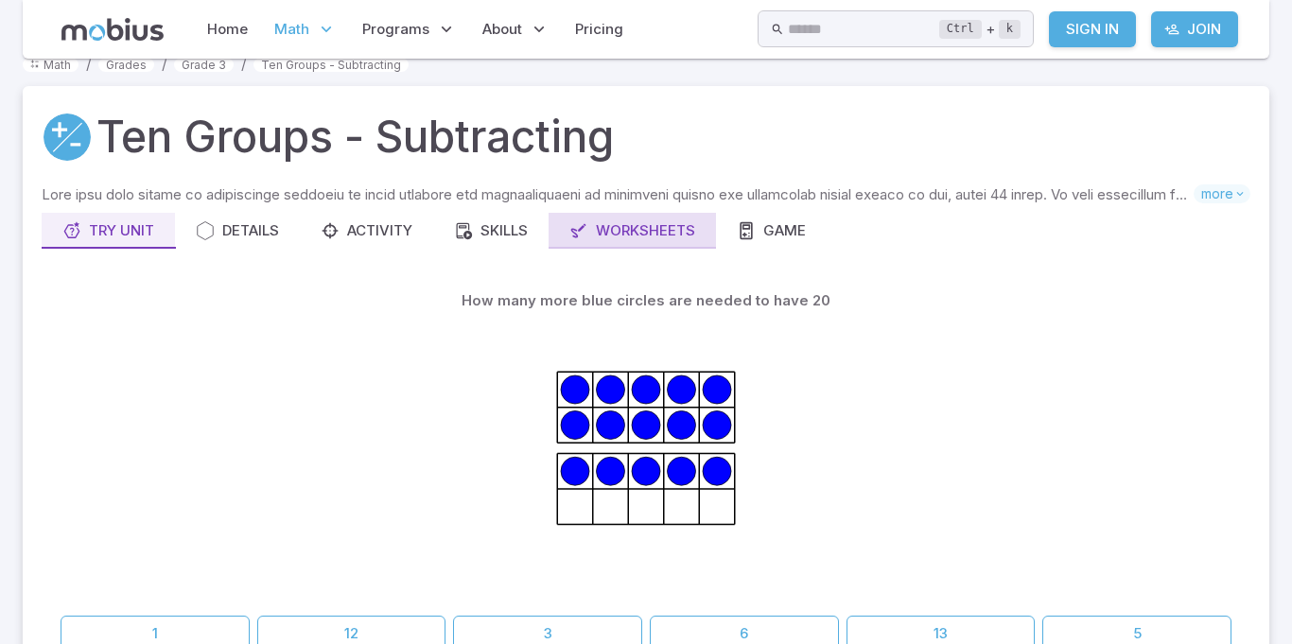
scroll to position [23, 0]
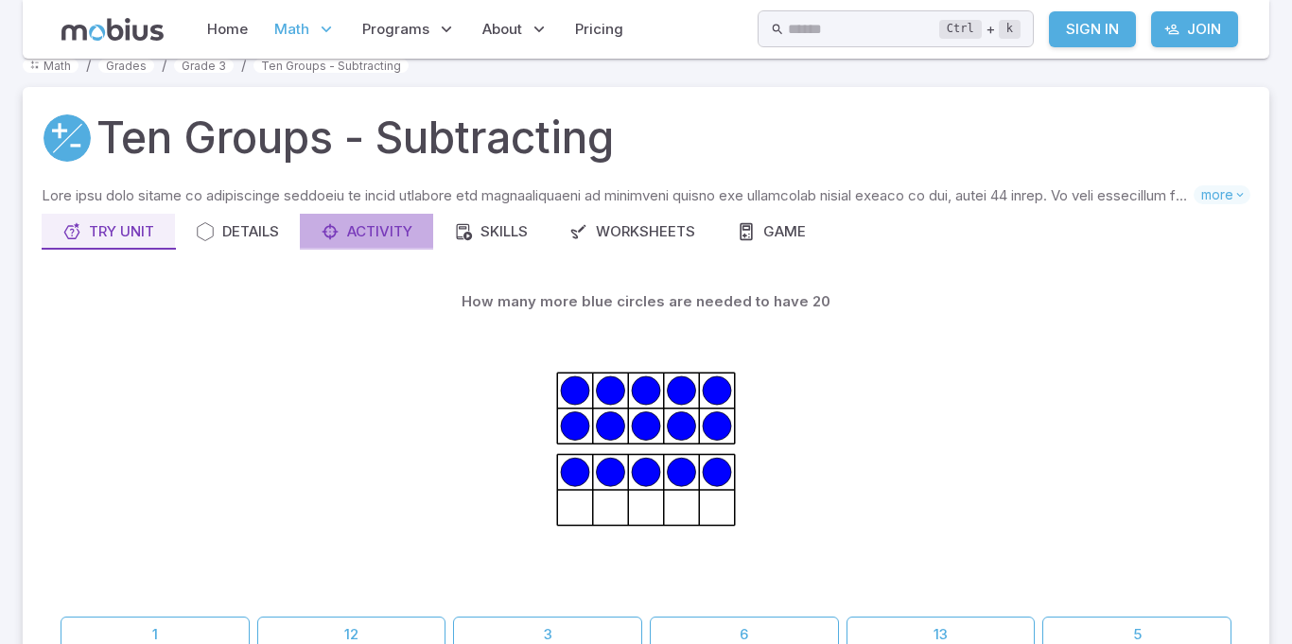
click at [396, 225] on div "Activity" at bounding box center [367, 231] width 92 height 21
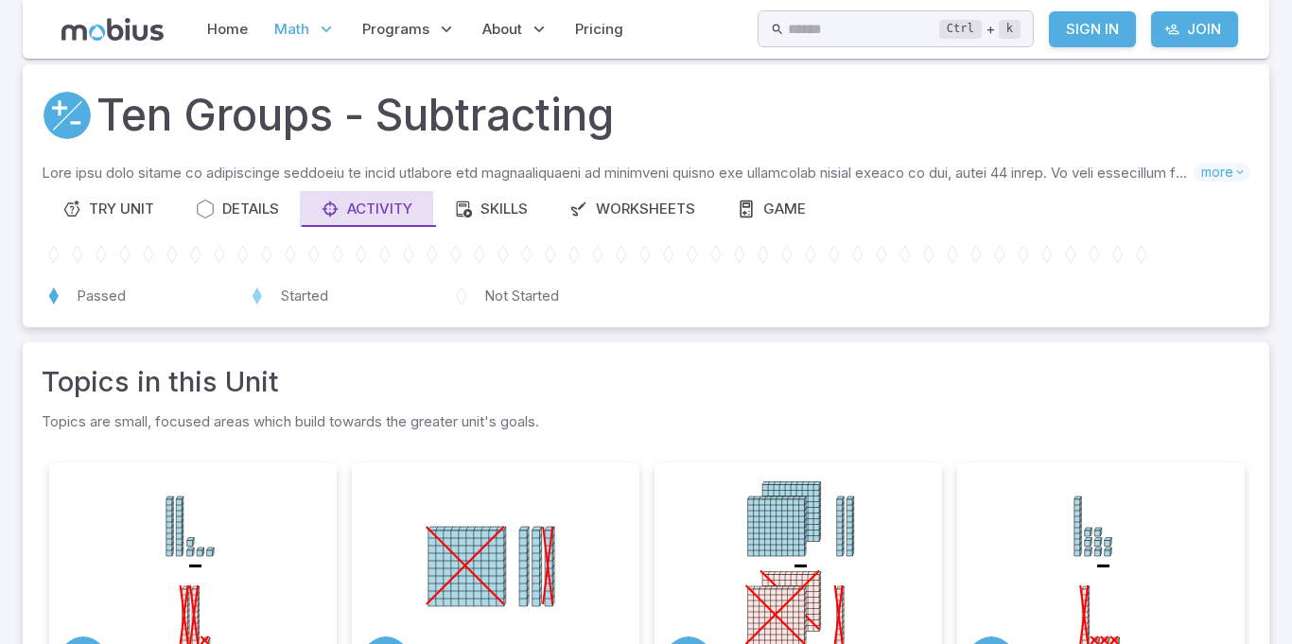
scroll to position [43, 0]
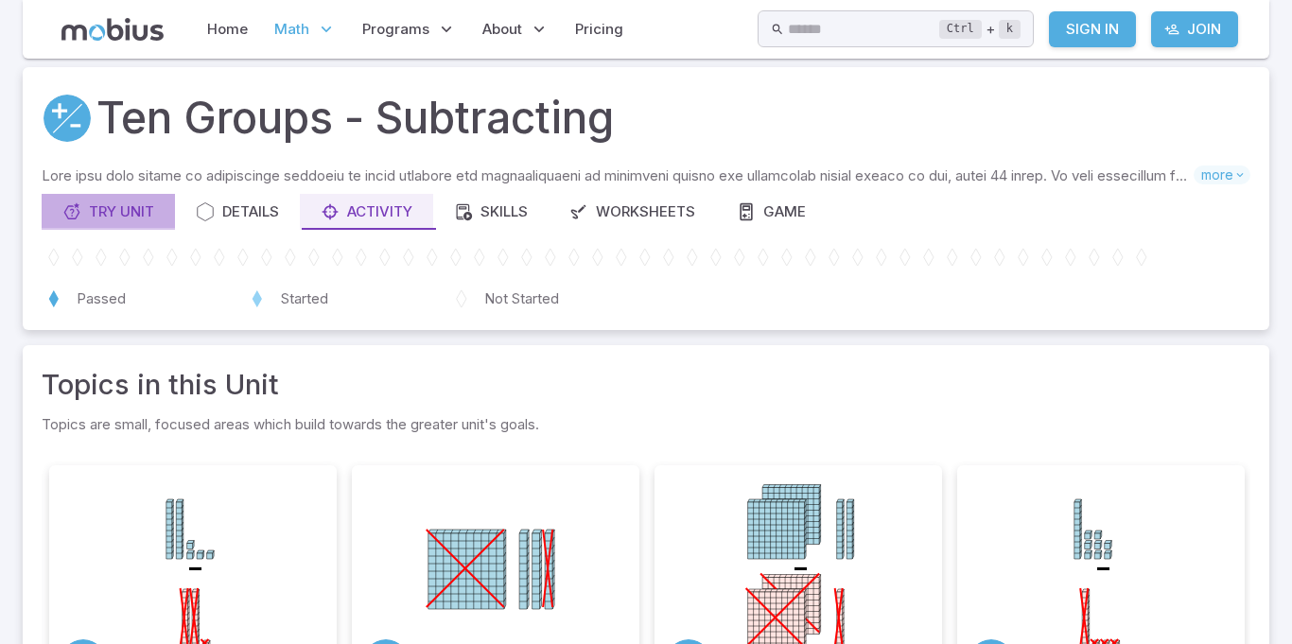
click at [130, 201] on div "Try Unit" at bounding box center [108, 211] width 92 height 21
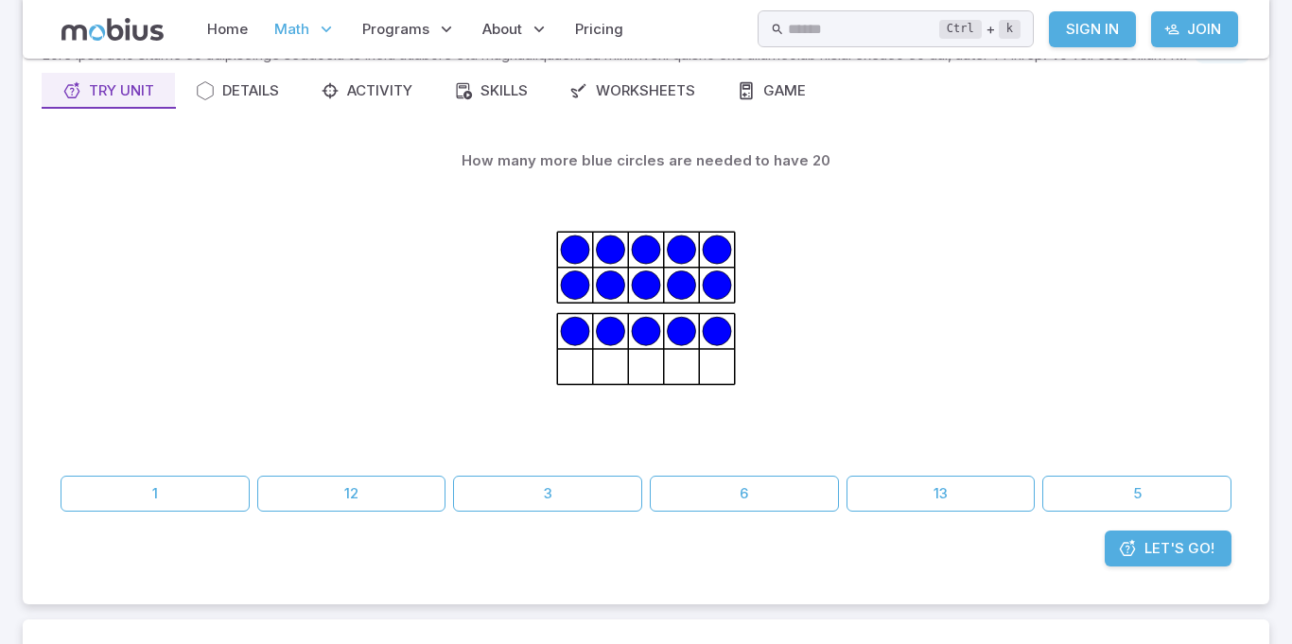
scroll to position [165, 0]
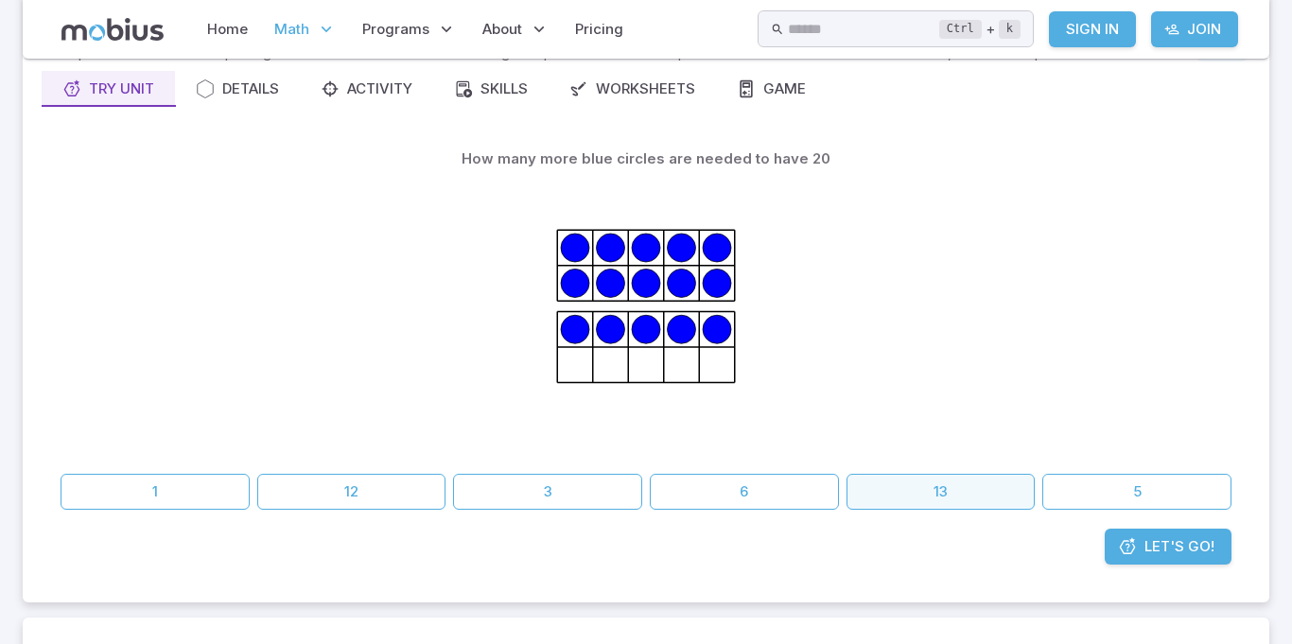
click at [938, 499] on button "13" at bounding box center [940, 492] width 189 height 36
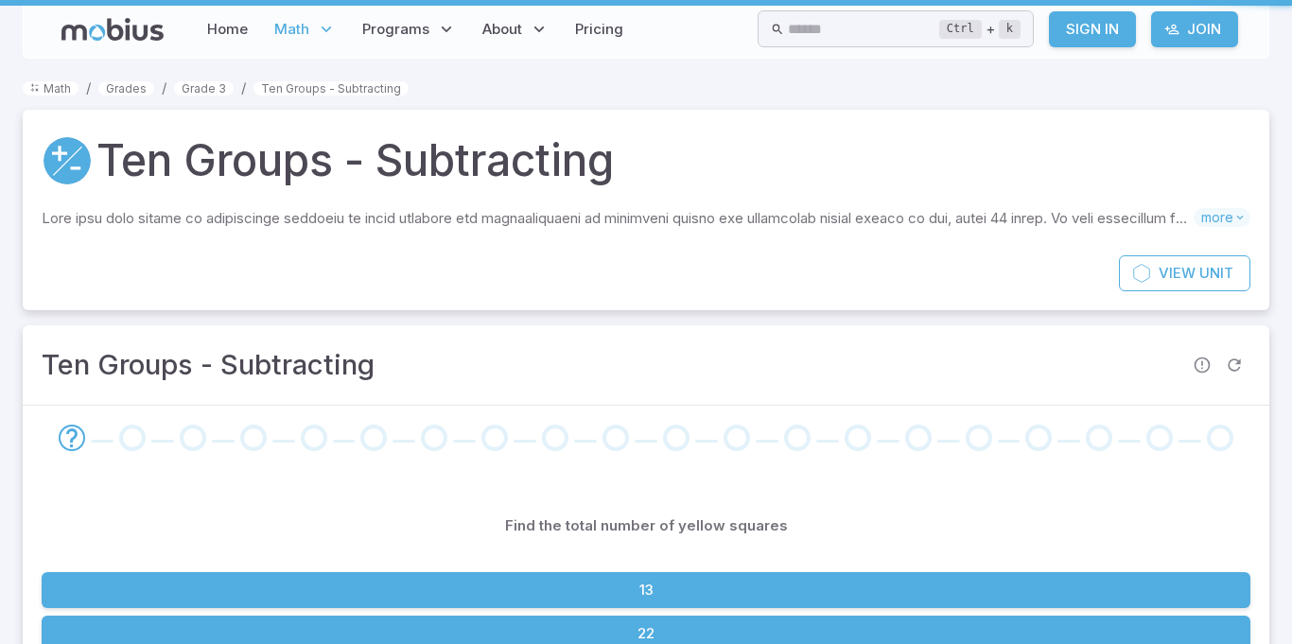
click at [90, 405] on div "Ten Groups - Subtracting" at bounding box center [646, 364] width 1246 height 79
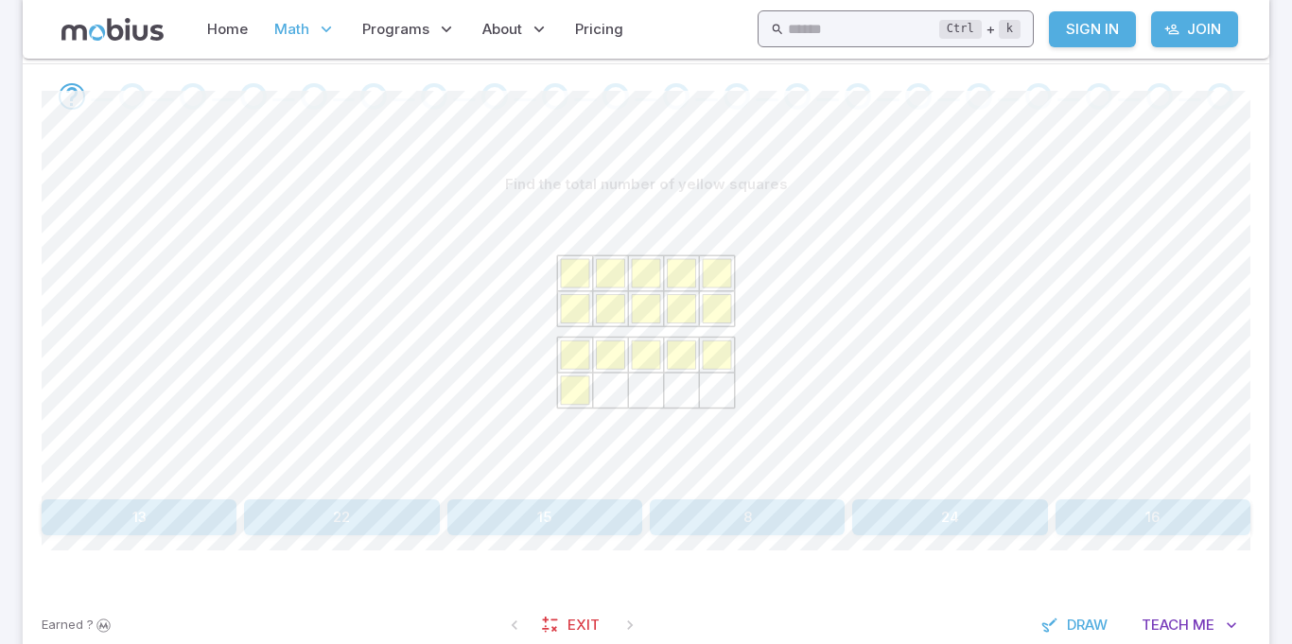
scroll to position [362, 0]
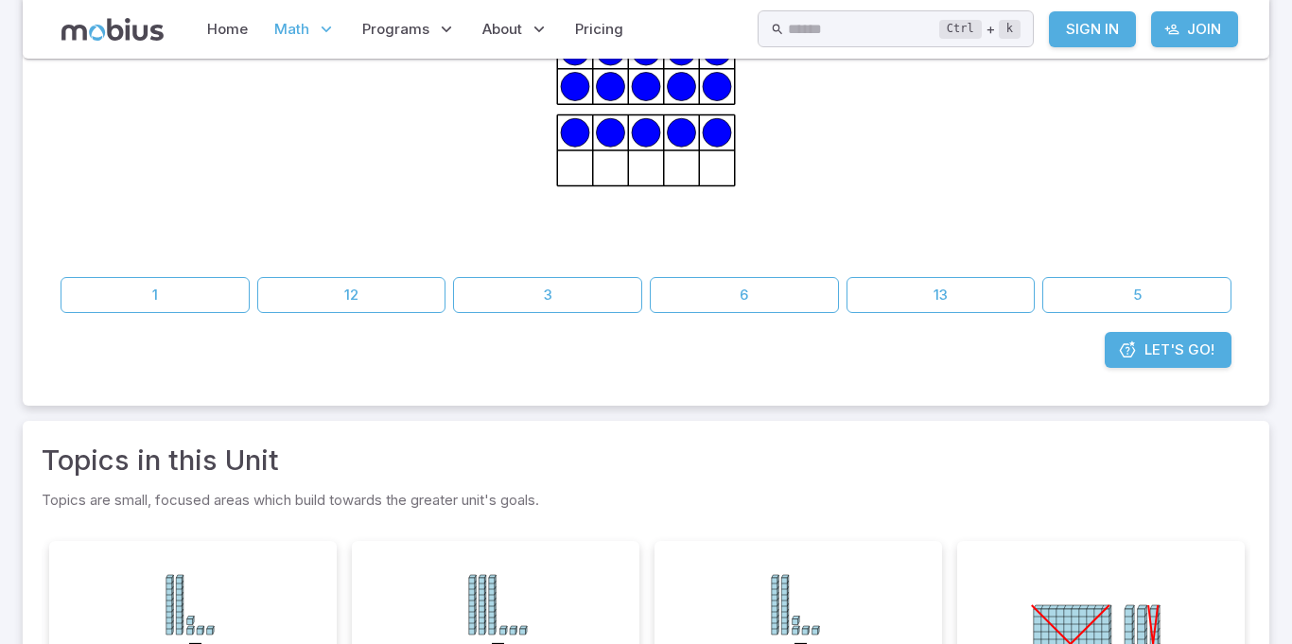
scroll to position [165, 0]
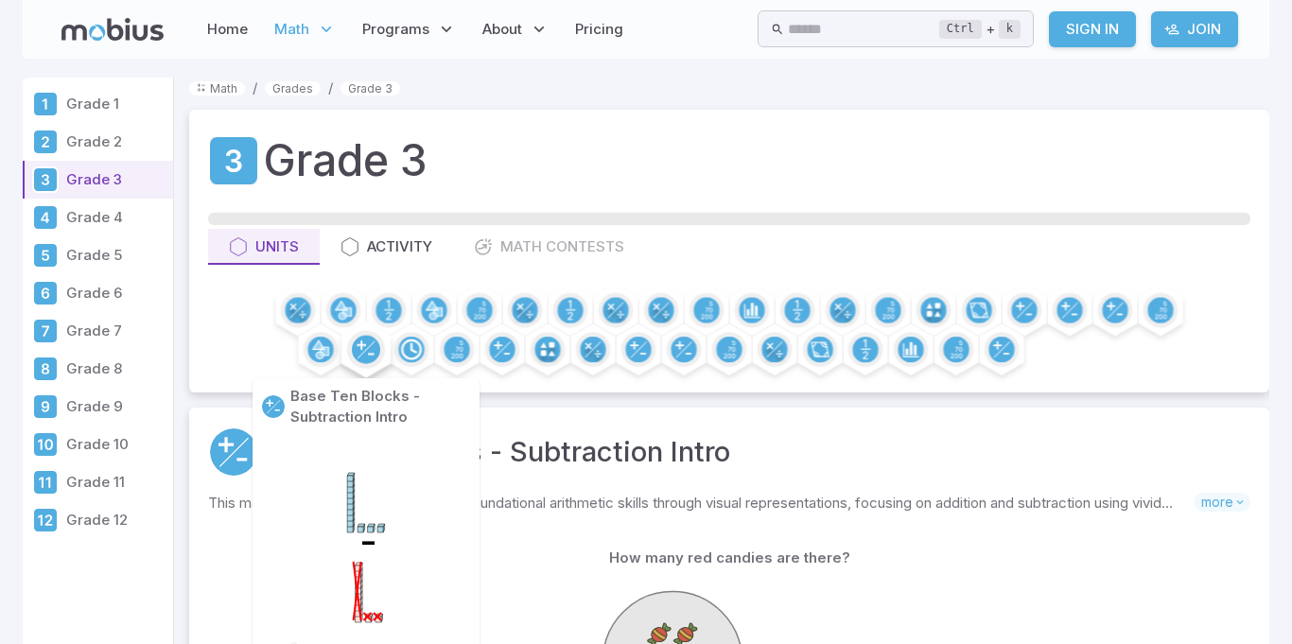
click at [368, 344] on circle at bounding box center [366, 350] width 28 height 28
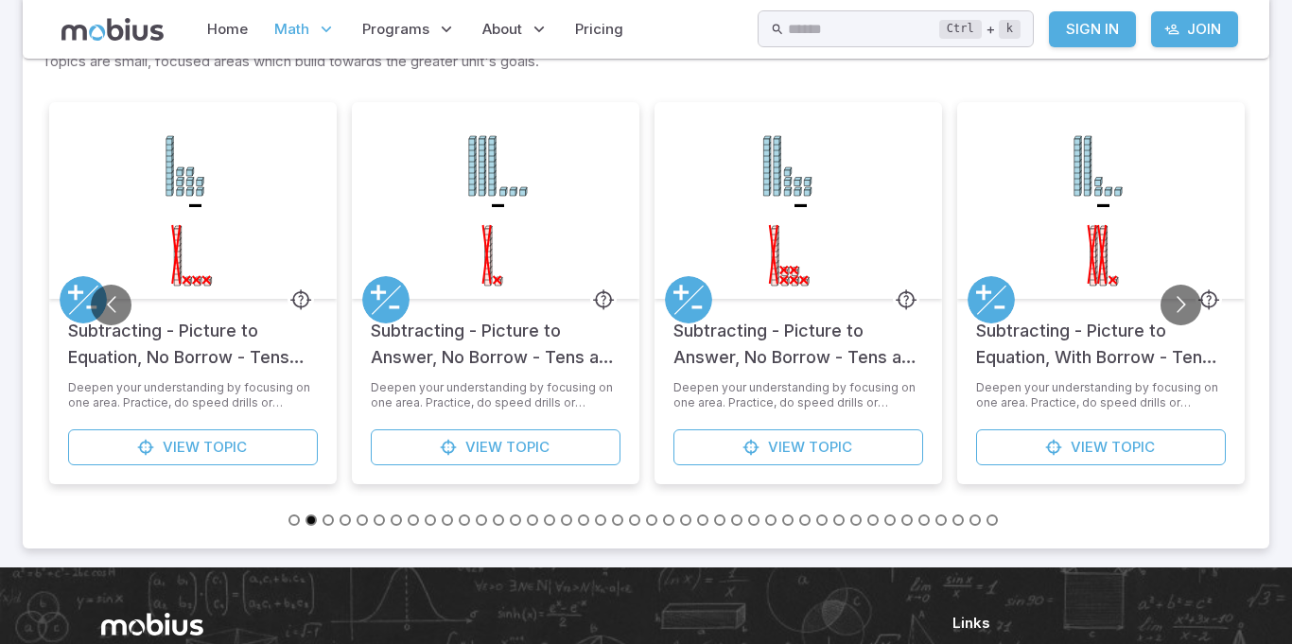
scroll to position [798, 0]
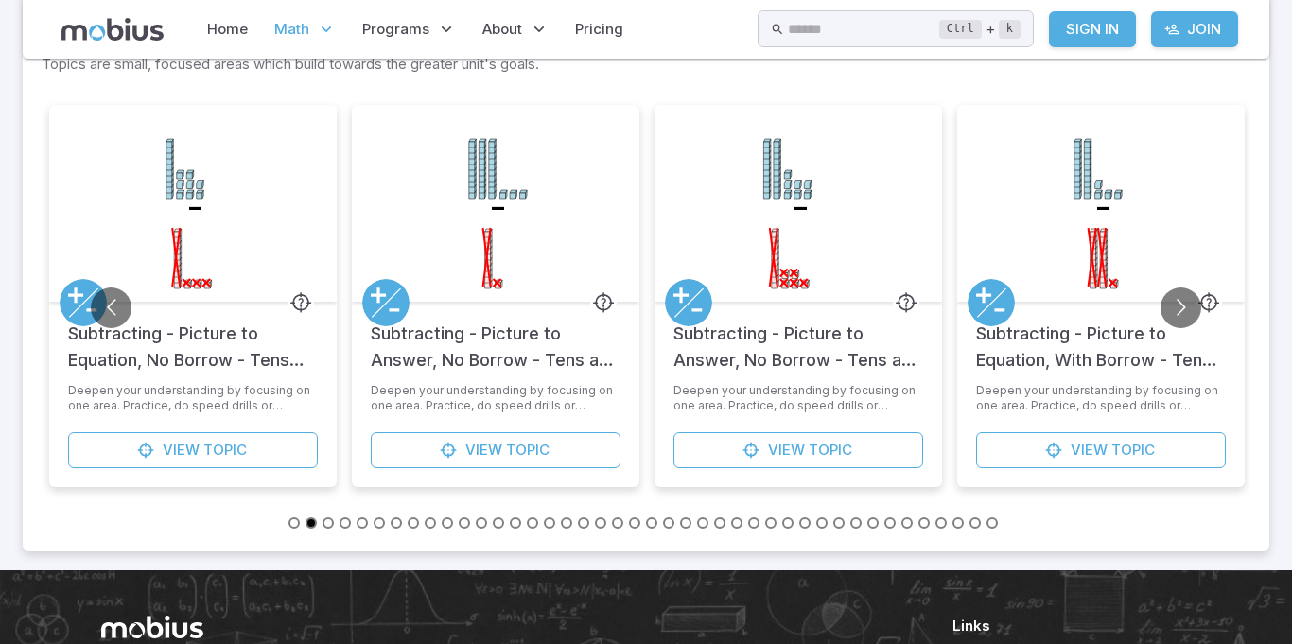
click at [333, 524] on button "Go to slide 3" at bounding box center [327, 522] width 11 height 11
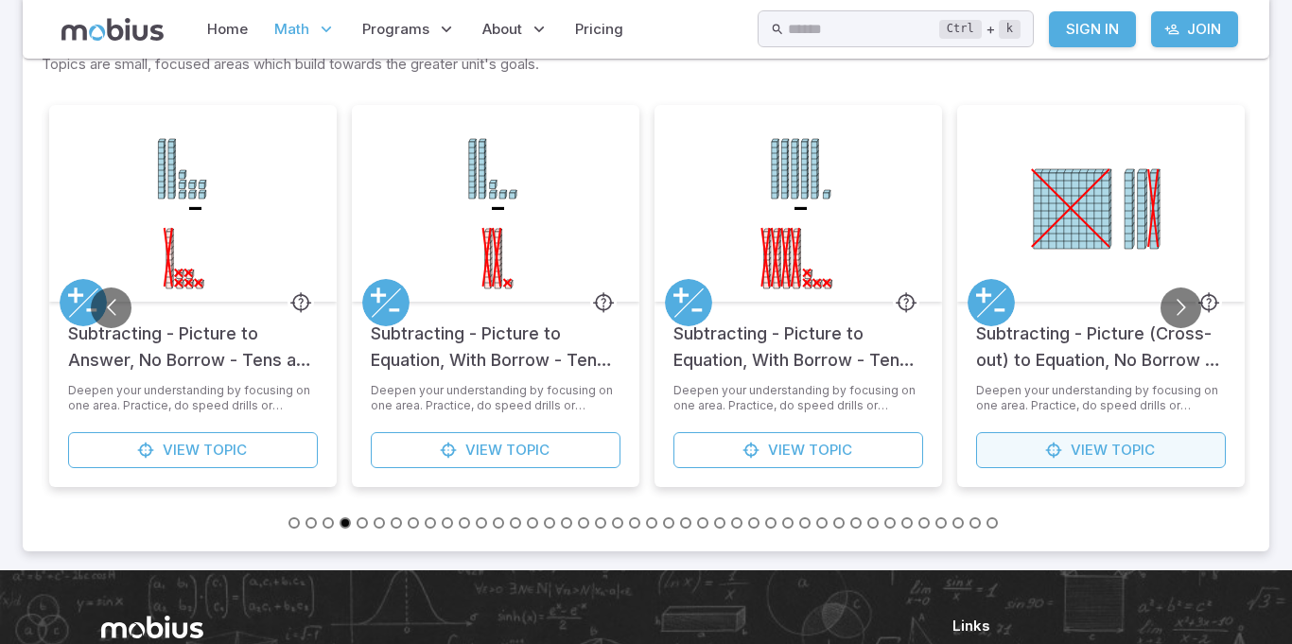
click at [1088, 444] on span "View" at bounding box center [1089, 450] width 37 height 21
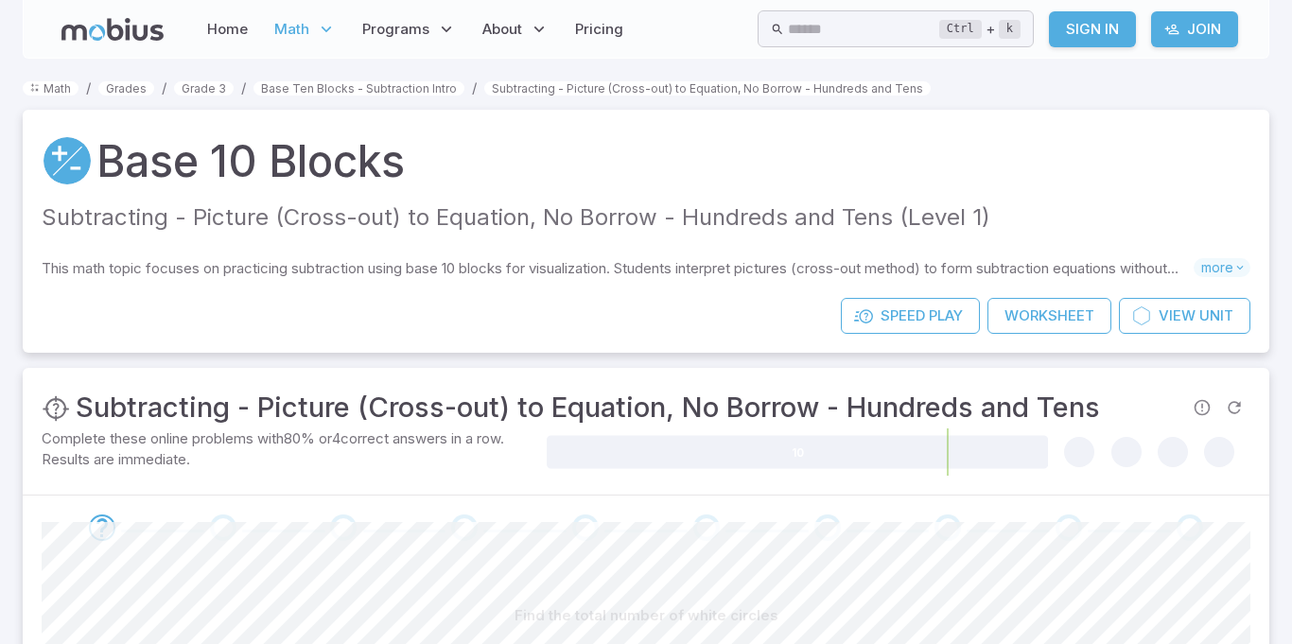
click at [606, 368] on div "Practice : Subtracting - Picture (Cross-out) to Equation, No Borrow - Hundreds …" at bounding box center [646, 431] width 1246 height 127
click at [333, 90] on link "Base Ten Blocks - Subtraction Intro" at bounding box center [358, 88] width 211 height 14
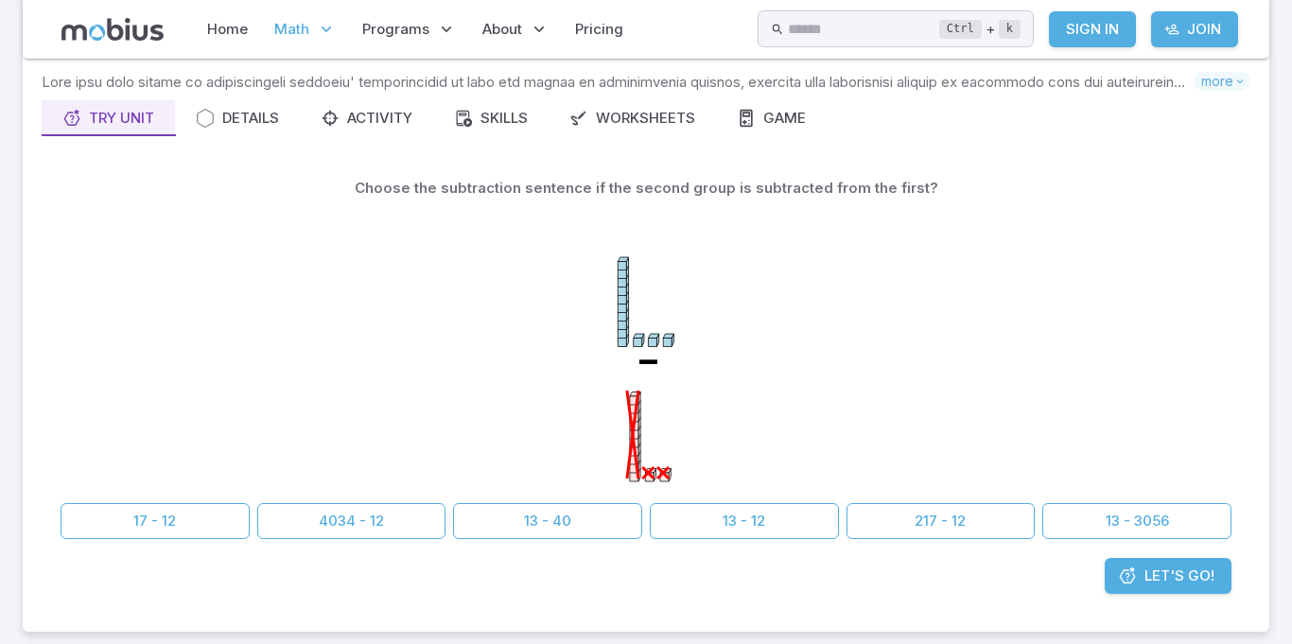
scroll to position [129, 0]
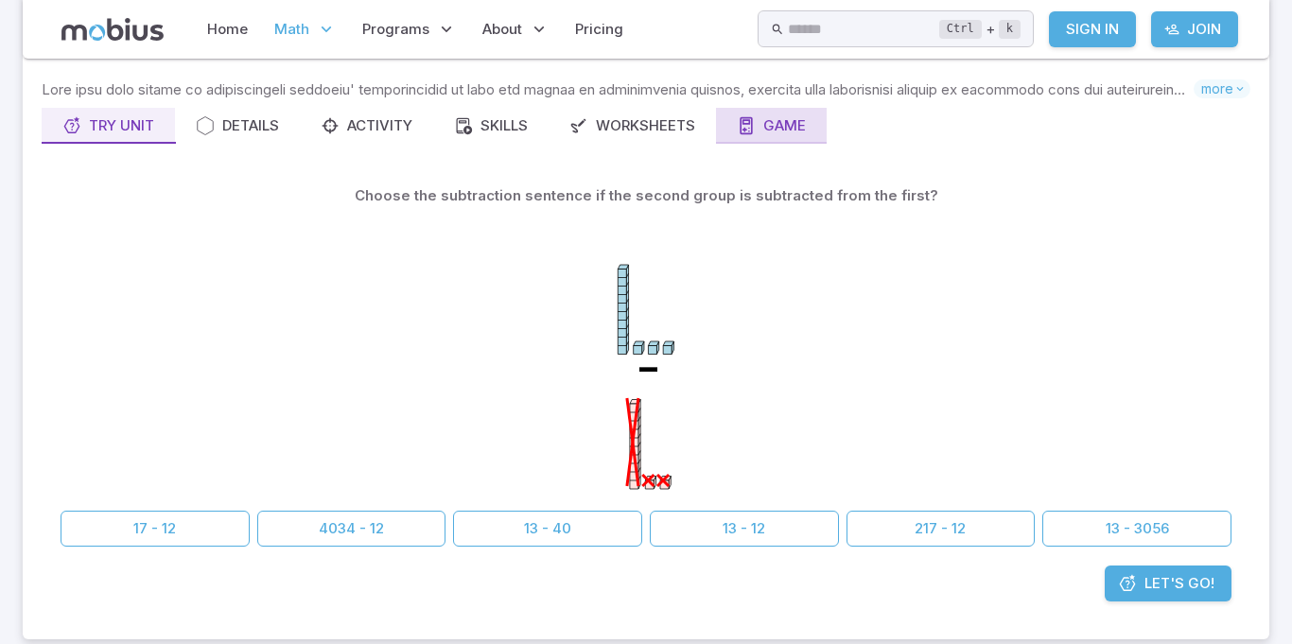
click at [787, 126] on div "Game" at bounding box center [771, 125] width 69 height 21
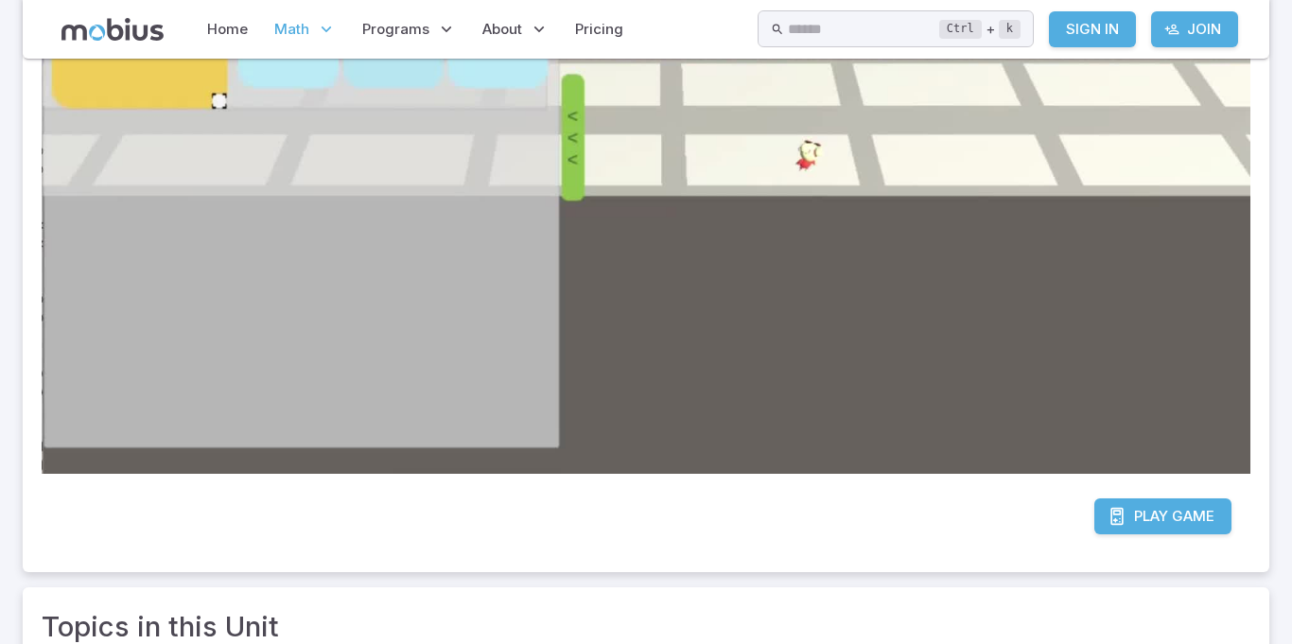
scroll to position [561, 0]
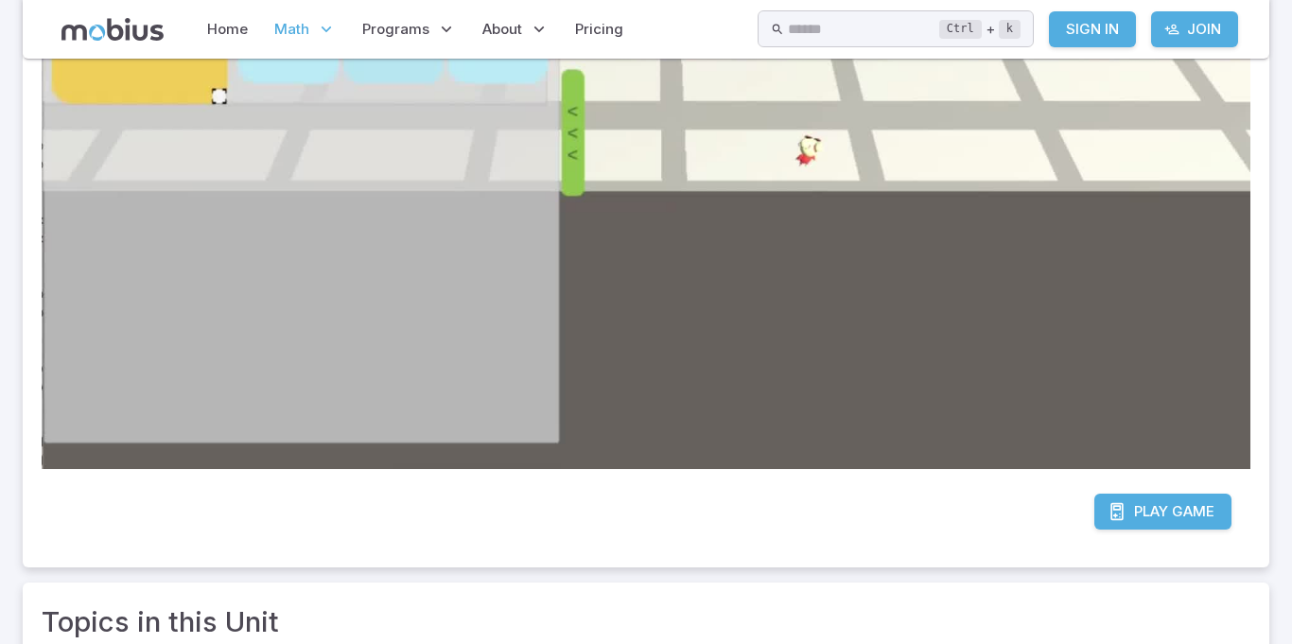
click at [1103, 513] on link "Play Game" at bounding box center [1162, 512] width 137 height 36
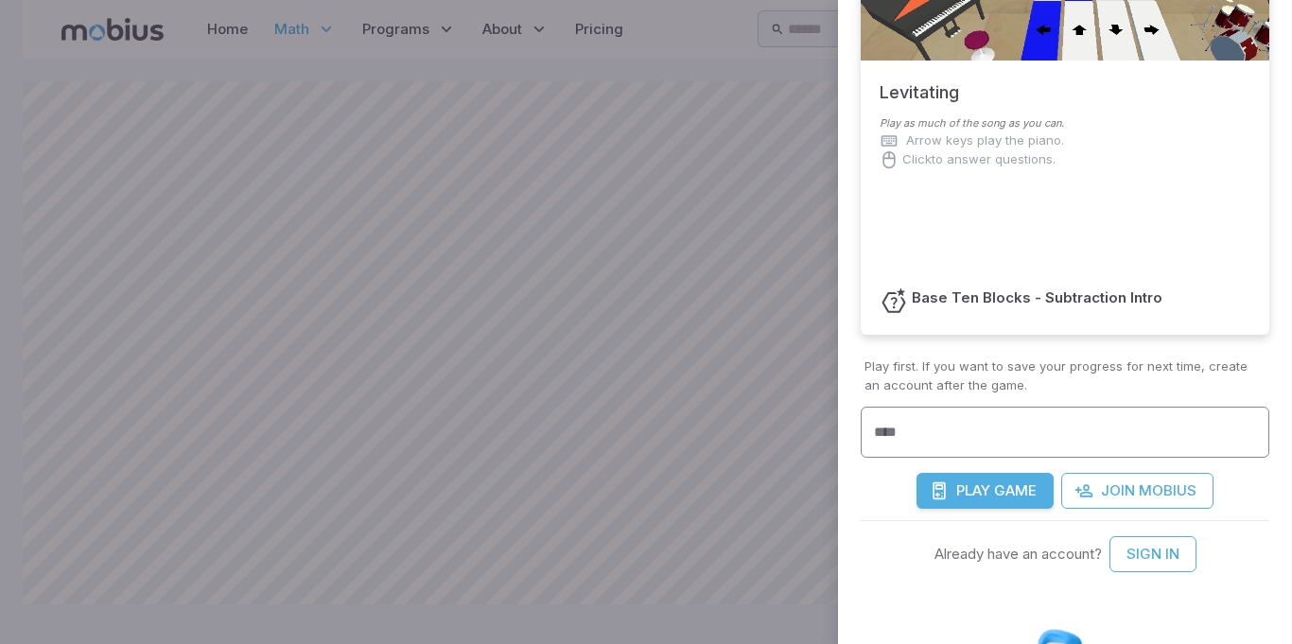
scroll to position [200, 0]
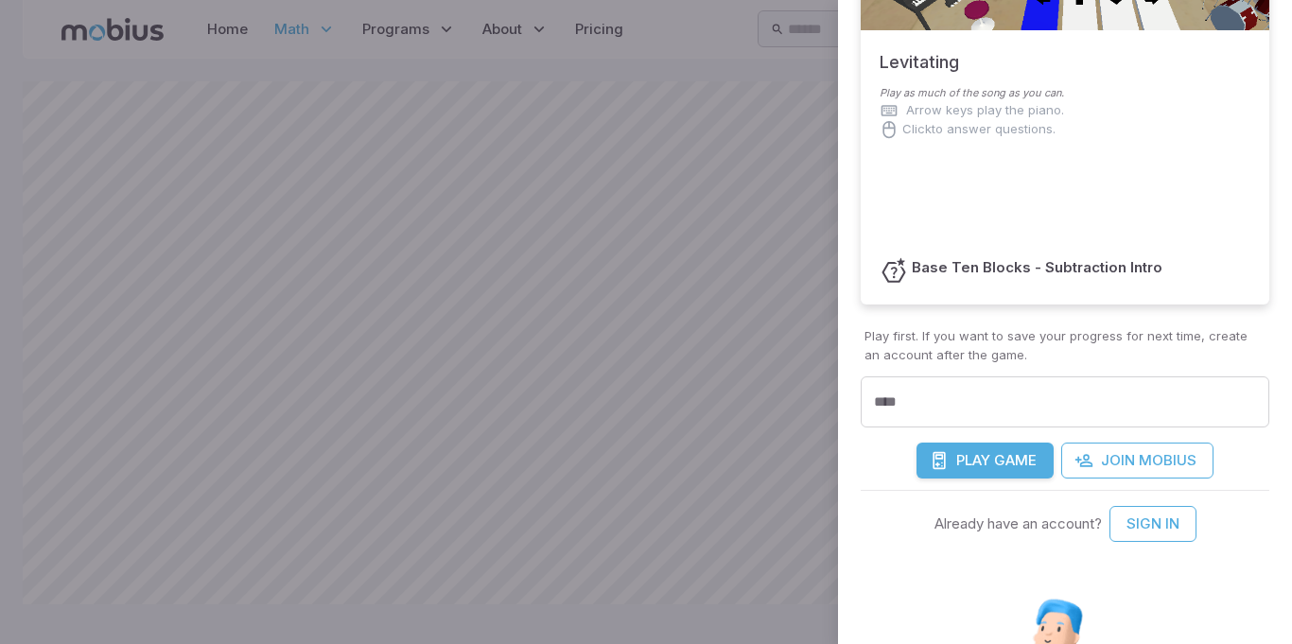
click at [530, 565] on div at bounding box center [646, 322] width 1292 height 644
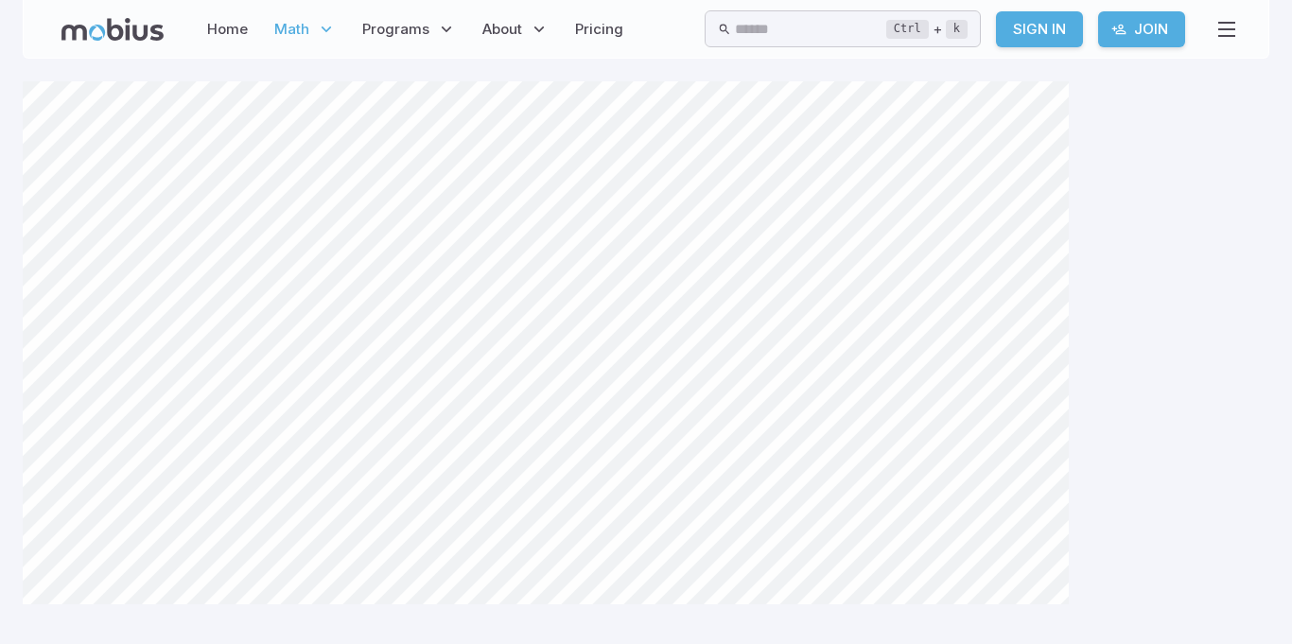
click at [0, 549] on main "Canvas actions 100 % Exit zen mode" at bounding box center [646, 351] width 1292 height 585
click at [1, 550] on main "Canvas actions 100 % Exit zen mode" at bounding box center [646, 351] width 1292 height 585
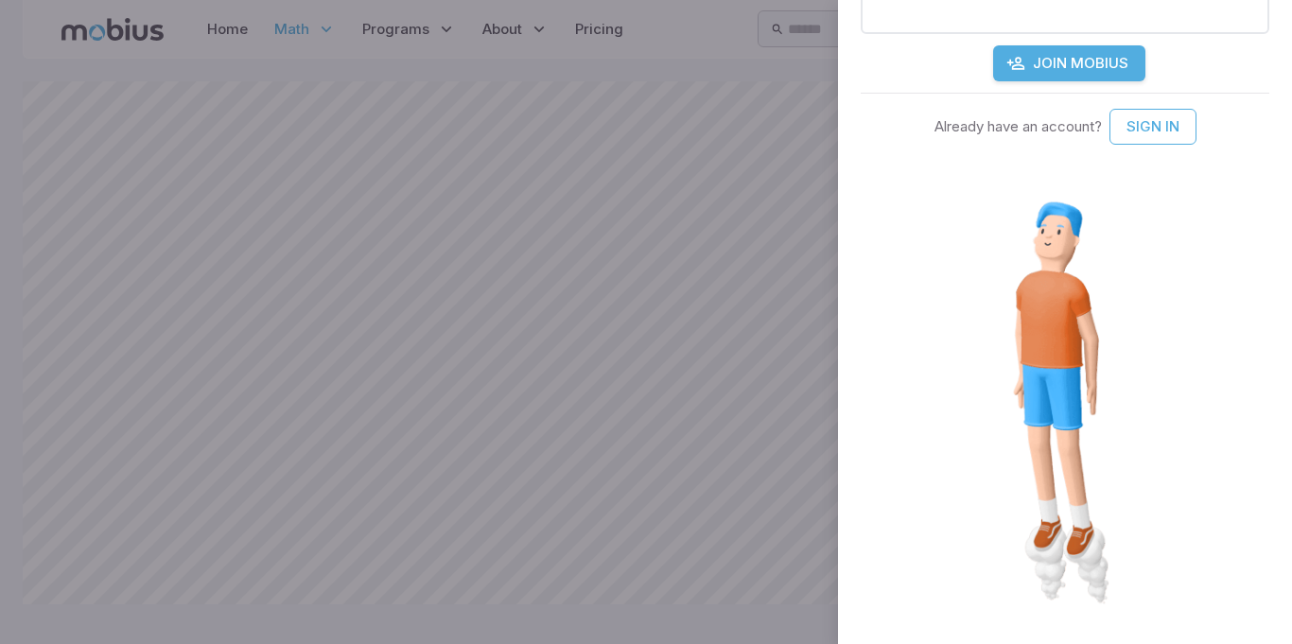
click at [523, 612] on div at bounding box center [646, 322] width 1292 height 644
click at [512, 591] on div at bounding box center [646, 322] width 1292 height 644
click at [525, 599] on div at bounding box center [646, 322] width 1292 height 644
click at [267, 33] on div at bounding box center [646, 322] width 1292 height 644
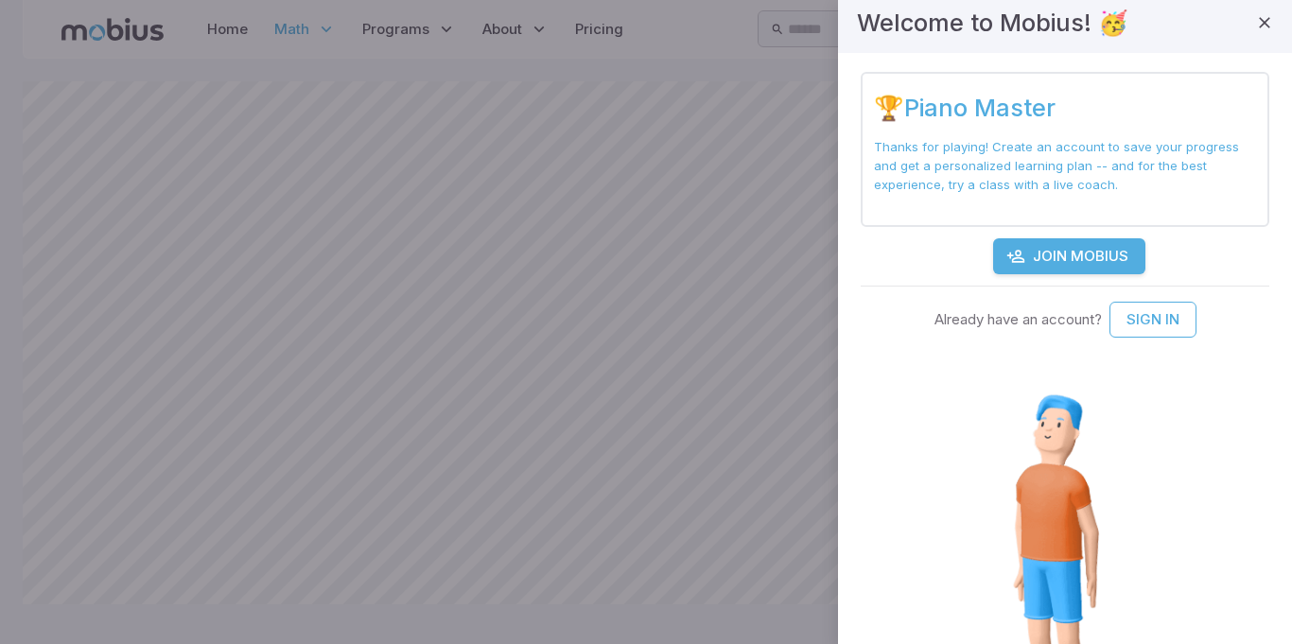
scroll to position [0, 0]
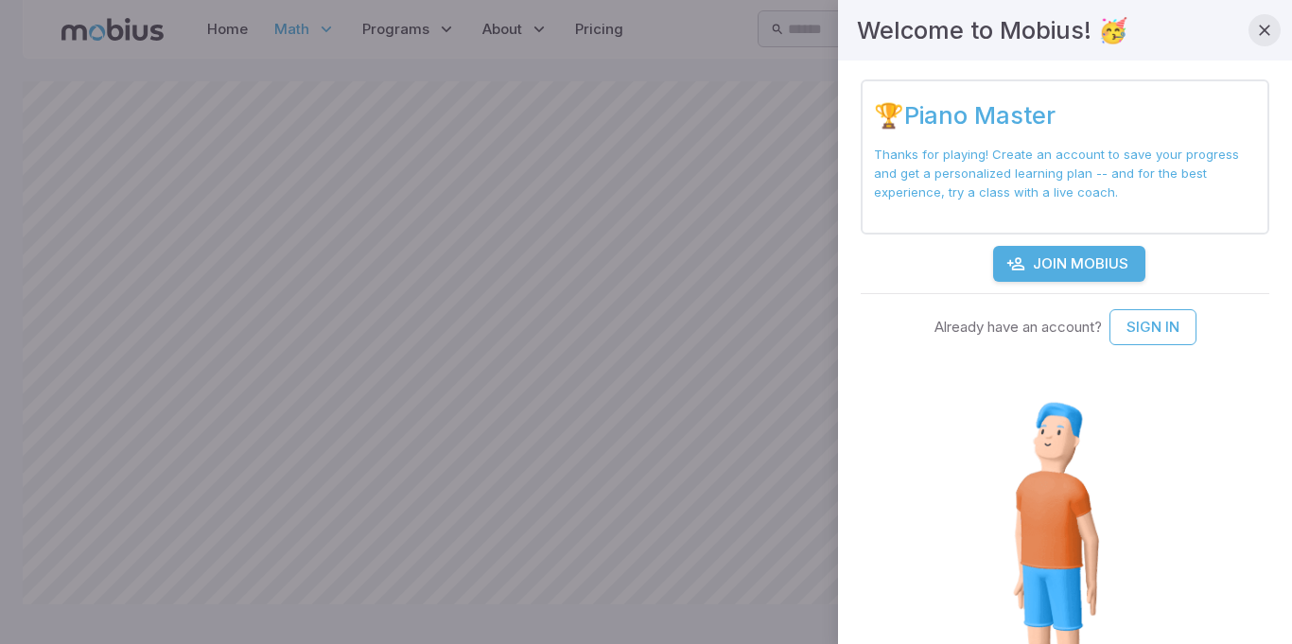
click at [1263, 26] on icon "button" at bounding box center [1264, 30] width 19 height 19
click at [1284, 33] on div "Welcome to Mobius! 🥳" at bounding box center [1065, 30] width 454 height 61
click at [1267, 27] on icon "button" at bounding box center [1264, 30] width 19 height 19
click at [529, 594] on div at bounding box center [646, 322] width 1292 height 644
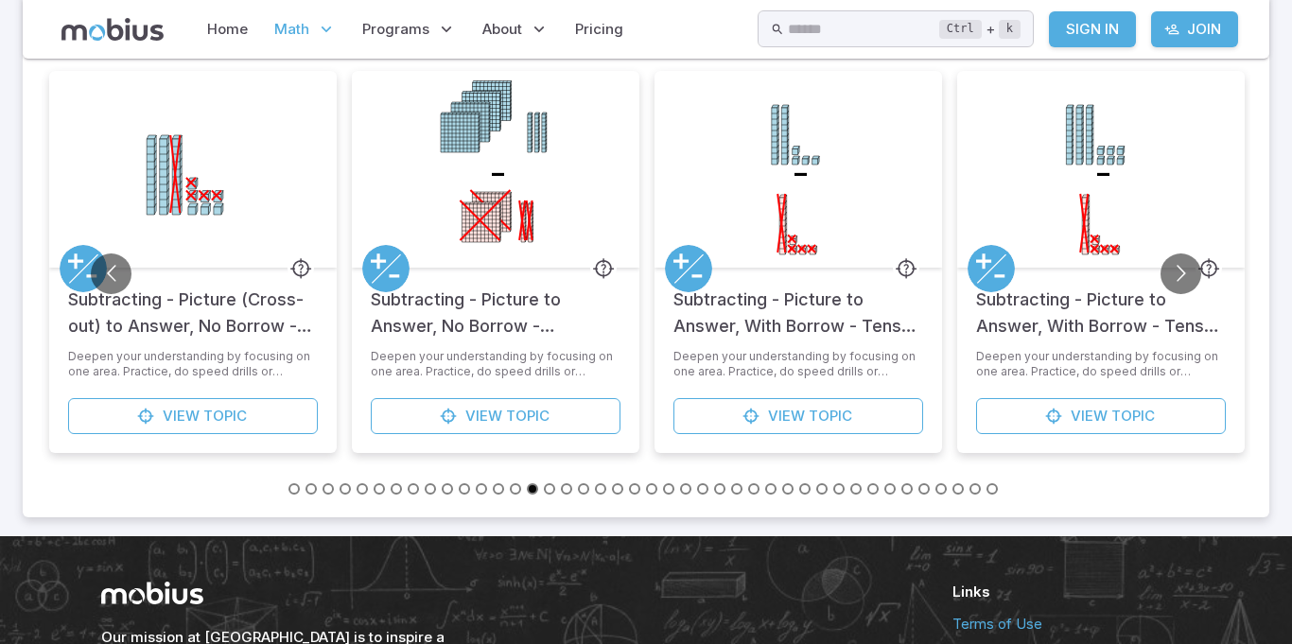
scroll to position [1214, 0]
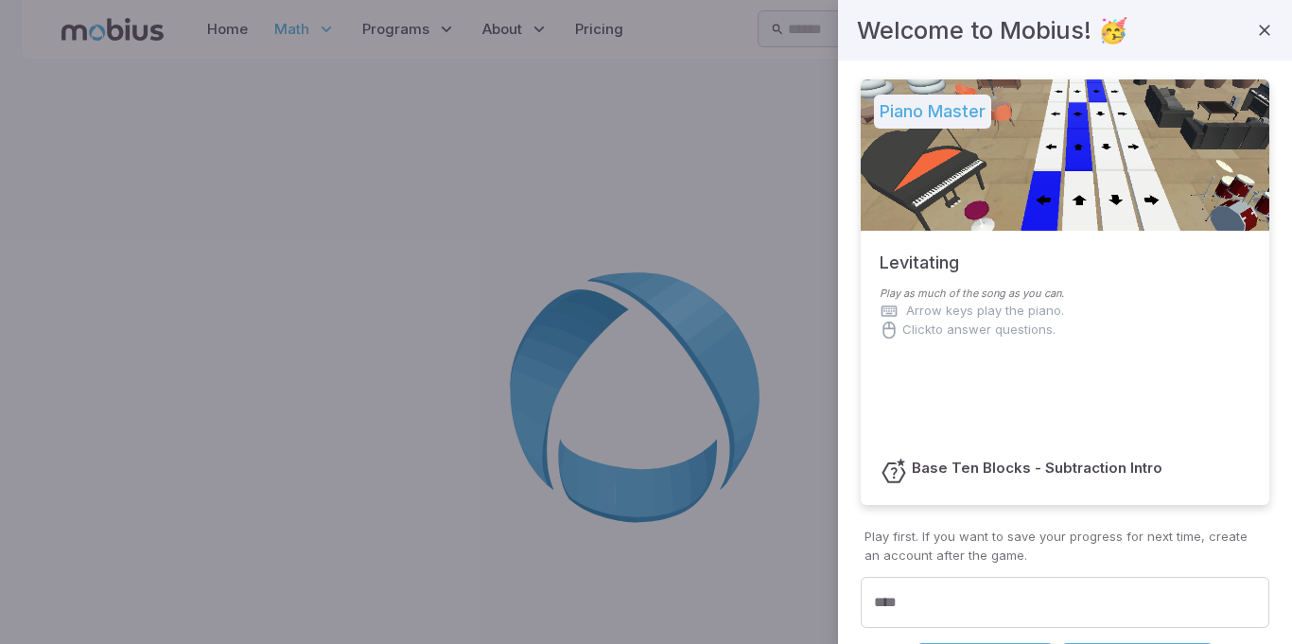
click at [1001, 167] on div at bounding box center [1065, 154] width 409 height 151
click at [1265, 25] on icon "button" at bounding box center [1264, 30] width 19 height 19
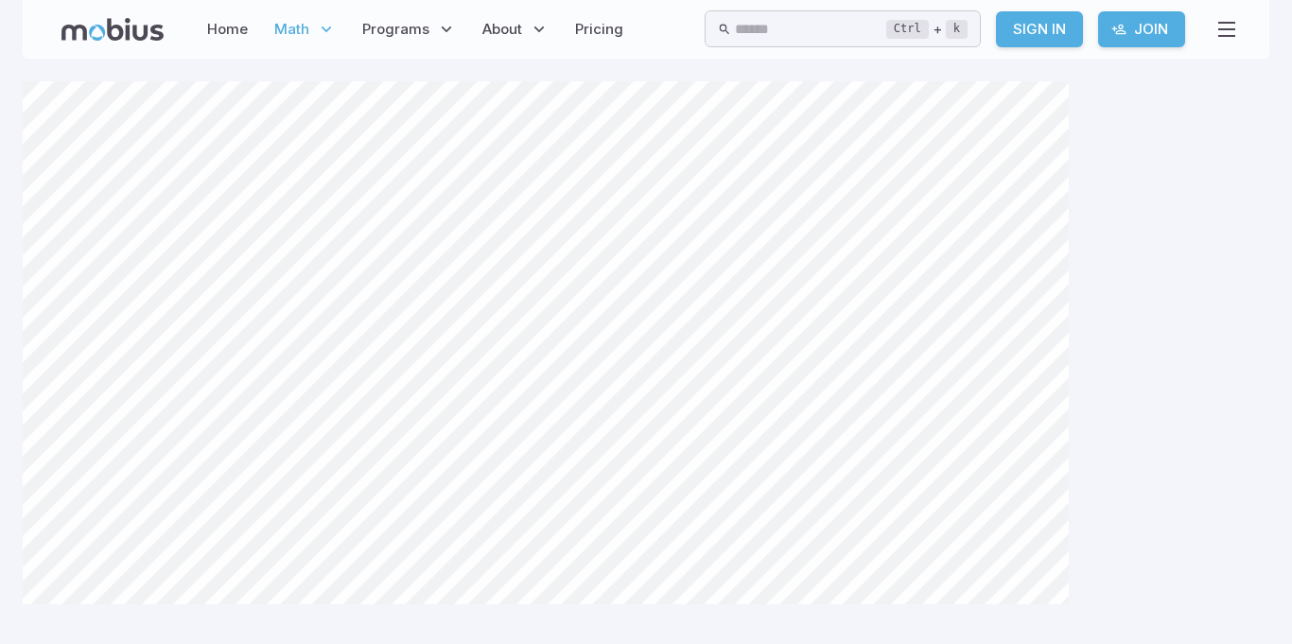
click at [8, 505] on main "Canvas actions 100 % Exit zen mode" at bounding box center [646, 351] width 1292 height 585
click at [290, 26] on span "Math" at bounding box center [291, 29] width 35 height 21
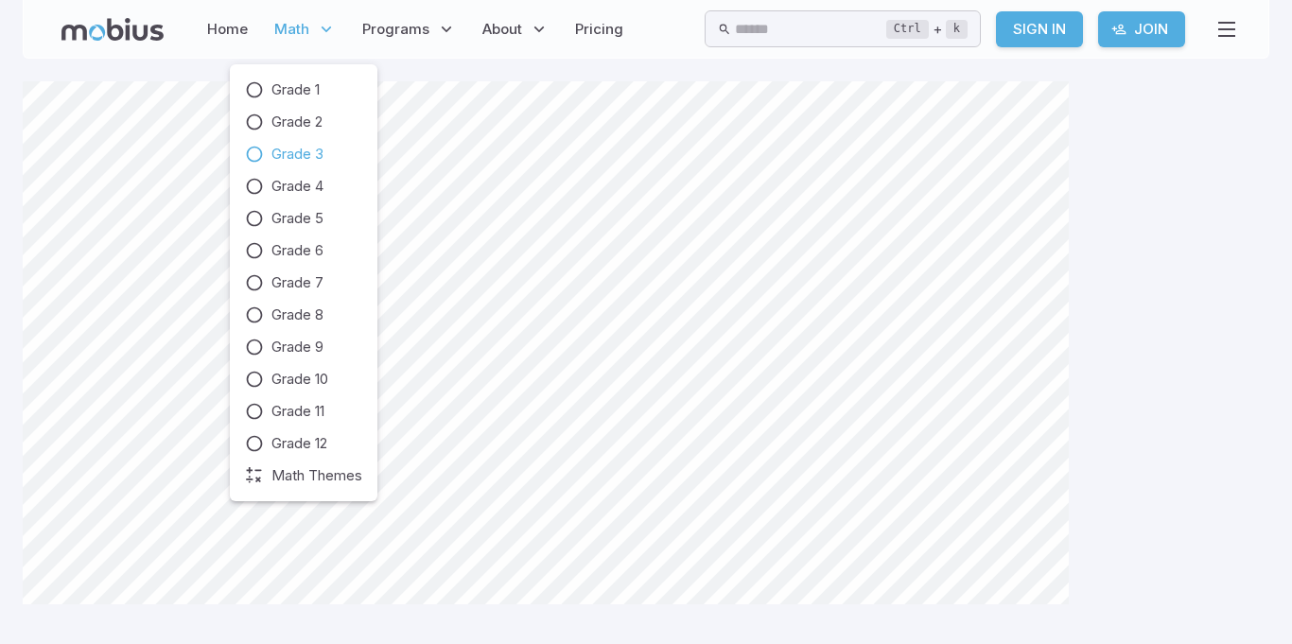
click at [296, 155] on span "Grade 3" at bounding box center [297, 154] width 52 height 21
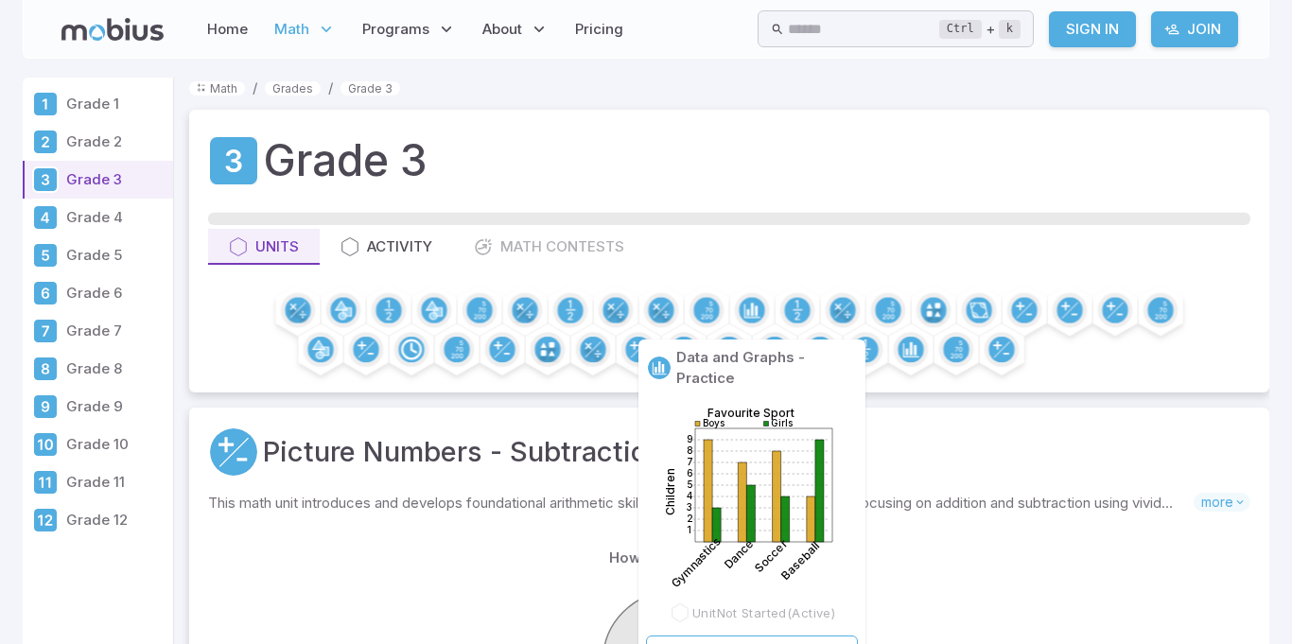
click at [724, 457] on icon at bounding box center [763, 484] width 137 height 113
click at [726, 451] on icon at bounding box center [763, 484] width 137 height 113
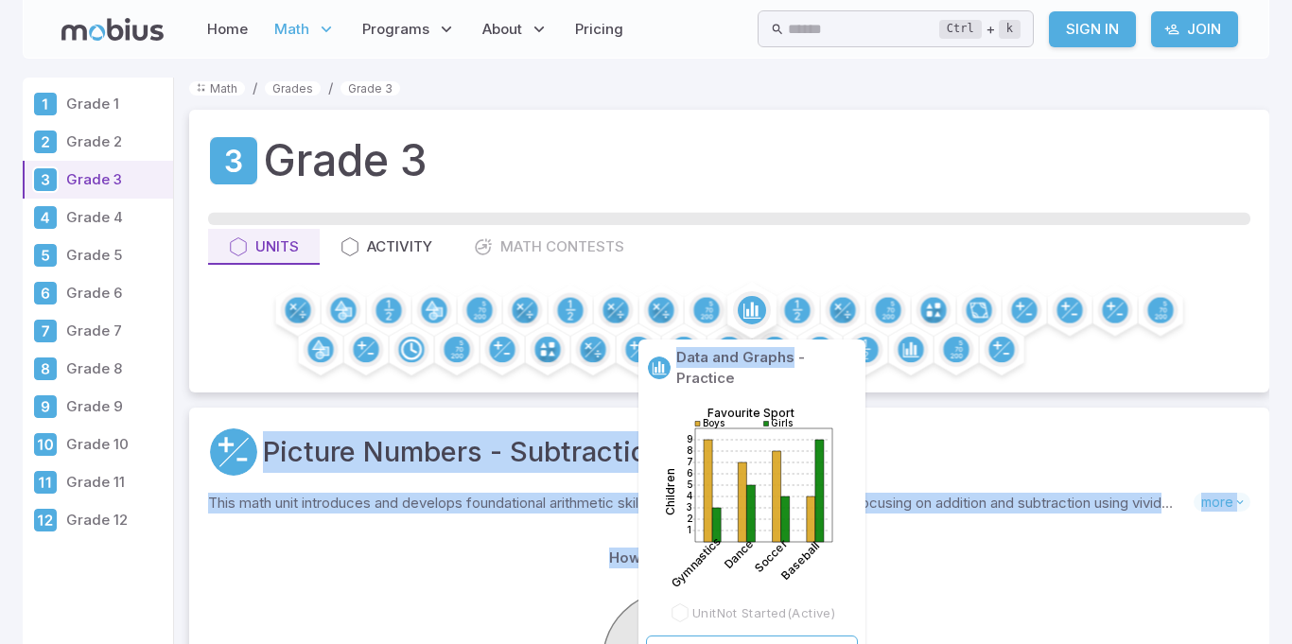
drag, startPoint x: 788, startPoint y: 352, endPoint x: 746, endPoint y: 322, distance: 51.5
click at [747, 321] on circle at bounding box center [752, 310] width 28 height 28
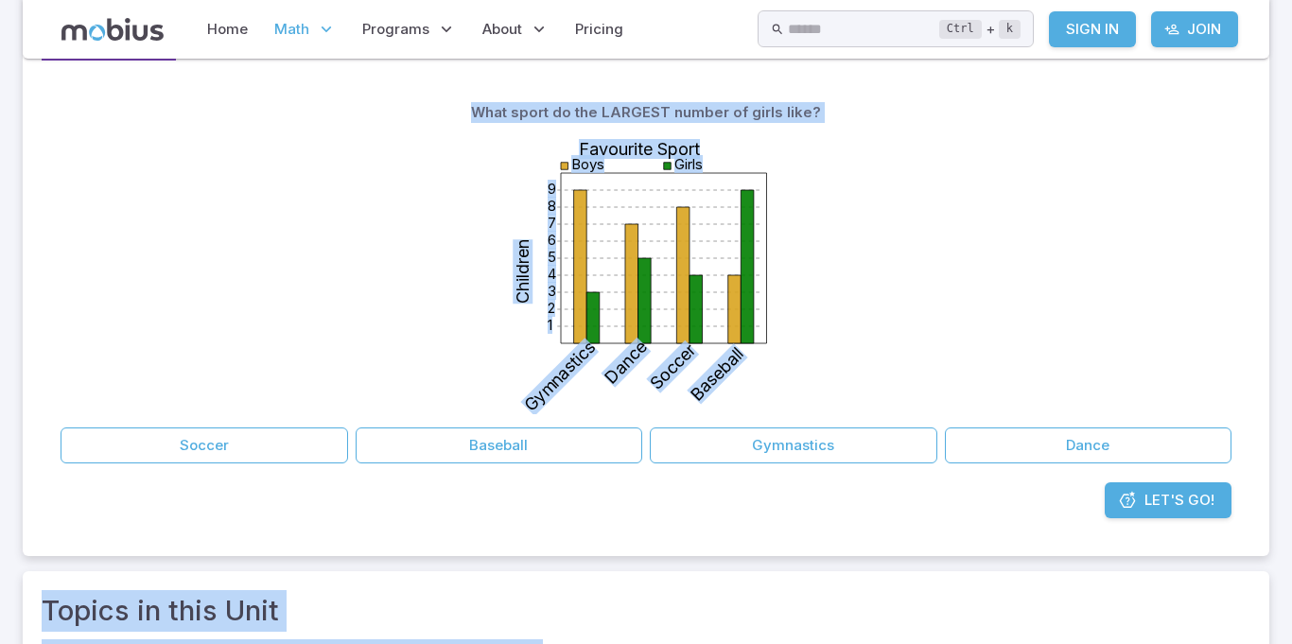
scroll to position [218, 0]
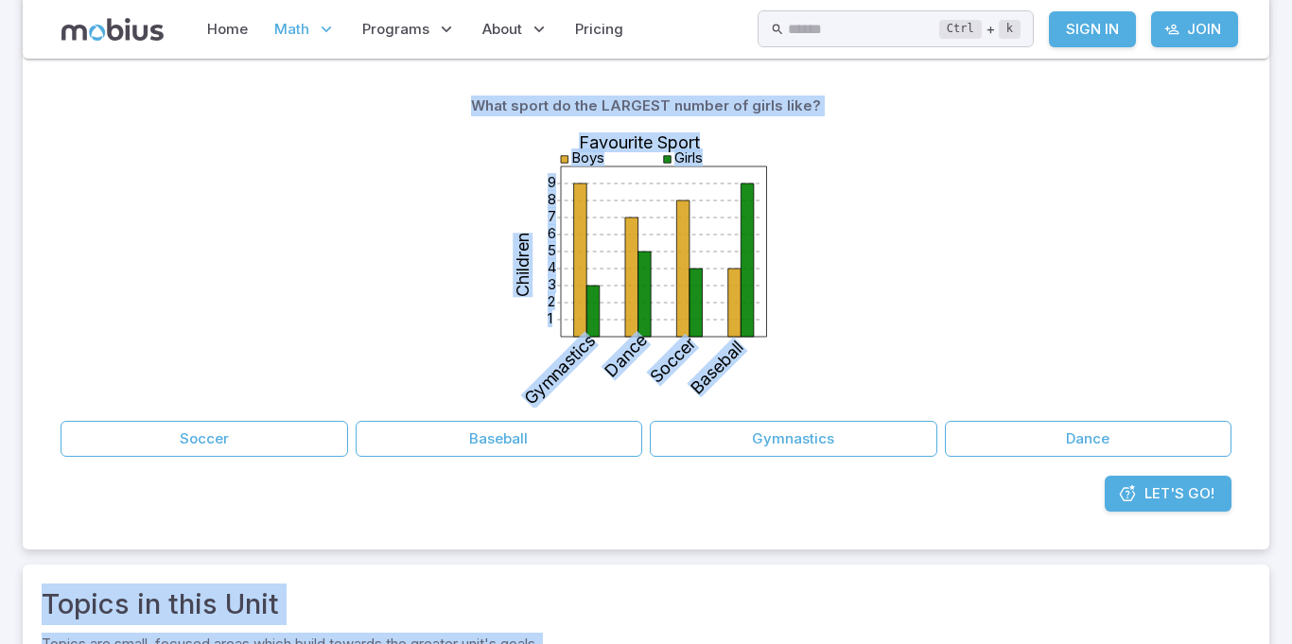
click at [1124, 501] on icon at bounding box center [1127, 493] width 19 height 19
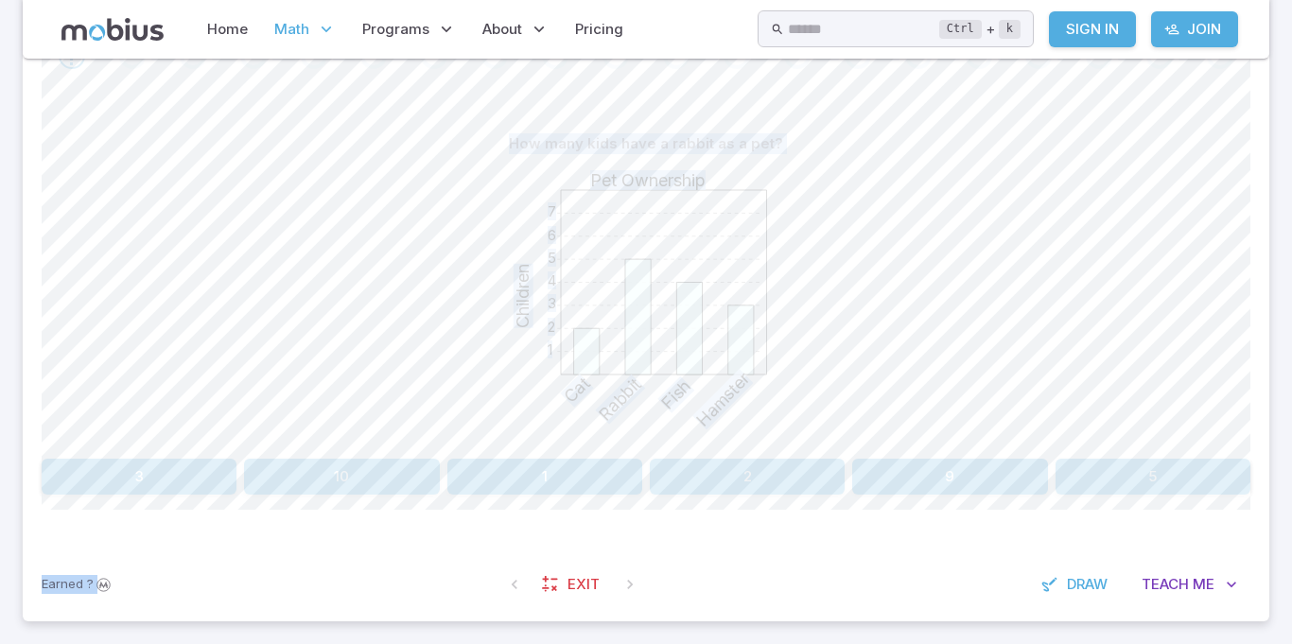
scroll to position [428, 0]
click at [1161, 472] on button "5" at bounding box center [1152, 478] width 195 height 36
click at [770, 480] on button "Fish" at bounding box center [798, 478] width 297 height 36
click at [770, 485] on button "1" at bounding box center [747, 478] width 195 height 36
click at [756, 479] on button "8" at bounding box center [747, 478] width 195 height 36
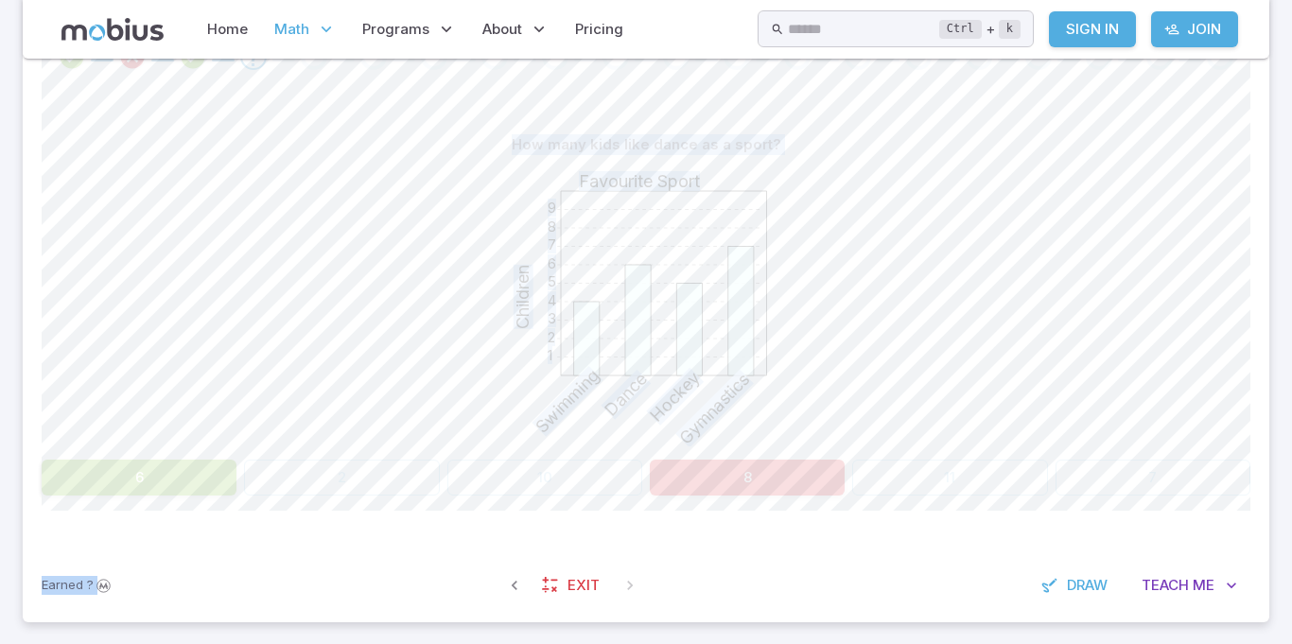
click at [373, 506] on div "How many kids like dance as a sport? 1 2 3 4 5 6 7 8 9 Favourite Sport Children…" at bounding box center [646, 319] width 1209 height 460
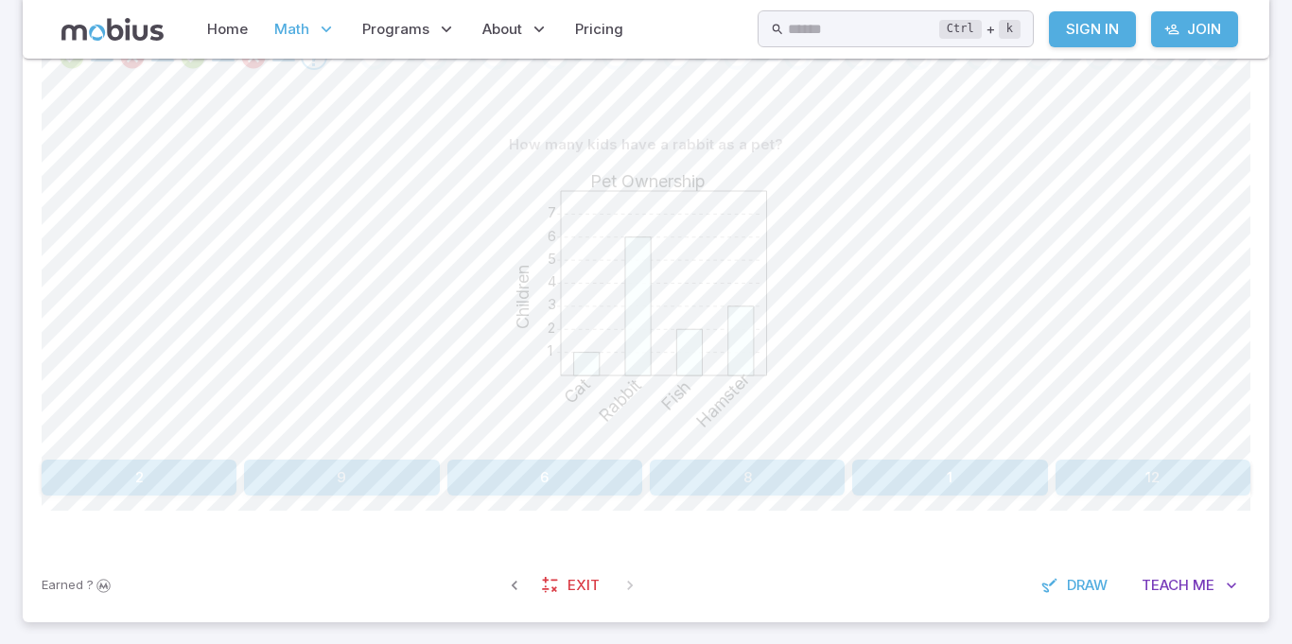
click at [952, 481] on button "1" at bounding box center [949, 478] width 195 height 36
click at [971, 471] on button "10" at bounding box center [949, 478] width 195 height 36
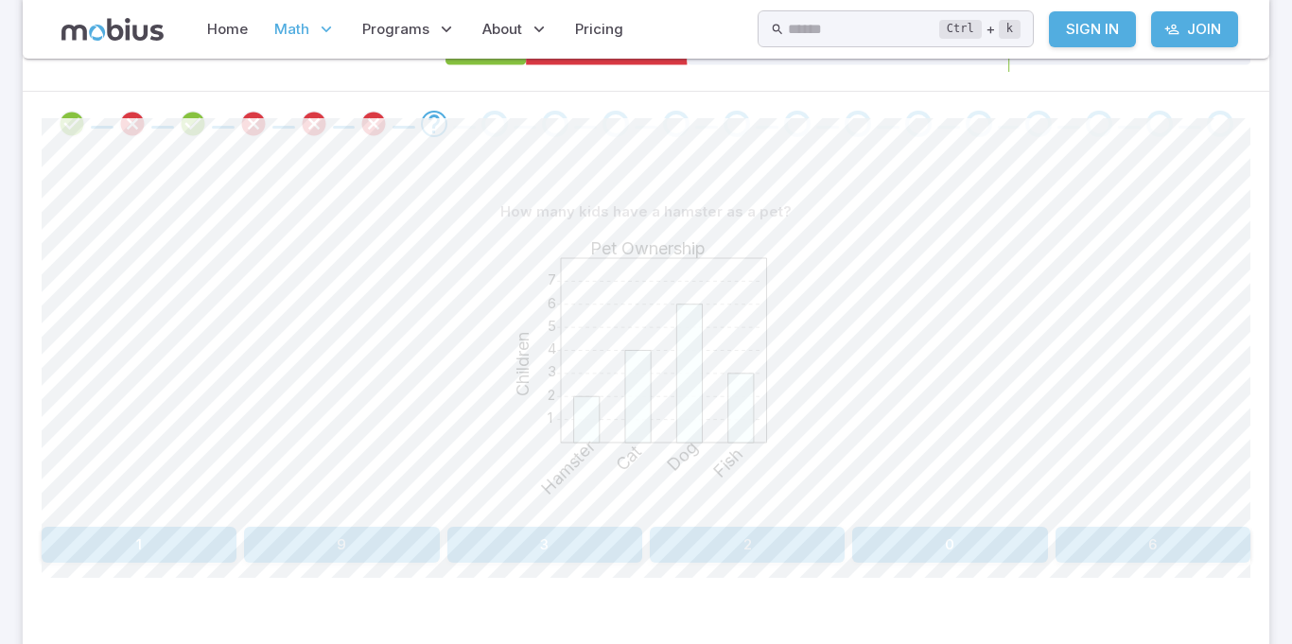
scroll to position [405, 0]
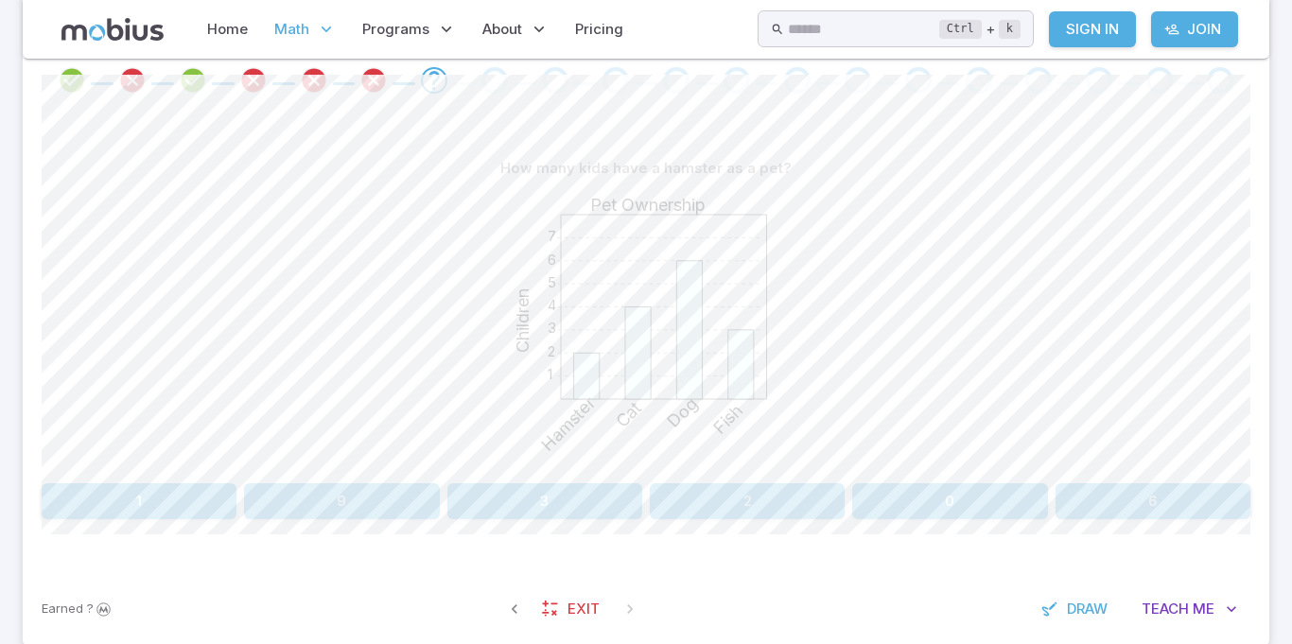
click at [974, 499] on button "0" at bounding box center [949, 501] width 195 height 36
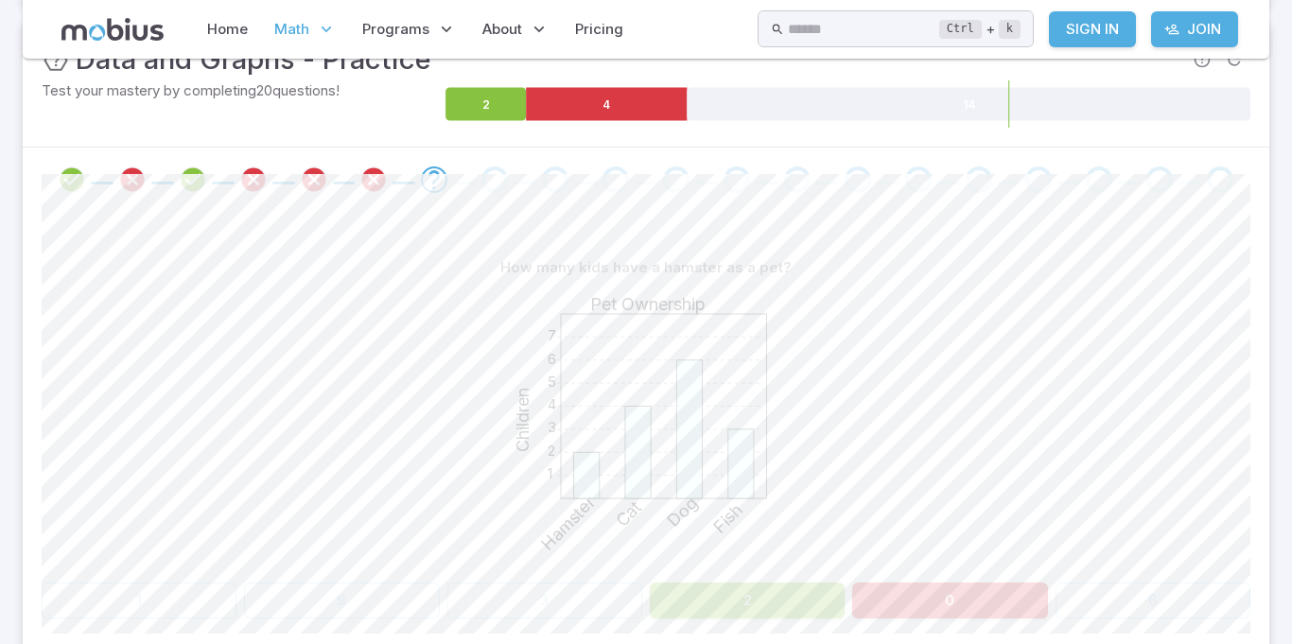
scroll to position [305, 0]
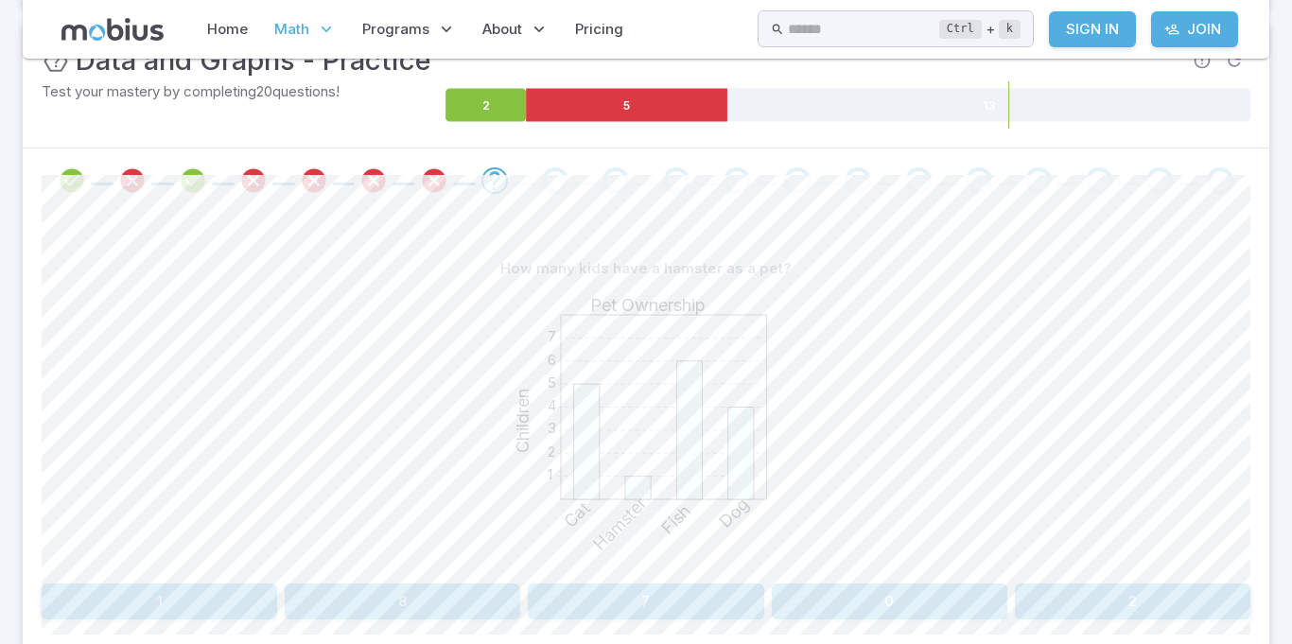
click at [861, 609] on button "0" at bounding box center [889, 601] width 235 height 36
click at [896, 609] on button "3" at bounding box center [949, 601] width 195 height 36
click at [563, 613] on button "2" at bounding box center [544, 601] width 195 height 36
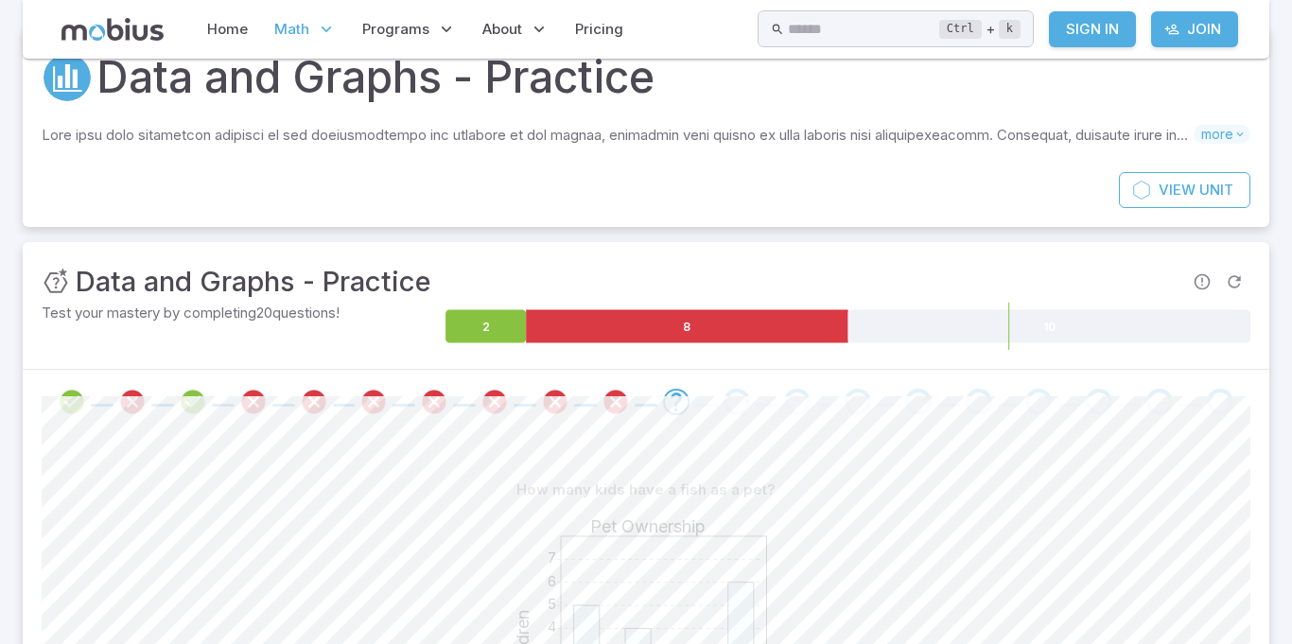
scroll to position [0, 0]
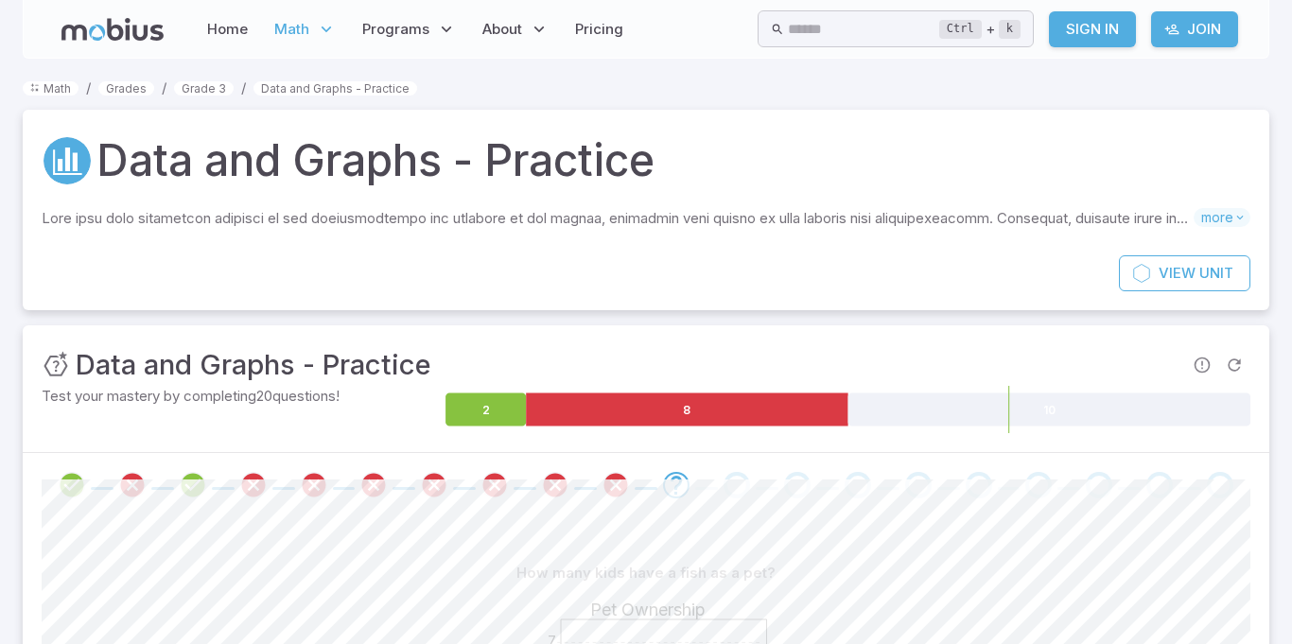
click at [300, 38] on span "Math" at bounding box center [291, 29] width 35 height 21
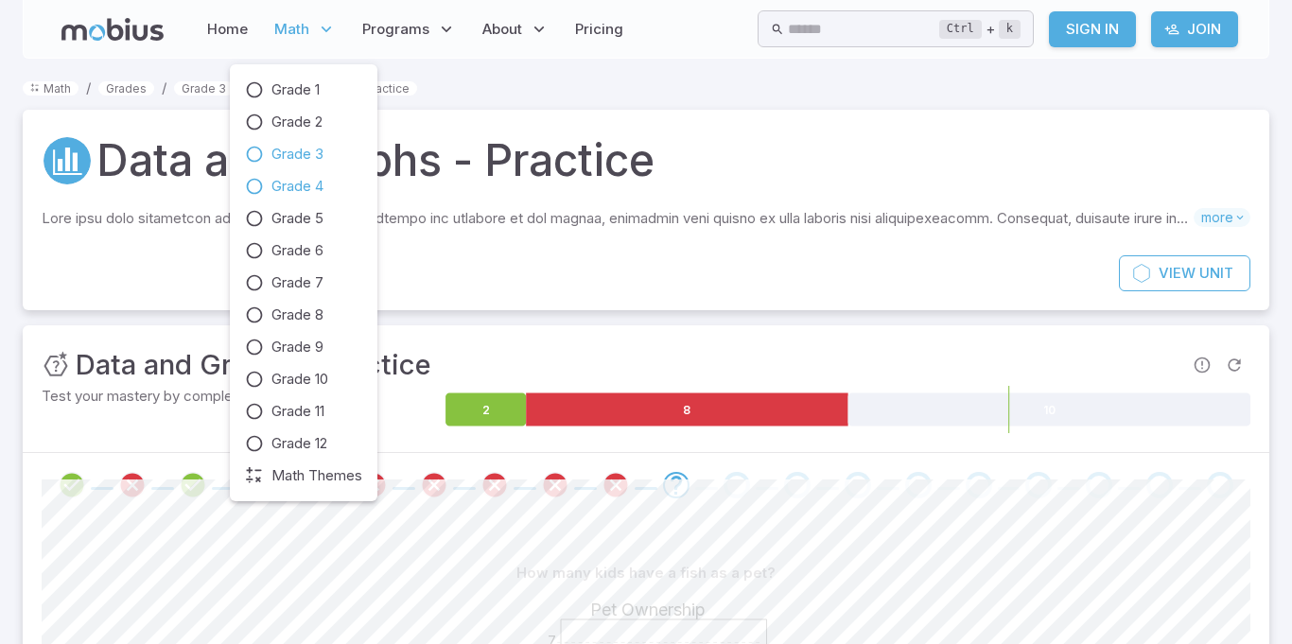
click at [308, 179] on span "Grade 4" at bounding box center [297, 186] width 52 height 21
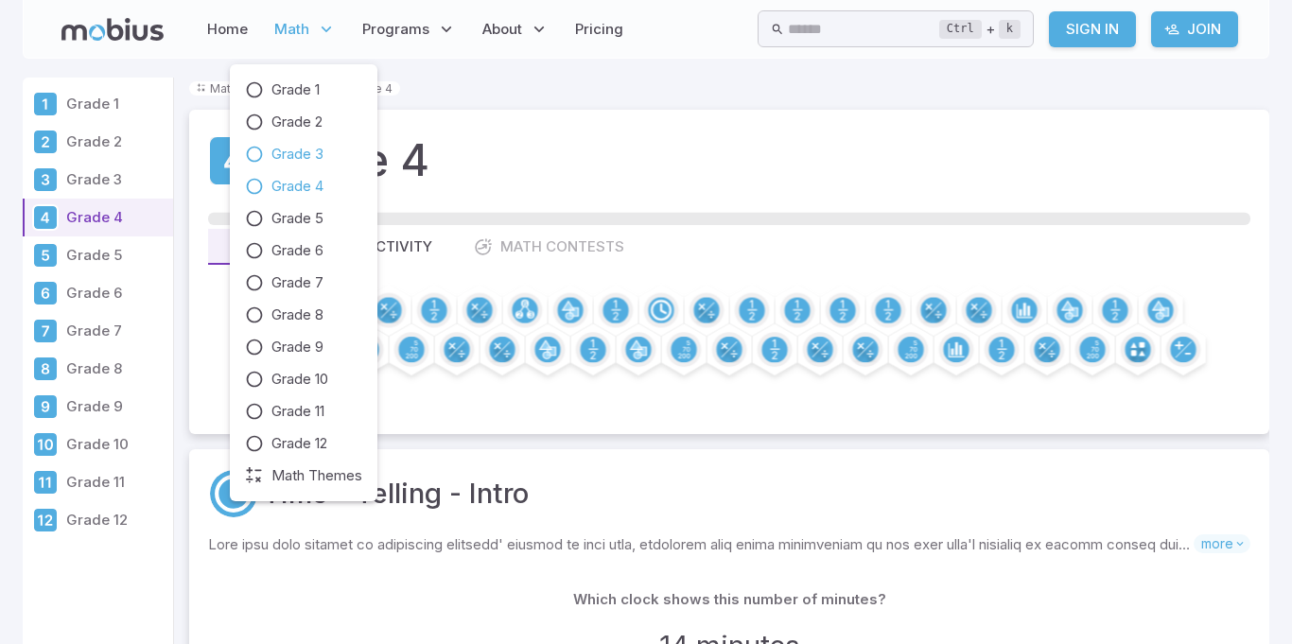
click at [315, 144] on span "Grade 3" at bounding box center [297, 154] width 52 height 21
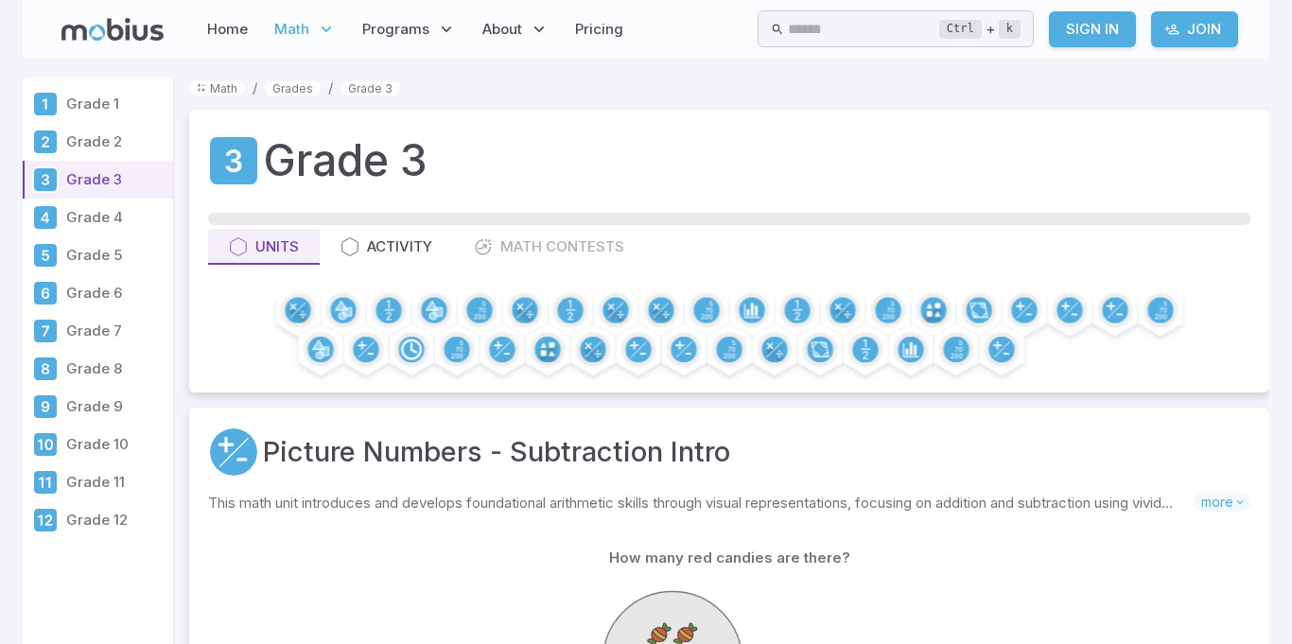
click at [91, 529] on p "Grade 12" at bounding box center [115, 520] width 99 height 21
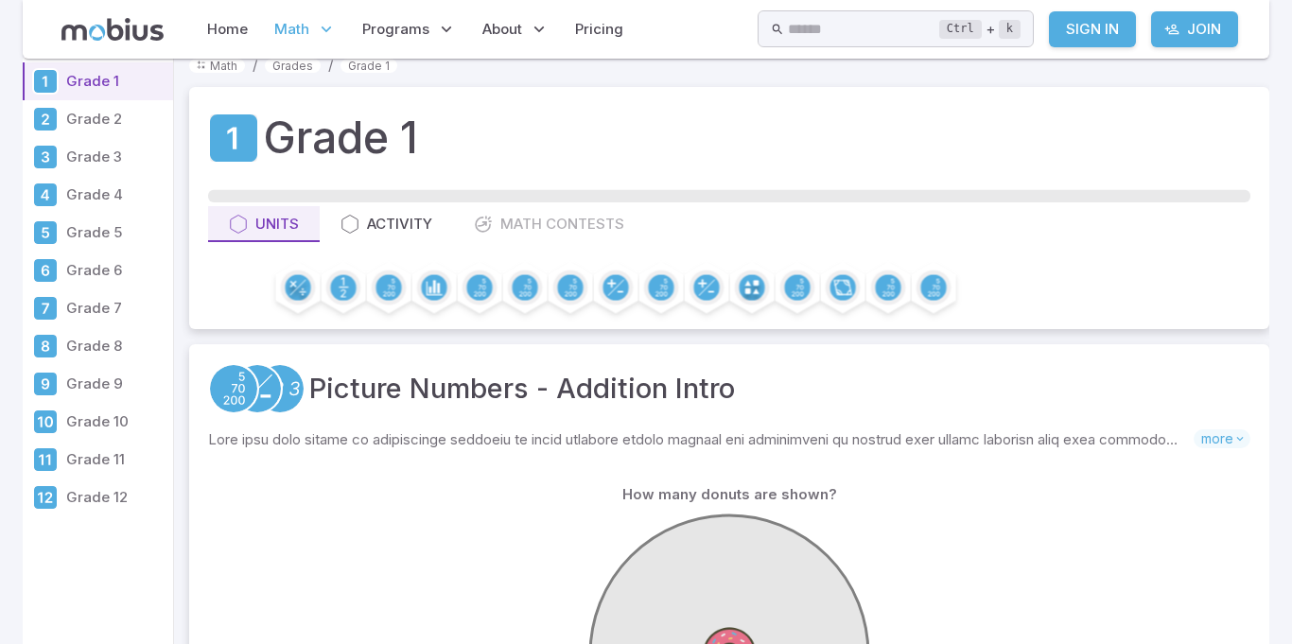
scroll to position [33, 0]
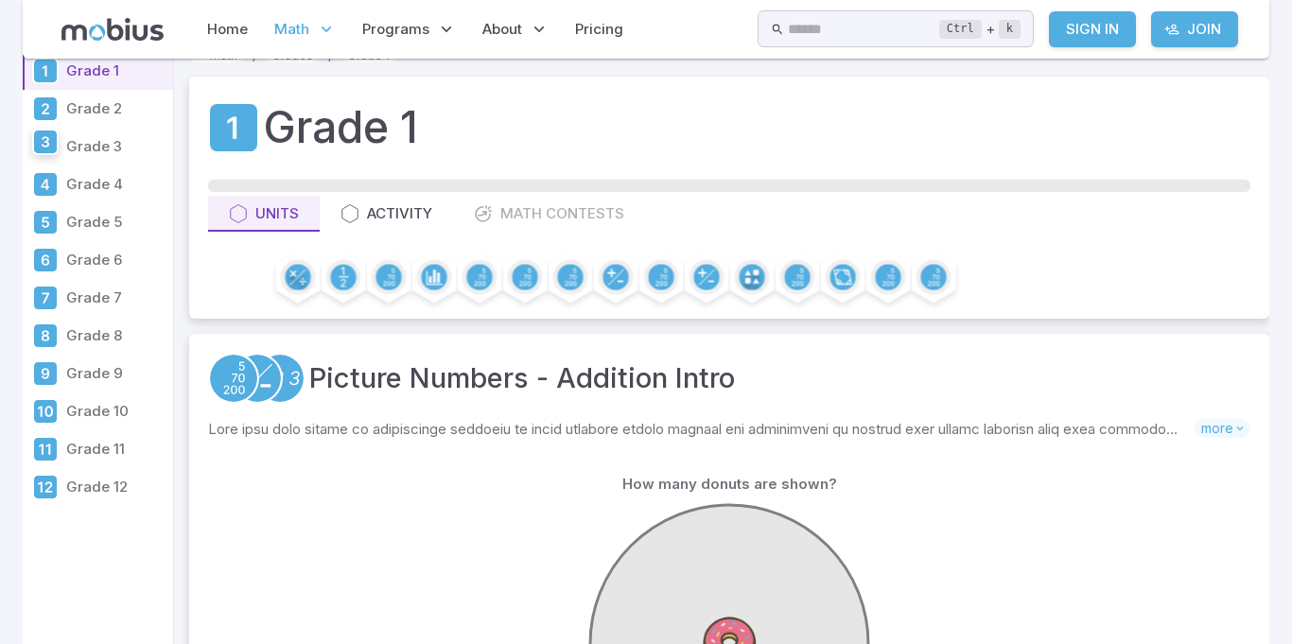
click at [45, 146] on icon at bounding box center [45, 142] width 23 height 23
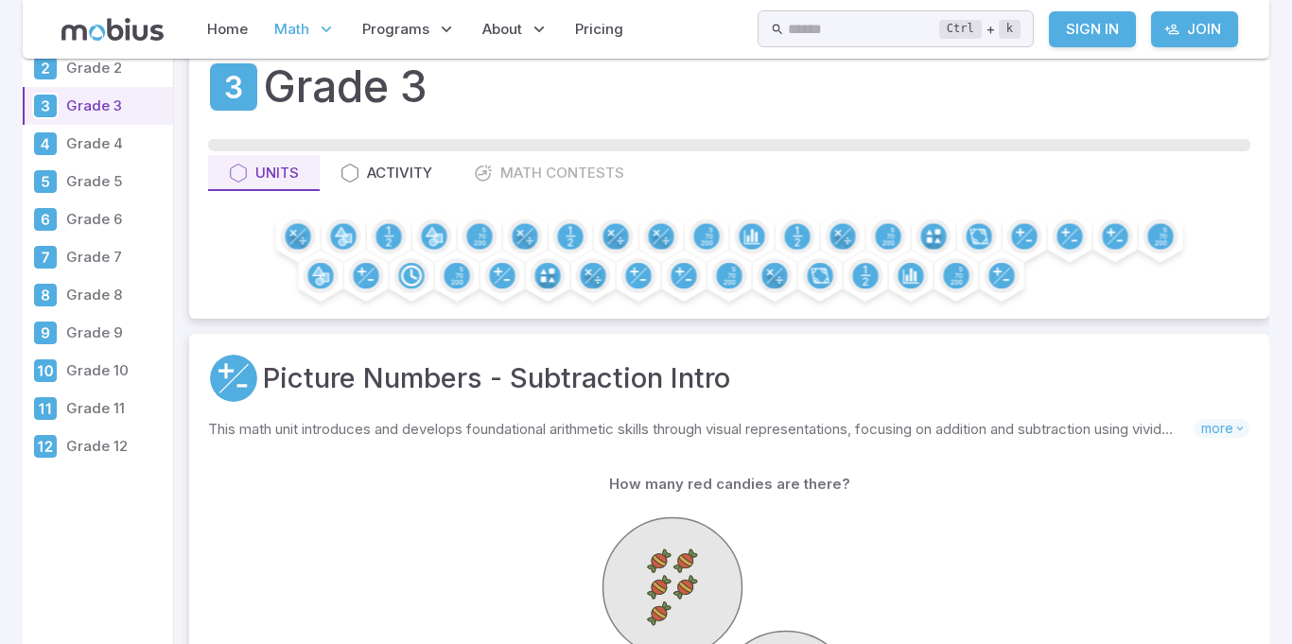
scroll to position [76, 0]
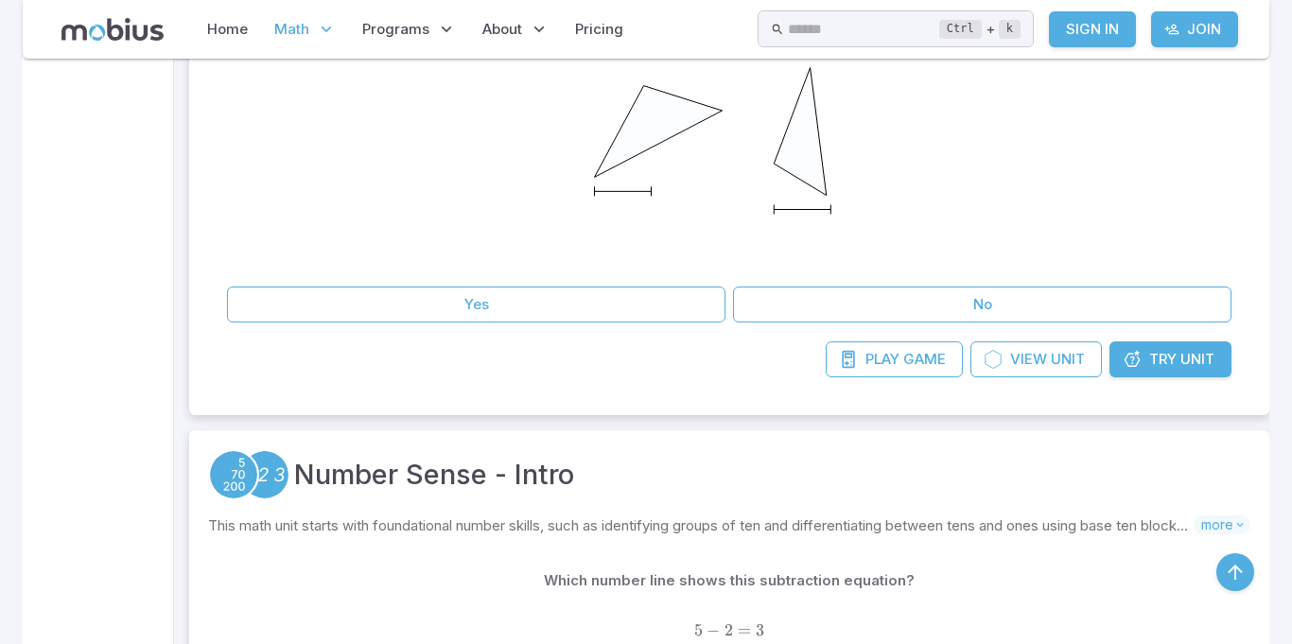
scroll to position [10428, 0]
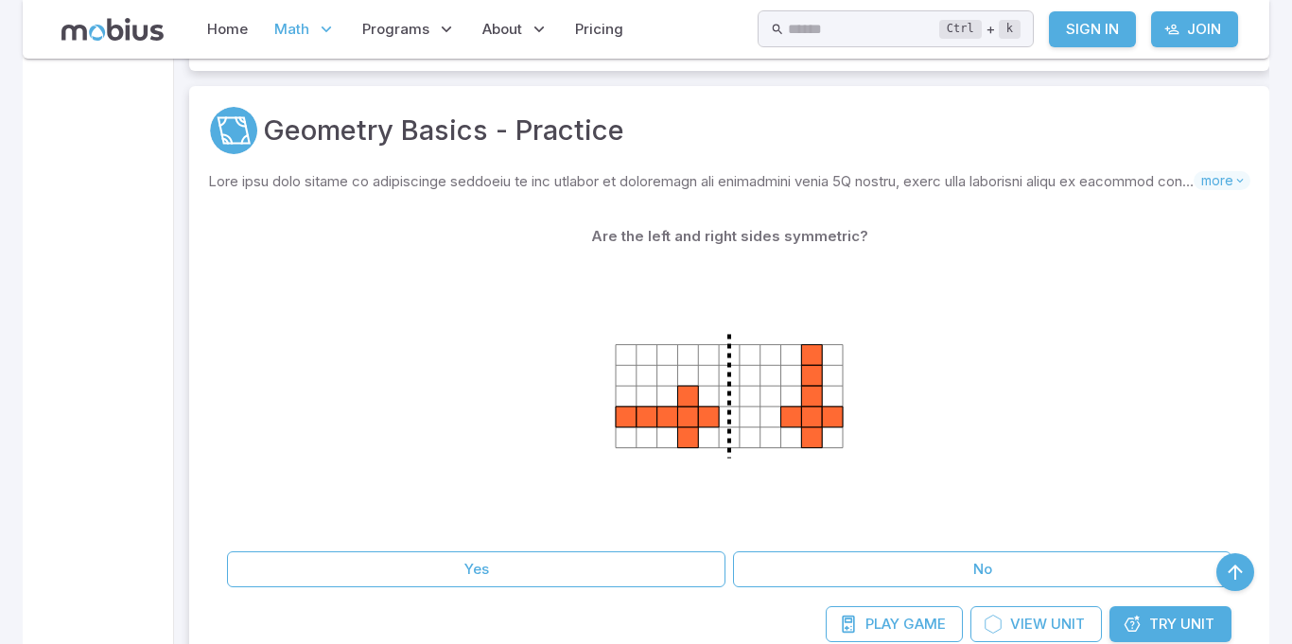
click at [430, 294] on div at bounding box center [729, 398] width 1004 height 289
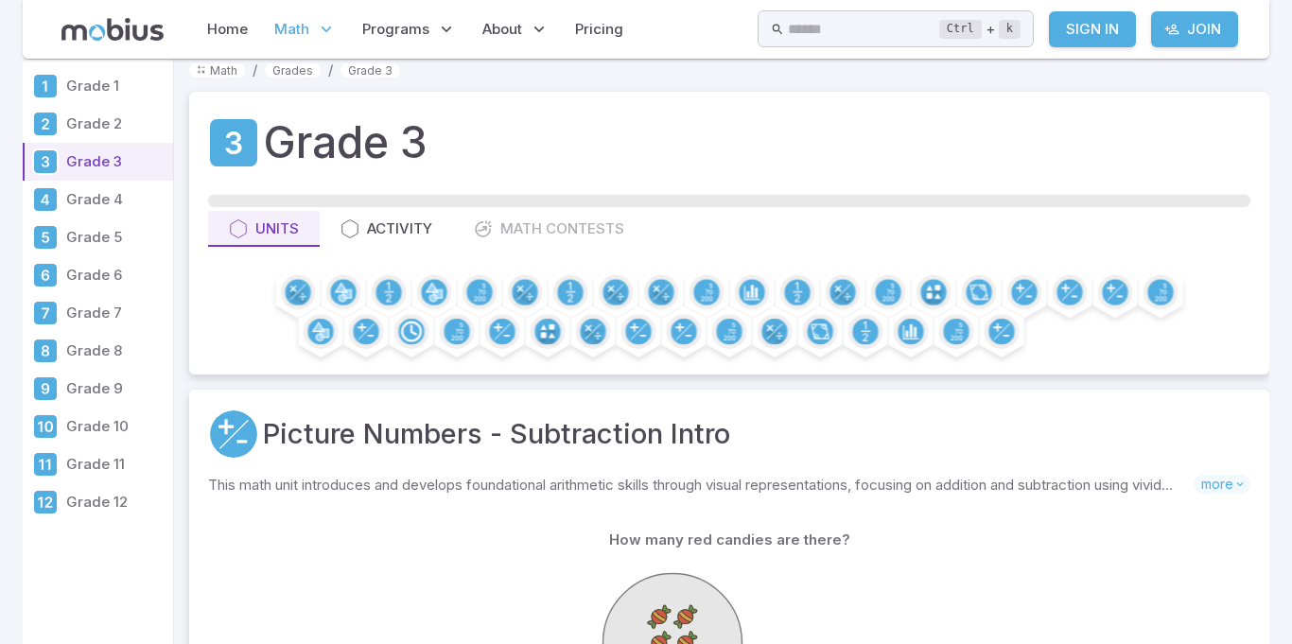
scroll to position [14, 0]
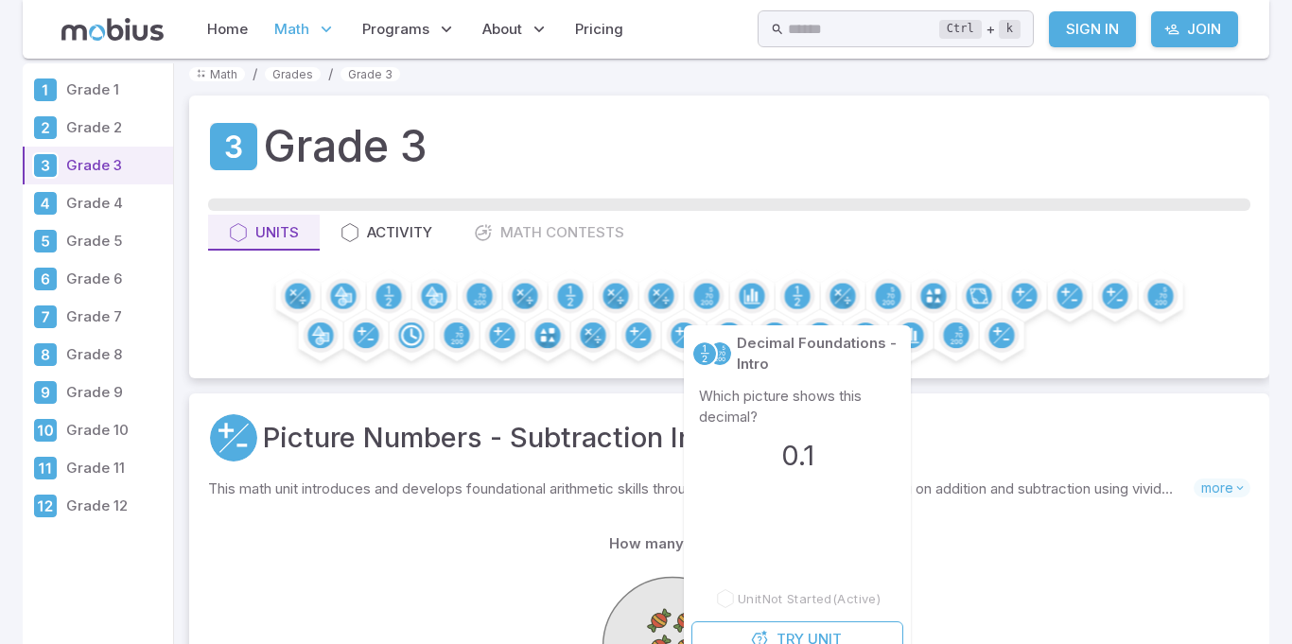
click at [816, 150] on div "Grade 3 Units Activity Math Contests" at bounding box center [729, 237] width 1080 height 283
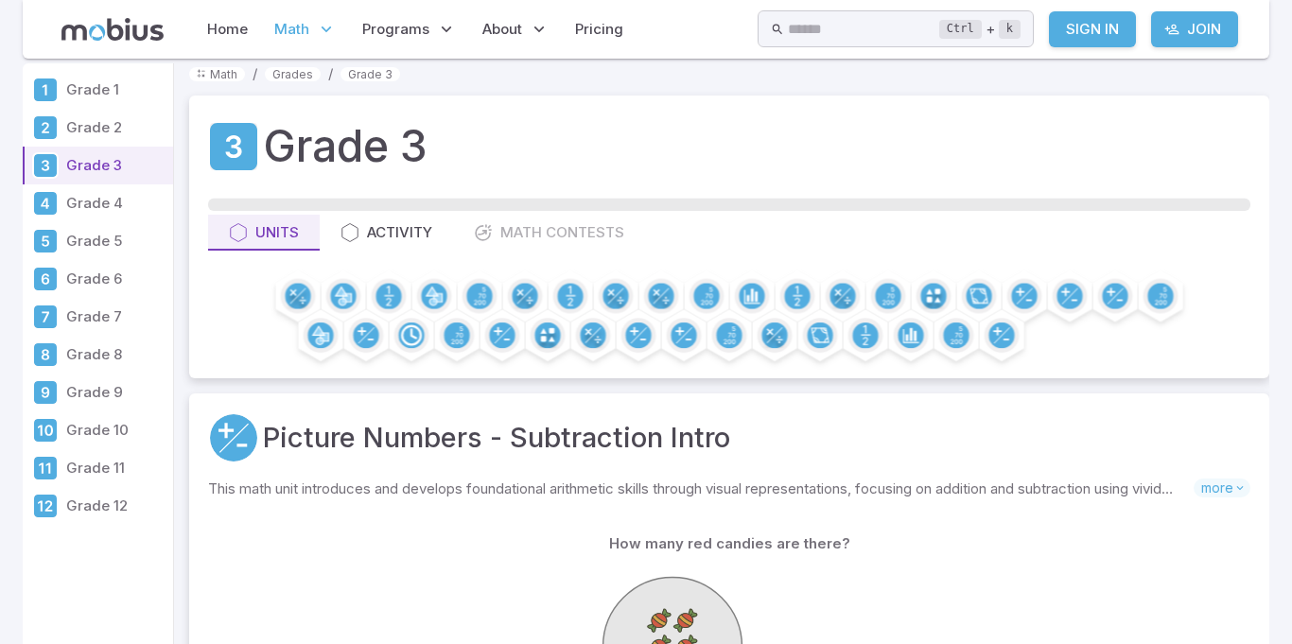
click at [1021, 526] on div "How many red candies are there?" at bounding box center [729, 544] width 1004 height 36
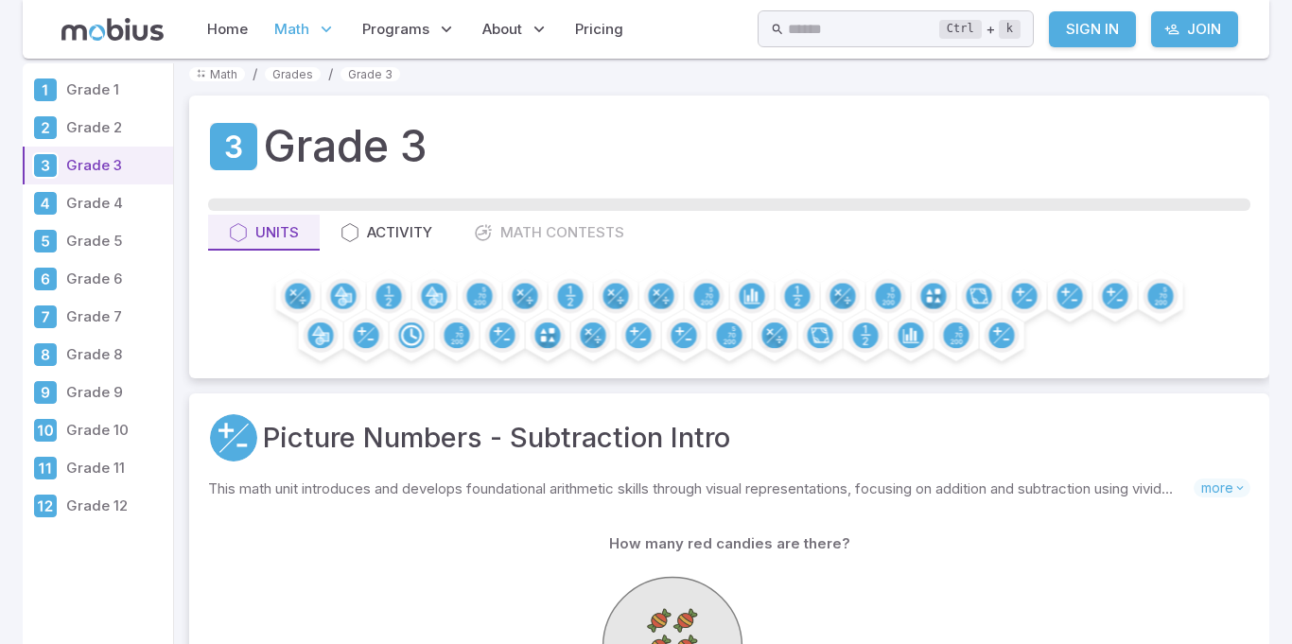
click at [444, 545] on div "How many red candies are there?" at bounding box center [729, 544] width 1004 height 36
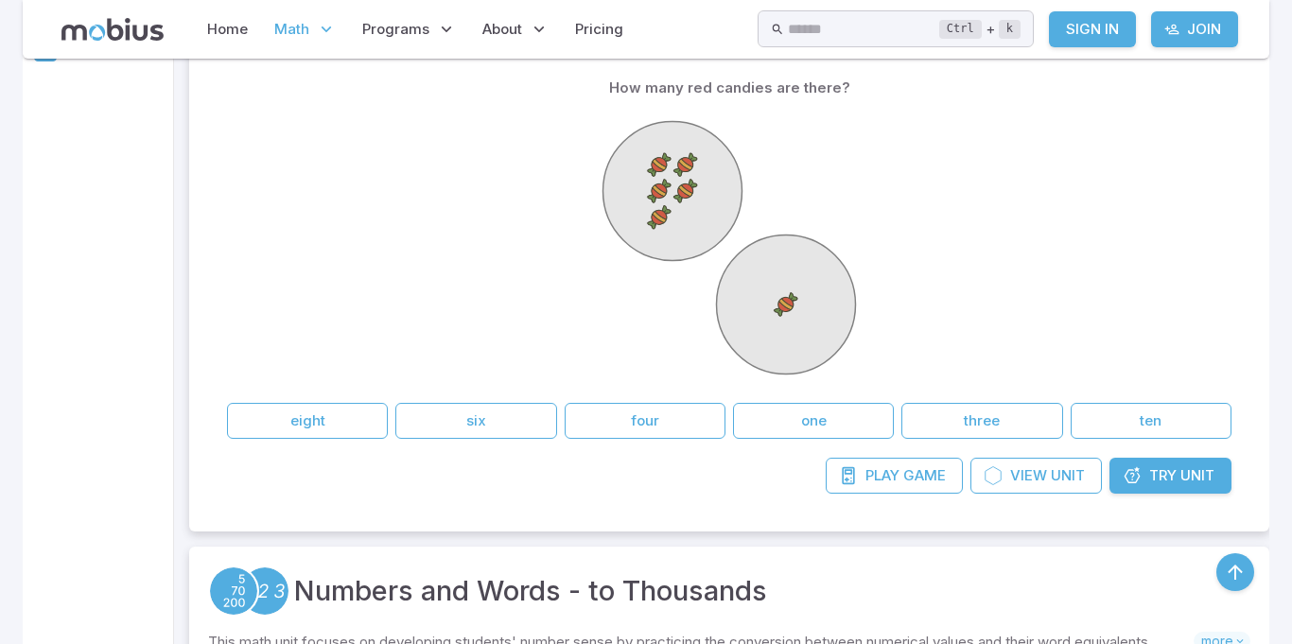
scroll to position [461, 0]
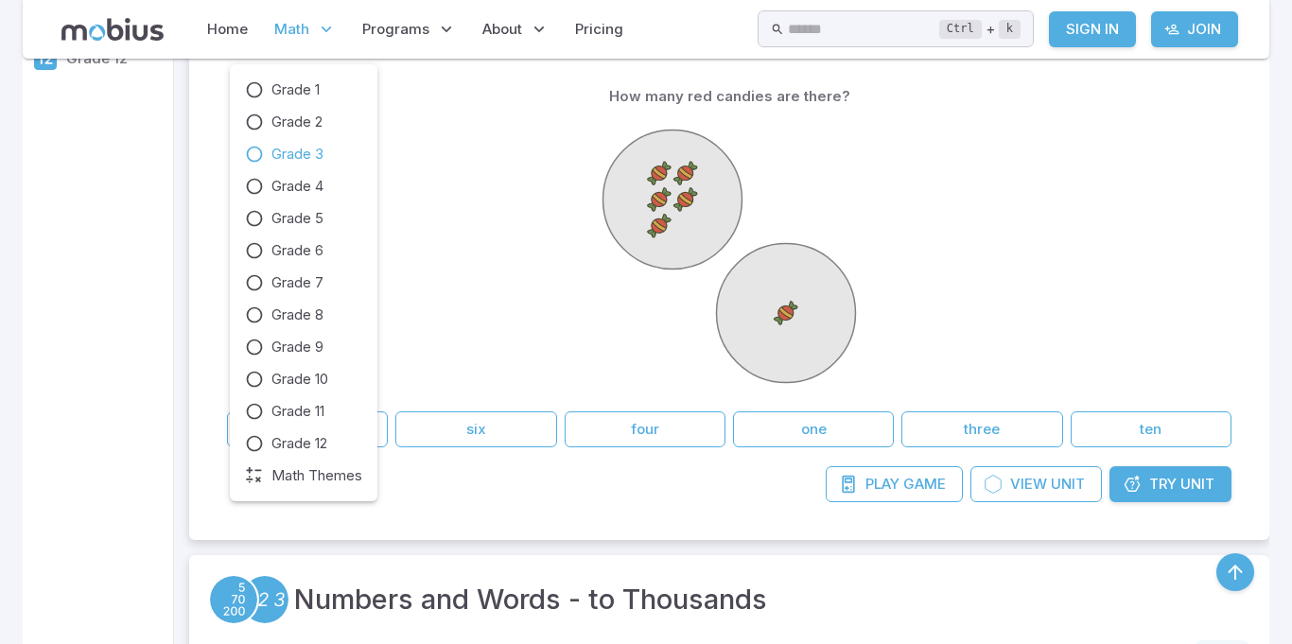
click at [282, 151] on span "Grade 3" at bounding box center [297, 154] width 52 height 21
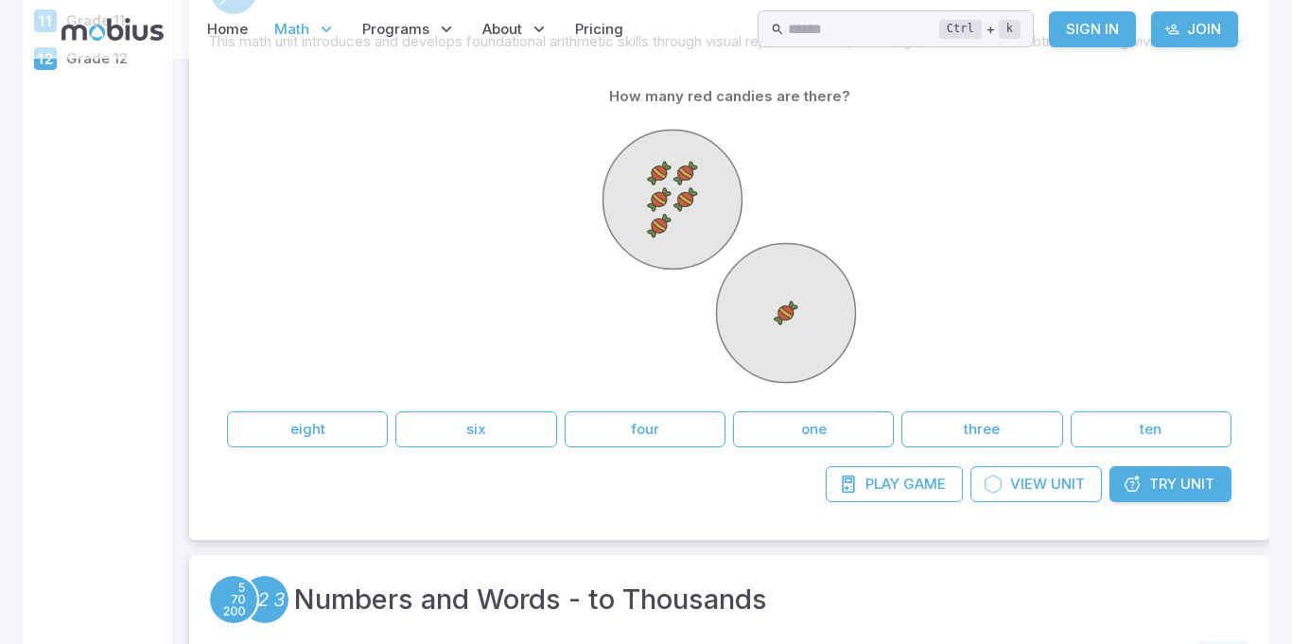
scroll to position [0, 0]
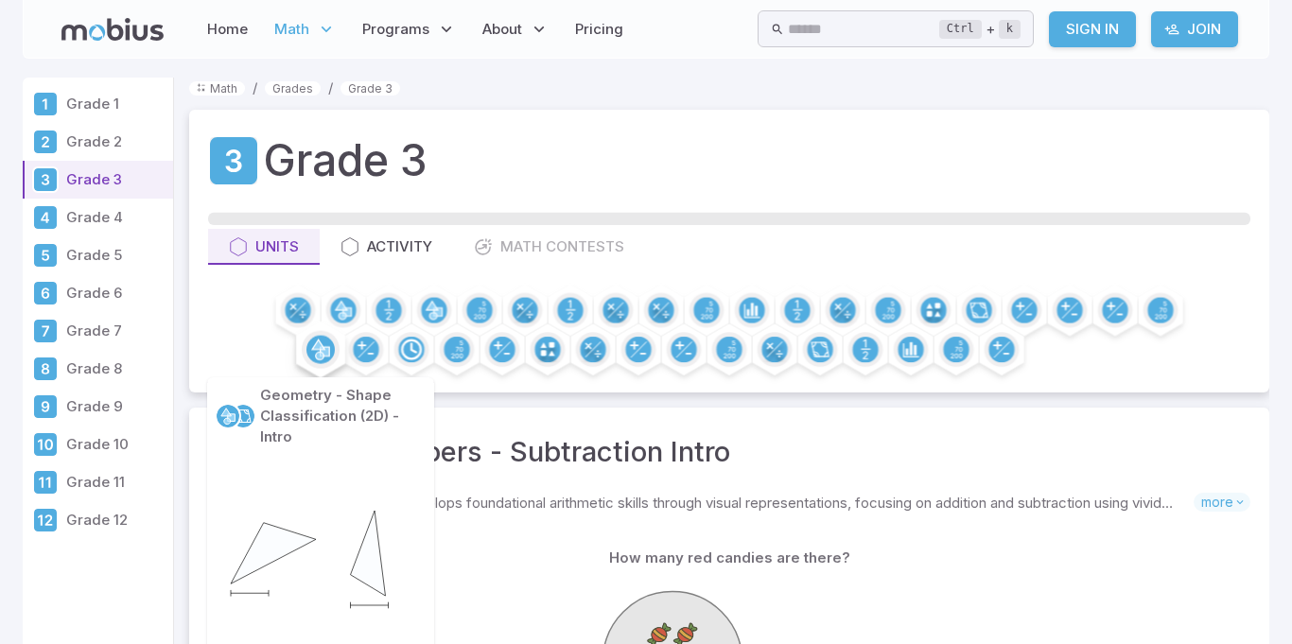
click at [321, 343] on icon at bounding box center [318, 350] width 12 height 20
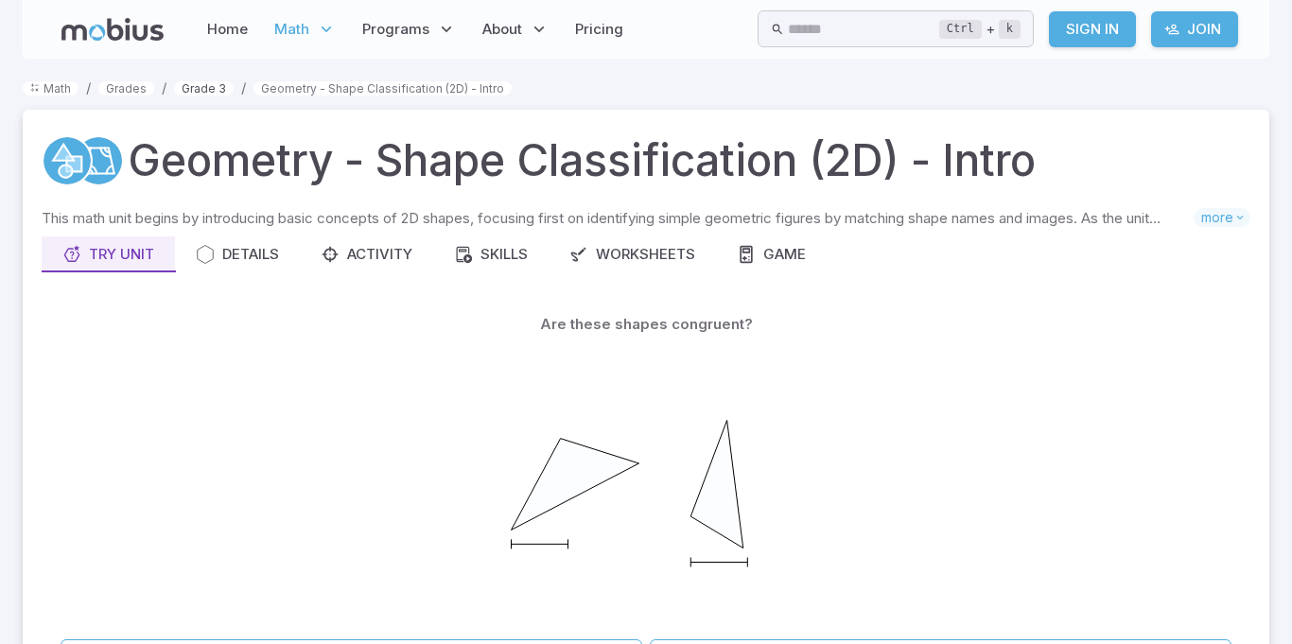
click at [192, 92] on link "Grade 3" at bounding box center [204, 88] width 60 height 14
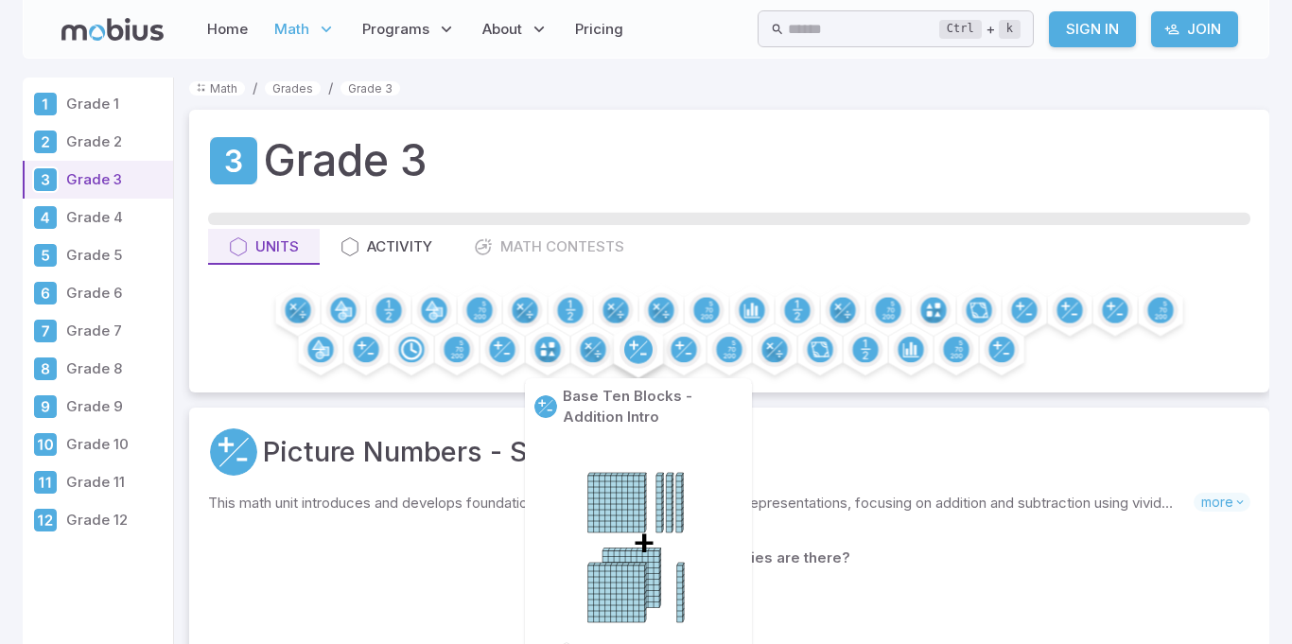
click at [641, 346] on icon at bounding box center [639, 349] width 18 height 18
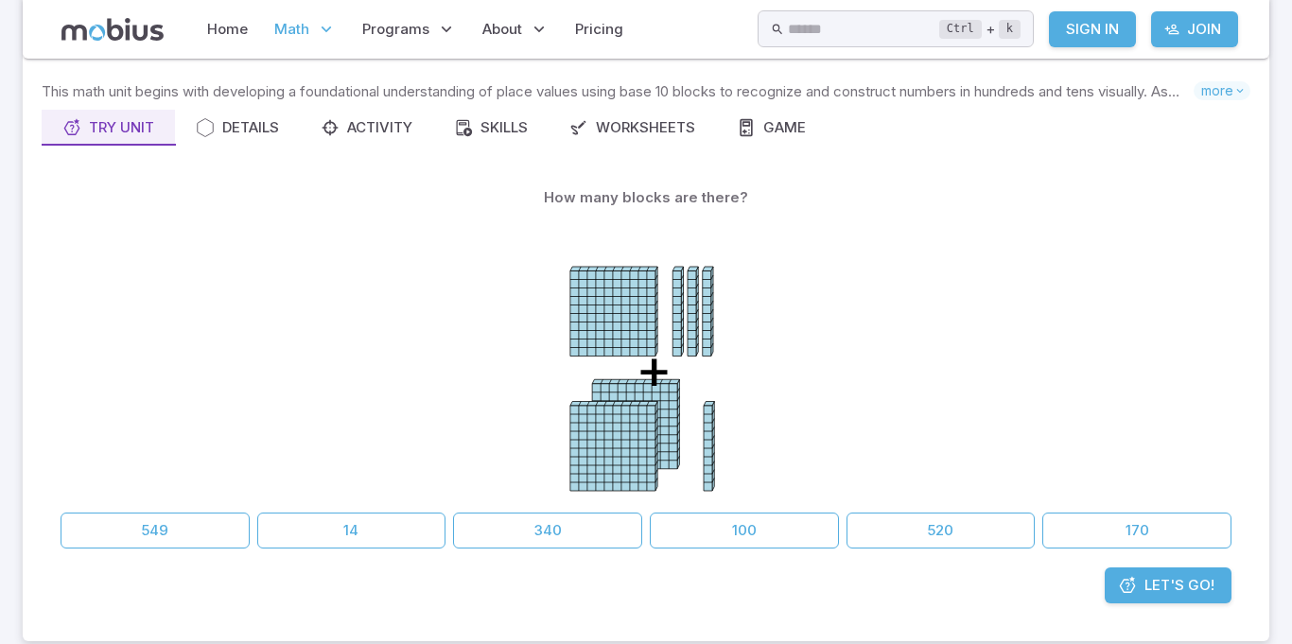
scroll to position [126, 0]
click at [512, 130] on div "Skills" at bounding box center [491, 128] width 74 height 21
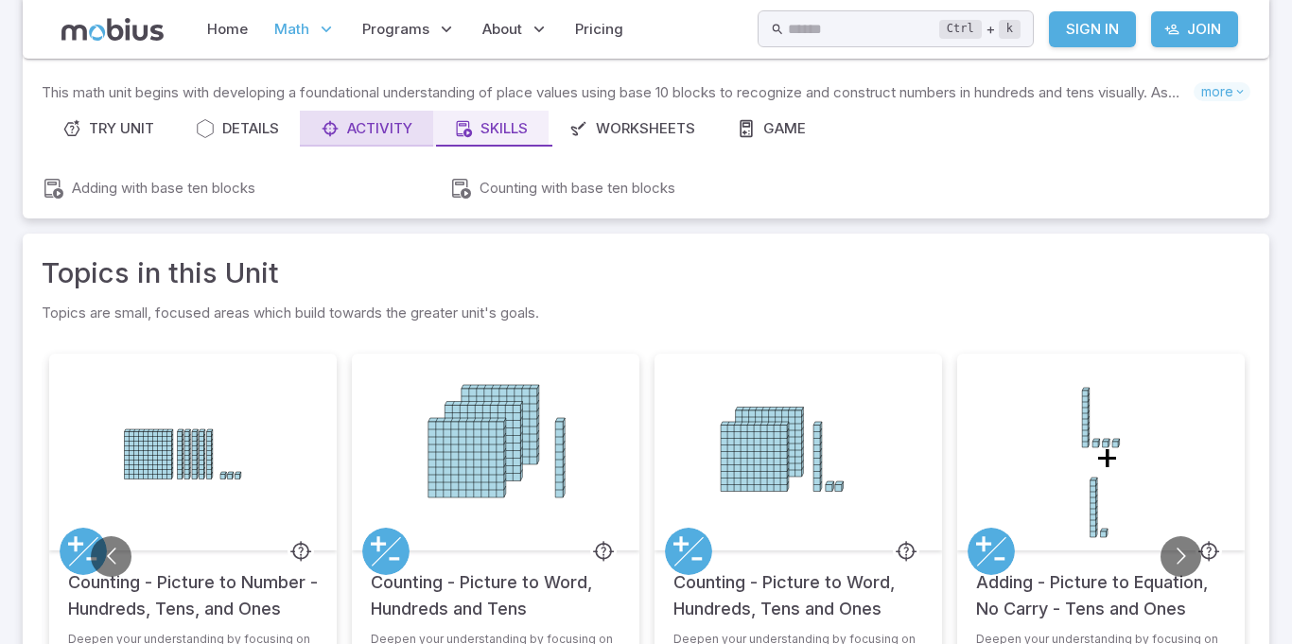
click at [389, 139] on button "Activity" at bounding box center [366, 129] width 133 height 36
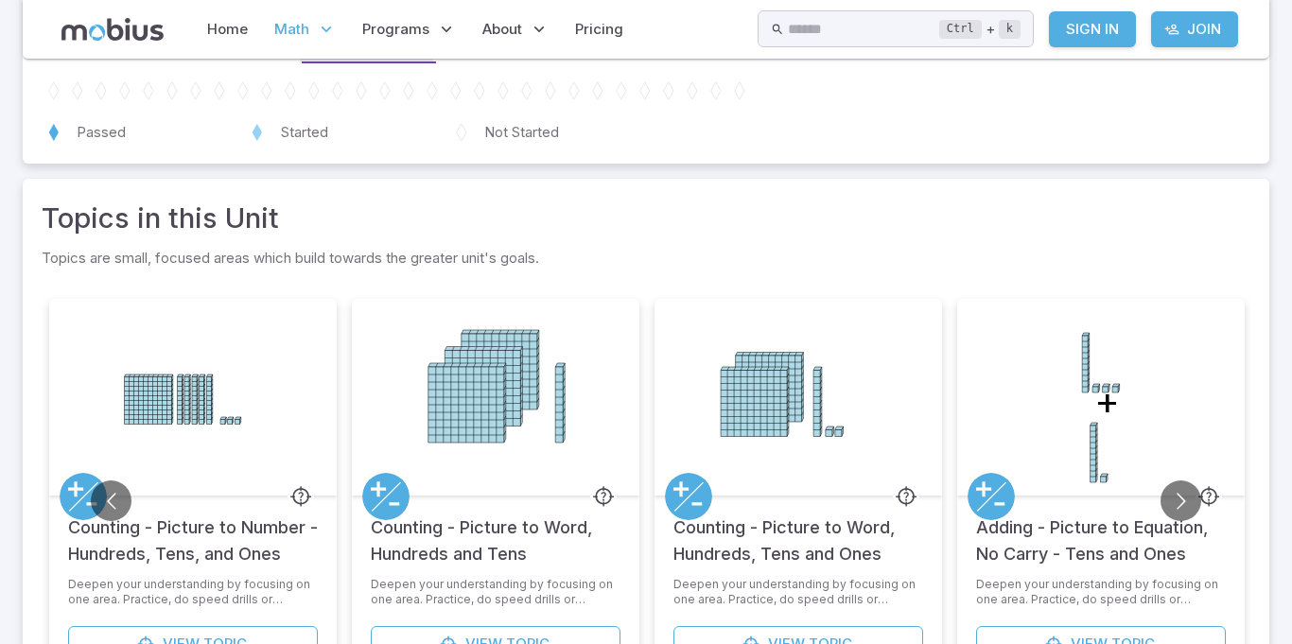
scroll to position [246, 0]
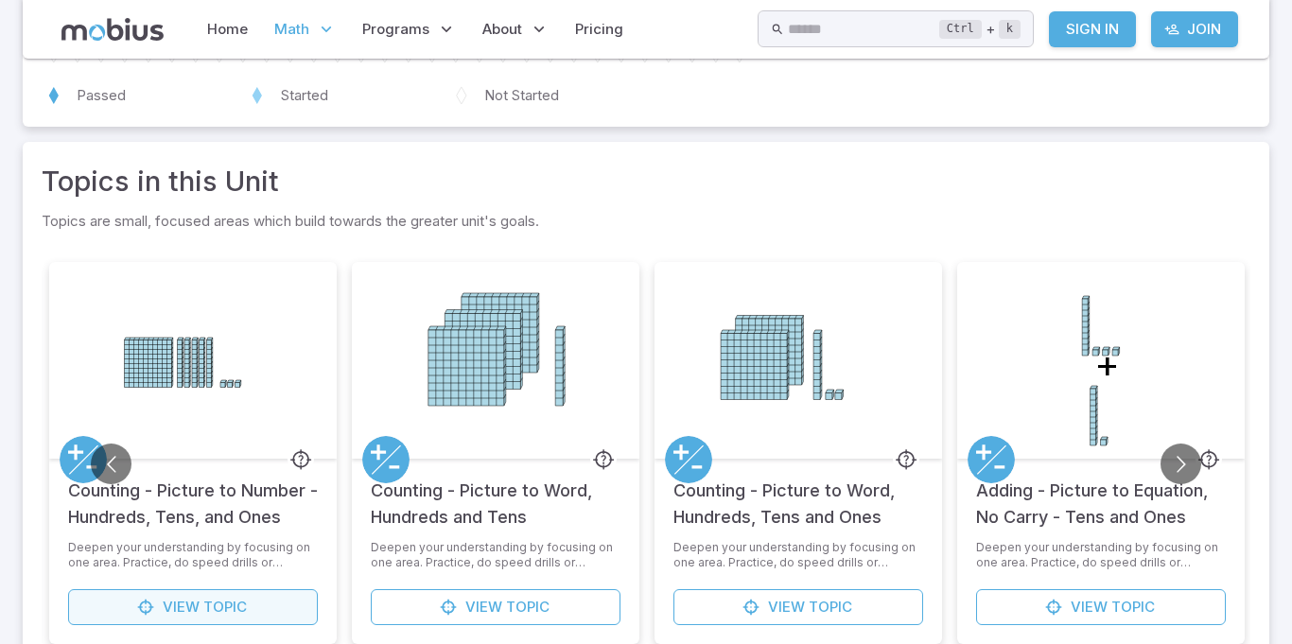
click at [181, 600] on span "View" at bounding box center [181, 607] width 37 height 21
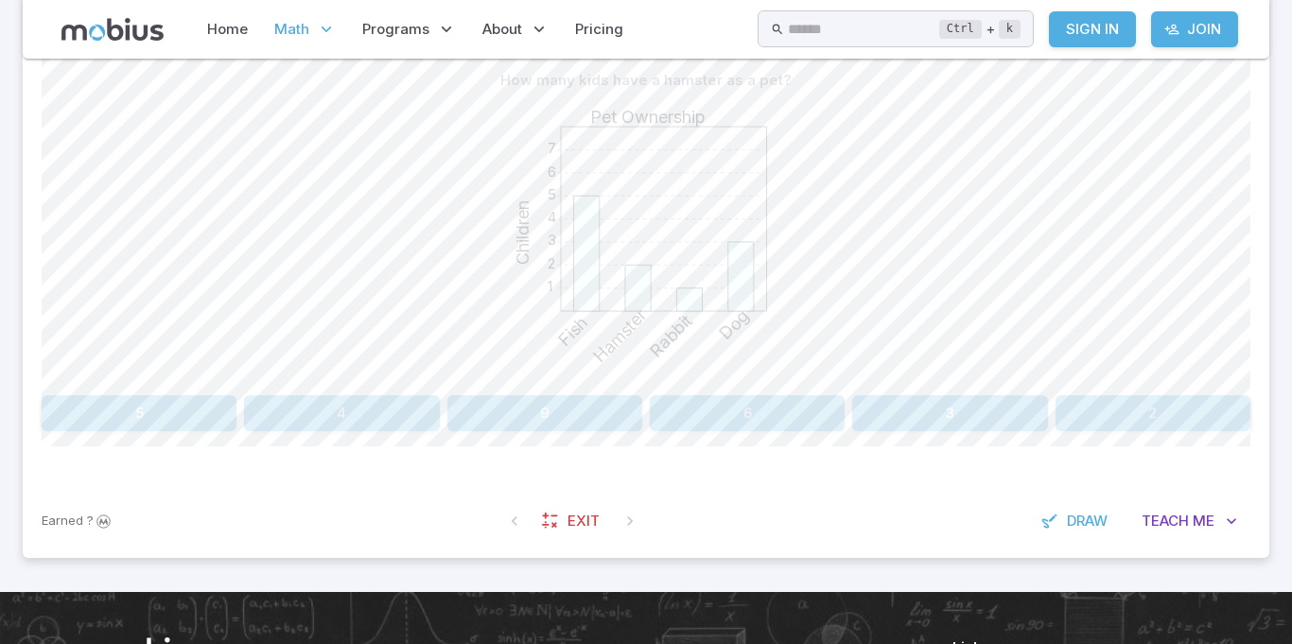
scroll to position [512, 0]
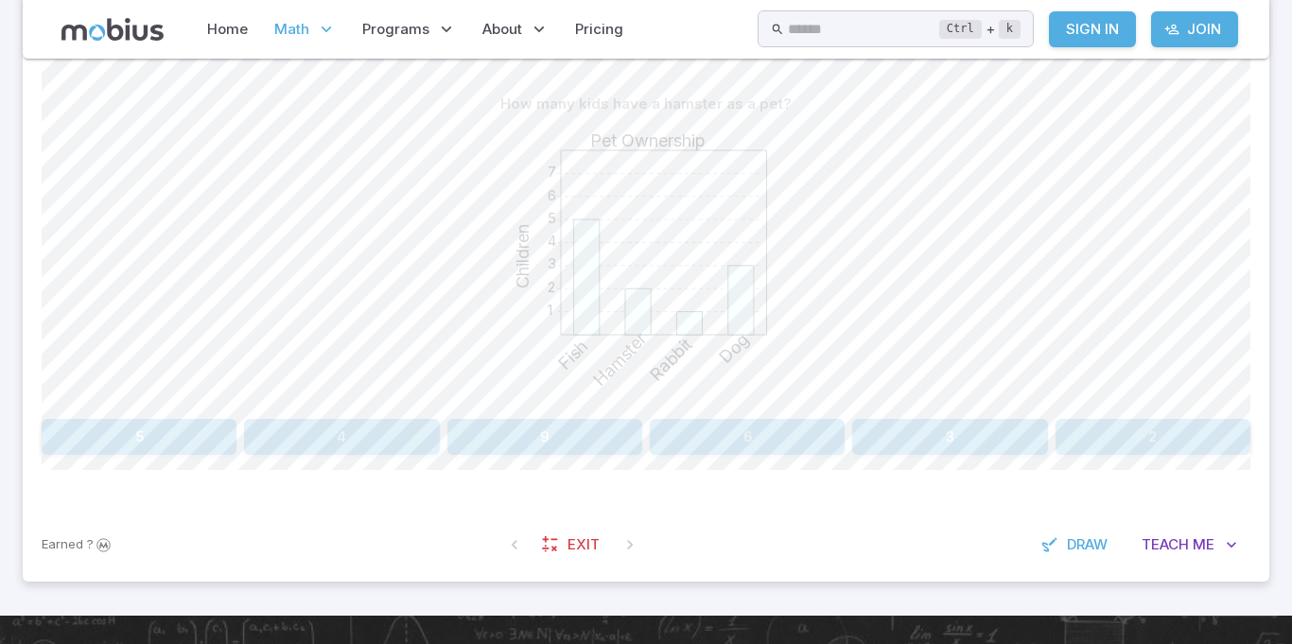
click at [1186, 441] on button "2" at bounding box center [1152, 437] width 195 height 36
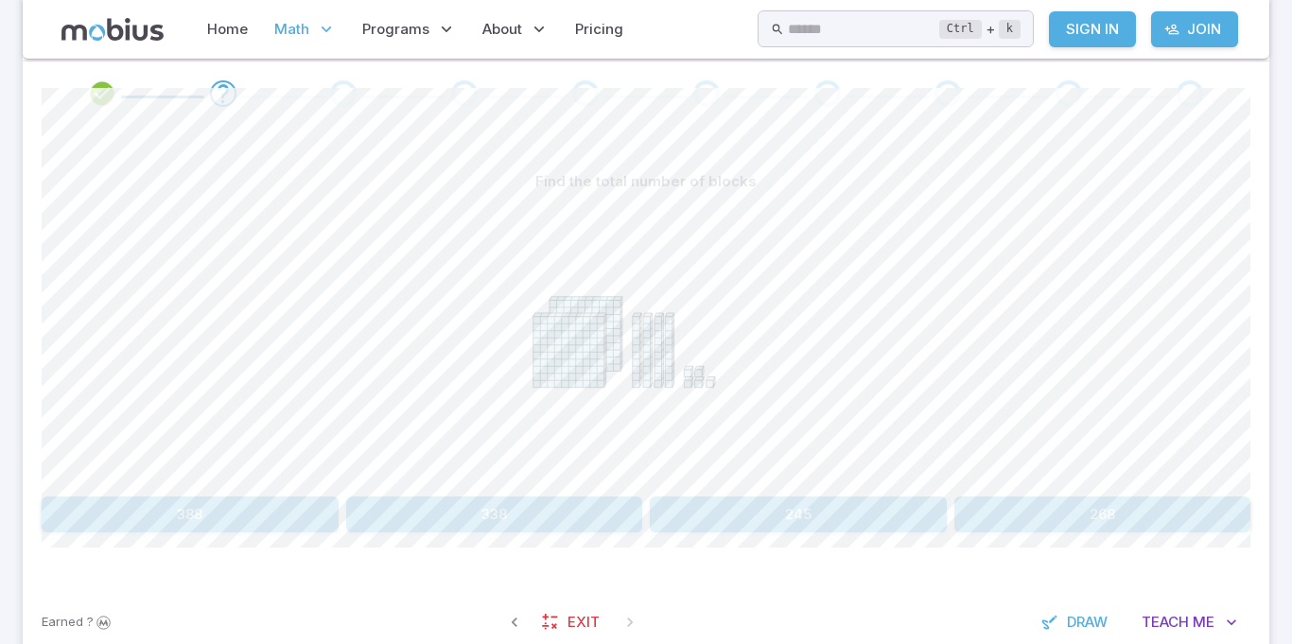
scroll to position [393, 0]
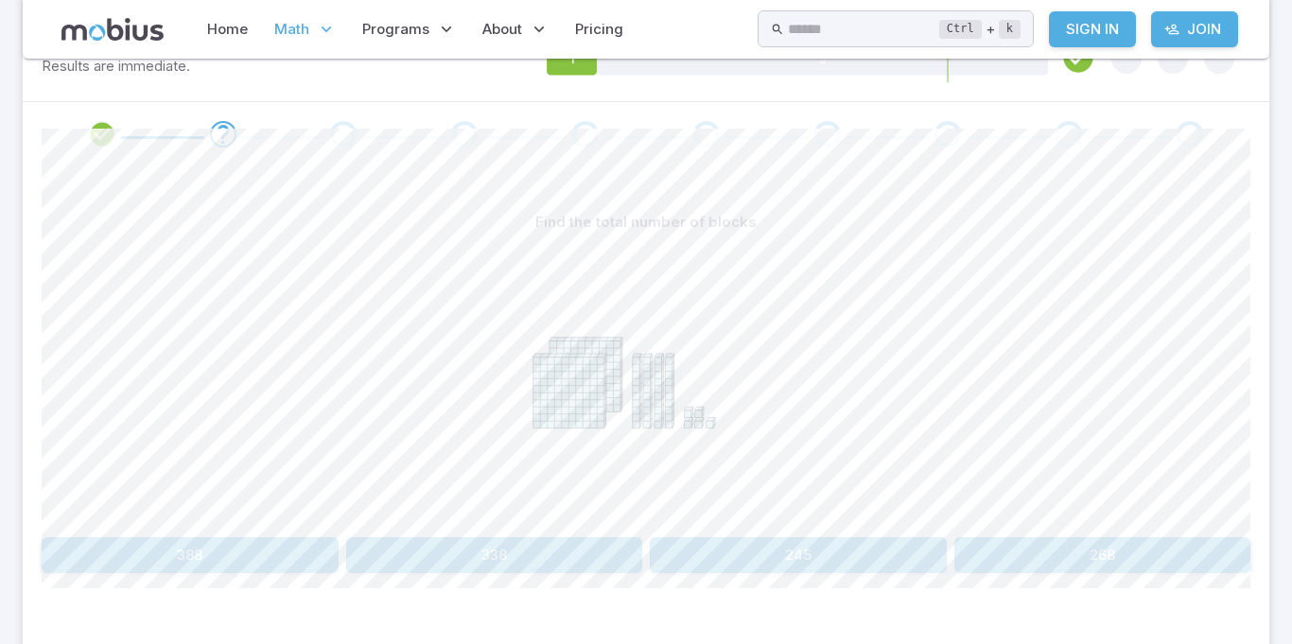
click at [877, 561] on button "245" at bounding box center [798, 555] width 297 height 36
click at [1286, 462] on section "Math / Grades / Grade 3 / Base Ten Blocks - Addition Intro / Counting - Picture…" at bounding box center [646, 199] width 1292 height 1069
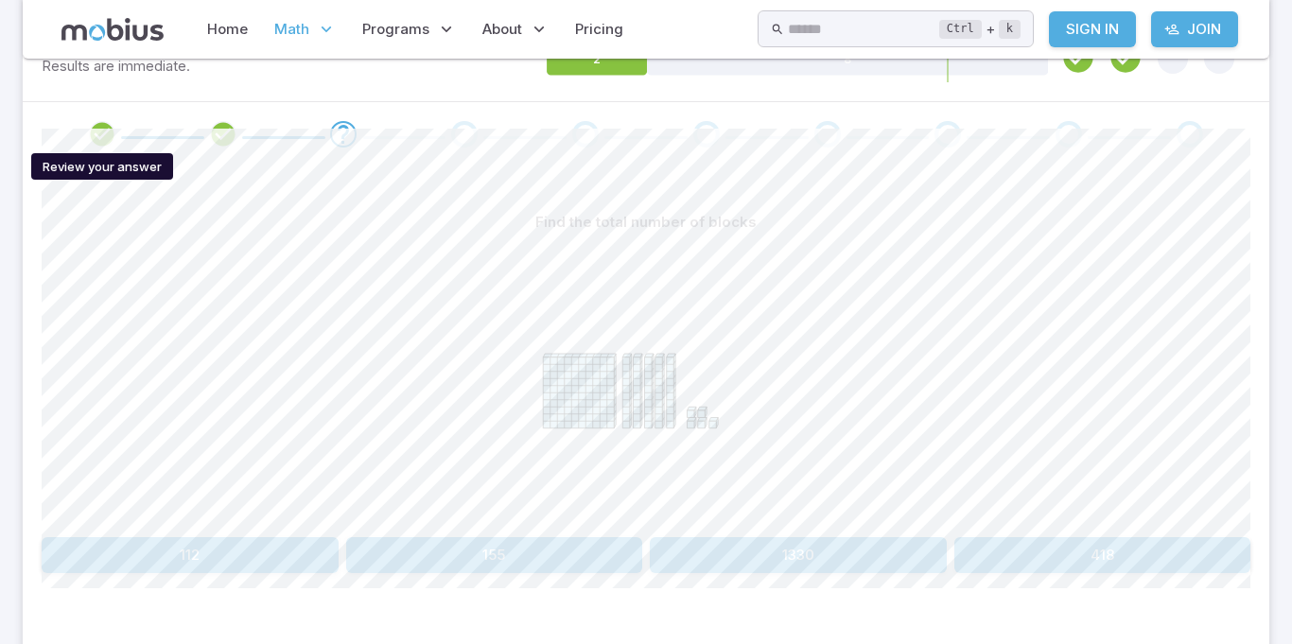
click at [96, 131] on icon "Review your answer" at bounding box center [102, 134] width 28 height 28
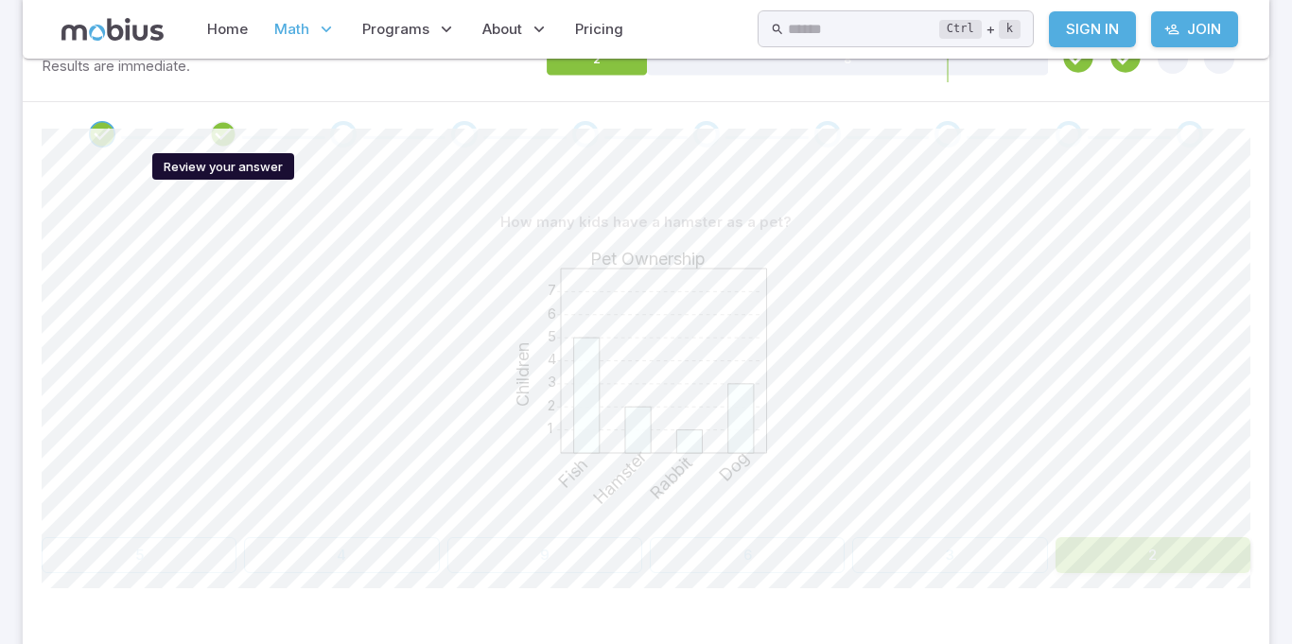
click at [220, 135] on icon "Review your answer" at bounding box center [223, 134] width 28 height 28
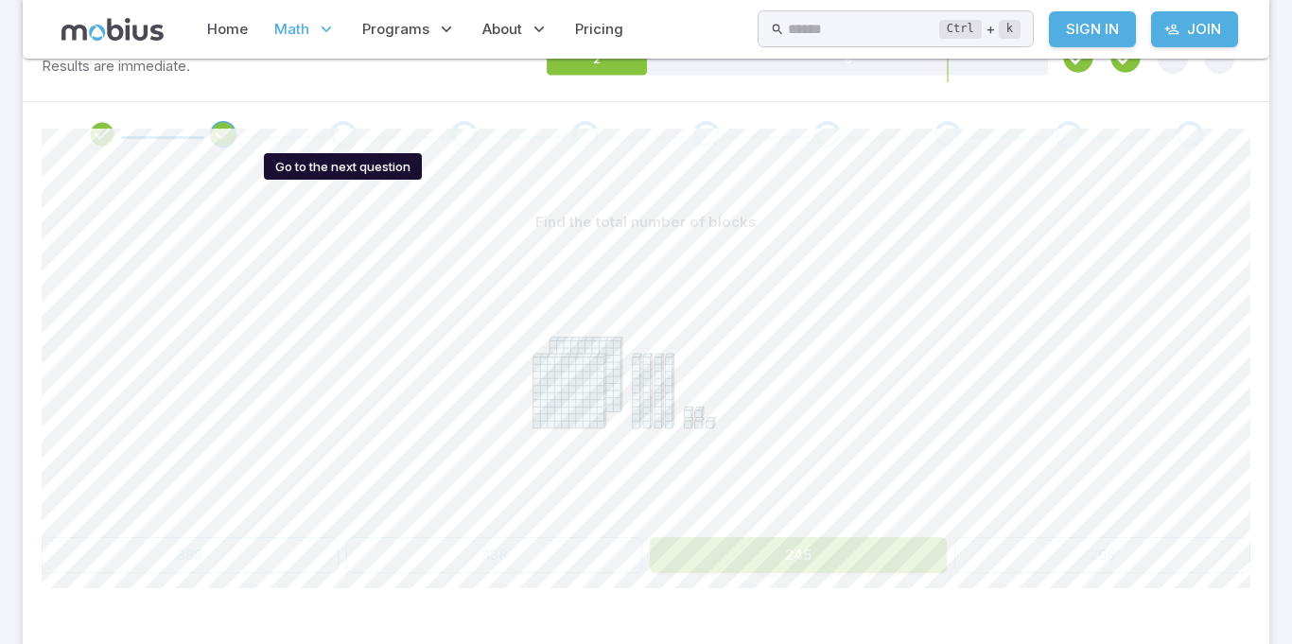
click at [343, 133] on div "Go to the next question" at bounding box center [343, 134] width 26 height 26
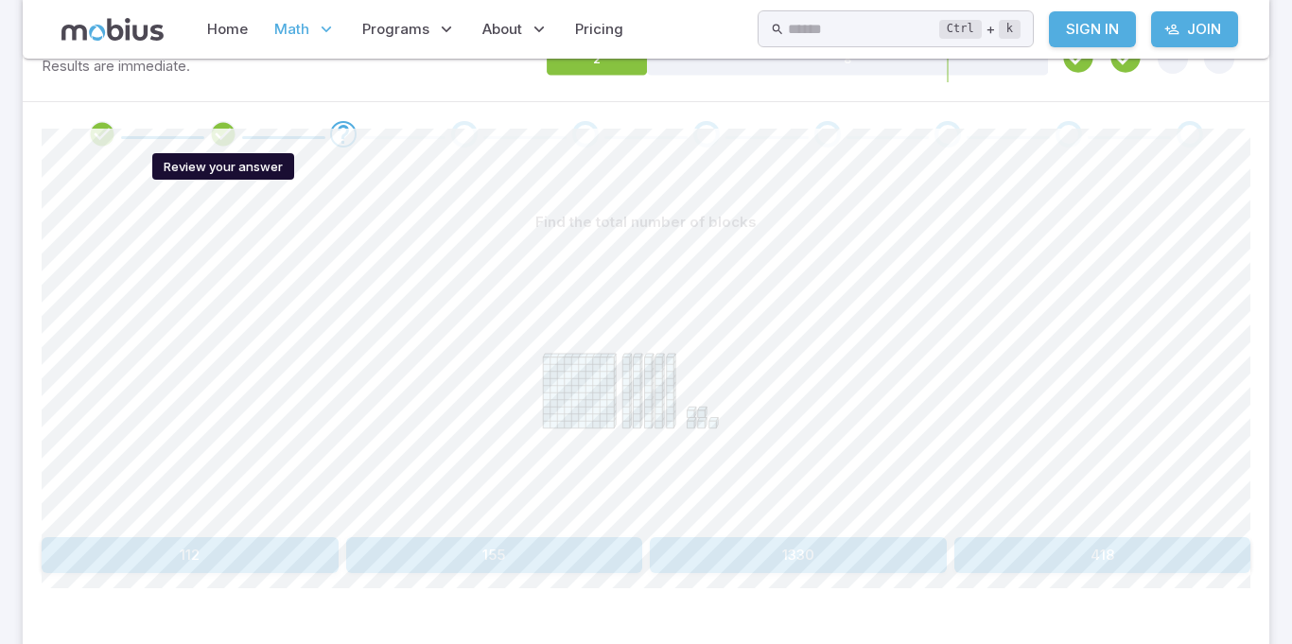
click at [216, 138] on icon "Review your answer" at bounding box center [223, 134] width 28 height 28
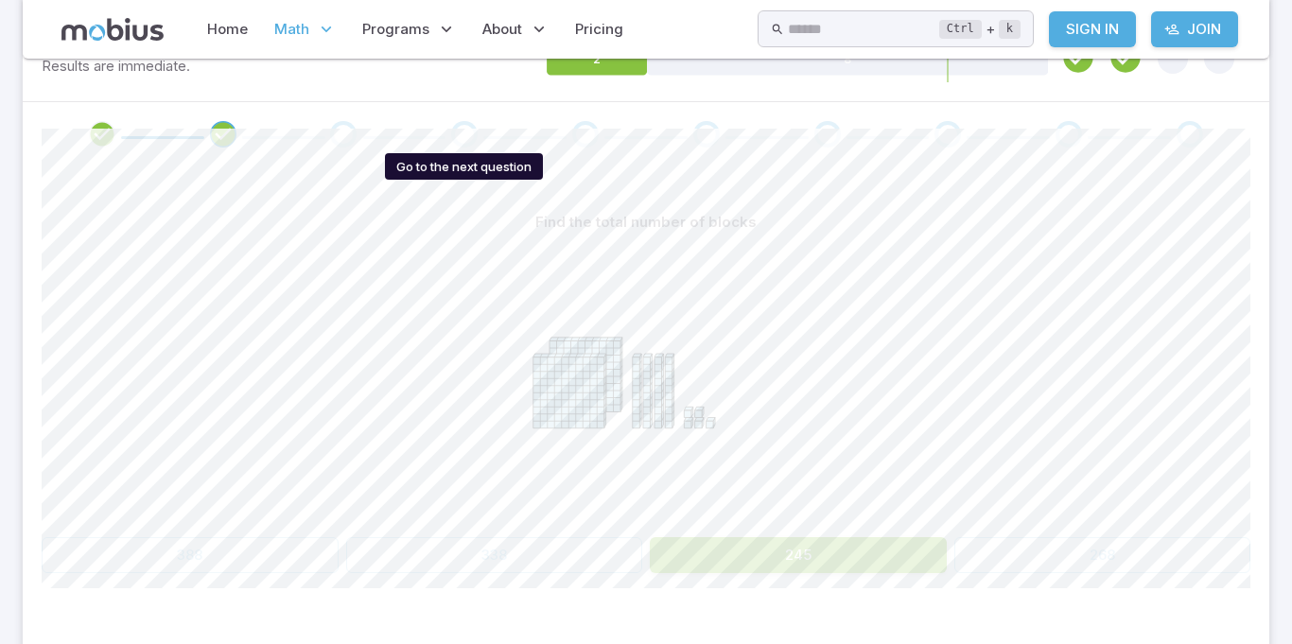
click at [462, 131] on div "Go to the next question" at bounding box center [464, 134] width 26 height 26
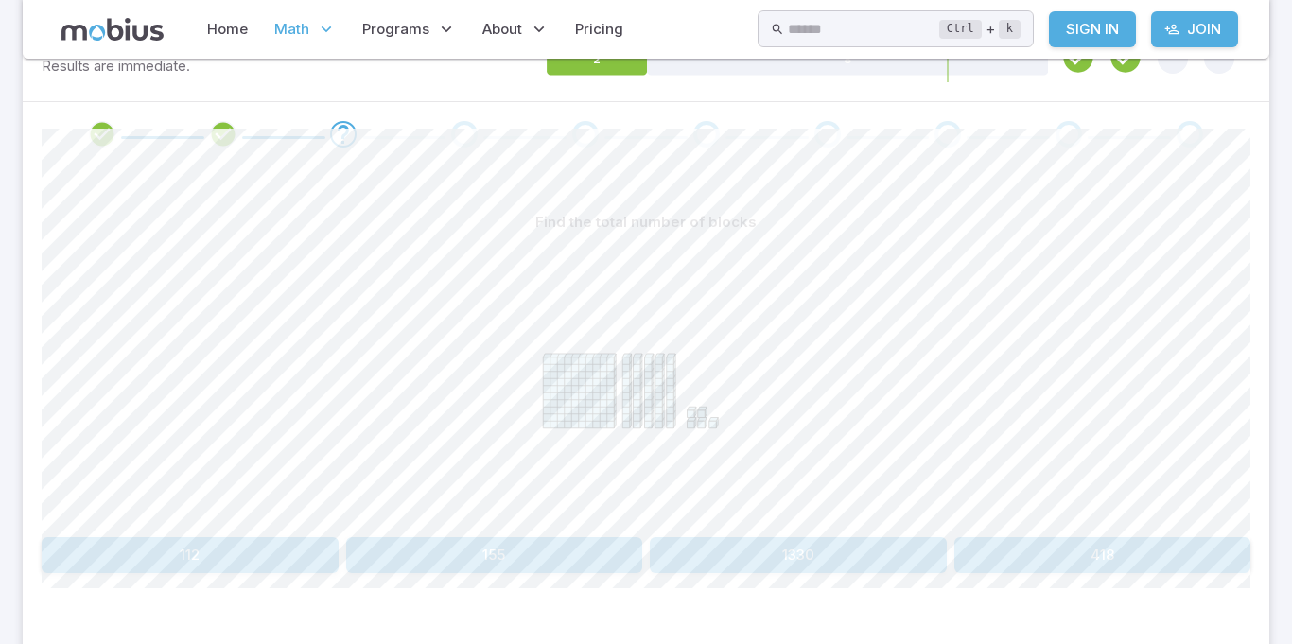
click at [328, 133] on span at bounding box center [344, 134] width 106 height 26
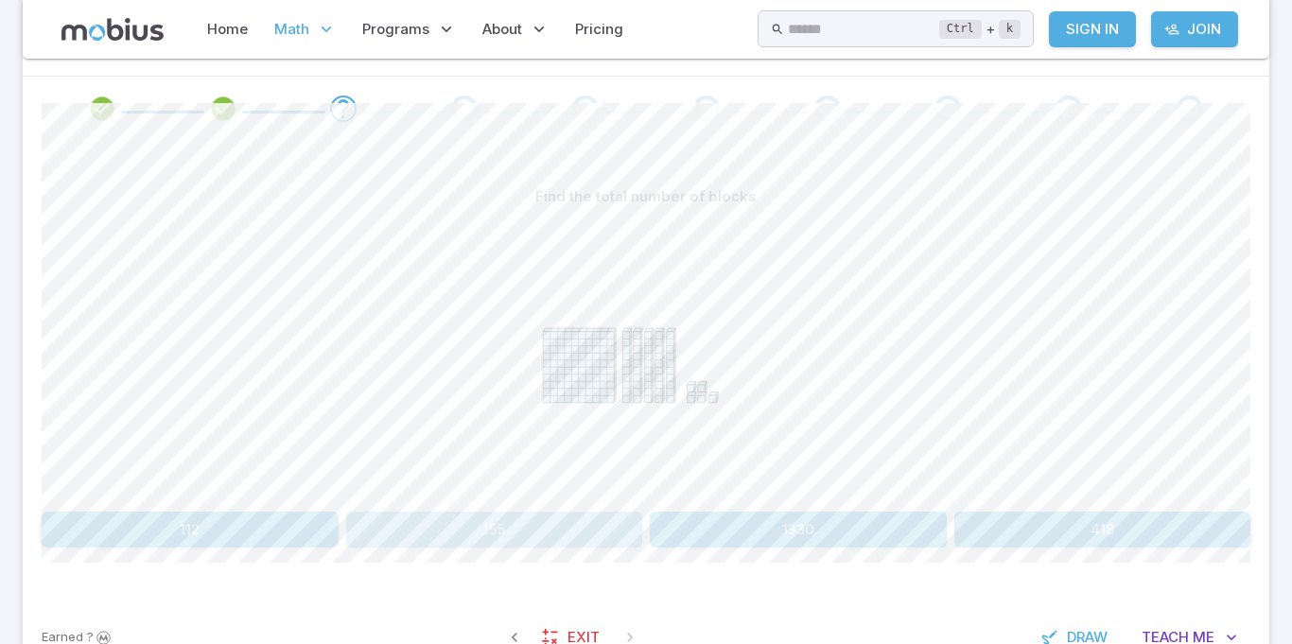
click at [544, 514] on button "155" at bounding box center [494, 530] width 297 height 36
click at [338, 98] on icon "Review your answer" at bounding box center [343, 109] width 28 height 28
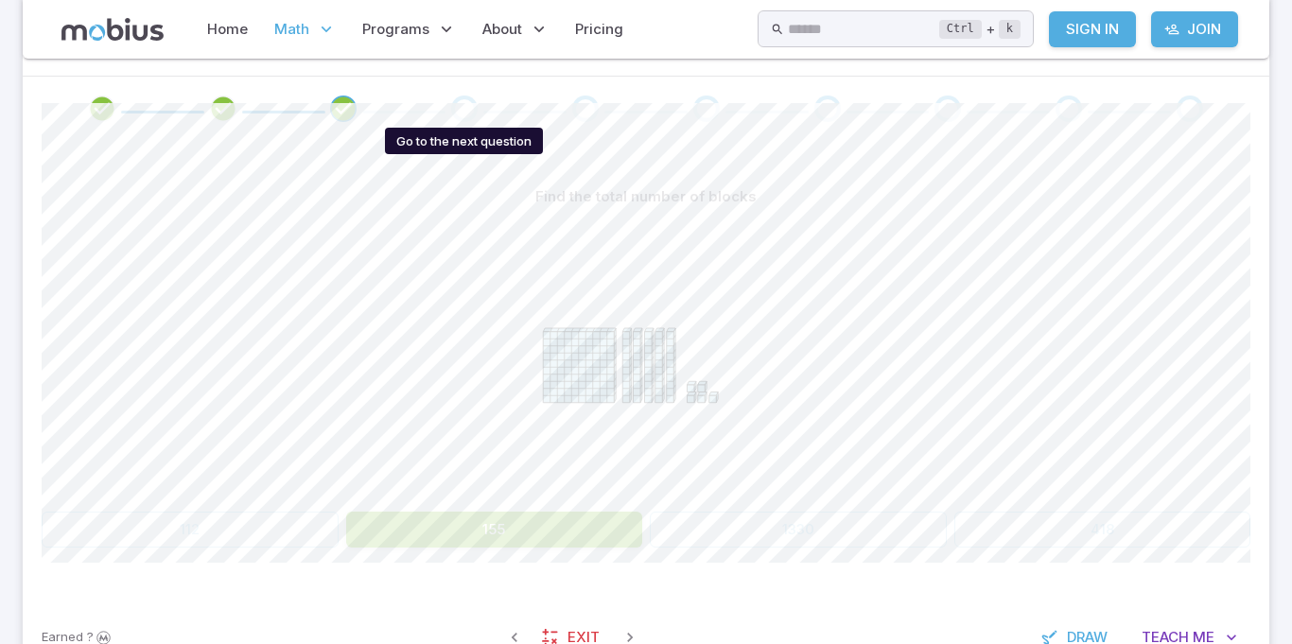
click at [462, 110] on div "Go to the next question" at bounding box center [464, 109] width 26 height 26
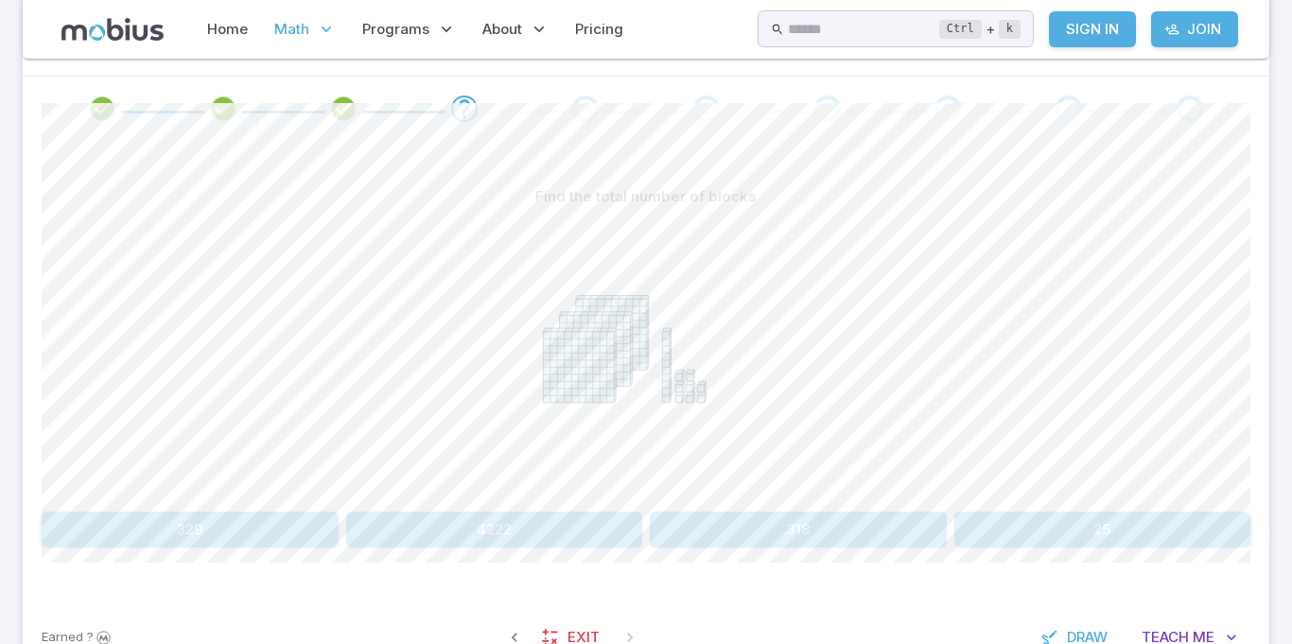
click at [723, 531] on button "318" at bounding box center [798, 530] width 297 height 36
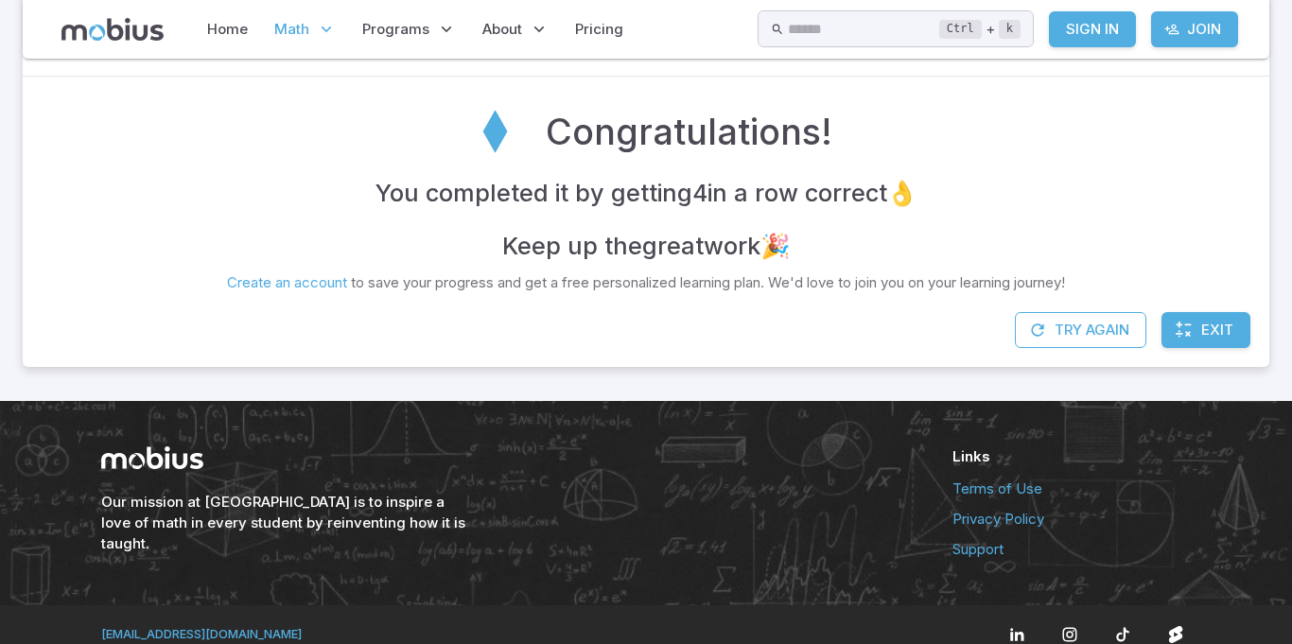
click at [1286, 494] on div "Our mission at [GEOGRAPHIC_DATA] is to inspire a love of math in every student …" at bounding box center [646, 503] width 1292 height 204
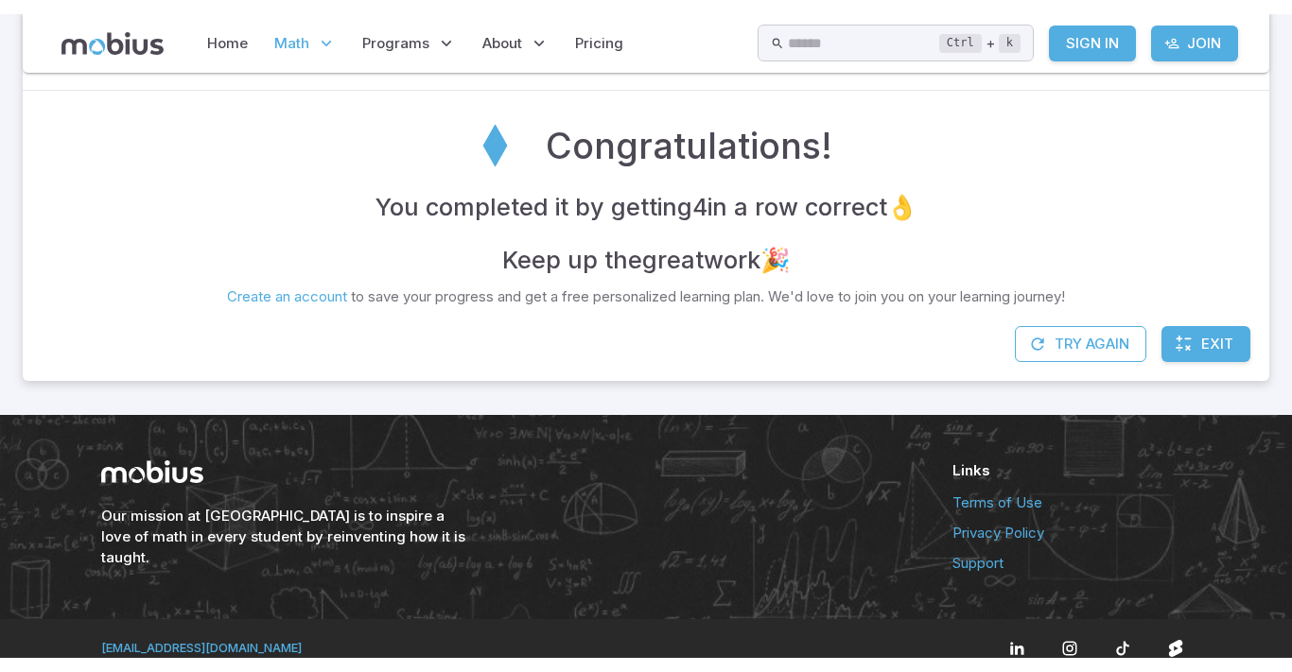
scroll to position [410, 0]
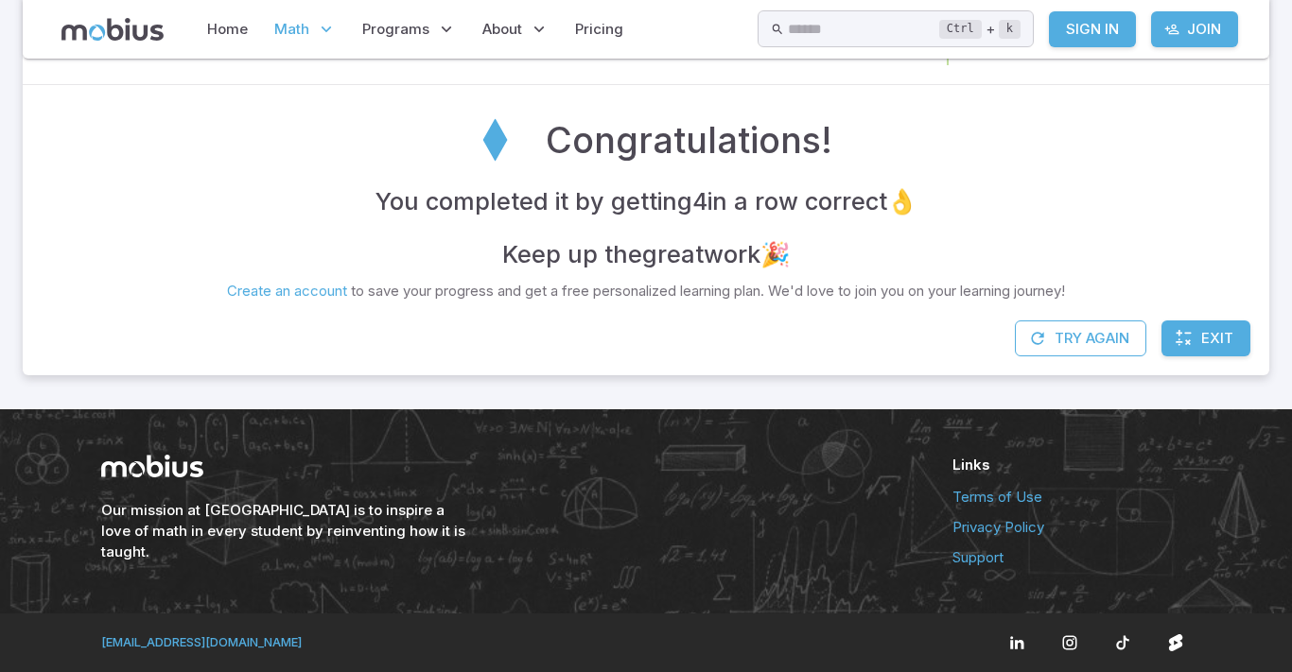
click at [0, 565] on div "Our mission at [GEOGRAPHIC_DATA] is to inspire a love of math in every student …" at bounding box center [646, 511] width 1292 height 204
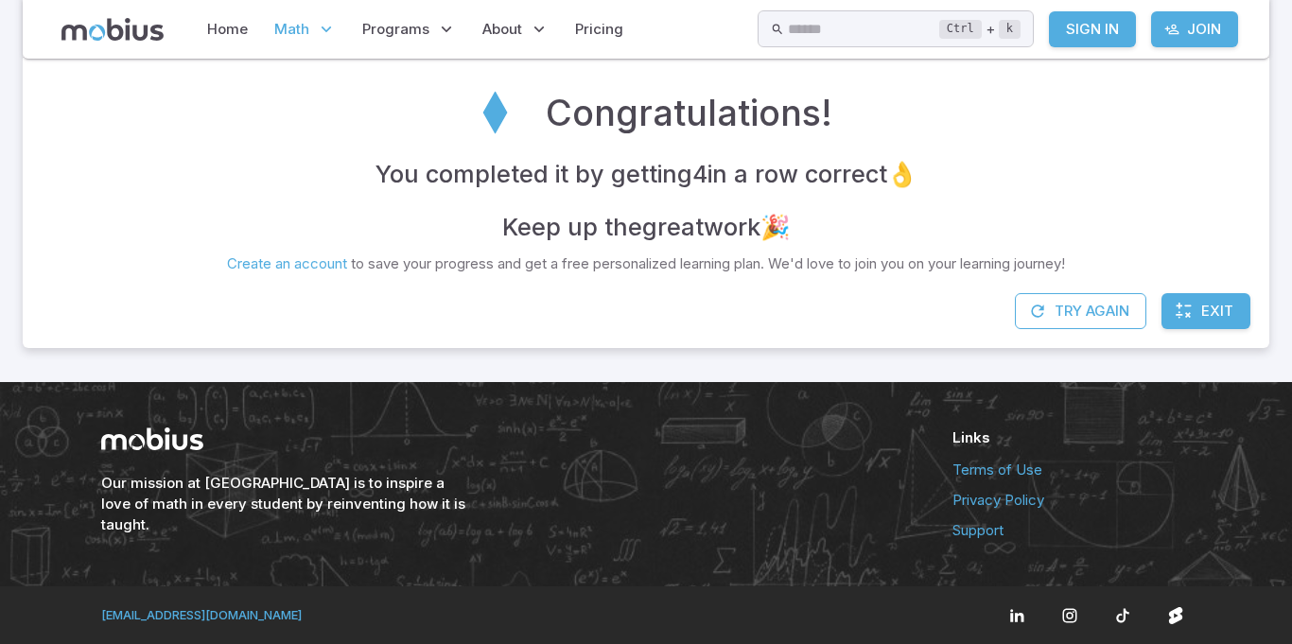
scroll to position [436, 0]
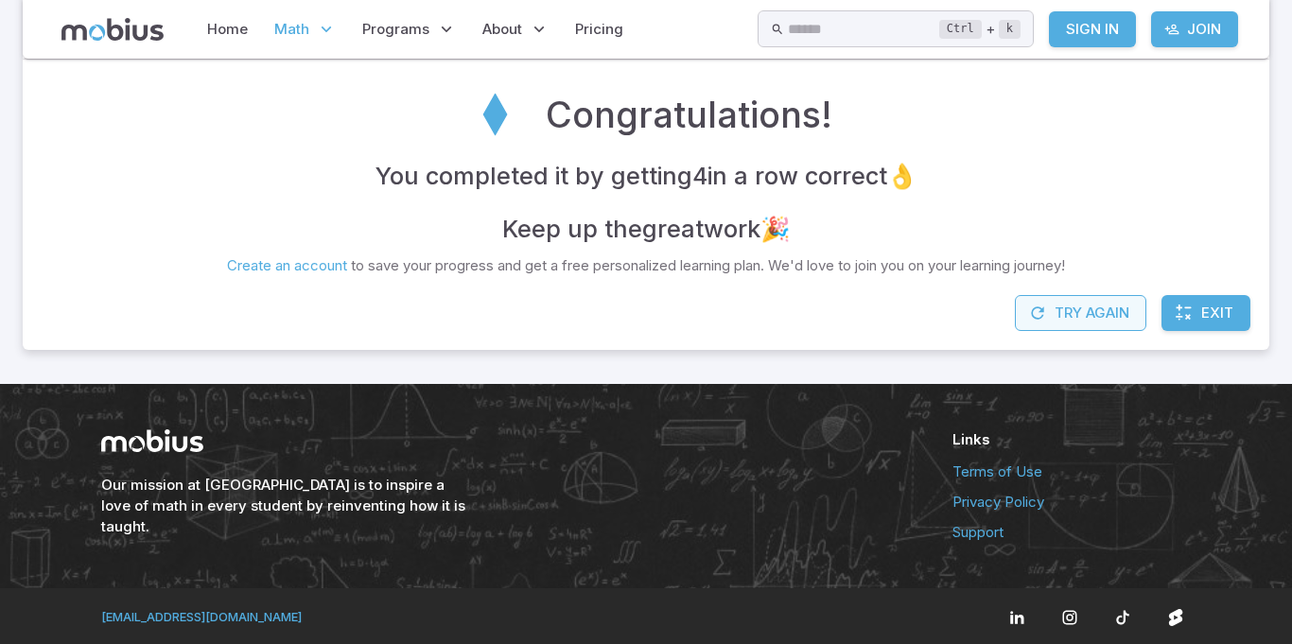
click at [1100, 319] on button "Try Again" at bounding box center [1080, 313] width 131 height 36
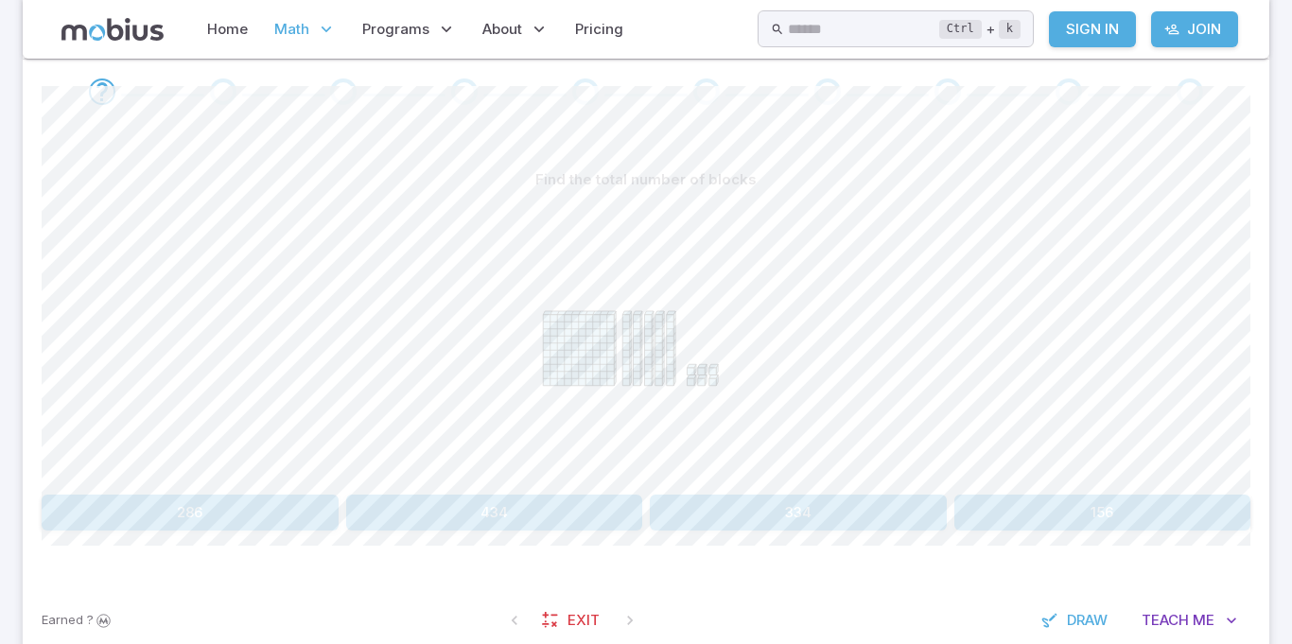
click at [1009, 500] on button "156" at bounding box center [1102, 513] width 297 height 36
click at [238, 506] on button "427" at bounding box center [190, 513] width 297 height 36
click at [253, 516] on button "217" at bounding box center [190, 513] width 297 height 36
click at [556, 508] on button "458" at bounding box center [494, 513] width 297 height 36
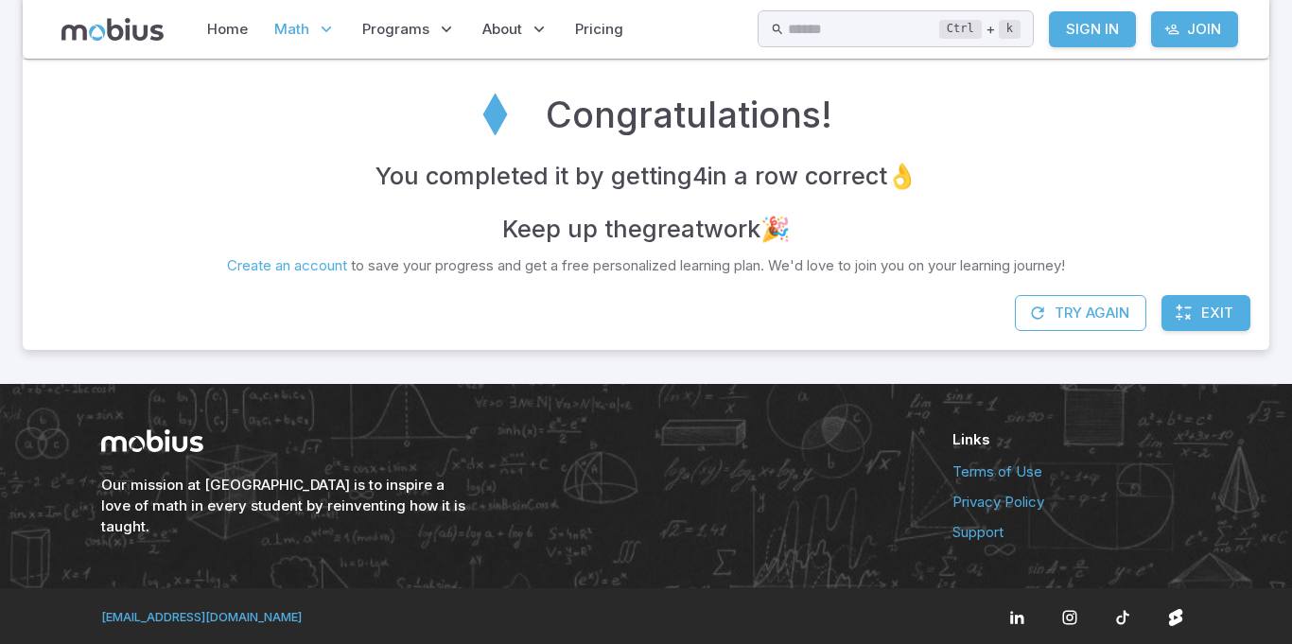
click at [1211, 311] on span "Exit" at bounding box center [1217, 313] width 32 height 21
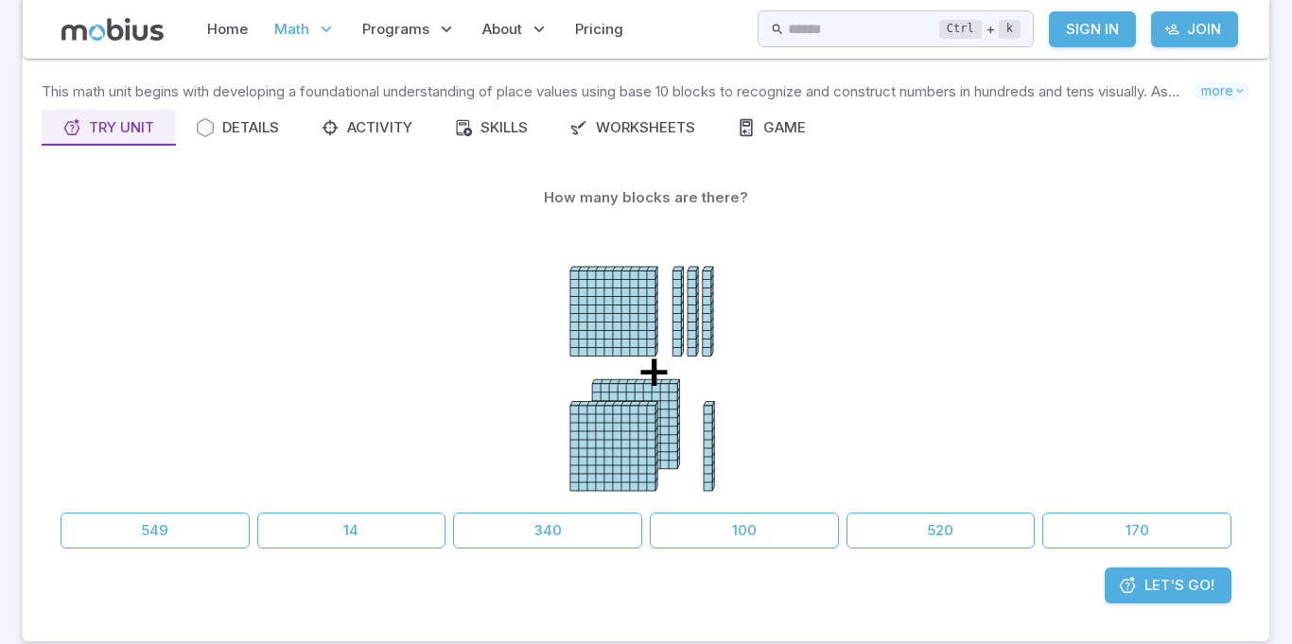
scroll to position [123, 0]
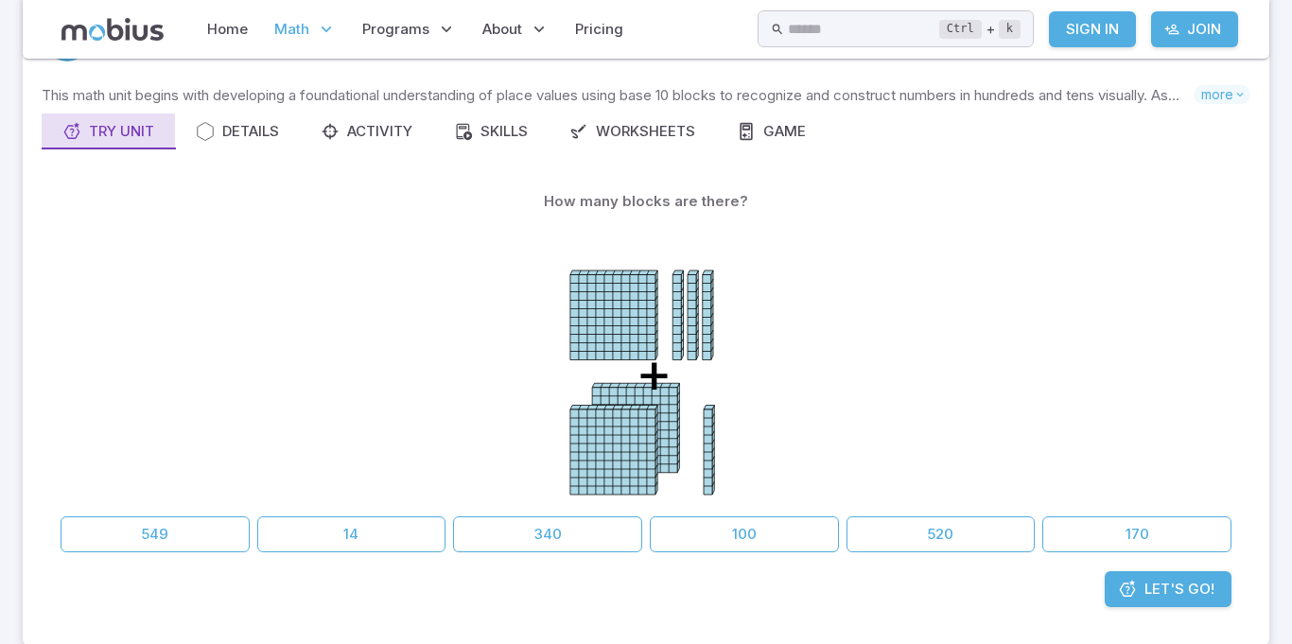
click at [124, 130] on div "Try Unit" at bounding box center [108, 131] width 92 height 21
click at [636, 382] on text "+" at bounding box center [654, 372] width 37 height 68
click at [504, 351] on icon "+" at bounding box center [646, 361] width 284 height 284
click at [504, 535] on button "340" at bounding box center [547, 534] width 189 height 36
